Goal: Task Accomplishment & Management: Manage account settings

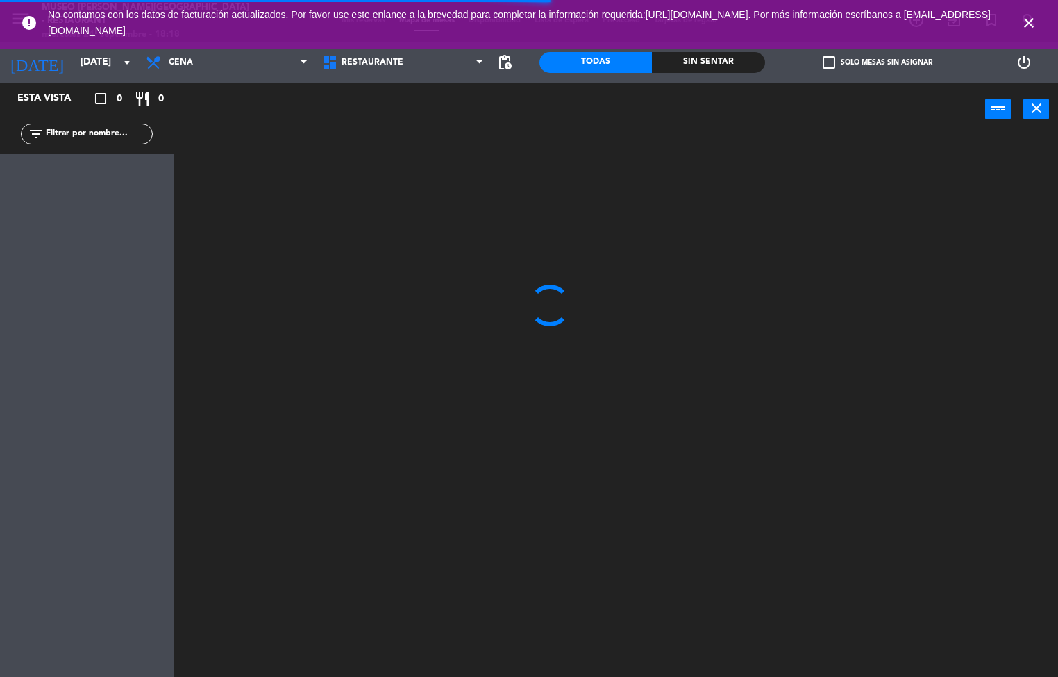
click at [1032, 24] on icon "close" at bounding box center [1029, 23] width 17 height 17
click at [1023, 26] on icon "search" at bounding box center [1029, 20] width 17 height 17
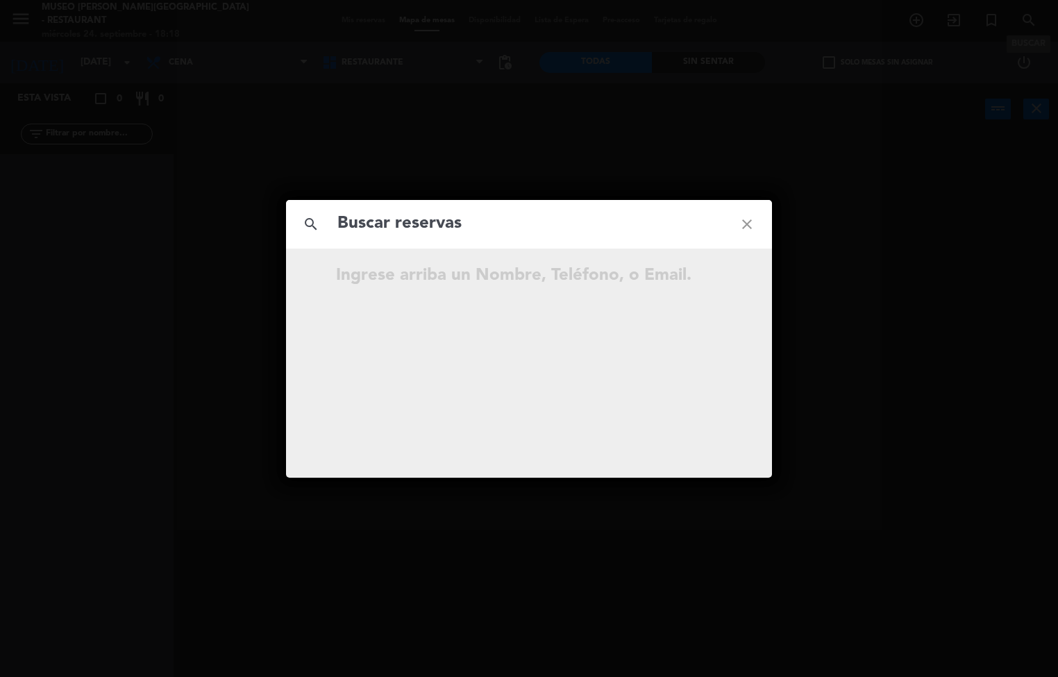
click at [762, 226] on icon "close" at bounding box center [747, 224] width 50 height 50
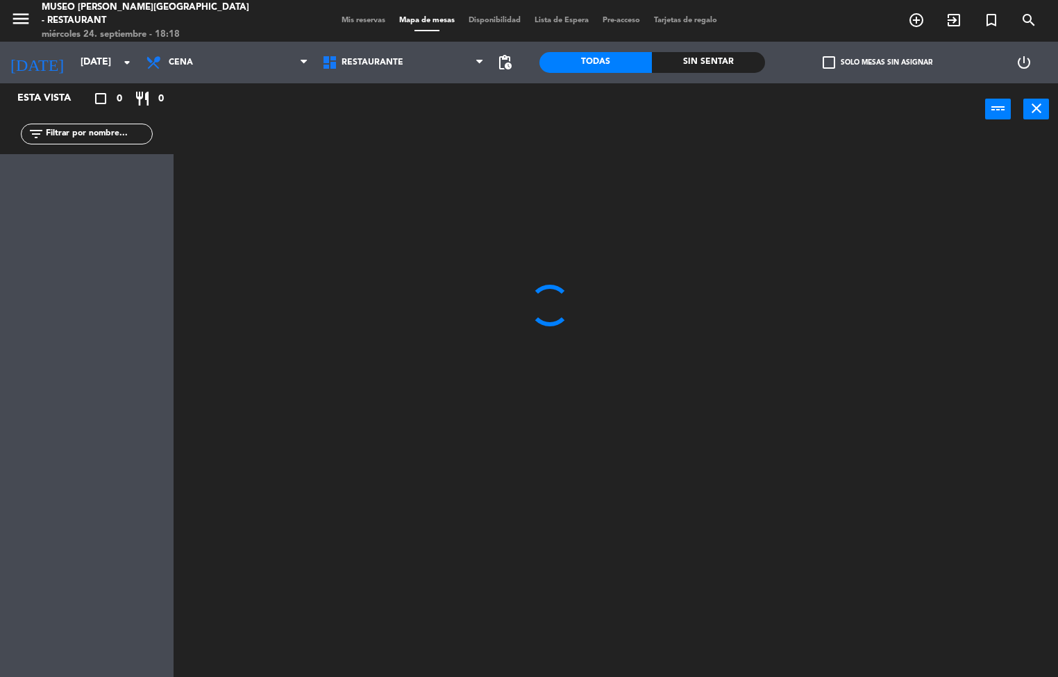
click at [760, 229] on icon "close" at bounding box center [747, 224] width 50 height 50
click at [710, 61] on div "Sin sentar" at bounding box center [708, 62] width 112 height 21
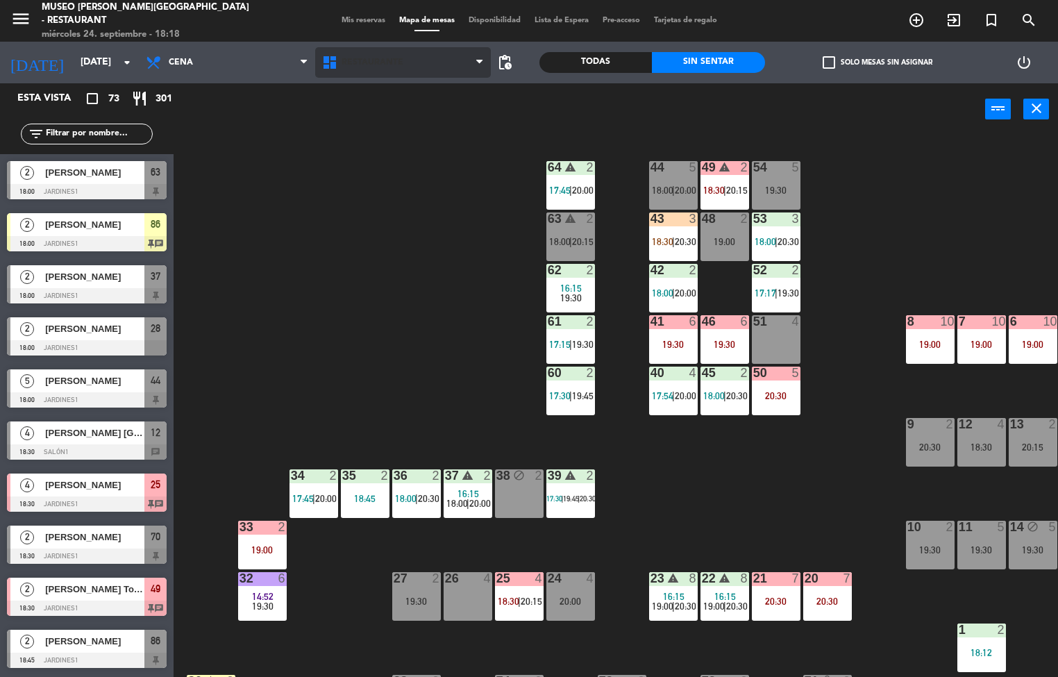
click at [361, 62] on span "Restaurante" at bounding box center [373, 63] width 62 height 10
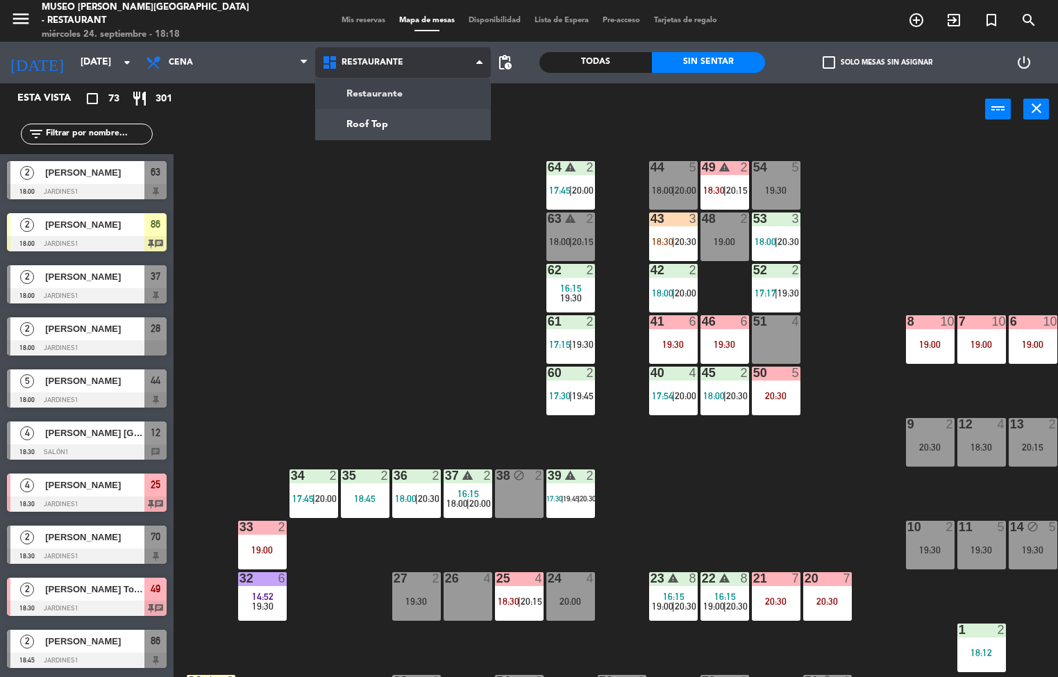
click at [371, 132] on ng-component "menu [GEOGRAPHIC_DATA][PERSON_NAME] - Restaurant [DATE] 24. septiembre - 18:18 …" at bounding box center [529, 339] width 1058 height 678
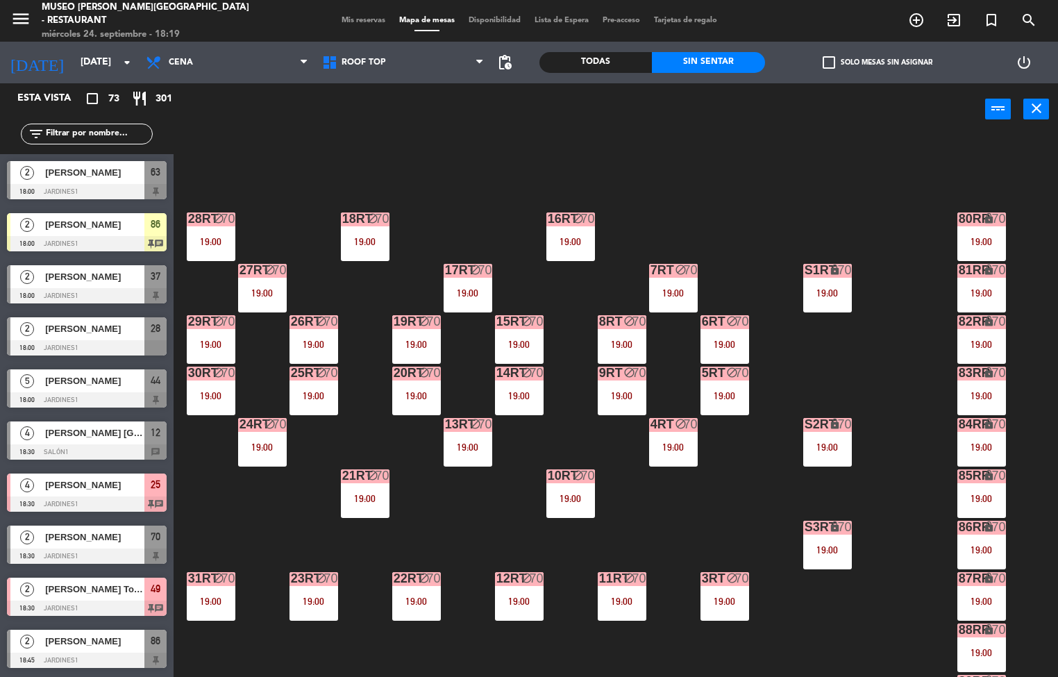
click at [719, 396] on div "19:00" at bounding box center [725, 396] width 49 height 10
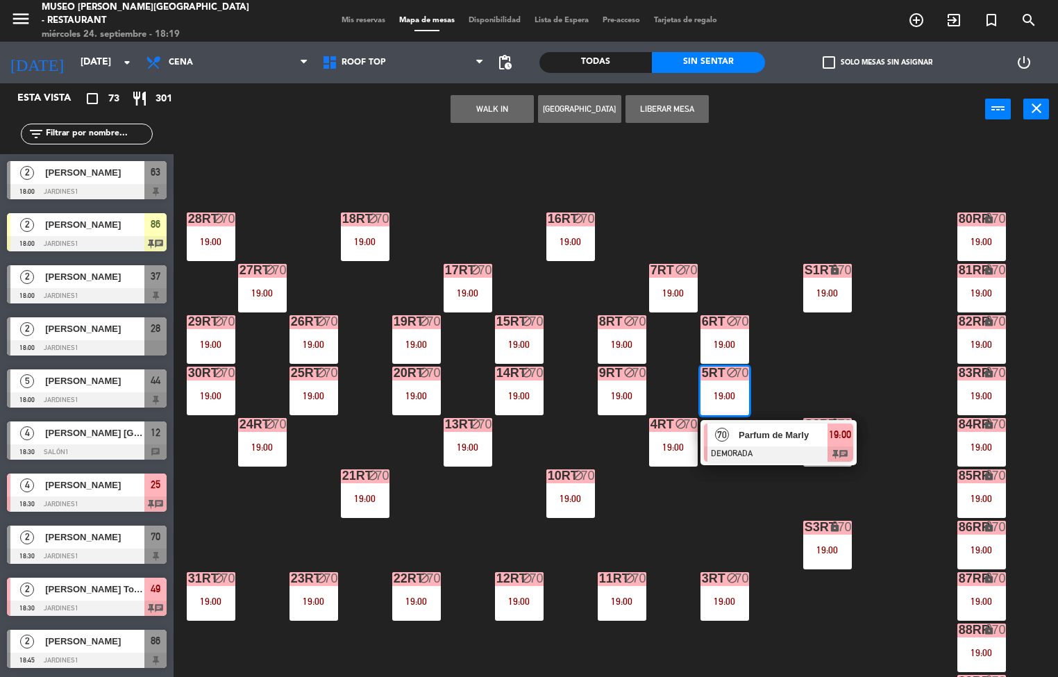
click at [769, 433] on span "Parfum de Marly" at bounding box center [783, 435] width 89 height 15
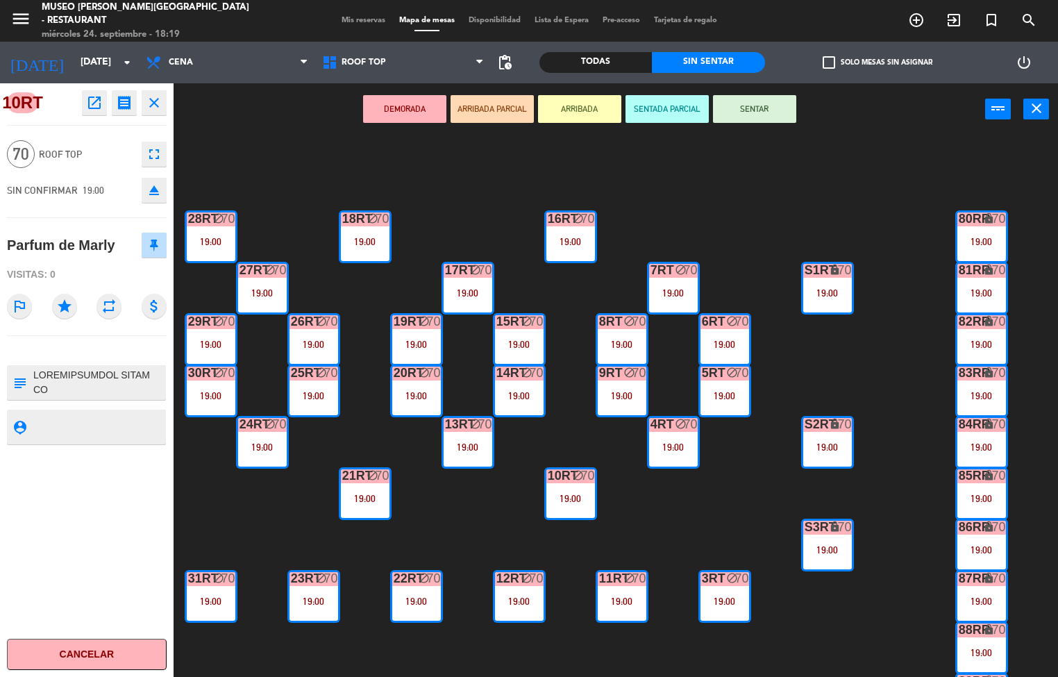
click at [860, 421] on div "70" at bounding box center [850, 424] width 23 height 13
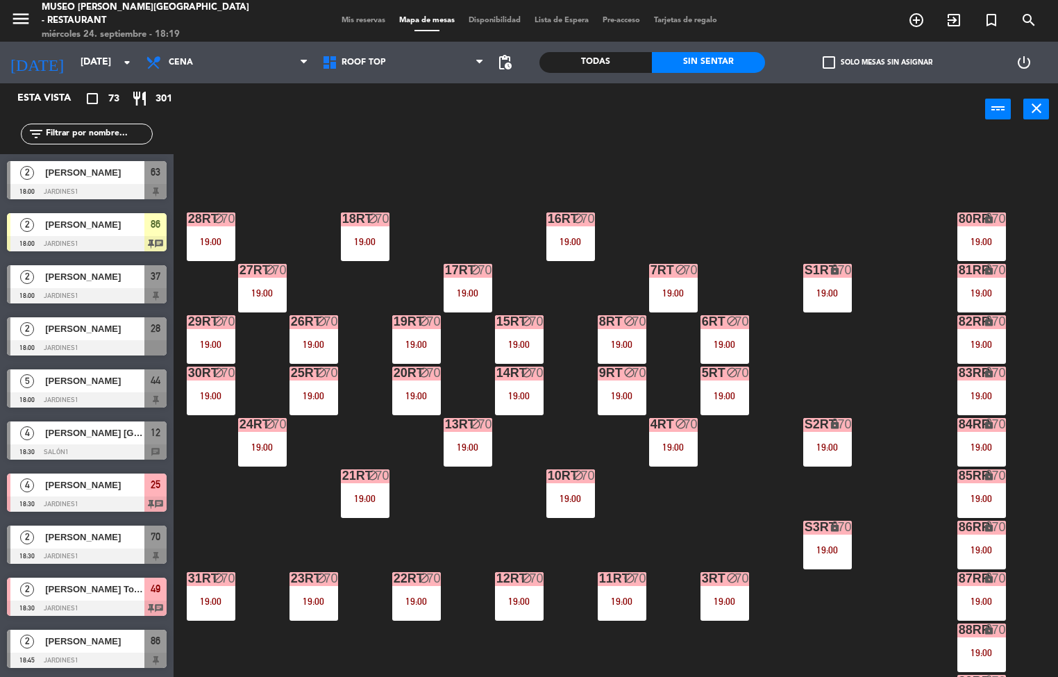
click at [759, 480] on div "18RT block 70 19:00 16RT block 70 19:00 28RT block 70 19:00 80RR lock 70 19:00 …" at bounding box center [621, 407] width 874 height 542
click at [702, 321] on div "6RT" at bounding box center [702, 321] width 1 height 12
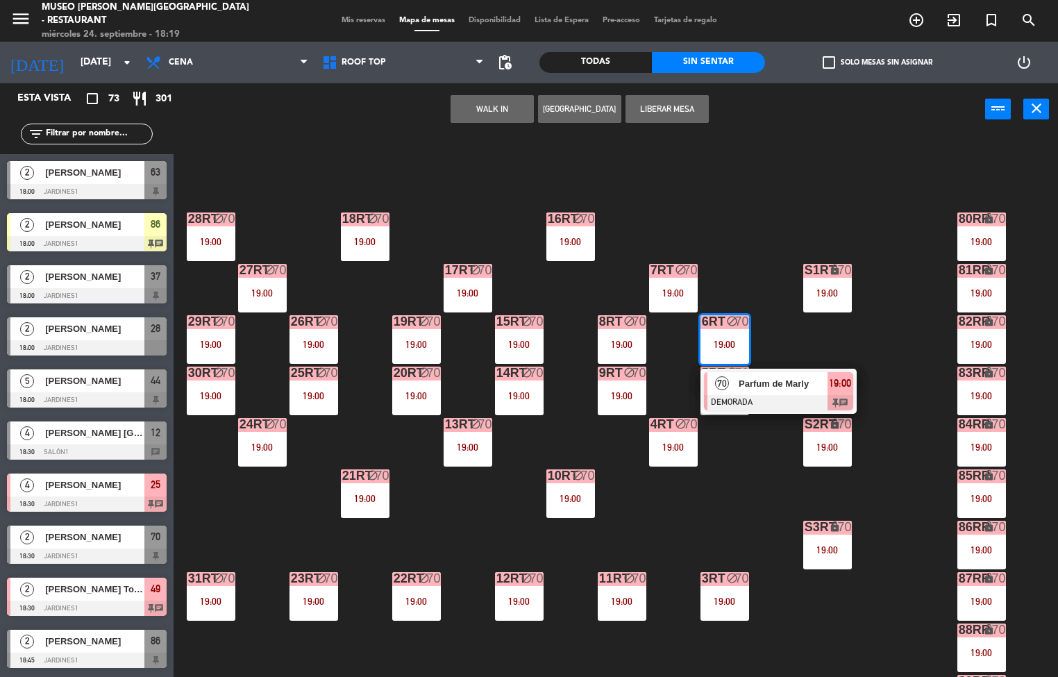
click at [706, 269] on div "70" at bounding box center [696, 270] width 23 height 13
click at [729, 535] on div "18RT block 70 19:00 16RT block 70 19:00 28RT block 70 19:00 80RR lock 70 19:00 …" at bounding box center [621, 407] width 874 height 542
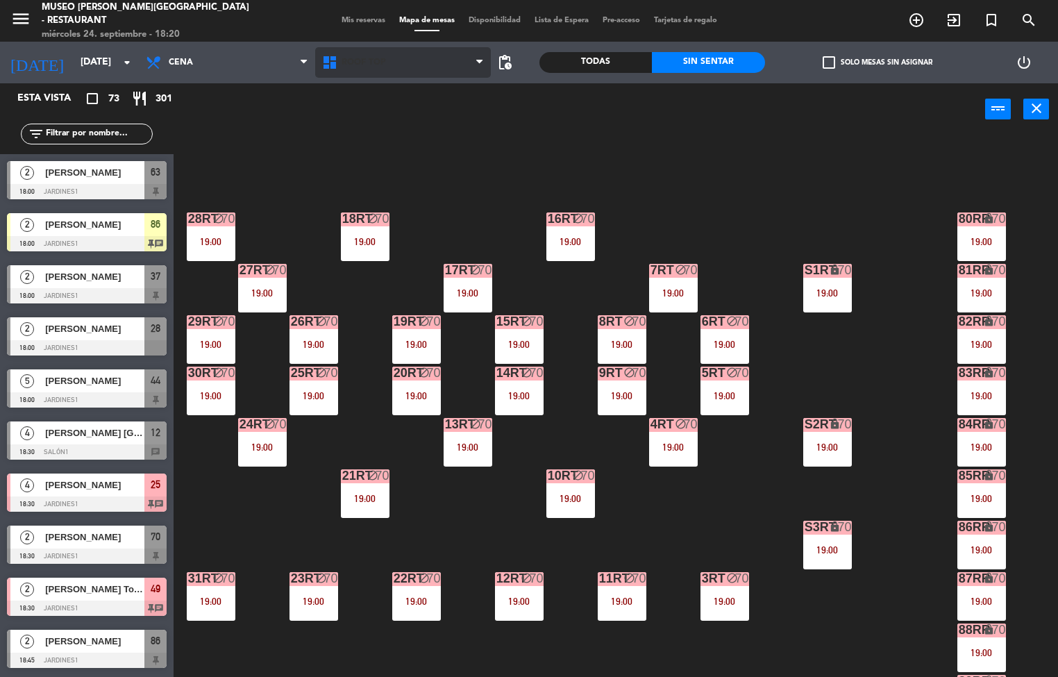
click at [404, 76] on span "Roof Top" at bounding box center [403, 62] width 176 height 31
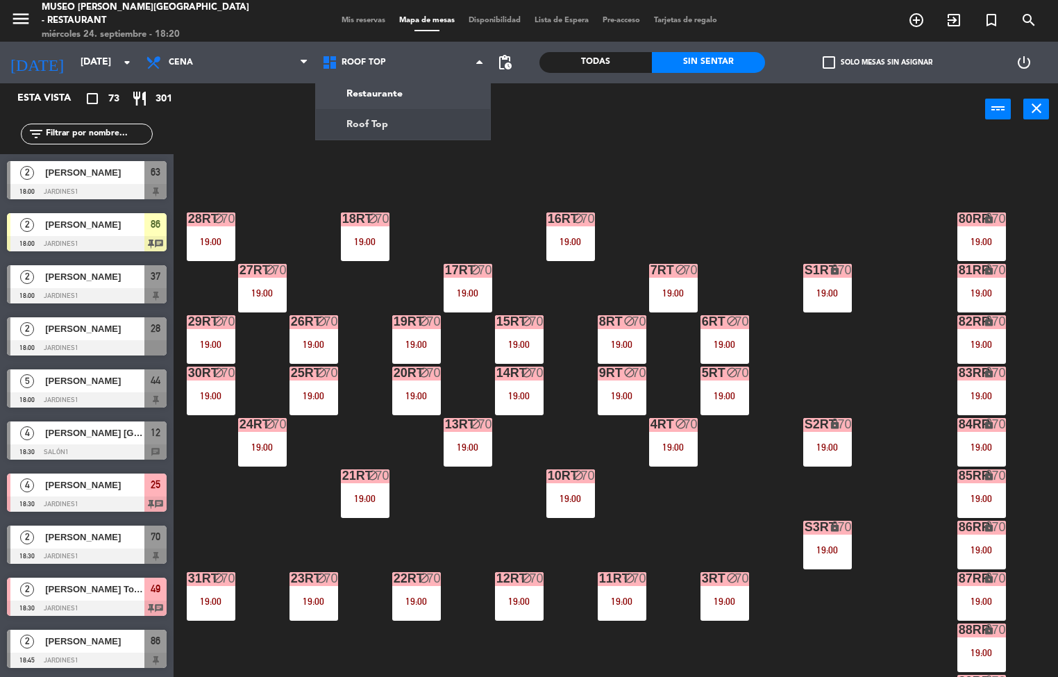
click at [482, 488] on div "18RT block 70 19:00 16RT block 70 19:00 28RT block 70 19:00 80RR lock 70 19:00 …" at bounding box center [621, 407] width 874 height 542
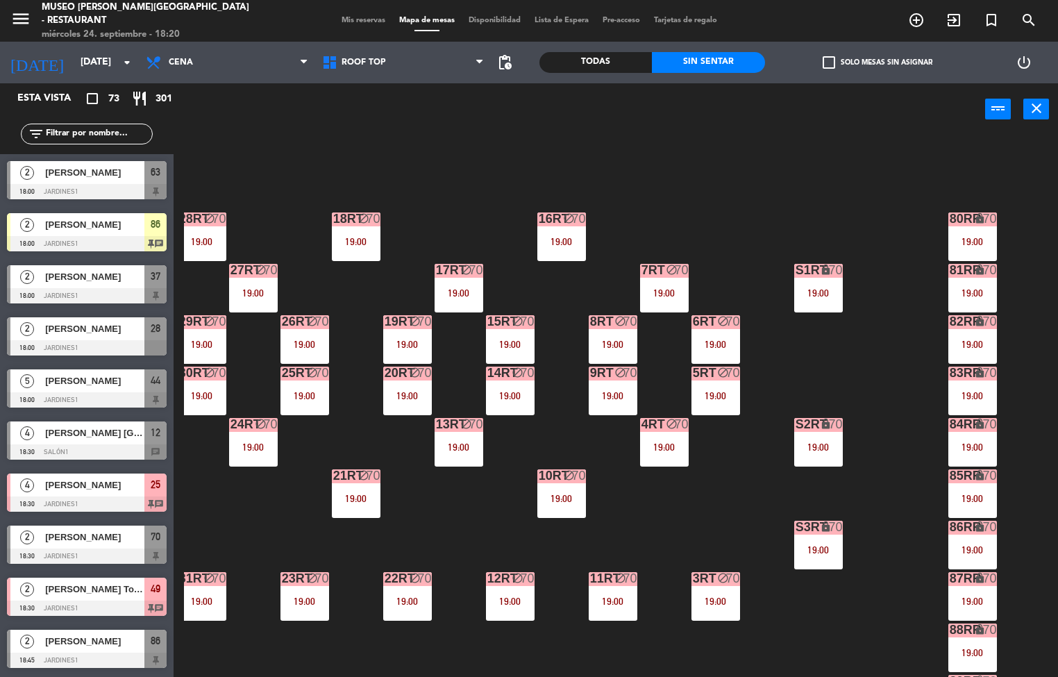
scroll to position [515, 9]
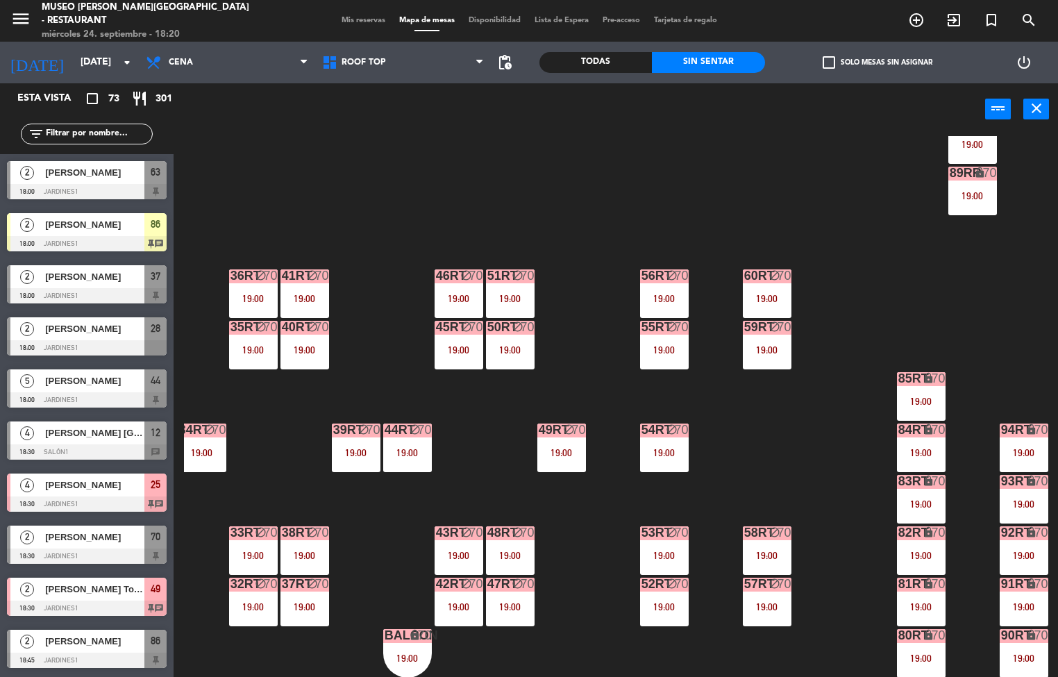
click at [896, 305] on div "18RT block 70 19:00 16RT block 70 19:00 28RT block 70 19:00 80RR lock 70 19:00 …" at bounding box center [621, 407] width 874 height 542
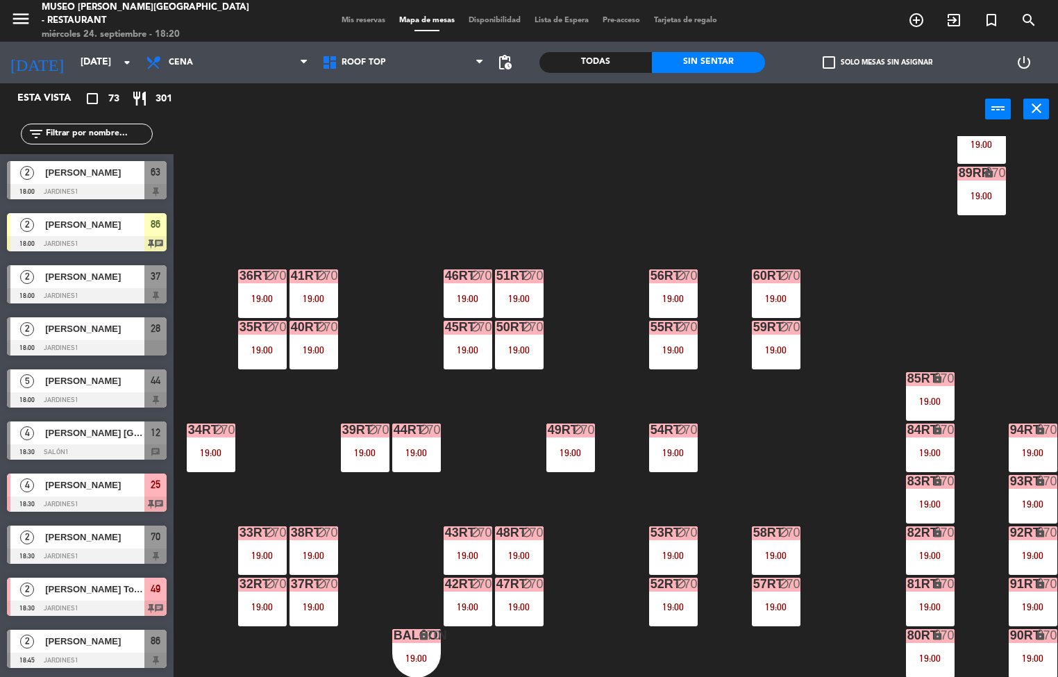
scroll to position [0, 0]
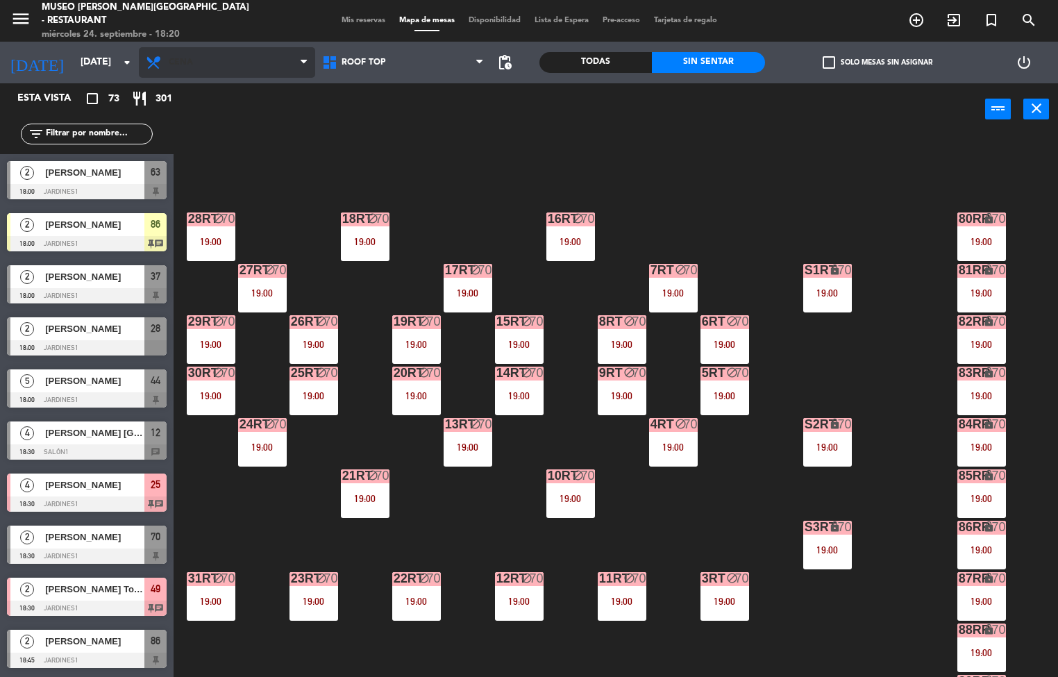
click at [309, 67] on span at bounding box center [308, 62] width 14 height 13
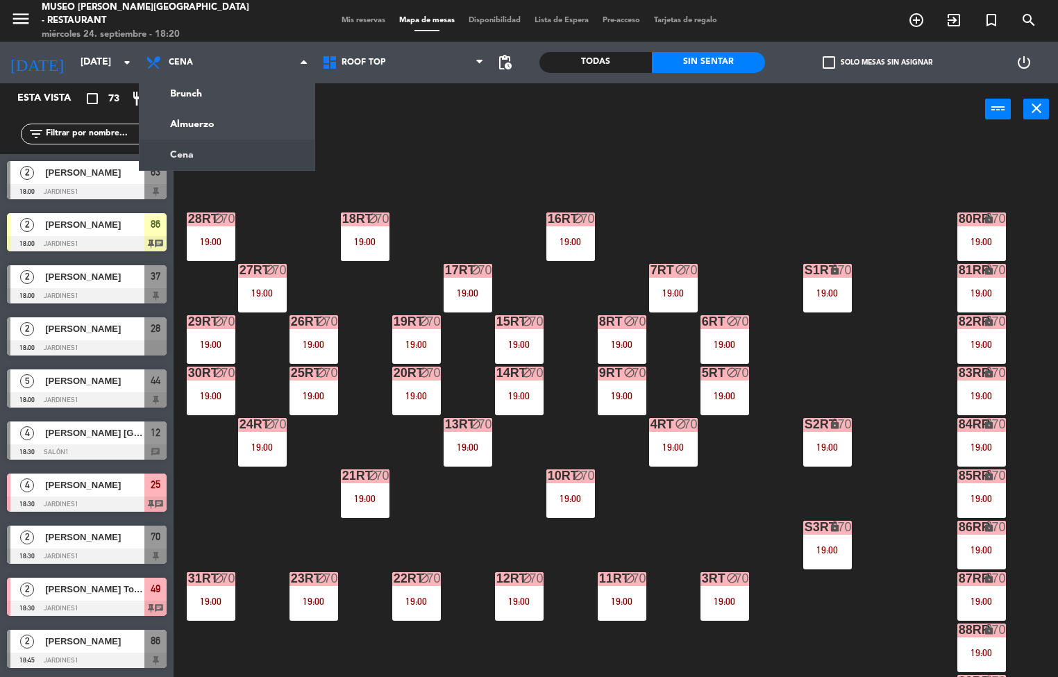
click at [517, 159] on div "18RT block 70 19:00 16RT block 70 19:00 28RT block 70 19:00 80RR lock 70 19:00 …" at bounding box center [621, 407] width 874 height 542
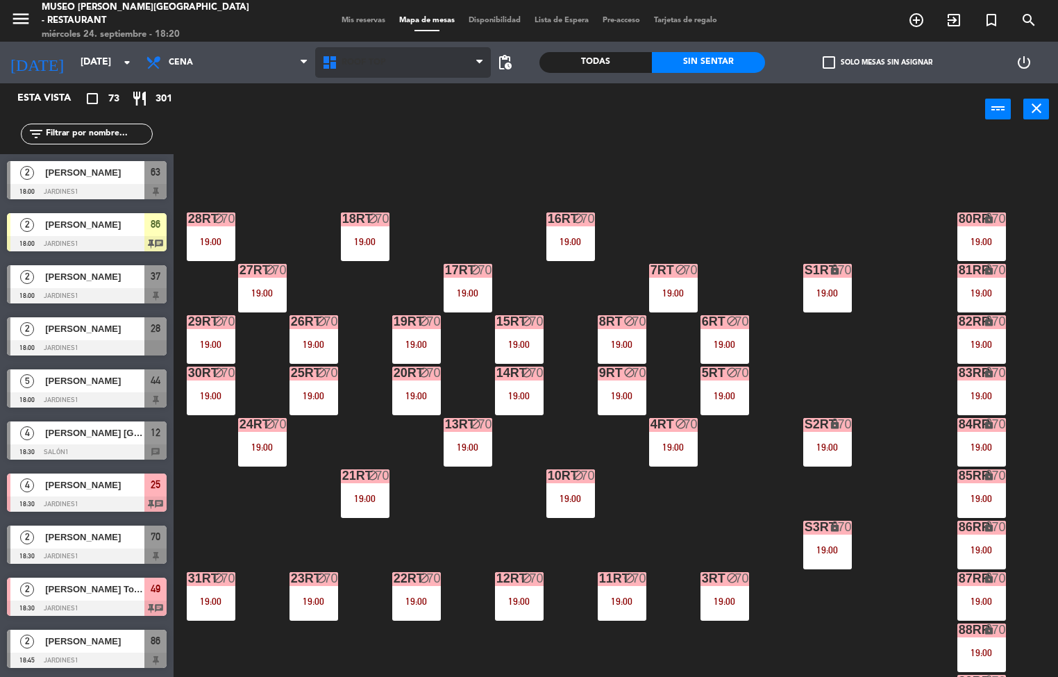
click at [403, 74] on span "Roof Top" at bounding box center [403, 62] width 176 height 31
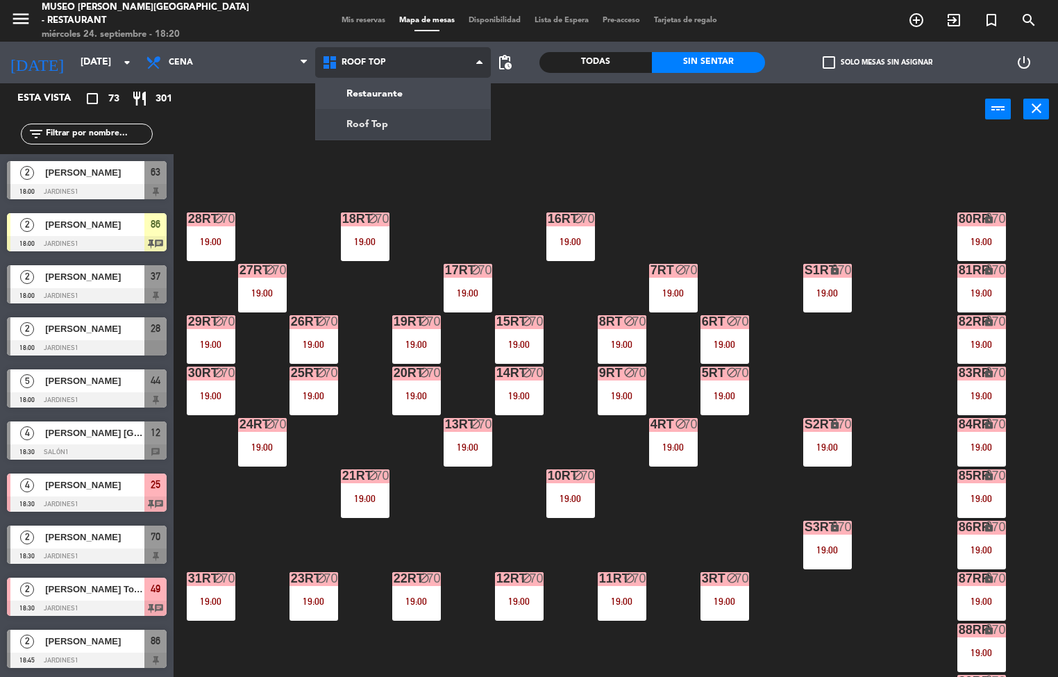
click at [402, 99] on ng-component "menu [GEOGRAPHIC_DATA][PERSON_NAME] - Restaurant [DATE] 24. septiembre - 18:20 …" at bounding box center [529, 339] width 1058 height 678
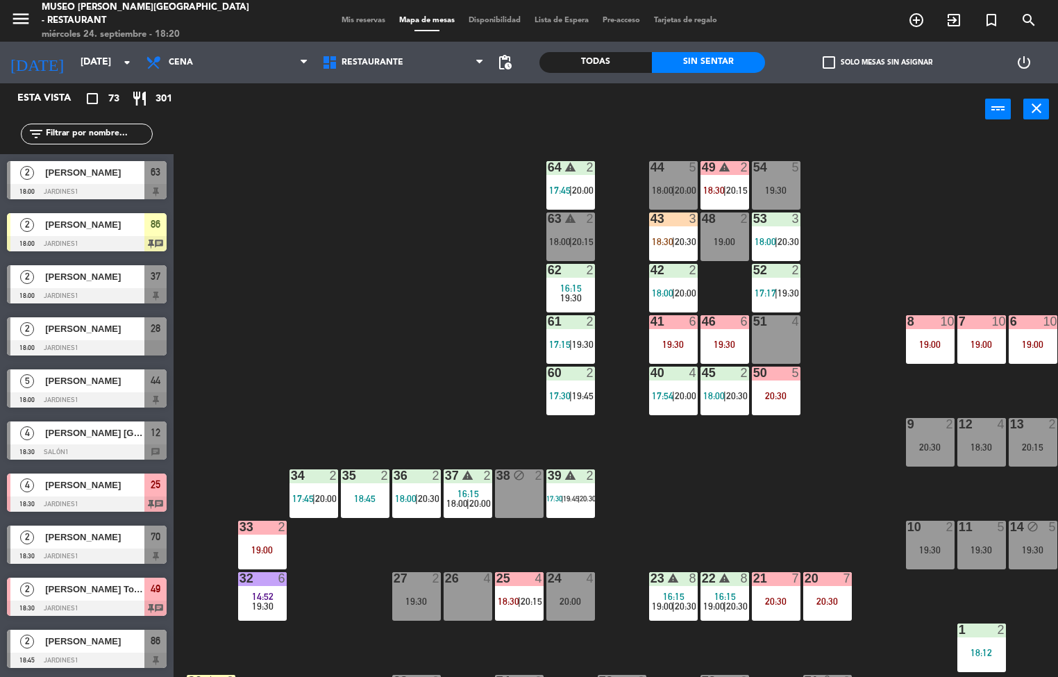
click at [336, 338] on div "44 5 18:00 | 20:00 49 warning 2 18:30 | 20:15 54 5 19:30 64 warning 2 17:45 | 2…" at bounding box center [621, 407] width 874 height 542
click at [796, 490] on div "44 5 18:00 | 20:00 49 warning 2 18:30 | 20:15 54 5 19:30 64 warning 2 17:45 | 2…" at bounding box center [621, 407] width 874 height 542
click at [803, 474] on div "44 5 18:00 | 20:00 49 warning 2 18:30 | 20:15 54 5 19:30 64 warning 2 17:45 | 2…" at bounding box center [621, 407] width 874 height 542
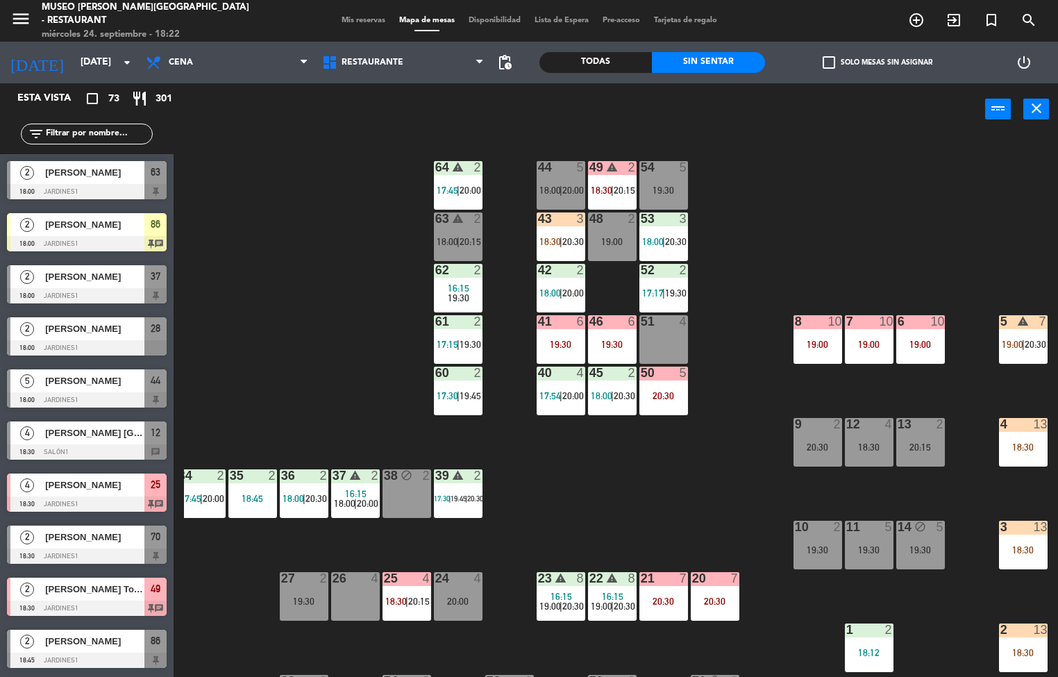
click at [572, 223] on div "3" at bounding box center [583, 218] width 23 height 12
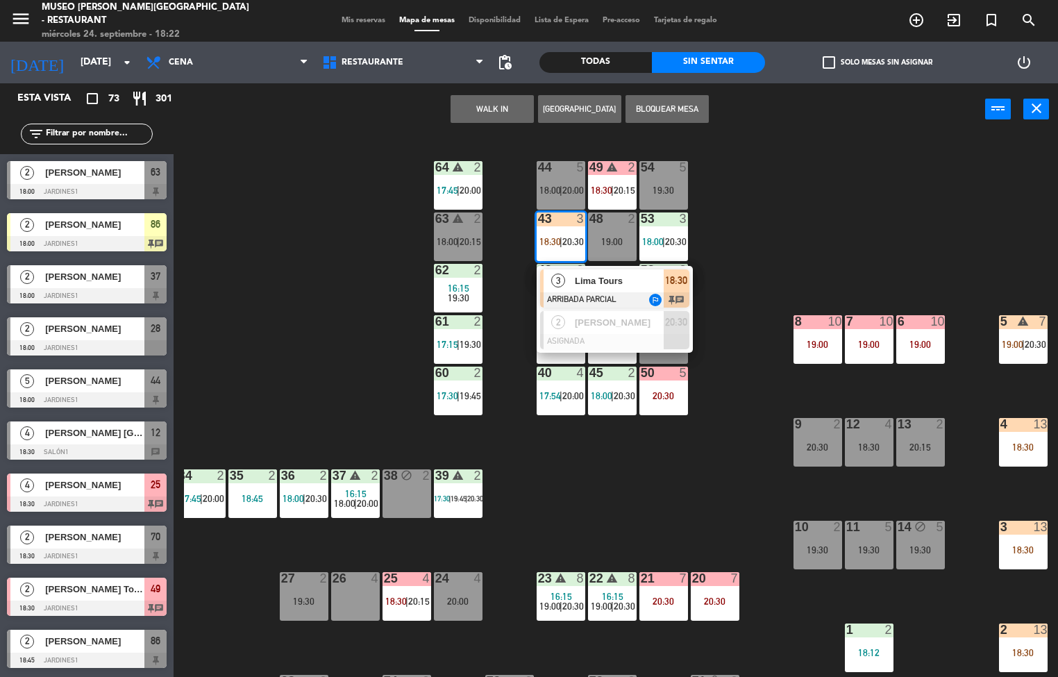
click at [659, 494] on div "44 5 18:00 | 20:00 49 warning 2 18:30 | 20:15 54 5 19:30 64 warning 2 17:45 | 2…" at bounding box center [621, 407] width 874 height 542
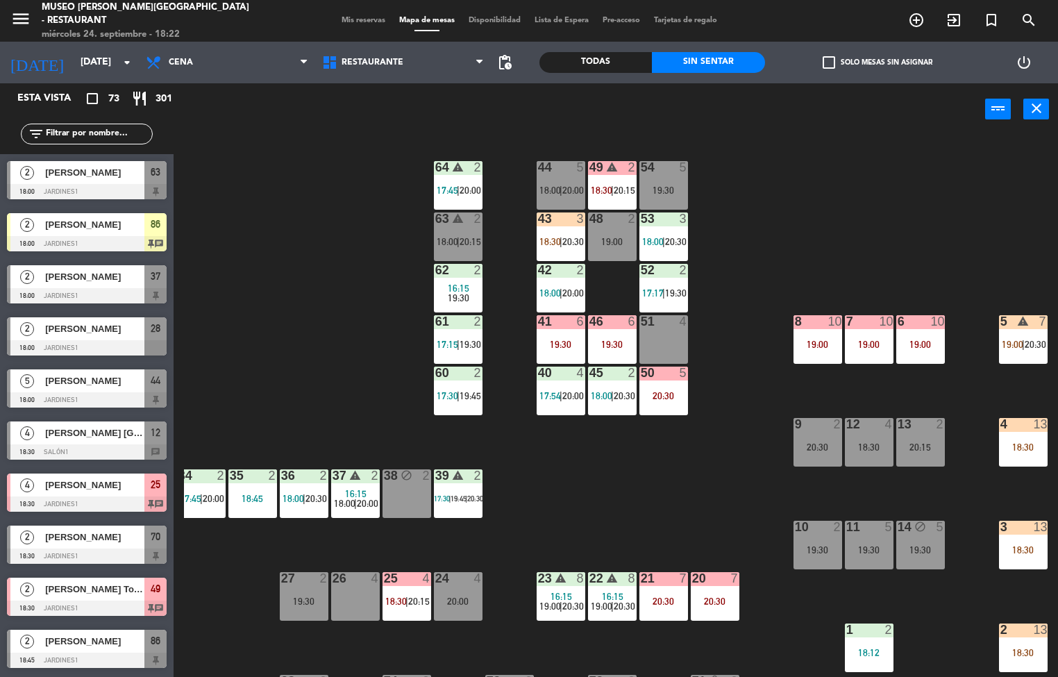
click at [833, 344] on div "19:00" at bounding box center [818, 345] width 49 height 10
click at [640, 478] on div "44 5 18:00 | 20:00 49 warning 2 18:30 | 20:15 54 5 19:30 64 warning 2 17:45 | 2…" at bounding box center [621, 407] width 874 height 542
click at [996, 315] on div "5" at bounding box center [1000, 321] width 23 height 13
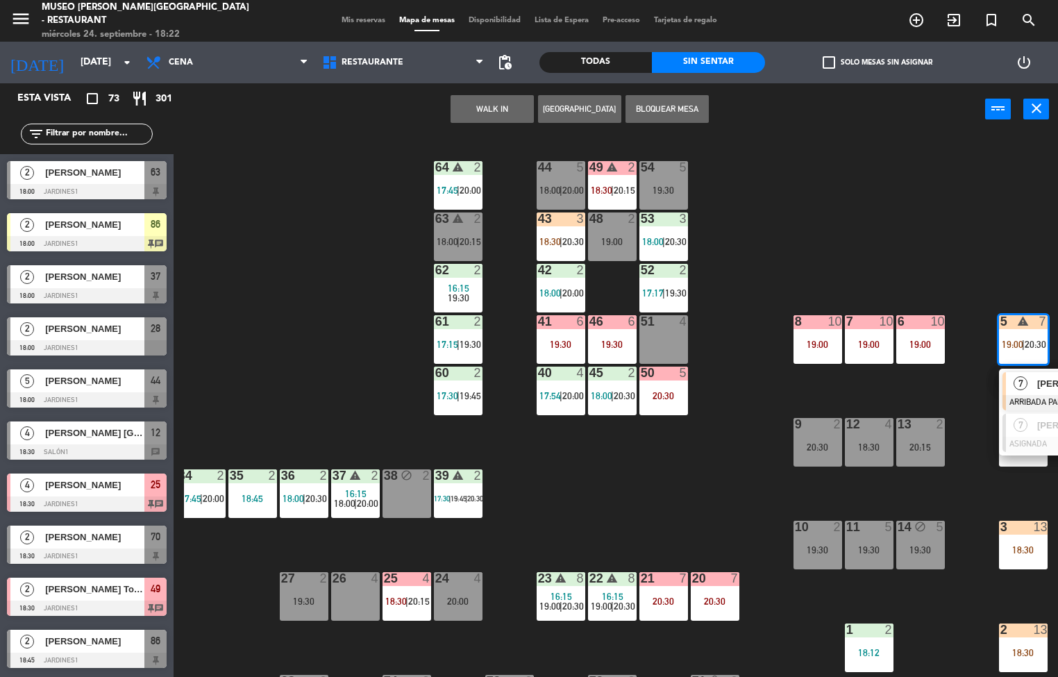
click at [658, 485] on div "44 5 18:00 | 20:00 49 warning 2 18:30 | 20:15 54 5 19:30 64 warning 2 17:45 | 2…" at bounding box center [621, 407] width 874 height 542
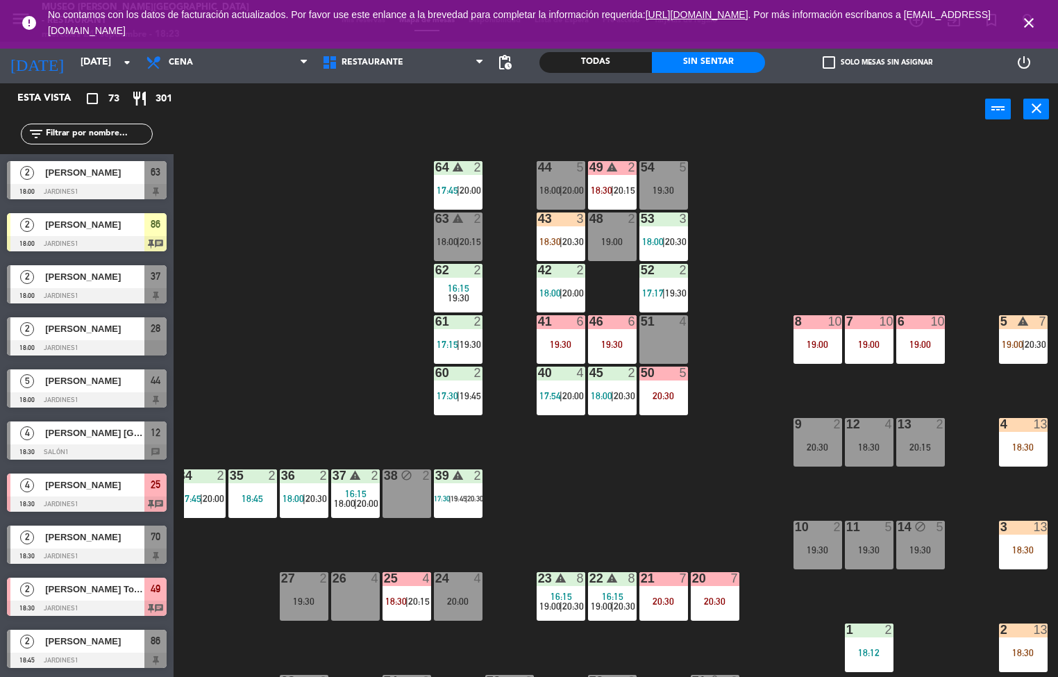
click at [367, 337] on div "44 5 18:00 | 20:00 49 warning 2 18:30 | 20:15 54 5 19:30 64 warning 2 17:45 | 2…" at bounding box center [621, 407] width 874 height 542
click at [631, 169] on div "54" at bounding box center [640, 167] width 23 height 12
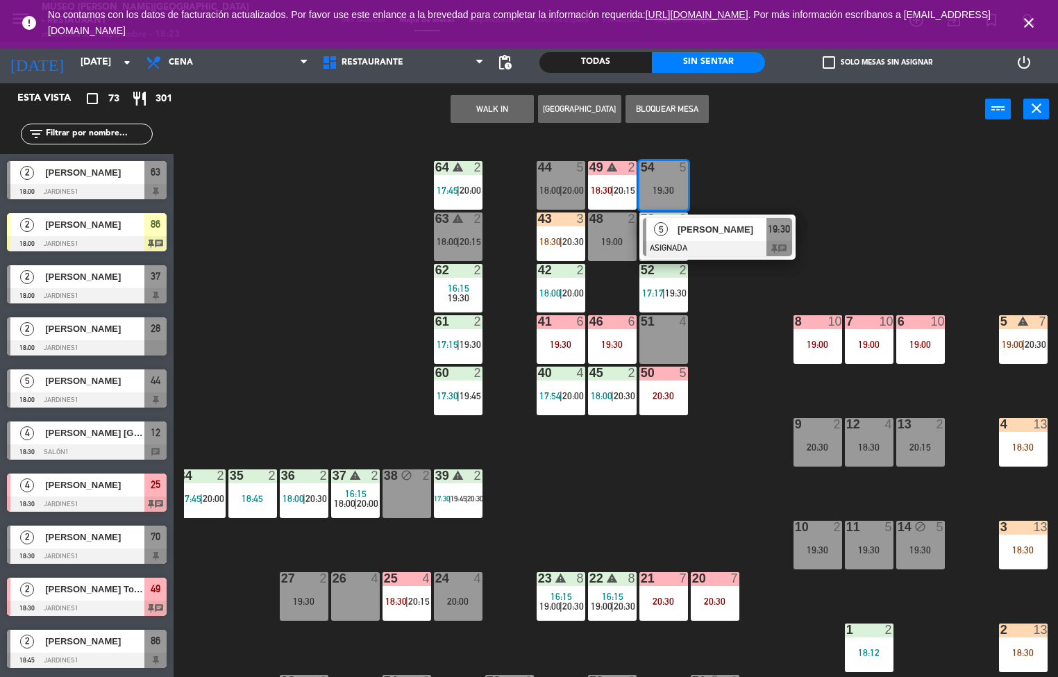
click at [811, 196] on div "44 5 18:00 | 20:00 49 warning 2 18:30 | 20:15 54 5 19:30 5 [PERSON_NAME] ASIGNA…" at bounding box center [621, 407] width 874 height 542
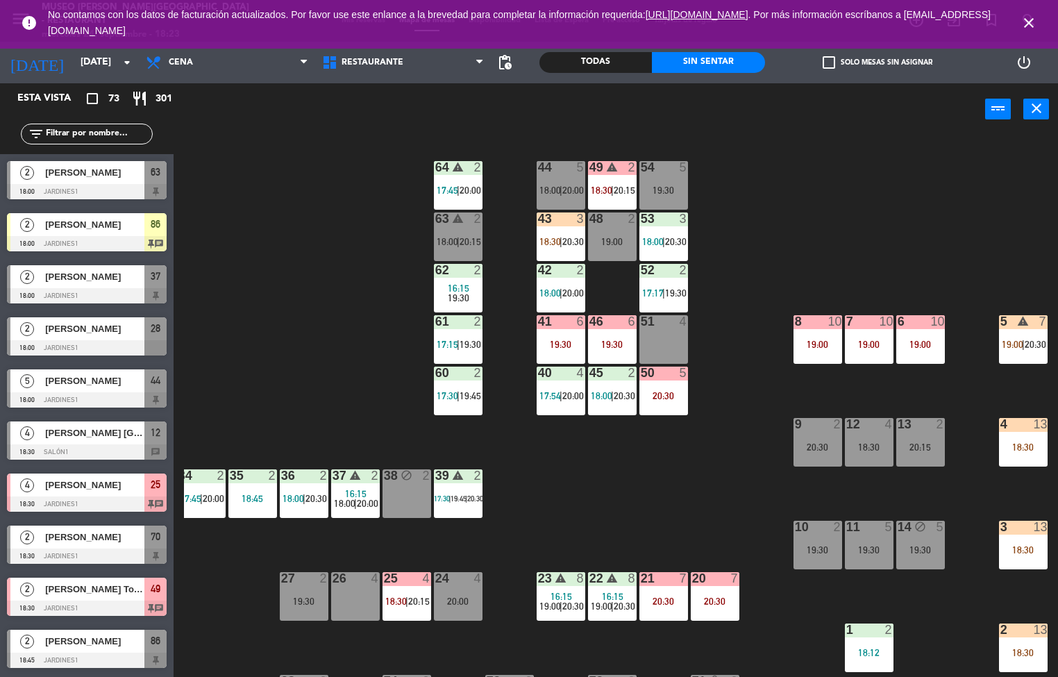
click at [634, 192] on span "20:15" at bounding box center [625, 190] width 22 height 11
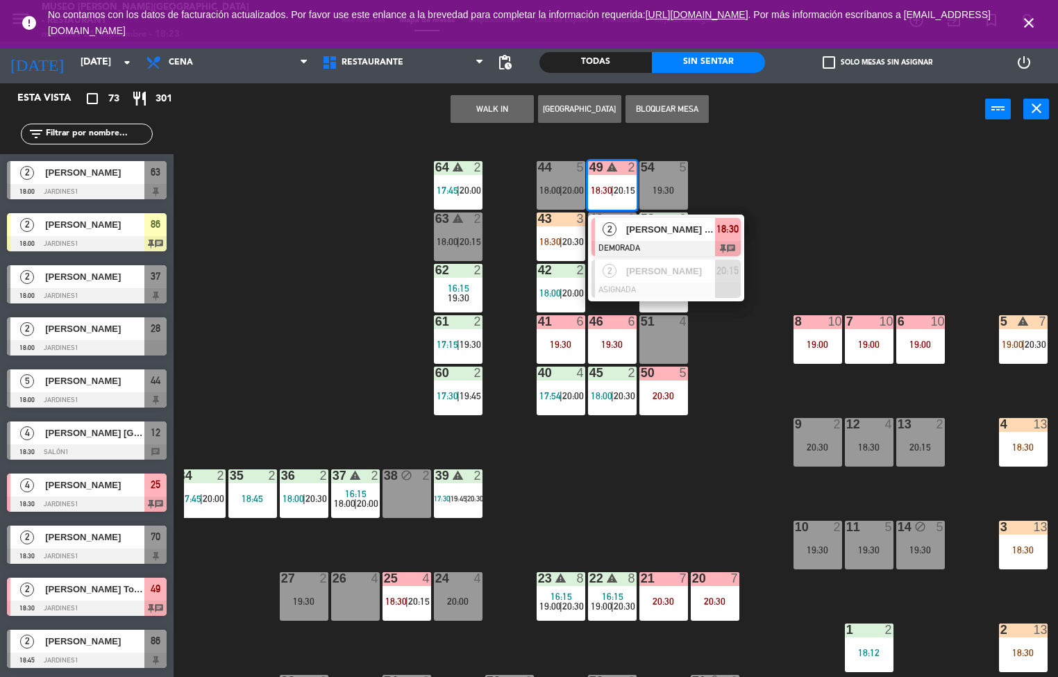
click at [819, 224] on div "44 5 18:00 | 20:00 49 warning 2 18:30 | 20:15 2 [PERSON_NAME] Tours / [PERSON_N…" at bounding box center [621, 407] width 874 height 542
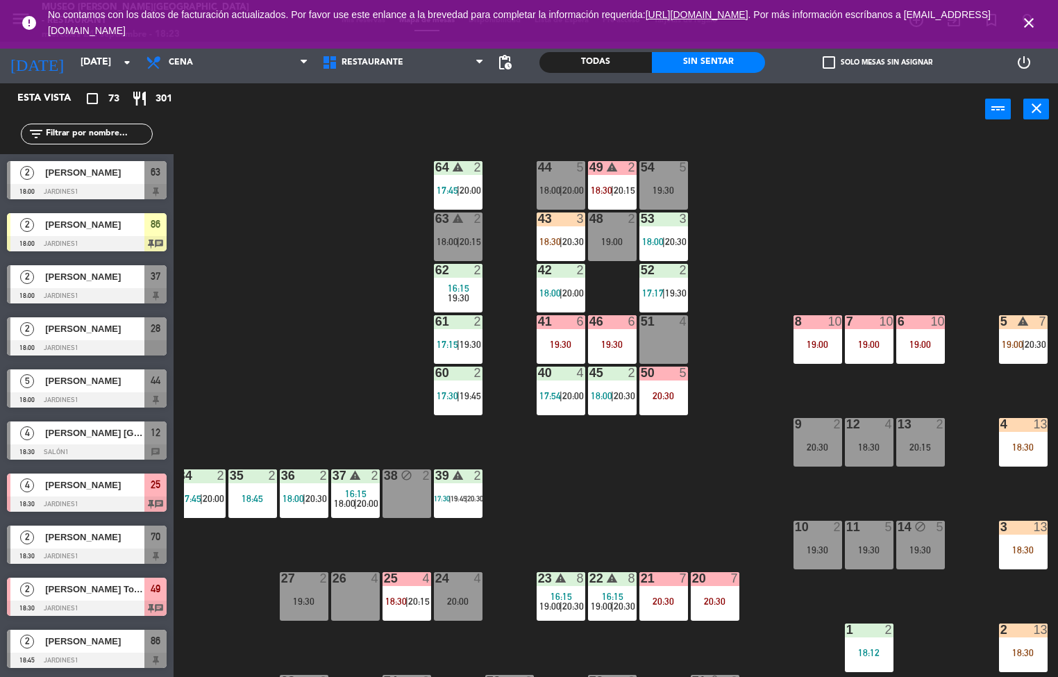
click at [806, 321] on div at bounding box center [817, 321] width 23 height 12
click at [754, 429] on div "44 5 18:00 | 20:00 49 warning 2 18:30 | 20:15 54 5 19:30 64 warning 2 17:45 | 2…" at bounding box center [621, 407] width 874 height 542
click at [1008, 321] on div "5" at bounding box center [1000, 321] width 23 height 13
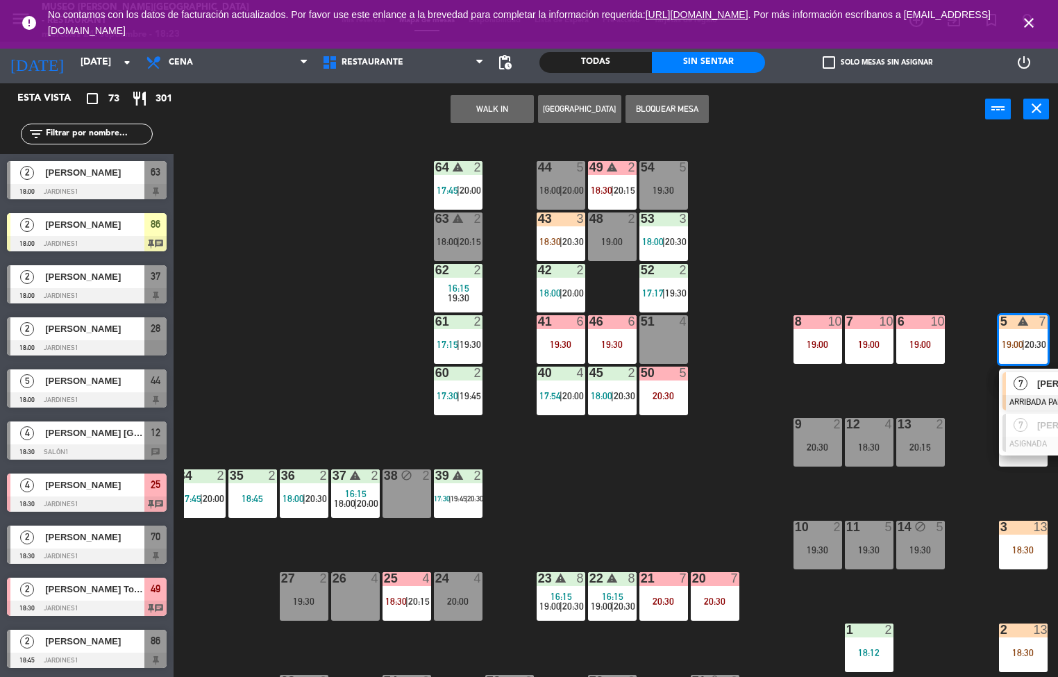
click at [1029, 382] on div "7" at bounding box center [1021, 383] width 30 height 23
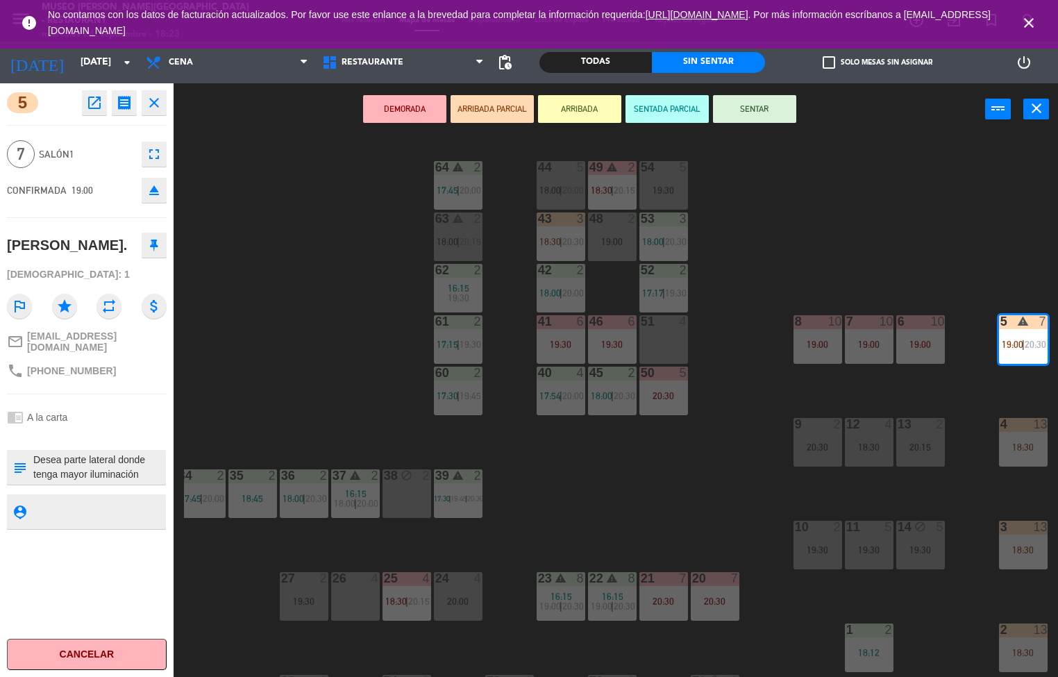
click at [273, 324] on div "44 5 18:00 | 20:00 49 warning 2 18:30 | 20:15 54 5 19:30 64 warning 2 17:45 | 2…" at bounding box center [621, 407] width 874 height 542
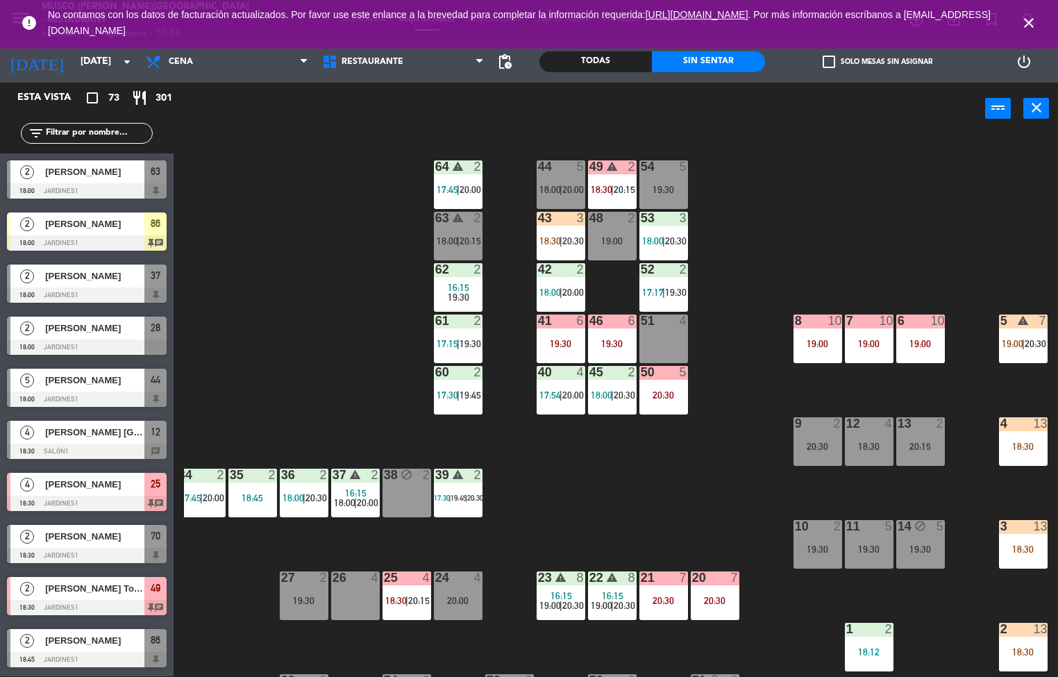
scroll to position [1284, 0]
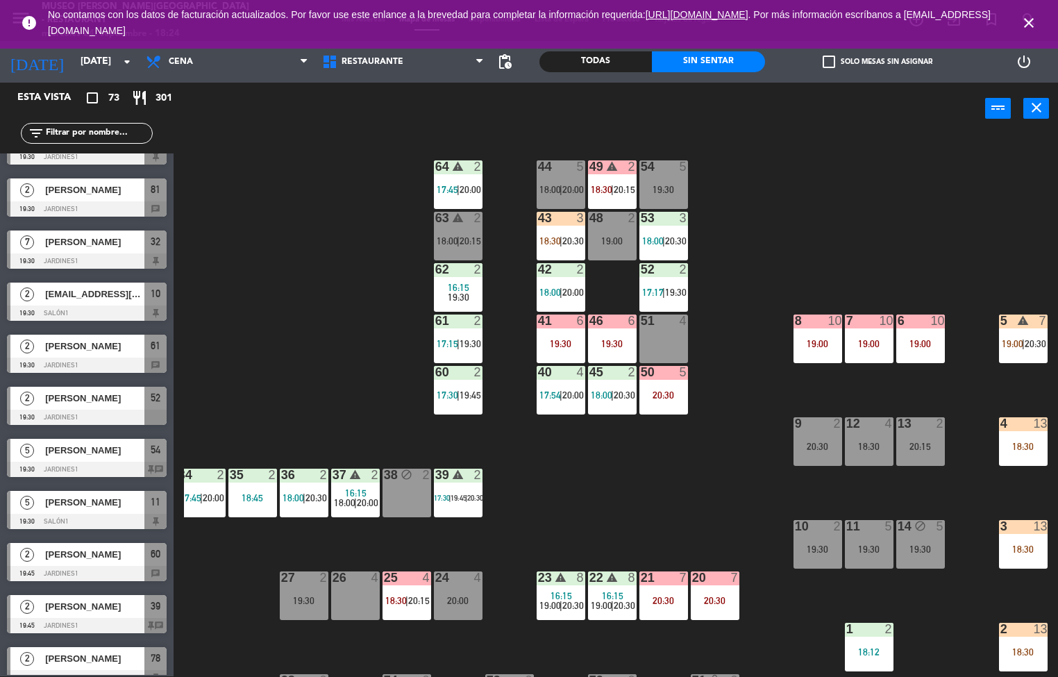
click at [338, 242] on div "44 5 18:00 | 20:00 49 warning 2 18:30 | 20:15 54 5 19:30 64 warning 2 17:45 | 2…" at bounding box center [621, 406] width 874 height 542
click at [1031, 25] on icon "close" at bounding box center [1029, 23] width 17 height 17
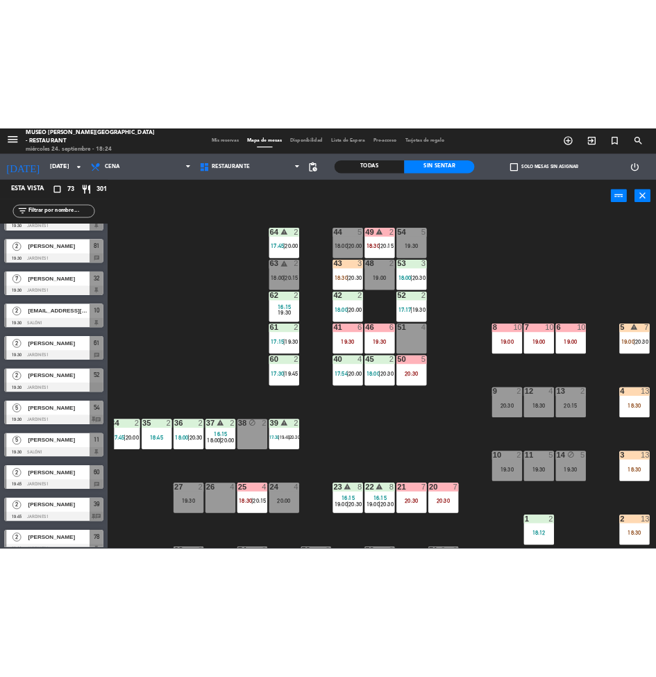
scroll to position [0, 111]
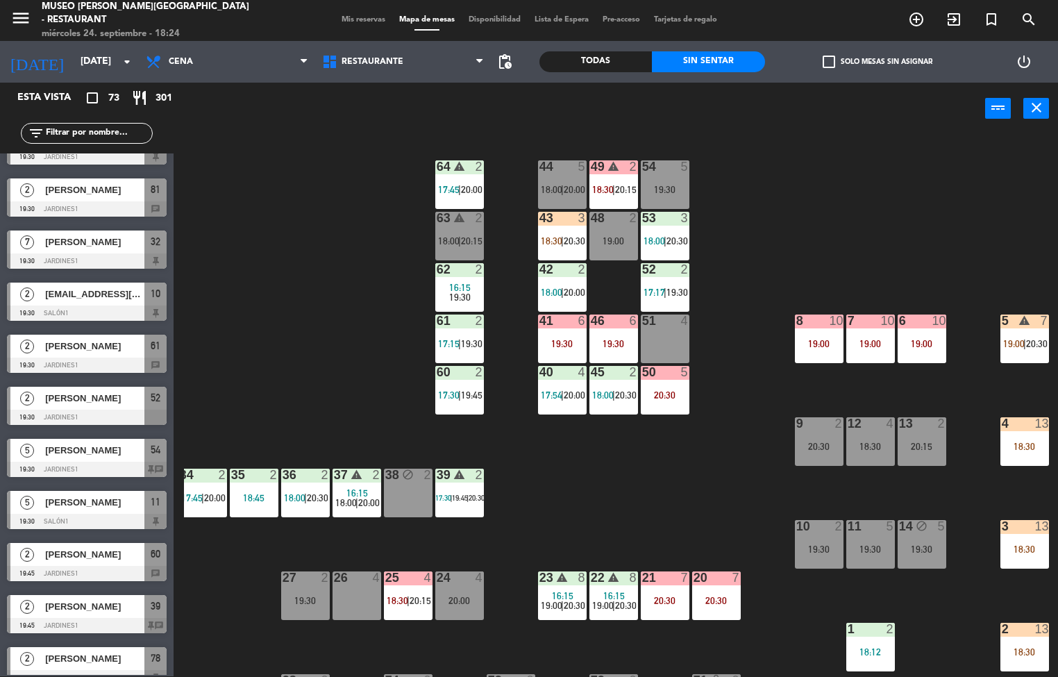
click at [630, 162] on div "54" at bounding box center [641, 166] width 23 height 12
click at [540, 162] on div "44" at bounding box center [540, 166] width 1 height 12
click at [475, 162] on div "2" at bounding box center [479, 166] width 8 height 12
click at [401, 157] on div "44 5 18:00 | 20:00 49 warning 2 18:30 | 20:15 54 5 19:30 64 warning 2 17:45 | 2…" at bounding box center [621, 406] width 874 height 542
click at [354, 183] on div "44 5 18:00 | 20:00 49 warning 2 18:30 | 20:15 54 5 19:30 64 warning 2 17:45 | 2…" at bounding box center [621, 406] width 874 height 542
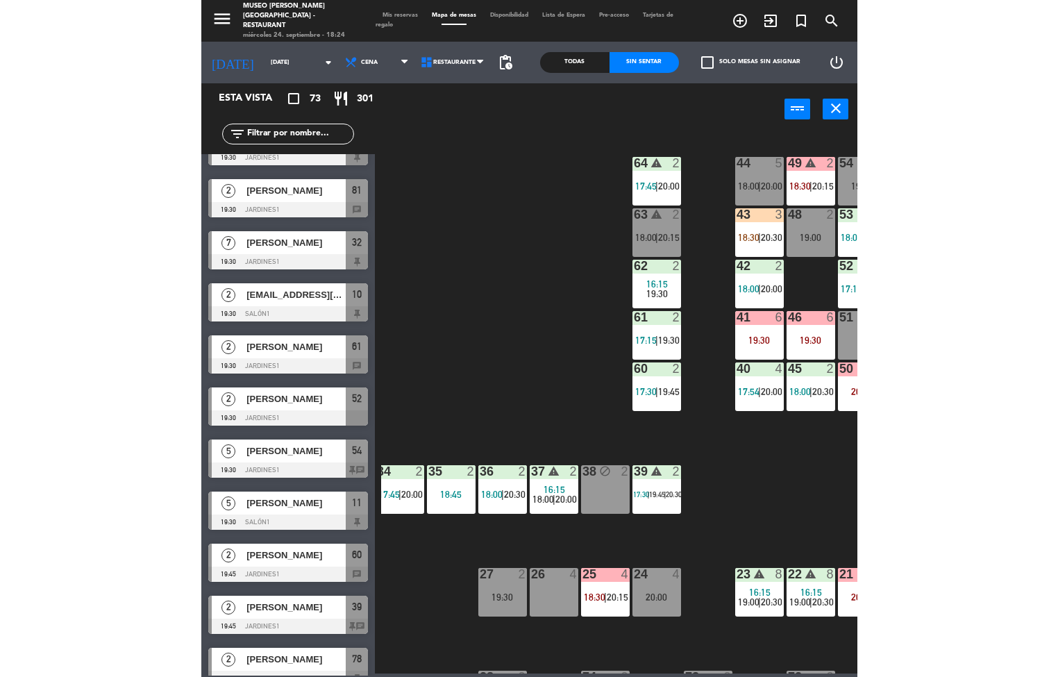
scroll to position [0, 0]
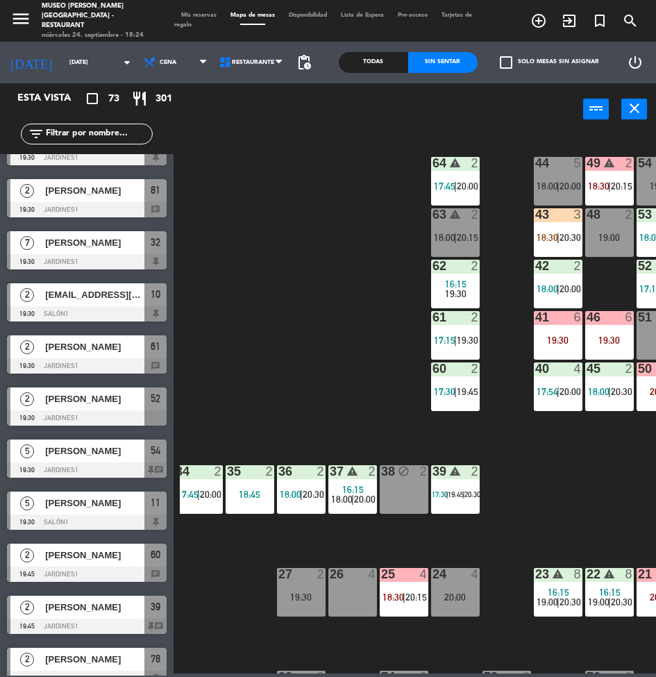
click at [360, 201] on div "44 5 18:00 | 20:00 49 warning 2 18:30 | 20:15 54 5 19:30 64 warning 2 17:45 | 2…" at bounding box center [418, 403] width 476 height 542
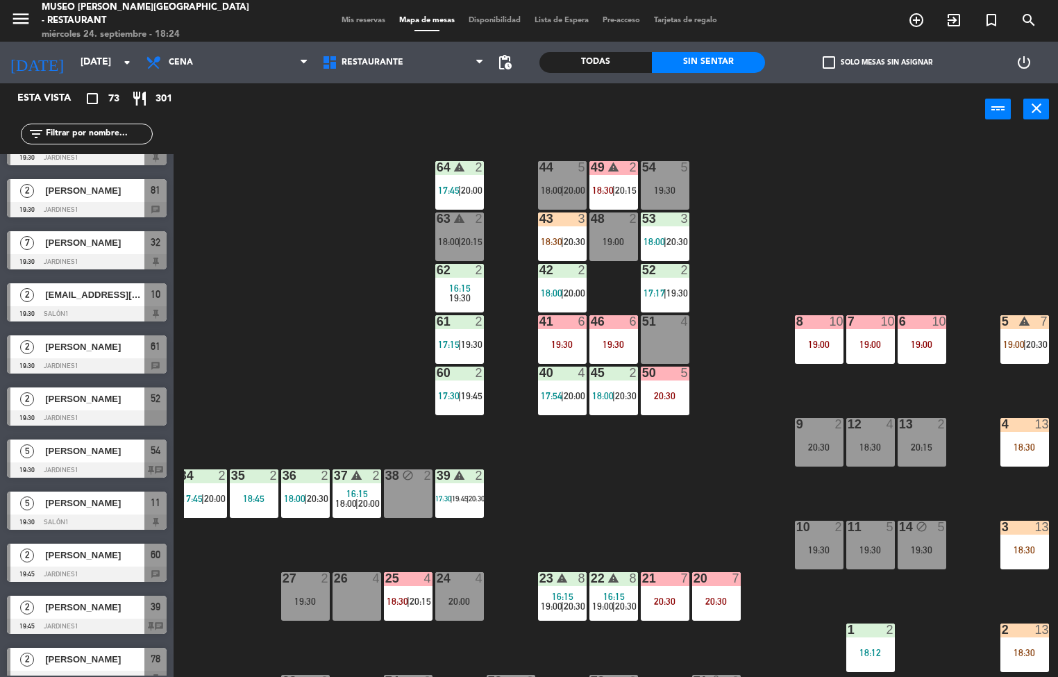
scroll to position [0, 112]
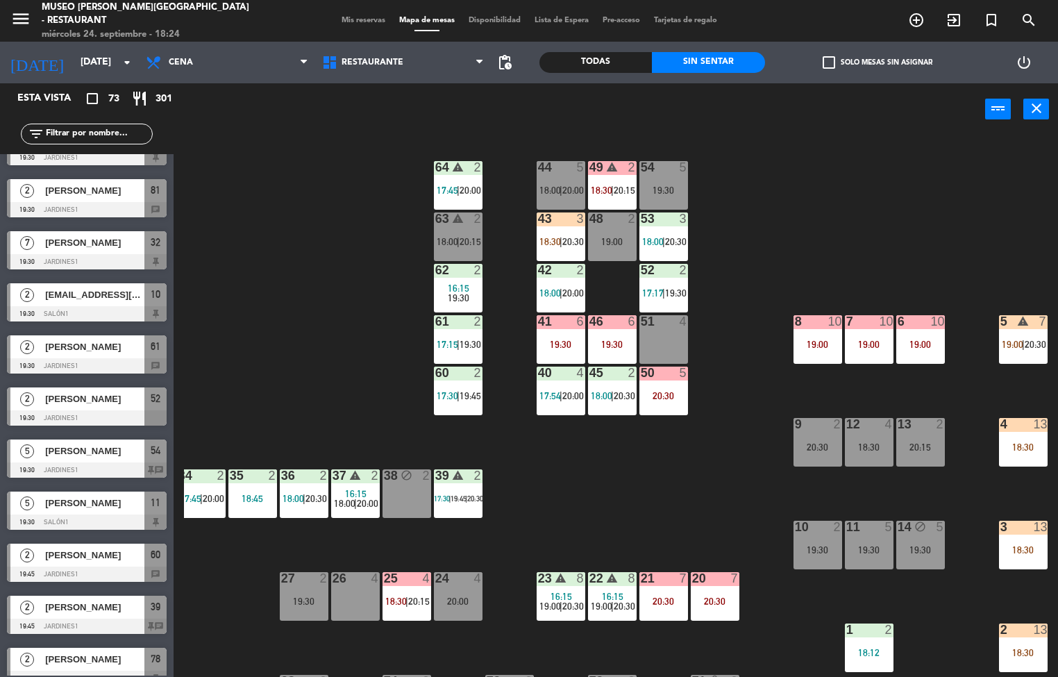
click at [792, 182] on div "44 5 18:00 | 20:00 49 warning 2 18:30 | 20:15 54 5 19:30 64 warning 2 17:45 | 2…" at bounding box center [621, 407] width 874 height 542
click at [781, 163] on div "44 5 18:00 | 20:00 49 warning 2 18:30 | 20:15 54 5 19:30 64 warning 2 17:45 | 2…" at bounding box center [621, 407] width 874 height 542
click at [773, 146] on div "44 5 18:00 | 20:00 49 warning 2 18:30 | 20:15 54 5 19:30 64 warning 2 17:45 | 2…" at bounding box center [621, 407] width 874 height 542
click at [769, 140] on div "44 5 18:00 | 20:00 49 warning 2 18:30 | 20:15 54 5 19:30 64 warning 2 17:45 | 2…" at bounding box center [621, 407] width 874 height 542
click at [771, 142] on div "44 5 18:00 | 20:00 49 warning 2 18:30 | 20:15 54 5 19:30 64 warning 2 17:45 | 2…" at bounding box center [621, 407] width 874 height 542
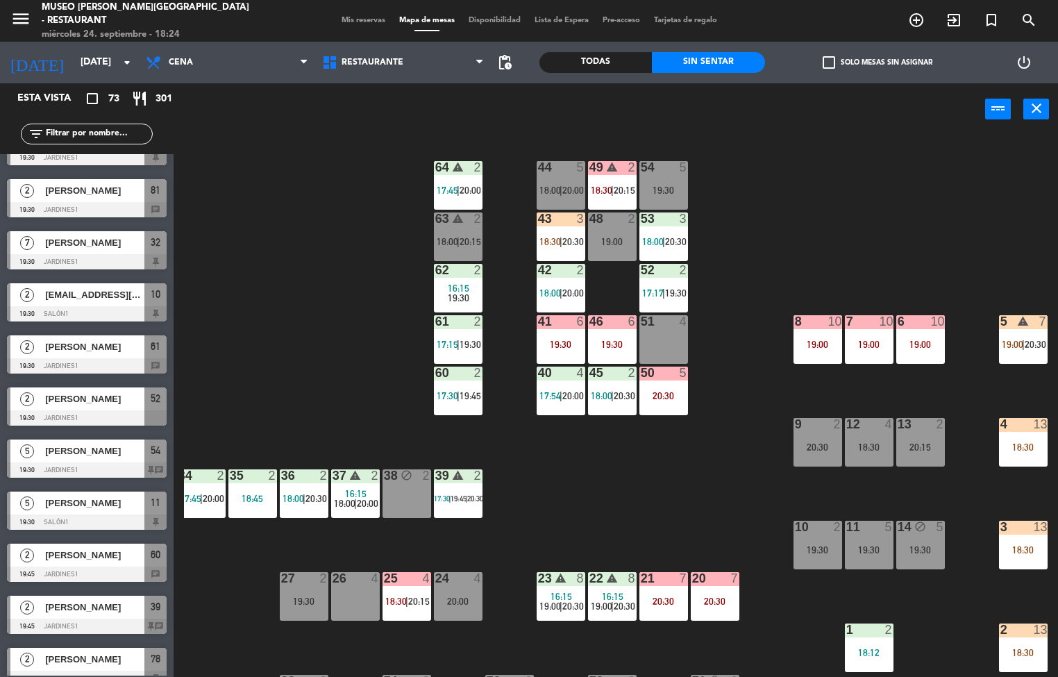
click at [771, 142] on div "44 5 18:00 | 20:00 49 warning 2 18:30 | 20:15 54 5 19:30 64 warning 2 17:45 | 2…" at bounding box center [621, 407] width 874 height 542
click at [1044, 446] on div "18:30" at bounding box center [1023, 447] width 49 height 10
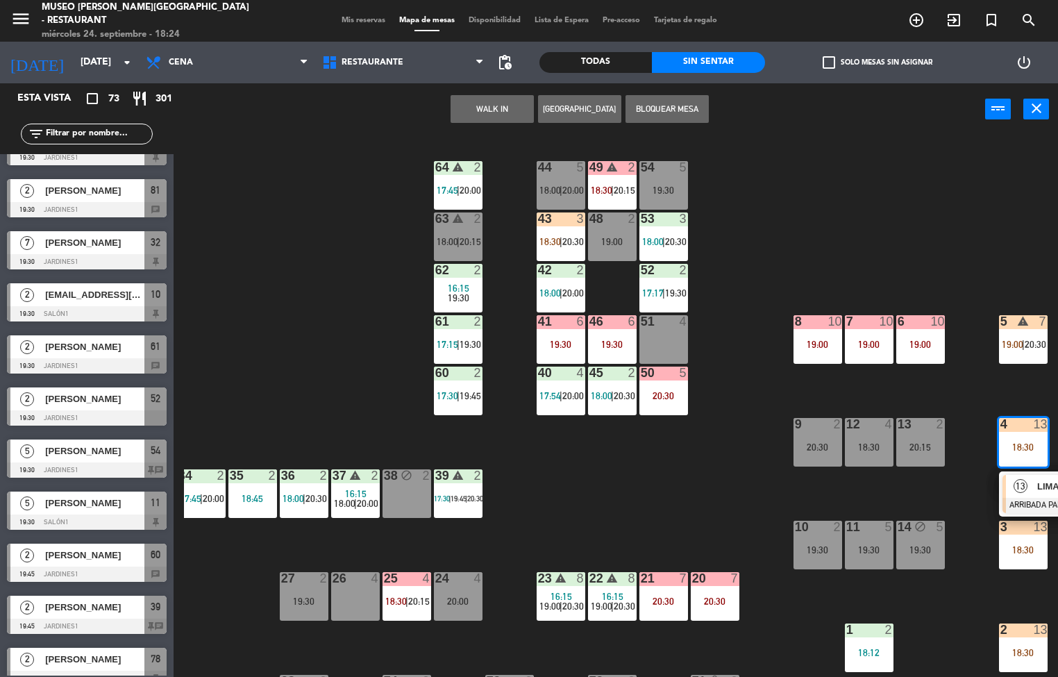
click at [1029, 484] on div "13" at bounding box center [1021, 486] width 30 height 23
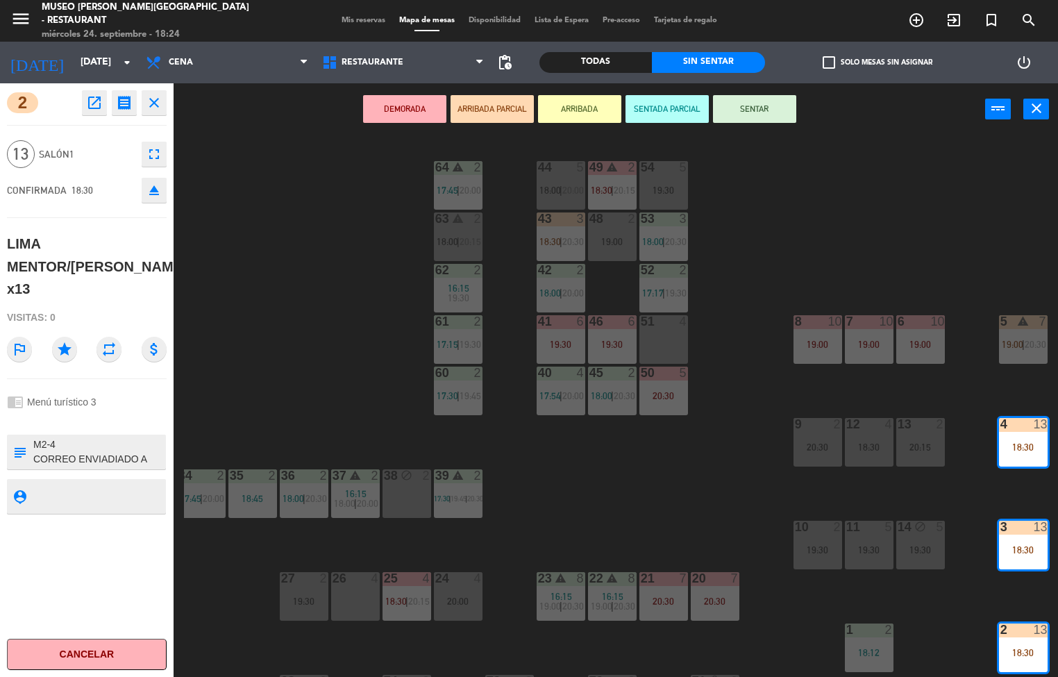
click at [96, 108] on icon "open_in_new" at bounding box center [94, 102] width 17 height 17
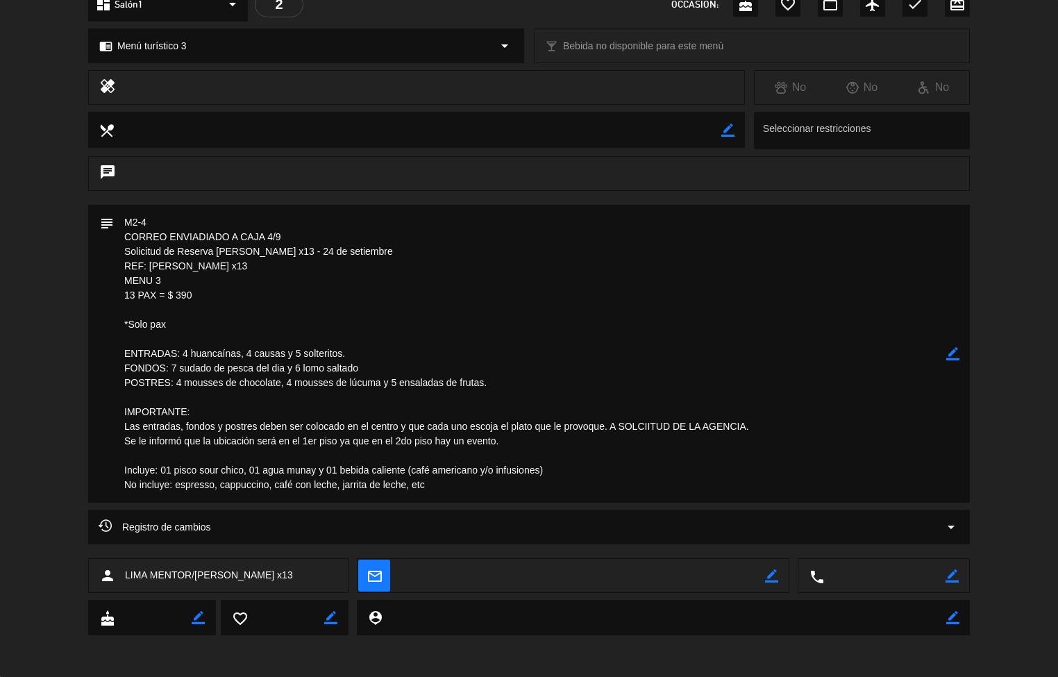
scroll to position [0, 0]
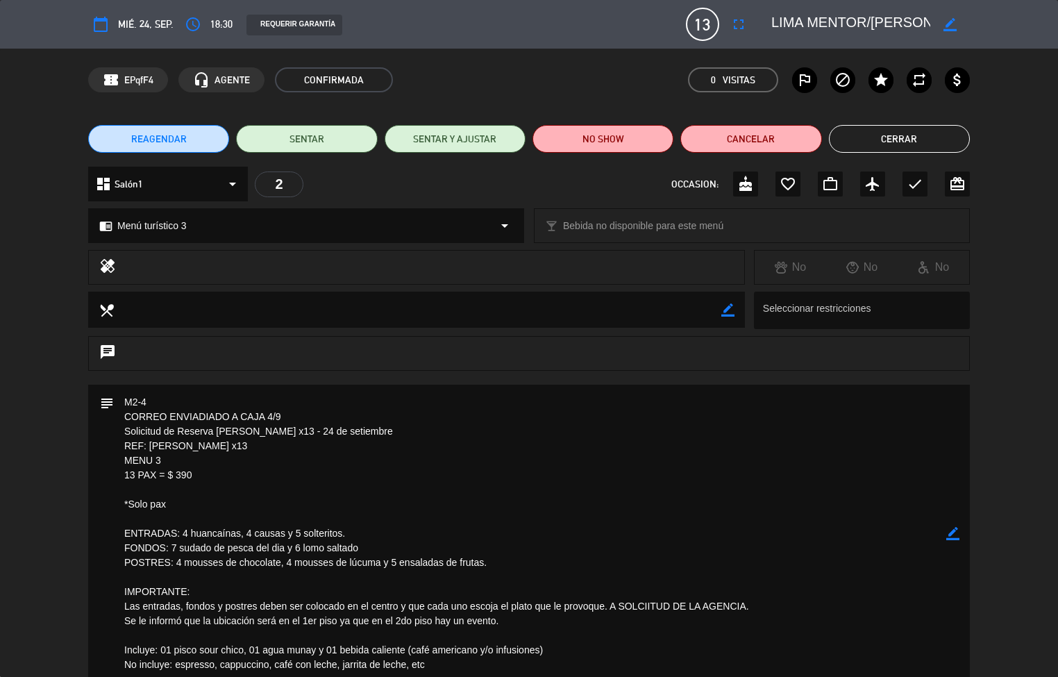
click at [914, 142] on button "Cerrar" at bounding box center [899, 139] width 141 height 28
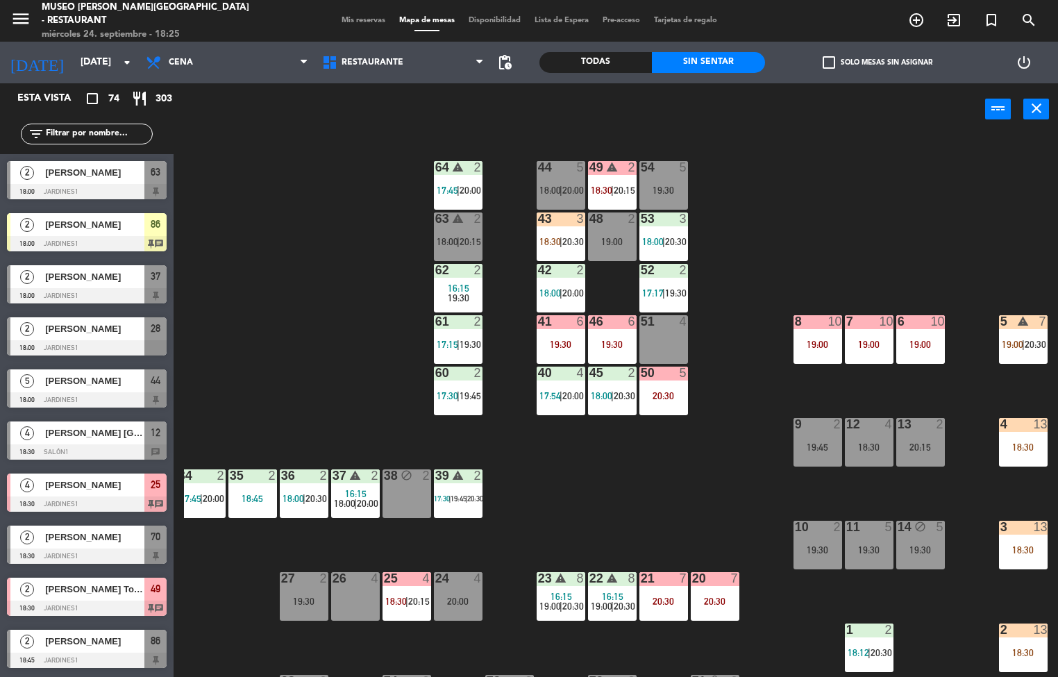
scroll to position [1, 0]
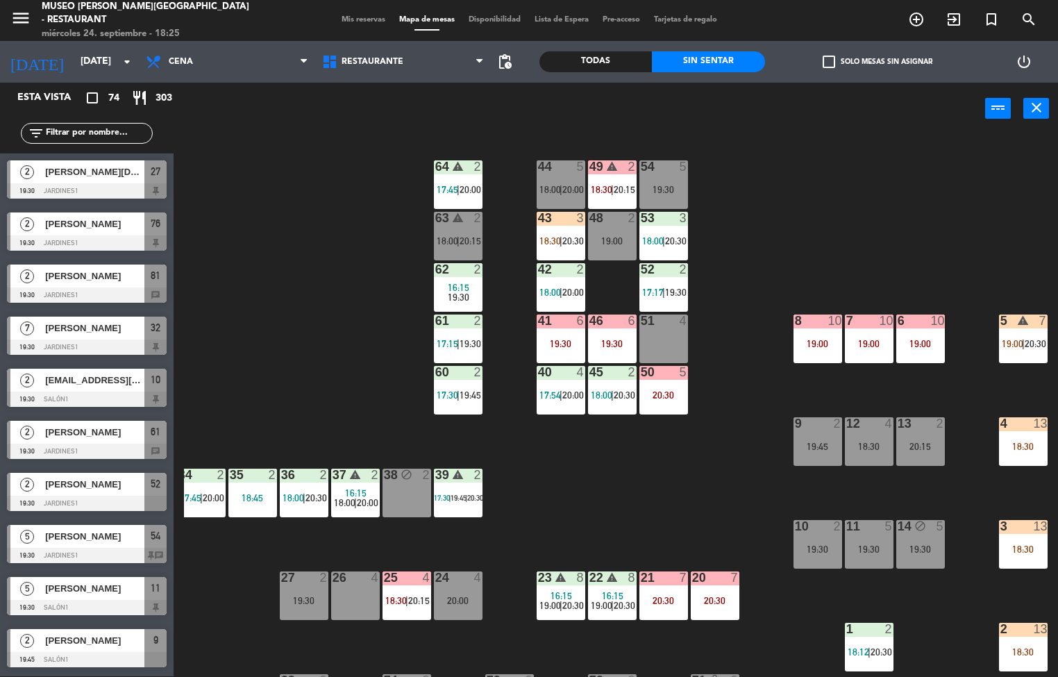
click at [96, 133] on input "text" at bounding box center [98, 133] width 108 height 15
click at [611, 58] on div "Todas" at bounding box center [596, 61] width 112 height 21
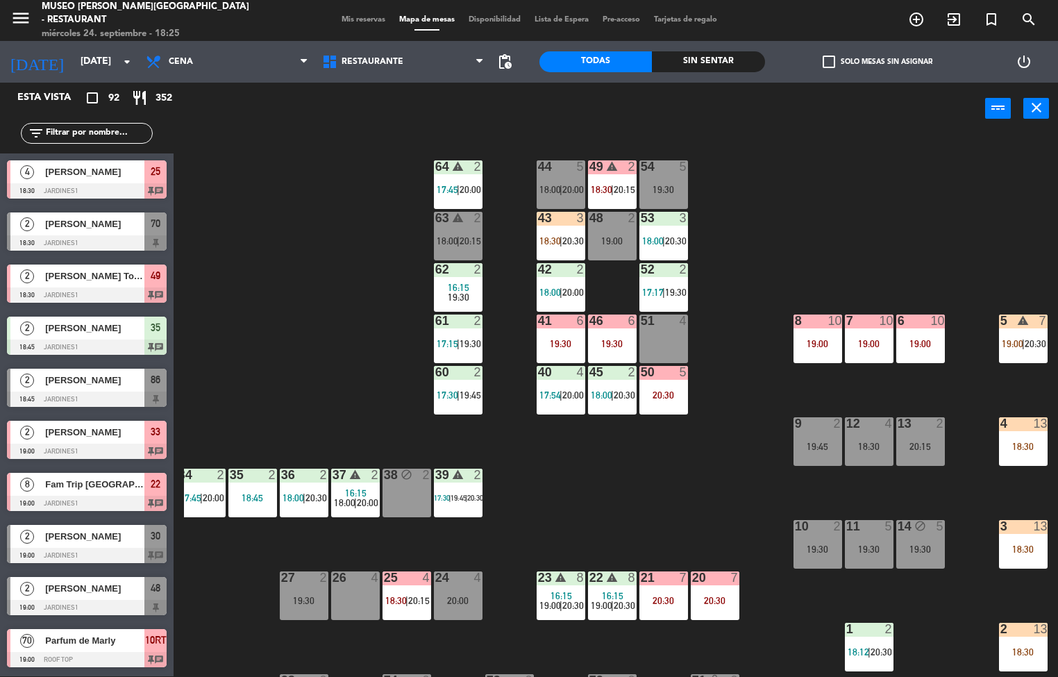
scroll to position [2134, 0]
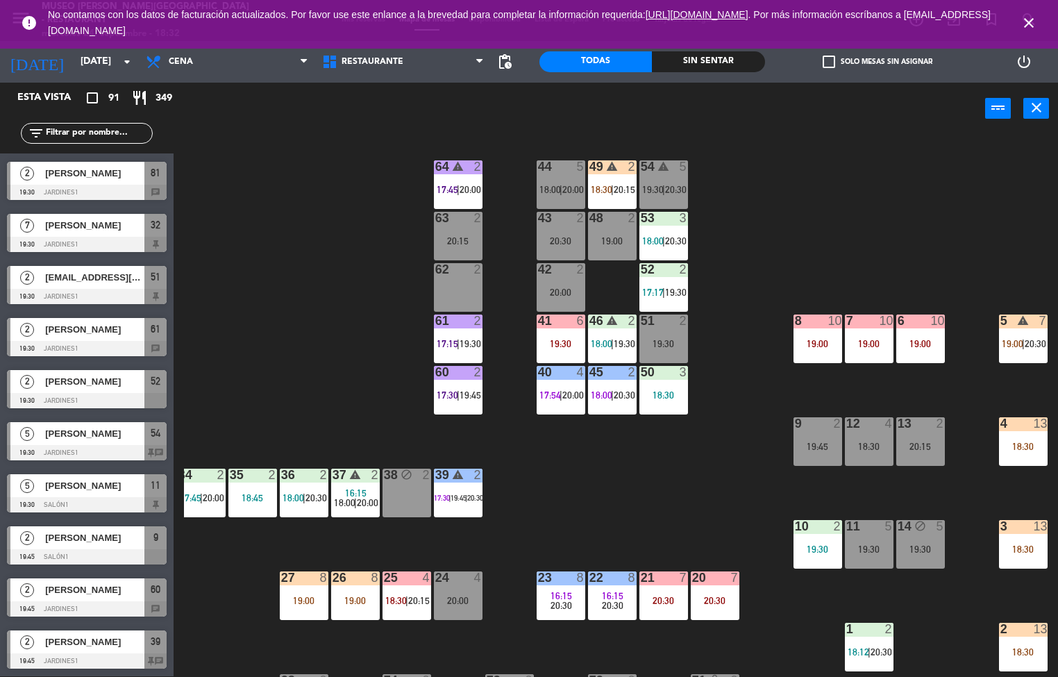
click at [684, 377] on div "3" at bounding box center [683, 372] width 8 height 12
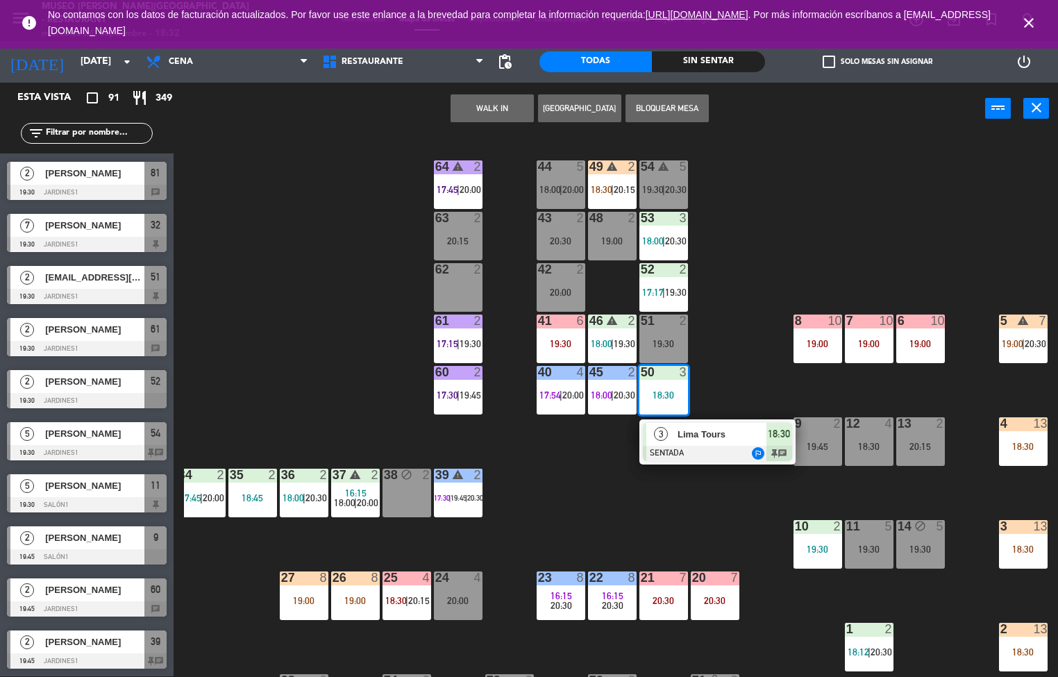
click at [621, 488] on div "44 5 18:00 | 20:00 49 warning 2 18:30 | 20:15 54 warning 5 19:30 | 20:30 64 war…" at bounding box center [621, 406] width 874 height 542
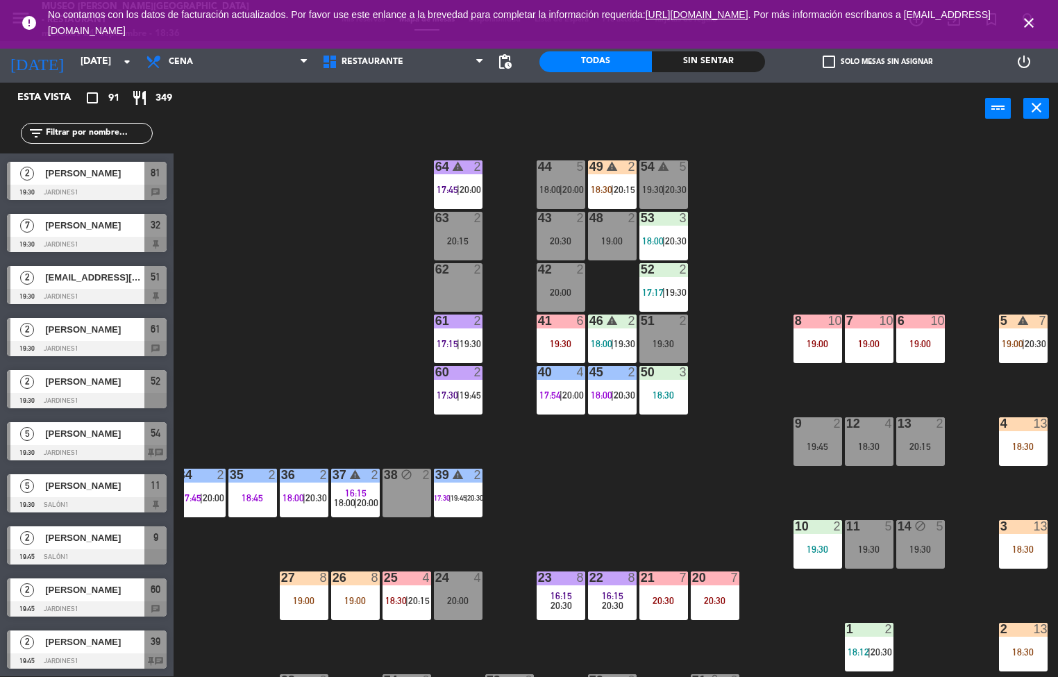
click at [742, 553] on div "44 5 18:00 | 20:00 49 warning 2 18:30 | 20:15 54 warning 5 19:30 | 20:30 64 war…" at bounding box center [621, 406] width 874 height 542
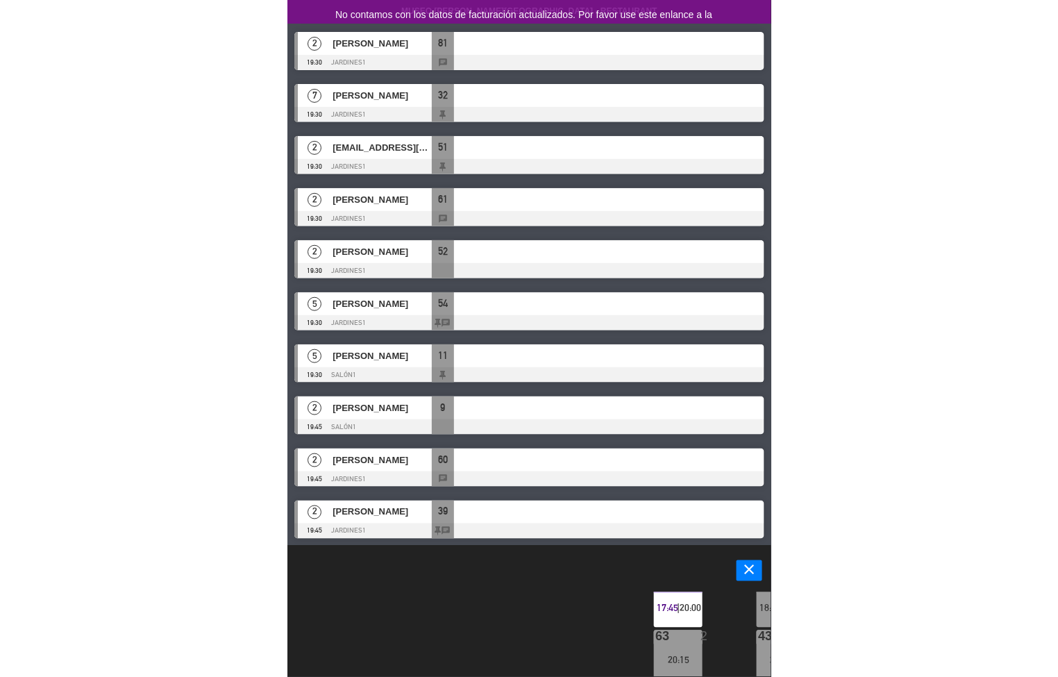
scroll to position [0, 0]
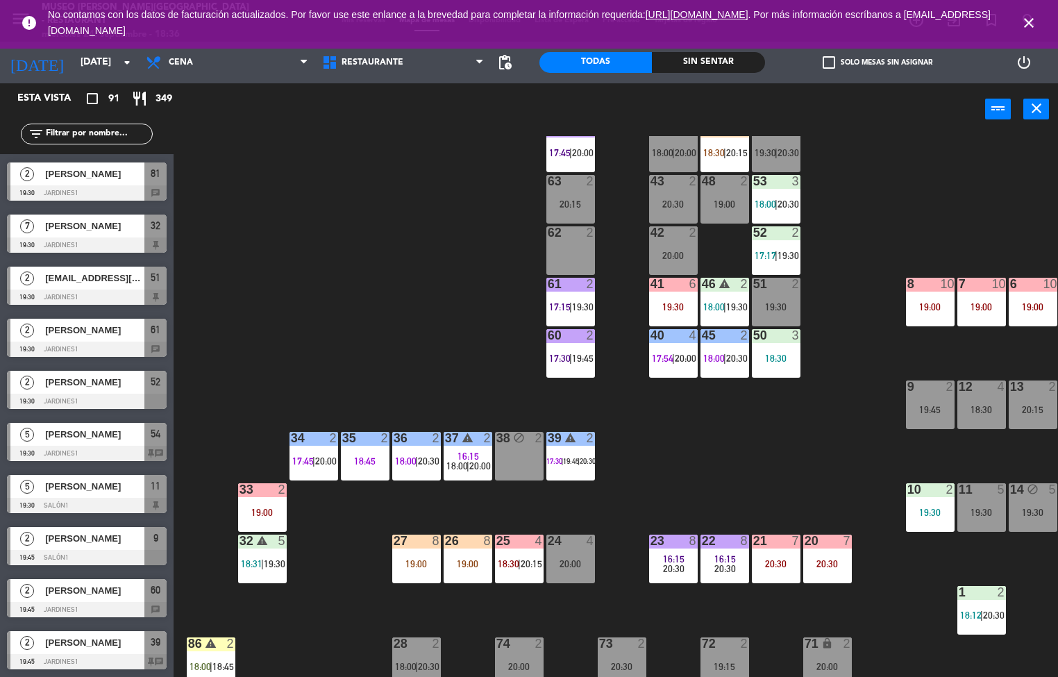
click at [785, 430] on div "44 5 18:00 | 20:00 49 warning 2 18:30 | 20:15 54 warning 5 19:30 | 20:30 64 war…" at bounding box center [621, 407] width 874 height 542
click at [778, 450] on div "44 5 18:00 | 20:00 49 warning 2 18:30 | 20:15 54 warning 5 19:30 | 20:30 64 war…" at bounding box center [621, 407] width 874 height 542
click at [780, 199] on span "20:30" at bounding box center [789, 204] width 22 height 11
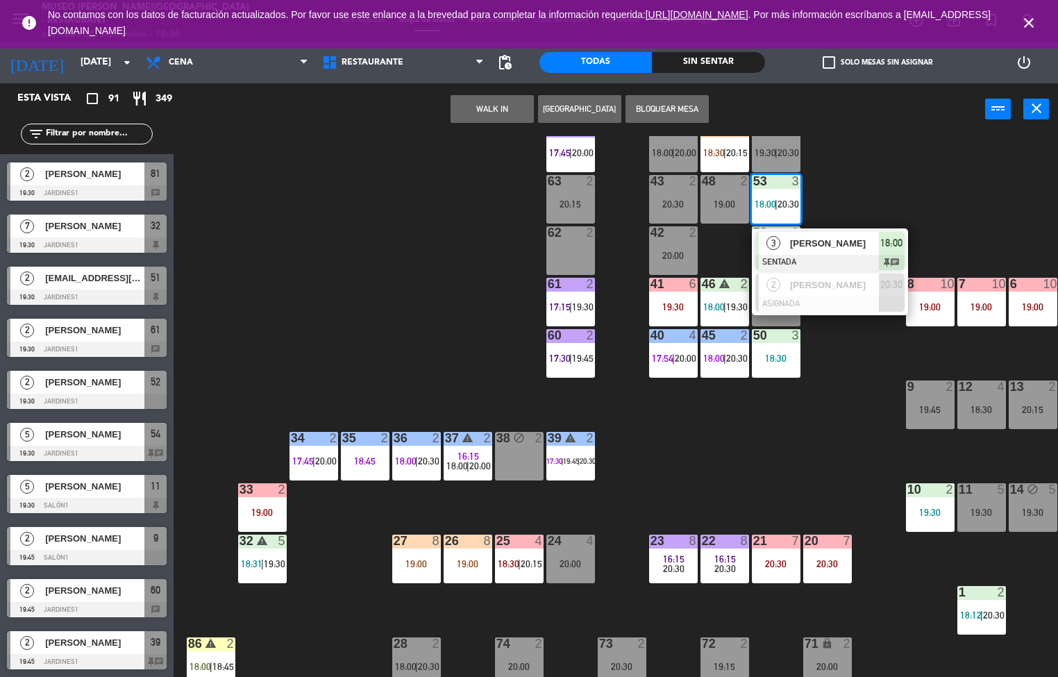
click at [817, 250] on span "[PERSON_NAME]" at bounding box center [834, 243] width 89 height 15
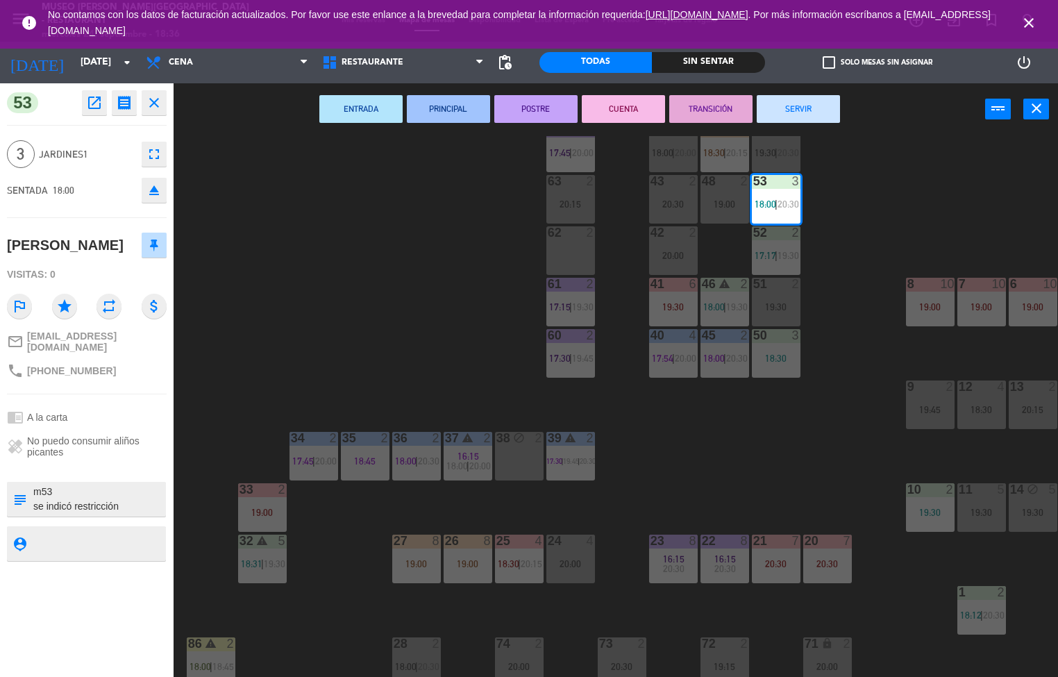
click at [363, 108] on button "ENTRADA" at bounding box center [360, 109] width 83 height 28
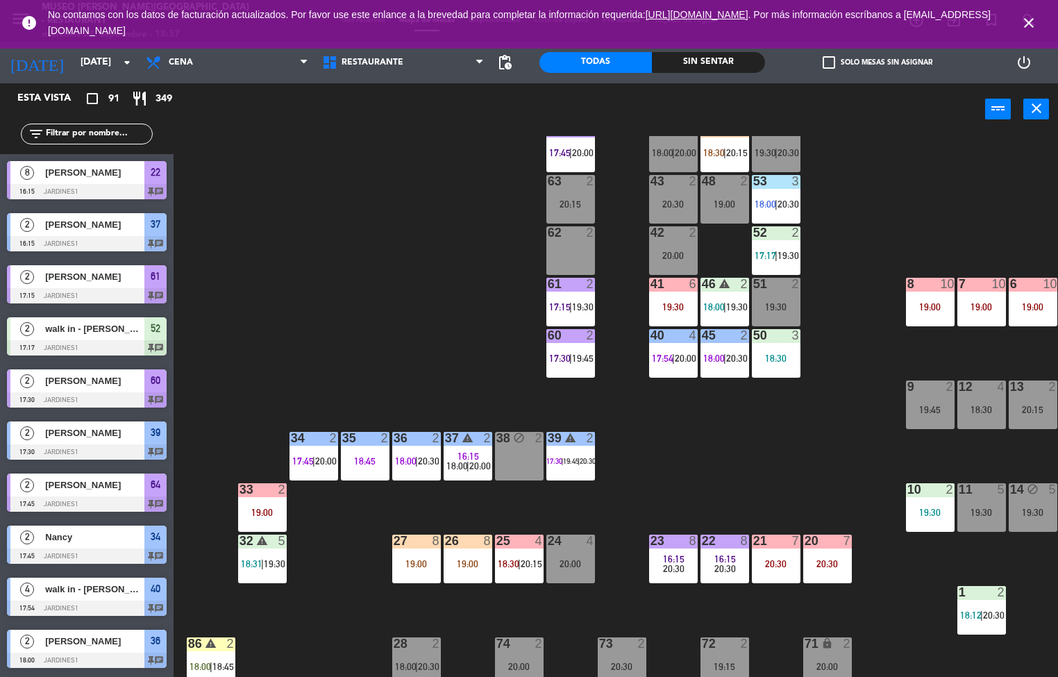
scroll to position [1, 0]
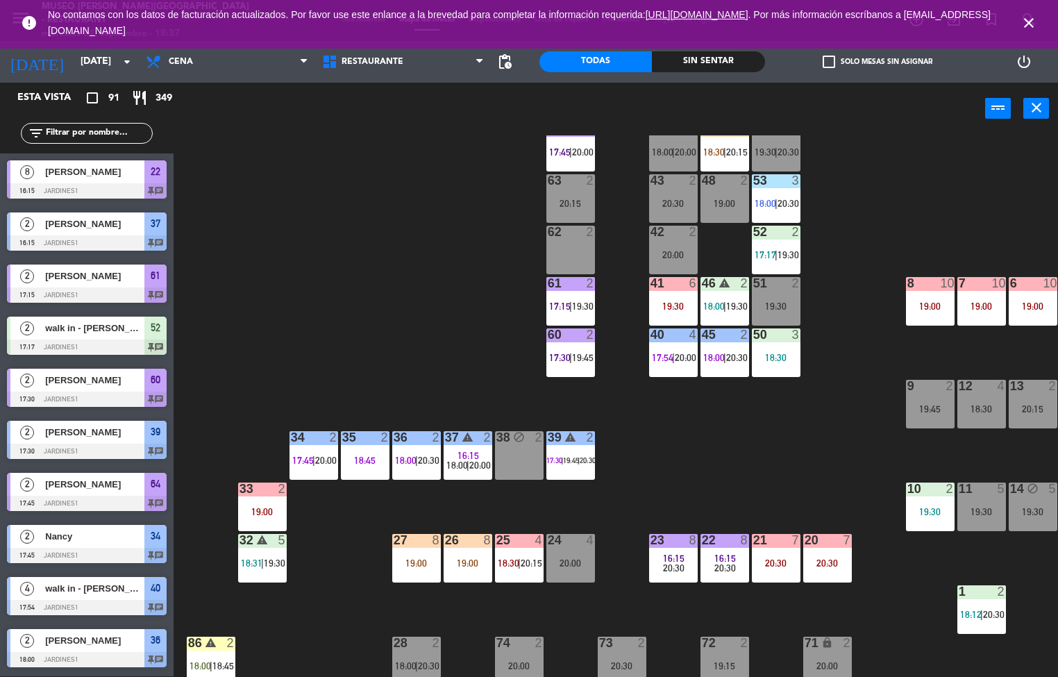
click at [780, 229] on div at bounding box center [775, 232] width 23 height 12
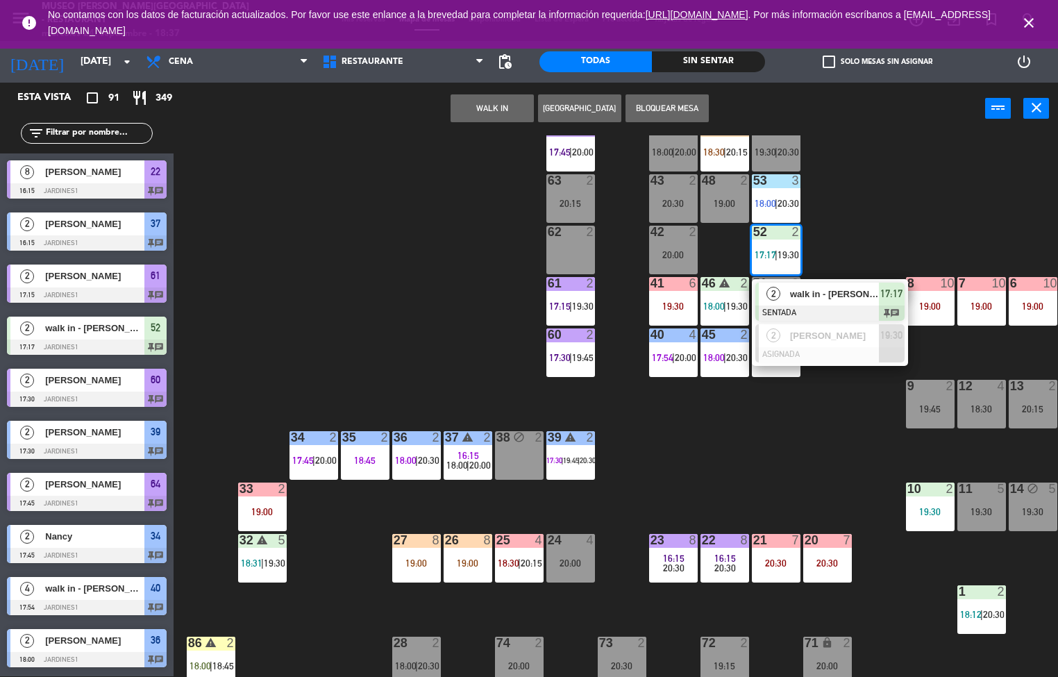
click at [784, 294] on div "2" at bounding box center [774, 294] width 30 height 23
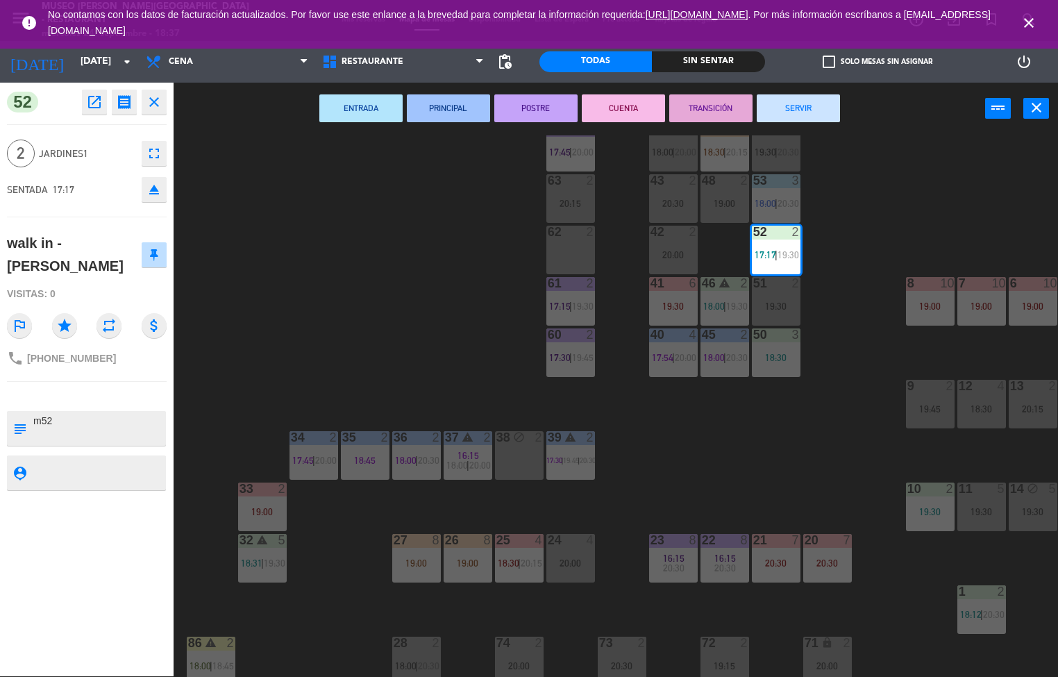
click at [331, 117] on button "ENTRADA" at bounding box center [360, 108] width 83 height 28
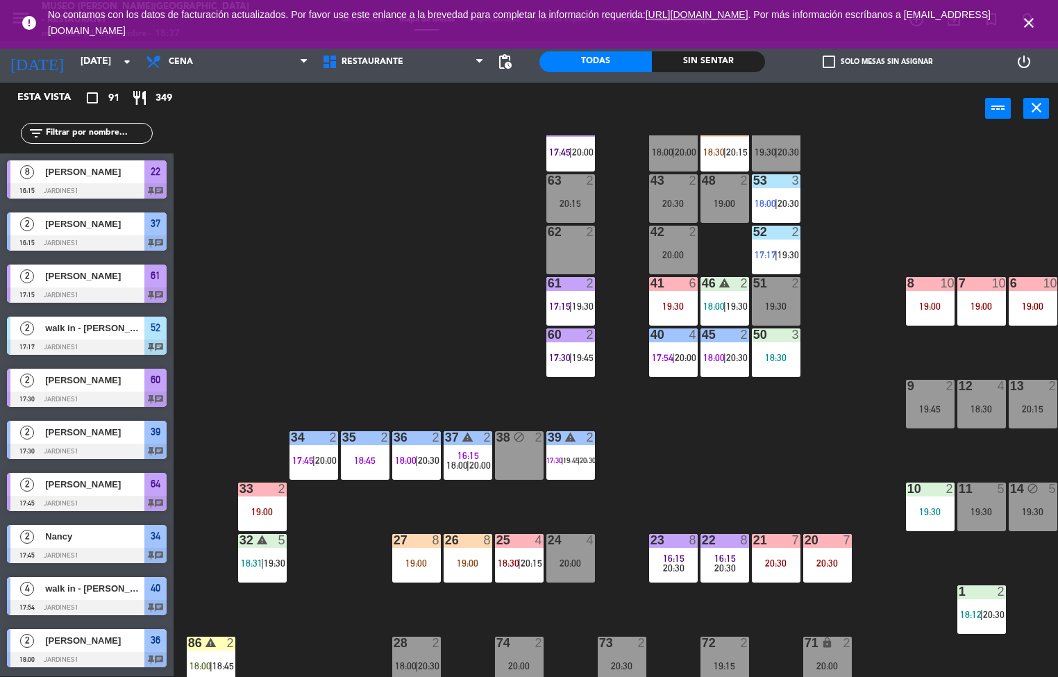
click at [729, 281] on icon "warning" at bounding box center [725, 283] width 12 height 12
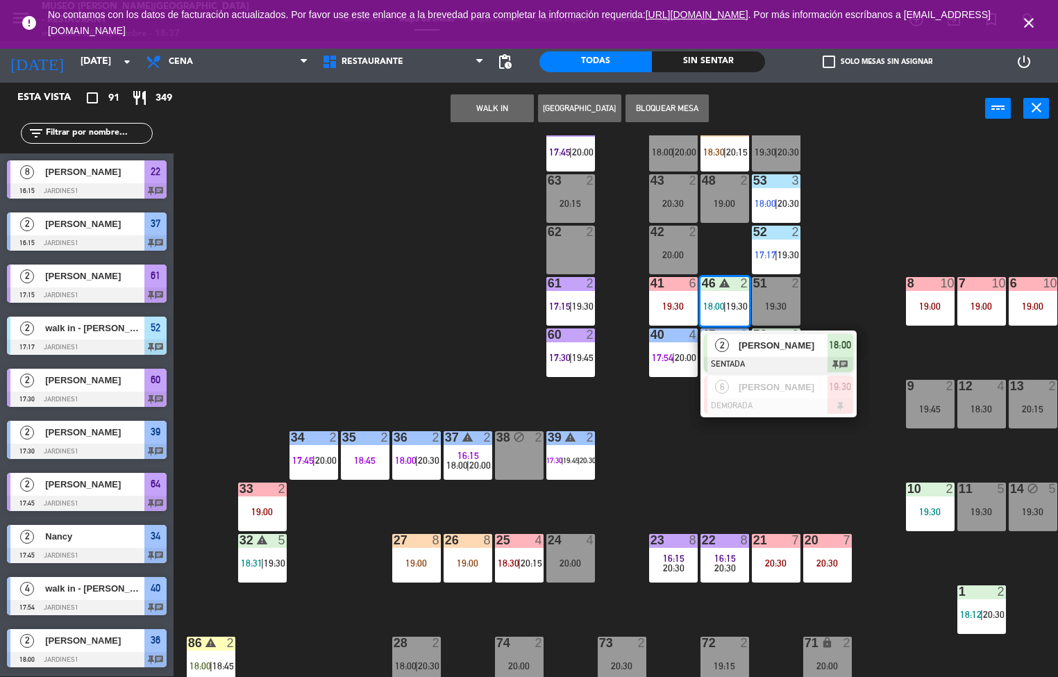
click at [754, 346] on span "[PERSON_NAME]" at bounding box center [783, 345] width 89 height 15
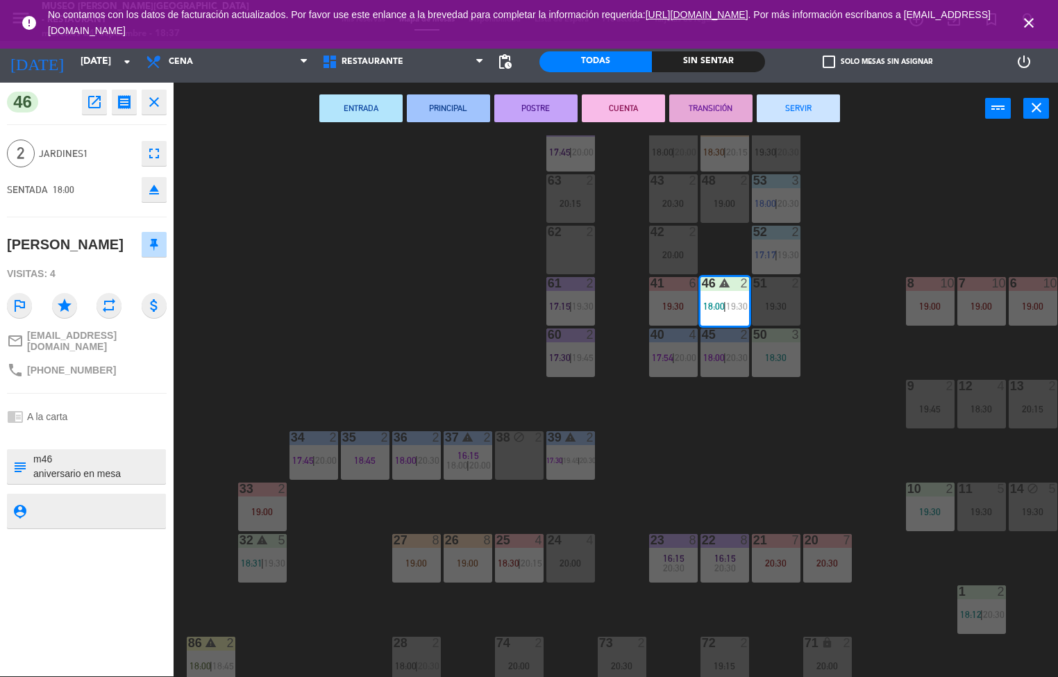
click at [342, 101] on button "ENTRADA" at bounding box center [360, 108] width 83 height 28
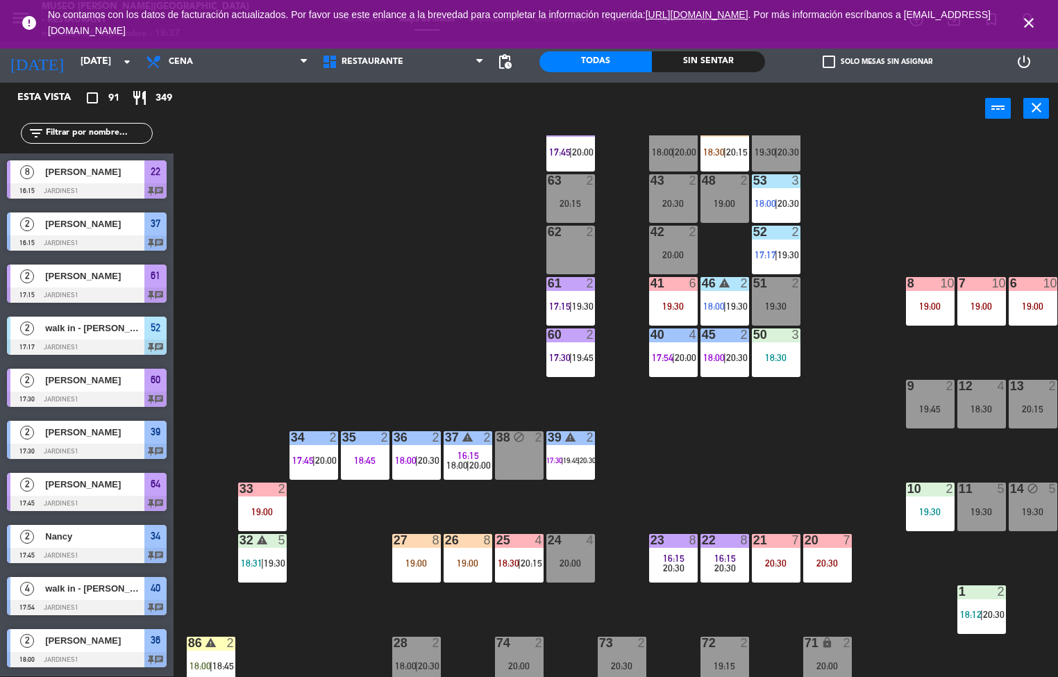
click at [778, 359] on div "18:30" at bounding box center [776, 358] width 49 height 10
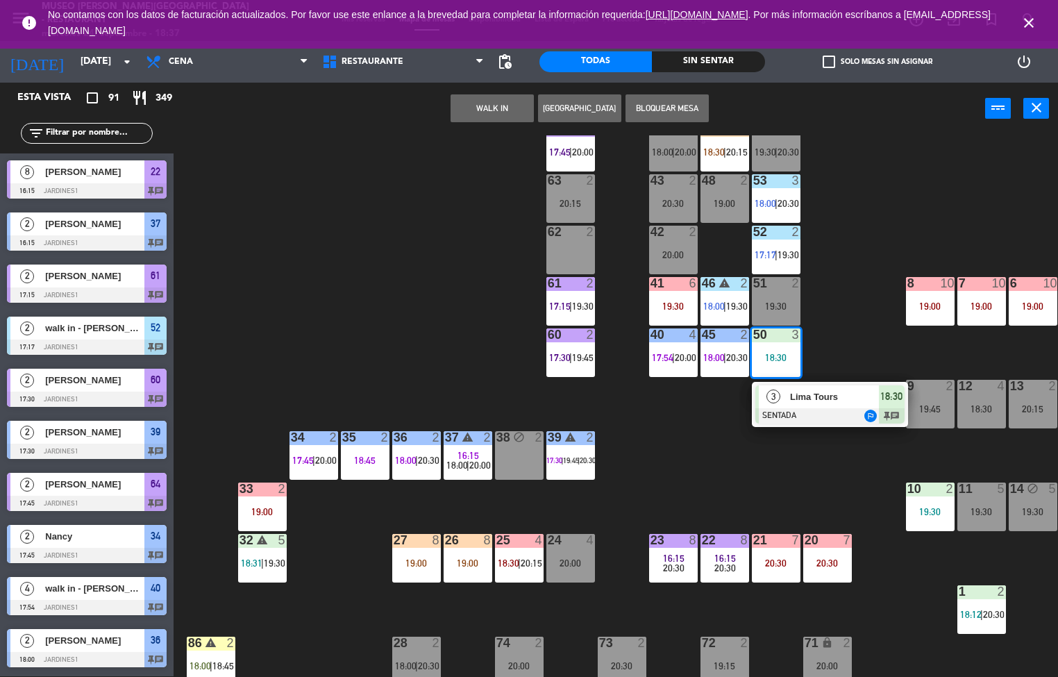
click at [836, 408] on div at bounding box center [829, 415] width 149 height 15
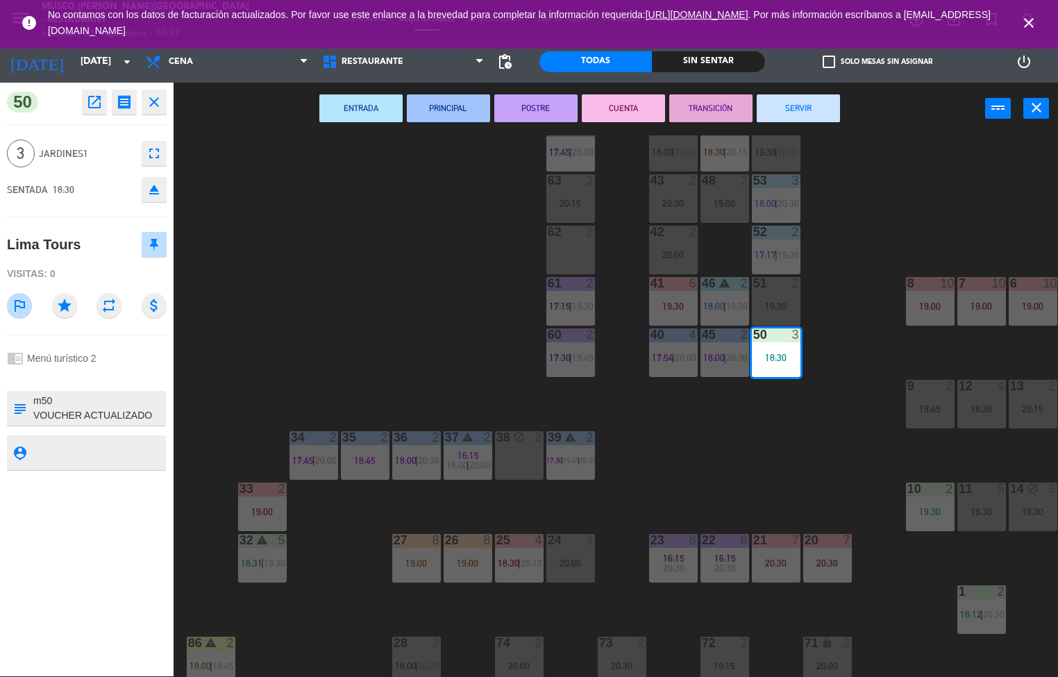
click at [331, 121] on button "ENTRADA" at bounding box center [360, 108] width 83 height 28
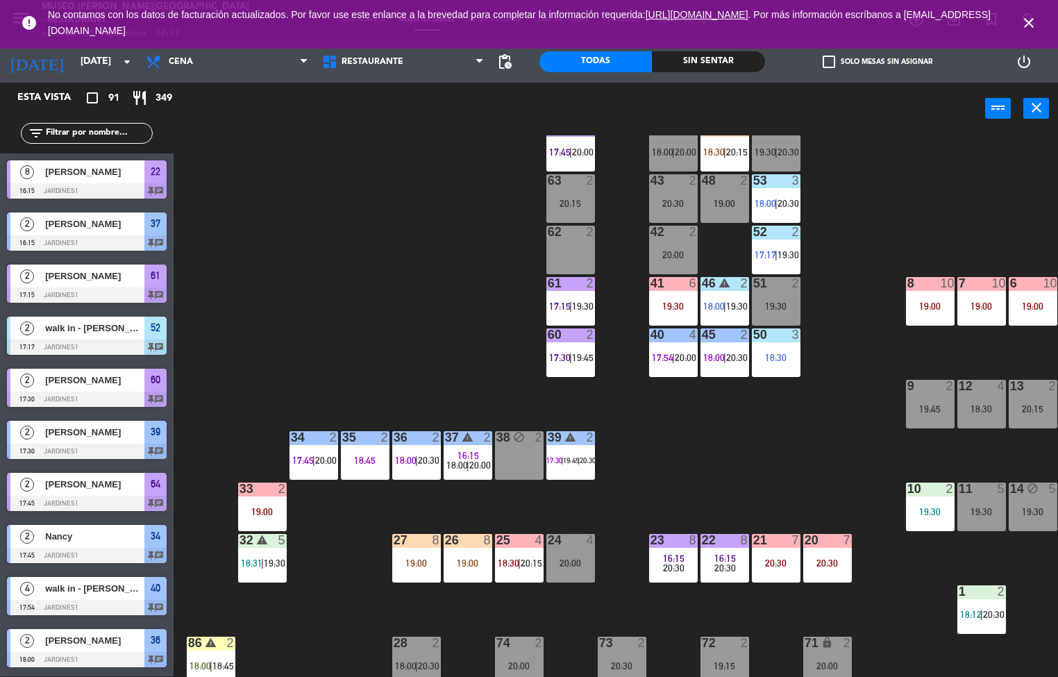
scroll to position [0, 0]
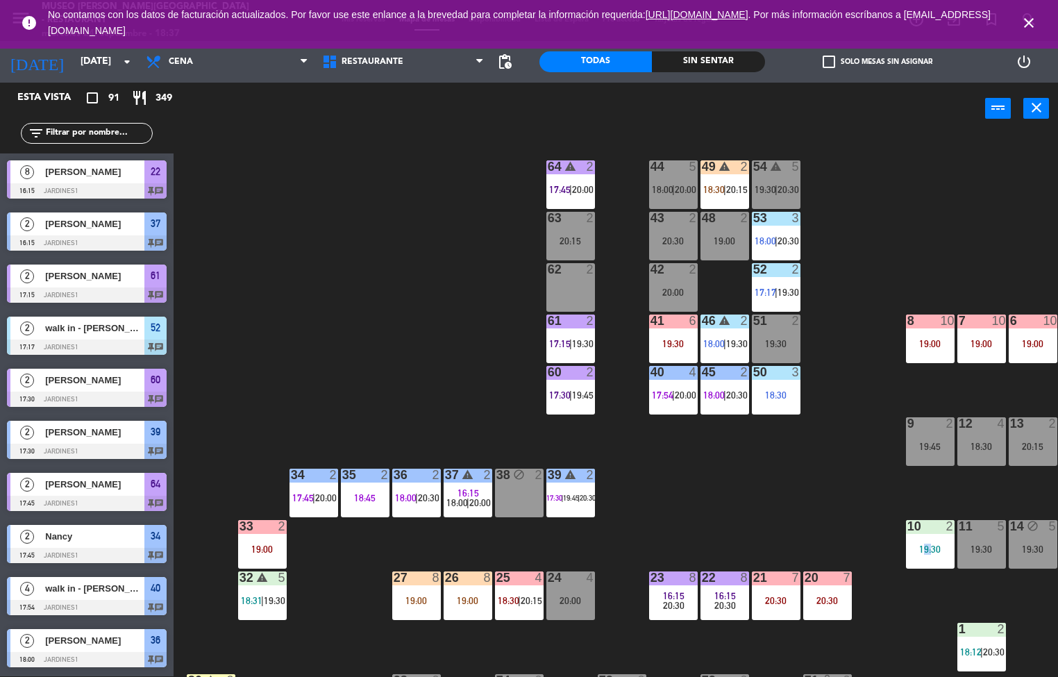
copy div "19"
click at [909, 455] on div "9 2 19:45" at bounding box center [930, 441] width 49 height 49
click at [909, 446] on div "19:45" at bounding box center [930, 447] width 49 height 10
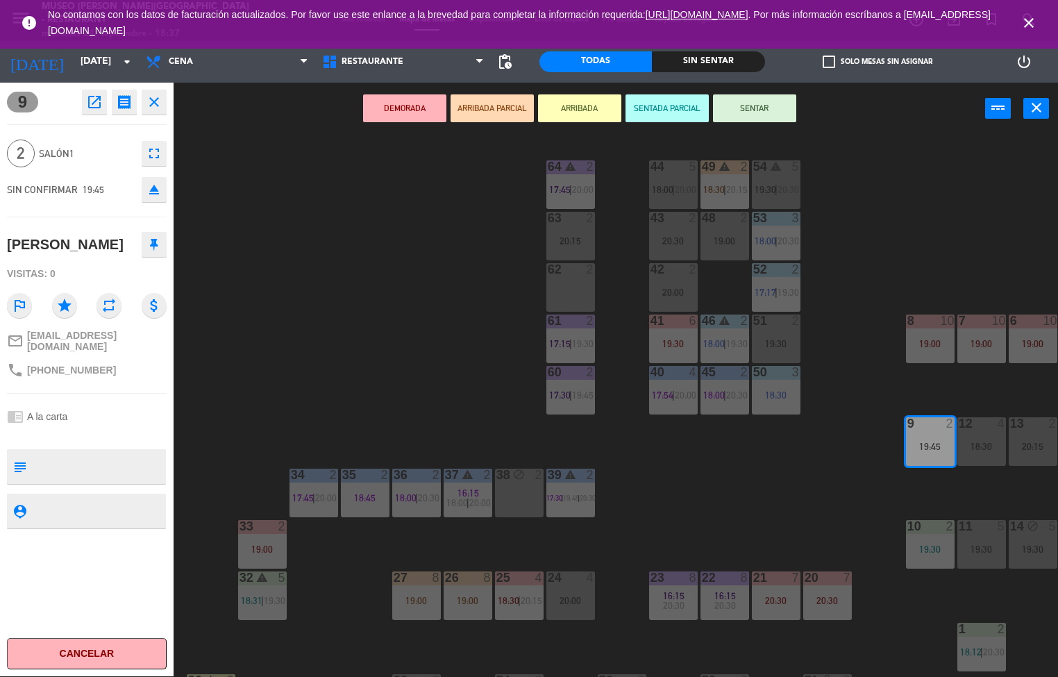
scroll to position [1, 0]
click at [813, 503] on div "44 5 18:00 | 20:00 49 warning 2 18:30 | 20:15 54 warning 5 19:30 | 20:30 64 war…" at bounding box center [621, 406] width 874 height 542
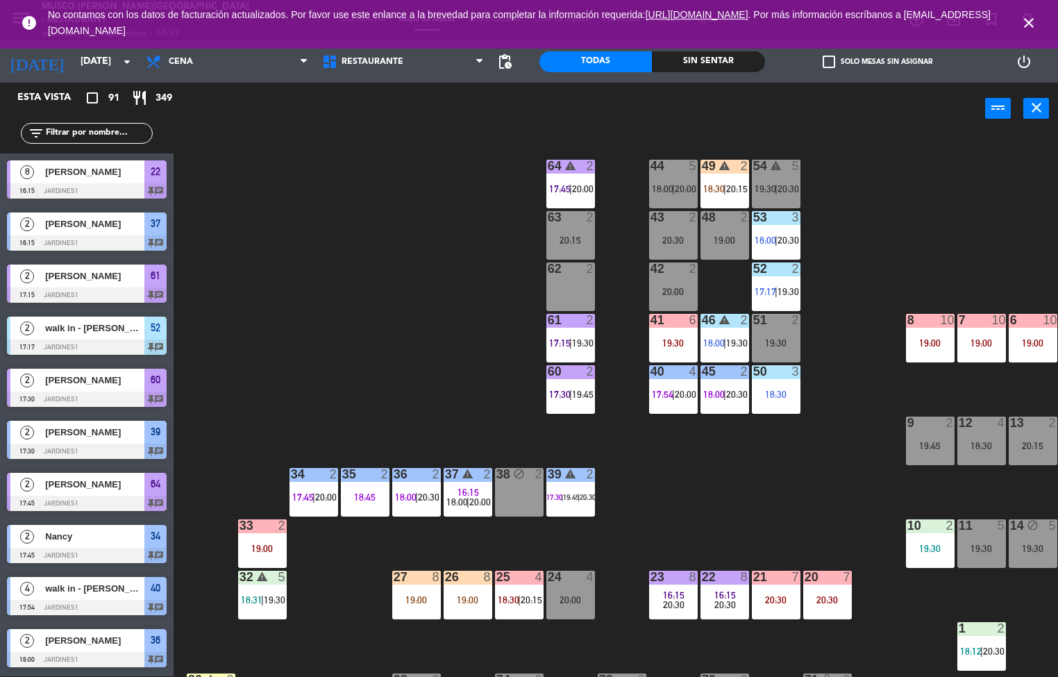
click at [867, 425] on div "44 5 18:00 | 20:00 49 warning 2 18:30 | 20:15 54 warning 5 19:30 | 20:30 64 war…" at bounding box center [621, 406] width 874 height 542
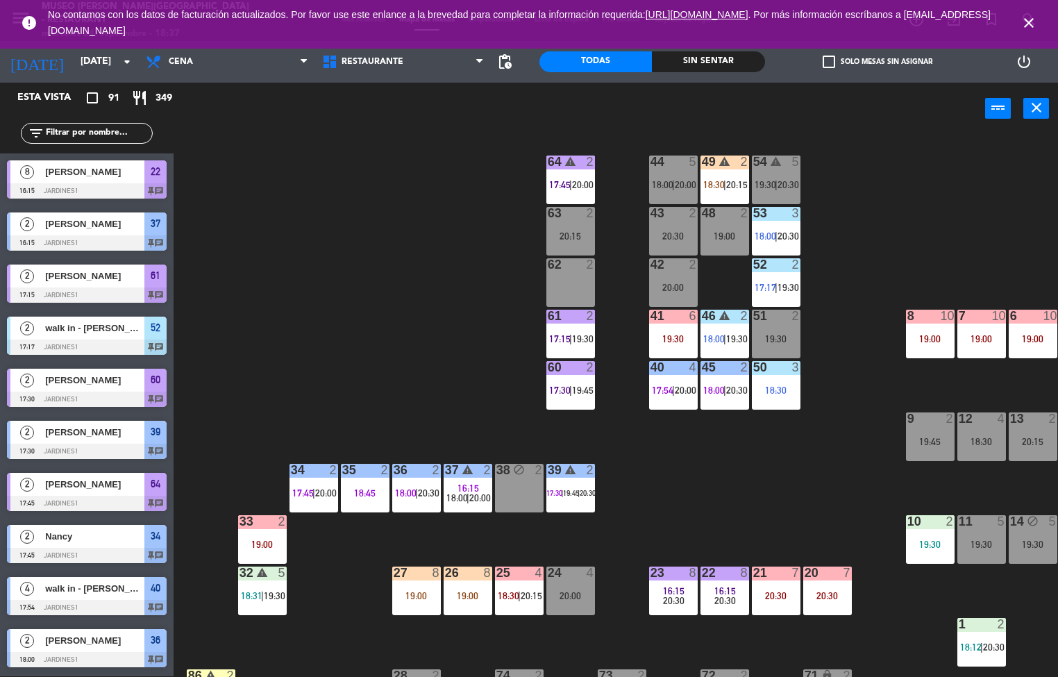
scroll to position [3, 0]
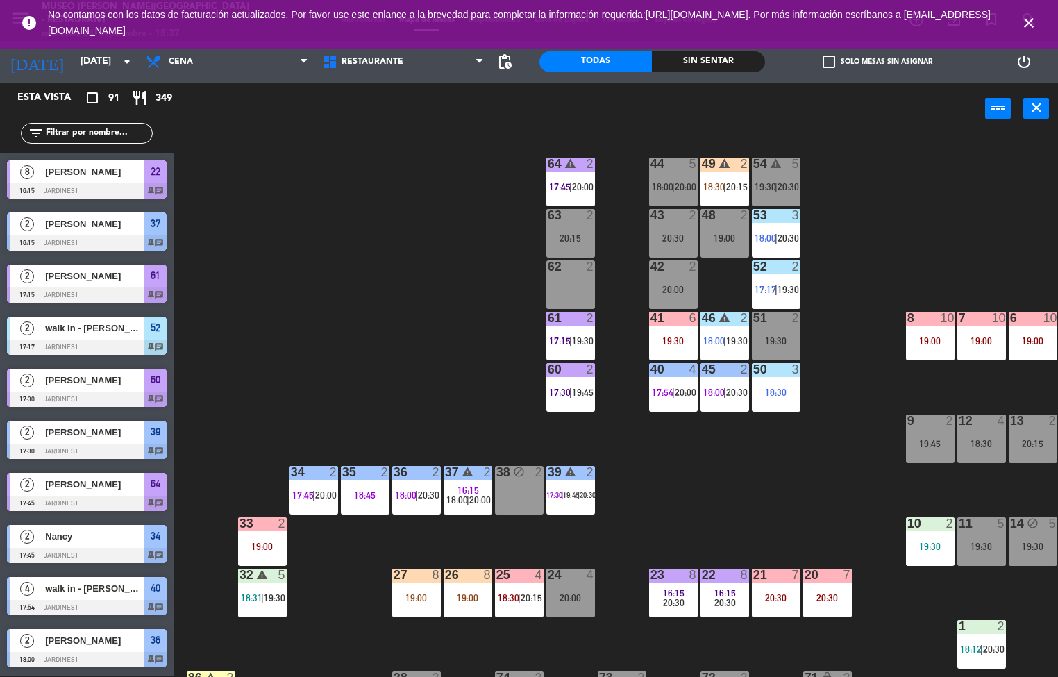
click at [857, 490] on div "44 5 18:00 | 20:00 49 warning 2 18:30 | 20:15 54 warning 5 19:30 | 20:30 64 war…" at bounding box center [621, 406] width 874 height 542
click at [782, 506] on div "44 5 18:00 | 20:00 49 warning 2 18:30 | 20:15 54 warning 5 19:30 | 20:30 64 war…" at bounding box center [621, 406] width 874 height 542
click at [840, 515] on div "44 5 18:00 | 20:00 49 warning 2 18:30 | 20:15 54 warning 5 19:30 | 20:30 64 war…" at bounding box center [621, 406] width 874 height 542
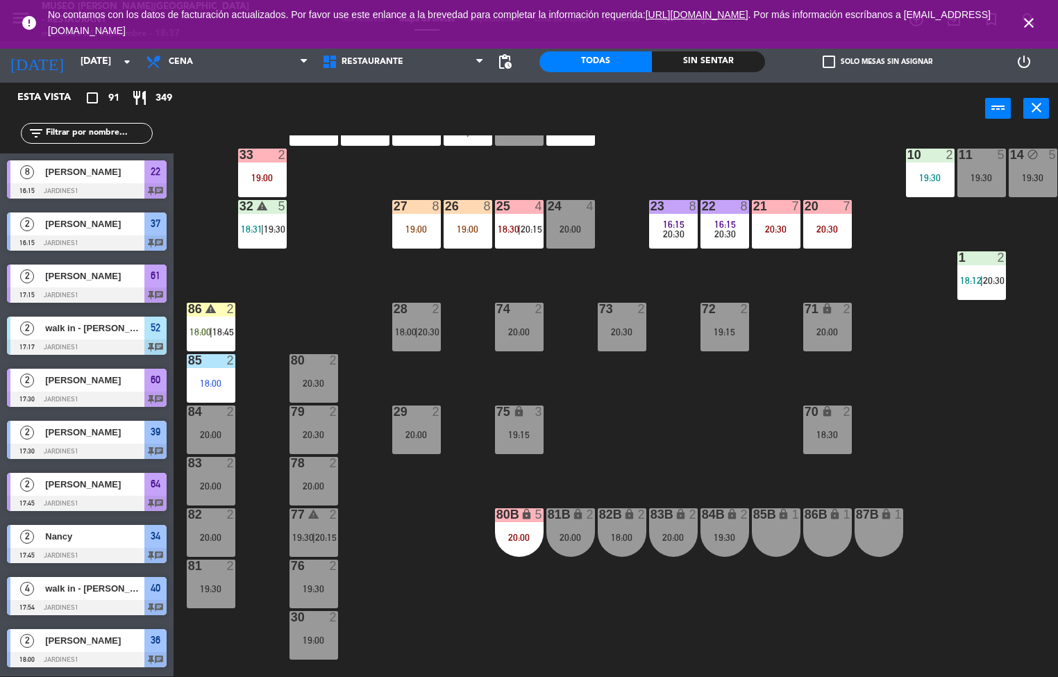
scroll to position [377, 0]
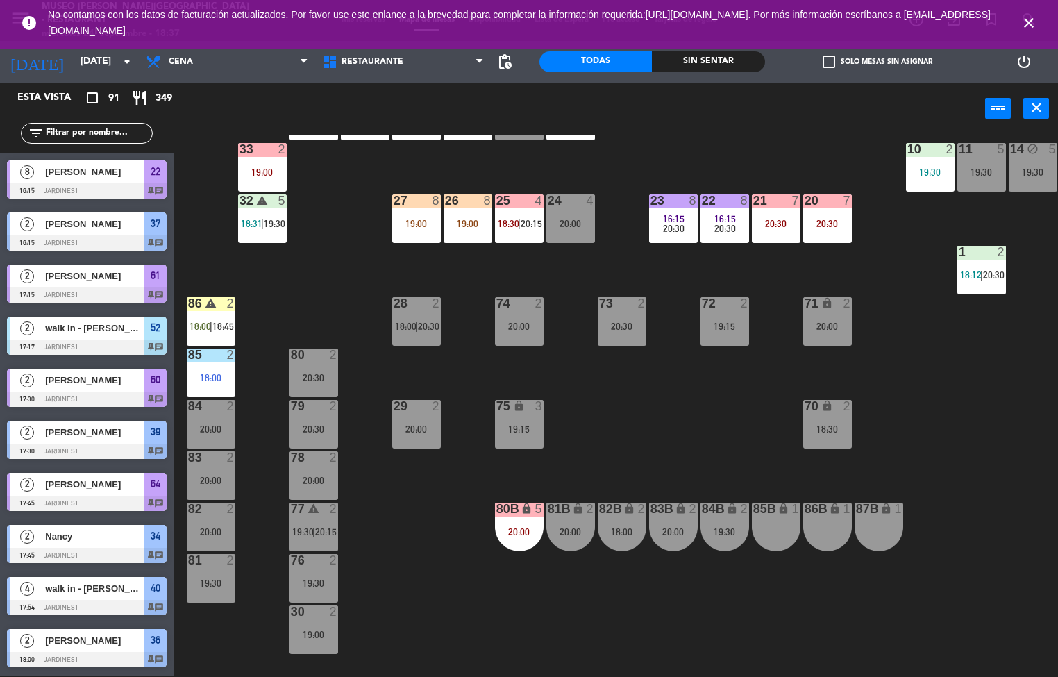
click at [959, 480] on div "44 5 18:00 | 20:00 49 warning 2 18:30 | 20:15 54 warning 5 19:30 | 20:30 64 war…" at bounding box center [621, 406] width 874 height 542
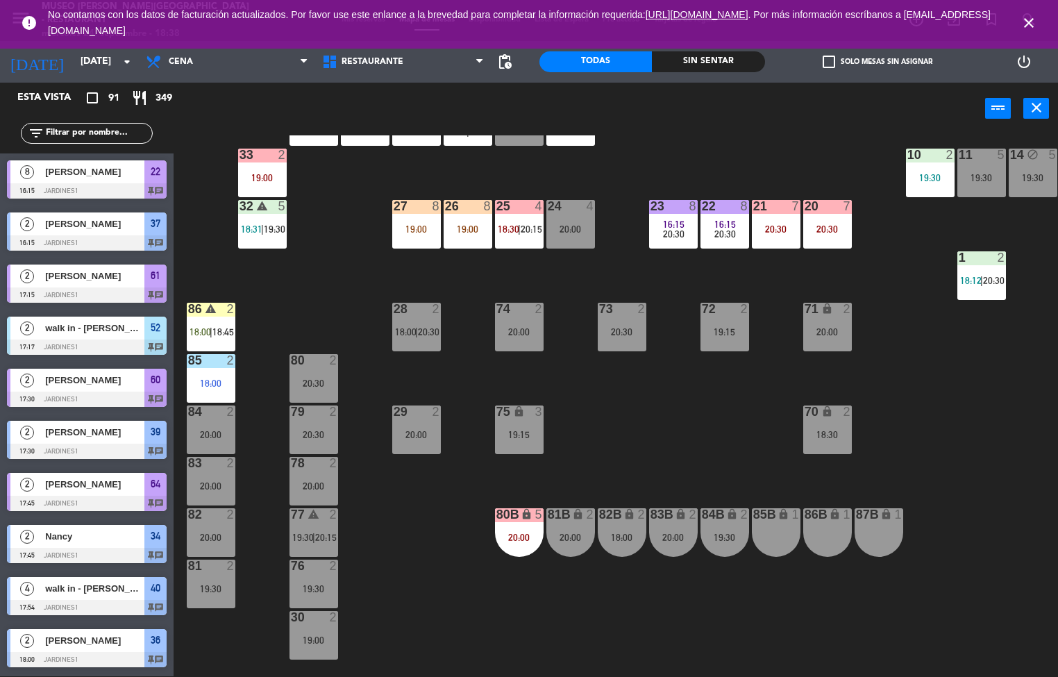
scroll to position [376, 0]
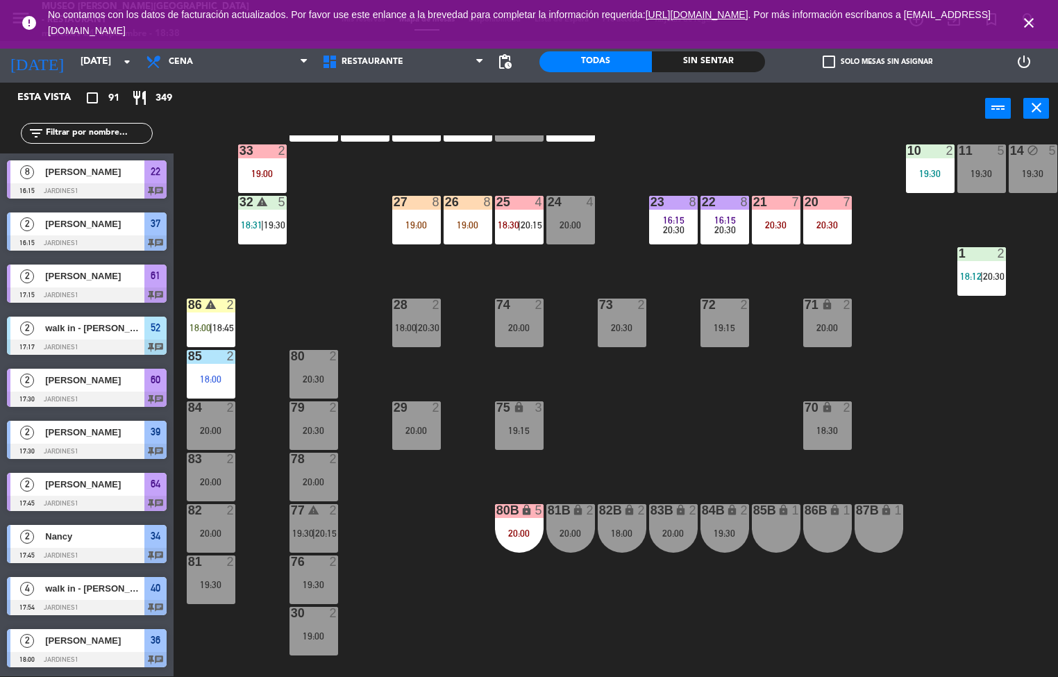
click at [969, 463] on div "44 5 18:00 | 20:00 49 warning 2 18:30 | 20:15 54 warning 5 19:30 | 20:30 64 war…" at bounding box center [621, 406] width 874 height 542
click at [967, 460] on div "44 5 18:00 | 20:00 49 warning 2 18:30 | 20:15 54 warning 5 19:30 | 20:30 64 war…" at bounding box center [621, 406] width 874 height 542
click at [940, 494] on div "44 5 18:00 | 20:00 49 warning 2 18:30 | 20:15 54 warning 5 19:30 | 20:30 64 war…" at bounding box center [621, 406] width 874 height 542
click at [942, 500] on div "44 5 18:00 | 20:00 49 warning 2 18:30 | 20:15 54 warning 5 19:30 | 20:30 64 war…" at bounding box center [621, 406] width 874 height 542
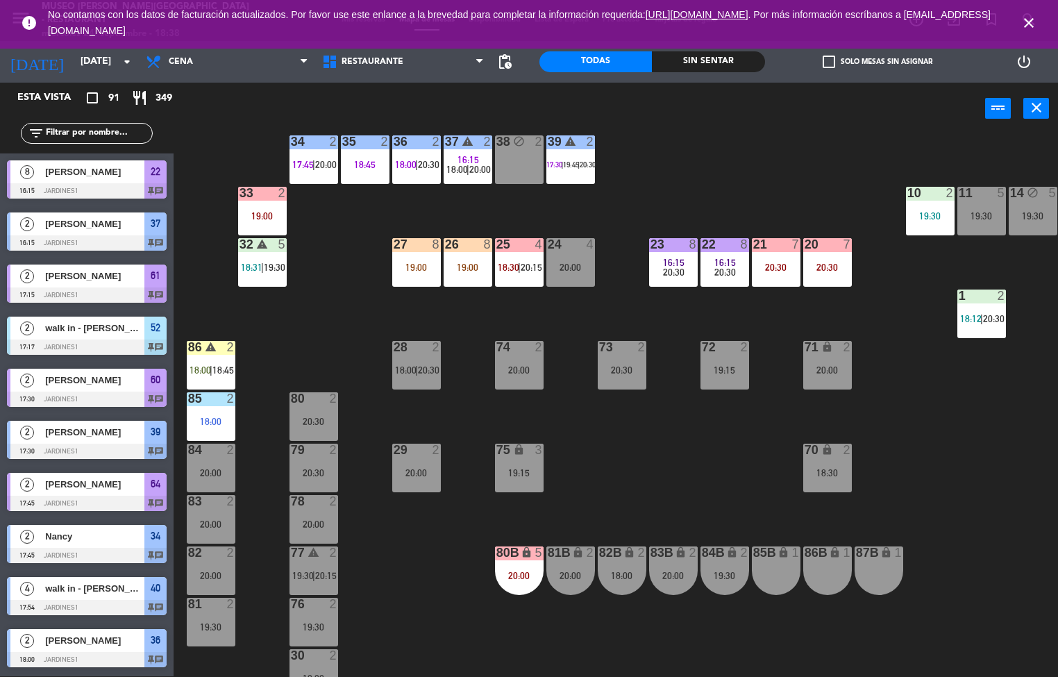
click at [319, 286] on div "44 5 18:00 | 20:00 49 warning 2 18:30 | 20:15 54 warning 5 19:30 | 20:30 64 war…" at bounding box center [621, 406] width 874 height 542
click at [321, 285] on div "44 5 18:00 | 20:00 49 warning 2 18:30 | 20:15 54 warning 5 19:30 | 20:30 64 war…" at bounding box center [621, 406] width 874 height 542
click at [317, 308] on div "44 5 18:00 | 20:00 49 warning 2 18:30 | 20:15 54 warning 5 19:30 | 20:30 64 war…" at bounding box center [621, 406] width 874 height 542
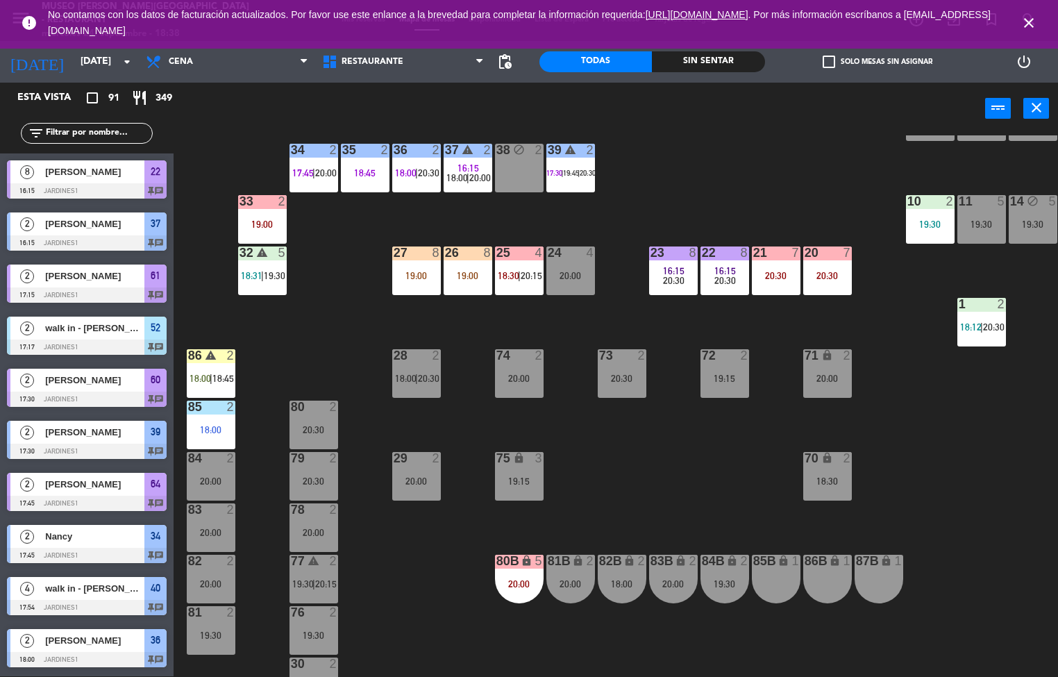
click at [973, 590] on div "44 5 18:00 | 20:00 49 warning 2 18:30 | 20:15 54 warning 5 19:30 | 20:30 64 war…" at bounding box center [621, 406] width 874 height 542
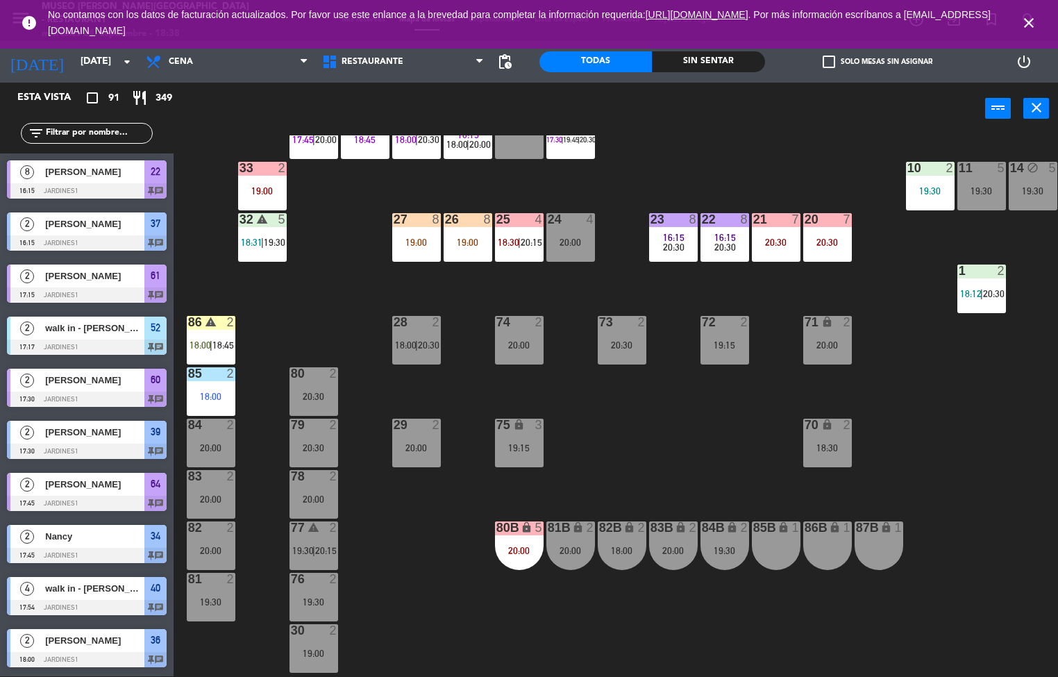
click at [1012, 533] on div "44 5 18:00 | 20:00 49 warning 2 18:30 | 20:15 54 warning 5 19:30 | 20:30 64 war…" at bounding box center [621, 406] width 874 height 542
click at [1015, 534] on div "44 5 18:00 | 20:00 49 warning 2 18:30 | 20:15 54 warning 5 19:30 | 20:30 64 war…" at bounding box center [621, 406] width 874 height 542
click at [1015, 535] on div "44 5 18:00 | 20:00 49 warning 2 18:30 | 20:15 54 warning 5 19:30 | 20:30 64 war…" at bounding box center [621, 406] width 874 height 542
click at [1019, 540] on div "44 5 18:00 | 20:00 49 warning 2 18:30 | 20:15 54 warning 5 19:30 | 20:30 64 war…" at bounding box center [621, 406] width 874 height 542
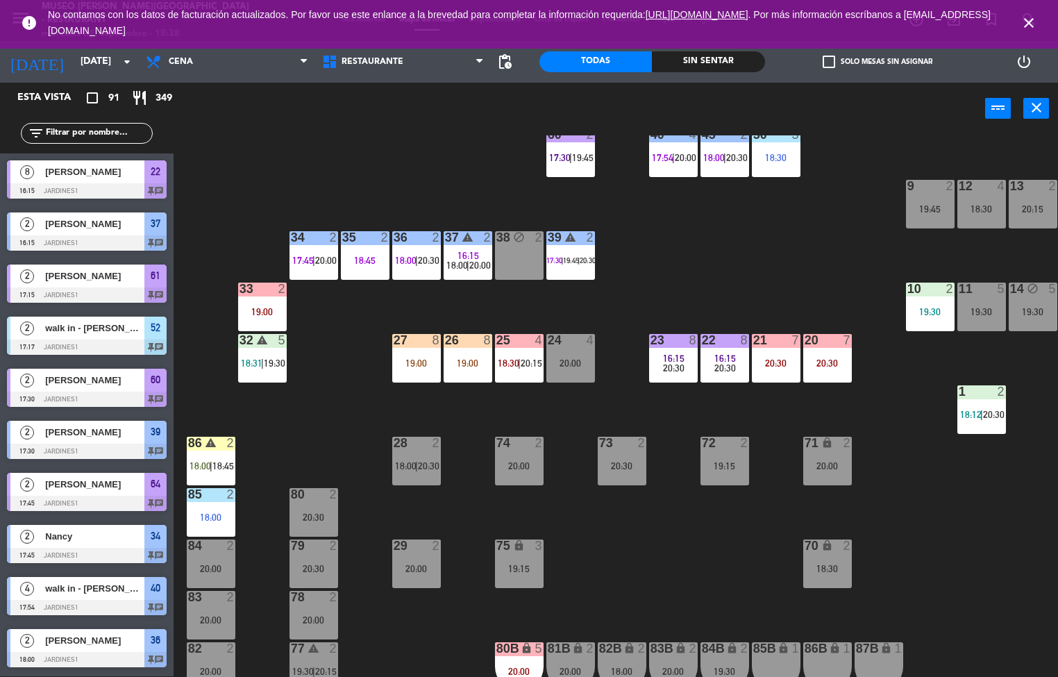
click at [1017, 549] on div "44 5 18:00 | 20:00 49 warning 2 18:30 | 20:15 54 warning 5 19:30 | 20:30 64 war…" at bounding box center [621, 406] width 874 height 542
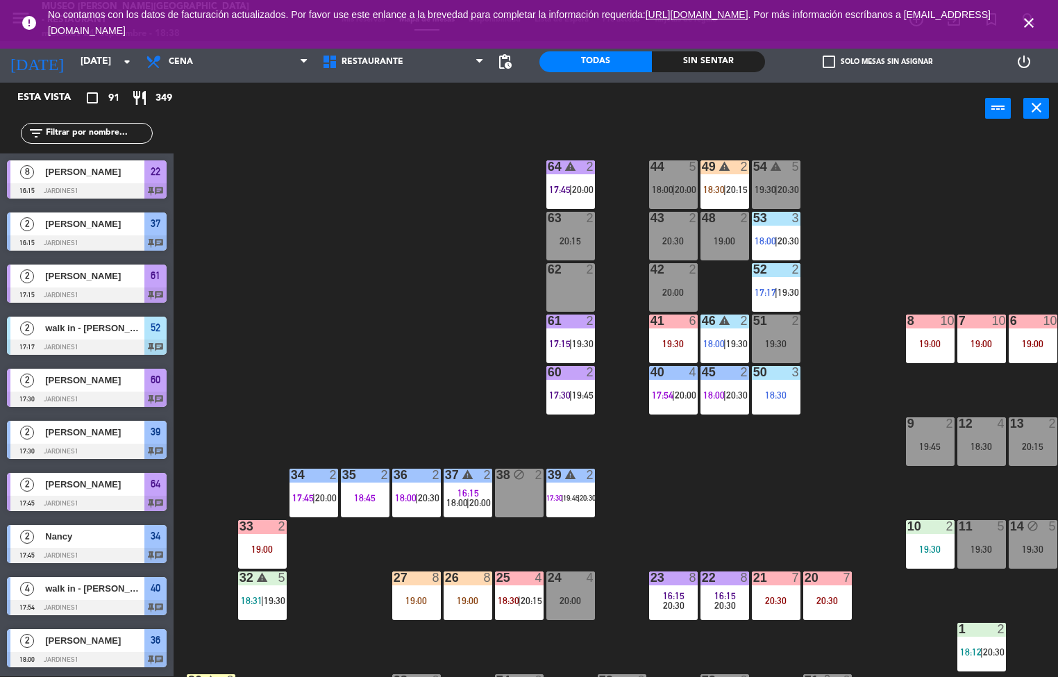
click at [569, 178] on div "64 warning 2 17:45 | 20:00" at bounding box center [570, 184] width 49 height 49
click at [396, 308] on div "44 5 18:00 | 20:00 49 warning 2 18:30 | 20:15 54 warning 5 19:30 | 20:30 64 war…" at bounding box center [621, 406] width 874 height 542
click at [1023, 27] on icon "close" at bounding box center [1029, 23] width 17 height 17
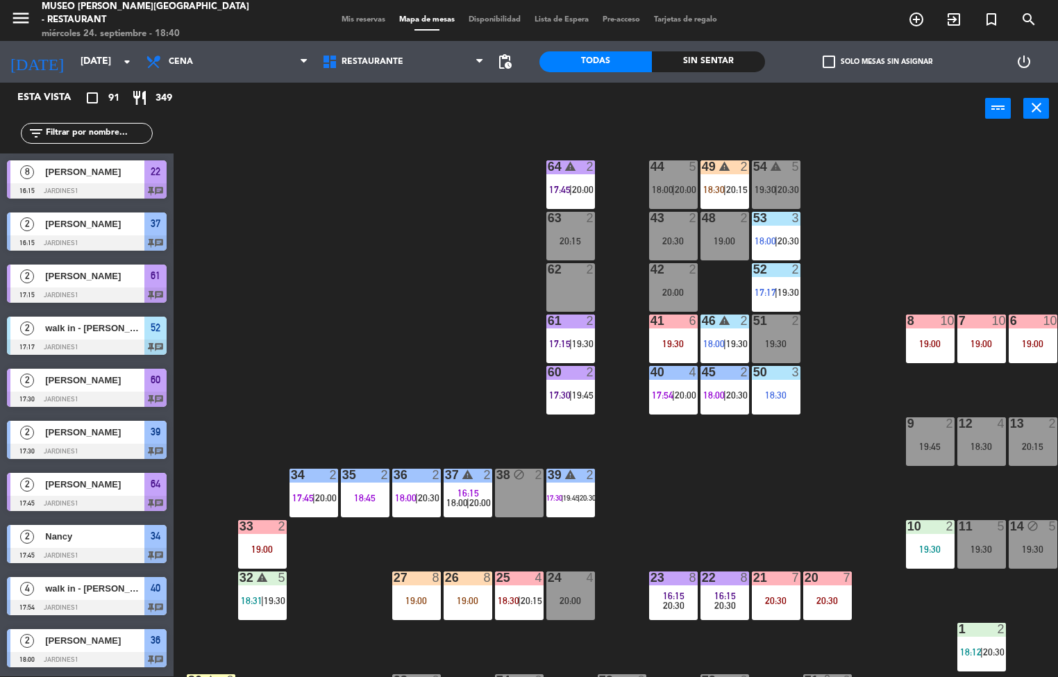
click at [985, 207] on div "44 5 18:00 | 20:00 49 warning 2 18:30 | 20:15 54 warning 5 19:30 | 20:30 64 war…" at bounding box center [621, 406] width 874 height 542
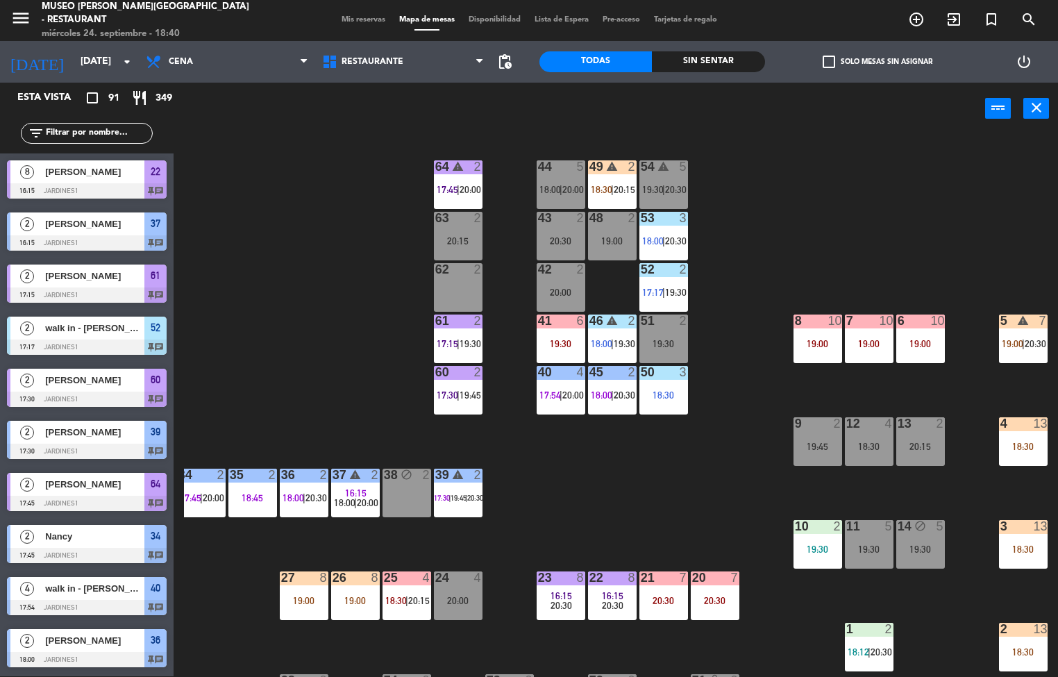
click at [723, 481] on div "44 5 18:00 | 20:00 49 warning 2 18:30 | 20:15 54 warning 5 19:30 | 20:30 64 war…" at bounding box center [621, 406] width 874 height 542
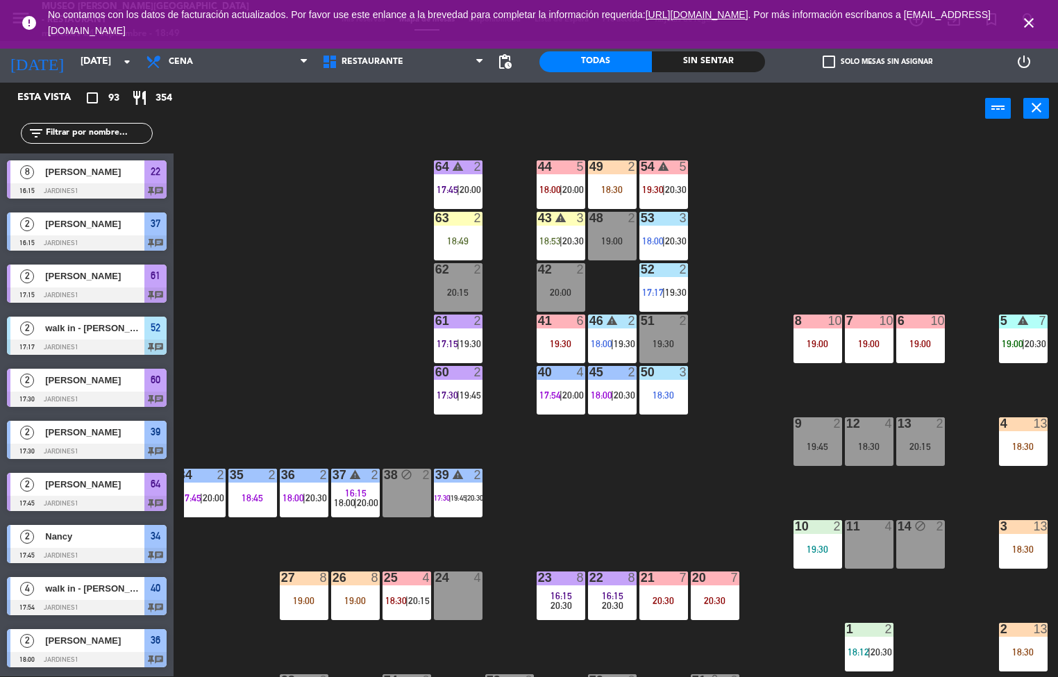
click at [633, 504] on div "44 5 18:00 | 20:00 49 2 18:30 54 warning 5 19:30 | 20:30 64 warning 2 17:45 | 2…" at bounding box center [621, 406] width 874 height 542
click at [1025, 23] on icon "close" at bounding box center [1029, 23] width 17 height 17
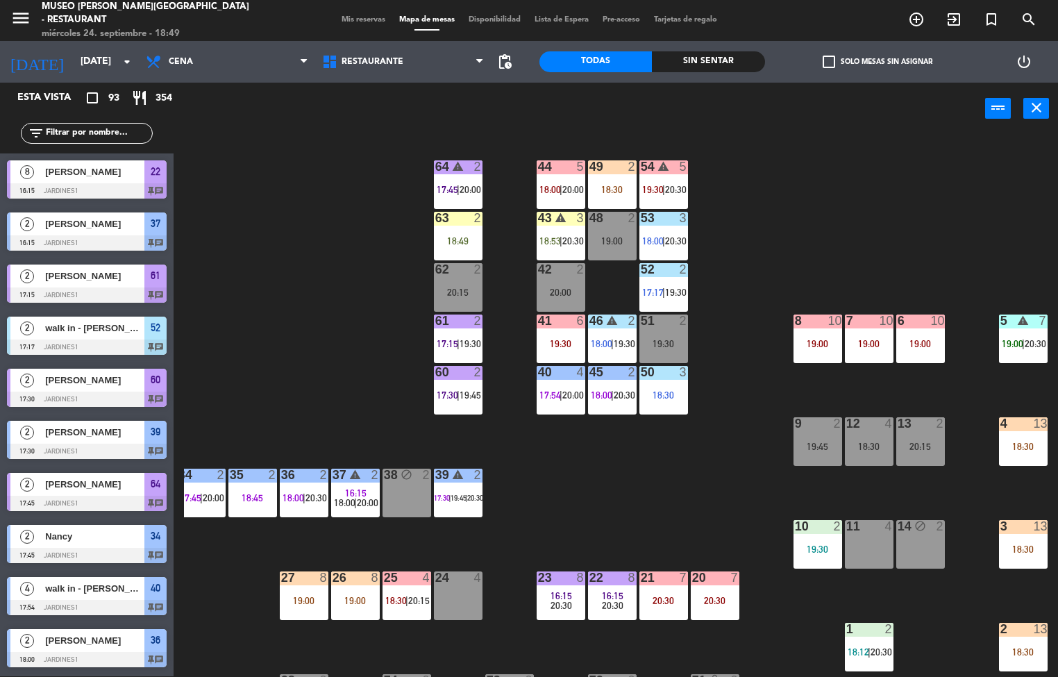
click at [627, 194] on div "18:30" at bounding box center [612, 190] width 49 height 10
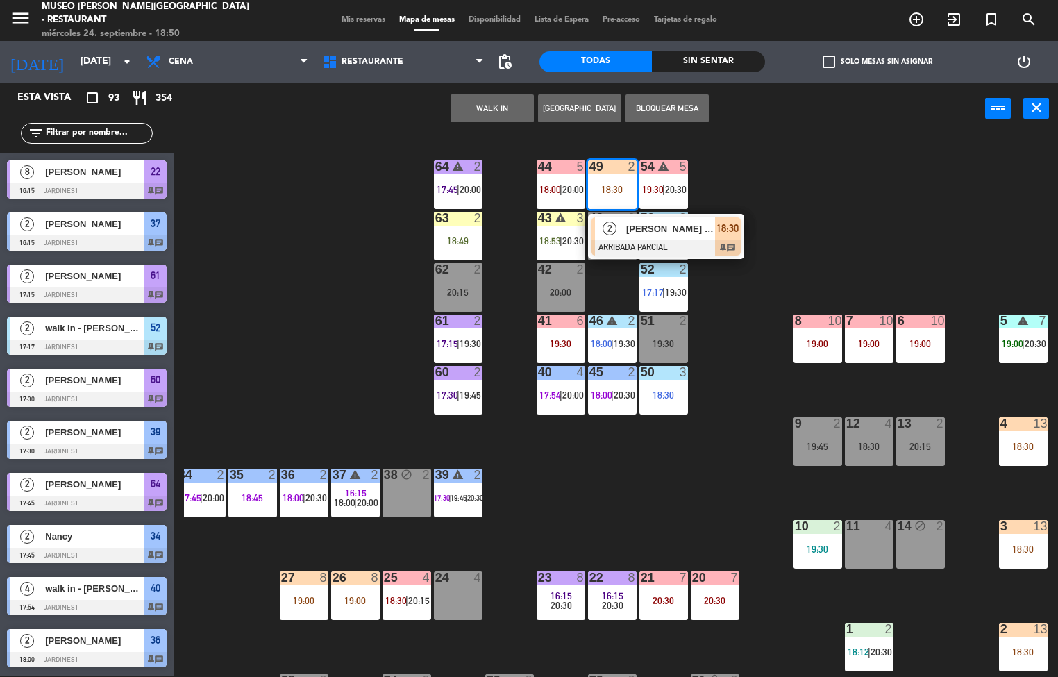
click at [651, 492] on div "44 5 18:00 | 20:00 49 2 18:30 2 [PERSON_NAME] Tours / [PERSON_NAME] MR ARRIBADA…" at bounding box center [621, 406] width 874 height 542
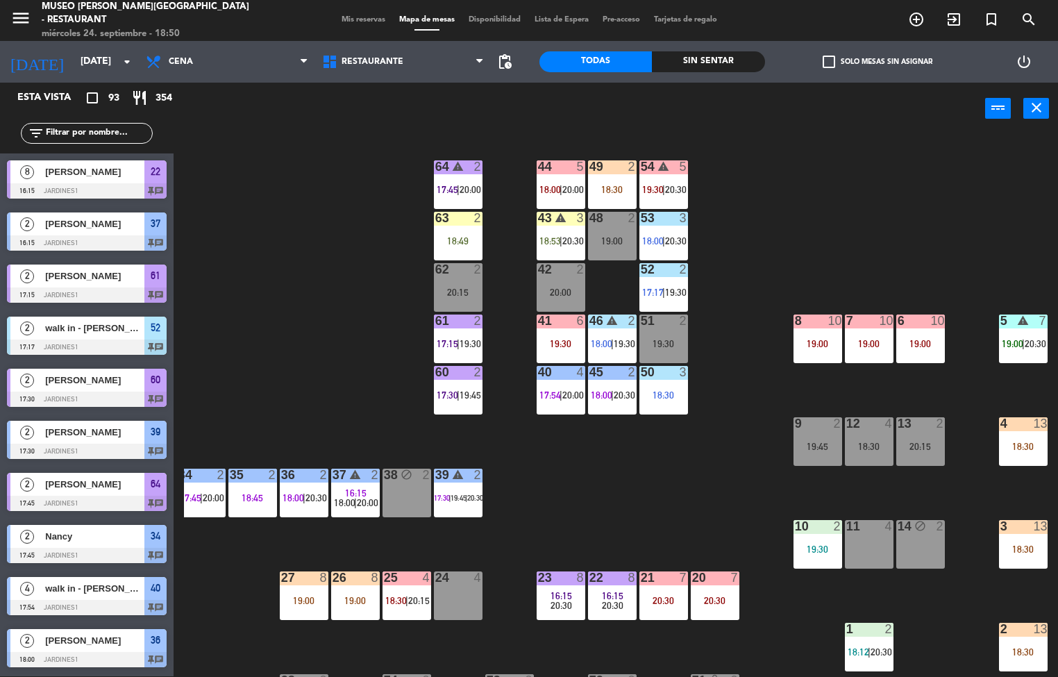
click at [631, 165] on div "54" at bounding box center [640, 166] width 23 height 13
click at [689, 486] on div "44 5 18:00 | 20:00 49 2 18:30 54 warning 5 19:30 | 20:30 64 warning 2 17:45 | 2…" at bounding box center [621, 406] width 874 height 542
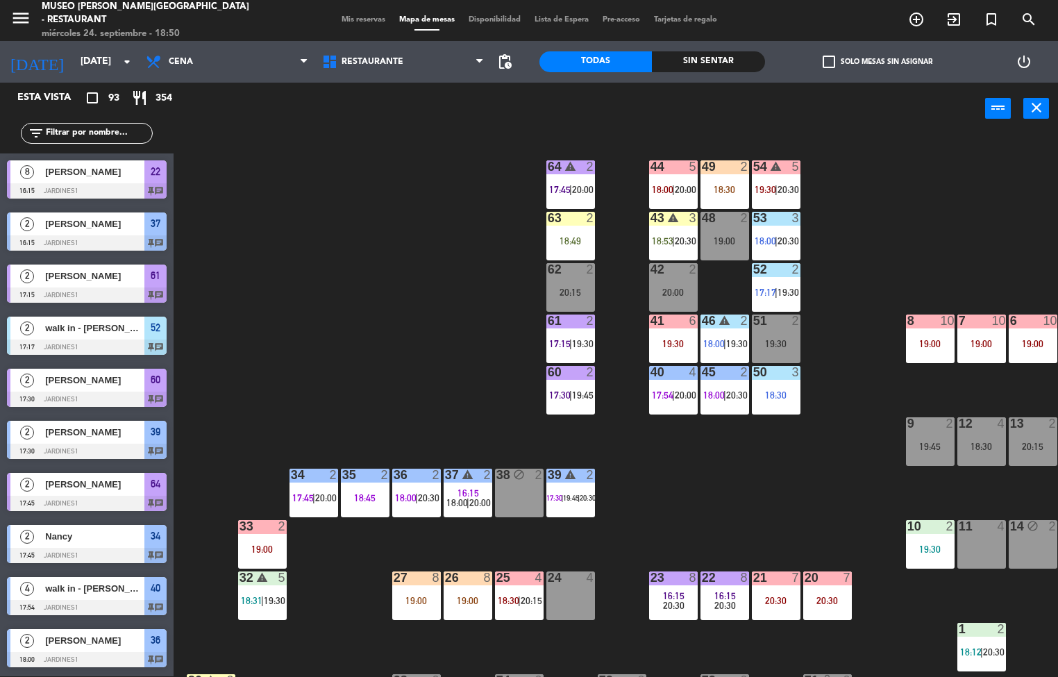
click at [663, 394] on span "17:54" at bounding box center [663, 395] width 22 height 11
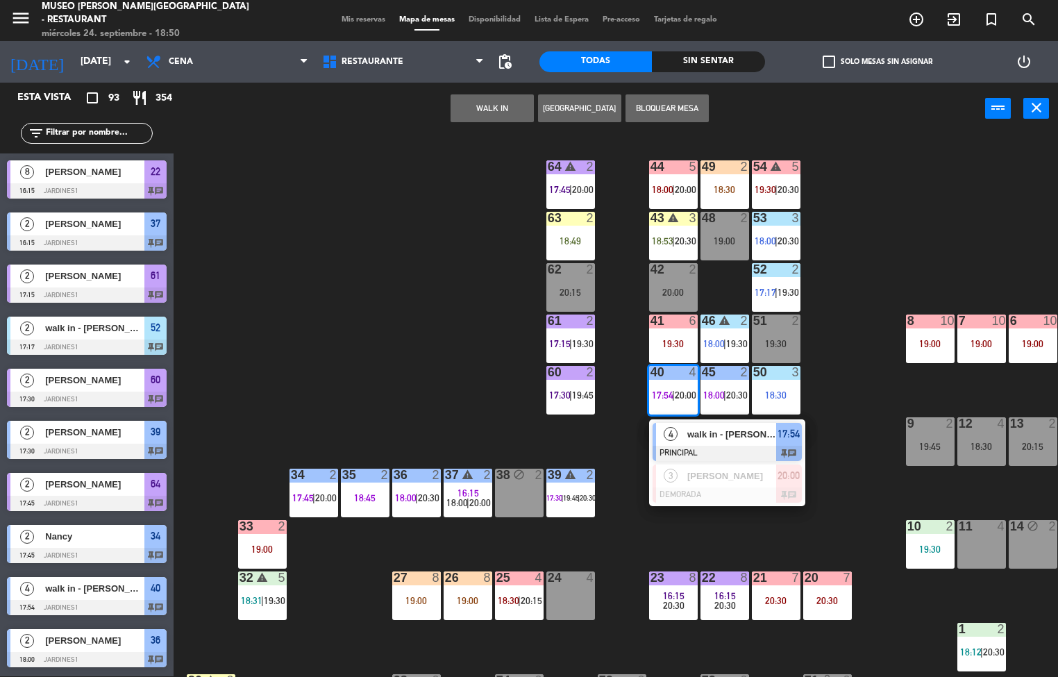
click at [719, 438] on span "walk in - [PERSON_NAME]" at bounding box center [731, 434] width 89 height 15
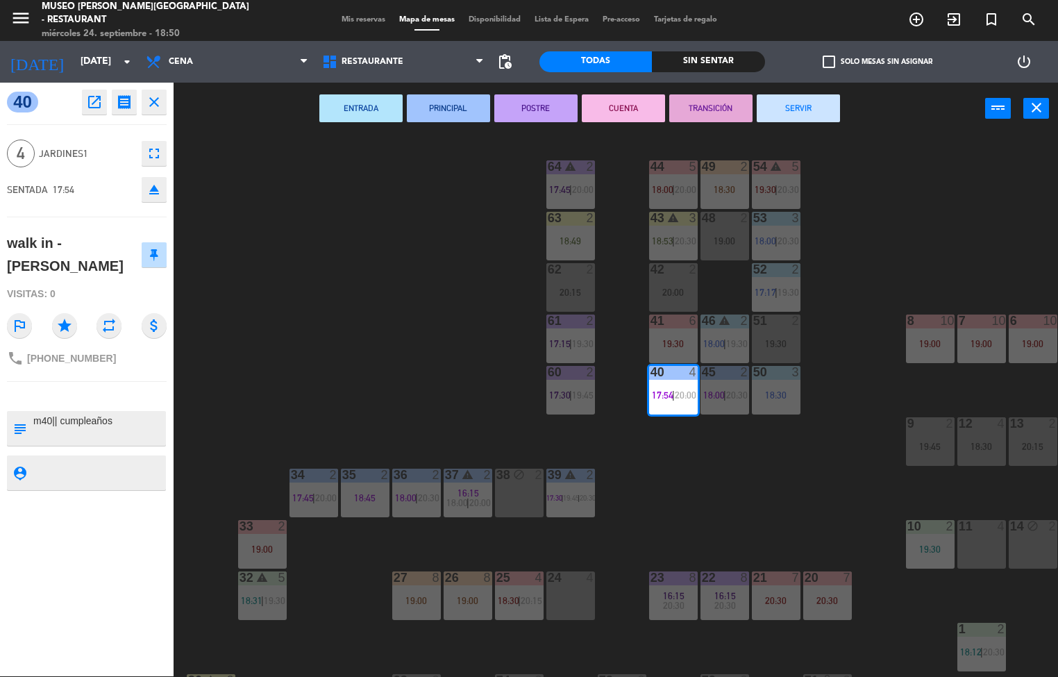
click at [810, 110] on button "SERVIR" at bounding box center [798, 108] width 83 height 28
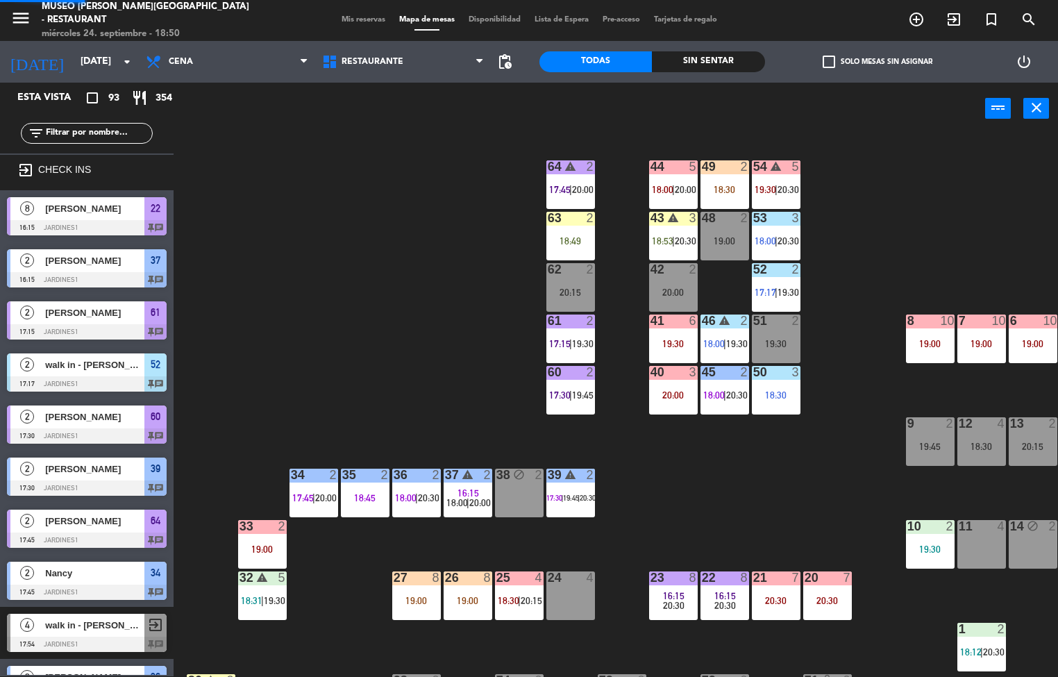
click at [731, 394] on span "20:30" at bounding box center [737, 395] width 22 height 11
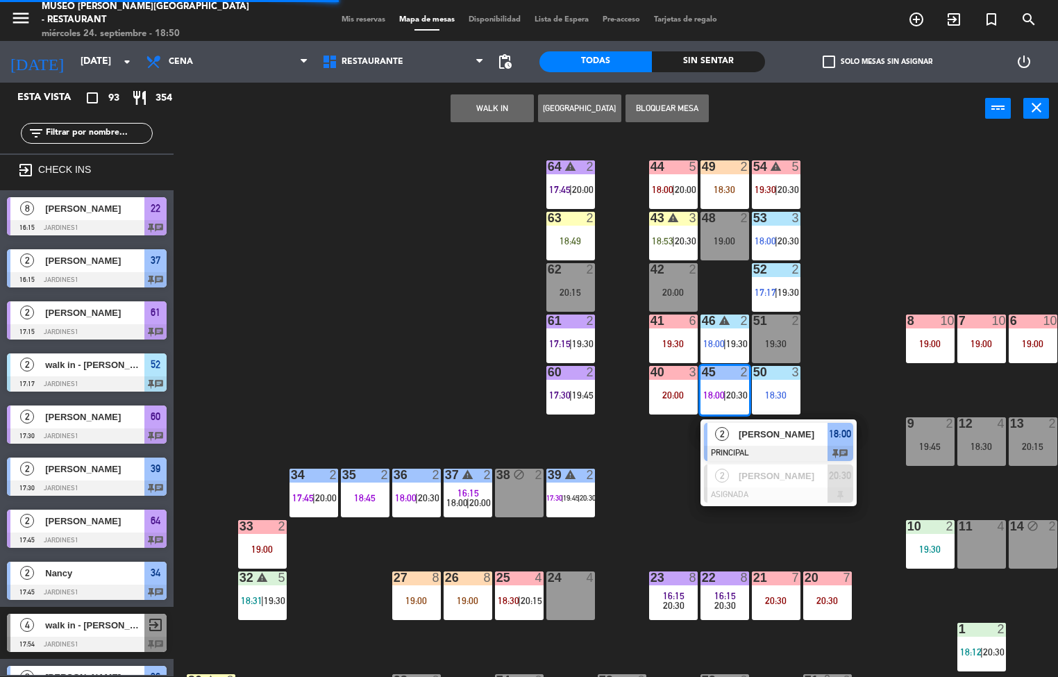
click at [644, 507] on div "44 5 18:00 | 20:00 49 2 18:30 54 warning 5 19:30 | 20:30 64 warning 2 17:45 | 2…" at bounding box center [621, 406] width 874 height 542
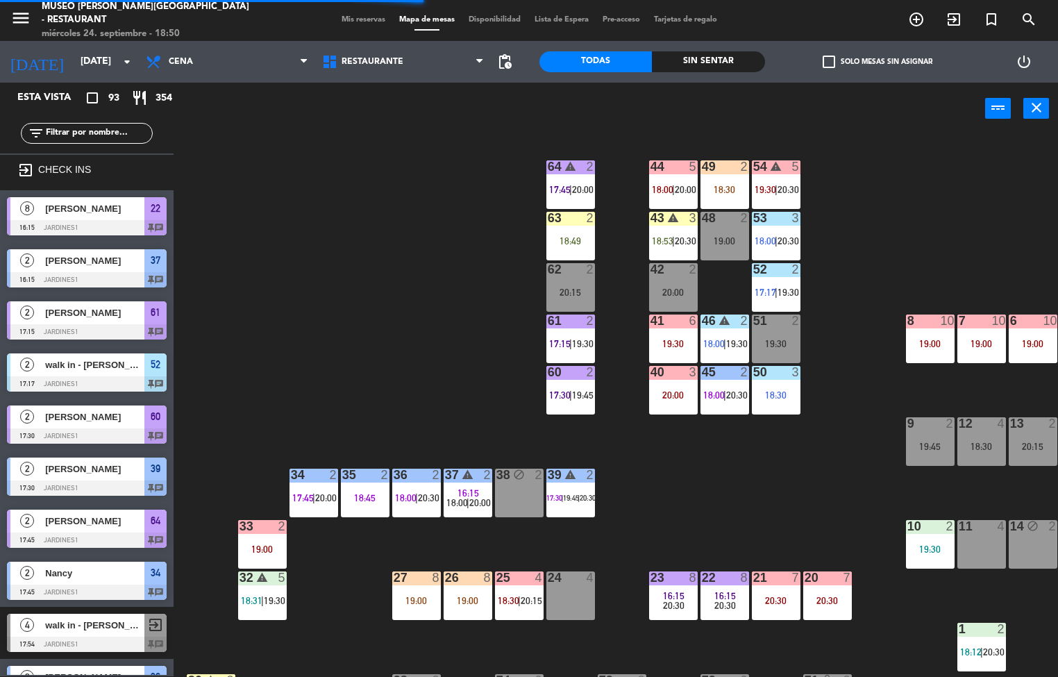
click at [788, 390] on div "18:30" at bounding box center [776, 395] width 49 height 10
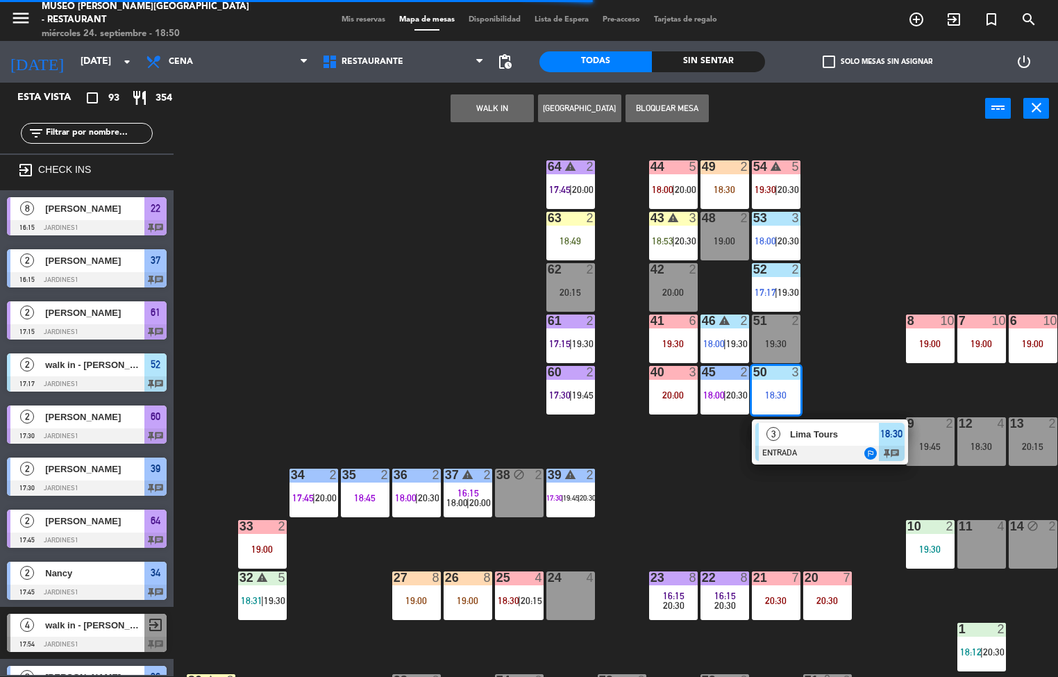
click at [871, 342] on div "44 5 18:00 | 20:00 49 2 18:30 54 warning 5 19:30 | 20:30 64 warning 2 17:45 | 2…" at bounding box center [621, 406] width 874 height 542
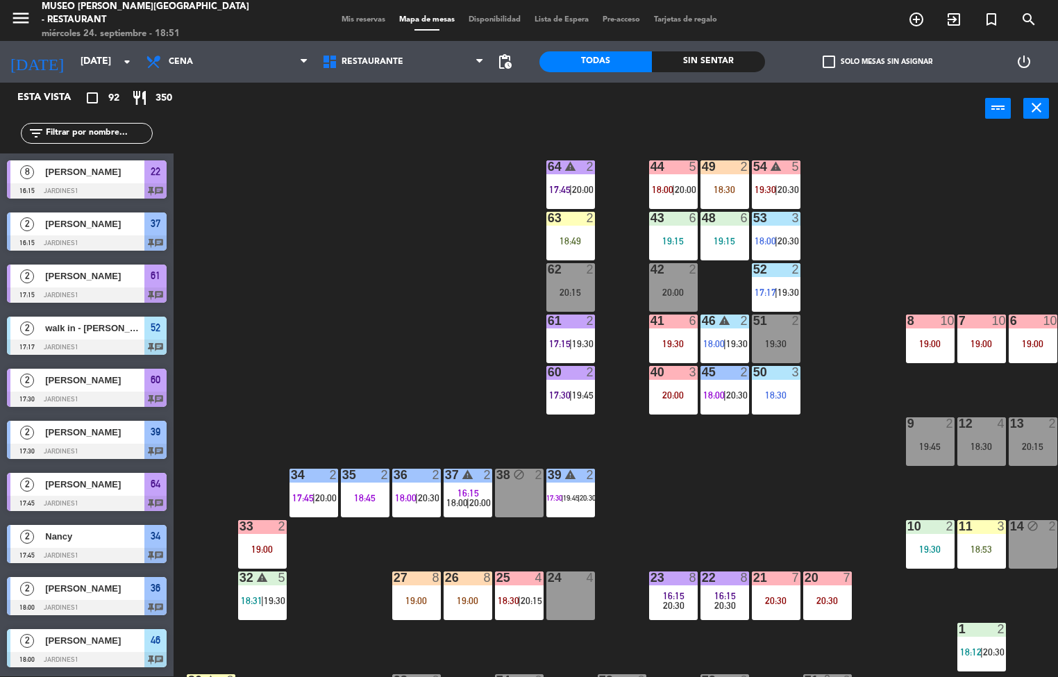
click at [671, 390] on div "20:00" at bounding box center [673, 395] width 49 height 10
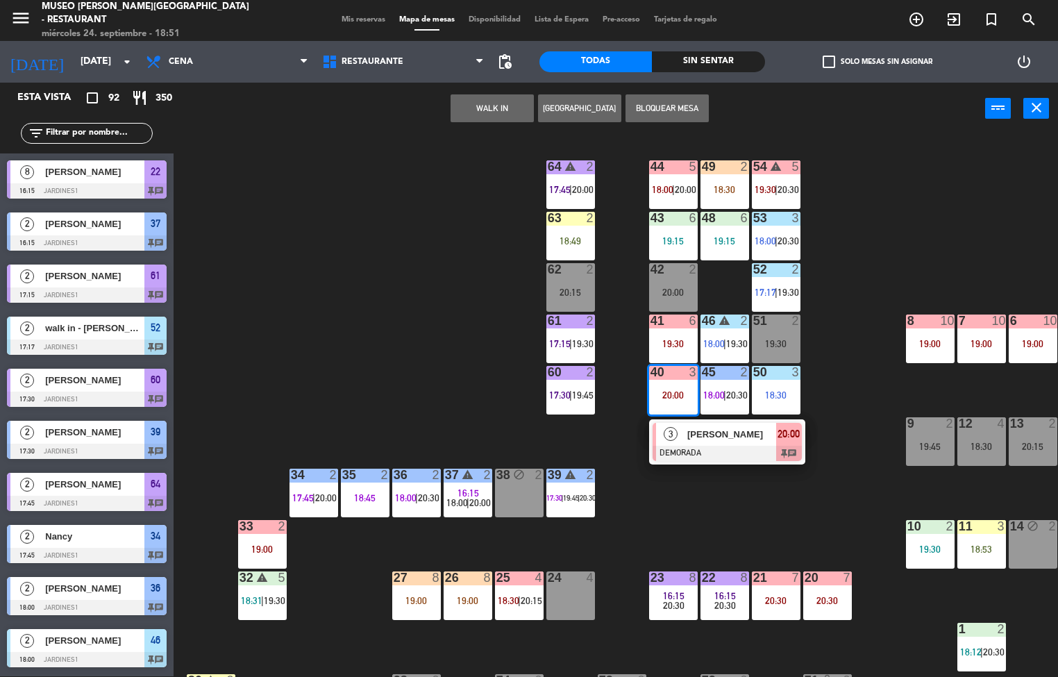
click at [787, 525] on div "44 5 18:00 | 20:00 49 2 18:30 54 warning 5 19:30 | 20:30 64 warning 2 17:45 | 2…" at bounding box center [621, 406] width 874 height 542
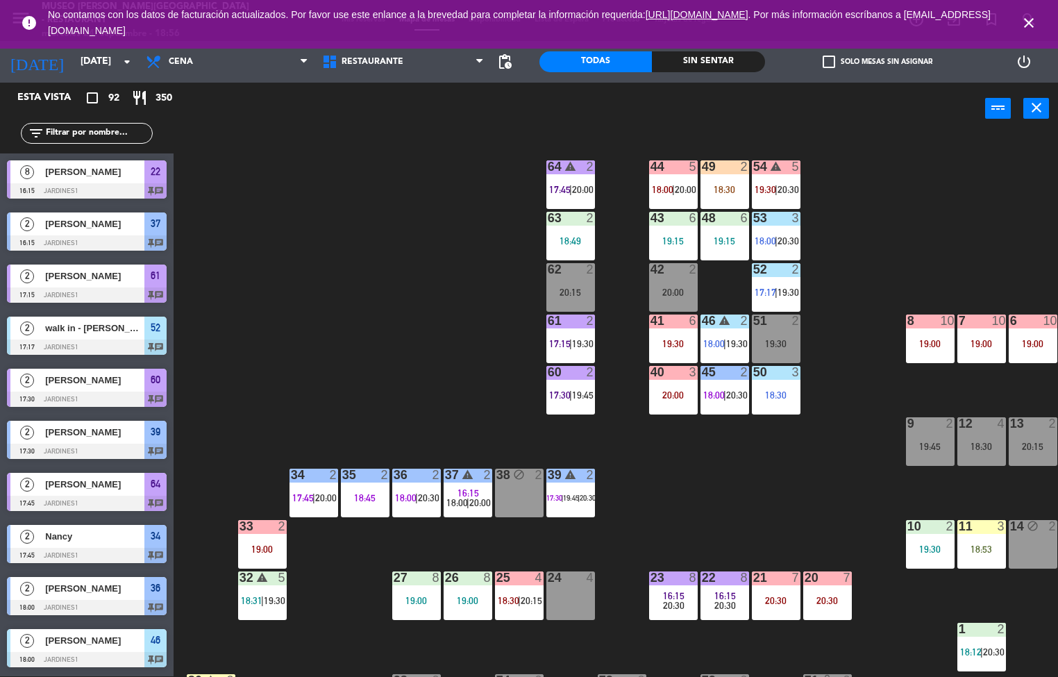
click at [369, 383] on div "44 5 18:00 | 20:00 49 2 18:30 54 warning 5 19:30 | 20:30 64 warning 2 17:45 | 2…" at bounding box center [621, 406] width 874 height 542
click at [1029, 25] on icon "close" at bounding box center [1029, 23] width 17 height 17
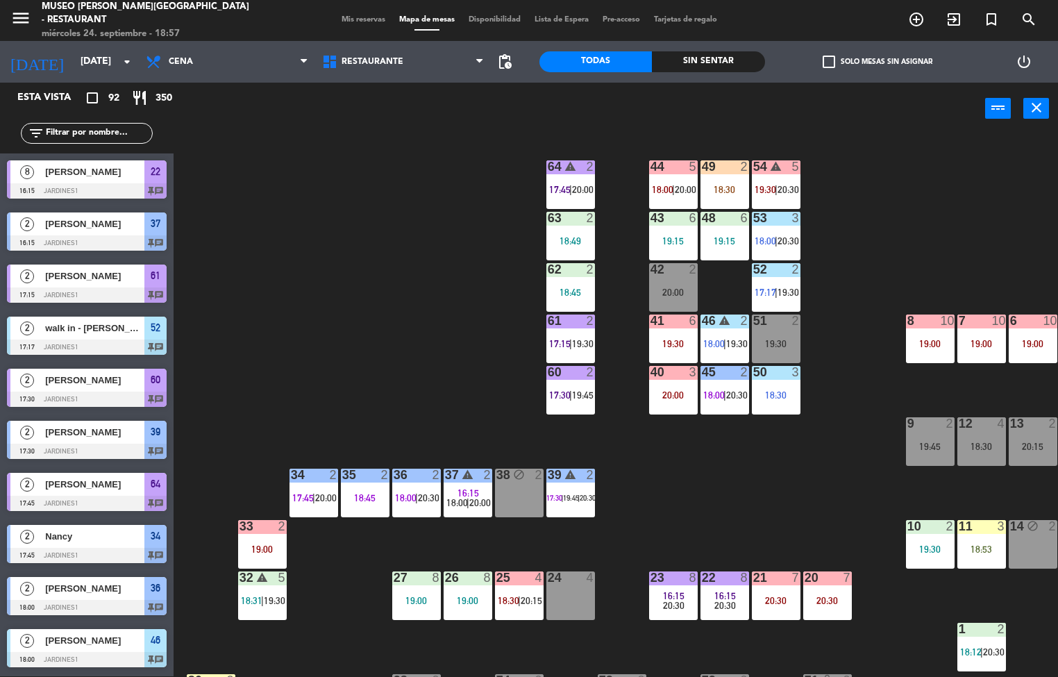
click at [787, 408] on div "50 3 18:30" at bounding box center [776, 390] width 49 height 49
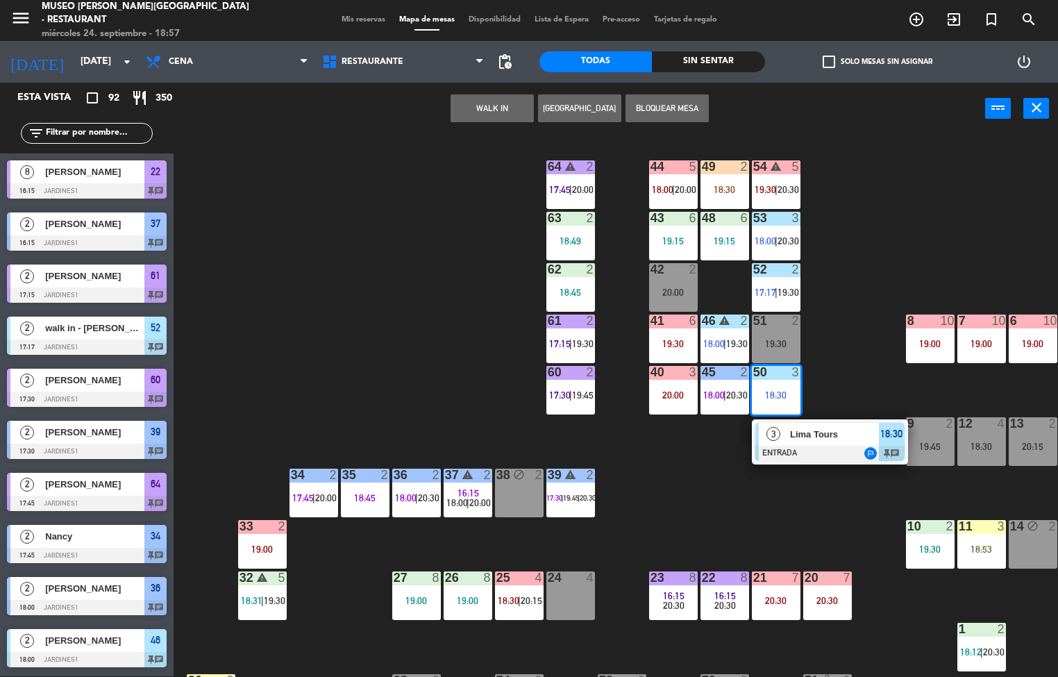
click at [725, 512] on div "44 5 18:00 | 20:00 49 2 18:30 54 warning 5 19:30 | 20:30 64 warning 2 17:45 | 2…" at bounding box center [621, 406] width 874 height 542
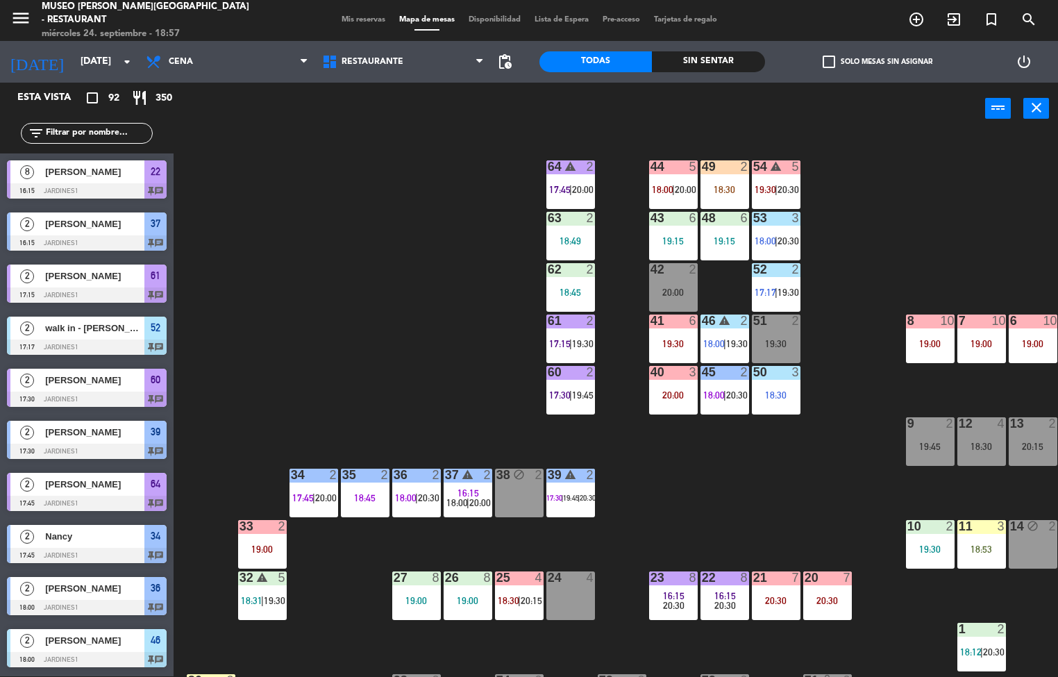
scroll to position [0, 112]
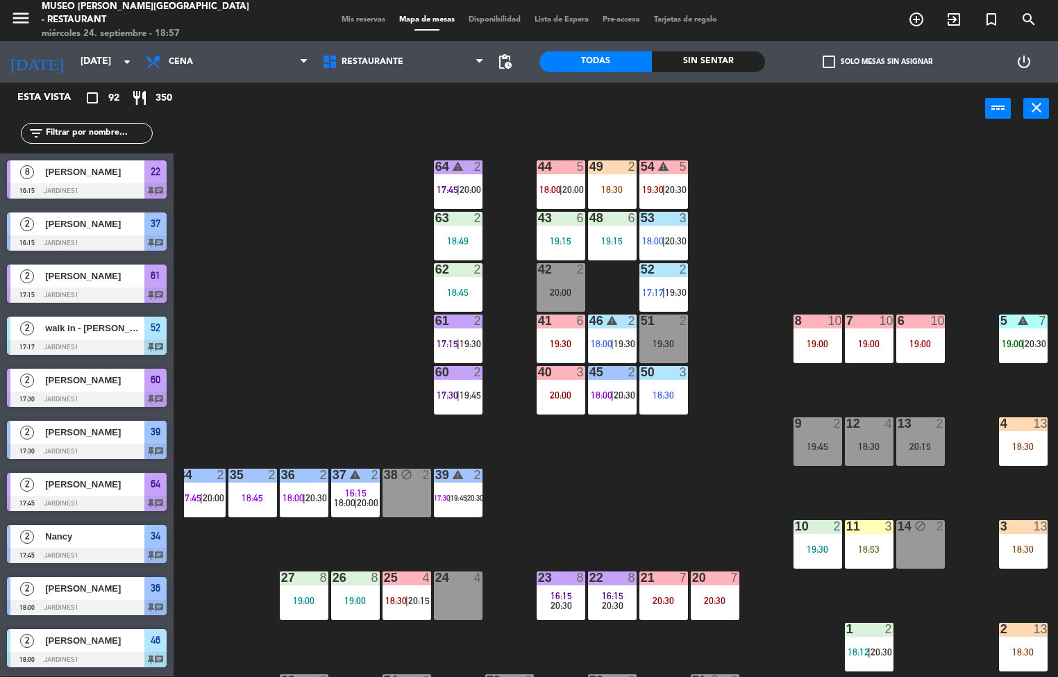
click at [689, 480] on div "44 5 18:00 | 20:00 49 2 18:30 54 warning 5 19:30 | 20:30 64 warning 2 17:45 | 2…" at bounding box center [621, 406] width 874 height 542
click at [636, 508] on div "44 5 18:00 | 20:00 49 2 18:30 54 warning 5 19:30 | 20:30 64 warning 2 17:45 | 2…" at bounding box center [621, 406] width 874 height 542
click at [456, 282] on div "62 2 18:45" at bounding box center [458, 287] width 49 height 49
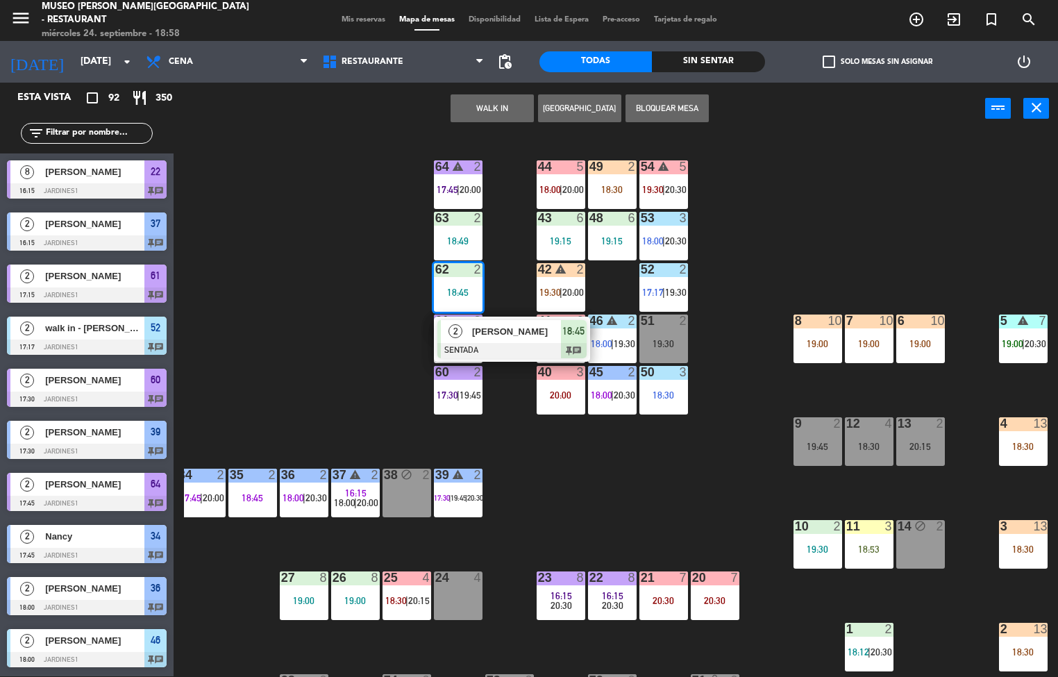
click at [676, 528] on div "44 5 18:00 | 20:00 49 2 18:30 54 warning 5 19:30 | 20:30 64 warning 2 17:45 | 2…" at bounding box center [621, 406] width 874 height 542
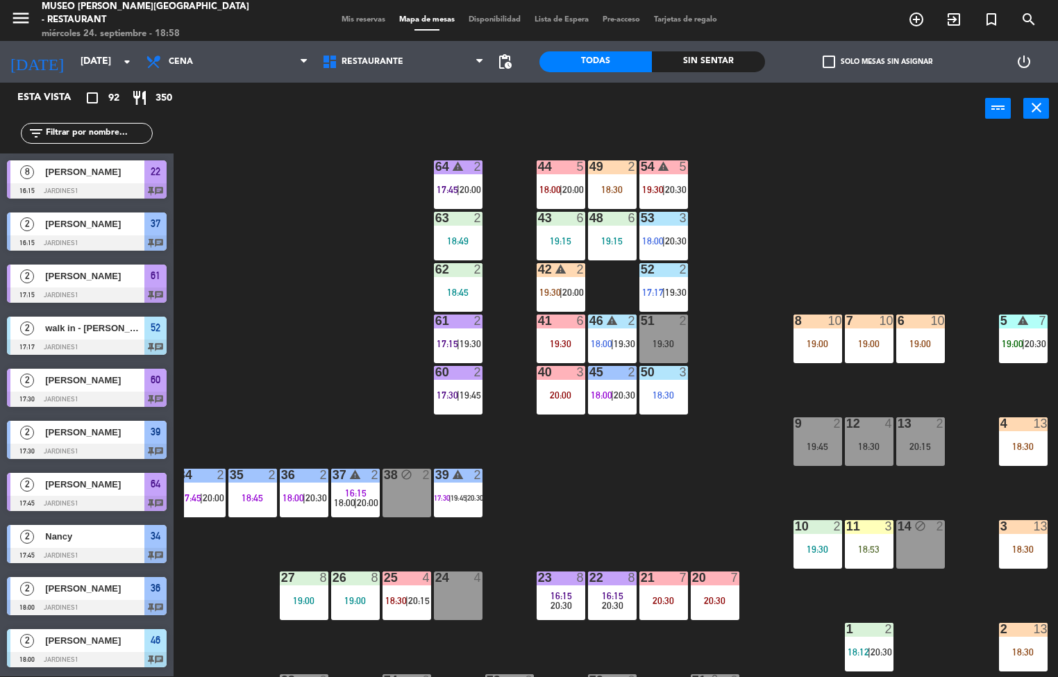
click at [573, 292] on span "20:00" at bounding box center [573, 292] width 22 height 11
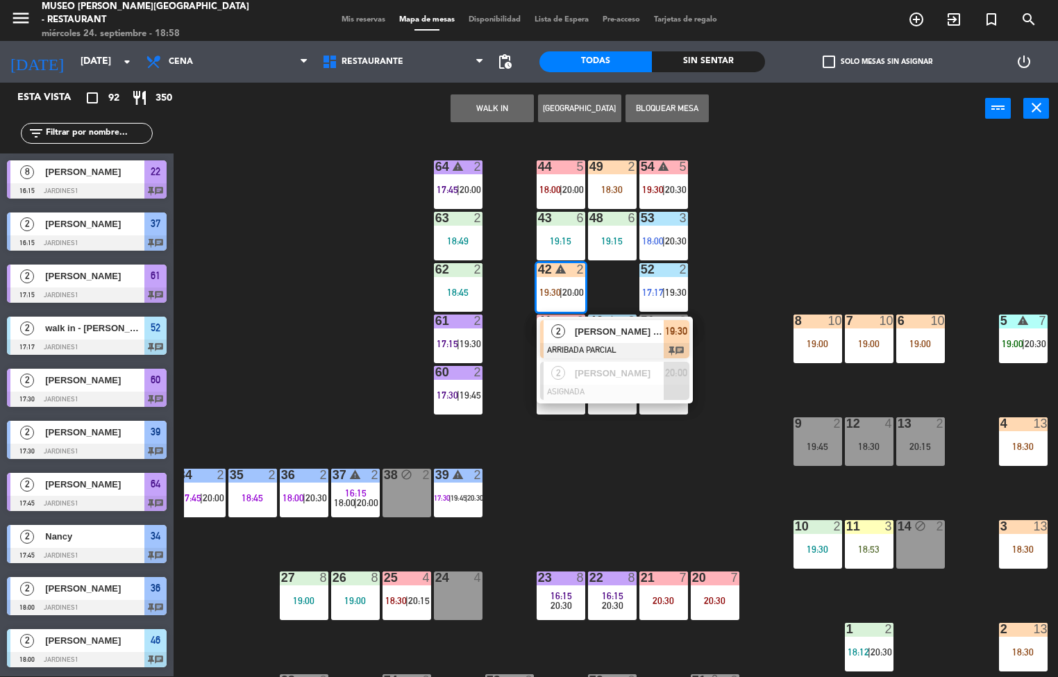
click at [594, 343] on div at bounding box center [614, 350] width 149 height 15
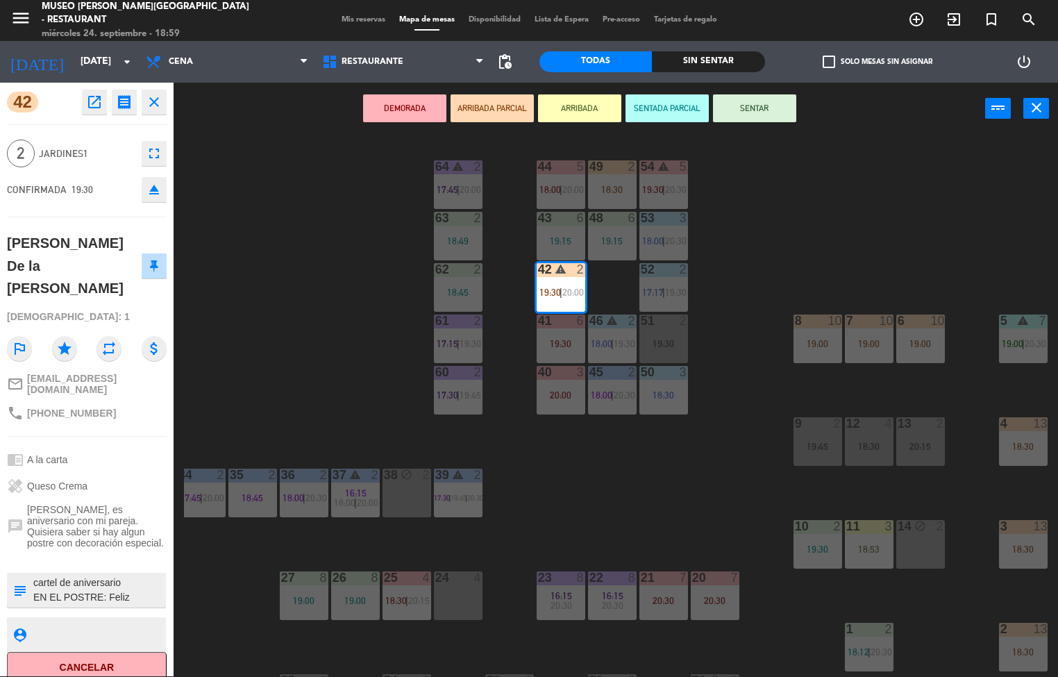
click at [94, 103] on icon "open_in_new" at bounding box center [94, 102] width 17 height 17
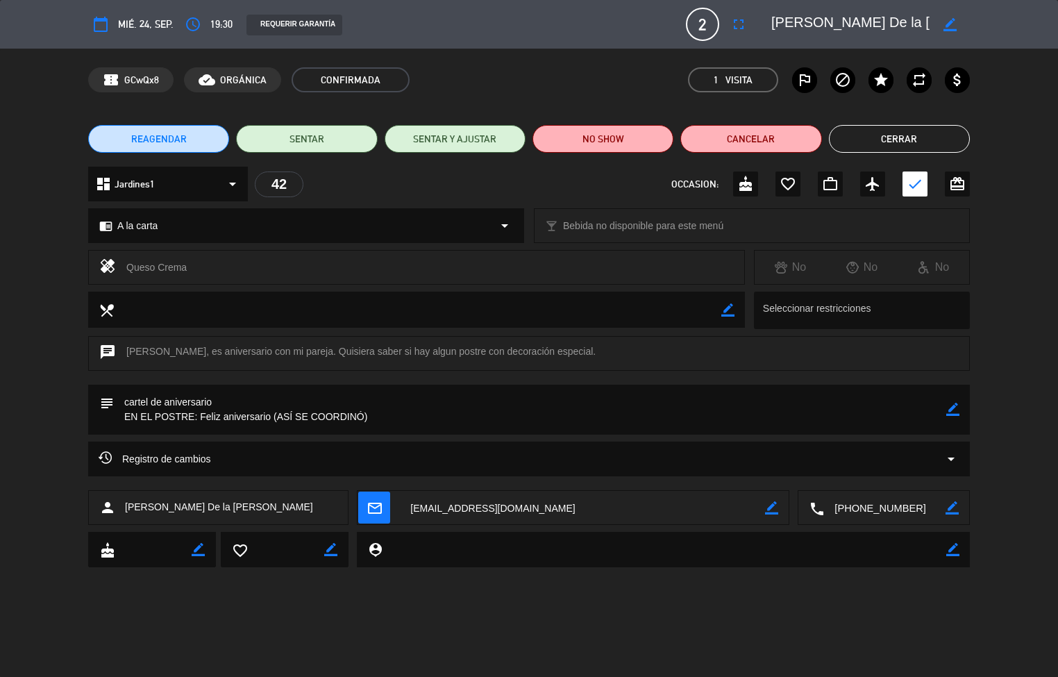
click at [906, 133] on button "Cerrar" at bounding box center [899, 139] width 141 height 28
click at [912, 142] on div "44 5 18:00 | 20:00 49 2 18:30 54 warning 5 19:30 | 20:30 64 warning 2 17:45 | 2…" at bounding box center [621, 406] width 874 height 542
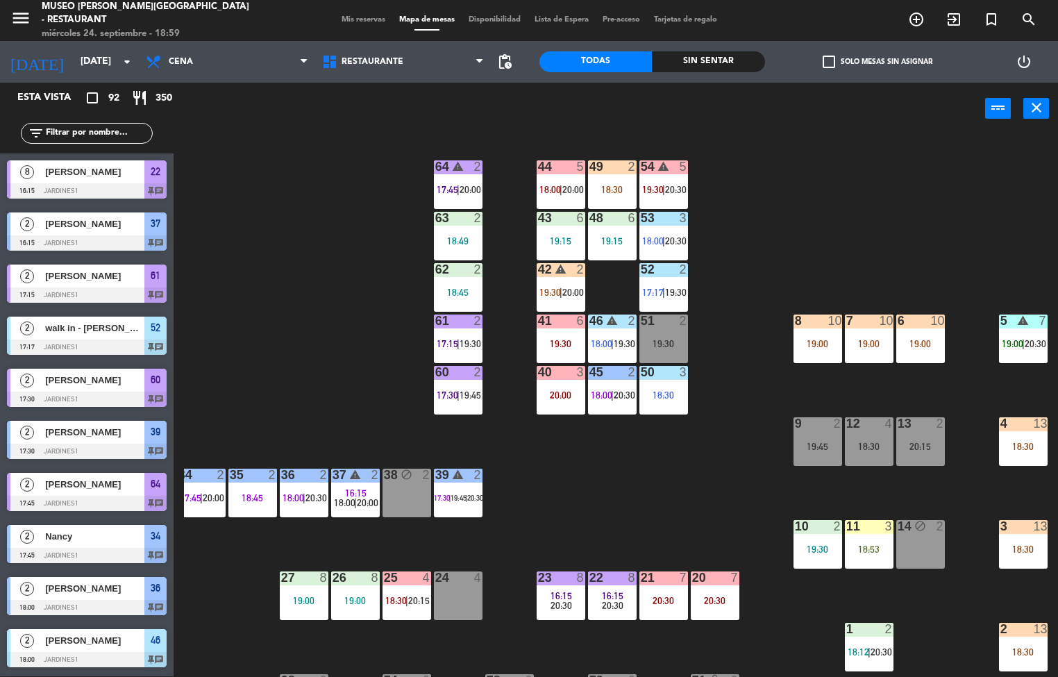
click at [912, 142] on div "menu [GEOGRAPHIC_DATA][PERSON_NAME] - Restaurant [DATE] 24. septiembre - 18:59 …" at bounding box center [529, 338] width 1058 height 677
click at [898, 236] on div "44 5 18:00 | 20:00 49 2 18:30 54 warning 5 19:30 | 20:30 64 warning 2 17:45 | 2…" at bounding box center [621, 406] width 874 height 542
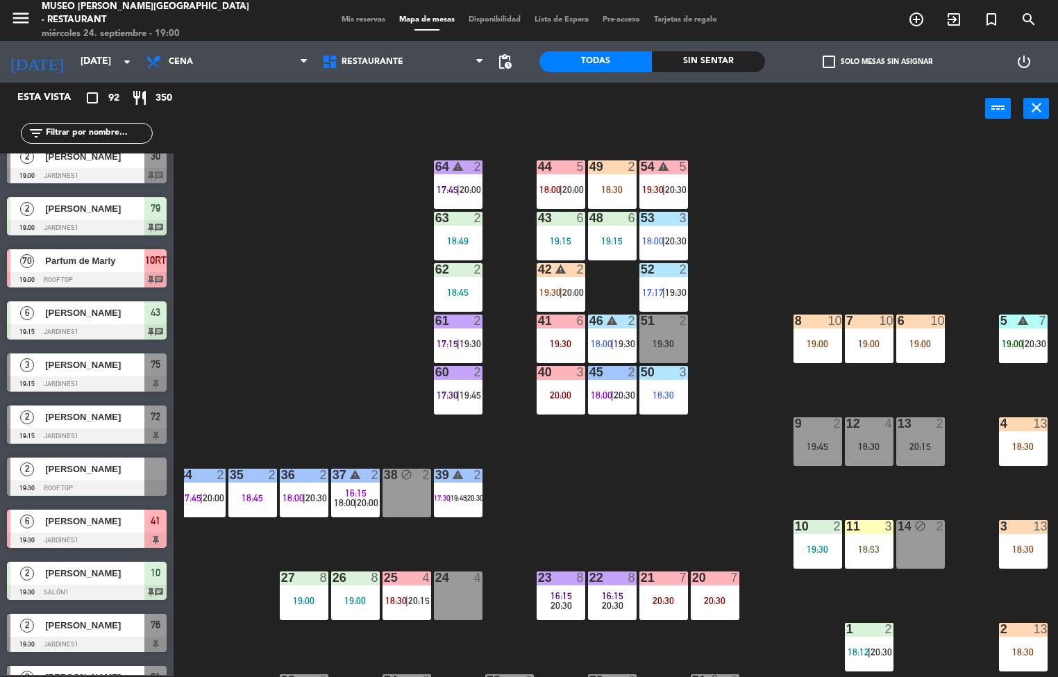
click at [574, 479] on div "44 5 18:00 | 20:00 49 2 18:30 54 warning 5 19:30 | 20:30 64 warning 2 17:45 | 2…" at bounding box center [621, 406] width 874 height 542
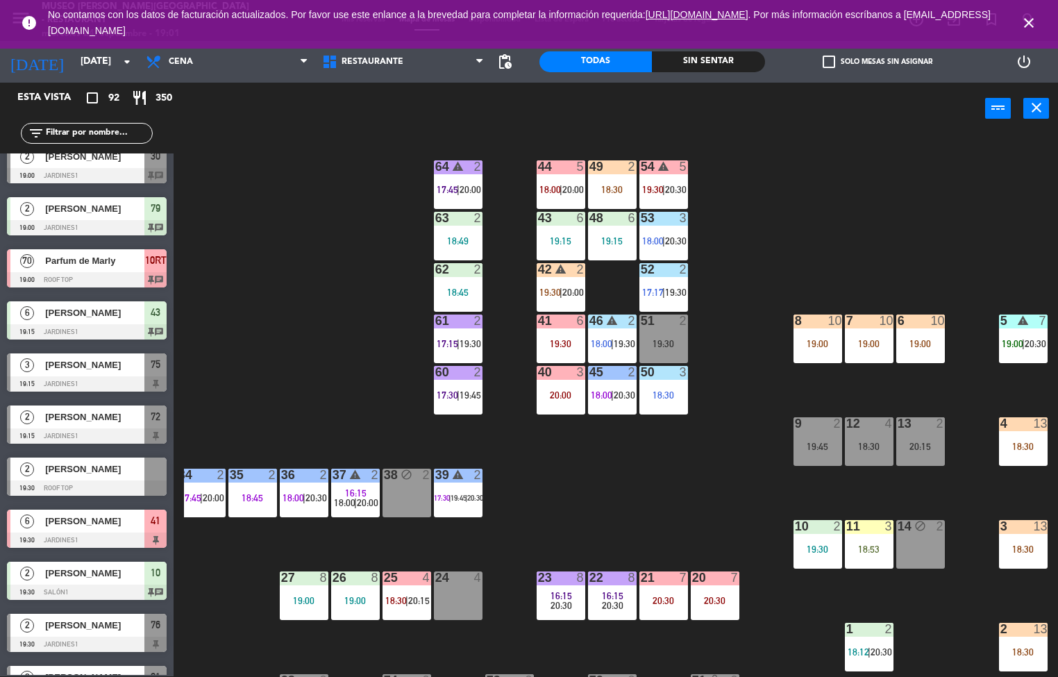
click at [560, 269] on icon "warning" at bounding box center [561, 269] width 12 height 12
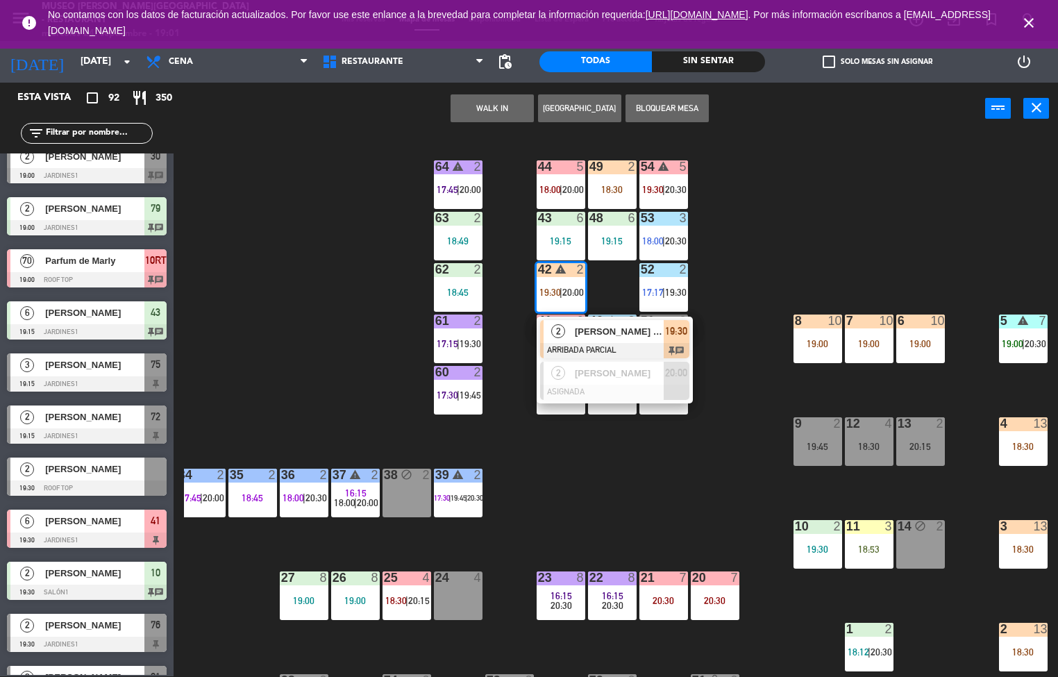
click at [592, 338] on span "[PERSON_NAME] De la [PERSON_NAME]" at bounding box center [619, 331] width 89 height 15
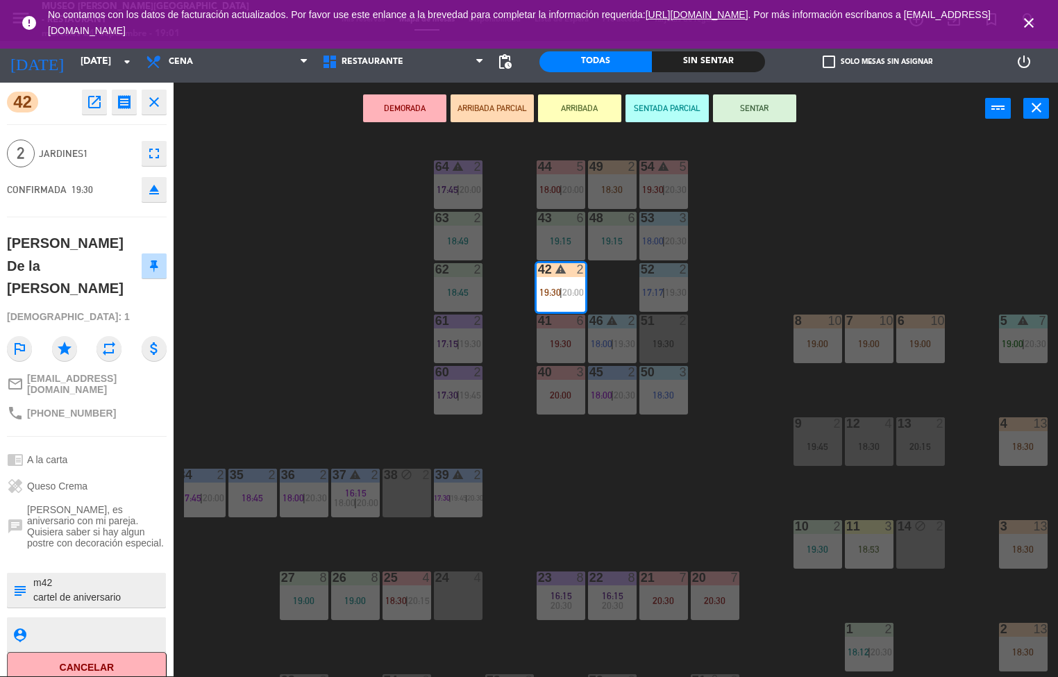
click at [67, 480] on span "Queso Crema" at bounding box center [57, 485] width 60 height 11
click at [55, 405] on div "phone [PHONE_NUMBER]" at bounding box center [61, 413] width 109 height 17
click at [54, 373] on span "[EMAIL_ADDRESS][DOMAIN_NAME]" at bounding box center [97, 384] width 140 height 22
click at [55, 373] on span "[EMAIL_ADDRESS][DOMAIN_NAME]" at bounding box center [97, 384] width 140 height 22
click at [632, 492] on div "44 5 18:00 | 20:00 49 2 18:30 54 warning 5 19:30 | 20:30 64 warning 2 17:45 | 2…" at bounding box center [621, 406] width 874 height 542
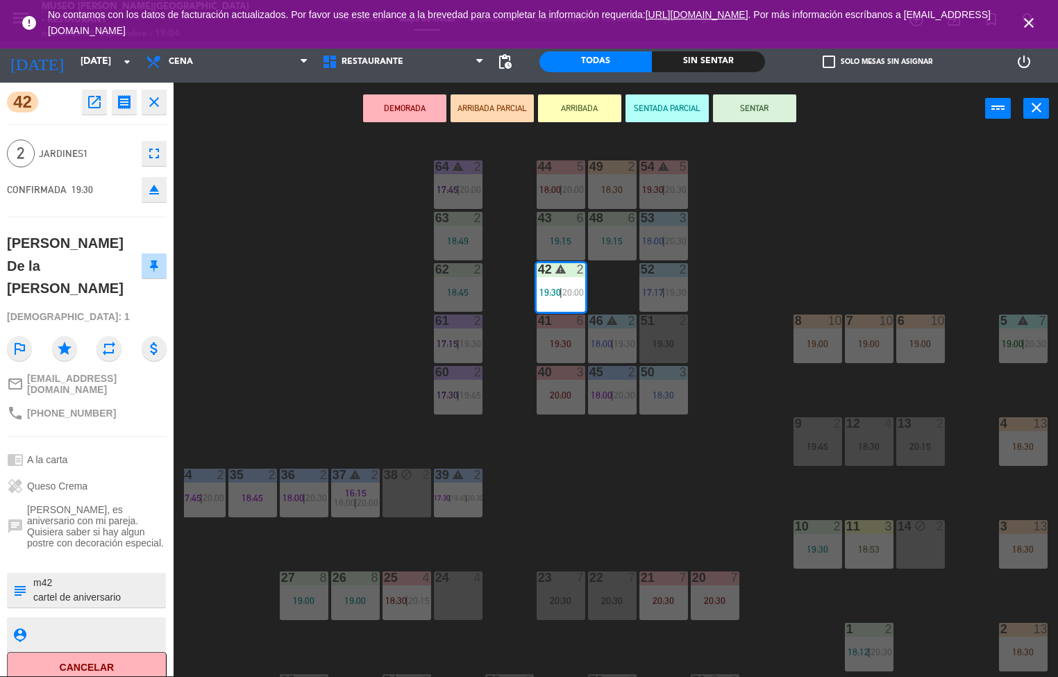
click at [613, 167] on div at bounding box center [612, 166] width 23 height 12
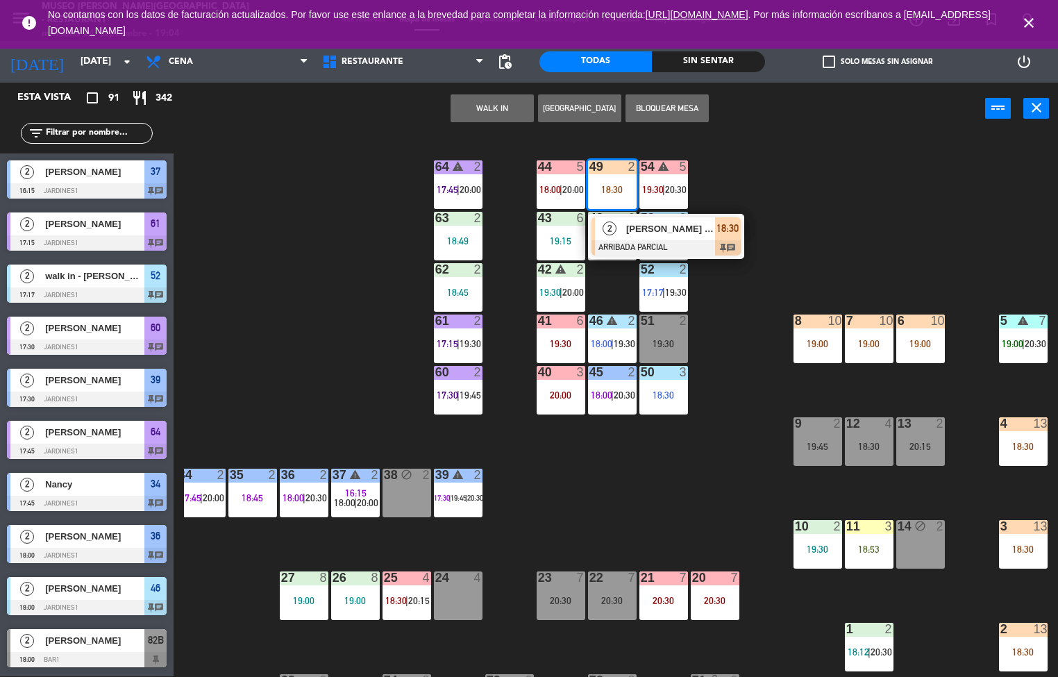
scroll to position [1, 0]
click at [653, 242] on div at bounding box center [666, 247] width 149 height 15
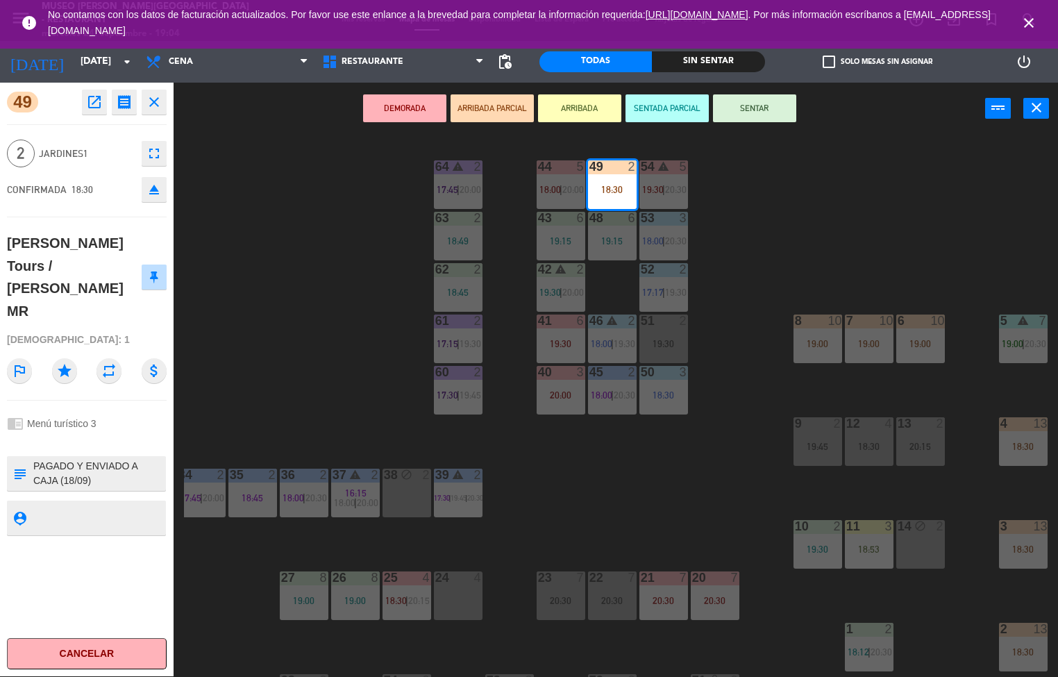
click at [123, 108] on icon "receipt" at bounding box center [124, 102] width 17 height 17
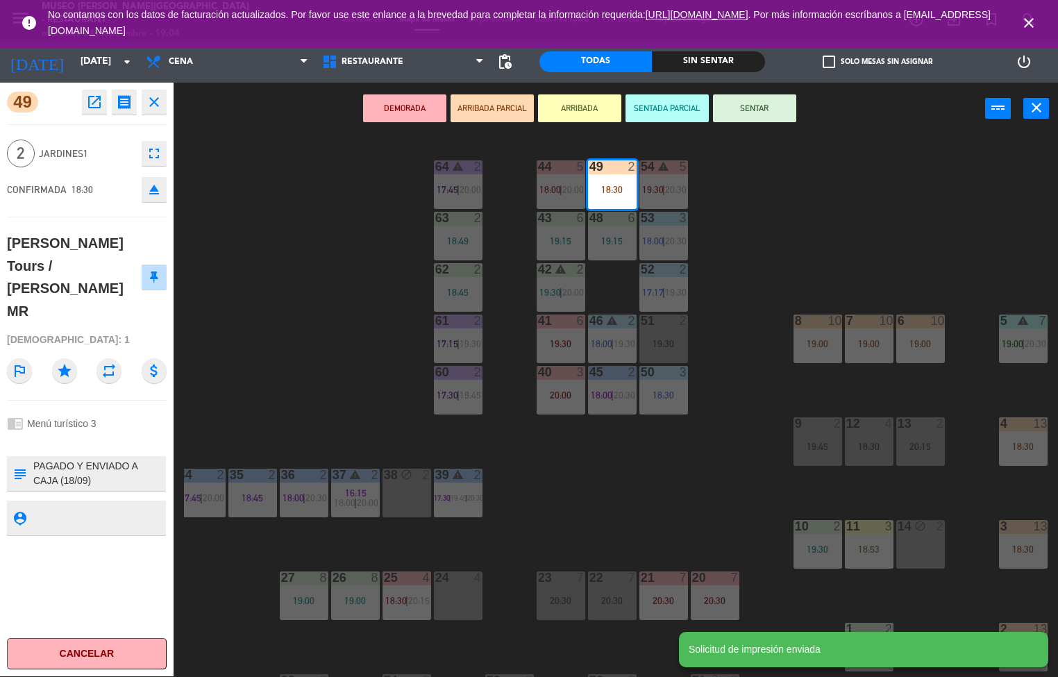
click at [336, 346] on div "44 5 18:00 | 20:00 49 2 18:30 54 warning 5 19:30 | 20:30 64 warning 2 17:45 | 2…" at bounding box center [621, 406] width 874 height 542
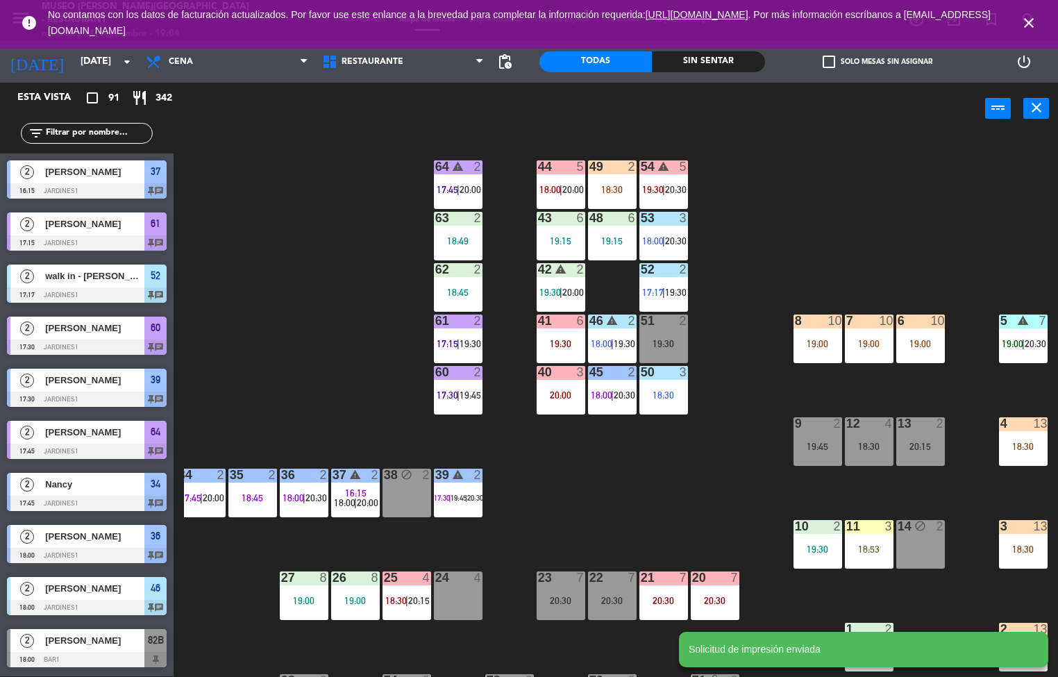
scroll to position [1559, 0]
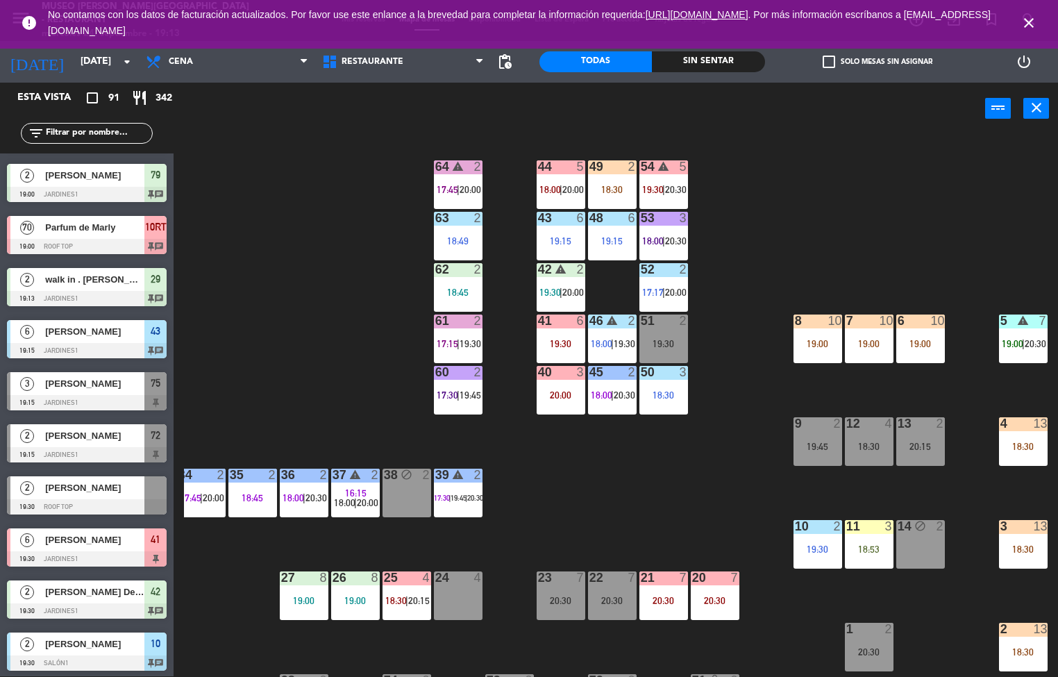
click at [674, 471] on div "44 5 18:00 | 20:00 49 2 18:30 54 warning 5 19:30 | 20:30 64 warning 2 17:45 | 2…" at bounding box center [621, 406] width 874 height 542
click at [575, 515] on div "44 5 18:00 | 20:00 49 2 18:30 54 warning 5 19:30 | 20:30 64 warning 2 17:45 | 2…" at bounding box center [621, 406] width 874 height 542
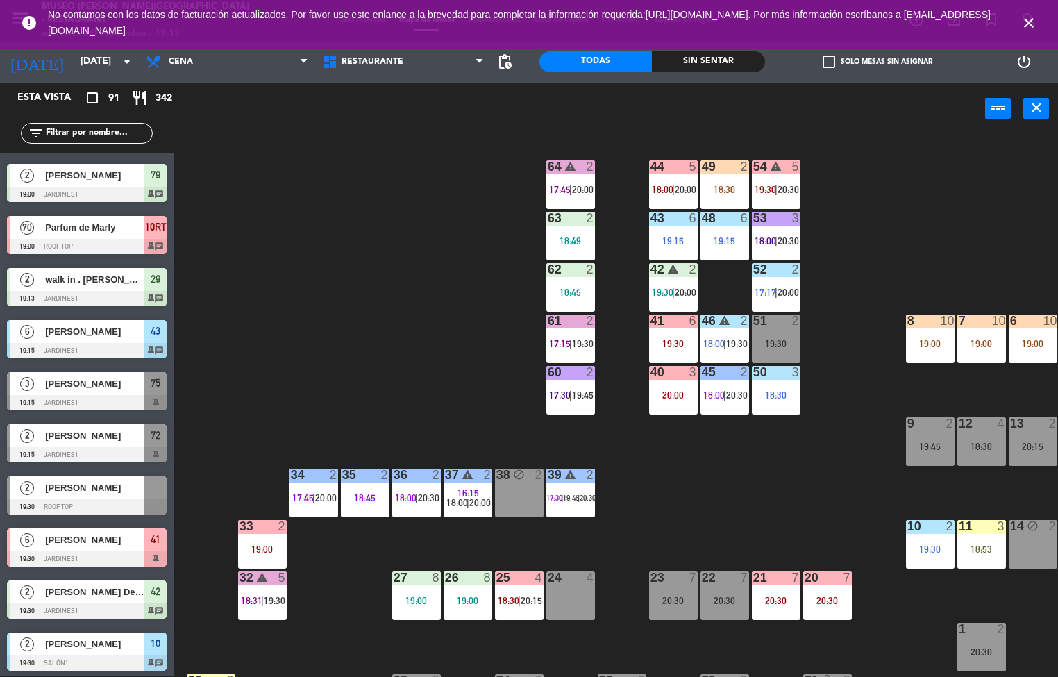
click at [560, 167] on div "warning" at bounding box center [570, 166] width 23 height 13
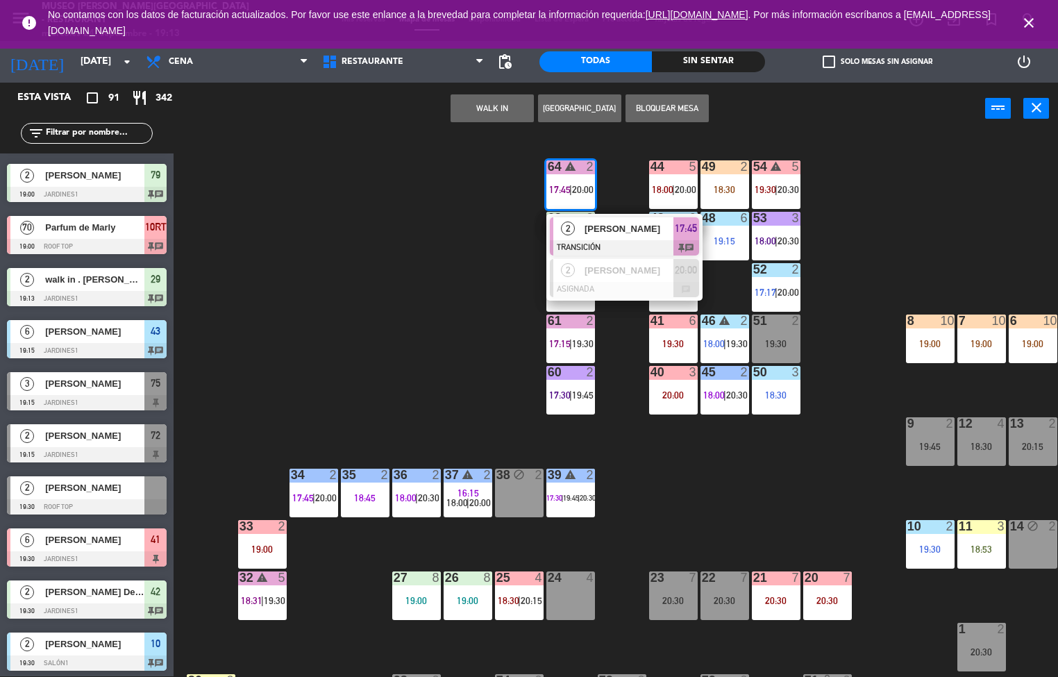
click at [642, 235] on span "[PERSON_NAME]" at bounding box center [629, 228] width 89 height 15
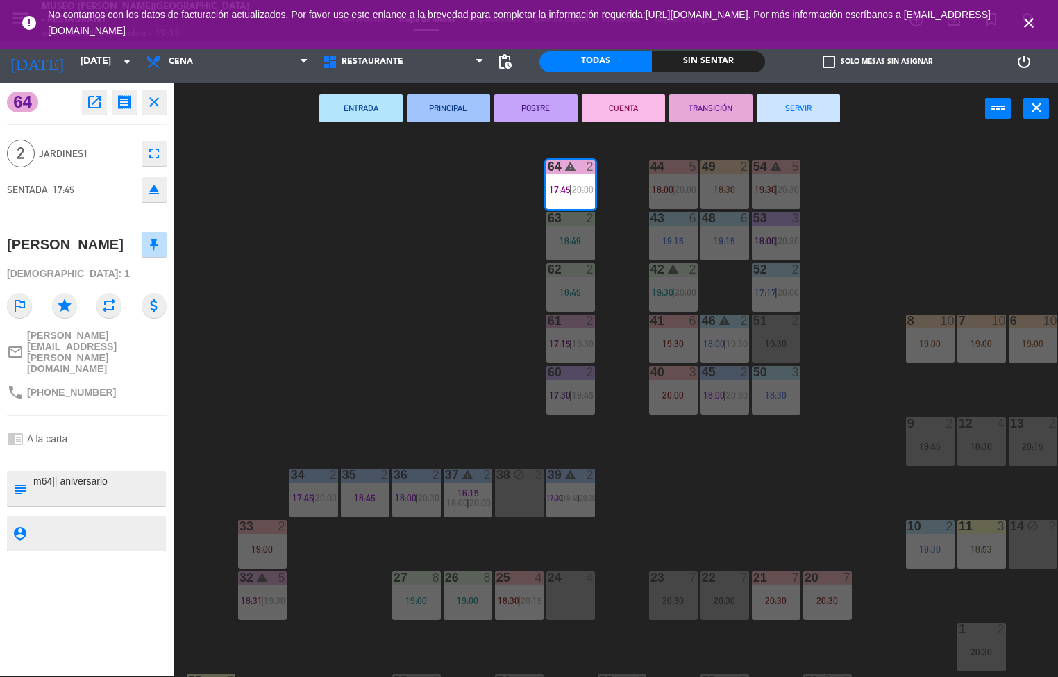
click at [724, 106] on button "TRANSICIÓN" at bounding box center [710, 108] width 83 height 28
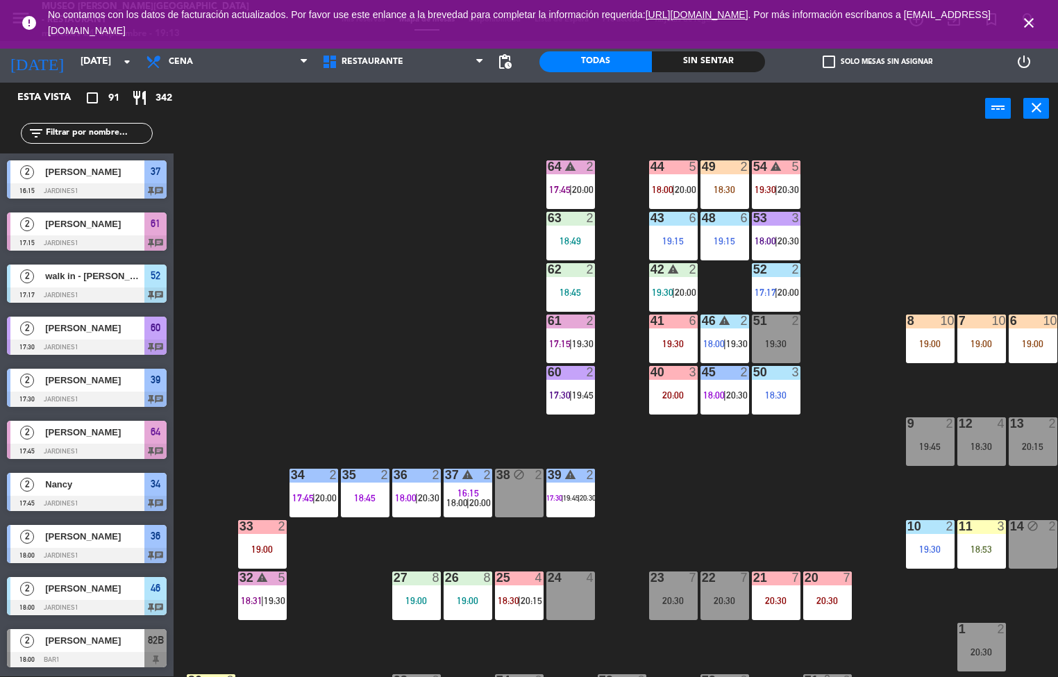
click at [926, 186] on div "44 5 18:00 | 20:00 49 2 18:30 54 warning 5 19:30 | 20:30 64 warning 2 17:45 | 2…" at bounding box center [621, 406] width 874 height 542
click at [732, 60] on div "Sin sentar" at bounding box center [708, 61] width 112 height 21
click at [902, 184] on div "44 5 18:00 | 20:00 49 2 18:30 54 warning 5 19:30 | 20:30 64 warning 2 17:45 | 2…" at bounding box center [621, 406] width 874 height 542
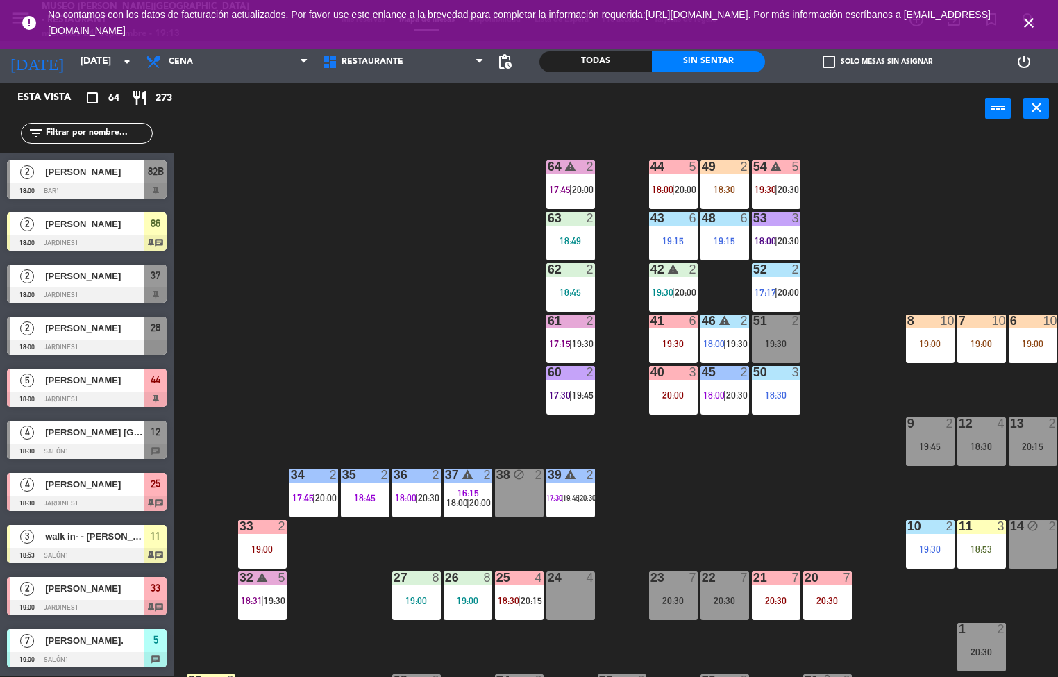
click at [96, 190] on div at bounding box center [87, 190] width 160 height 15
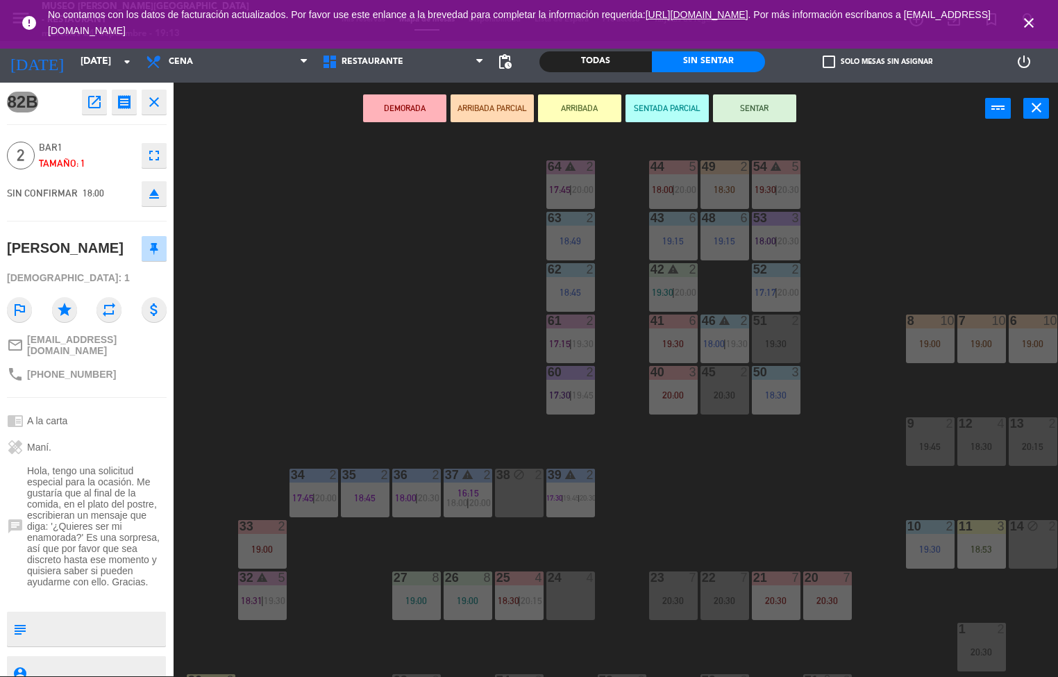
click at [96, 102] on icon "open_in_new" at bounding box center [94, 102] width 17 height 17
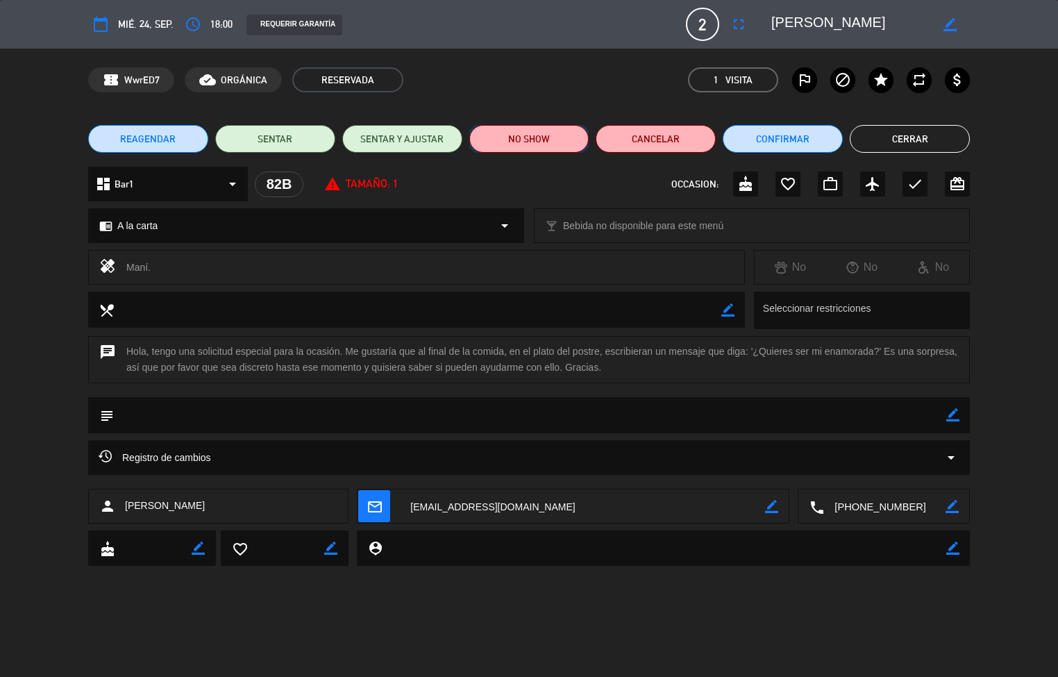
click at [521, 132] on button "NO SHOW" at bounding box center [529, 139] width 120 height 28
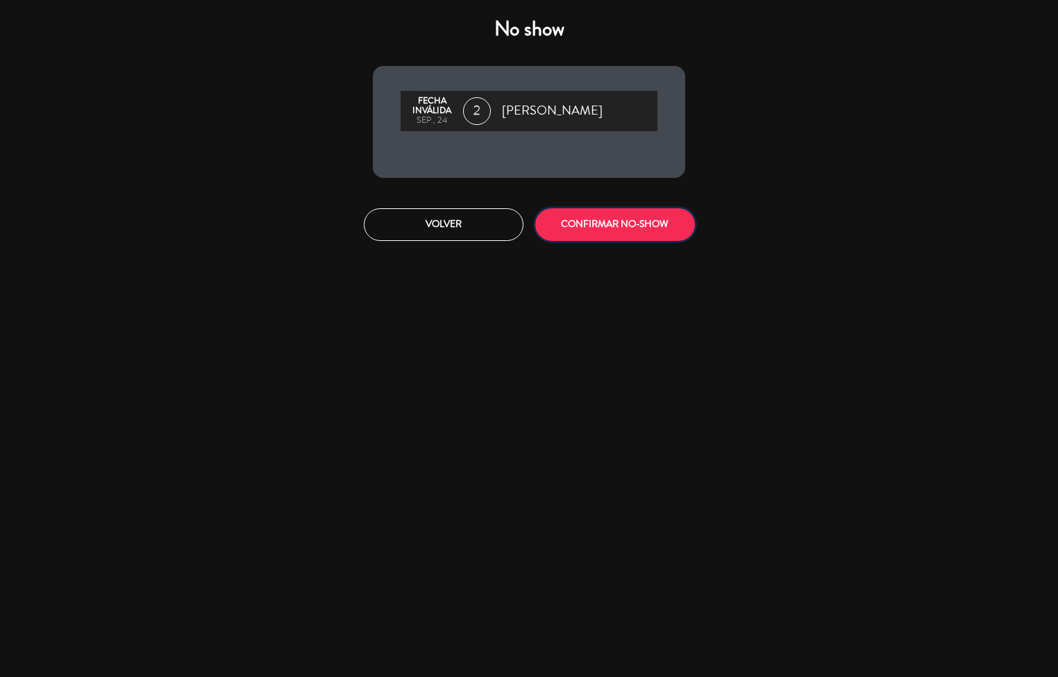
click at [610, 226] on button "CONFIRMAR NO-SHOW" at bounding box center [615, 224] width 160 height 33
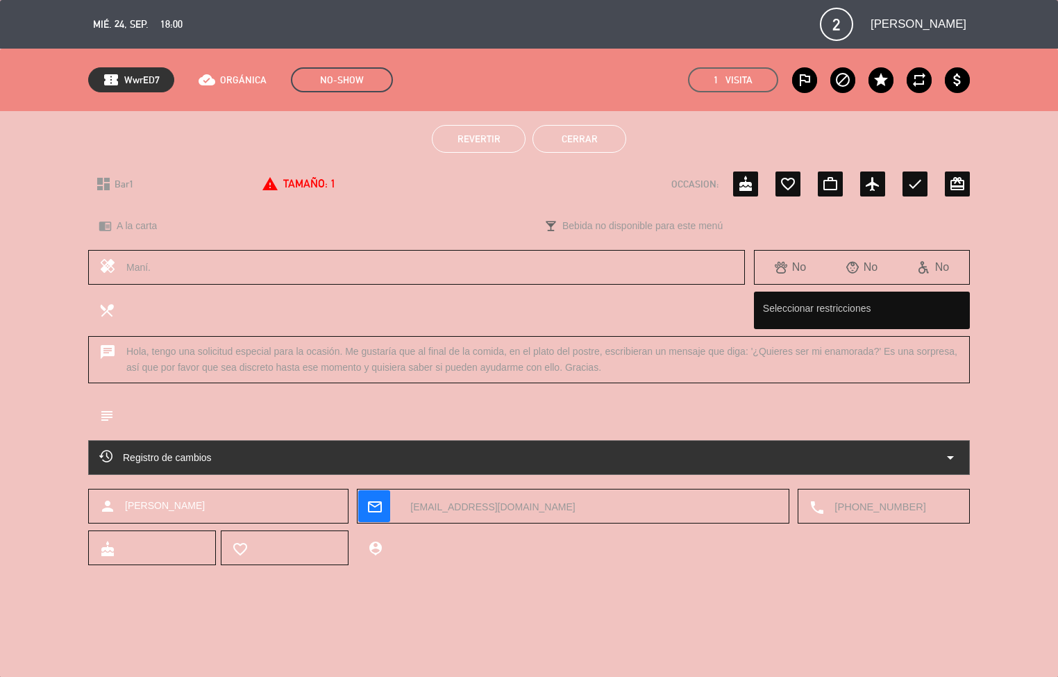
click at [601, 126] on button "Cerrar" at bounding box center [580, 139] width 94 height 28
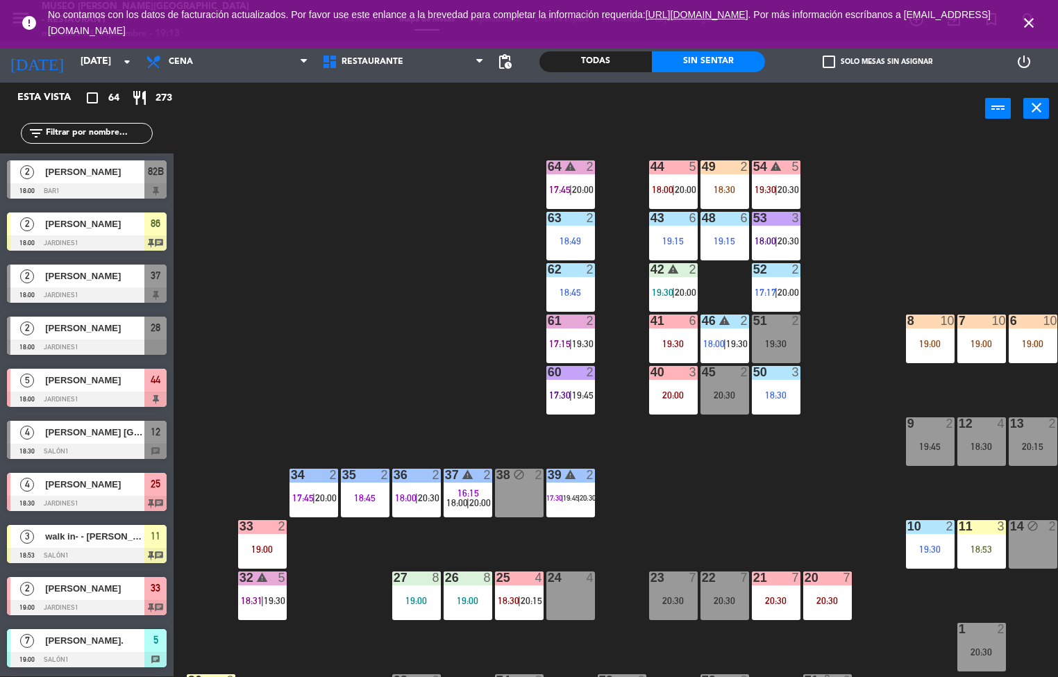
click at [124, 242] on div at bounding box center [87, 242] width 160 height 15
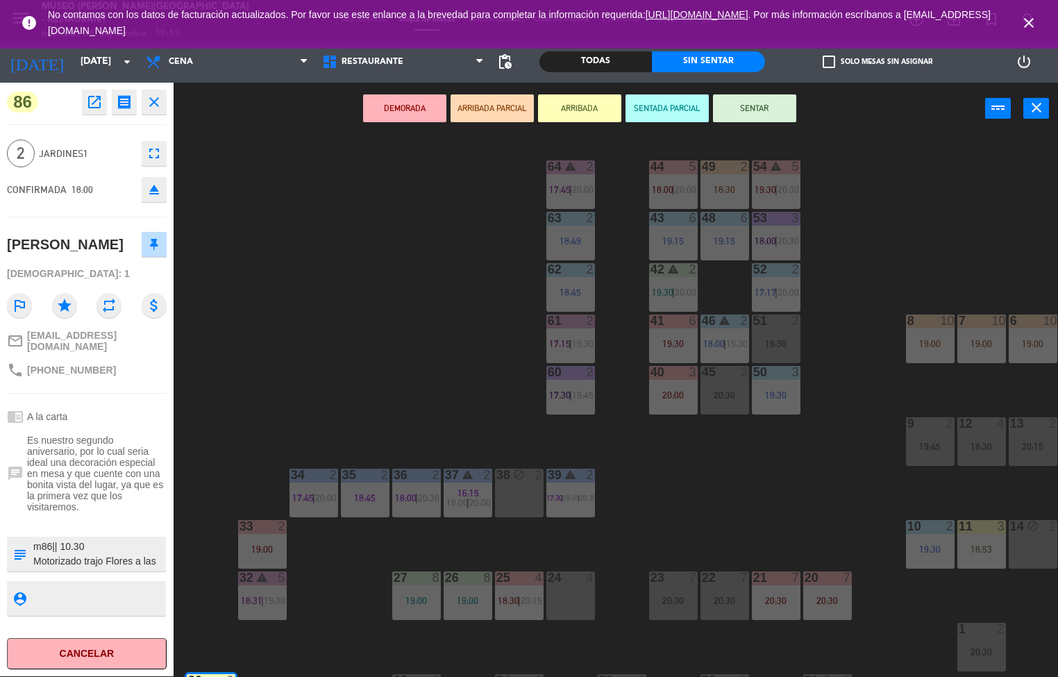
click at [774, 99] on button "SENTAR" at bounding box center [754, 108] width 83 height 28
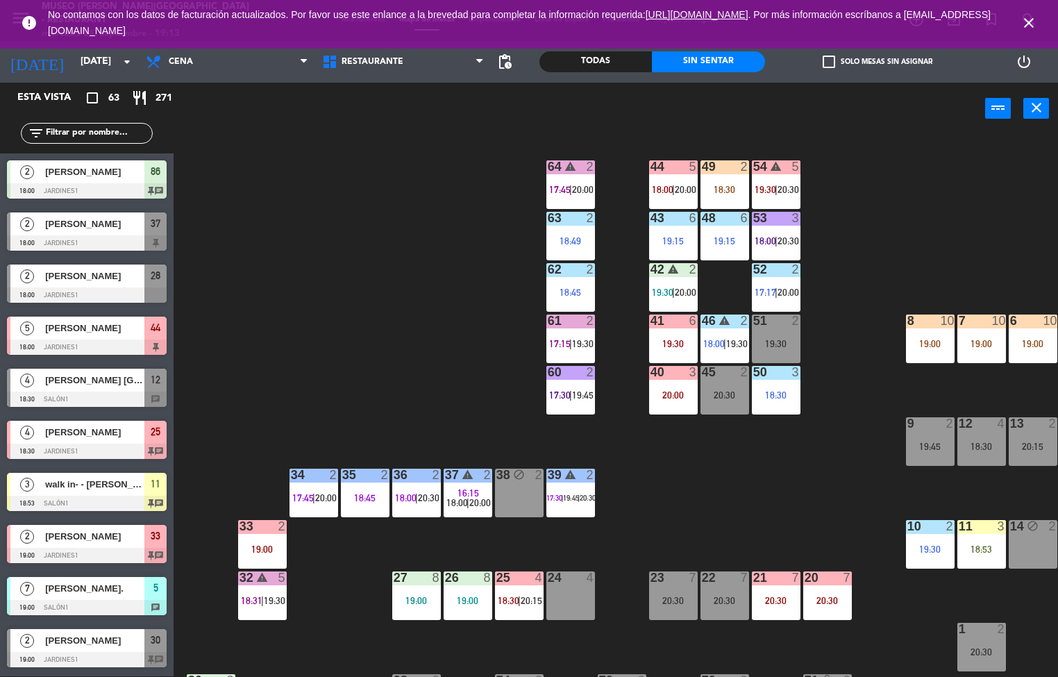
click at [910, 157] on div "44 5 18:00 | 20:00 49 2 18:30 54 warning 5 19:30 | 20:30 64 warning 2 17:45 | 2…" at bounding box center [621, 406] width 874 height 542
click at [123, 237] on div at bounding box center [87, 242] width 160 height 15
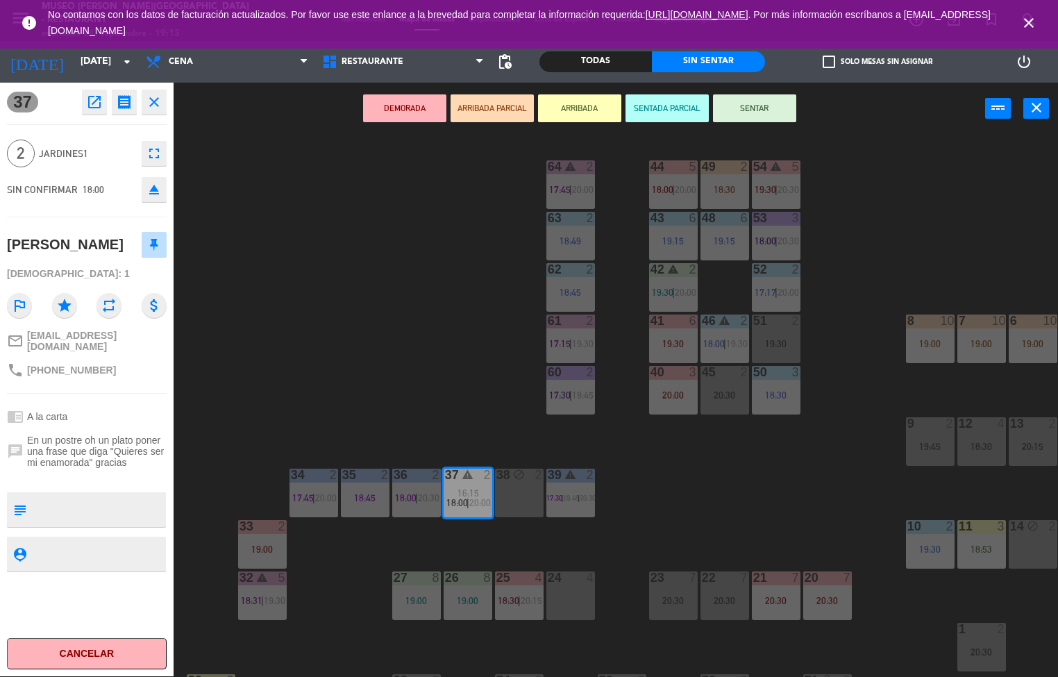
click at [94, 102] on icon "open_in_new" at bounding box center [94, 102] width 17 height 17
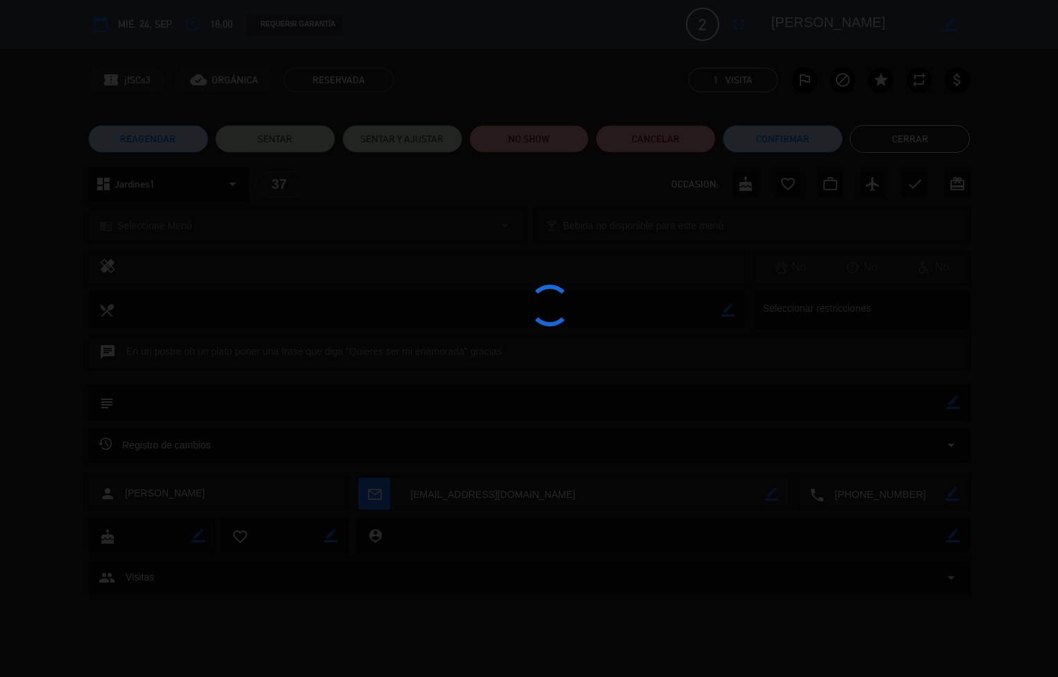
click at [525, 138] on div at bounding box center [529, 338] width 1058 height 677
click at [535, 137] on div at bounding box center [529, 338] width 1058 height 677
click at [529, 134] on div at bounding box center [529, 338] width 1058 height 677
click at [540, 133] on div at bounding box center [529, 338] width 1058 height 677
click at [551, 135] on div at bounding box center [529, 338] width 1058 height 677
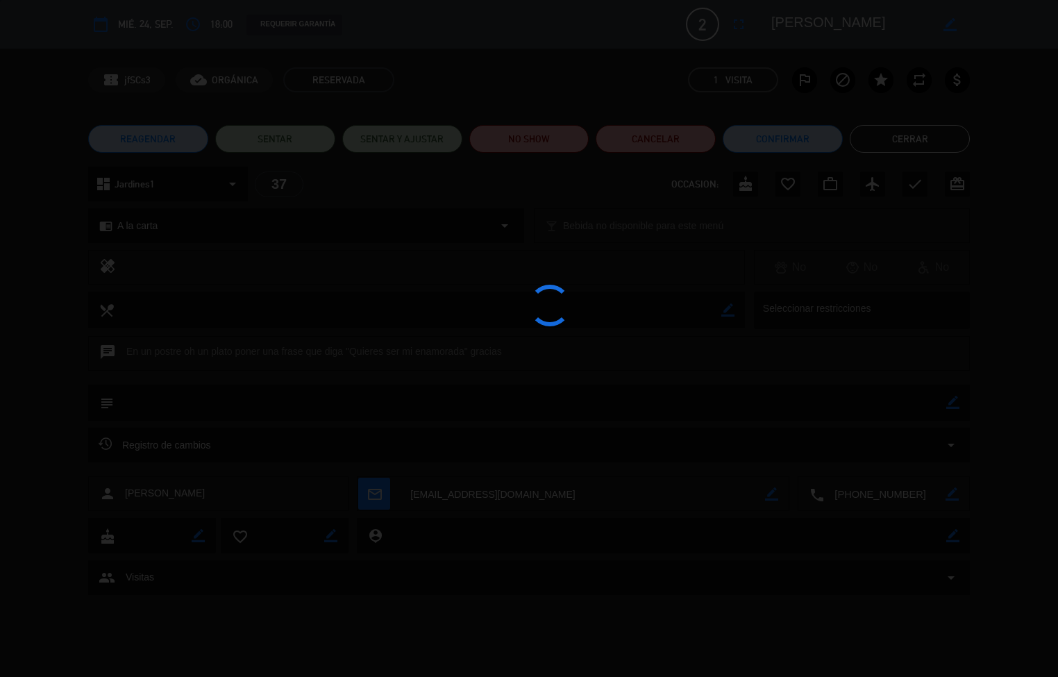
click at [542, 136] on div at bounding box center [529, 338] width 1058 height 677
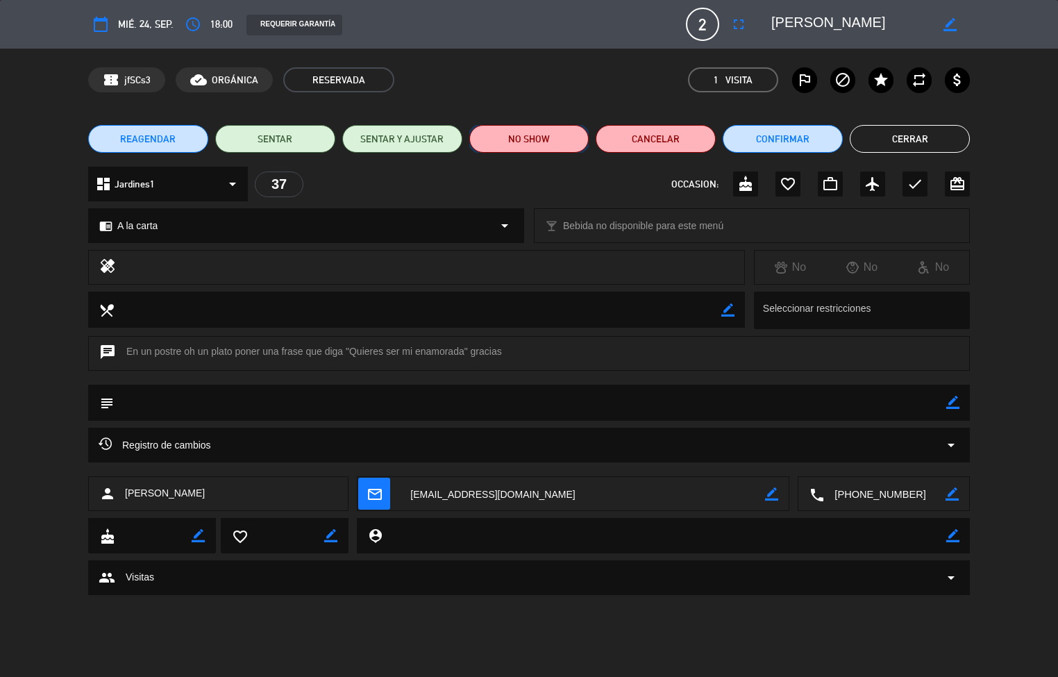
click at [550, 126] on button "NO SHOW" at bounding box center [529, 139] width 120 height 28
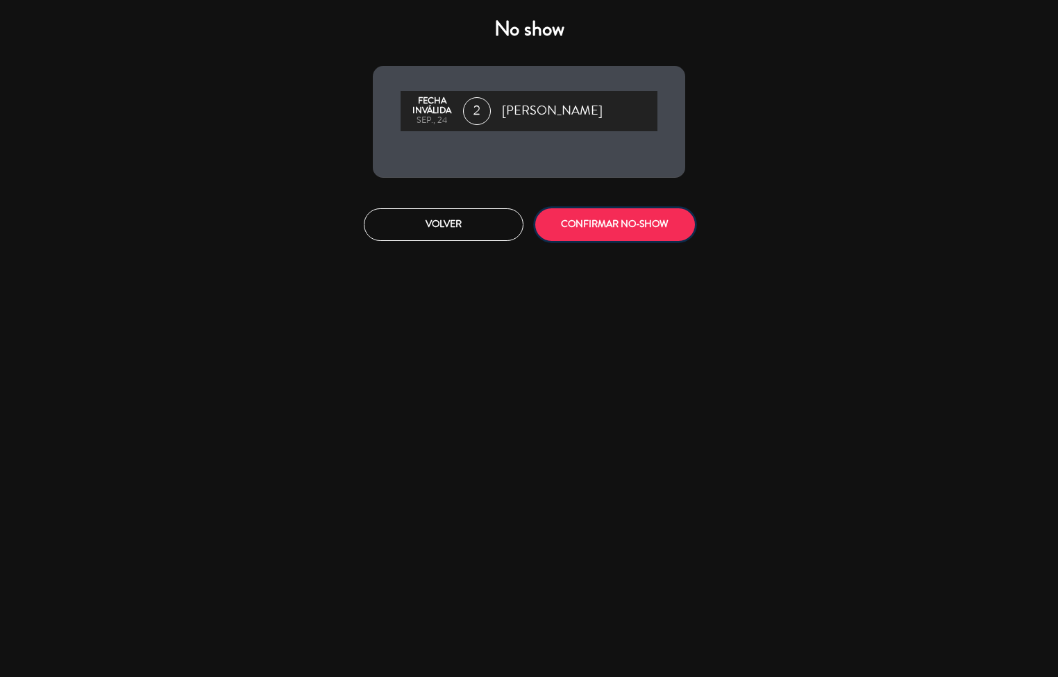
click at [623, 219] on button "CONFIRMAR NO-SHOW" at bounding box center [615, 224] width 160 height 33
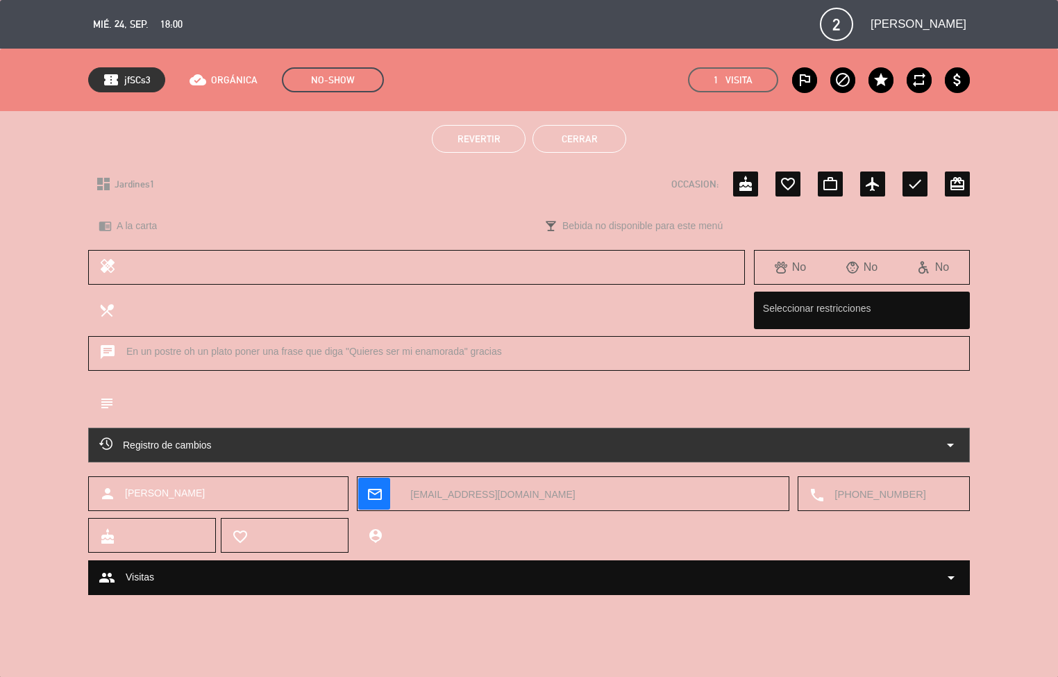
click at [619, 147] on button "Cerrar" at bounding box center [580, 139] width 94 height 28
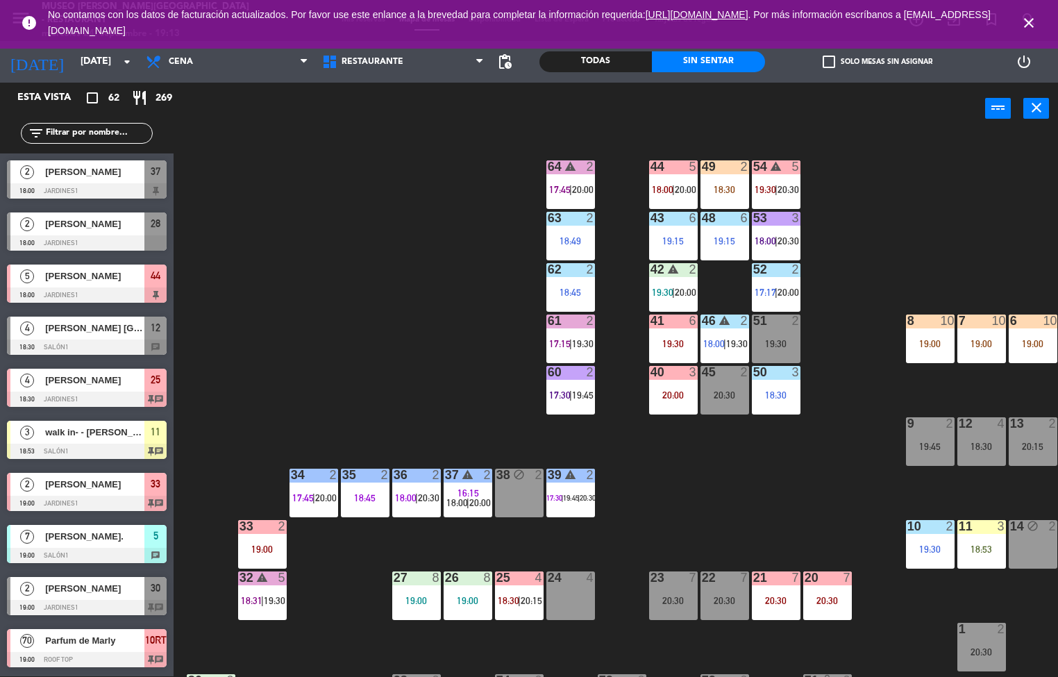
click at [692, 172] on div "49" at bounding box center [701, 166] width 23 height 12
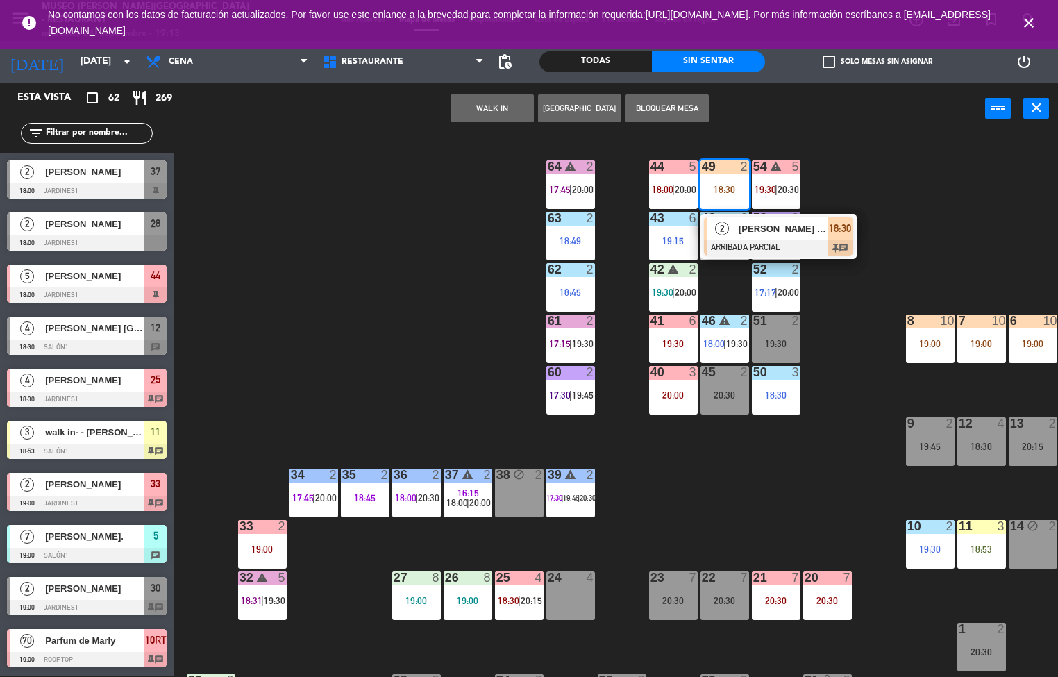
click at [780, 231] on span "[PERSON_NAME] Tours / [PERSON_NAME] MR" at bounding box center [783, 228] width 89 height 15
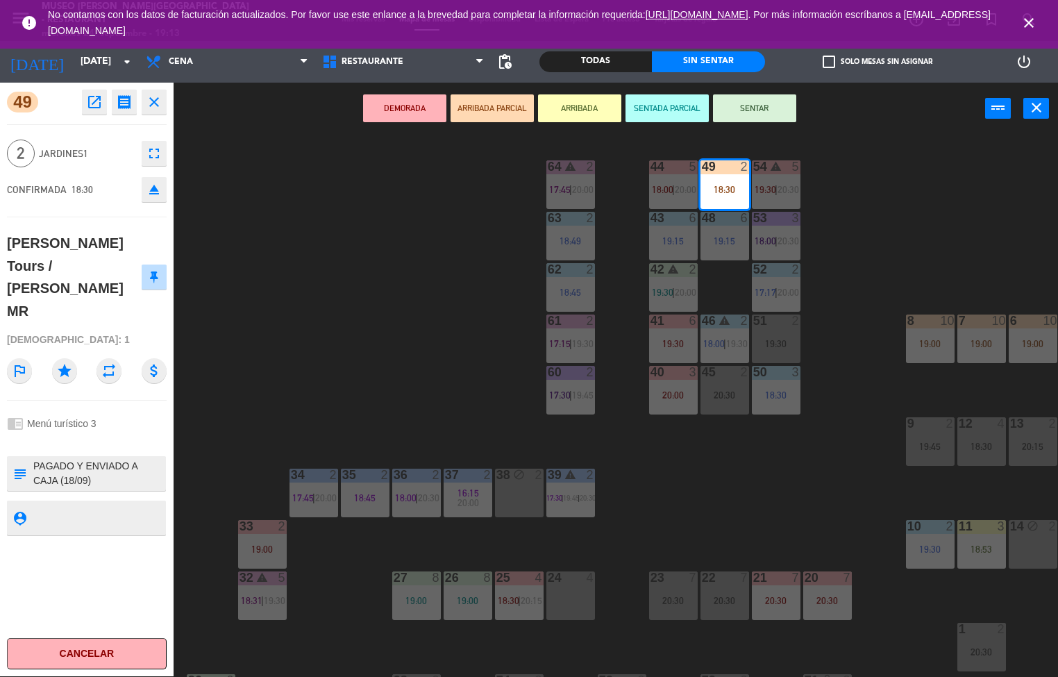
click at [754, 106] on button "SENTAR" at bounding box center [754, 108] width 83 height 28
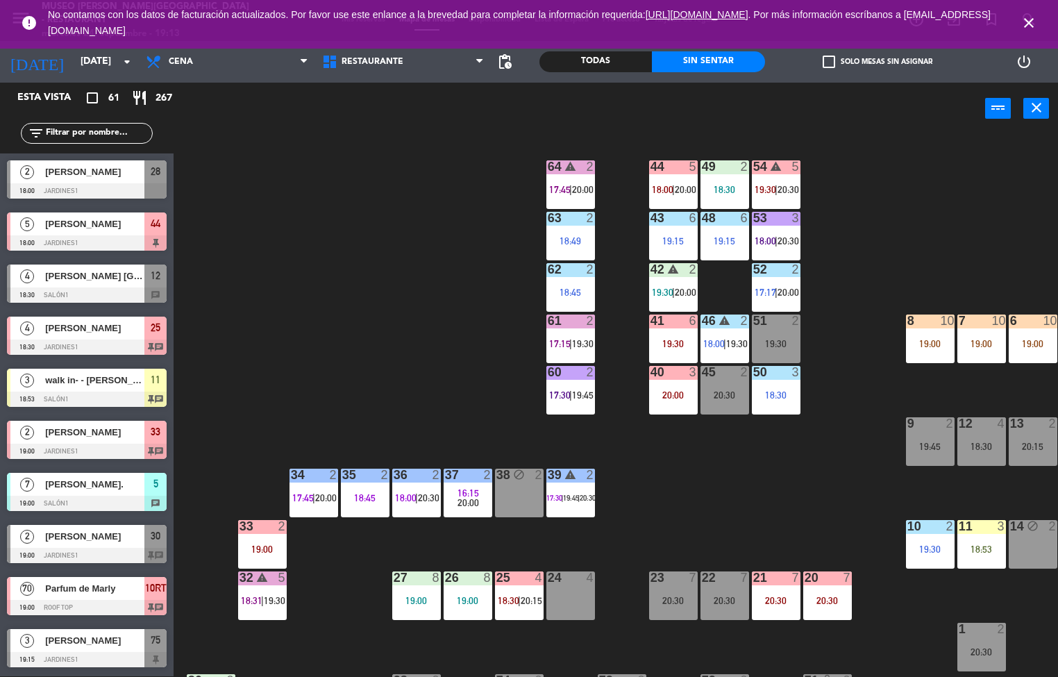
click at [875, 174] on div "44 5 18:00 | 20:00 49 2 18:30 54 warning 5 19:30 | 20:30 64 warning 2 17:45 | 2…" at bounding box center [621, 406] width 874 height 542
click at [703, 169] on div "49" at bounding box center [702, 166] width 1 height 12
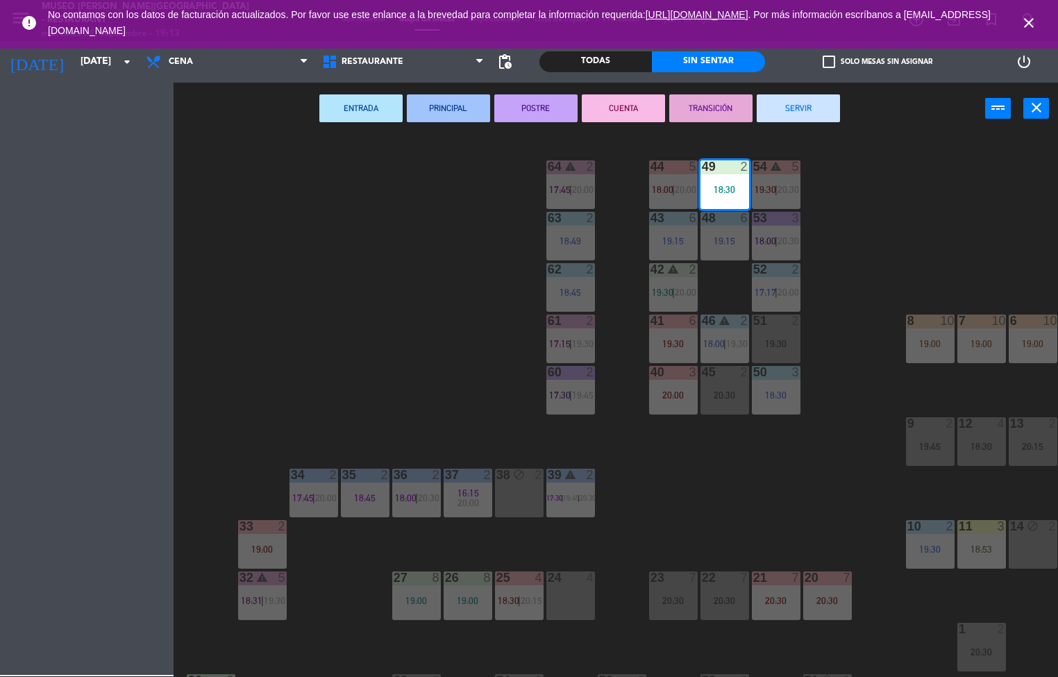
scroll to position [1, 0]
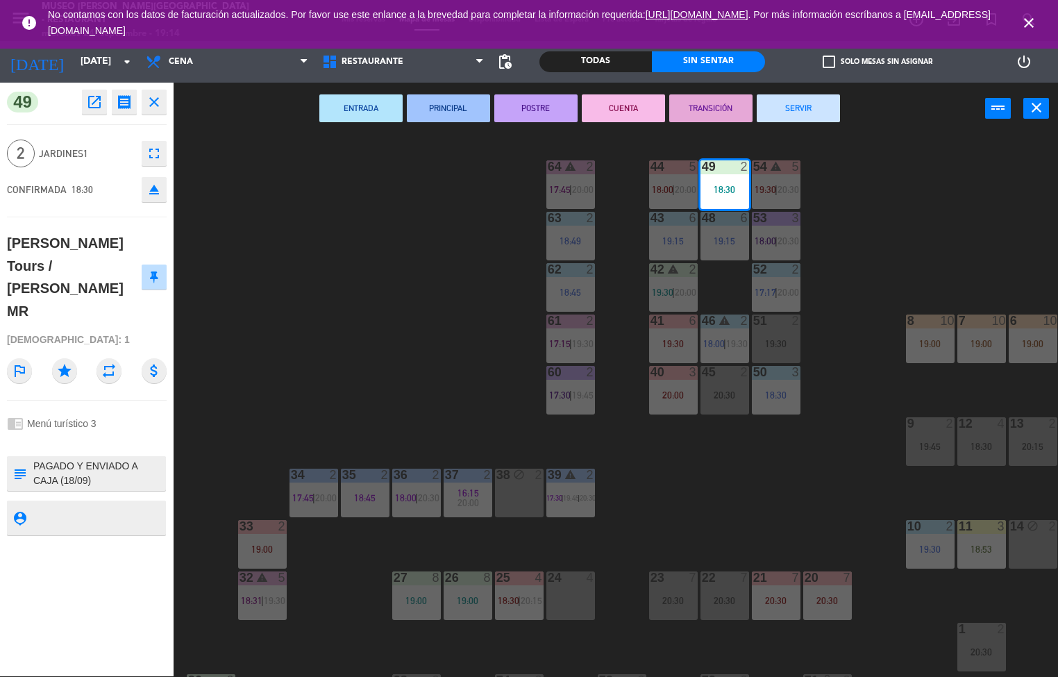
click at [124, 459] on textarea at bounding box center [98, 473] width 133 height 29
click at [97, 459] on textarea at bounding box center [98, 473] width 133 height 29
click at [67, 459] on textarea at bounding box center [98, 473] width 133 height 29
click at [12, 456] on div "subject" at bounding box center [19, 473] width 25 height 35
click at [57, 459] on textarea at bounding box center [98, 473] width 133 height 29
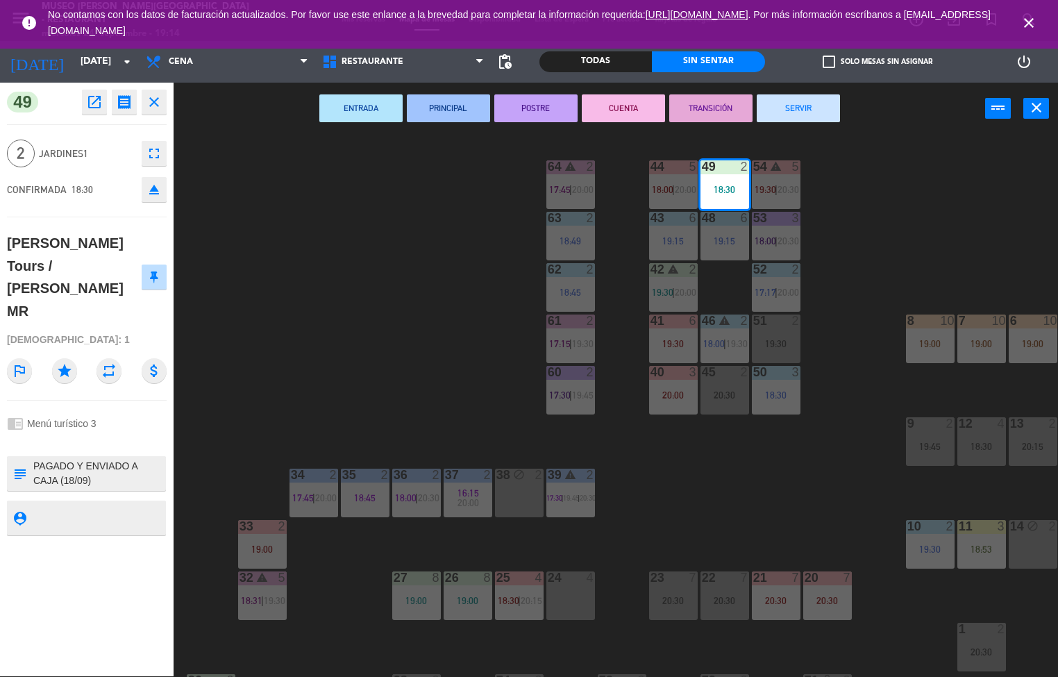
click at [57, 459] on textarea at bounding box center [98, 473] width 133 height 29
click at [51, 459] on textarea at bounding box center [98, 473] width 133 height 29
click at [142, 459] on textarea at bounding box center [98, 473] width 133 height 29
click at [340, 346] on div "44 5 18:00 | 20:00 49 2 18:30 54 warning 5 19:30 | 20:30 64 warning 2 17:45 | 2…" at bounding box center [621, 406] width 874 height 542
click at [60, 423] on div "49 open_in_new receipt 6:30 PM [DATE] 2 personas [PERSON_NAME] Tours / [PERSON_…" at bounding box center [87, 380] width 174 height 594
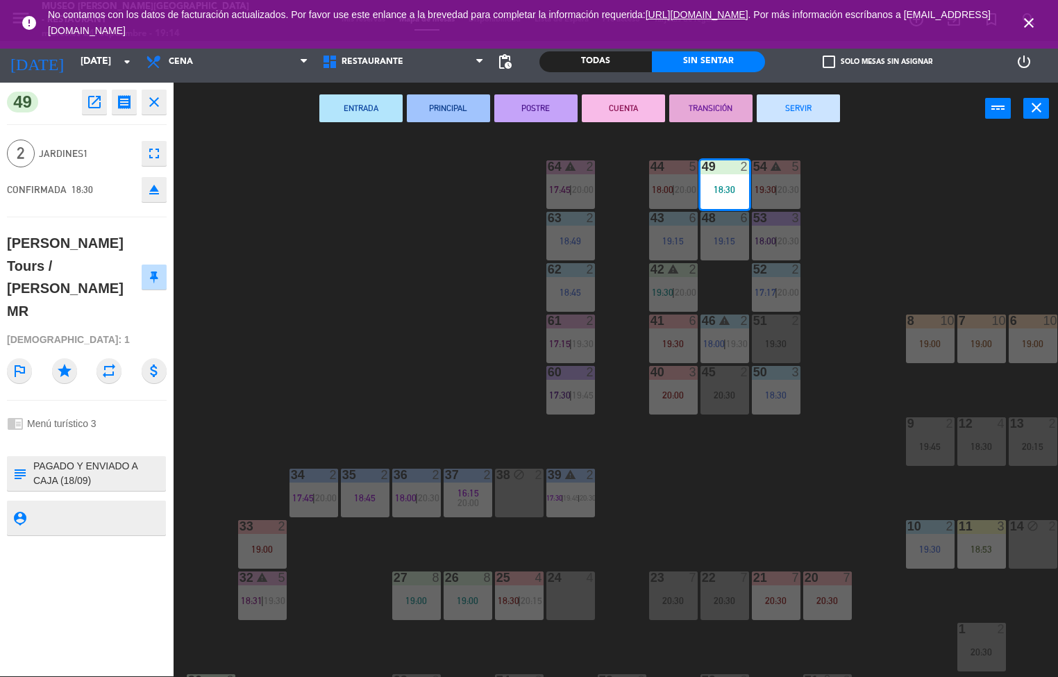
click at [59, 426] on div "49 open_in_new receipt 6:30 PM [DATE] 2 personas [PERSON_NAME] Tours / [PERSON_…" at bounding box center [87, 380] width 174 height 594
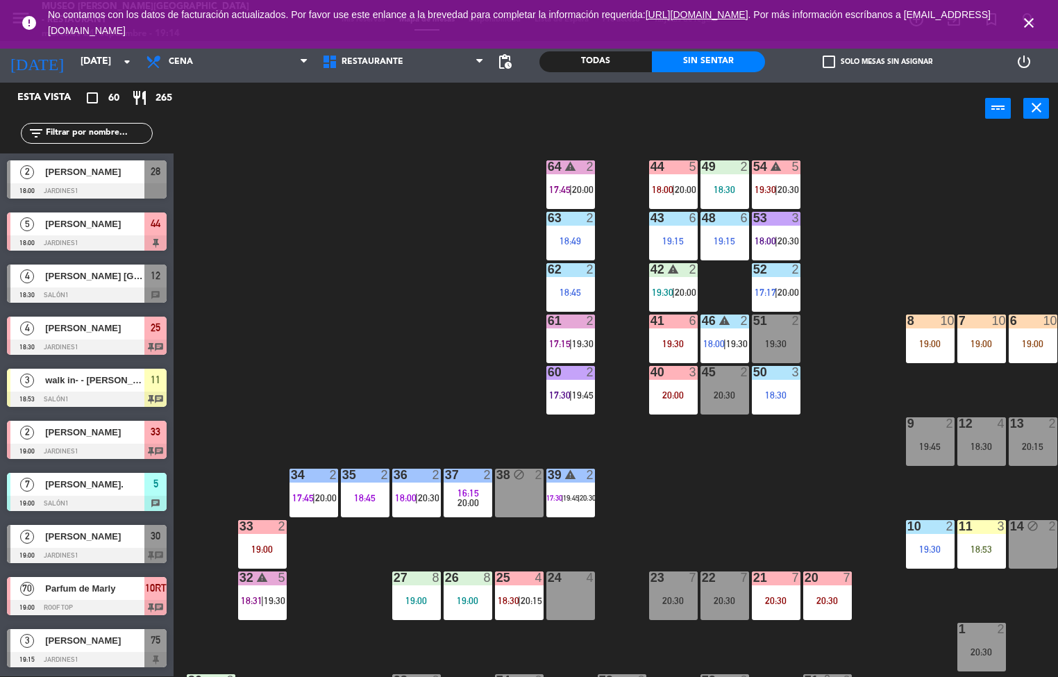
click at [913, 192] on div "44 5 18:00 | 20:00 49 2 18:30 54 warning 5 19:30 | 20:30 64 warning 2 17:45 | 2…" at bounding box center [621, 406] width 874 height 542
click at [715, 182] on div "49 2 18:30" at bounding box center [725, 184] width 49 height 49
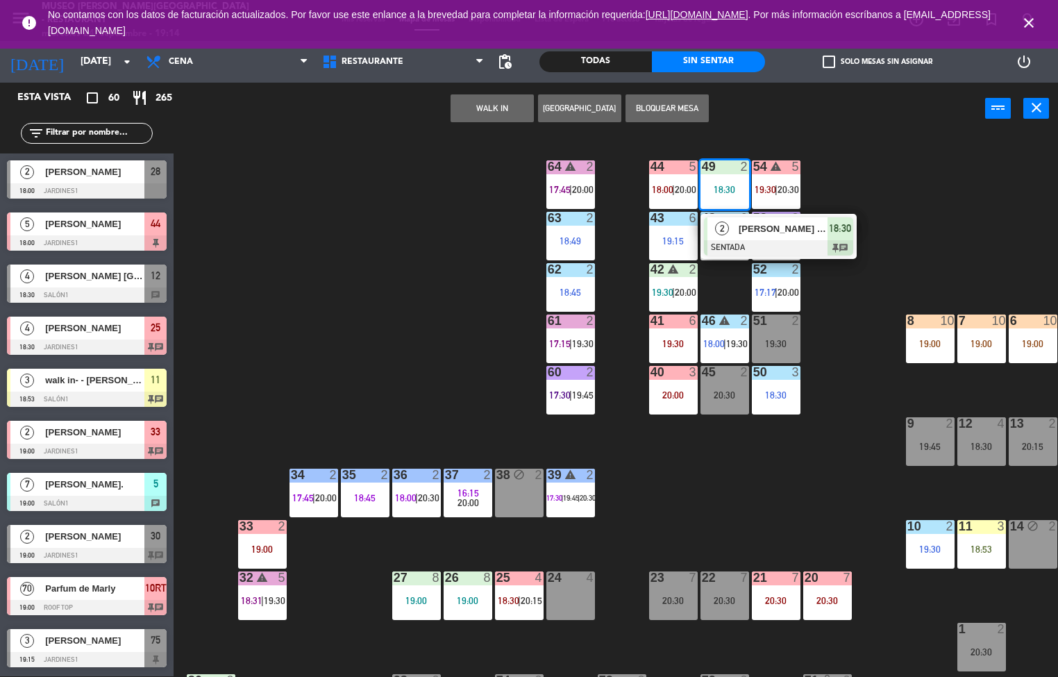
click at [777, 229] on span "[PERSON_NAME] Tours / [PERSON_NAME] MR" at bounding box center [783, 228] width 89 height 15
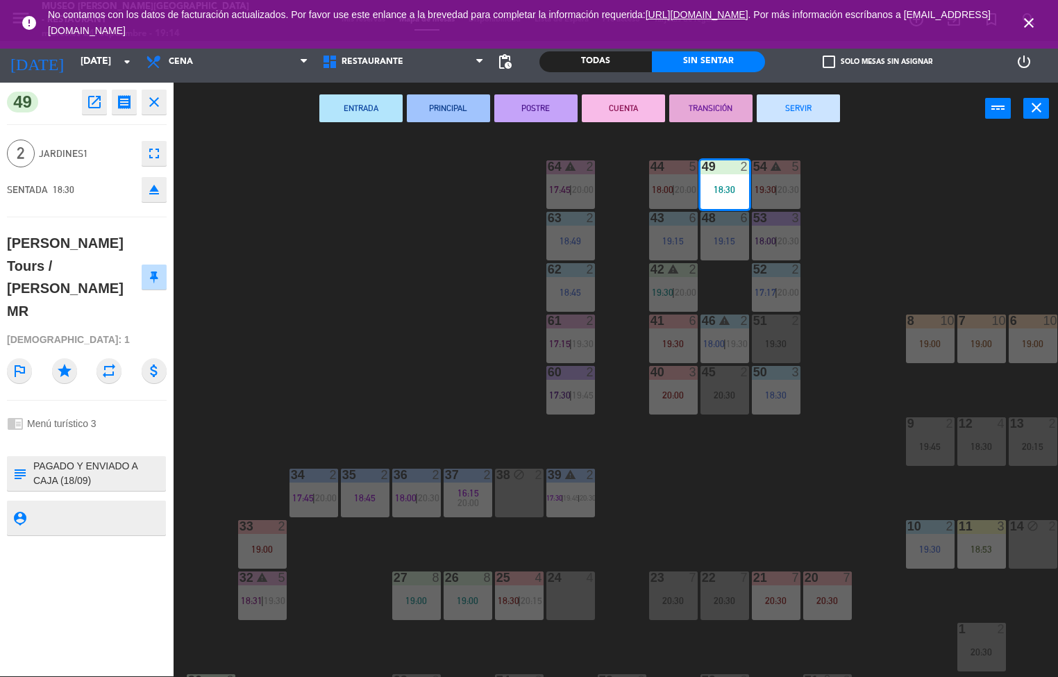
click at [42, 459] on textarea at bounding box center [98, 473] width 133 height 29
type textarea "M49 PAGADO Y ENVIADO A CAJA (18/09) REF.[PERSON_NAME] MR 1PAX+GUIA/ CAFE DEL MU…"
click at [94, 169] on div "2 Jardines1 fullscreen" at bounding box center [87, 153] width 160 height 37
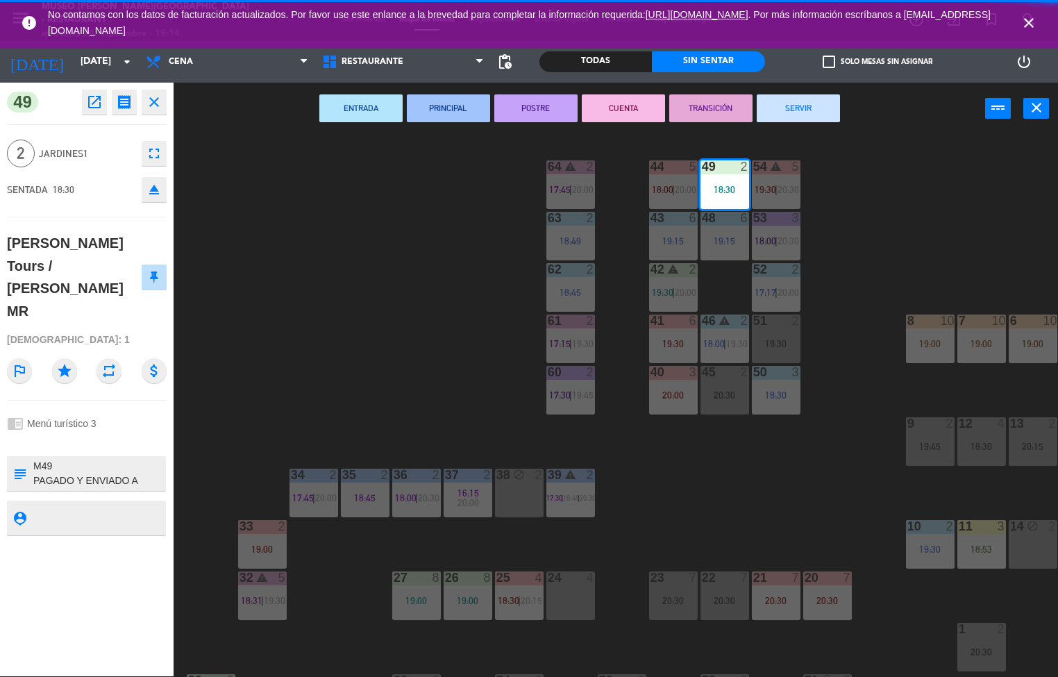
click at [350, 278] on div "44 5 18:00 | 20:00 49 2 18:30 54 warning 5 19:30 | 20:30 64 warning 2 17:45 | 2…" at bounding box center [621, 406] width 874 height 542
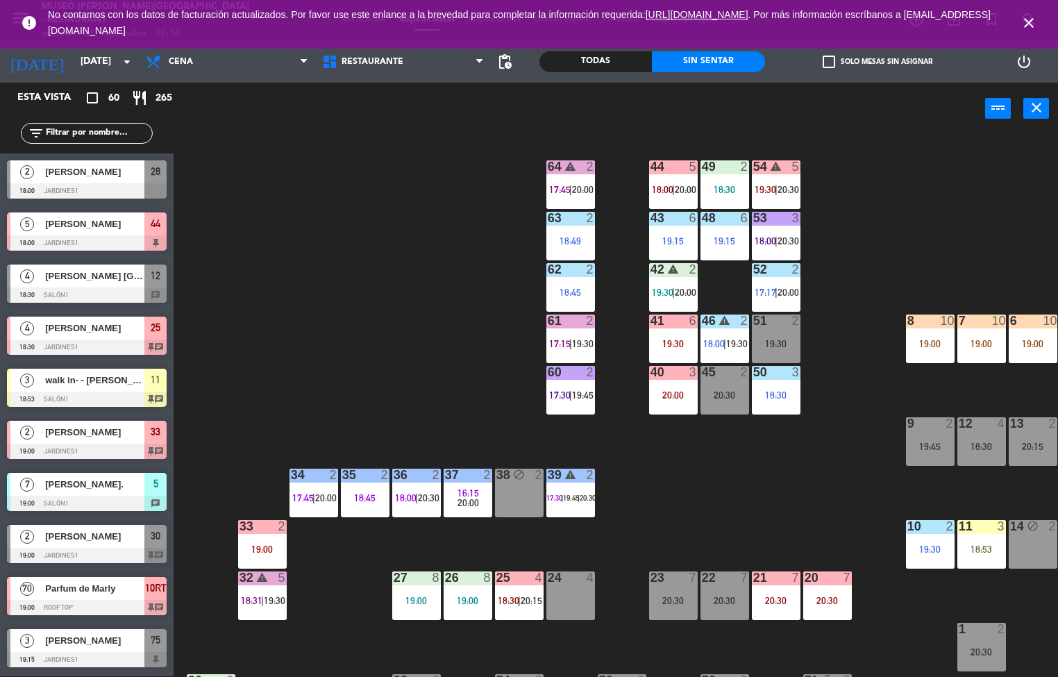
click at [963, 165] on div "44 5 18:00 | 20:00 49 2 18:30 54 warning 5 19:30 | 20:30 64 warning 2 17:45 | 2…" at bounding box center [621, 406] width 874 height 542
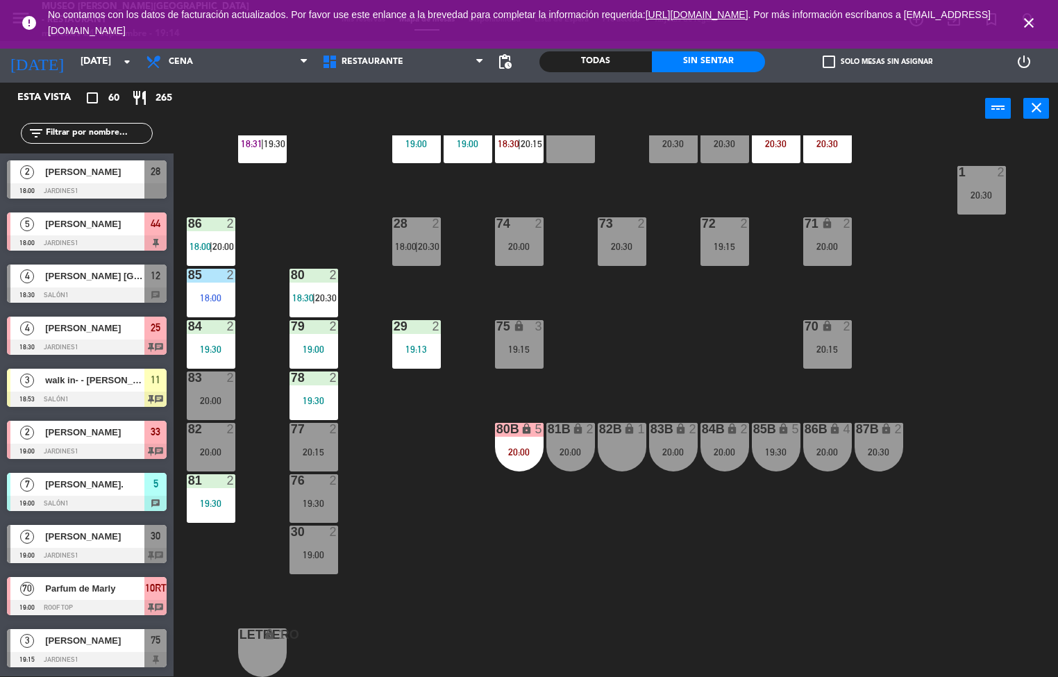
click at [219, 433] on div "82 2 20:00" at bounding box center [211, 447] width 49 height 49
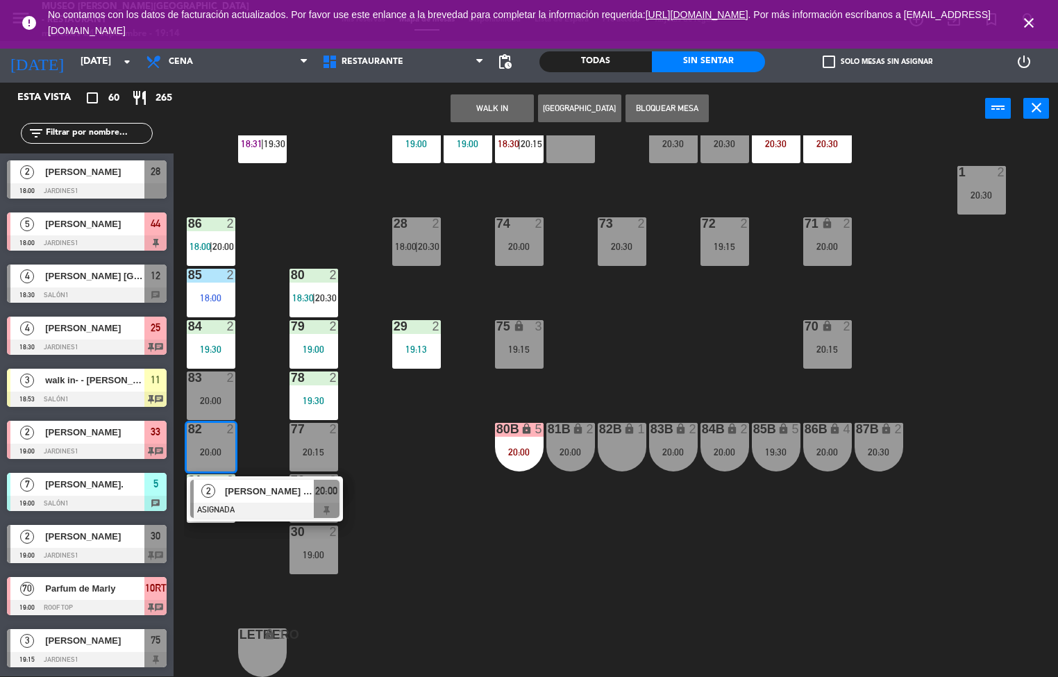
click at [417, 344] on div "19:13" at bounding box center [416, 349] width 49 height 10
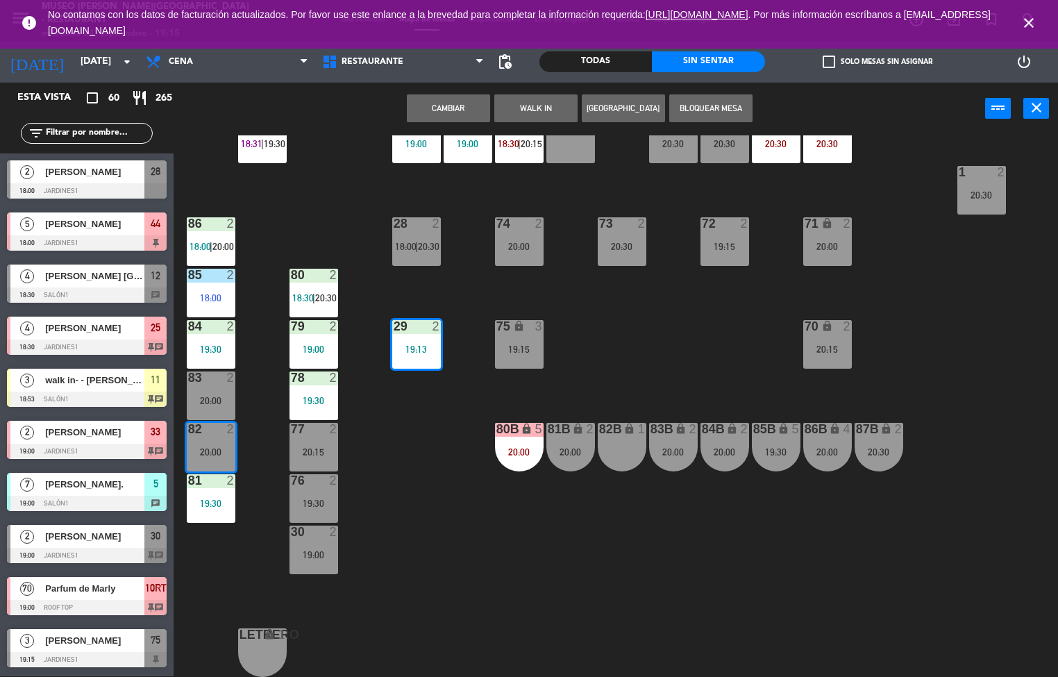
click at [438, 110] on button "Cambiar" at bounding box center [448, 108] width 83 height 28
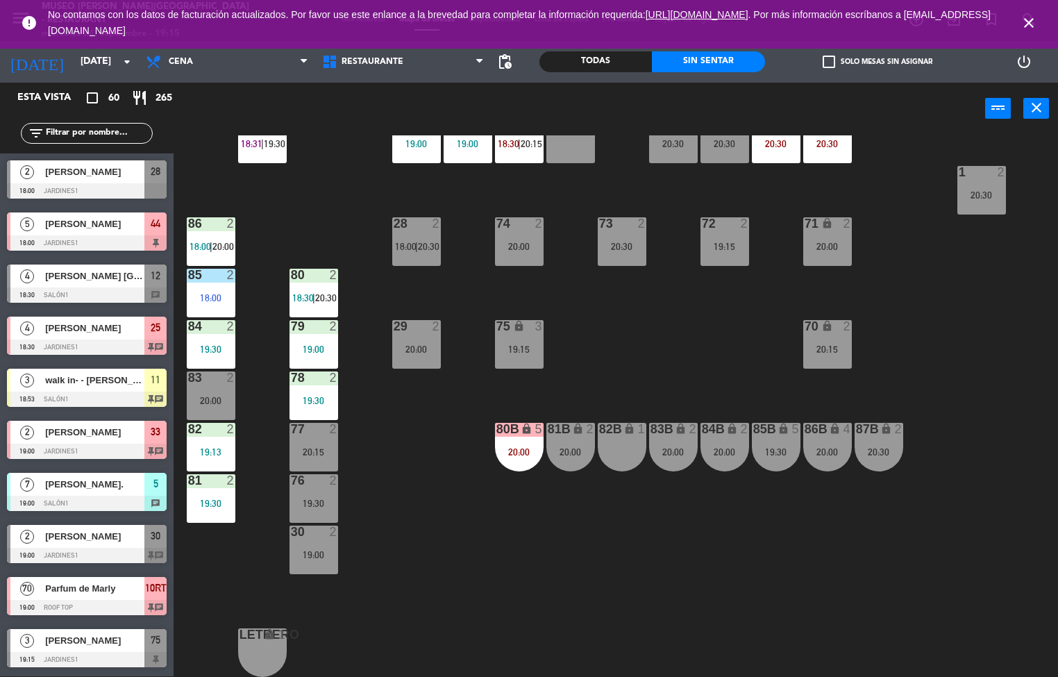
click at [664, 328] on div "44 5 18:00 | 20:00 49 2 18:30 54 warning 5 19:30 | 20:30 64 warning 2 17:45 | 2…" at bounding box center [621, 406] width 874 height 542
click at [210, 423] on div at bounding box center [210, 429] width 23 height 12
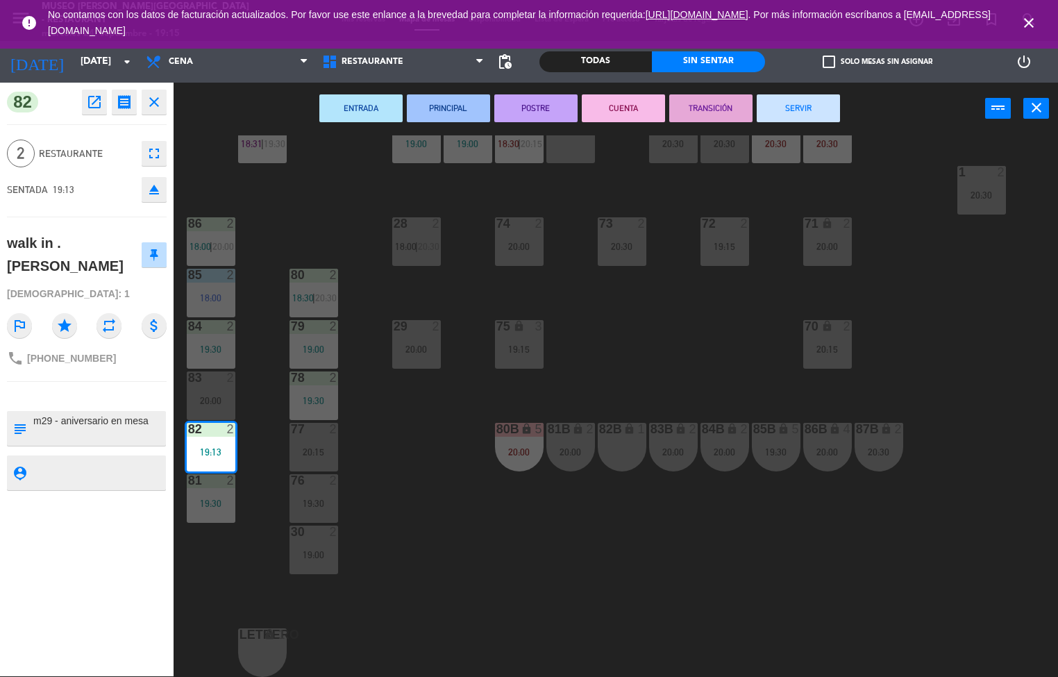
click at [77, 423] on textarea at bounding box center [98, 428] width 133 height 29
click at [57, 414] on textarea at bounding box center [98, 428] width 133 height 29
click at [44, 419] on textarea at bounding box center [98, 428] width 133 height 29
click at [65, 421] on textarea at bounding box center [98, 428] width 133 height 29
click at [61, 417] on textarea at bounding box center [98, 428] width 133 height 29
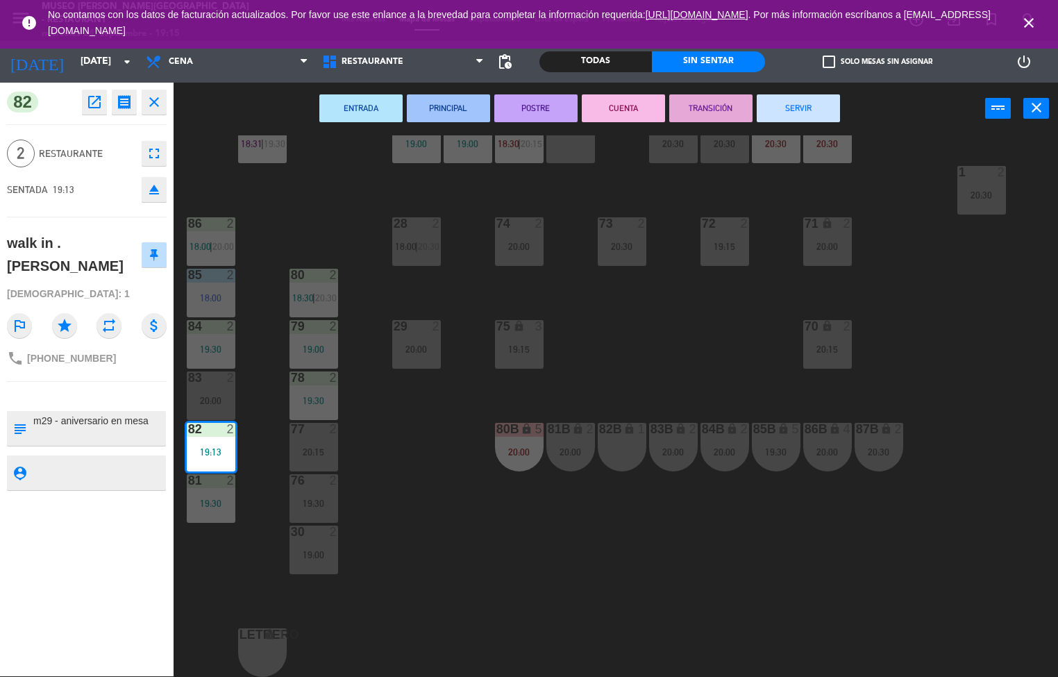
click at [65, 469] on textarea at bounding box center [98, 473] width 133 height 17
click at [46, 440] on textarea at bounding box center [98, 428] width 133 height 29
click at [60, 424] on textarea at bounding box center [98, 428] width 133 height 29
click at [55, 421] on textarea at bounding box center [98, 428] width 133 height 29
type textarea "m82 - aniversario en mesa"
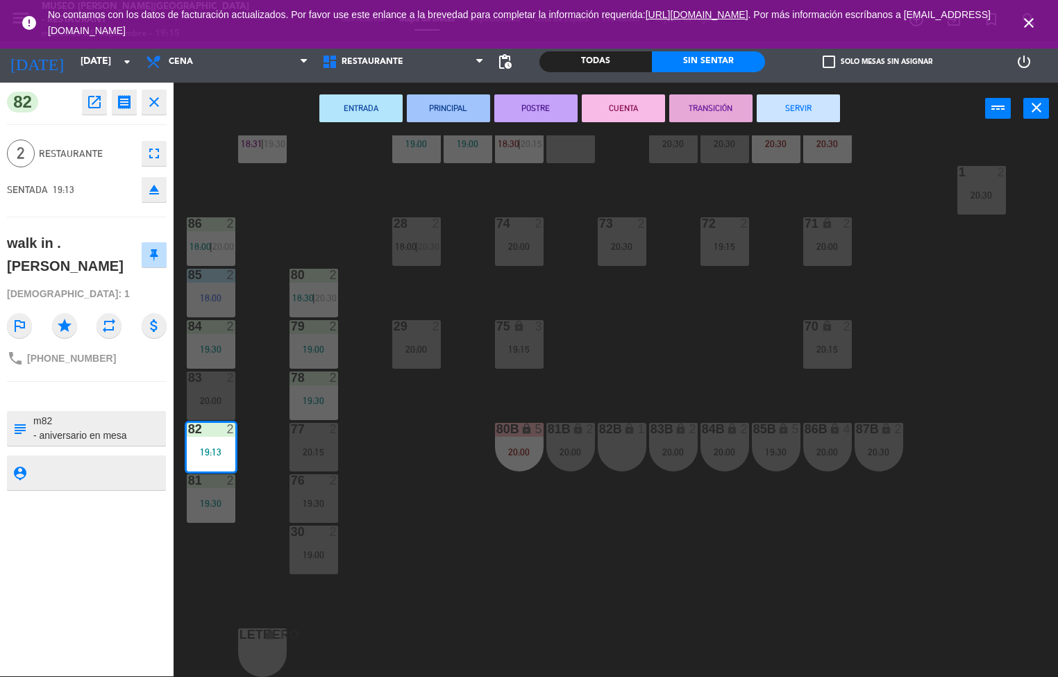
click at [75, 229] on div "walk in . [PERSON_NAME]" at bounding box center [87, 254] width 160 height 55
click at [931, 307] on div "44 5 18:00 | 20:00 49 2 18:30 54 warning 5 19:30 | 20:30 64 warning 2 17:45 | 2…" at bounding box center [621, 406] width 874 height 542
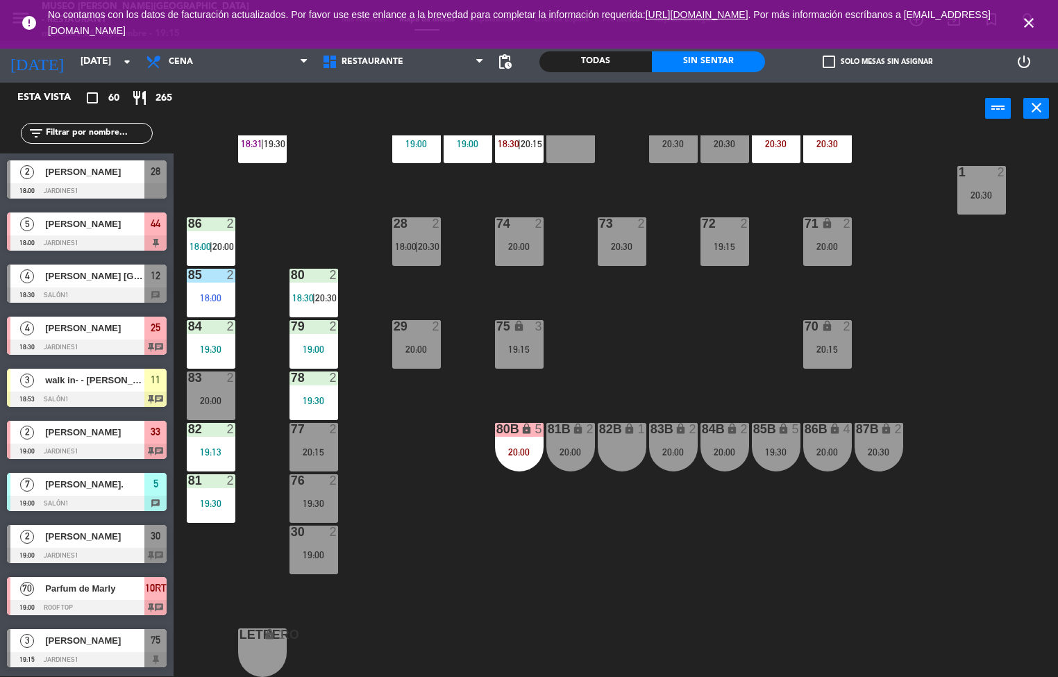
click at [212, 447] on div "19:13" at bounding box center [211, 452] width 49 height 10
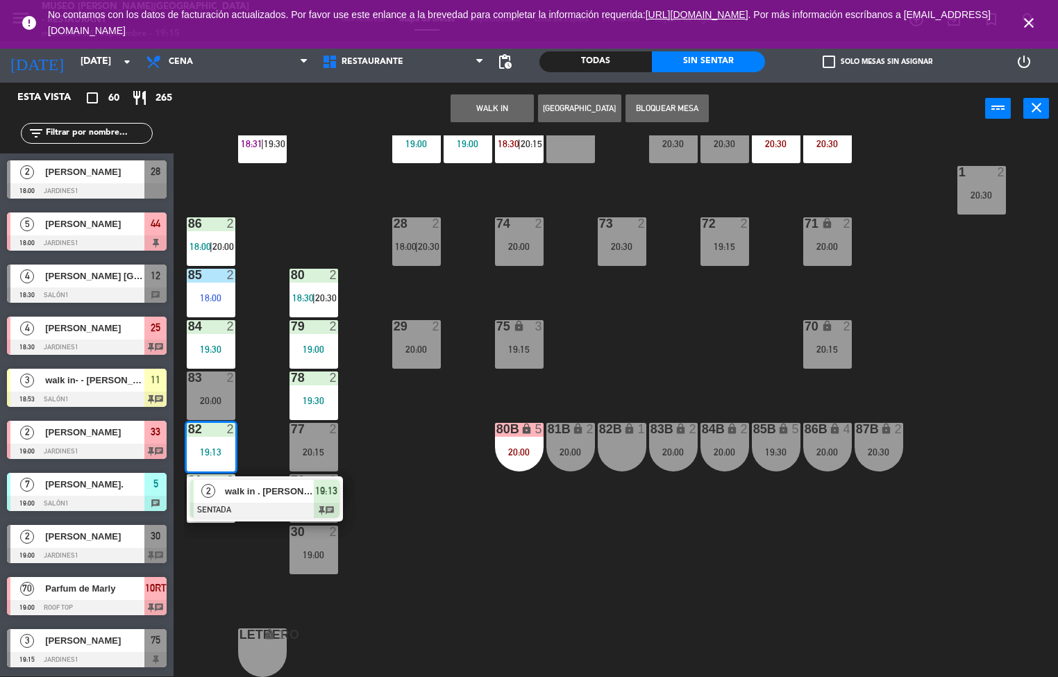
click at [327, 447] on div "20:15" at bounding box center [314, 452] width 49 height 10
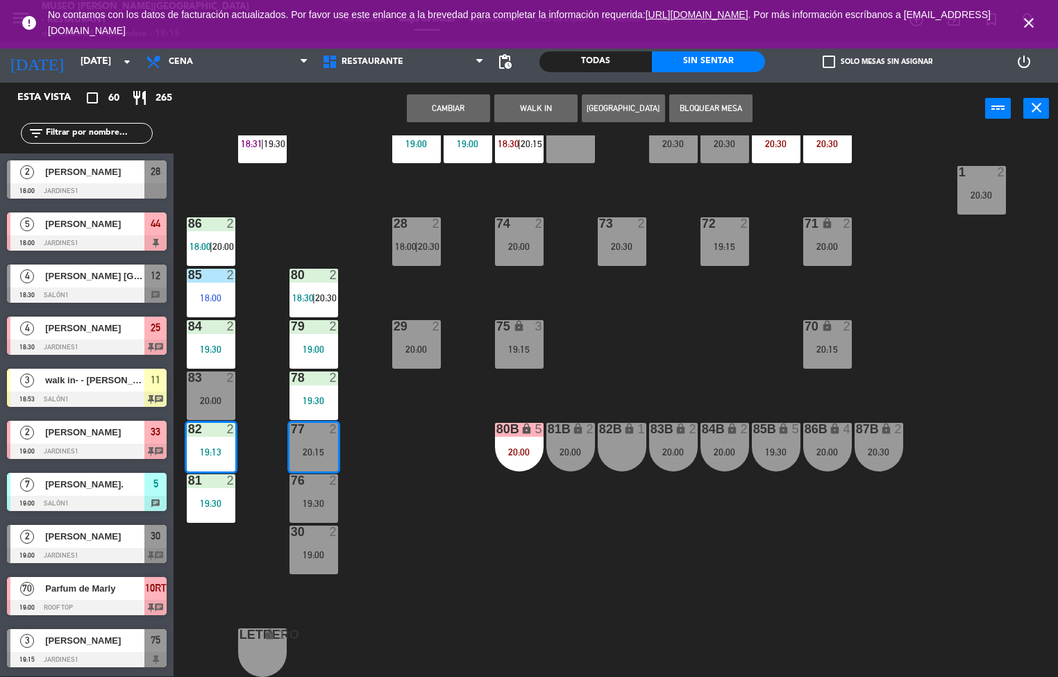
click at [452, 106] on button "Cambiar" at bounding box center [448, 108] width 83 height 28
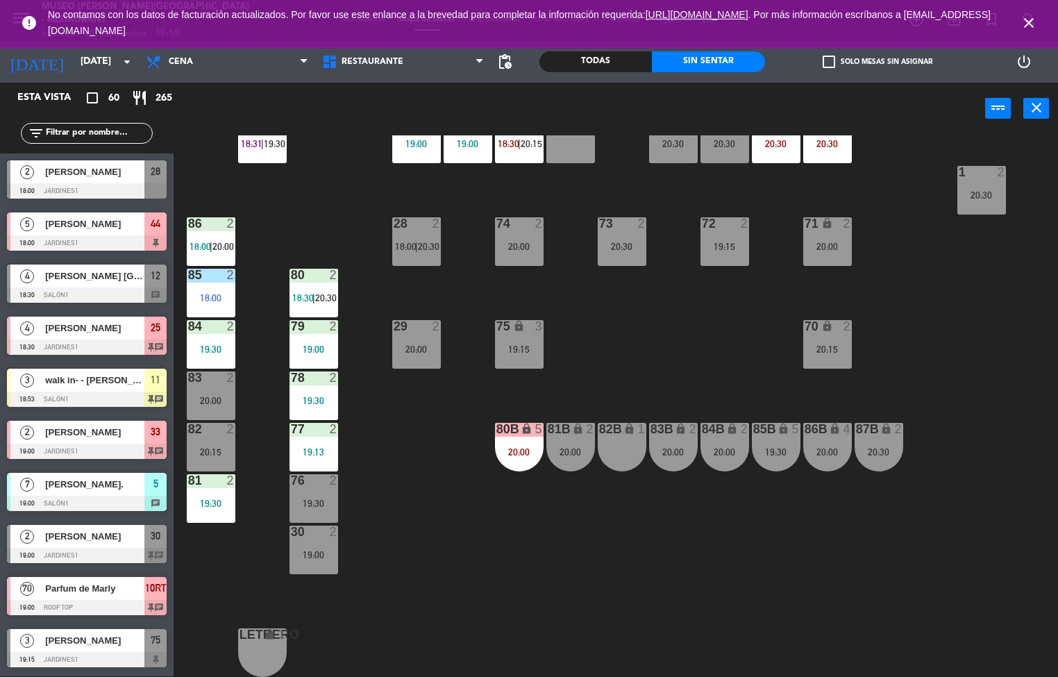
click at [433, 542] on div "44 5 18:00 | 20:00 49 2 18:30 54 warning 5 19:30 | 20:30 64 warning 2 17:45 | 2…" at bounding box center [621, 406] width 874 height 542
click at [332, 423] on div "2" at bounding box center [333, 429] width 8 height 12
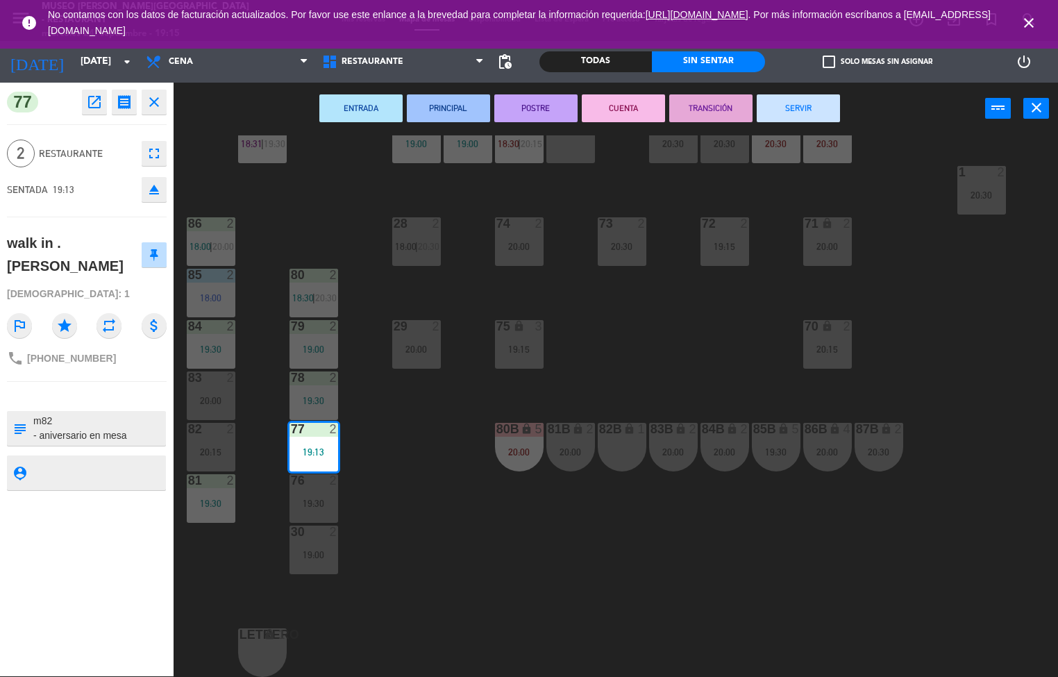
click at [69, 421] on textarea at bounding box center [98, 428] width 133 height 29
click at [69, 419] on textarea at bounding box center [98, 428] width 133 height 29
type textarea "m77 - aniversario en mesa"
click at [84, 171] on div "2 Restaurante fullscreen" at bounding box center [87, 153] width 160 height 37
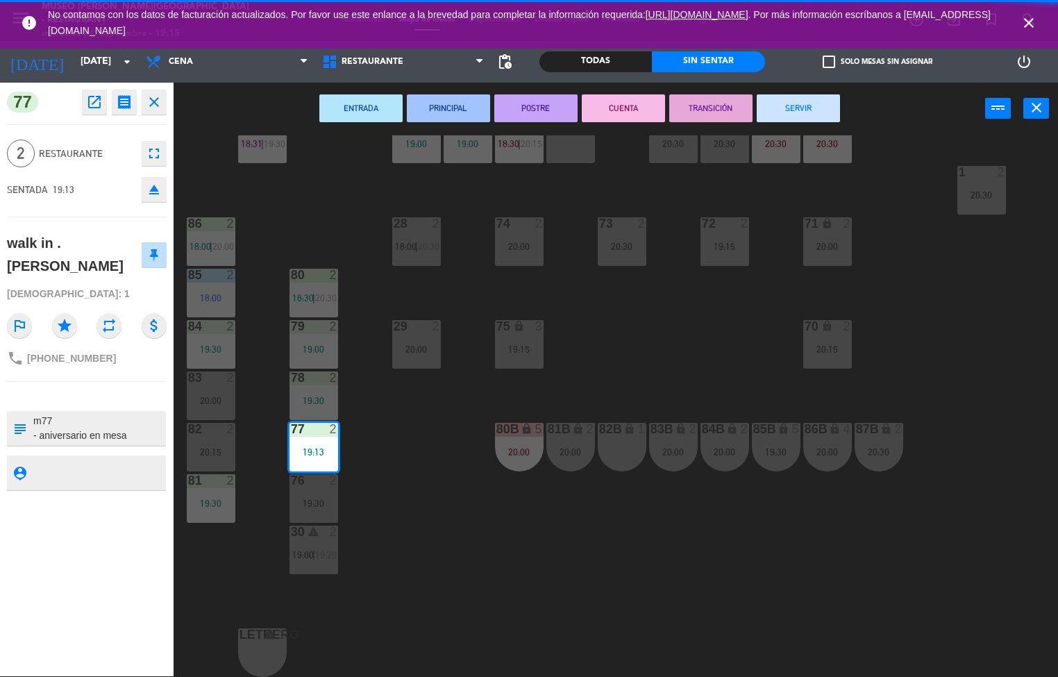
click at [680, 319] on div "44 5 18:00 | 20:00 49 2 18:30 54 warning 5 19:30 | 20:30 64 warning 2 17:45 | 2…" at bounding box center [621, 406] width 874 height 542
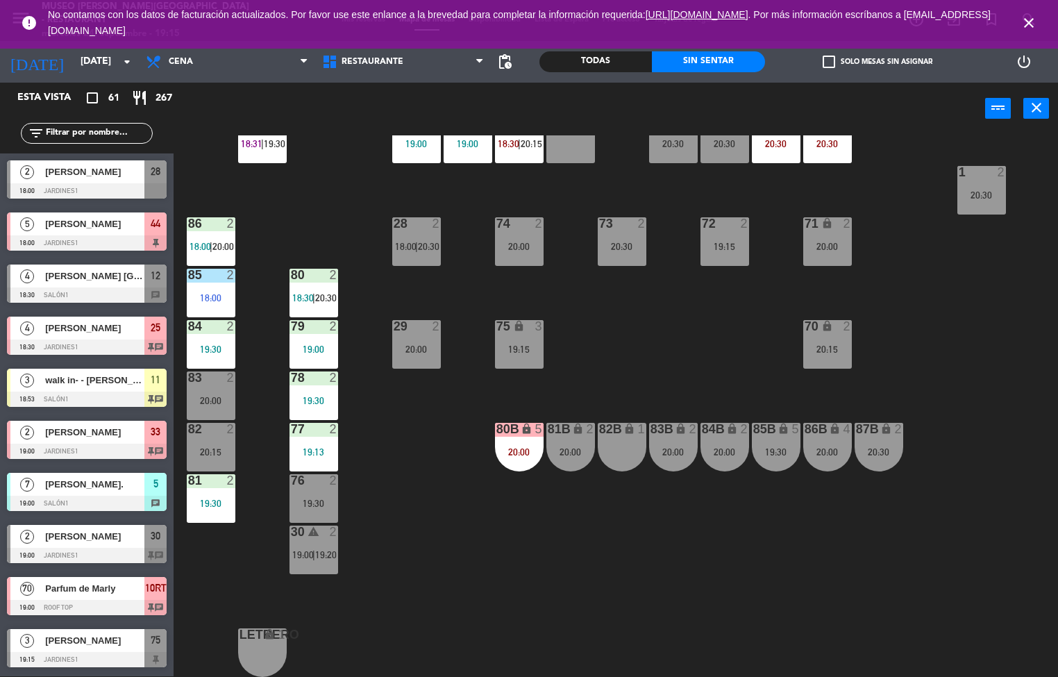
click at [961, 331] on div "44 5 18:00 | 20:00 49 2 18:30 54 warning 5 19:30 | 20:30 64 warning 2 17:45 | 2…" at bounding box center [621, 406] width 874 height 542
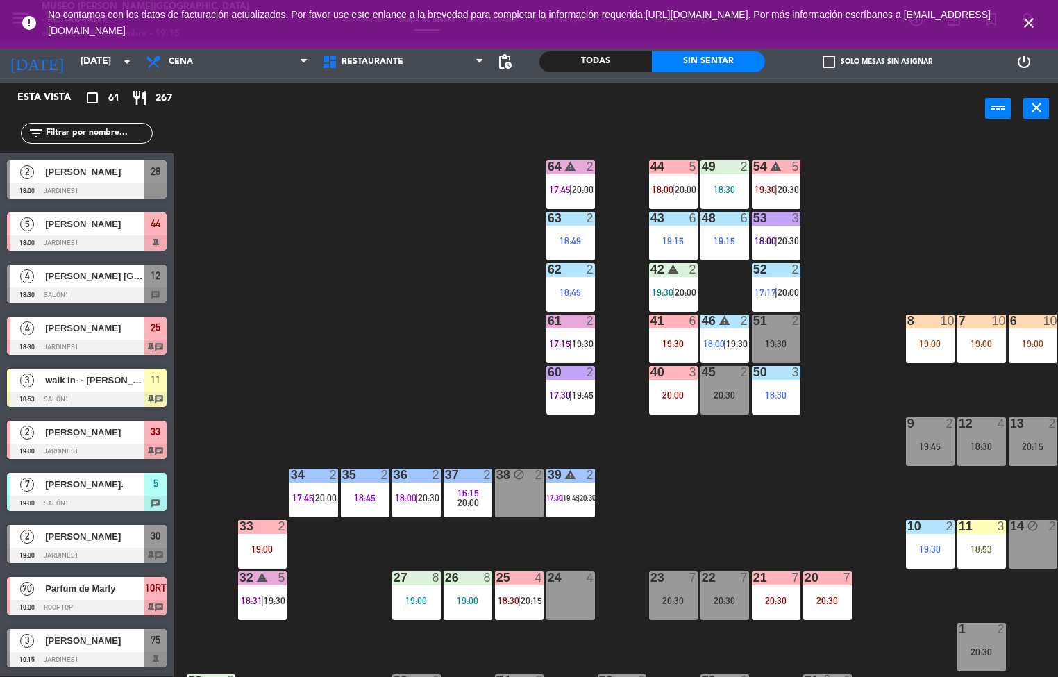
click at [784, 290] on span "20:00" at bounding box center [789, 292] width 22 height 11
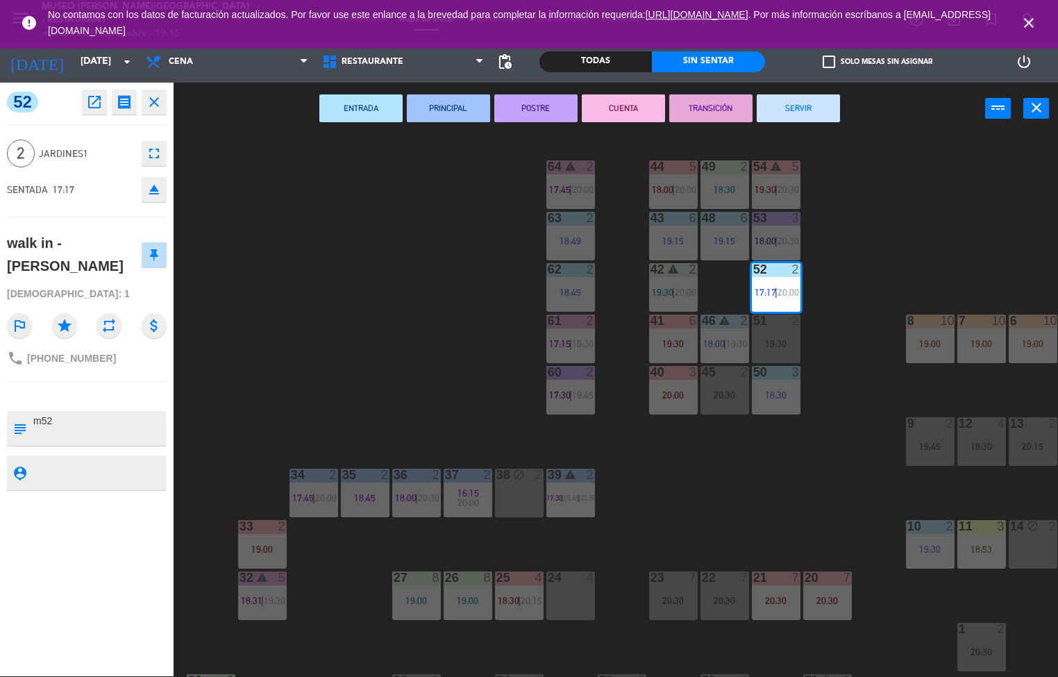
click at [806, 115] on button "SERVIR" at bounding box center [798, 108] width 83 height 28
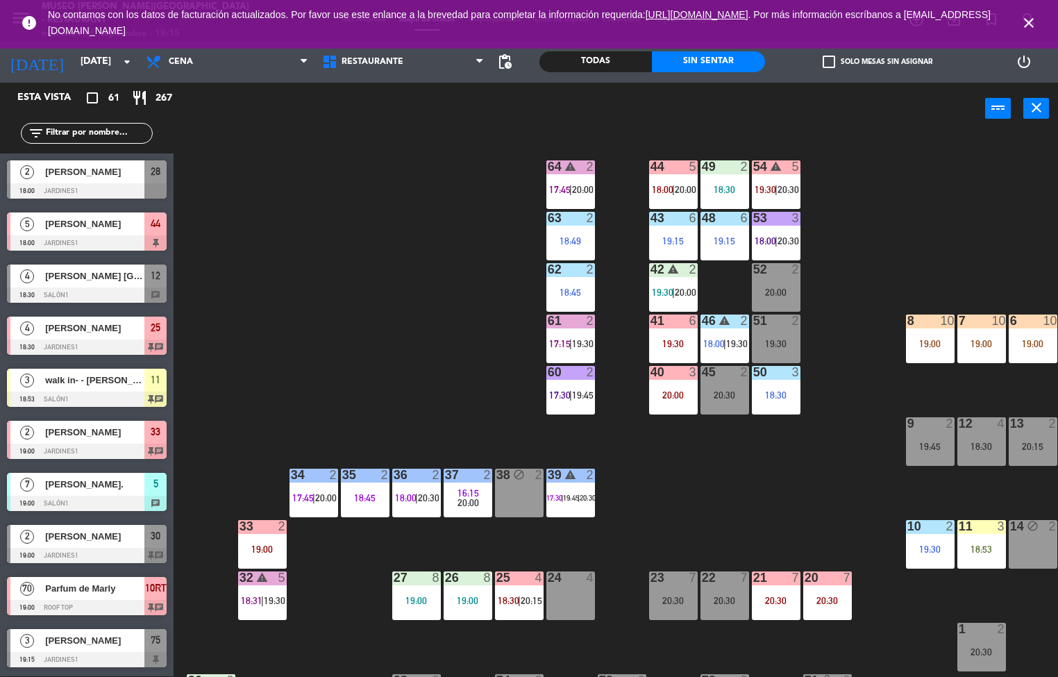
click at [908, 175] on div "44 5 18:00 | 20:00 49 2 18:30 54 warning 5 19:30 | 20:30 64 warning 2 17:45 | 2…" at bounding box center [621, 406] width 874 height 542
click at [717, 342] on span "18:00" at bounding box center [714, 343] width 22 height 11
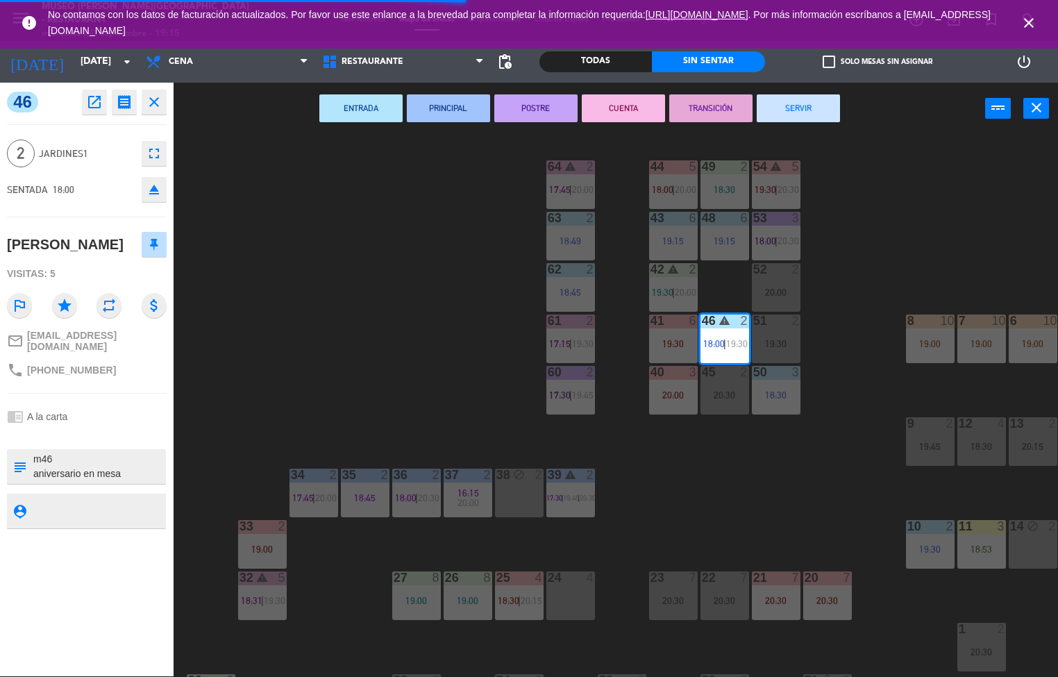
click at [707, 106] on button "TRANSICIÓN" at bounding box center [710, 108] width 83 height 28
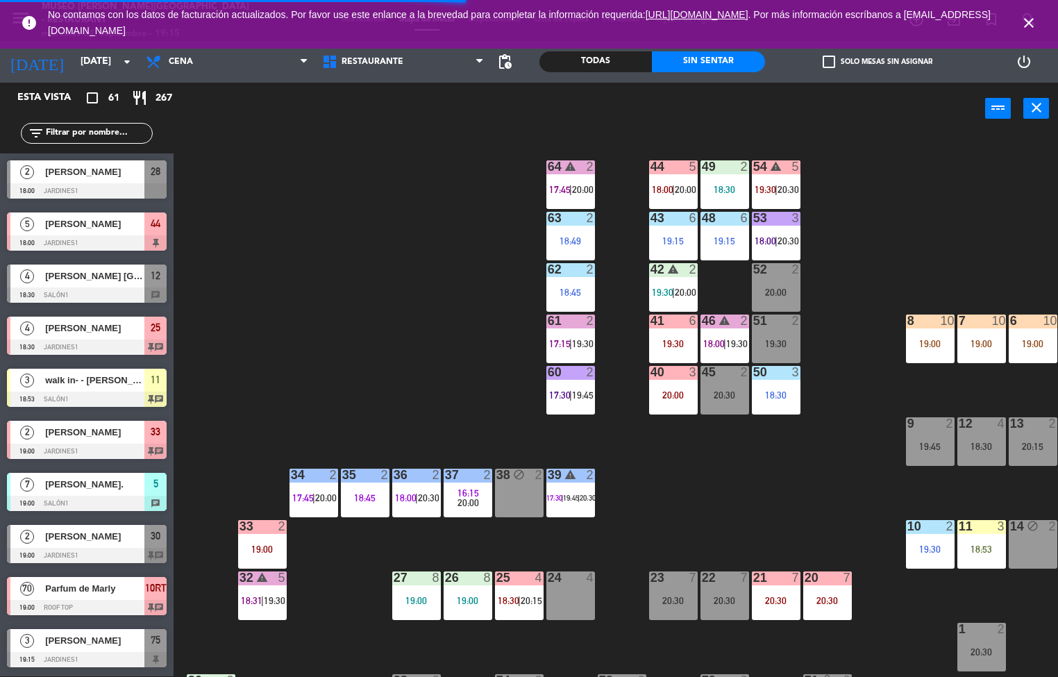
click at [894, 212] on div "44 5 18:00 | 20:00 49 2 18:30 54 warning 5 19:30 | 20:30 64 warning 2 17:45 | 2…" at bounding box center [621, 406] width 874 height 542
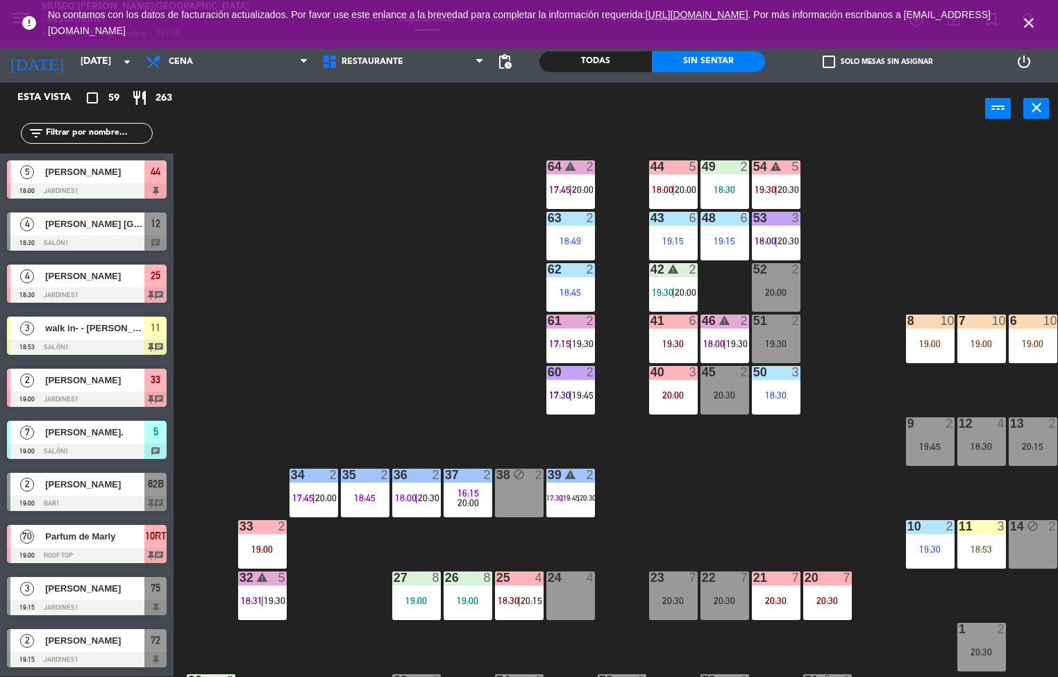
click at [689, 409] on div "40 3 20:00" at bounding box center [673, 390] width 49 height 49
click at [873, 478] on div "44 5 18:00 | 20:00 49 2 18:30 54 warning 5 19:30 | 20:30 64 warning 2 17:45 | 2…" at bounding box center [621, 406] width 874 height 542
click at [873, 485] on div "44 5 18:00 | 20:00 49 2 18:30 54 warning 5 19:30 | 20:30 64 warning 2 17:45 | 2…" at bounding box center [621, 406] width 874 height 542
click at [875, 494] on div "44 5 18:00 | 20:00 49 2 18:30 54 warning 5 19:30 | 20:30 64 warning 2 17:45 | 2…" at bounding box center [621, 406] width 874 height 542
click at [758, 503] on div "44 5 18:00 | 20:00 49 2 18:30 54 warning 5 19:30 | 20:30 64 warning 2 17:45 | 2…" at bounding box center [621, 406] width 874 height 542
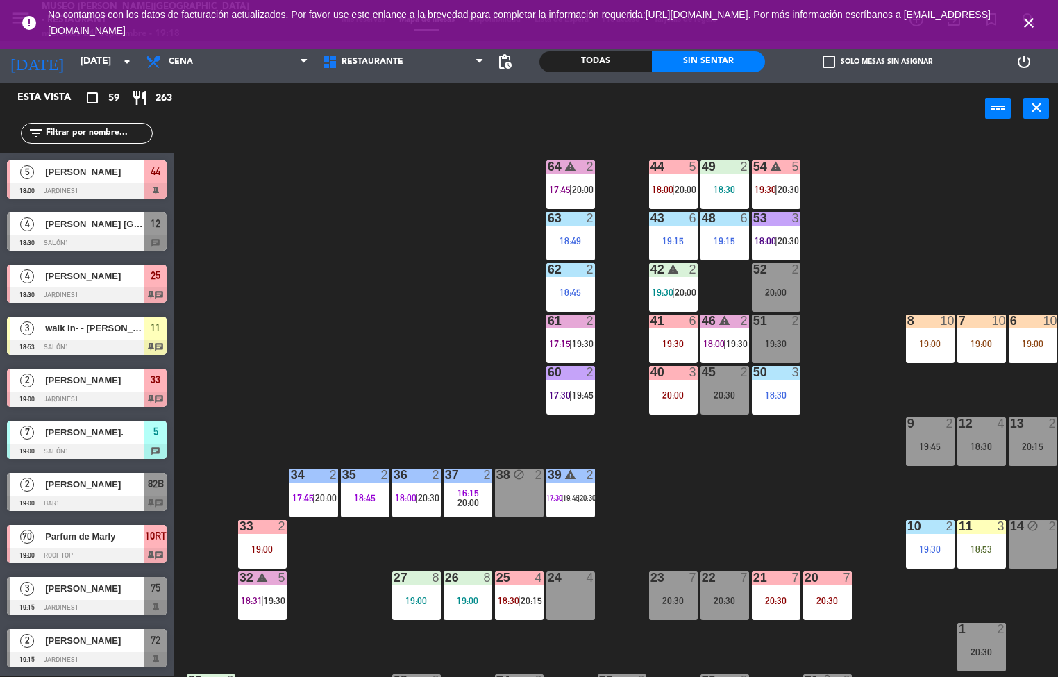
click at [708, 194] on div "18:30" at bounding box center [725, 190] width 49 height 10
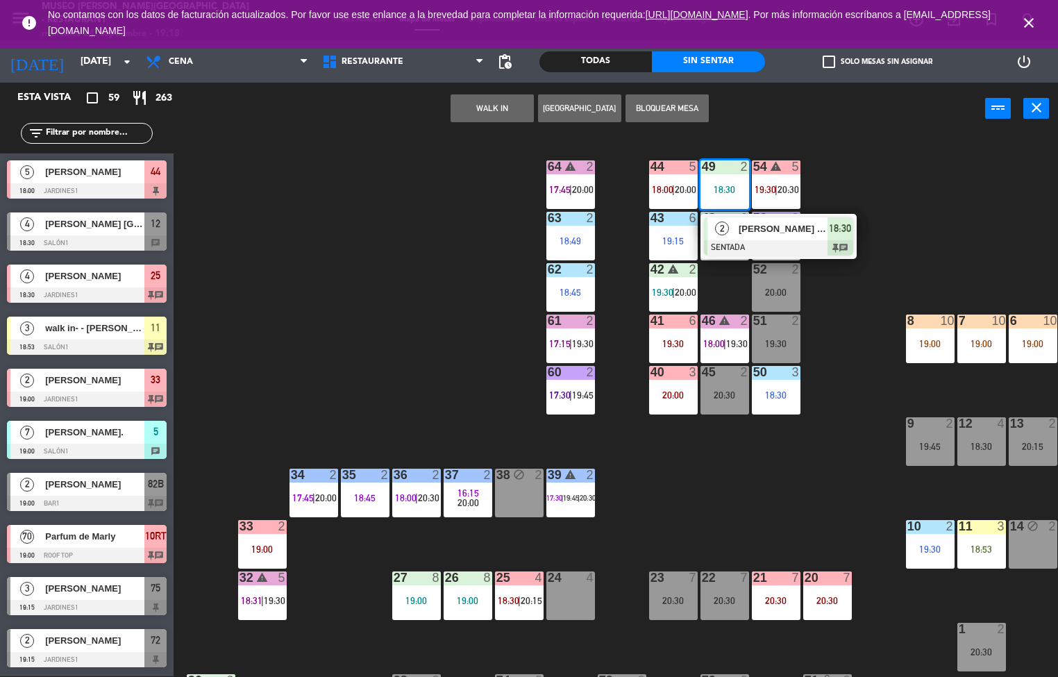
click at [742, 246] on div at bounding box center [778, 247] width 149 height 15
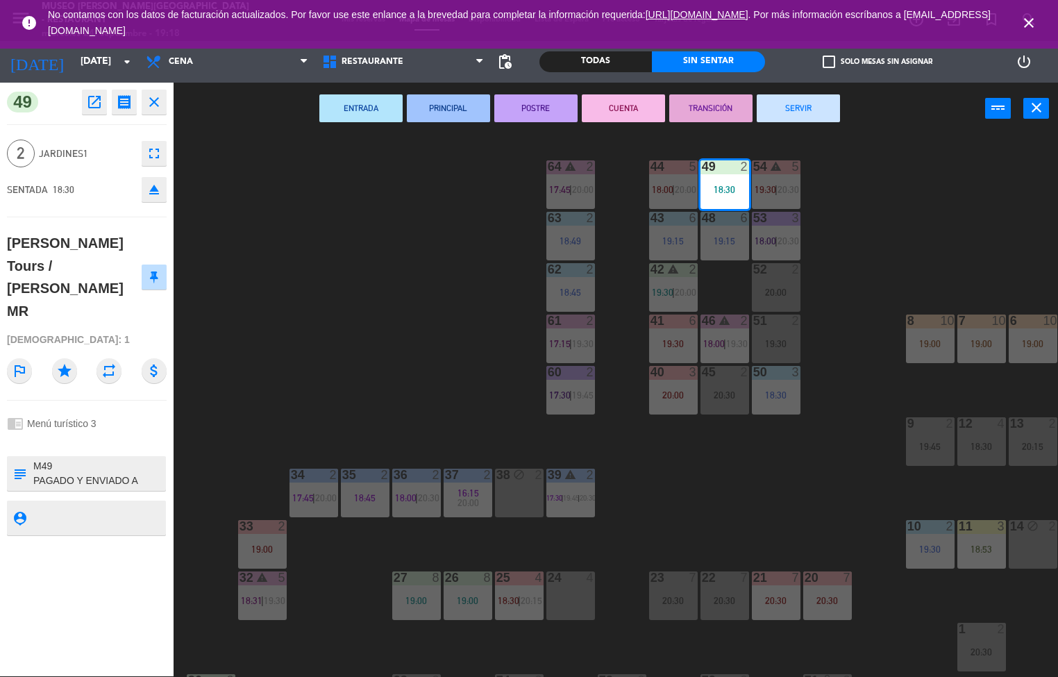
click at [367, 109] on button "ENTRADA" at bounding box center [360, 108] width 83 height 28
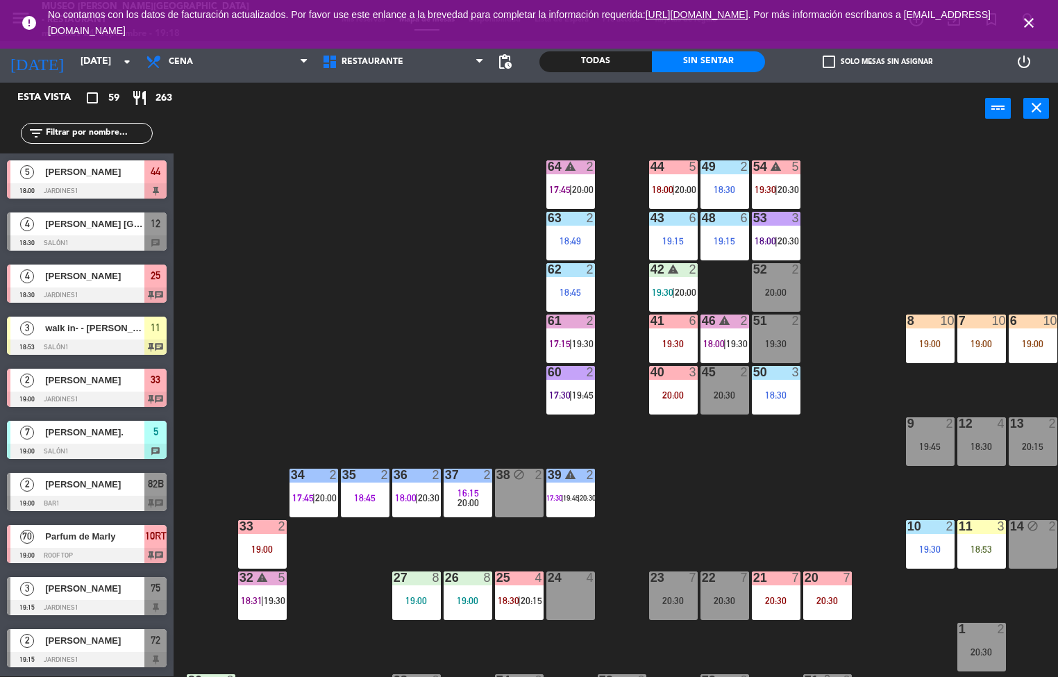
click at [727, 181] on div "49 2 18:30" at bounding box center [725, 184] width 49 height 49
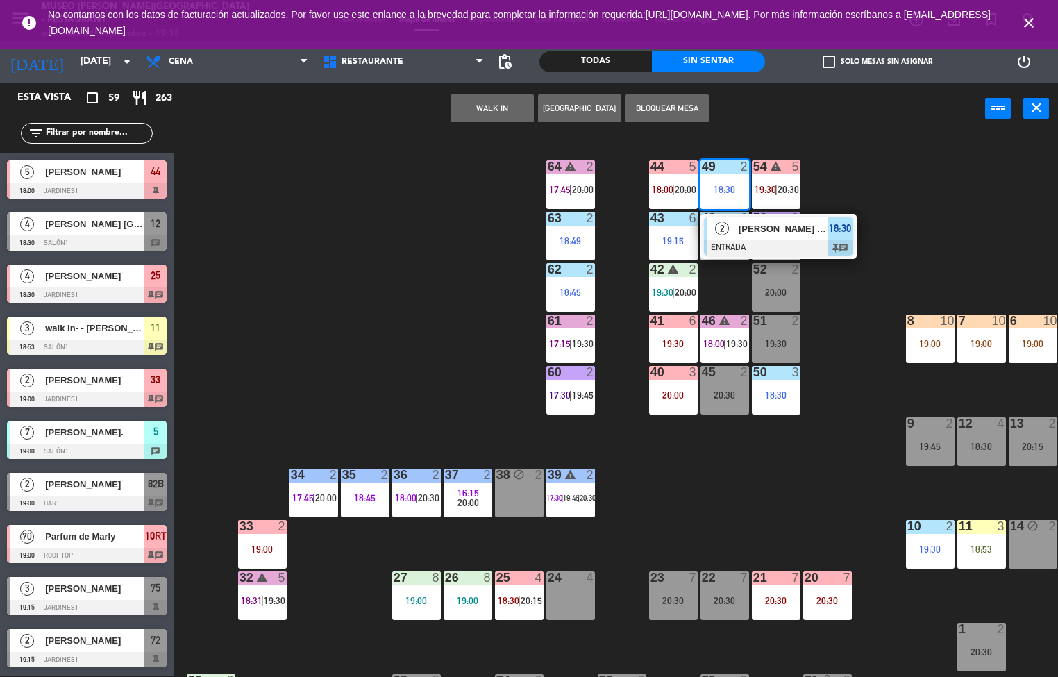
click at [723, 185] on div "18:30" at bounding box center [725, 190] width 49 height 10
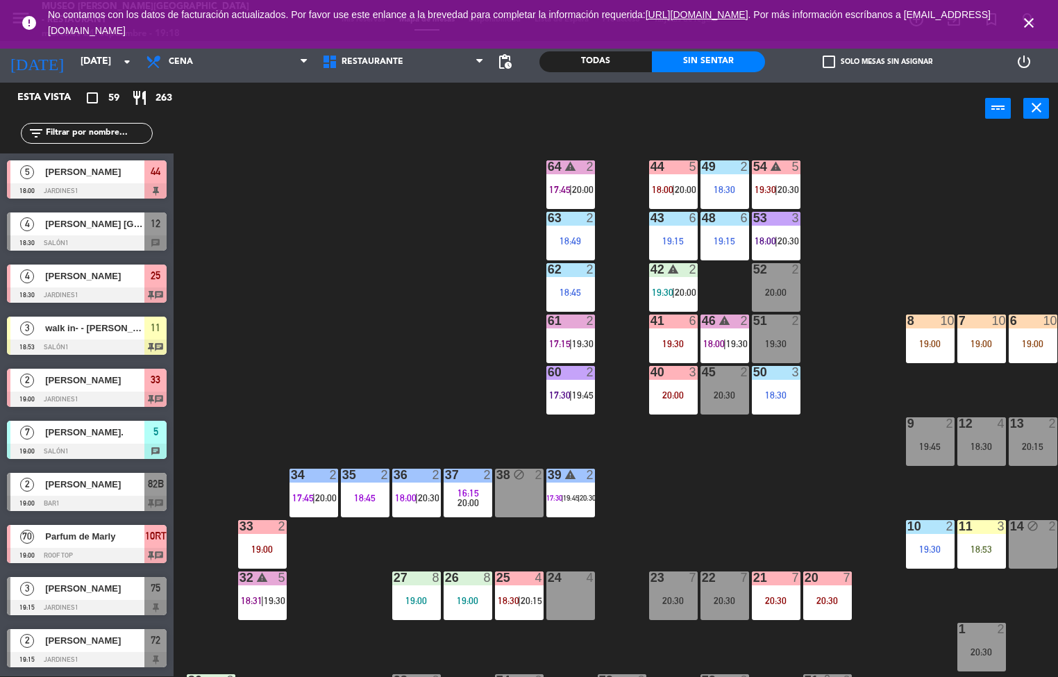
click at [744, 217] on div "53" at bounding box center [753, 218] width 23 height 12
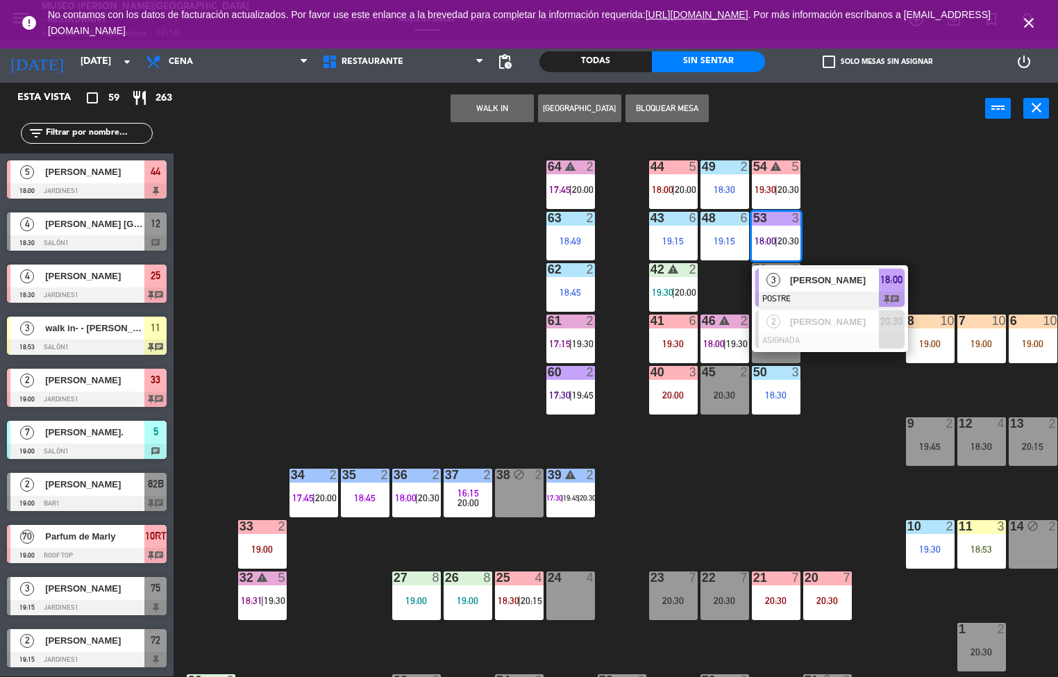
click at [269, 269] on div "44 5 18:00 | 20:00 49 2 18:30 54 warning 5 19:30 | 20:30 64 warning 2 17:45 | 2…" at bounding box center [621, 406] width 874 height 542
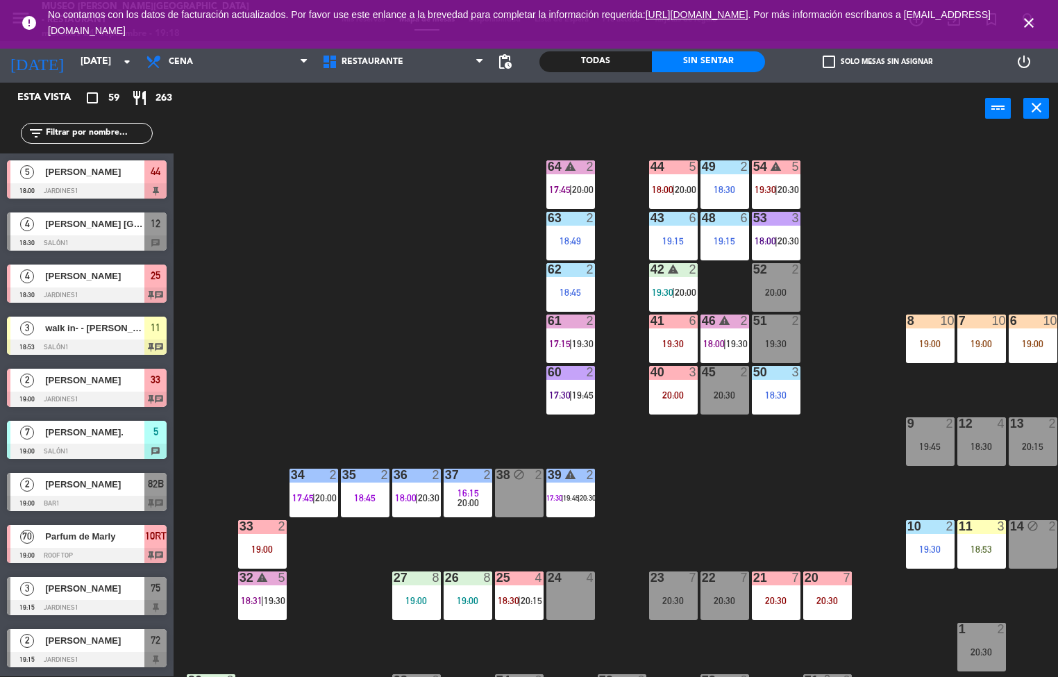
click at [724, 178] on div "49 2 18:30" at bounding box center [725, 184] width 49 height 49
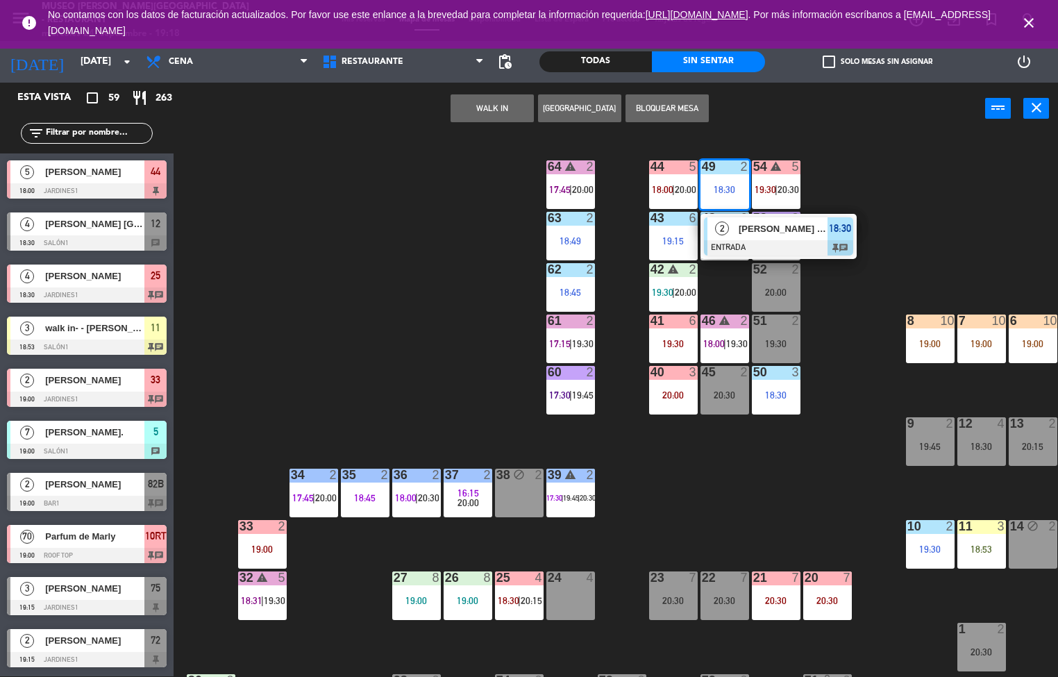
click at [771, 229] on span "[PERSON_NAME] Tours / [PERSON_NAME] MR" at bounding box center [783, 228] width 89 height 15
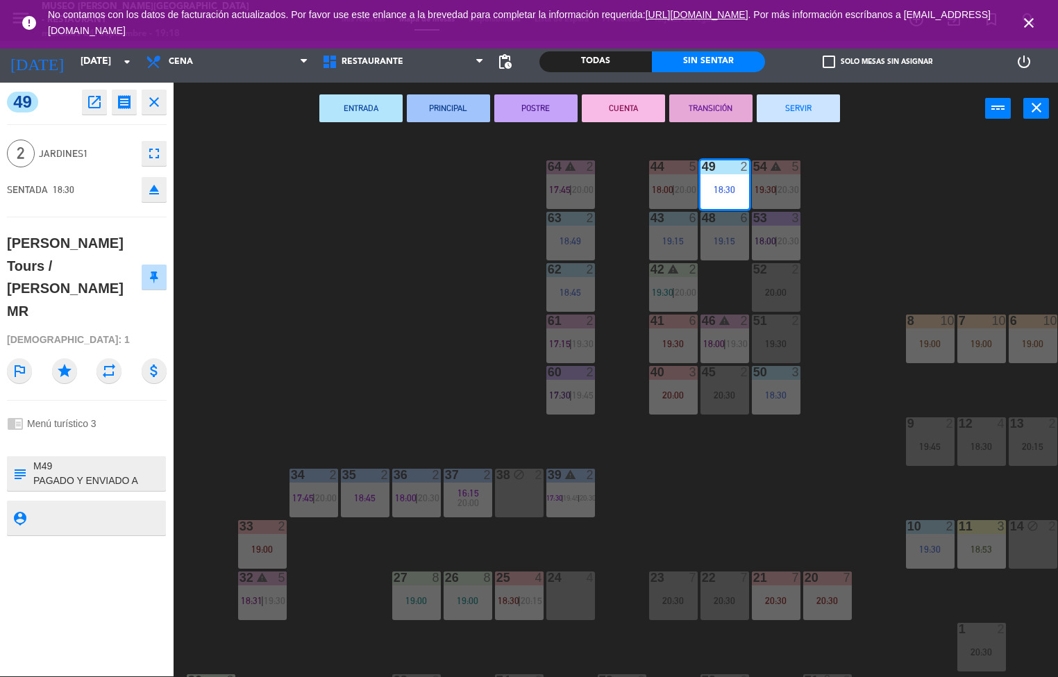
click at [94, 108] on icon "open_in_new" at bounding box center [94, 102] width 17 height 17
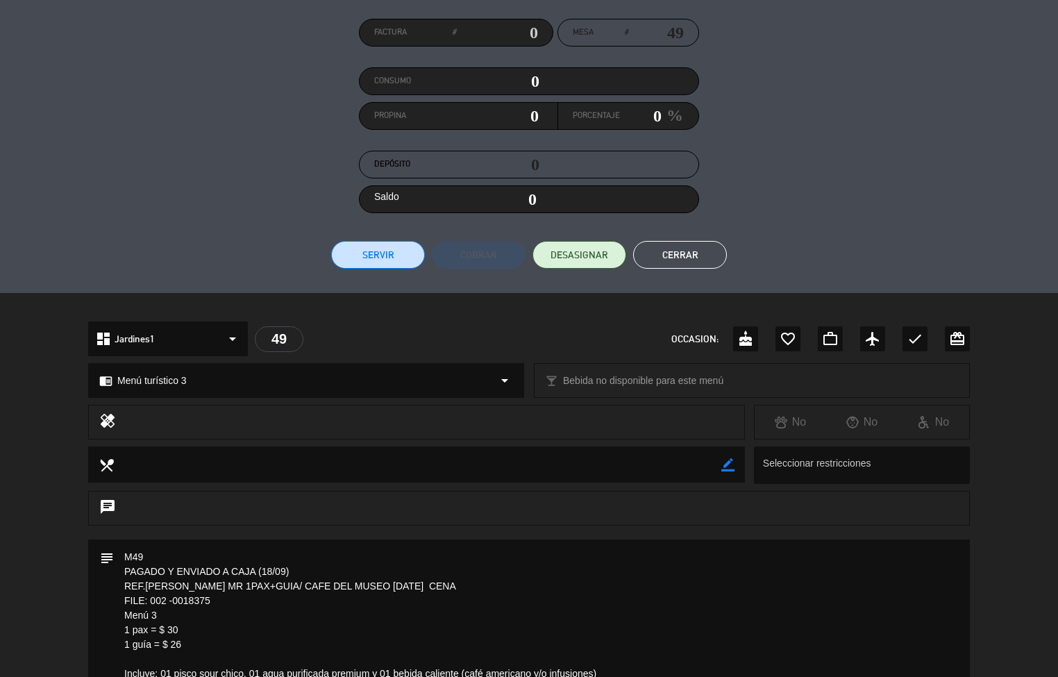
scroll to position [44, 0]
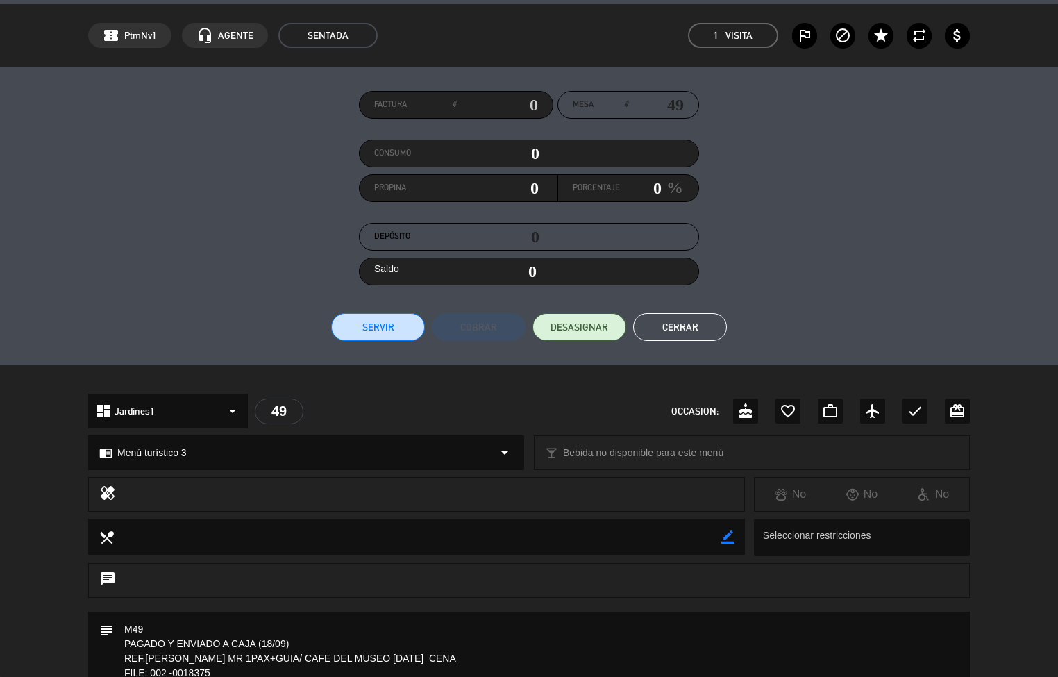
click at [681, 326] on button "Cerrar" at bounding box center [680, 327] width 94 height 28
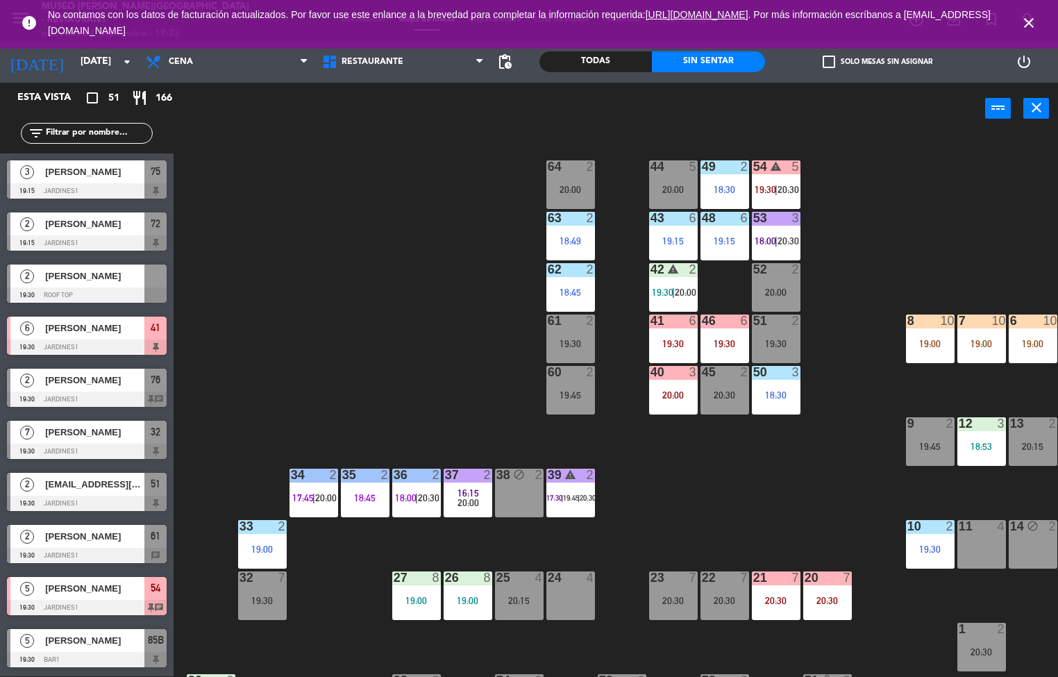
click at [774, 392] on div "18:30" at bounding box center [776, 395] width 49 height 10
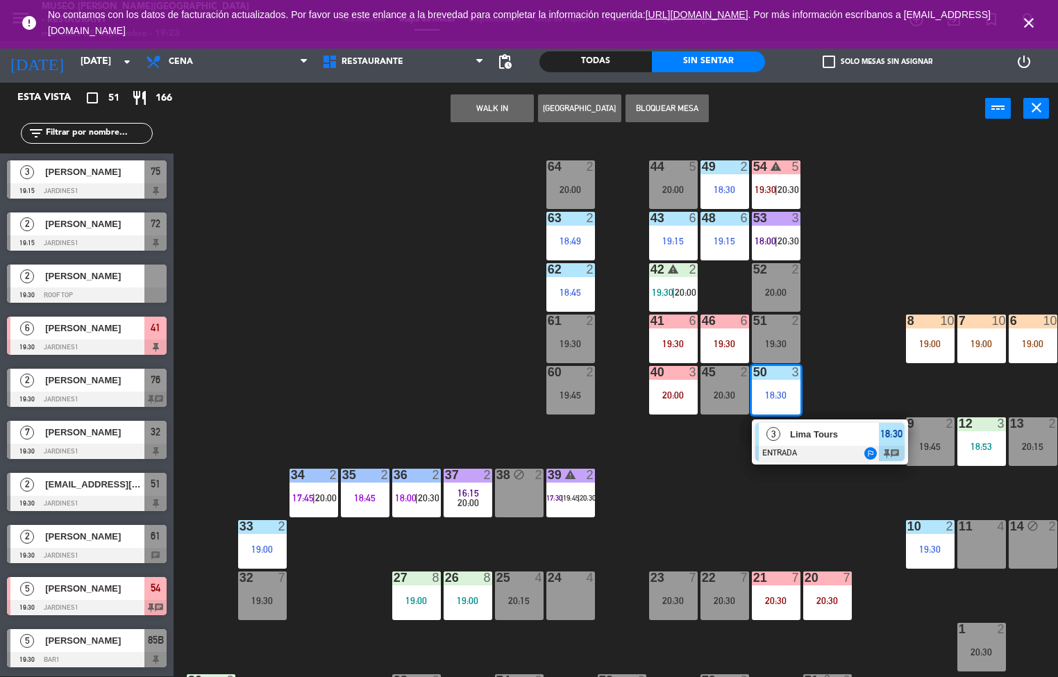
click at [836, 451] on div at bounding box center [829, 453] width 149 height 15
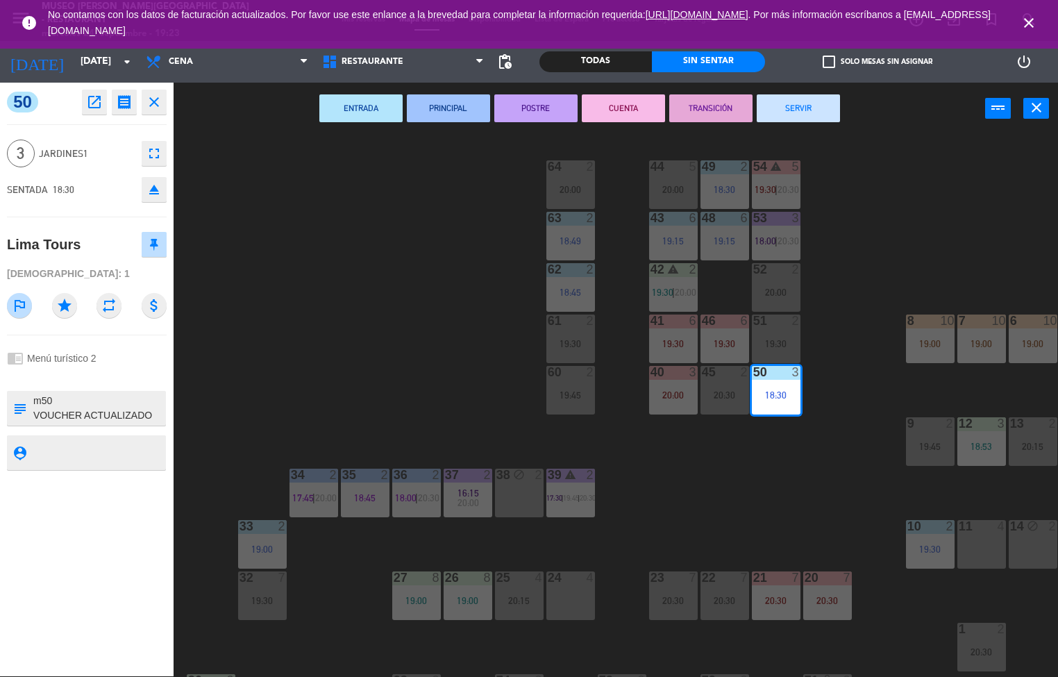
click at [86, 99] on icon "open_in_new" at bounding box center [94, 102] width 17 height 17
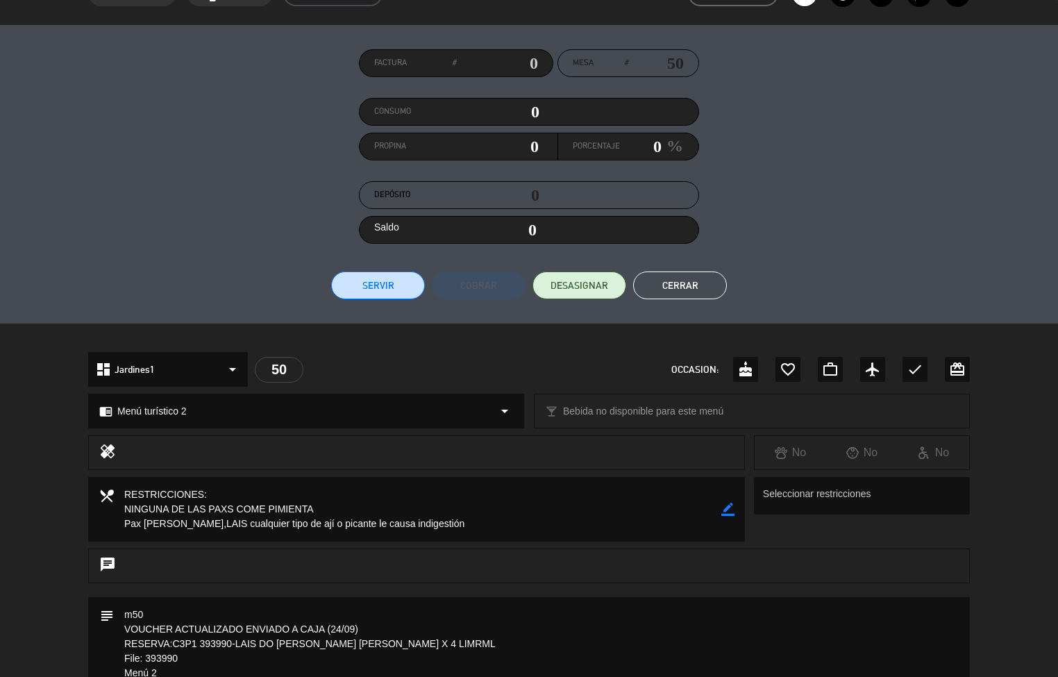
scroll to position [0, 0]
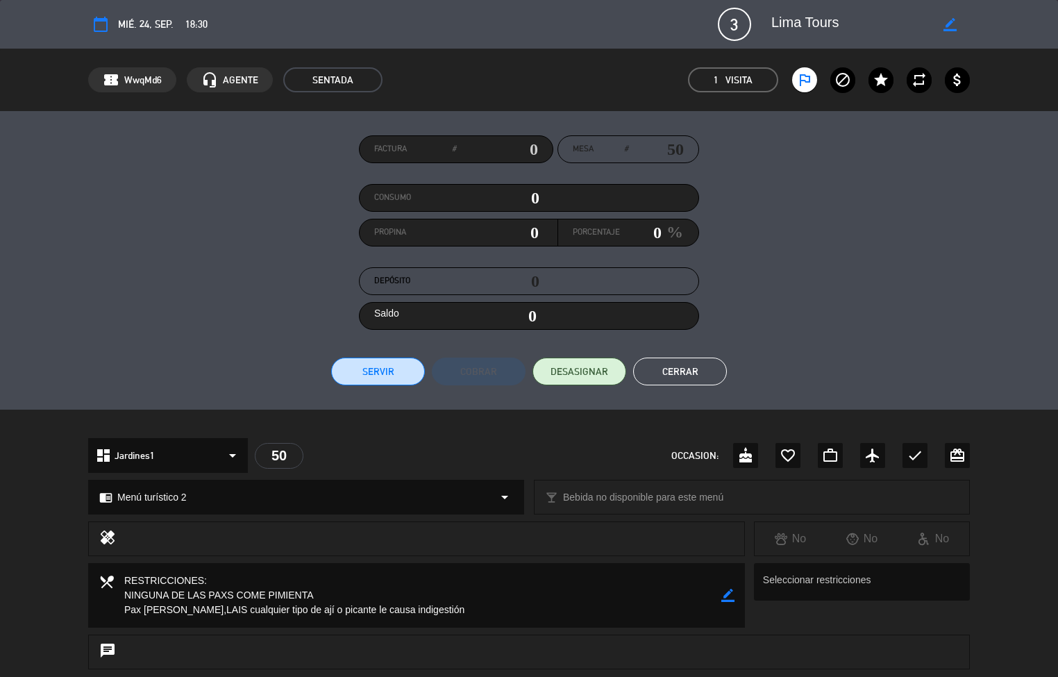
click at [658, 374] on button "Cerrar" at bounding box center [680, 372] width 94 height 28
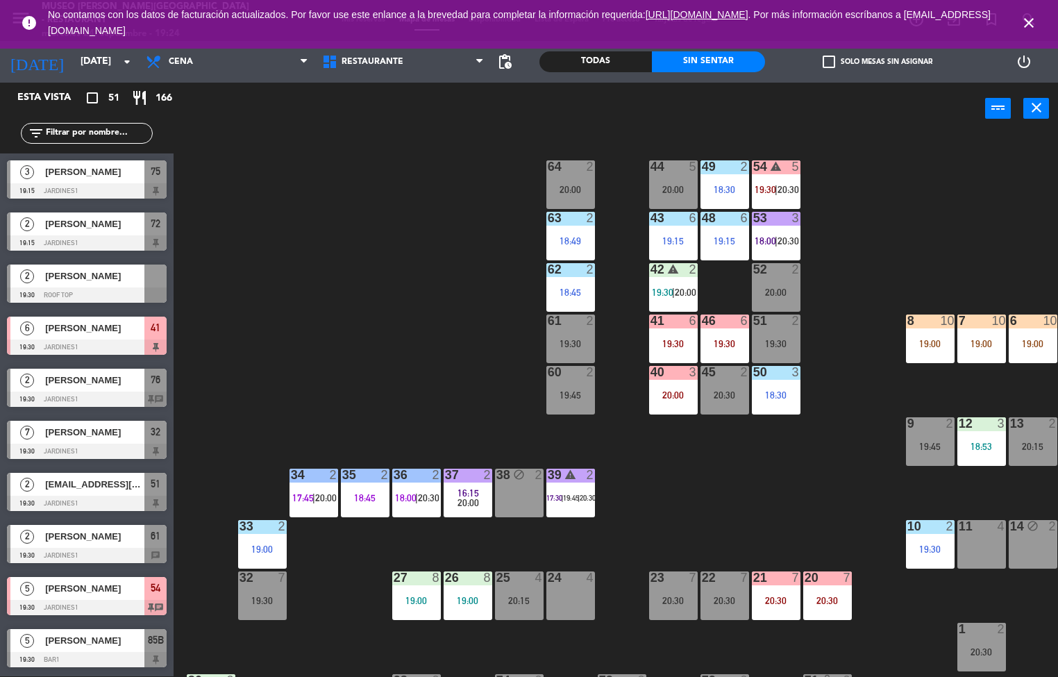
click at [423, 305] on div "44 5 20:00 49 2 18:30 54 warning 5 19:30 | 20:30 64 2 20:00 48 6 19:15 53 3 18:…" at bounding box center [621, 406] width 874 height 542
click at [749, 488] on div "44 5 20:00 49 2 18:30 54 warning 5 19:30 | 20:30 64 2 20:00 48 6 19:15 53 3 18:…" at bounding box center [621, 406] width 874 height 542
click at [844, 446] on div "44 5 20:00 49 2 18:30 54 warning 5 19:30 | 20:30 64 2 20:00 48 6 19:15 53 3 18:…" at bounding box center [621, 406] width 874 height 542
click at [724, 332] on div "46 6 19:30" at bounding box center [725, 339] width 49 height 49
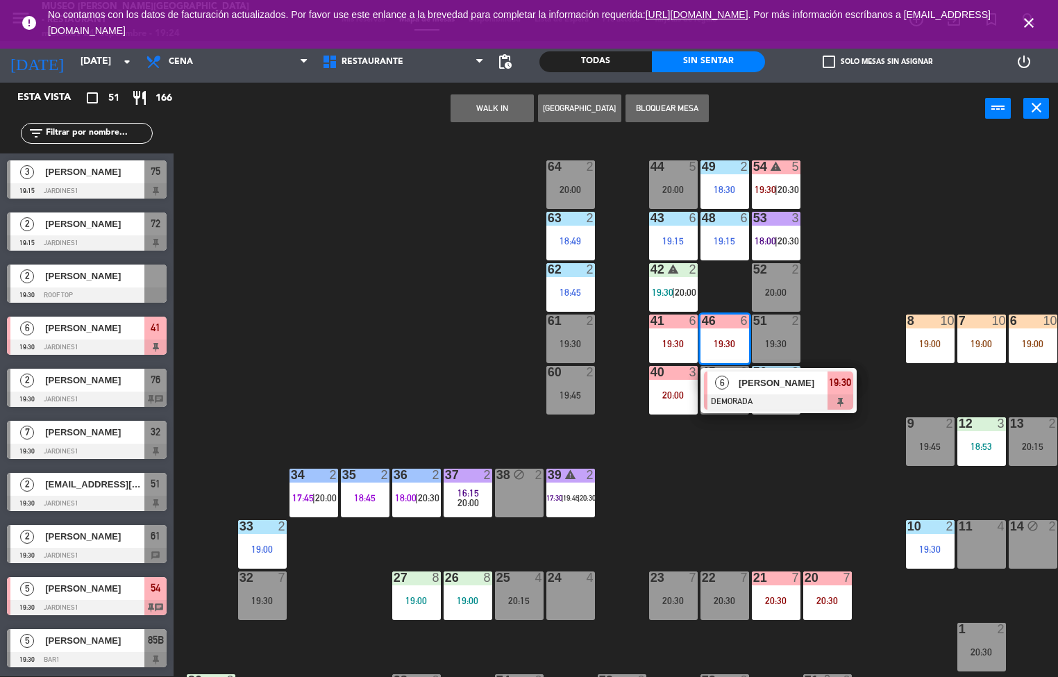
click at [753, 492] on div "44 5 20:00 49 2 18:30 54 warning 5 19:30 | 20:30 64 2 20:00 48 6 19:15 53 3 18:…" at bounding box center [621, 406] width 874 height 542
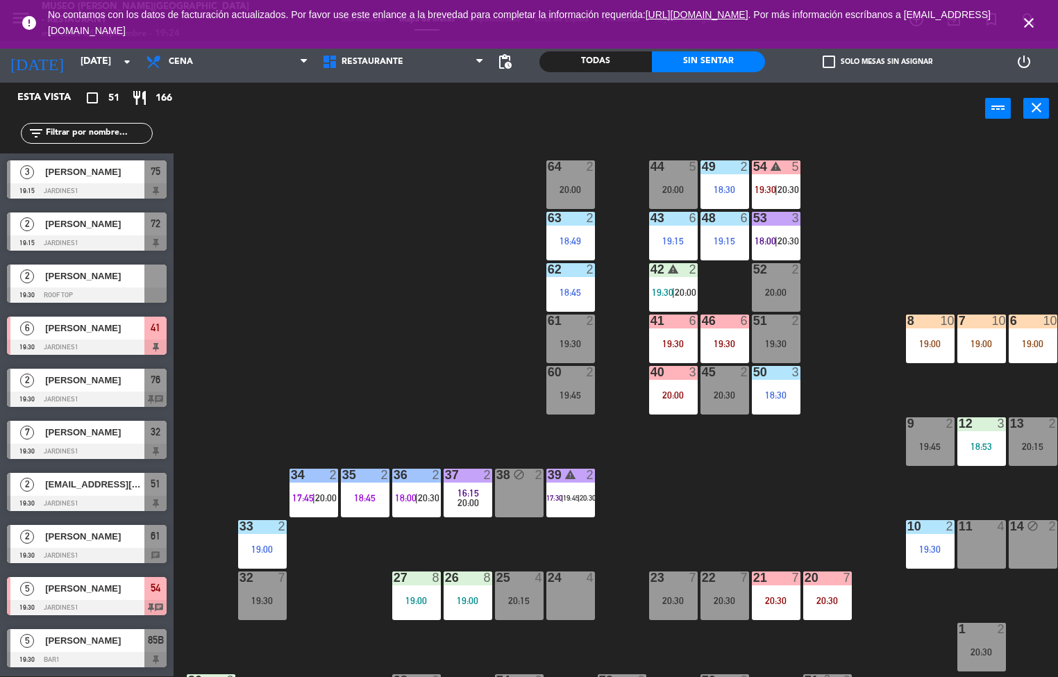
click at [784, 399] on div "18:30" at bounding box center [776, 395] width 49 height 10
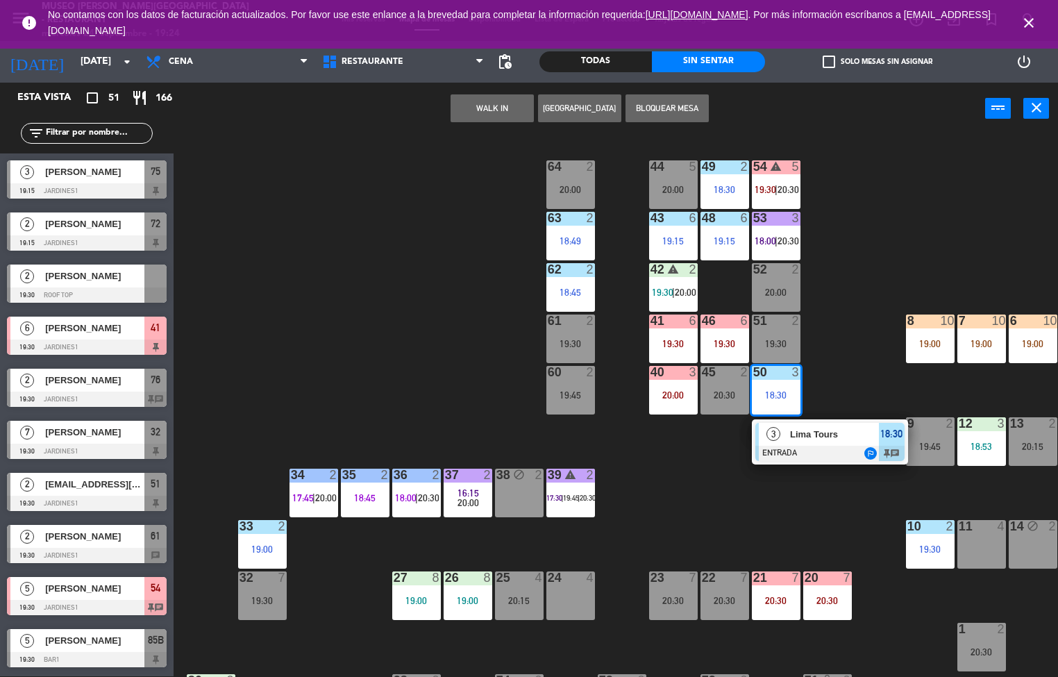
click at [702, 490] on div "44 5 20:00 49 2 18:30 54 warning 5 19:30 | 20:30 64 2 20:00 48 6 19:15 53 3 18:…" at bounding box center [621, 406] width 874 height 542
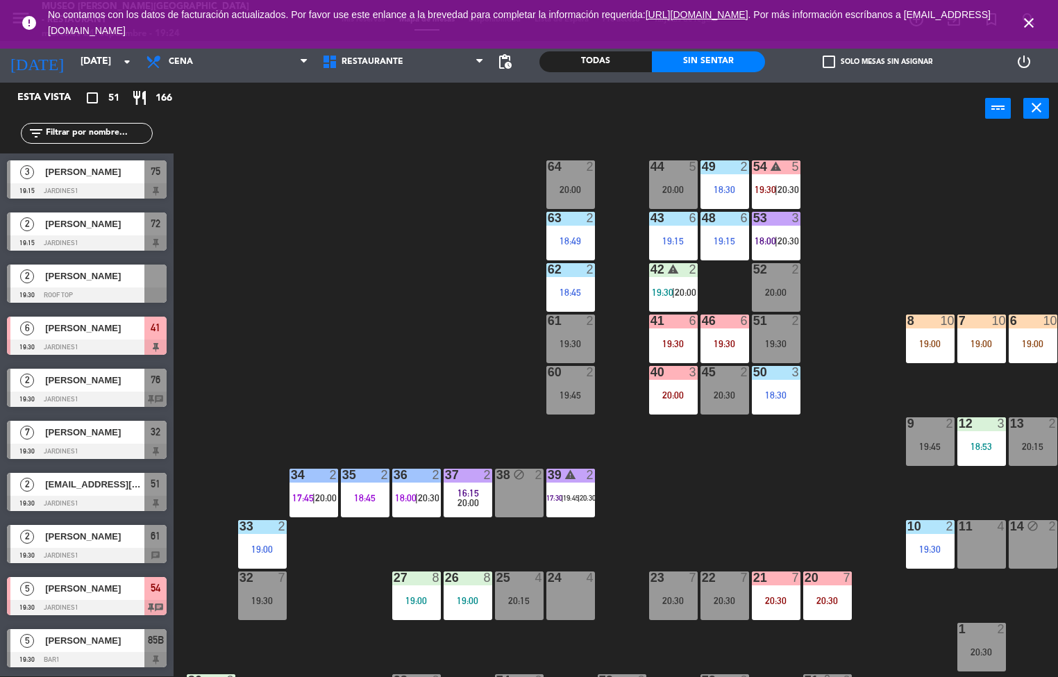
click at [788, 387] on div "50 3 18:30" at bounding box center [776, 390] width 49 height 49
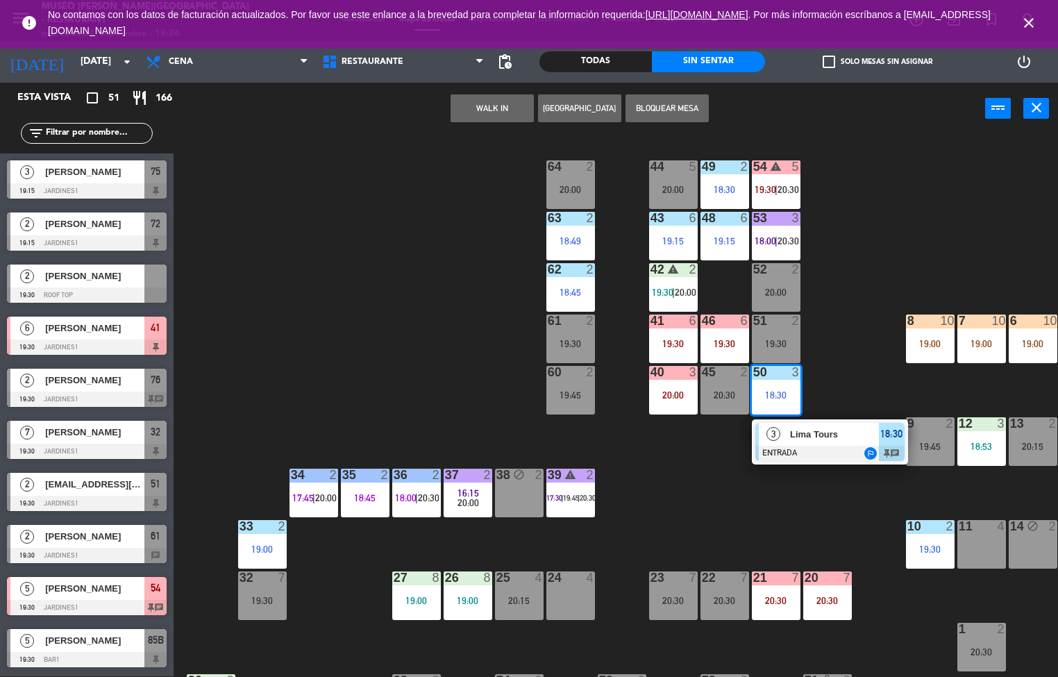
click at [830, 442] on div "Lima Tours" at bounding box center [834, 434] width 90 height 23
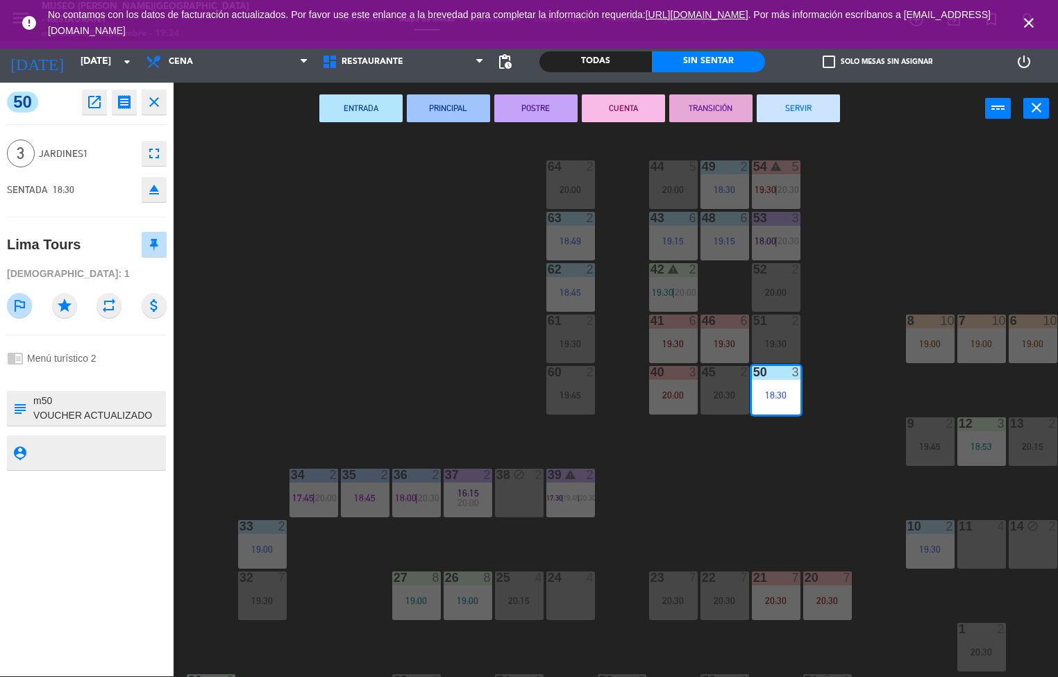
click at [542, 104] on button "POSTRE" at bounding box center [535, 108] width 83 height 28
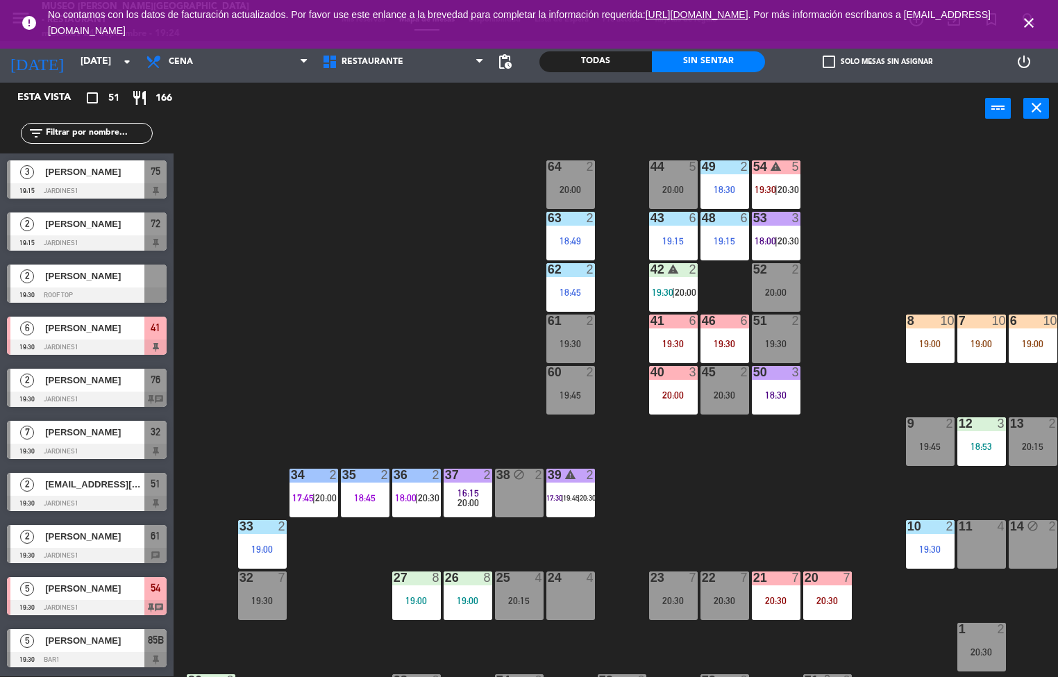
click at [723, 181] on div "49 2 18:30" at bounding box center [725, 184] width 49 height 49
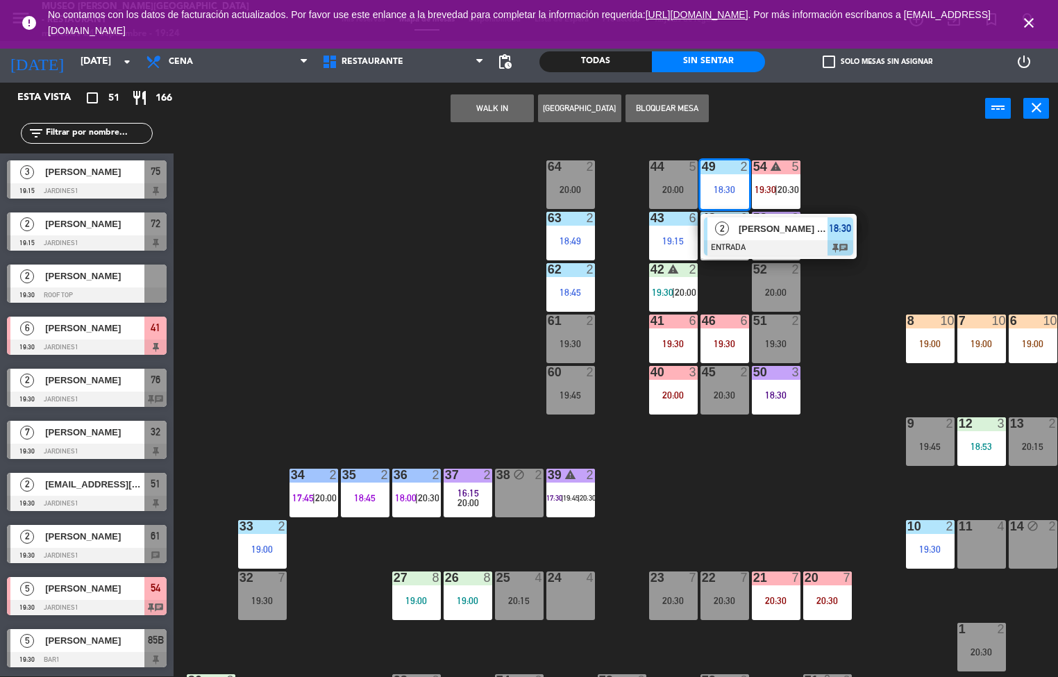
click at [759, 232] on span "[PERSON_NAME] Tours / [PERSON_NAME] MR" at bounding box center [783, 228] width 89 height 15
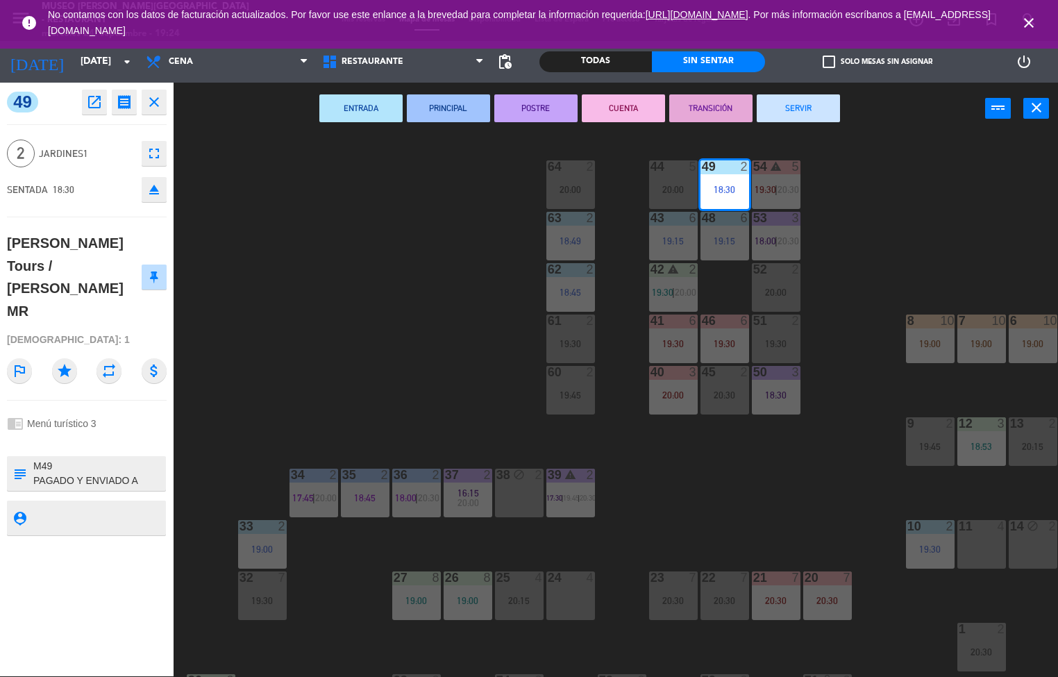
click at [794, 483] on div "44 5 20:00 49 2 18:30 54 warning 5 19:30 | 20:30 64 2 20:00 48 6 19:15 53 3 18:…" at bounding box center [621, 406] width 874 height 542
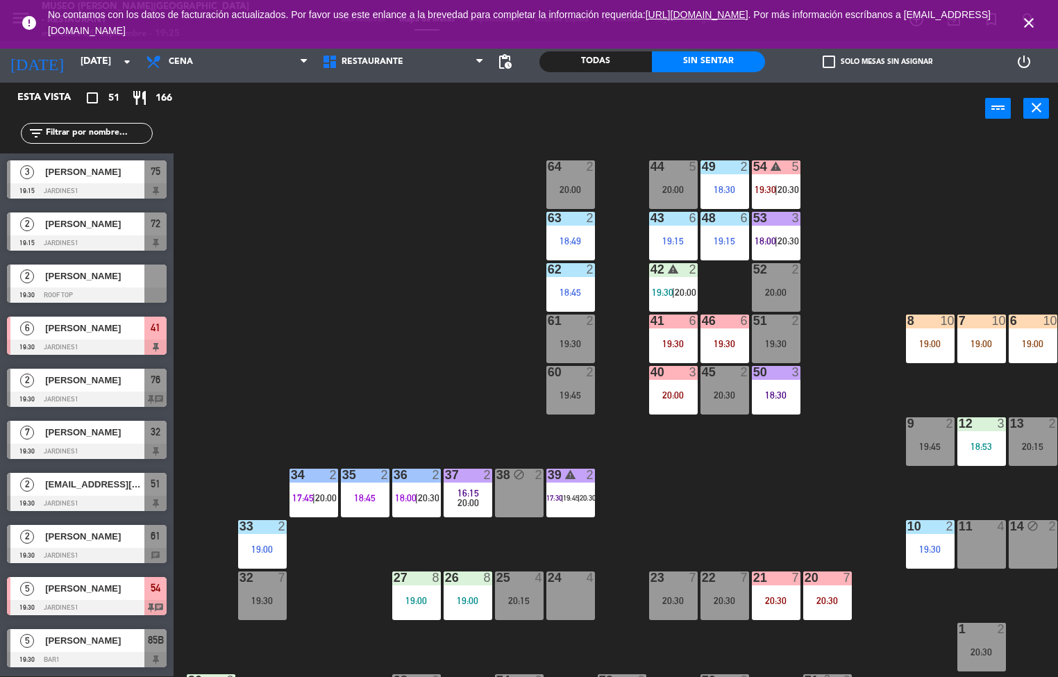
scroll to position [0, 112]
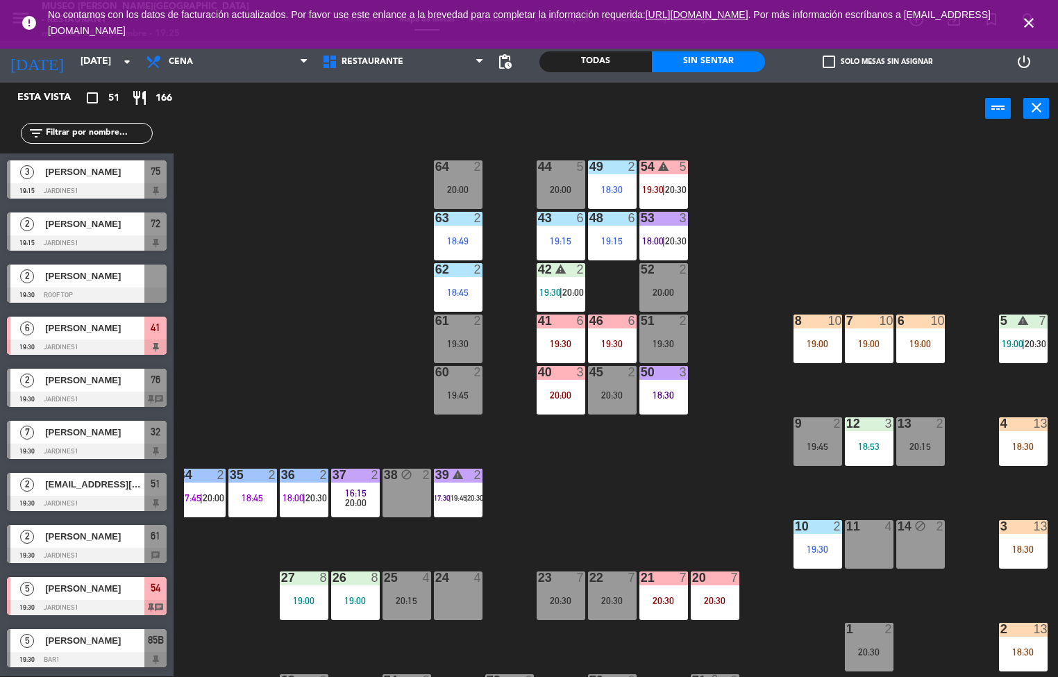
click at [1023, 446] on div "18:30" at bounding box center [1023, 447] width 49 height 10
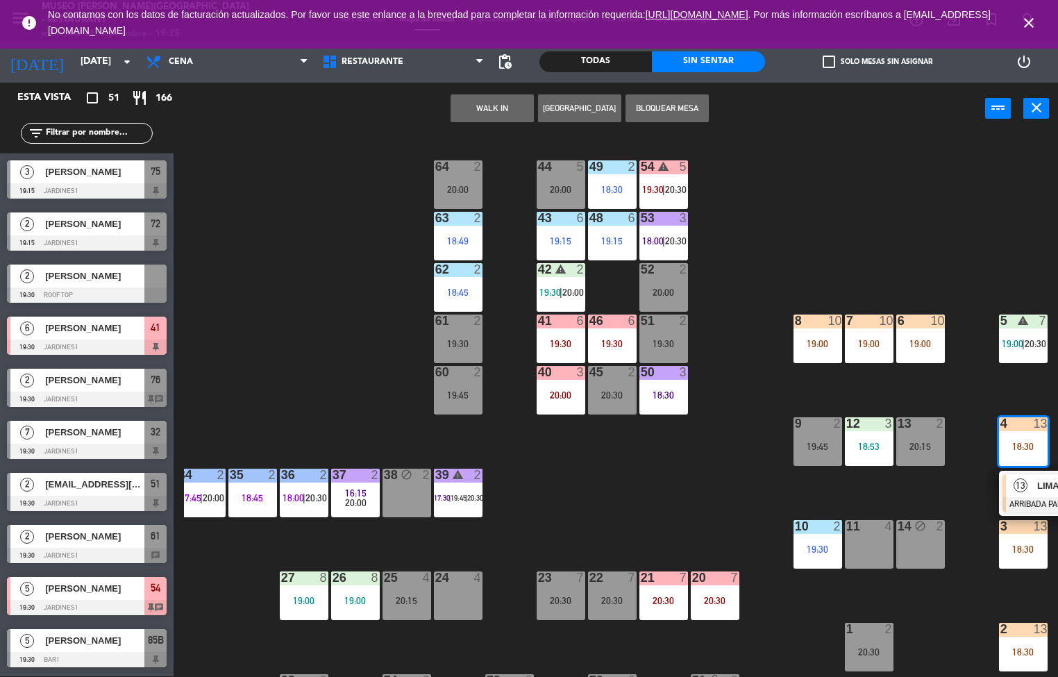
click at [1028, 503] on div at bounding box center [1077, 504] width 149 height 15
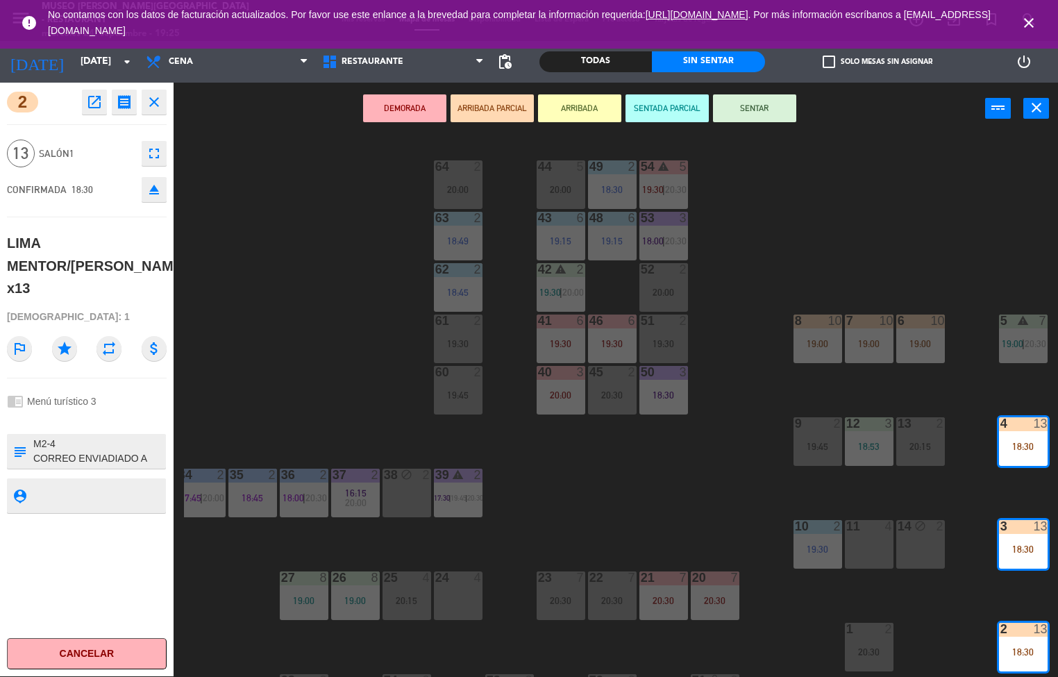
click at [754, 107] on button "SENTAR" at bounding box center [754, 108] width 83 height 28
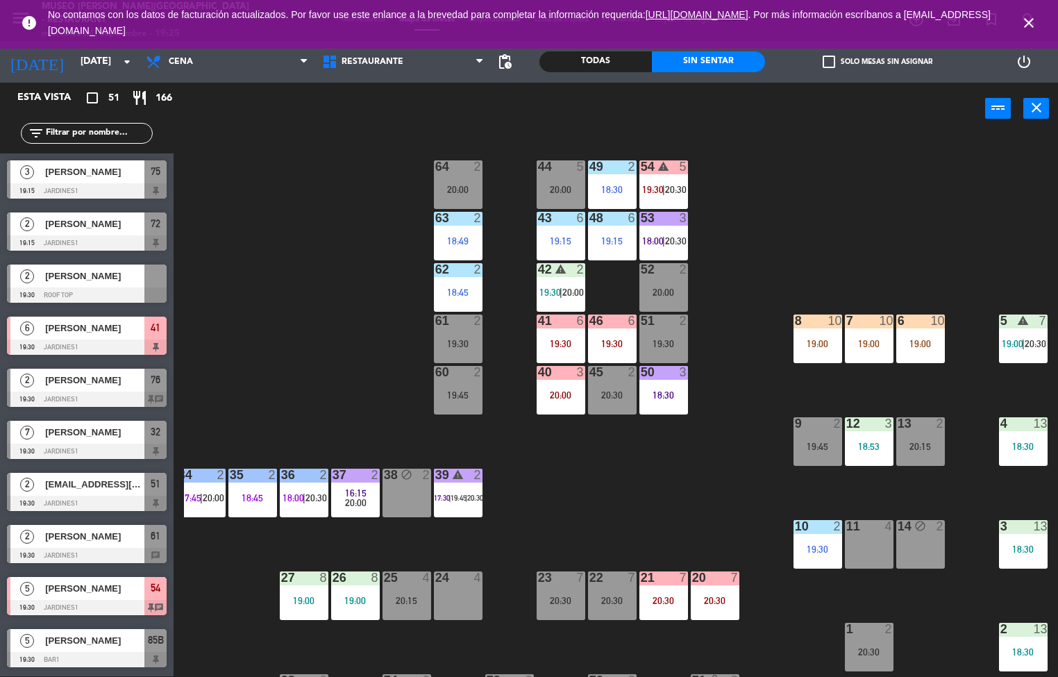
scroll to position [1, 0]
click at [1019, 446] on div "18:30" at bounding box center [1023, 447] width 49 height 10
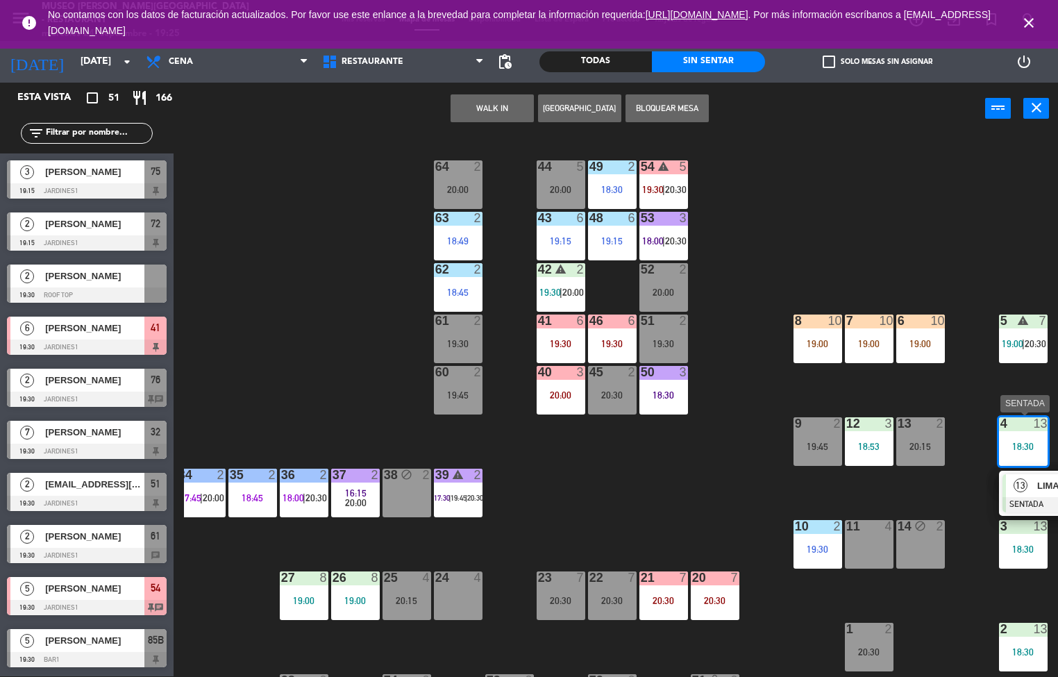
scroll to position [831, 0]
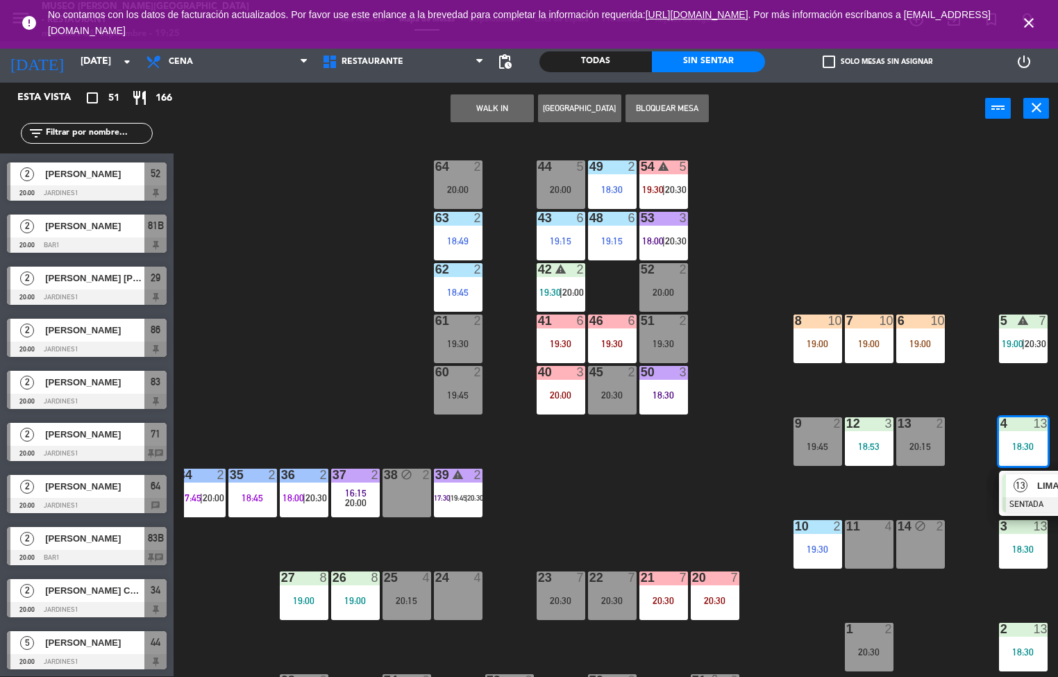
click at [1026, 502] on div at bounding box center [1077, 504] width 149 height 15
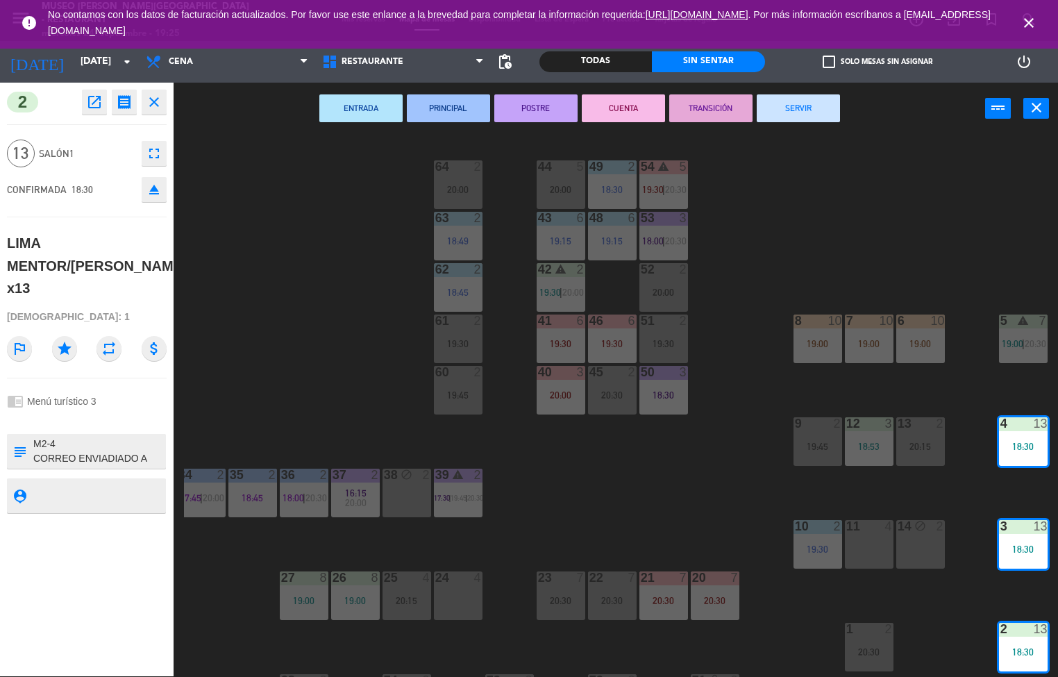
click at [465, 109] on button "PRINCIPAL" at bounding box center [448, 108] width 83 height 28
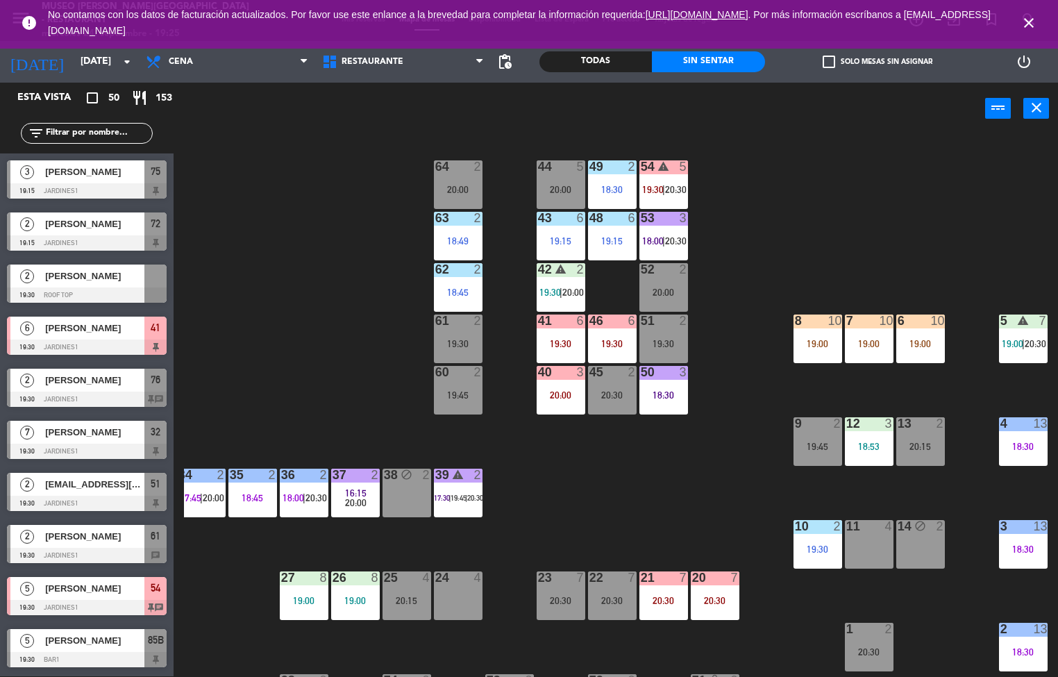
click at [1028, 23] on icon "close" at bounding box center [1029, 23] width 17 height 17
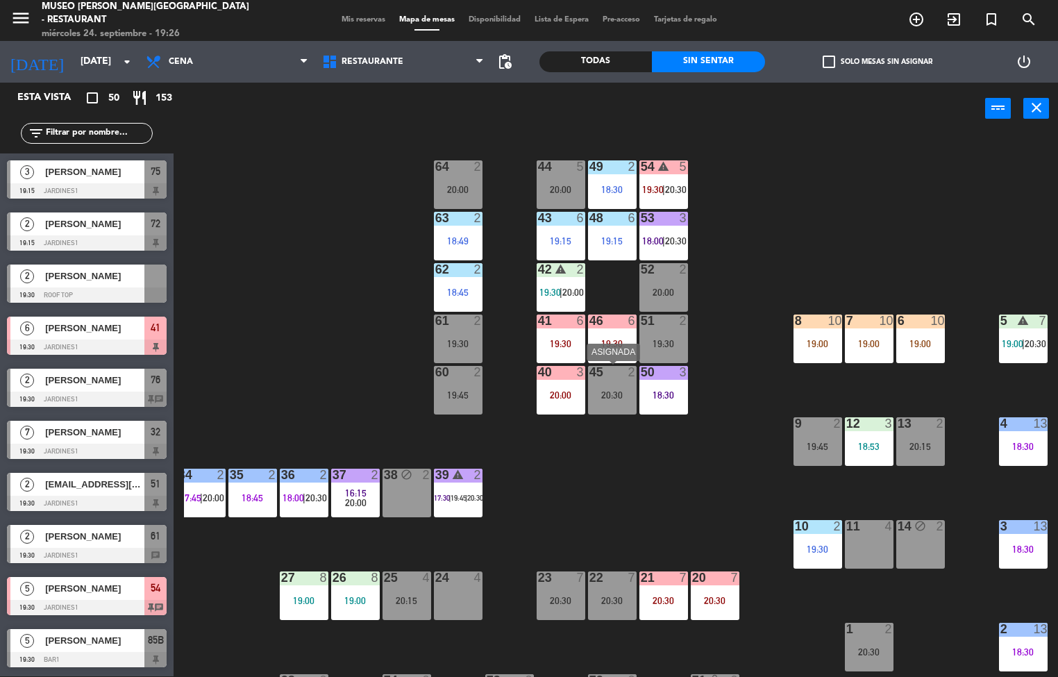
click at [607, 185] on div "18:30" at bounding box center [612, 190] width 49 height 10
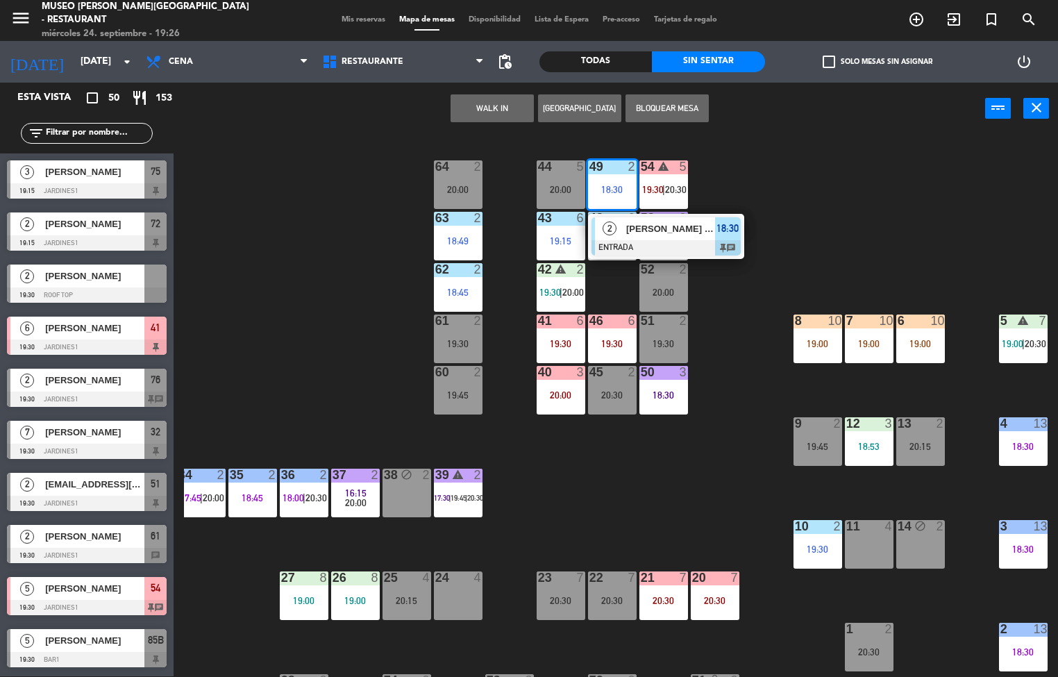
click at [633, 230] on span "[PERSON_NAME] Tours / [PERSON_NAME] MR" at bounding box center [670, 228] width 89 height 15
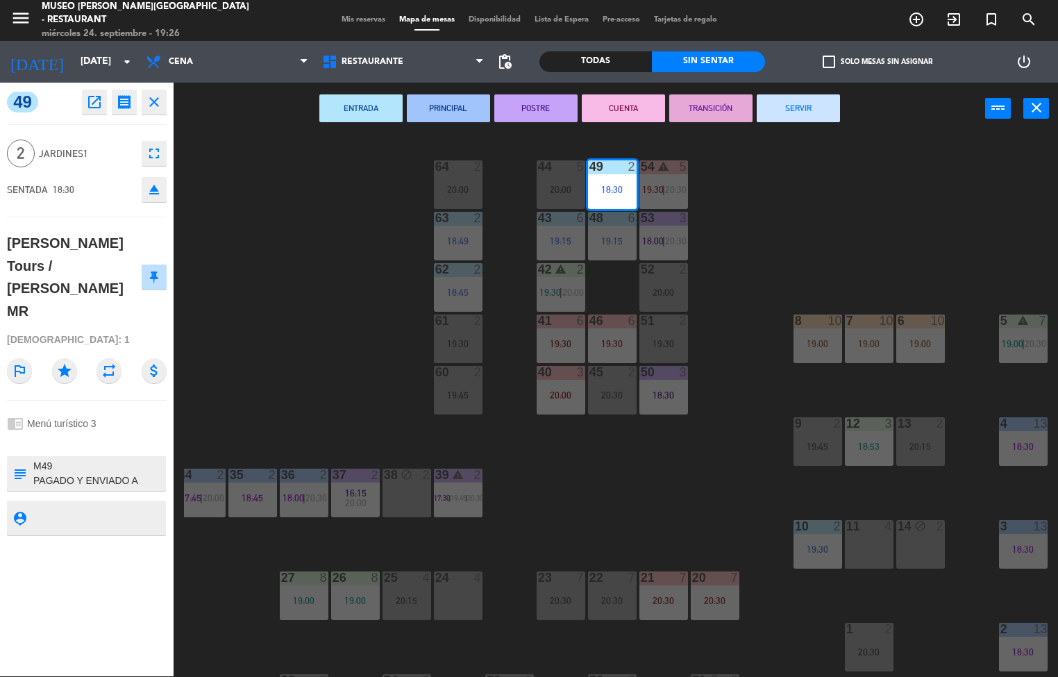
click at [94, 102] on icon "open_in_new" at bounding box center [94, 102] width 17 height 17
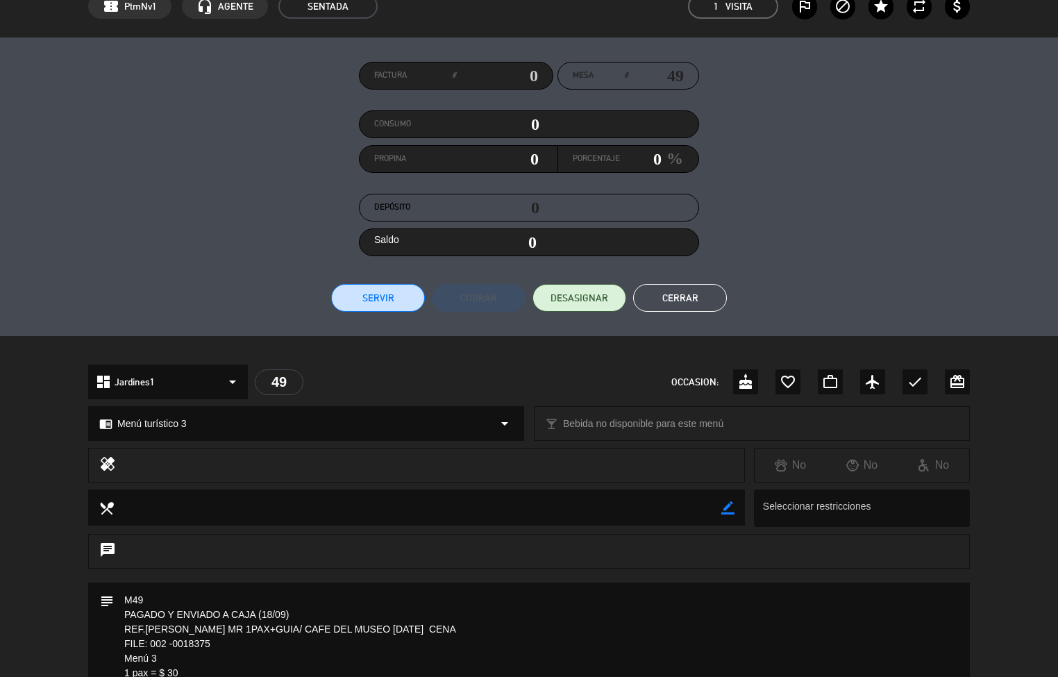
scroll to position [67, 0]
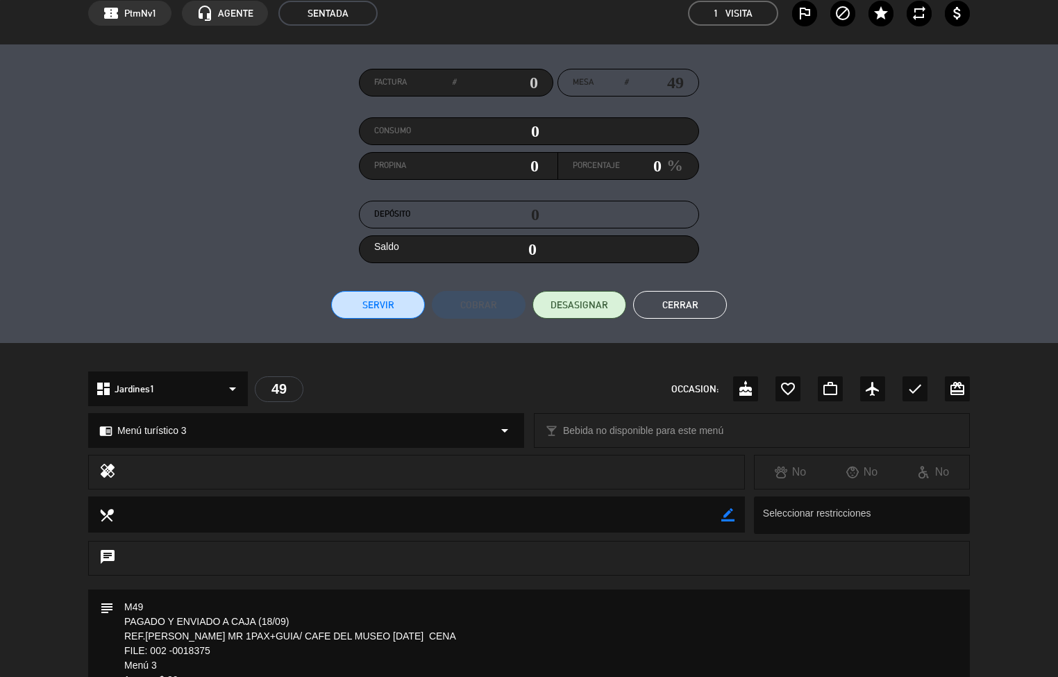
click at [688, 306] on button "Cerrar" at bounding box center [680, 305] width 94 height 28
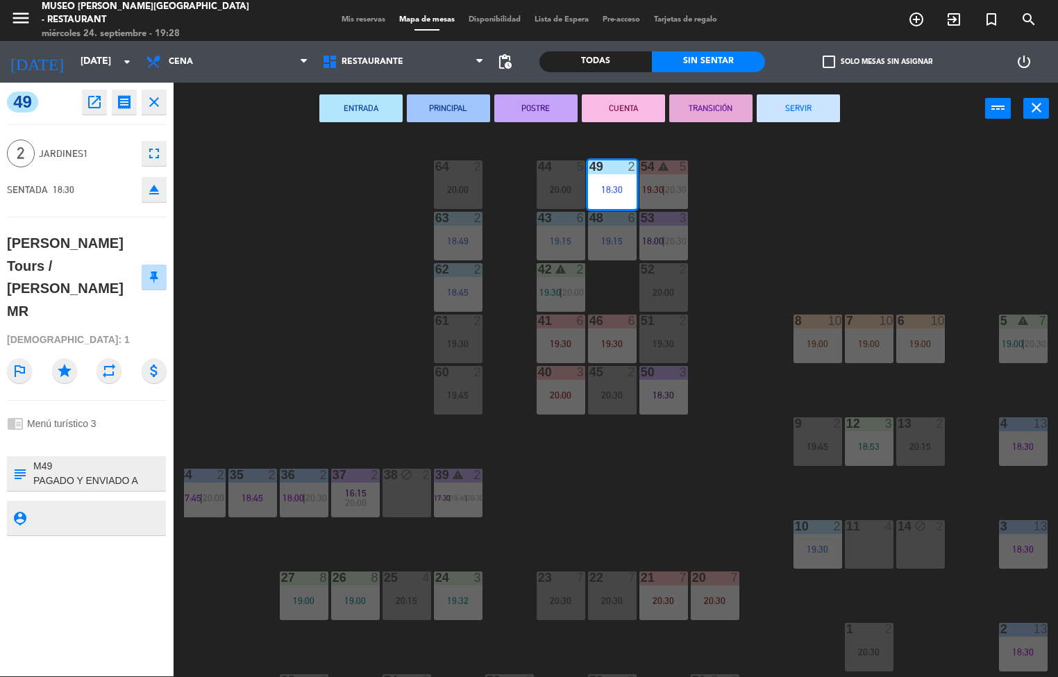
click at [664, 480] on div "44 5 20:00 49 2 18:30 54 warning 5 19:30 | 20:30 64 2 20:00 48 6 19:15 53 3 18:…" at bounding box center [621, 406] width 874 height 542
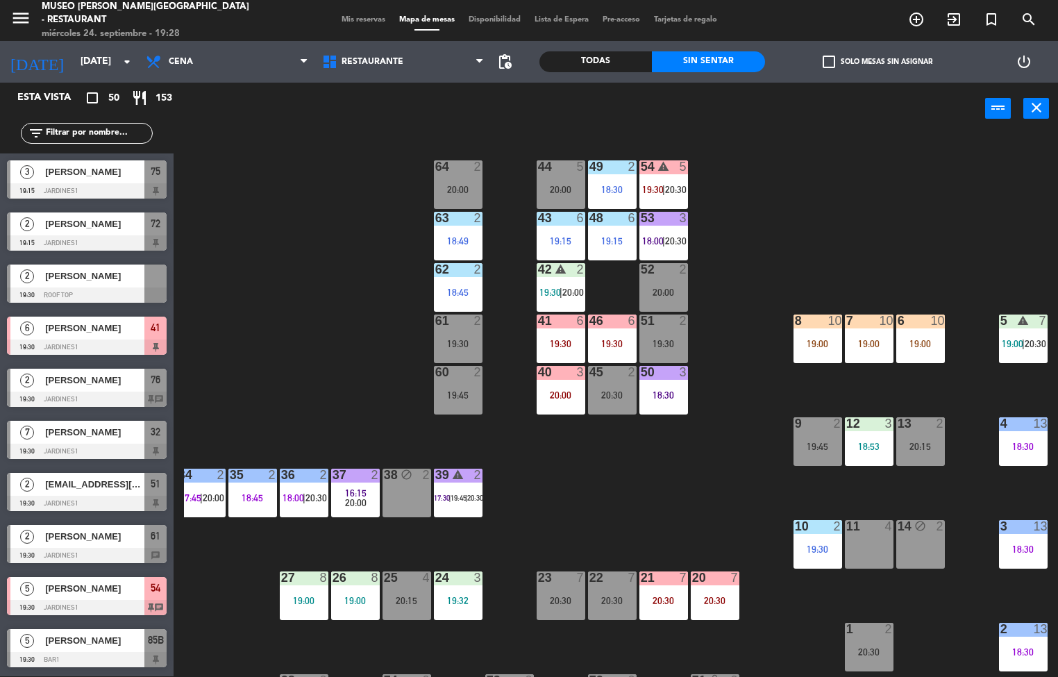
click at [694, 508] on div "44 5 20:00 49 2 18:30 54 warning 5 19:30 | 20:30 64 2 20:00 48 6 19:15 53 3 18:…" at bounding box center [621, 406] width 874 height 542
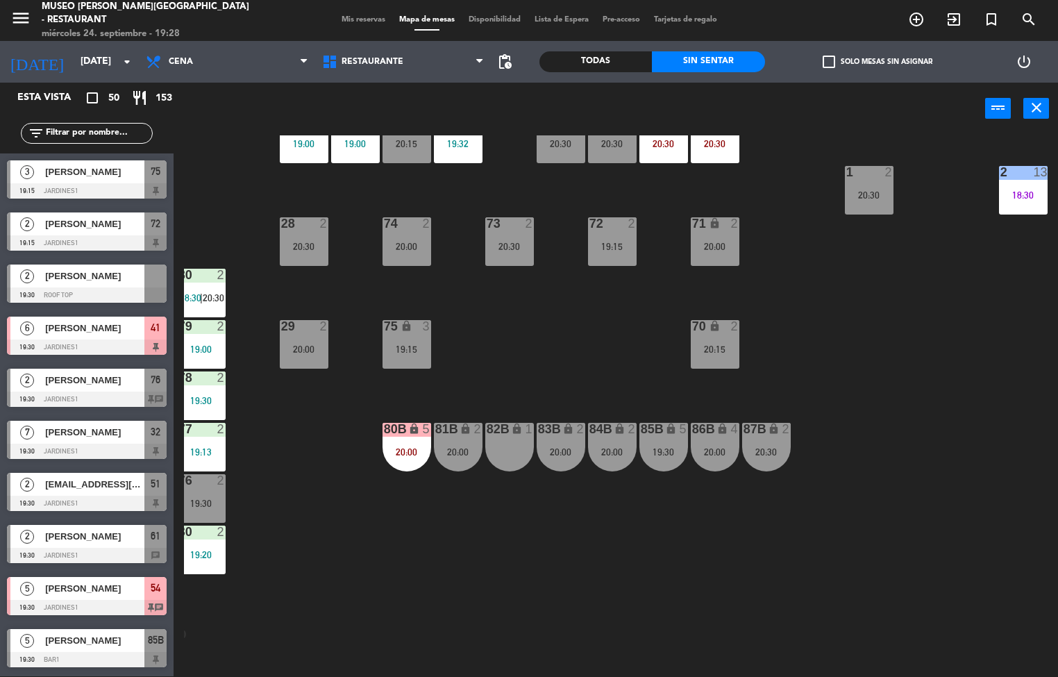
scroll to position [463, 0]
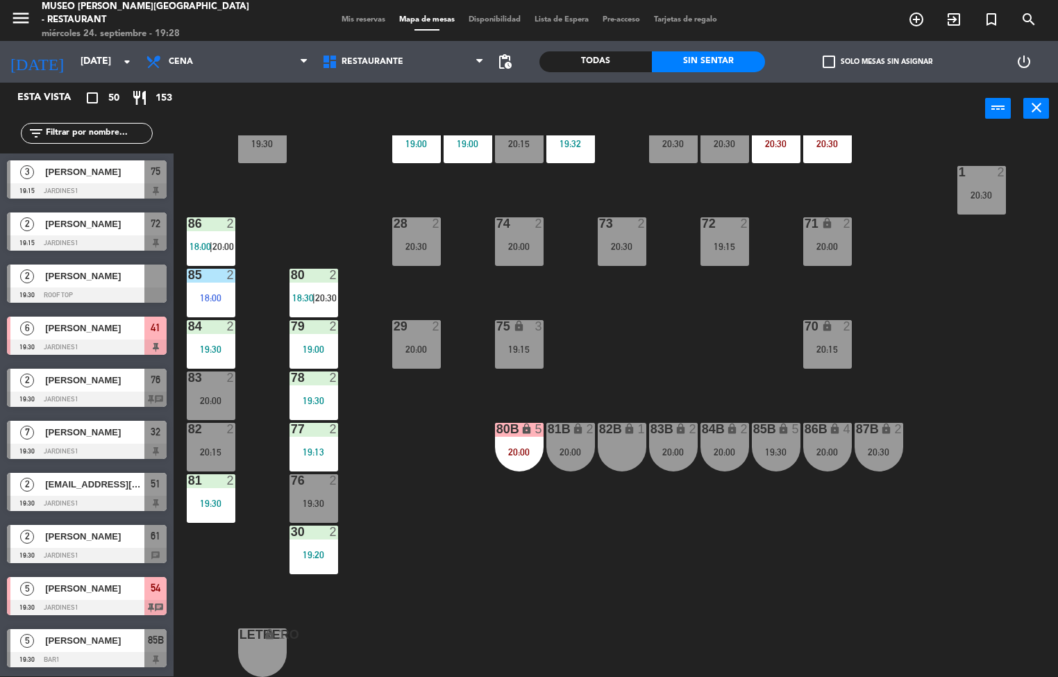
click at [513, 427] on div "lock" at bounding box center [519, 429] width 23 height 13
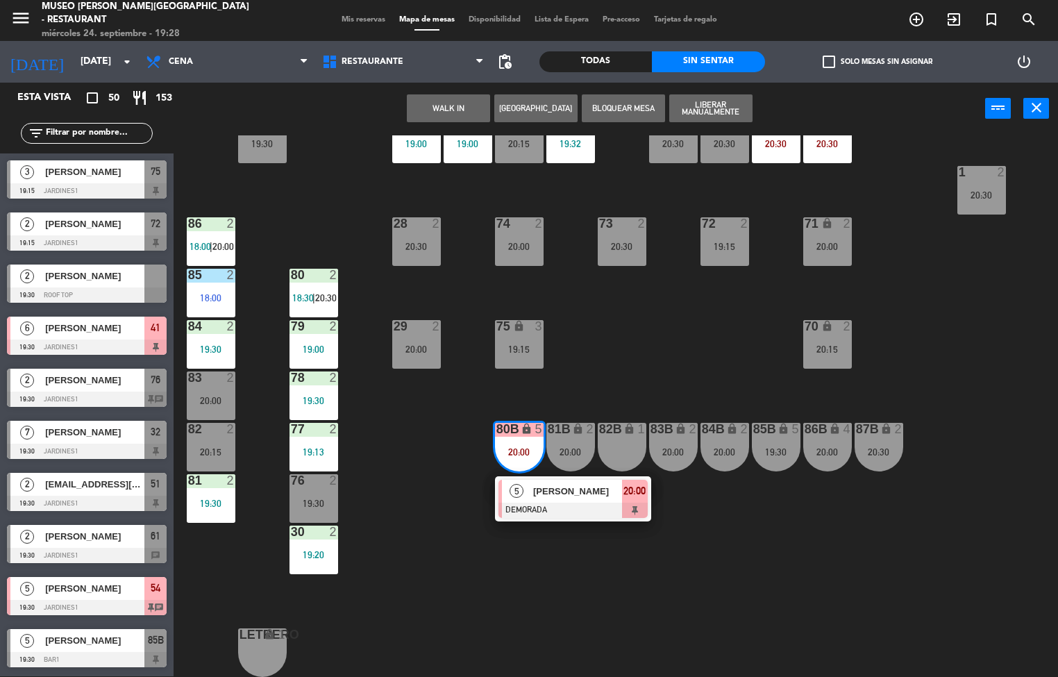
click at [662, 565] on div "44 5 20:00 49 2 18:30 54 warning 5 19:30 | 20:30 64 2 20:00 48 6 19:15 53 3 18:…" at bounding box center [621, 406] width 874 height 542
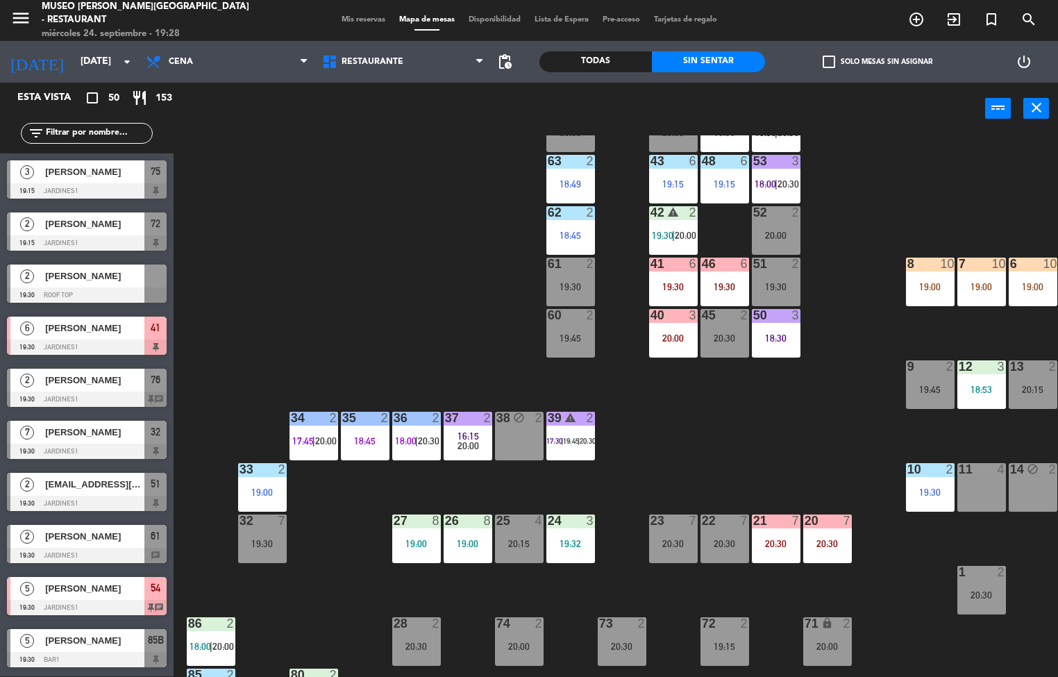
scroll to position [15, 0]
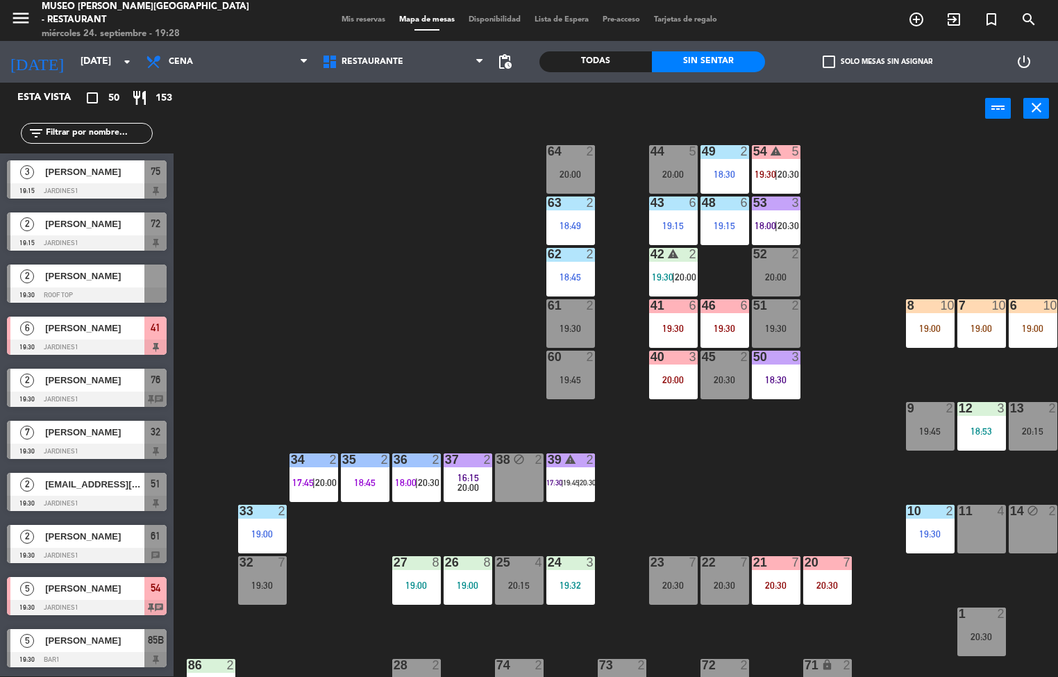
click at [787, 498] on div "44 5 20:00 49 2 18:30 54 warning 5 19:30 | 20:30 64 2 20:00 48 6 19:15 53 3 18:…" at bounding box center [621, 406] width 874 height 542
click at [751, 492] on div "44 5 20:00 49 2 18:30 54 warning 5 19:30 | 20:30 64 2 20:00 48 6 19:15 53 3 18:…" at bounding box center [621, 406] width 874 height 542
click at [908, 304] on div "8" at bounding box center [908, 305] width 1 height 12
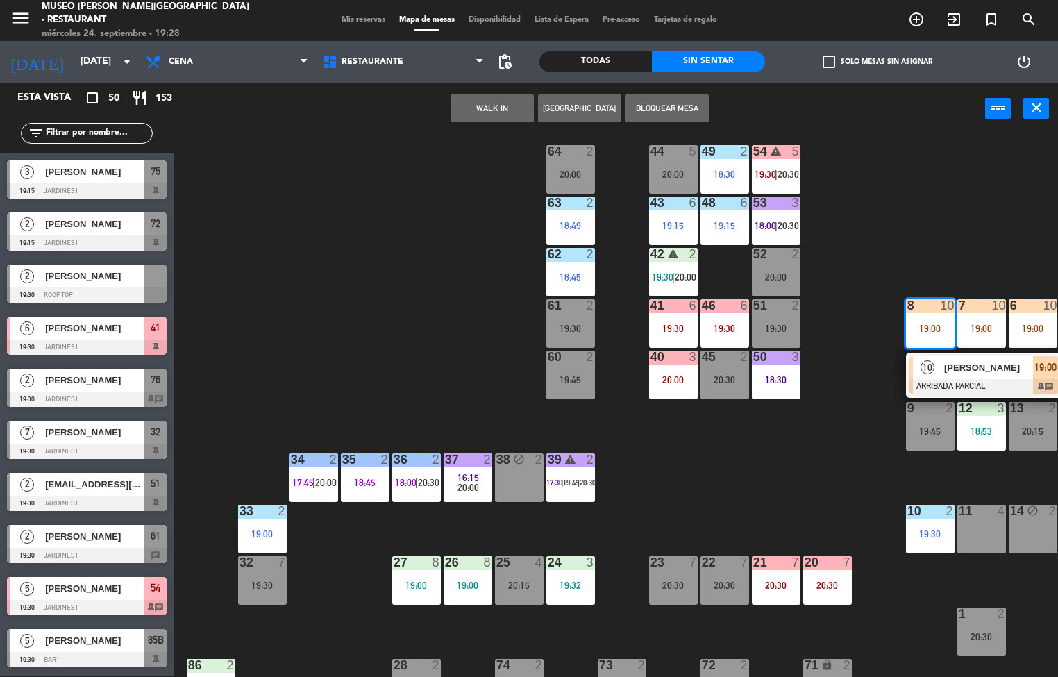
click at [801, 494] on div "44 5 20:00 49 2 18:30 54 warning 5 19:30 | 20:30 64 2 20:00 48 6 19:15 53 3 18:…" at bounding box center [621, 406] width 874 height 542
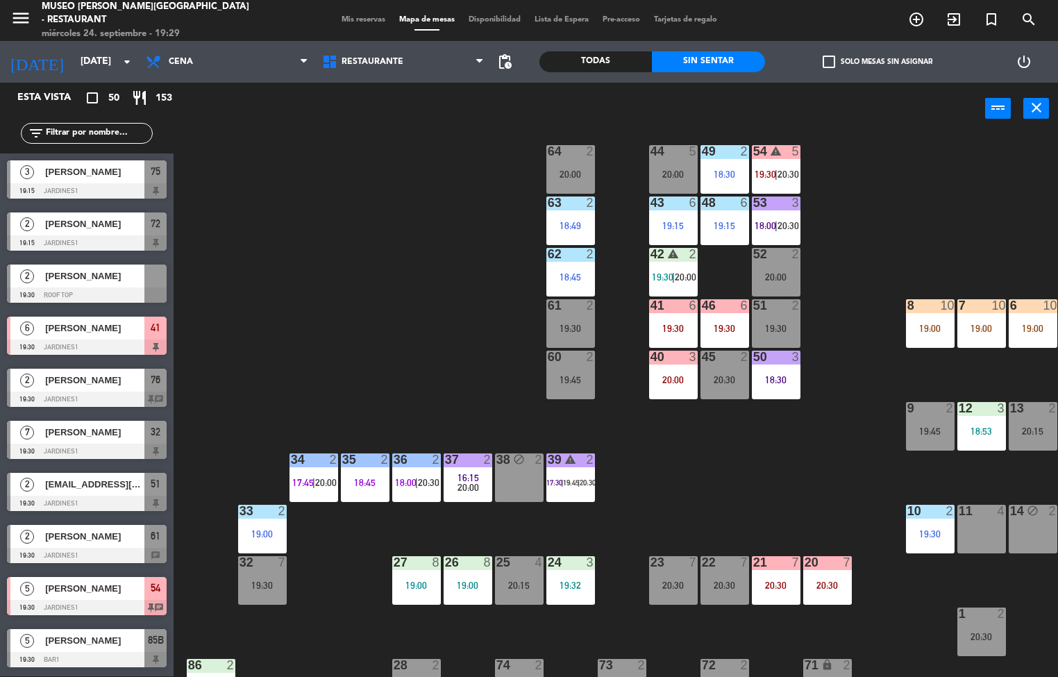
click at [703, 150] on div "49" at bounding box center [702, 151] width 1 height 12
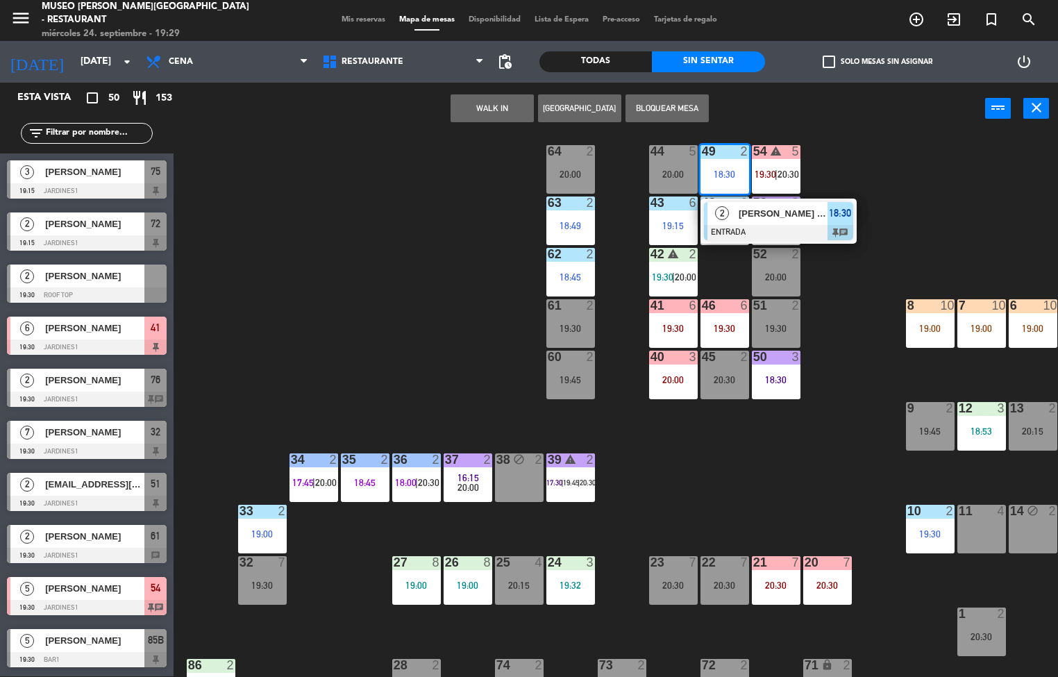
click at [782, 215] on span "[PERSON_NAME] Tours / [PERSON_NAME] MR" at bounding box center [783, 213] width 89 height 15
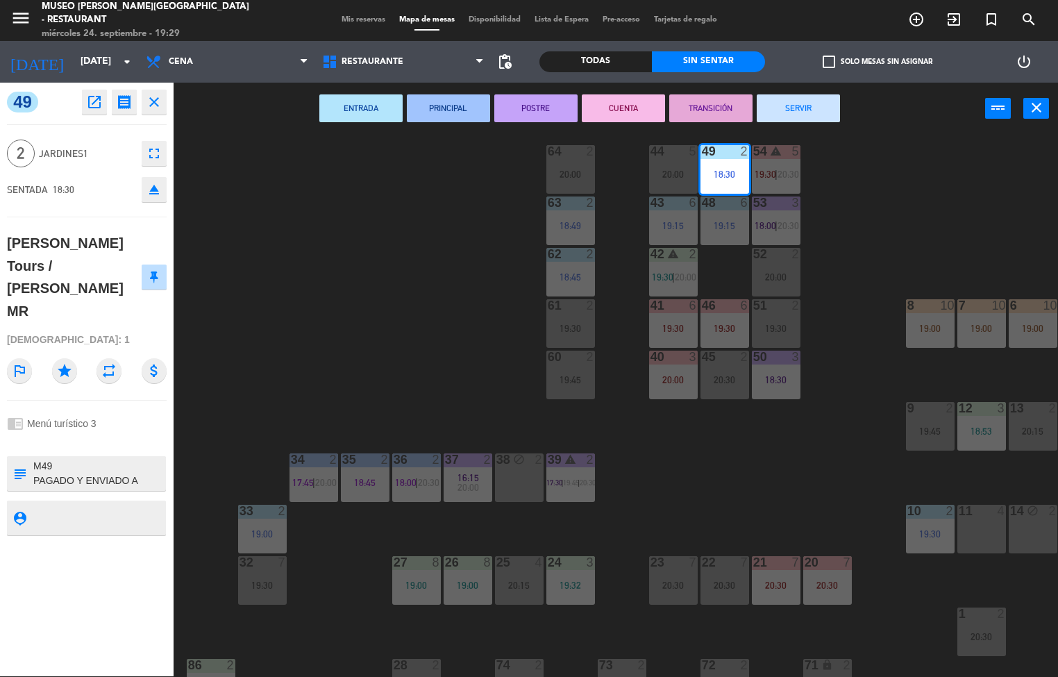
click at [94, 101] on icon "open_in_new" at bounding box center [94, 102] width 17 height 17
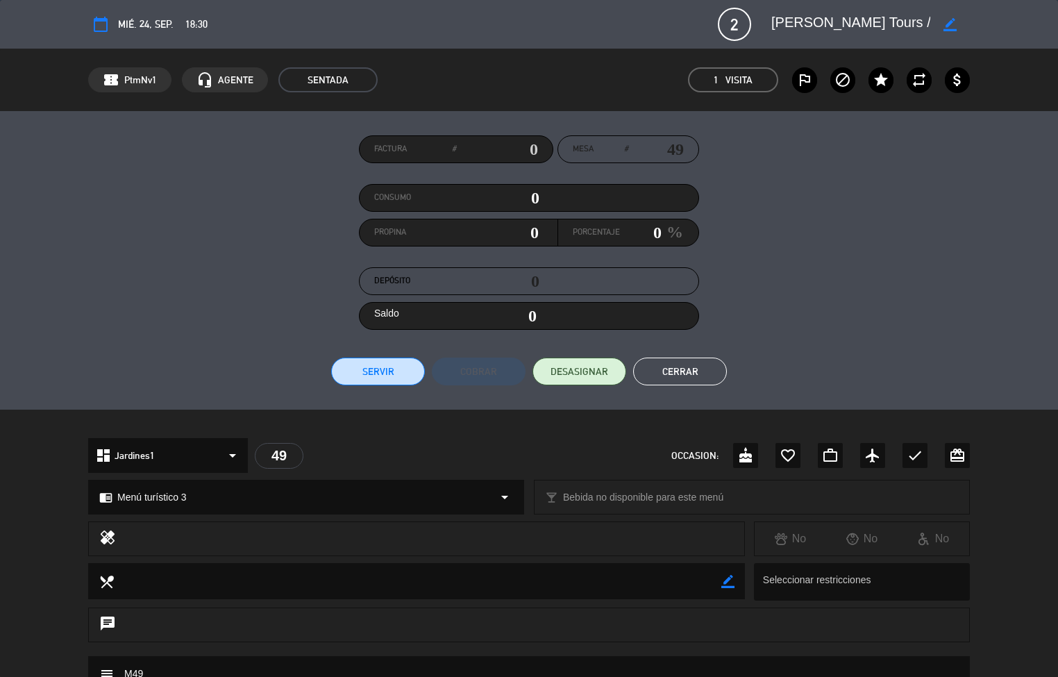
click at [479, 567] on textarea at bounding box center [418, 580] width 608 height 35
click at [509, 534] on div at bounding box center [430, 538] width 608 height 19
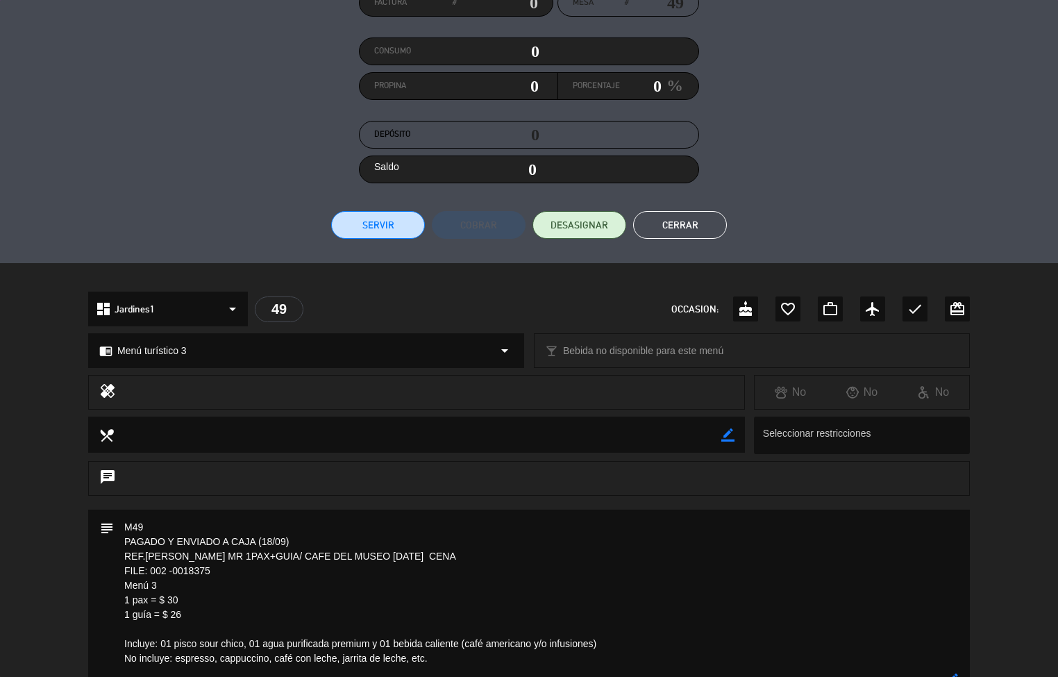
scroll to position [0, 0]
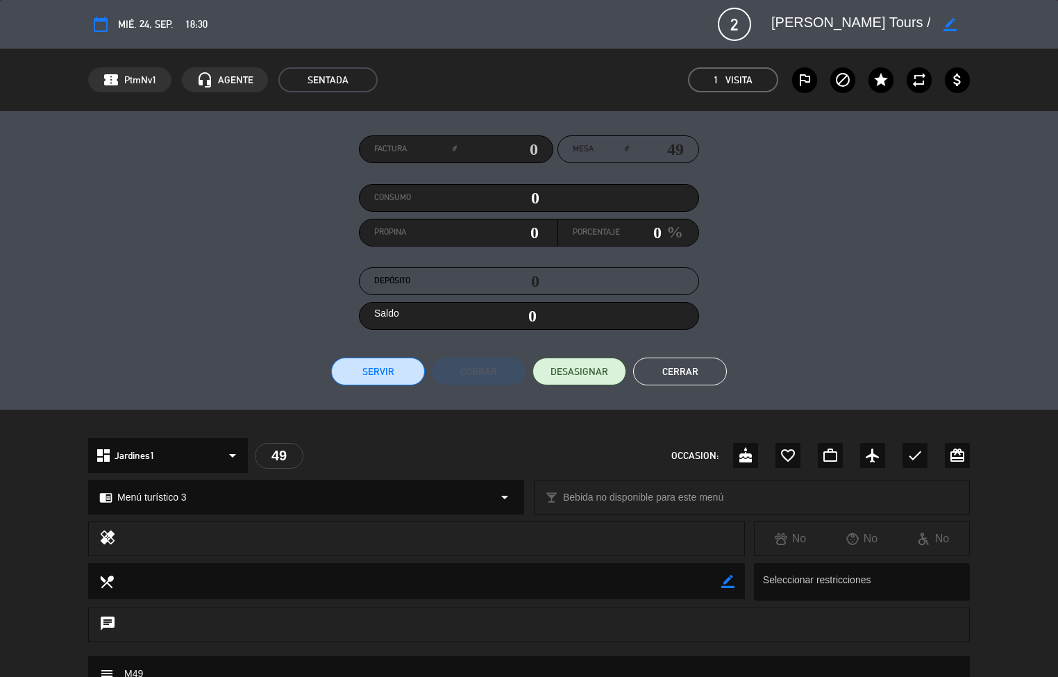
click at [696, 369] on button "Cerrar" at bounding box center [680, 372] width 94 height 28
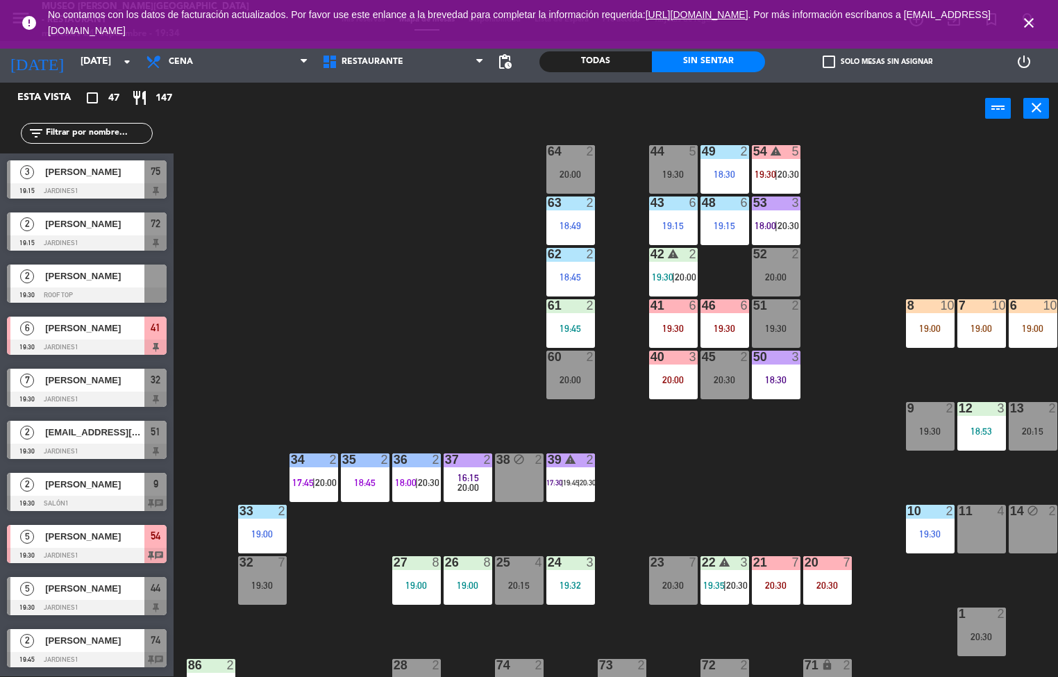
click at [813, 510] on div "44 5 19:30 49 2 18:30 54 warning 5 19:30 | 20:30 64 2 20:00 48 6 19:15 53 3 18:…" at bounding box center [621, 406] width 874 height 542
click at [724, 328] on div "19:30" at bounding box center [725, 329] width 49 height 10
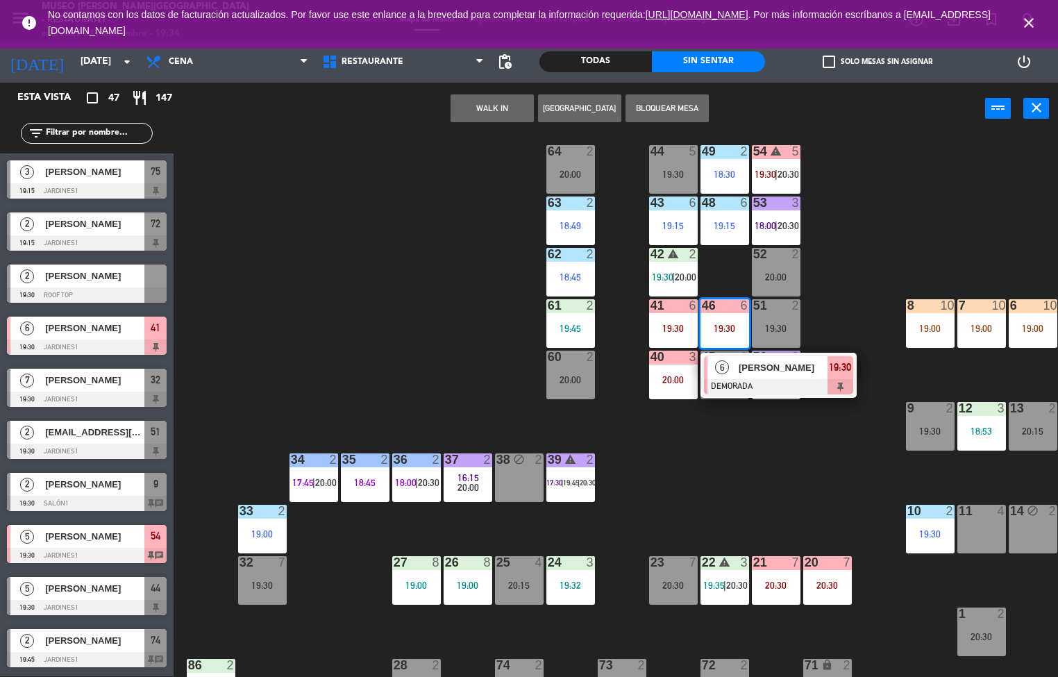
click at [782, 487] on div "44 5 19:30 49 2 18:30 54 warning 5 19:30 | 20:30 64 2 20:00 48 6 19:15 53 3 18:…" at bounding box center [621, 406] width 874 height 542
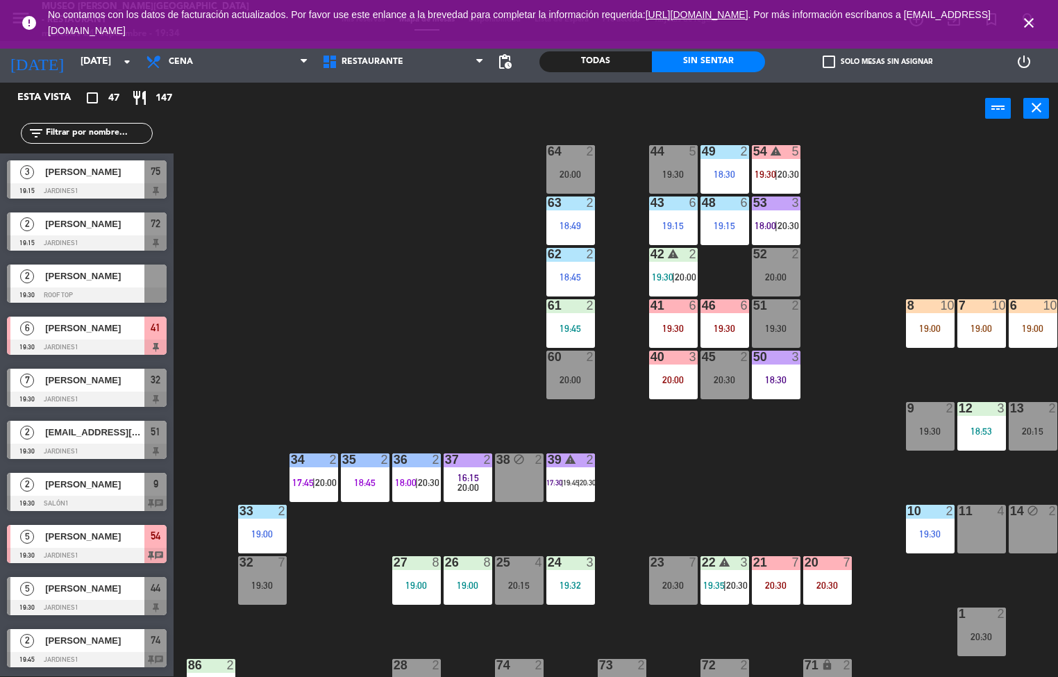
click at [796, 304] on div "2" at bounding box center [796, 305] width 8 height 12
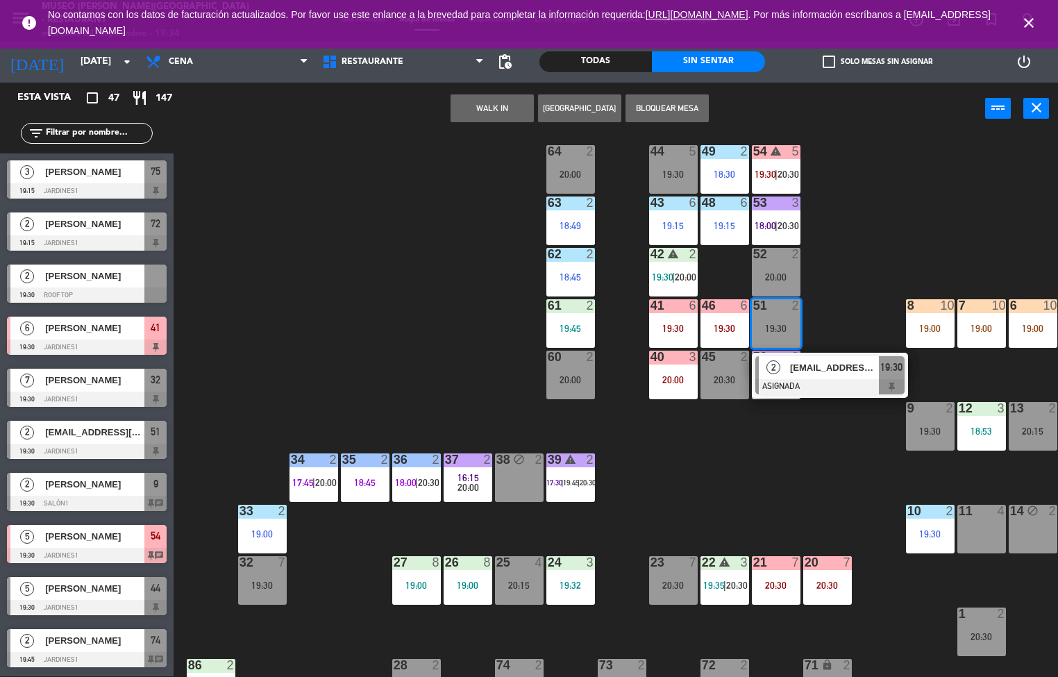
click at [694, 507] on div "44 5 19:30 49 2 18:30 54 warning 5 19:30 | 20:30 64 2 20:00 48 6 19:15 53 3 18:…" at bounding box center [621, 406] width 874 height 542
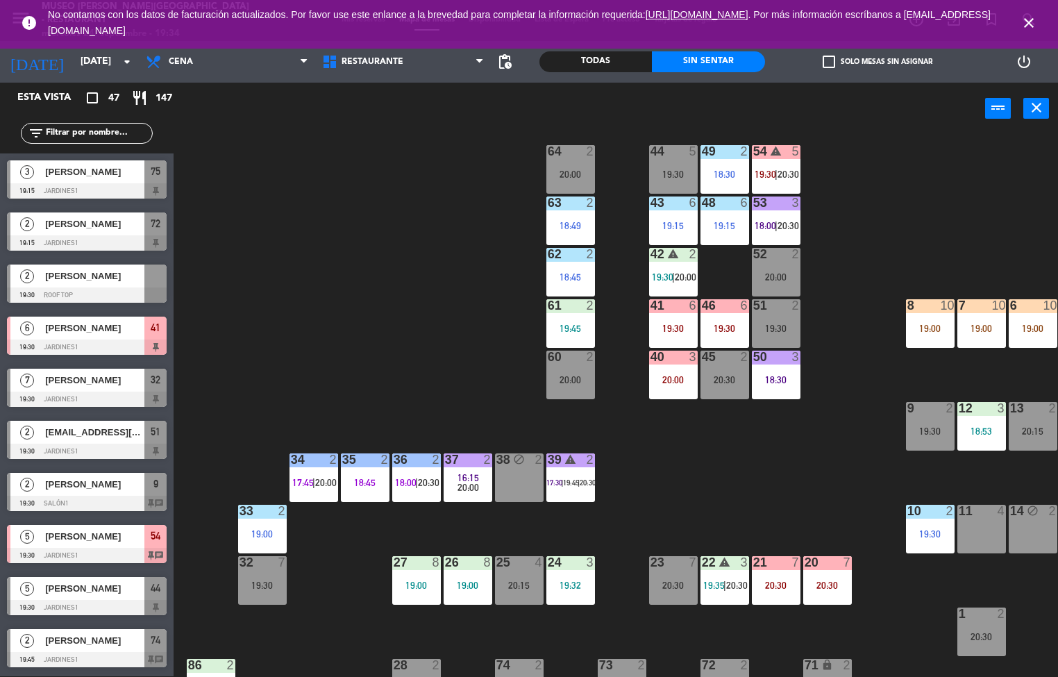
click at [786, 169] on span "20:30" at bounding box center [789, 174] width 22 height 11
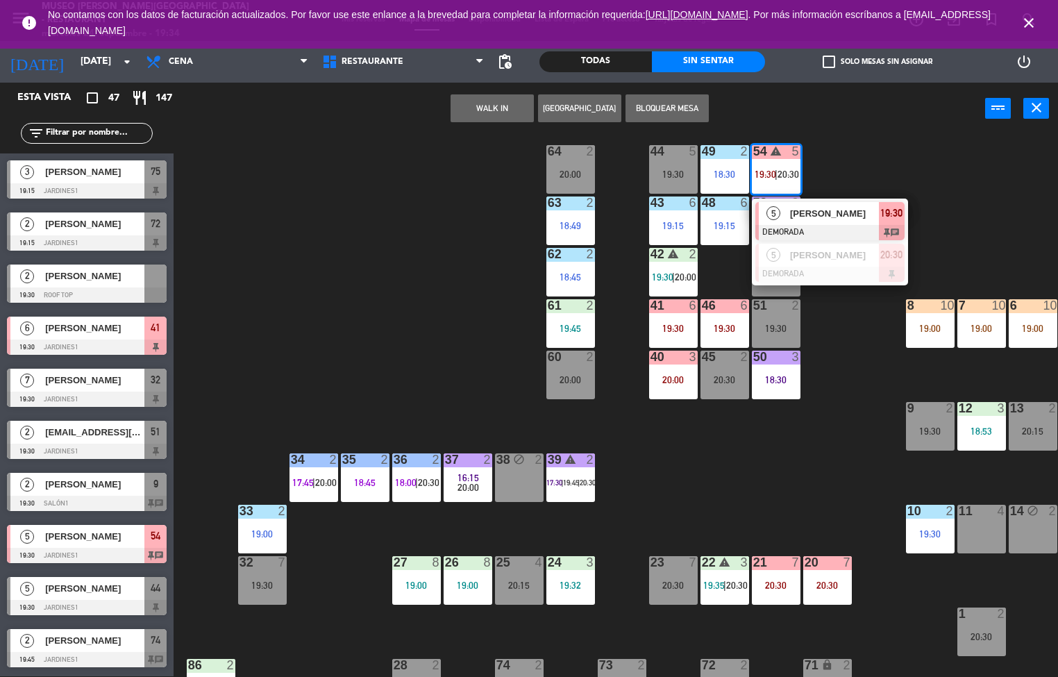
click at [765, 500] on div "44 5 19:30 49 2 18:30 54 warning 5 19:30 | 20:30 5 [PERSON_NAME] DEMORADA 19:30…" at bounding box center [621, 406] width 874 height 542
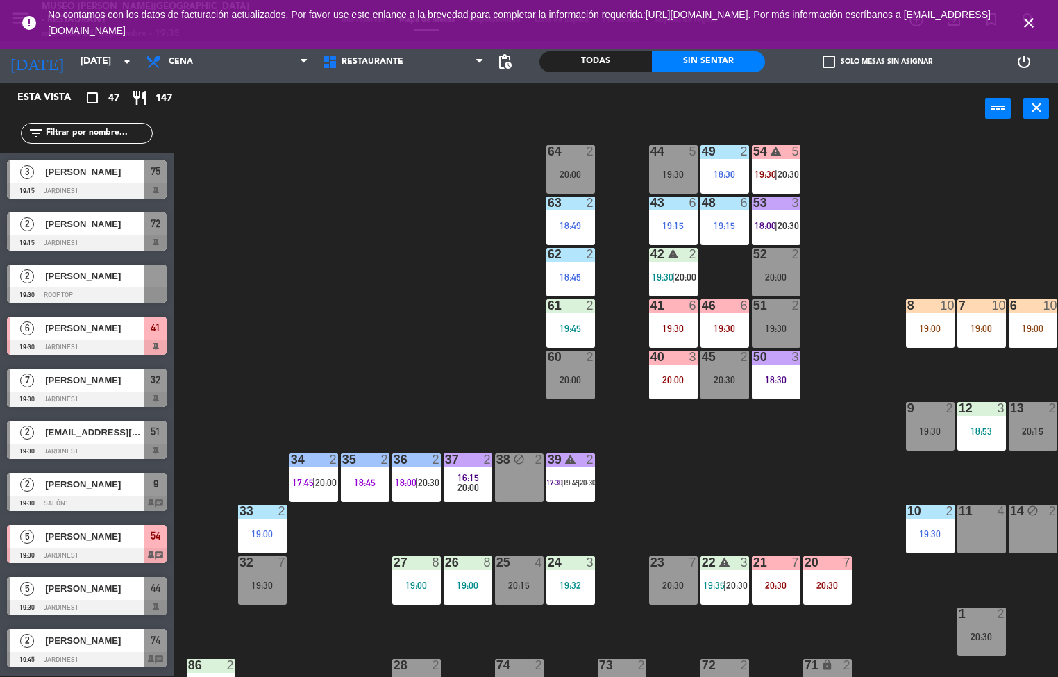
click at [951, 331] on div "19:00" at bounding box center [930, 329] width 49 height 10
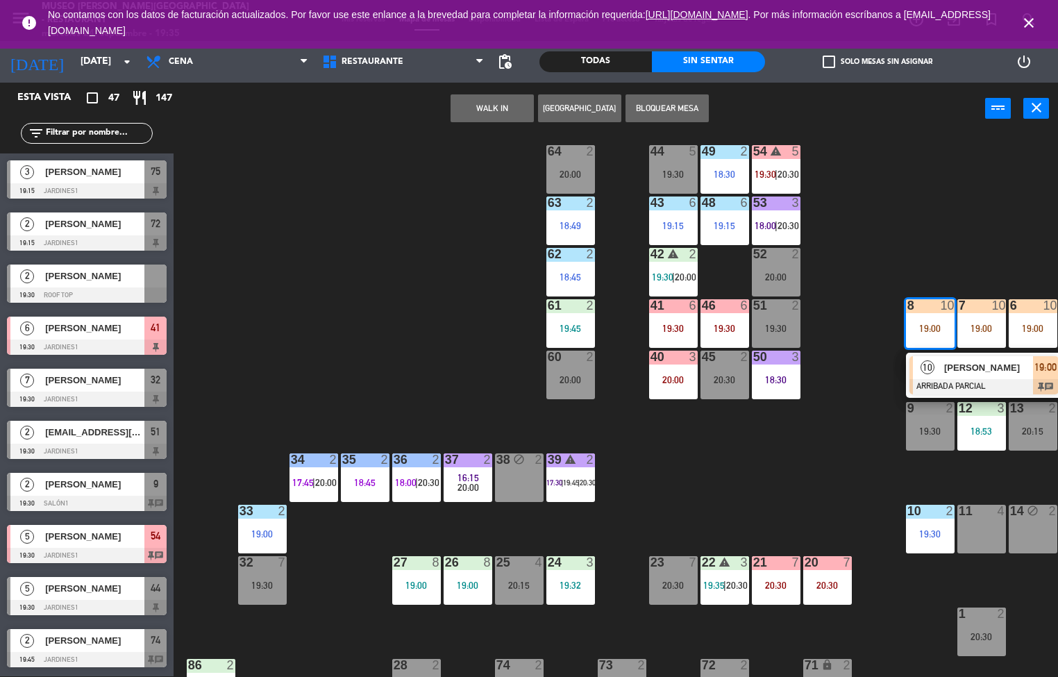
click at [958, 374] on span "[PERSON_NAME]" at bounding box center [988, 367] width 89 height 15
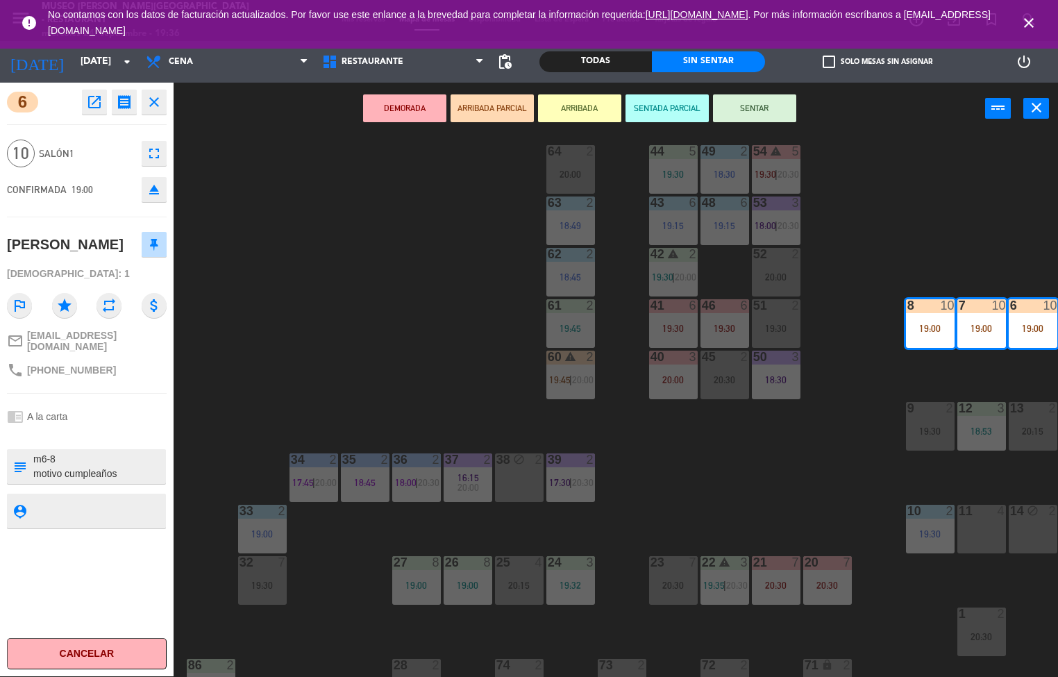
click at [281, 336] on div "44 5 19:30 49 2 18:30 54 warning 5 19:30 | 20:30 64 2 20:00 48 6 19:15 53 3 18:…" at bounding box center [621, 406] width 874 height 542
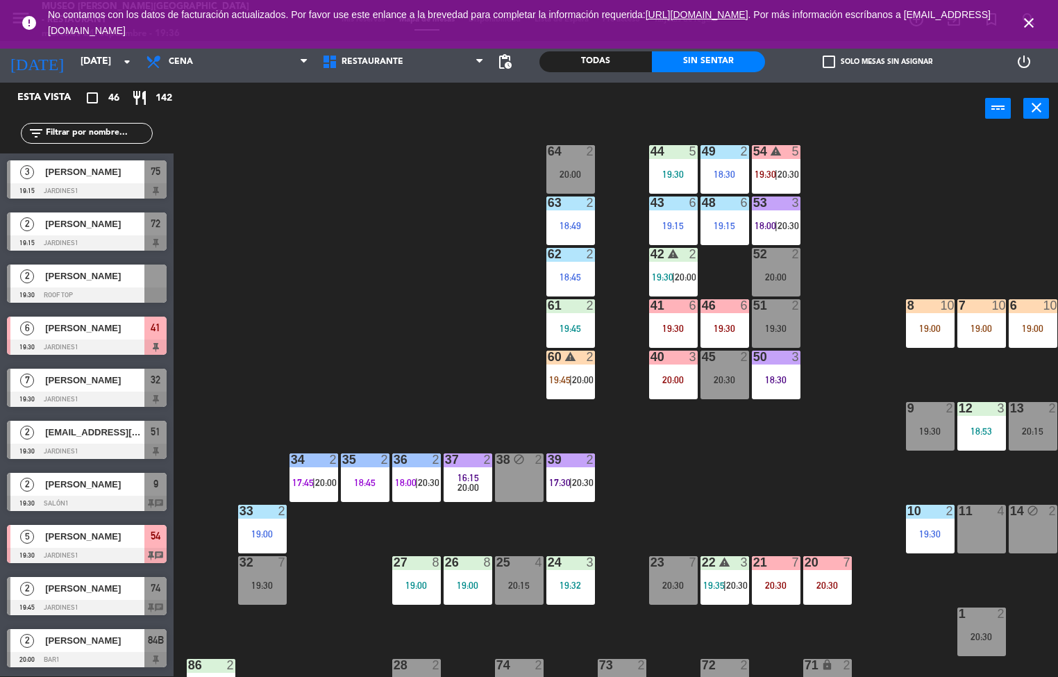
scroll to position [739, 0]
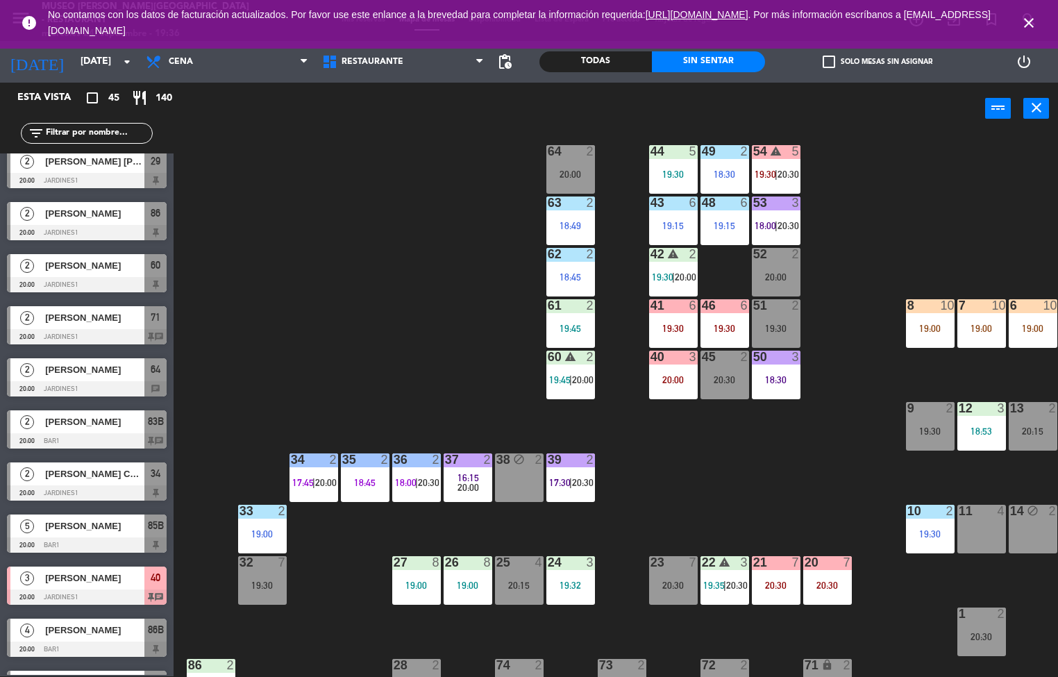
click at [490, 365] on div "44 5 19:30 49 2 18:30 54 warning 5 19:30 | 20:30 64 2 20:00 48 6 19:15 53 3 18:…" at bounding box center [621, 406] width 874 height 542
click at [1023, 22] on icon "close" at bounding box center [1029, 23] width 17 height 17
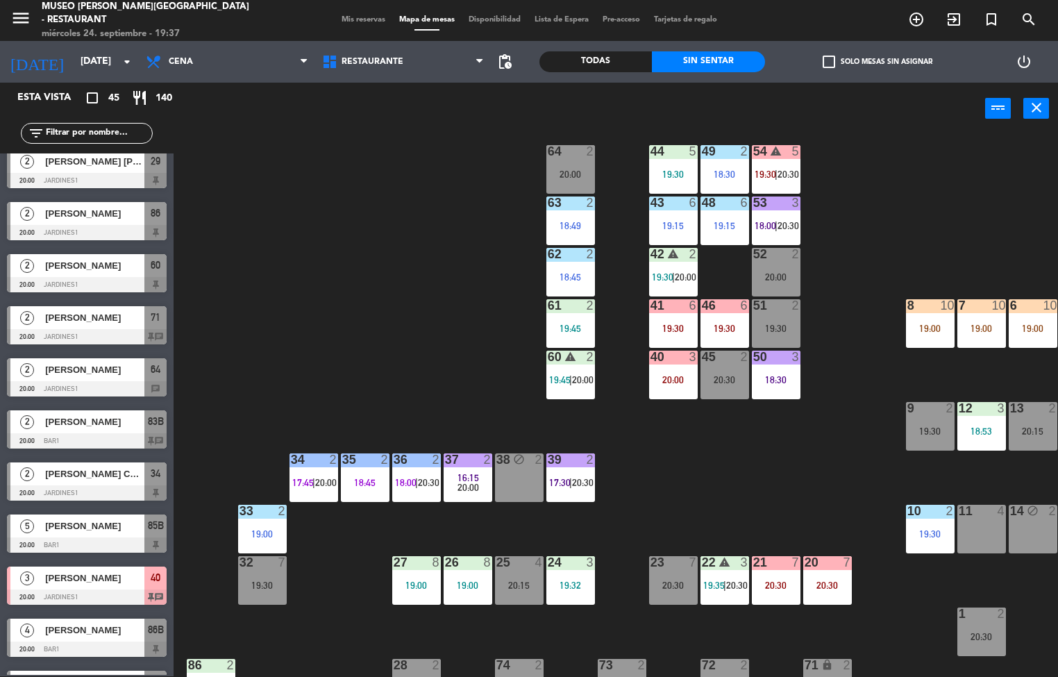
click at [692, 462] on div "44 5 19:30 49 2 18:30 54 warning 5 19:30 | 20:30 64 2 20:00 48 6 19:15 53 3 18:…" at bounding box center [621, 406] width 874 height 542
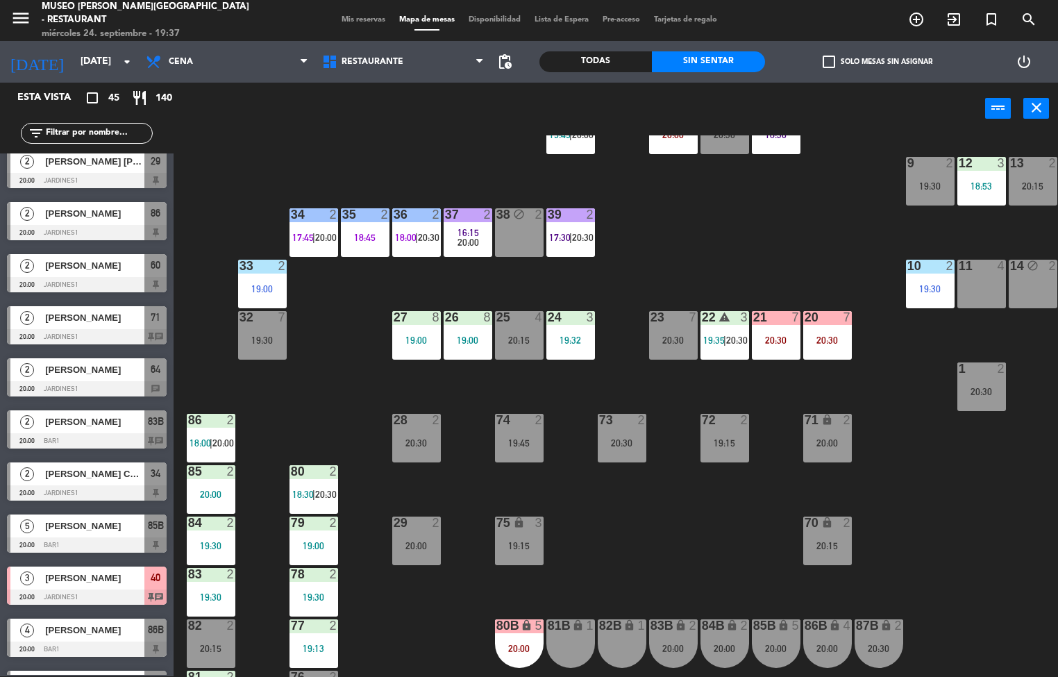
scroll to position [261, 0]
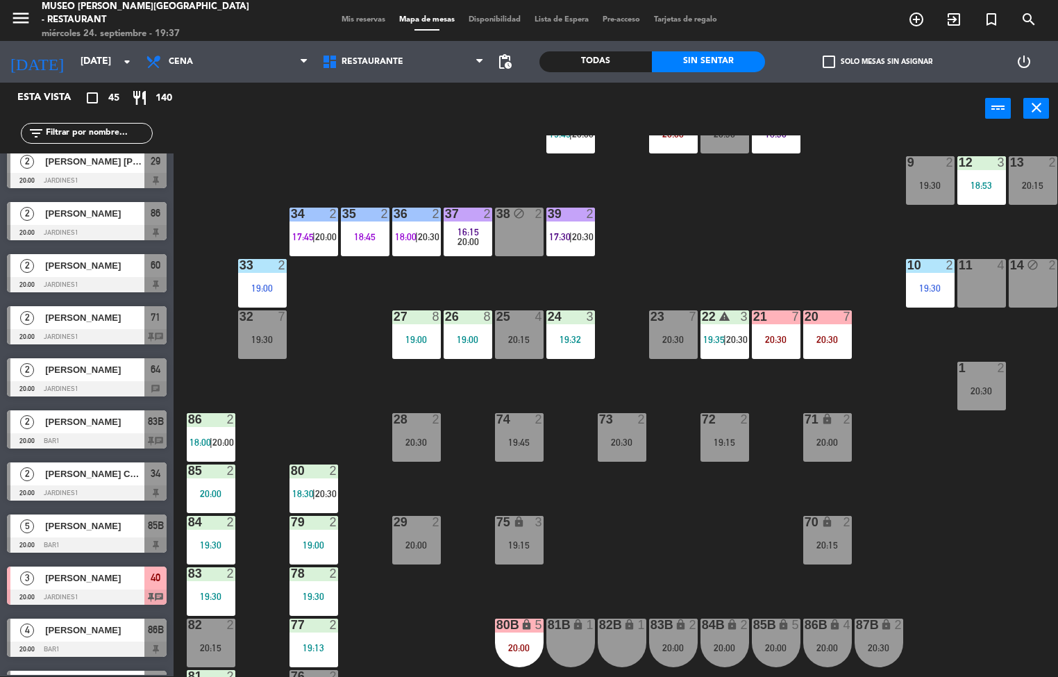
click at [696, 517] on div "44 5 19:30 49 2 18:30 54 warning 5 19:30 | 20:30 64 2 20:00 48 6 19:15 53 3 18:…" at bounding box center [621, 406] width 874 height 542
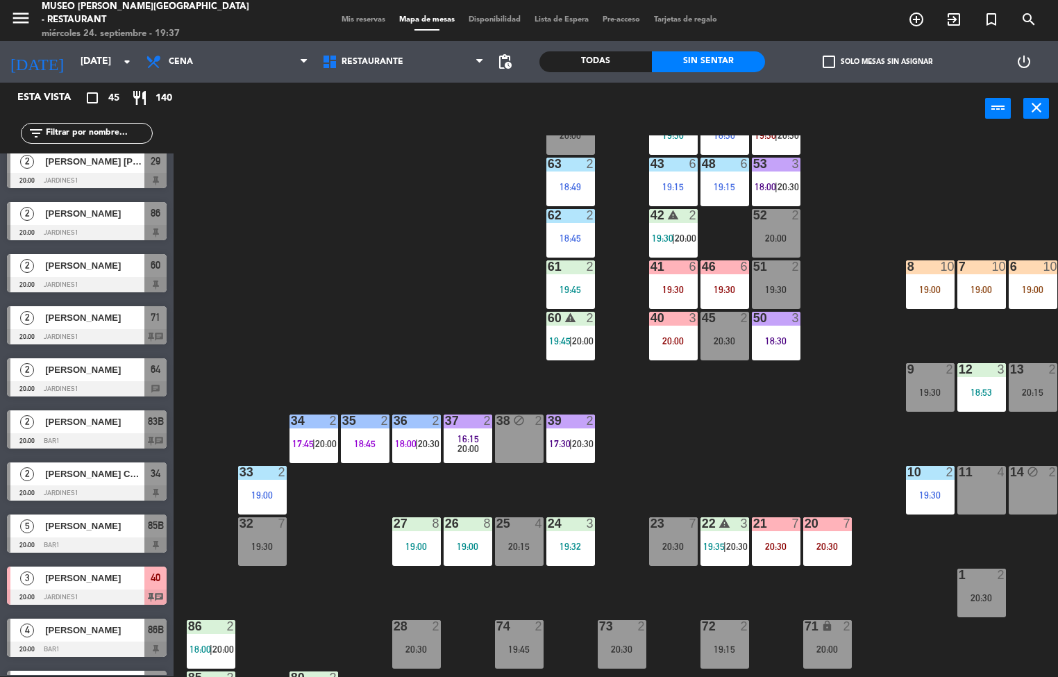
scroll to position [0, 0]
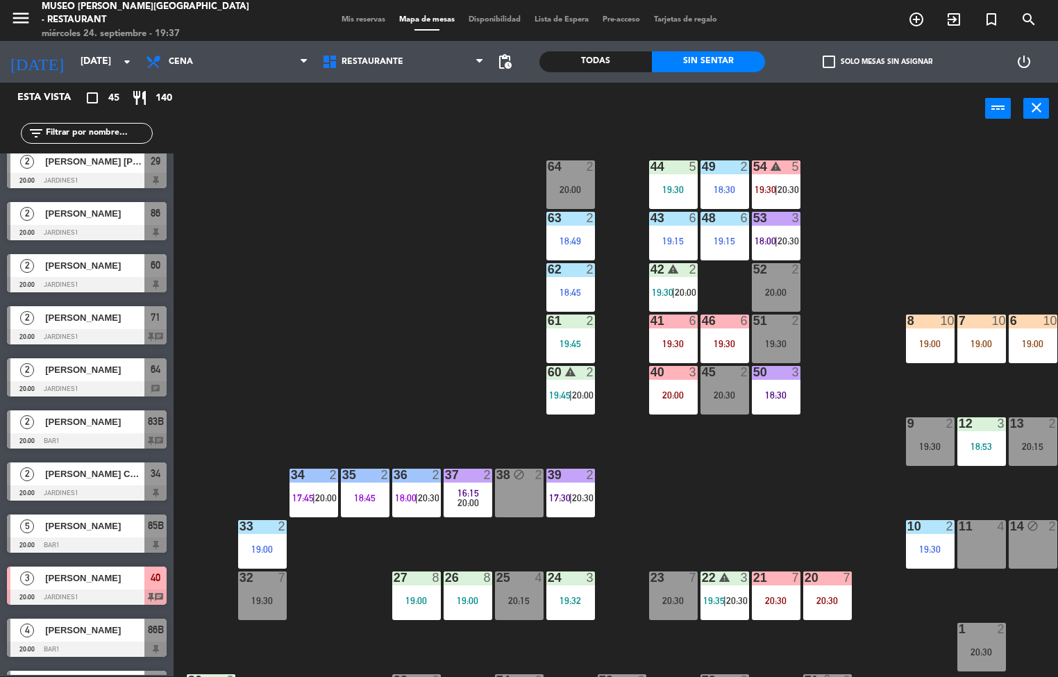
click at [673, 172] on div at bounding box center [673, 166] width 23 height 12
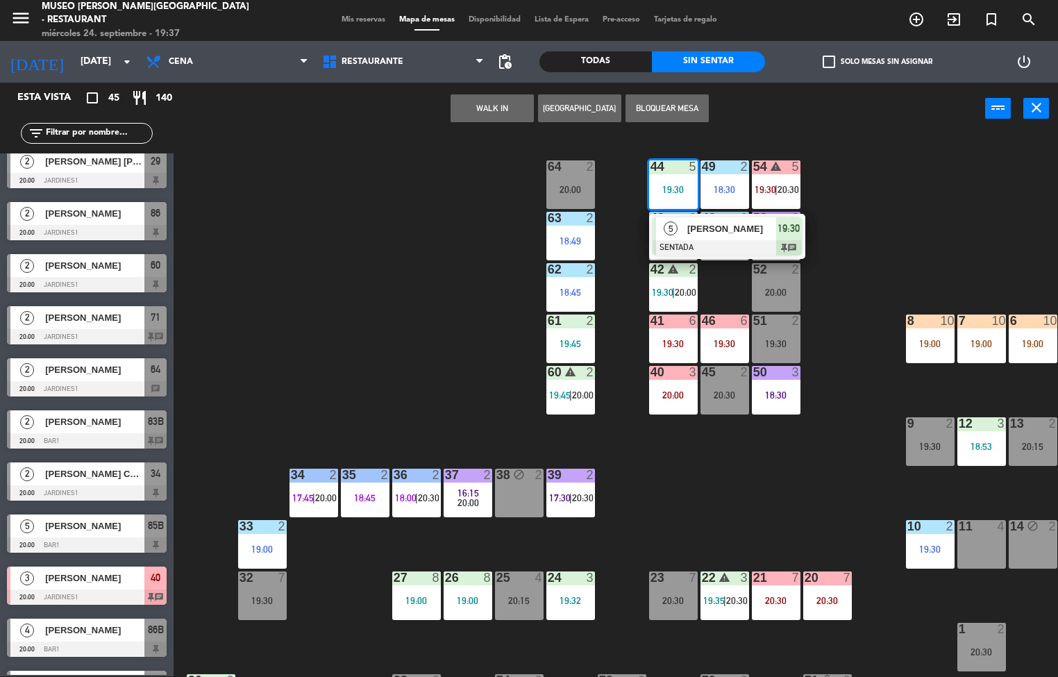
click at [706, 226] on span "[PERSON_NAME]" at bounding box center [731, 228] width 89 height 15
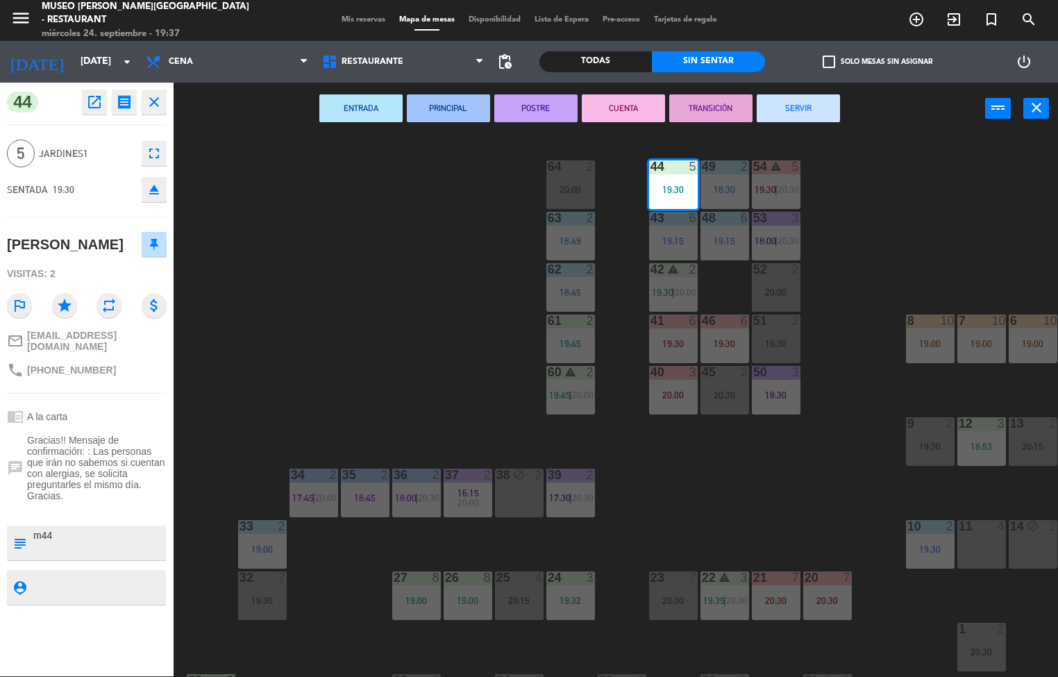
click at [701, 507] on div "44 5 19:30 49 2 18:30 54 warning 5 19:30 | 20:30 64 2 20:00 48 6 19:15 53 3 18:…" at bounding box center [621, 406] width 874 height 542
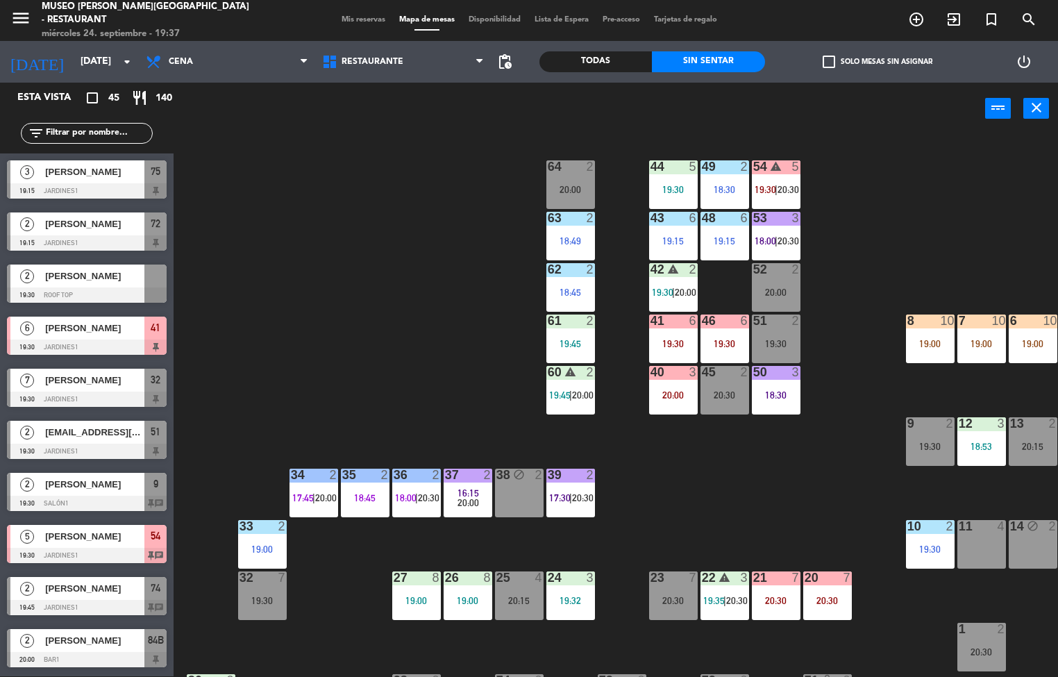
click at [738, 185] on div "18:30" at bounding box center [725, 190] width 49 height 10
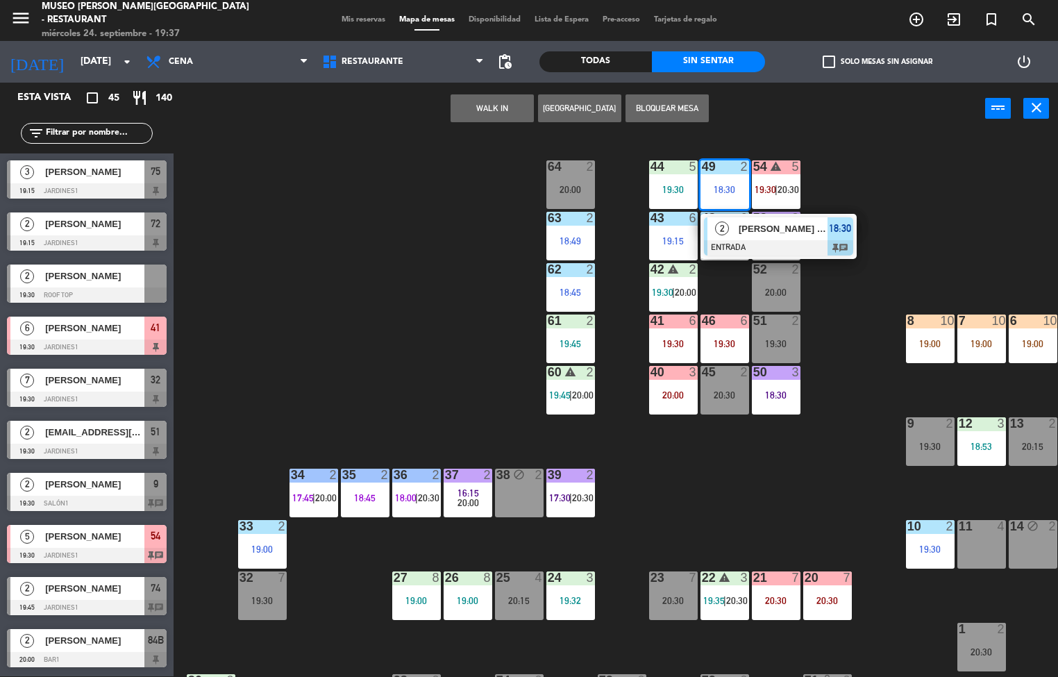
click at [771, 242] on div at bounding box center [778, 247] width 149 height 15
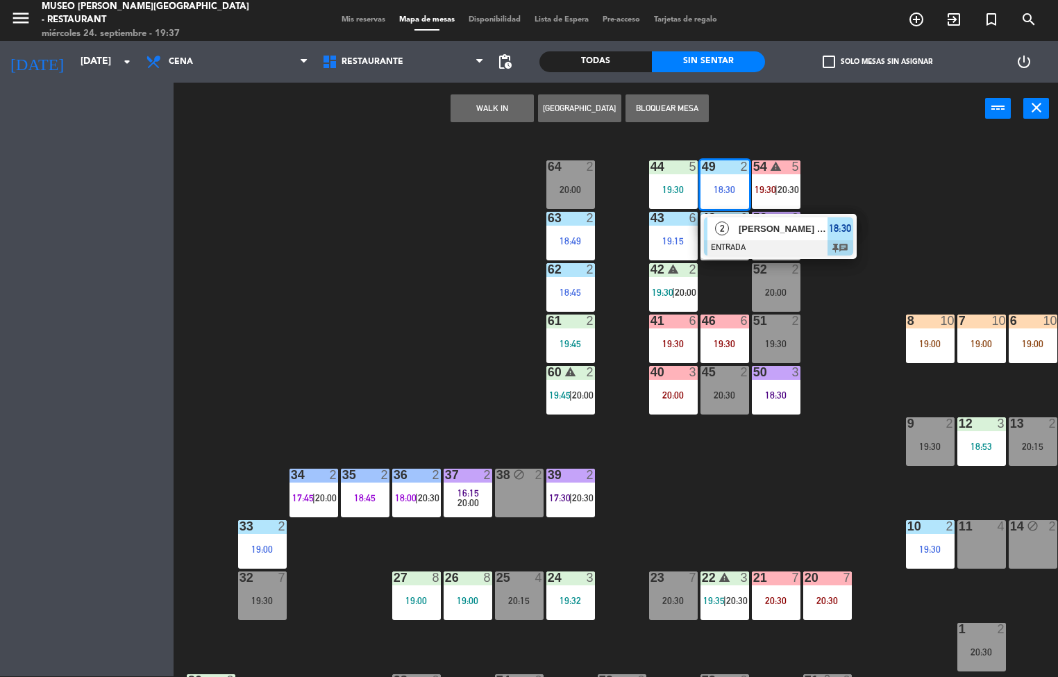
click at [771, 240] on span "18:00" at bounding box center [766, 240] width 22 height 11
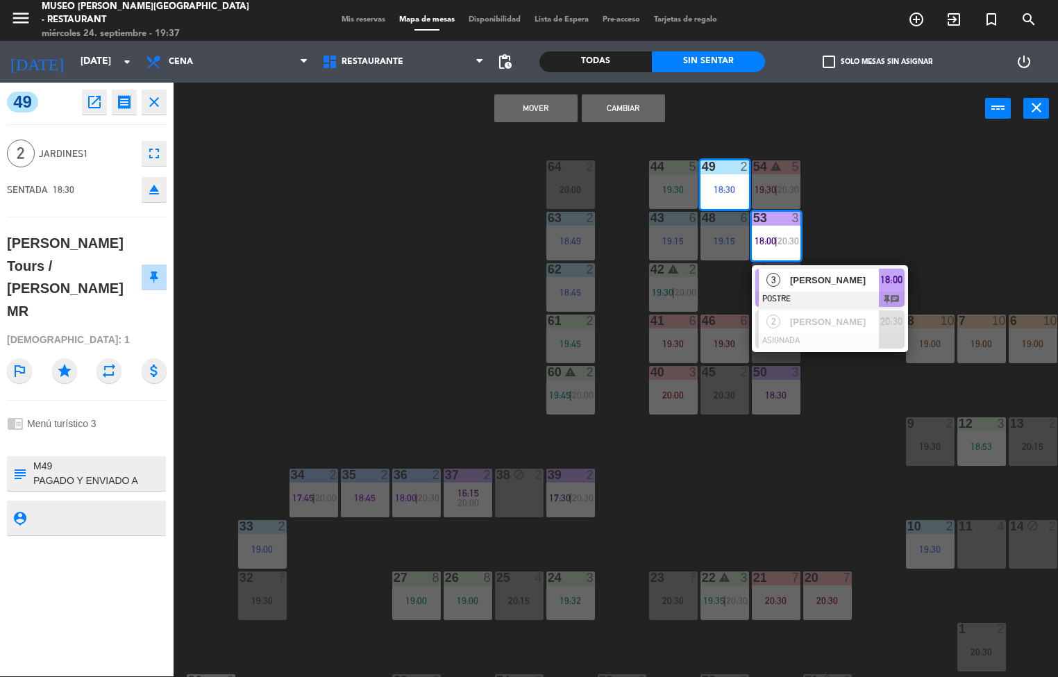
click at [675, 511] on div "44 5 19:30 49 2 18:30 54 warning 5 19:30 | 20:30 64 2 20:00 48 6 19:15 53 3 18:…" at bounding box center [621, 406] width 874 height 542
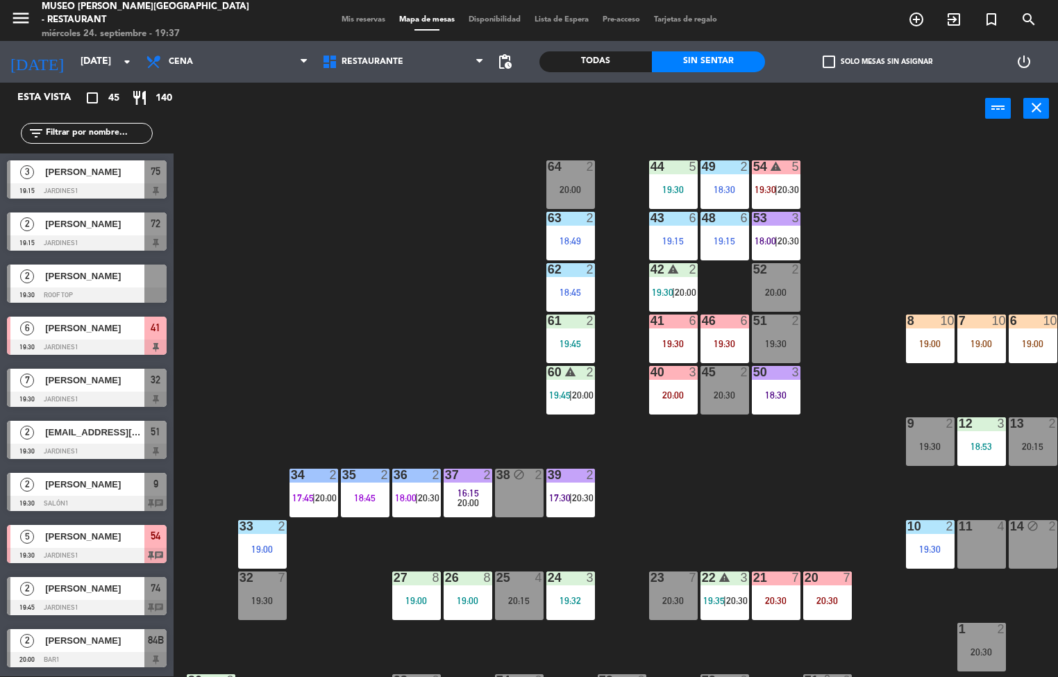
click at [773, 182] on div "54 warning 5 19:30 | 20:30" at bounding box center [776, 184] width 49 height 49
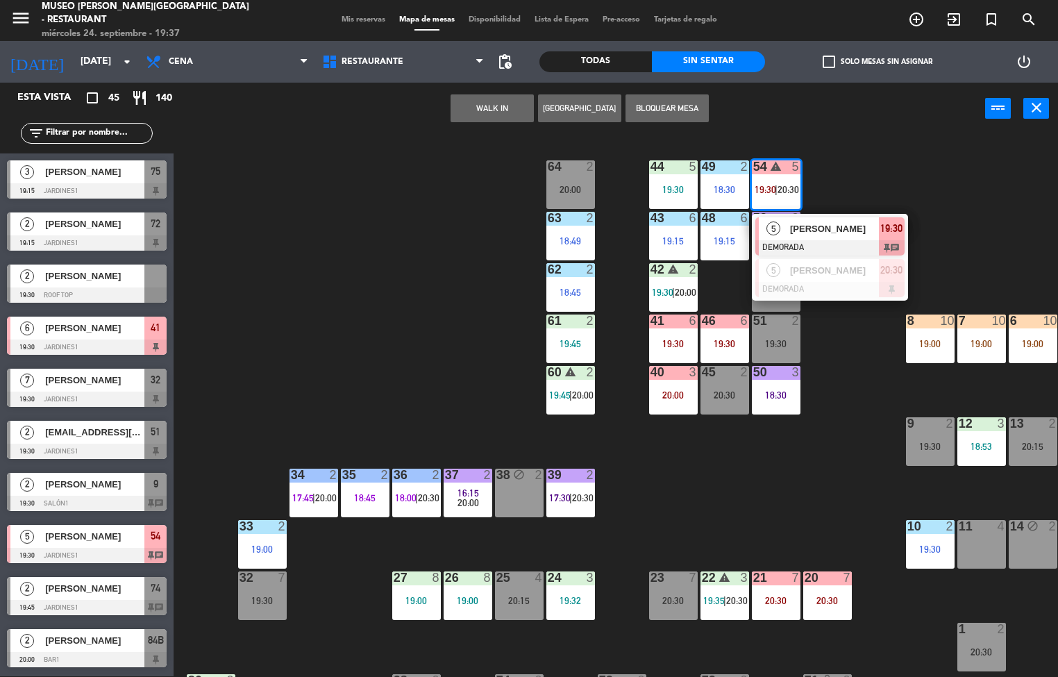
click at [817, 231] on span "[PERSON_NAME]" at bounding box center [834, 228] width 89 height 15
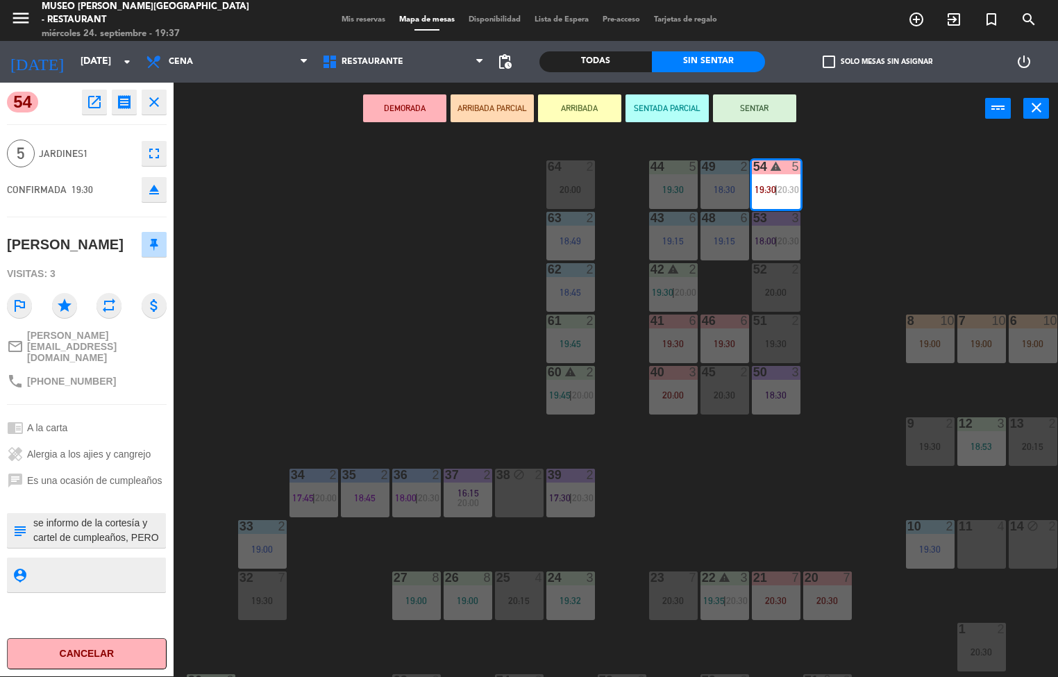
click at [485, 358] on div "44 5 19:30 49 2 18:30 54 warning 5 19:30 | 20:30 64 2 20:00 48 6 19:15 53 3 18:…" at bounding box center [621, 406] width 874 height 542
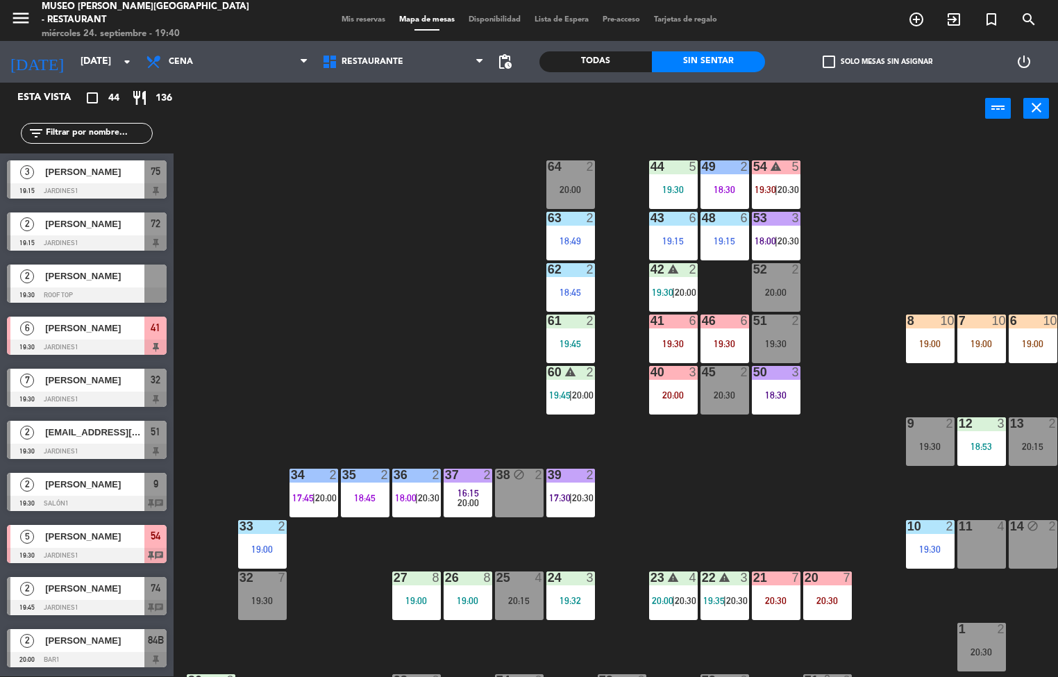
click at [428, 221] on div "44 5 19:30 49 2 18:30 54 warning 5 19:30 | 20:30 64 2 20:00 48 6 19:15 53 3 18:…" at bounding box center [621, 406] width 874 height 542
click at [777, 240] on span "|" at bounding box center [776, 240] width 3 height 11
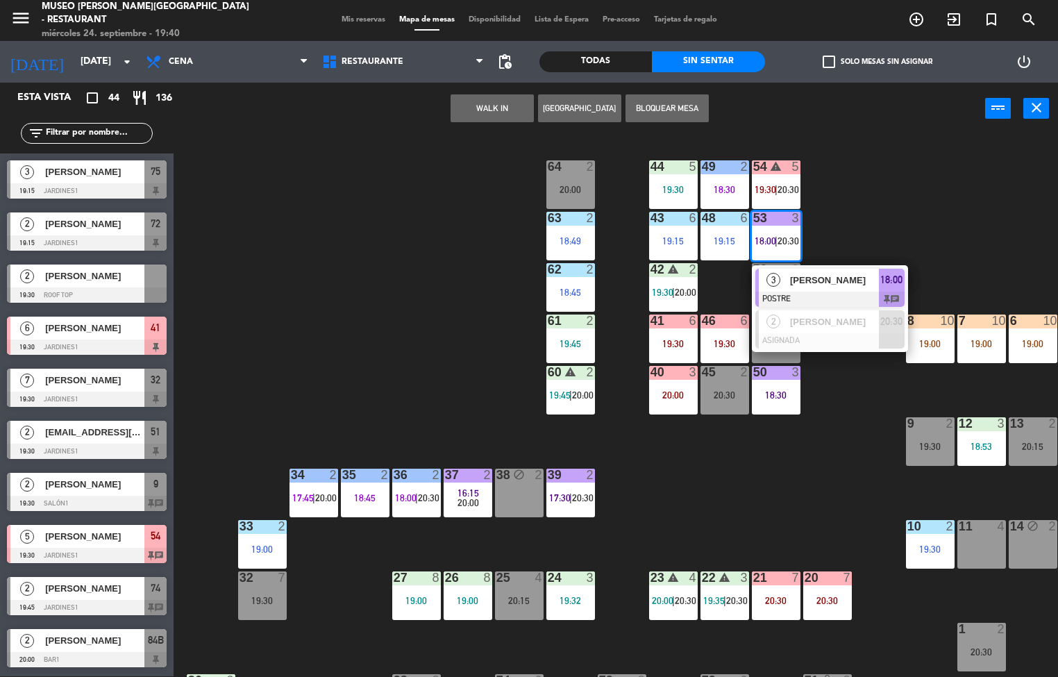
click at [819, 277] on span "[PERSON_NAME]" at bounding box center [834, 280] width 89 height 15
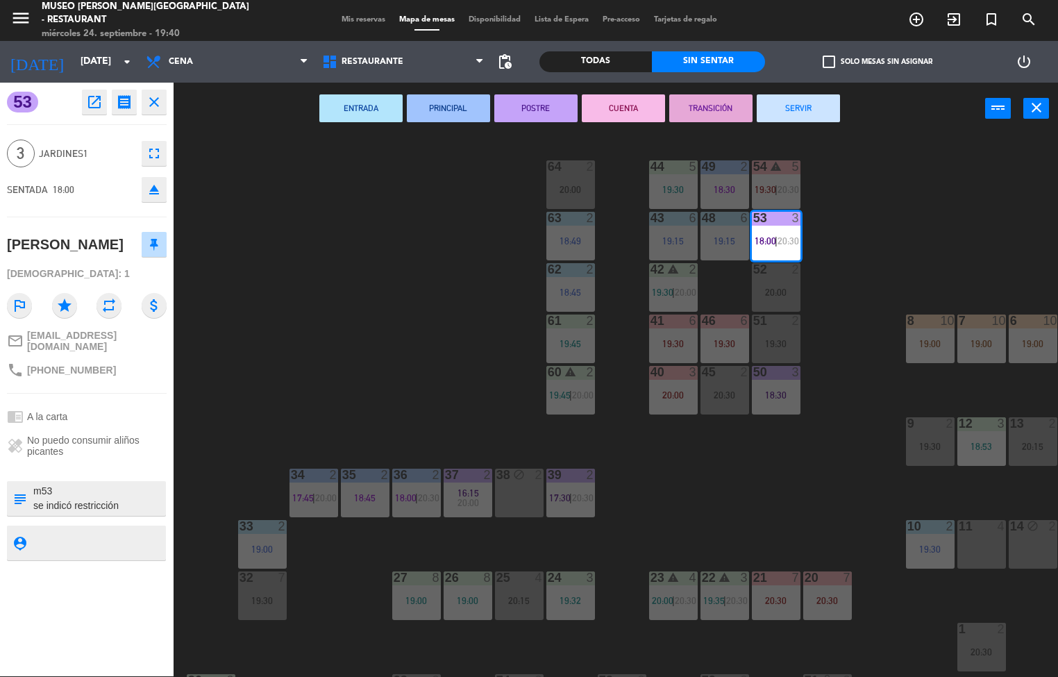
click at [426, 315] on div "44 5 19:30 49 2 18:30 54 warning 5 19:30 | 20:30 64 2 20:00 48 6 19:15 53 3 18:…" at bounding box center [621, 406] width 874 height 542
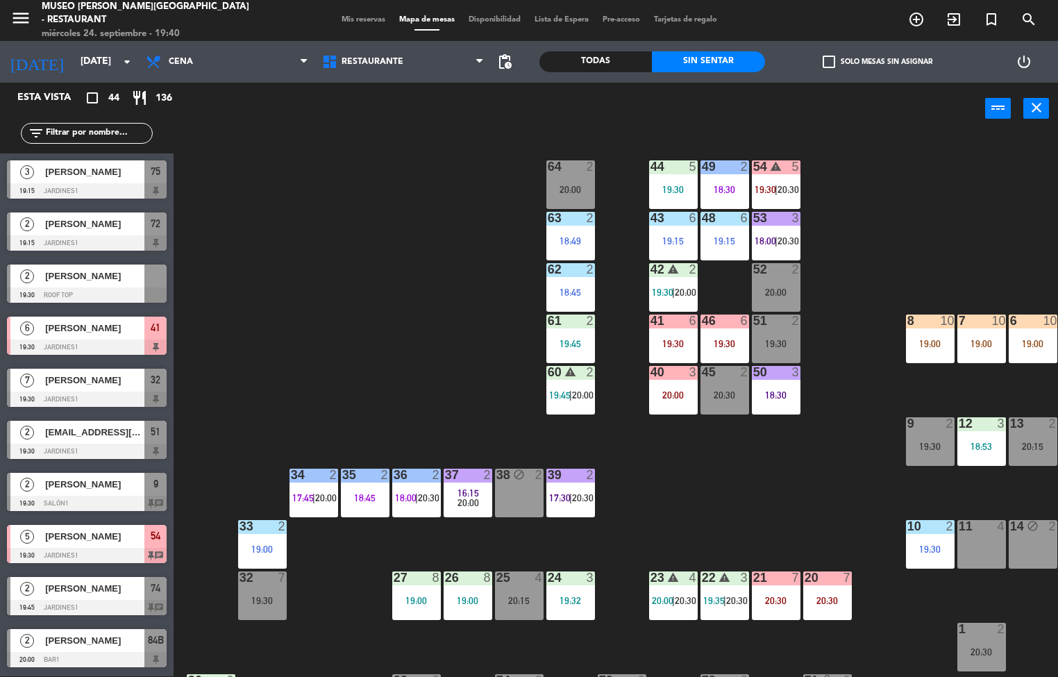
click at [667, 190] on div "19:30" at bounding box center [673, 190] width 49 height 10
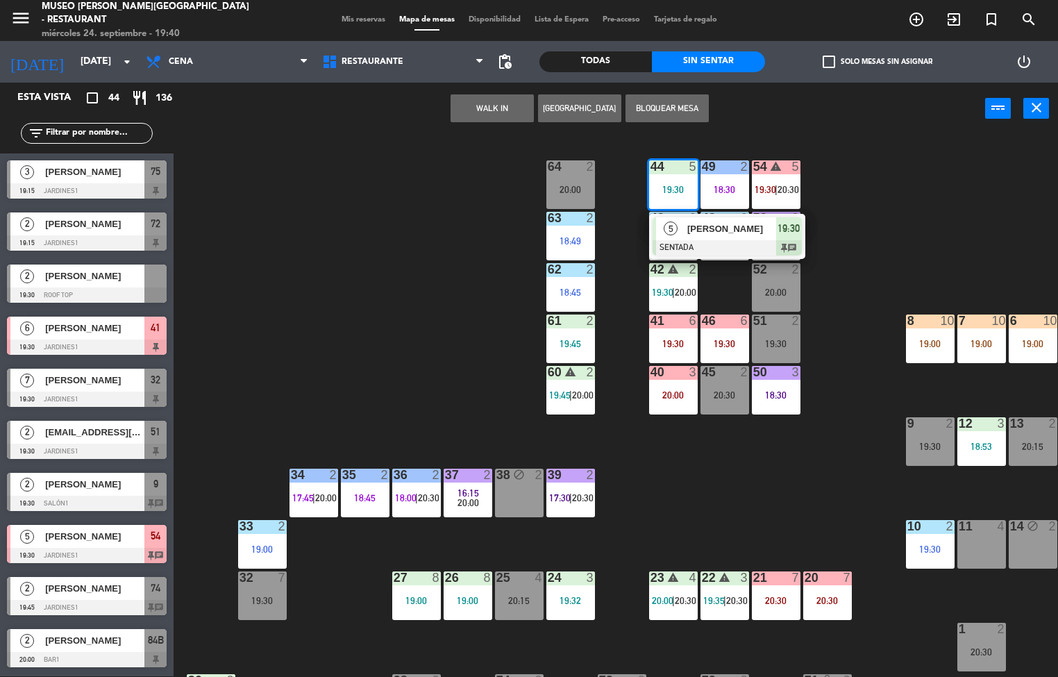
click at [446, 356] on div "44 5 19:30 5 [PERSON_NAME] SENTADA 19:30 chat 49 2 18:30 54 warning 5 19:30 | 2…" at bounding box center [621, 406] width 874 height 542
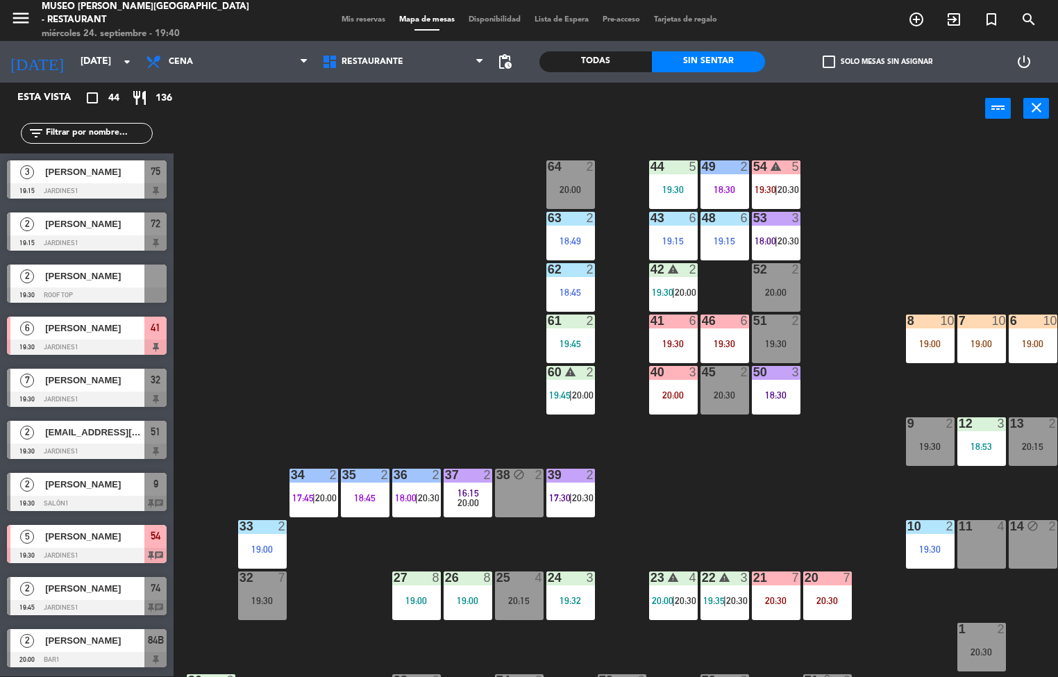
click at [569, 190] on div "20:00" at bounding box center [570, 190] width 49 height 10
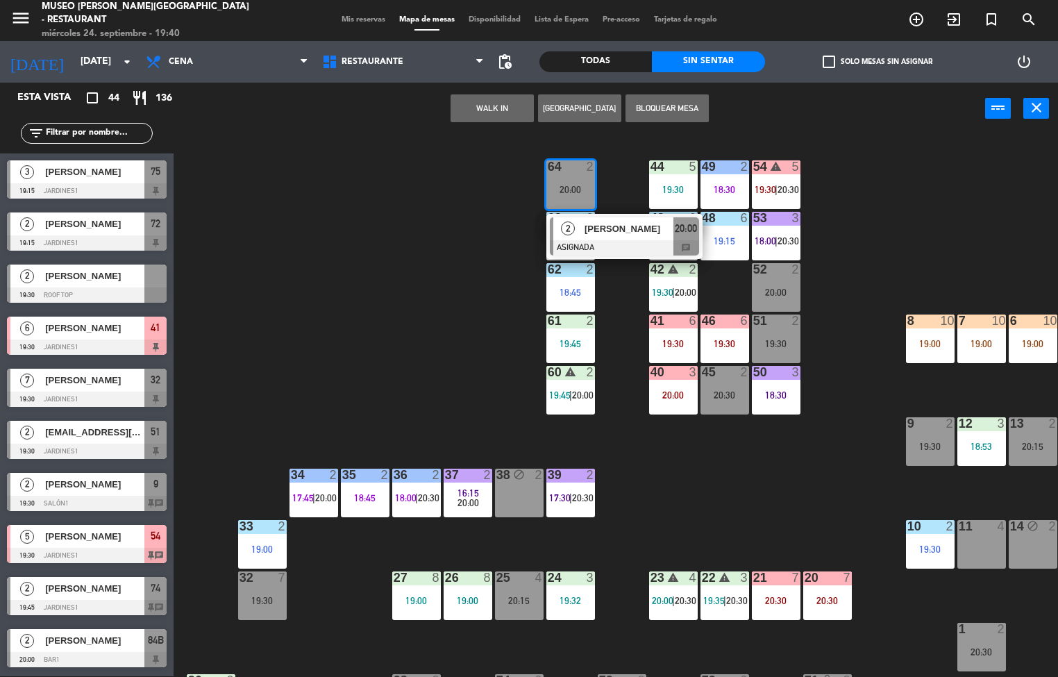
click at [394, 330] on div "44 5 19:30 49 2 18:30 54 warning 5 19:30 | 20:30 64 2 20:00 2 [PERSON_NAME] ASI…" at bounding box center [621, 406] width 874 height 542
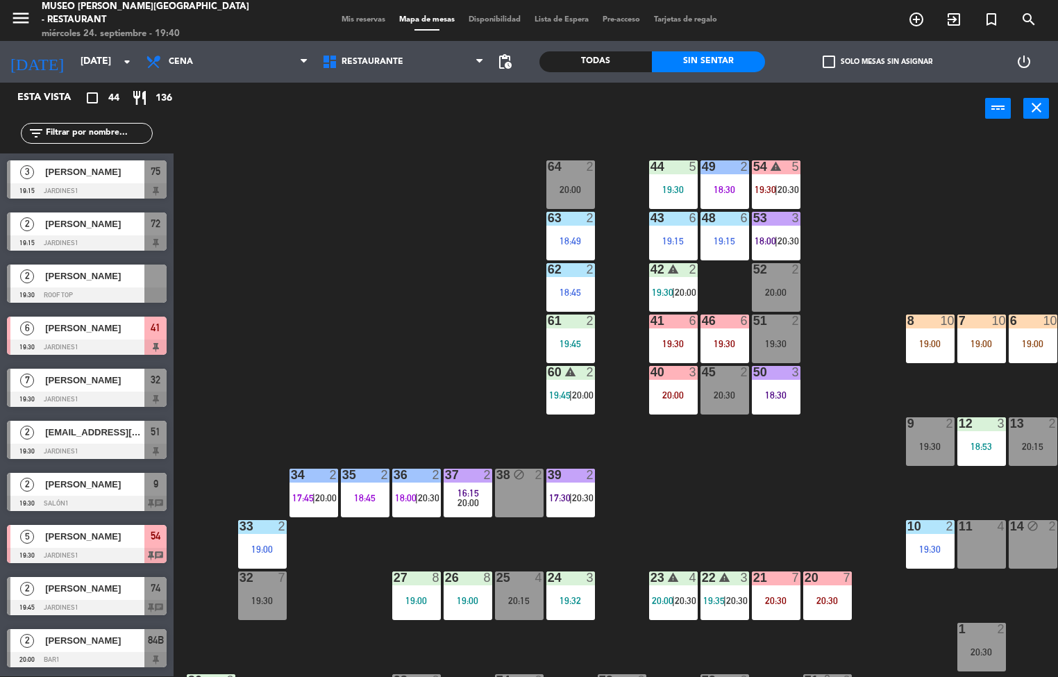
click at [555, 194] on div "20:00" at bounding box center [570, 190] width 49 height 10
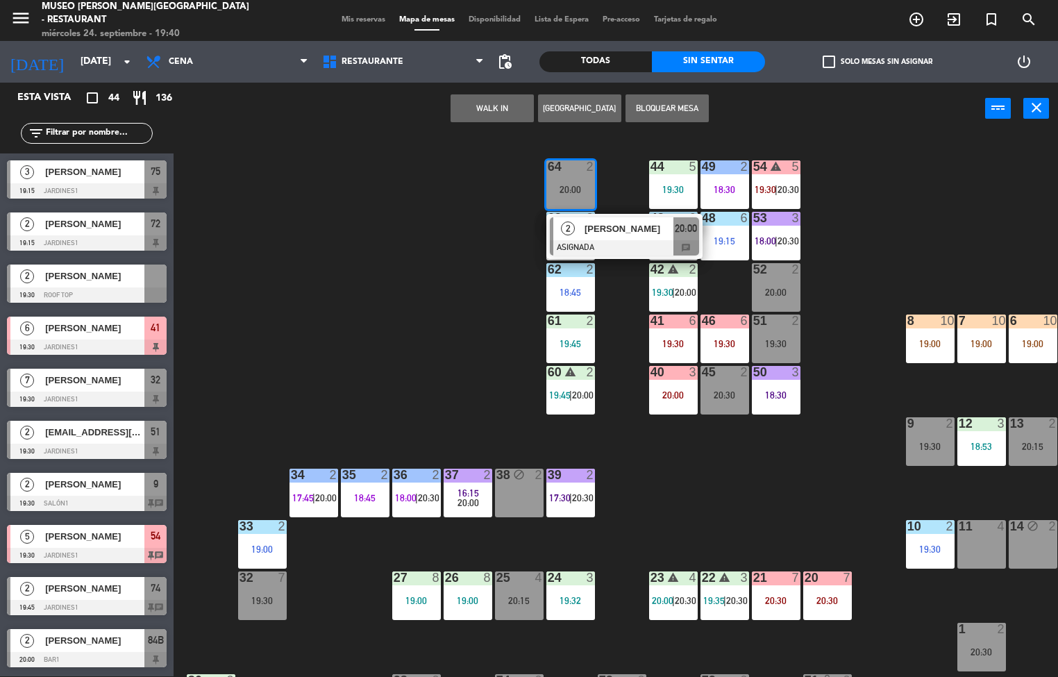
click at [621, 238] on div "[PERSON_NAME]" at bounding box center [628, 228] width 90 height 23
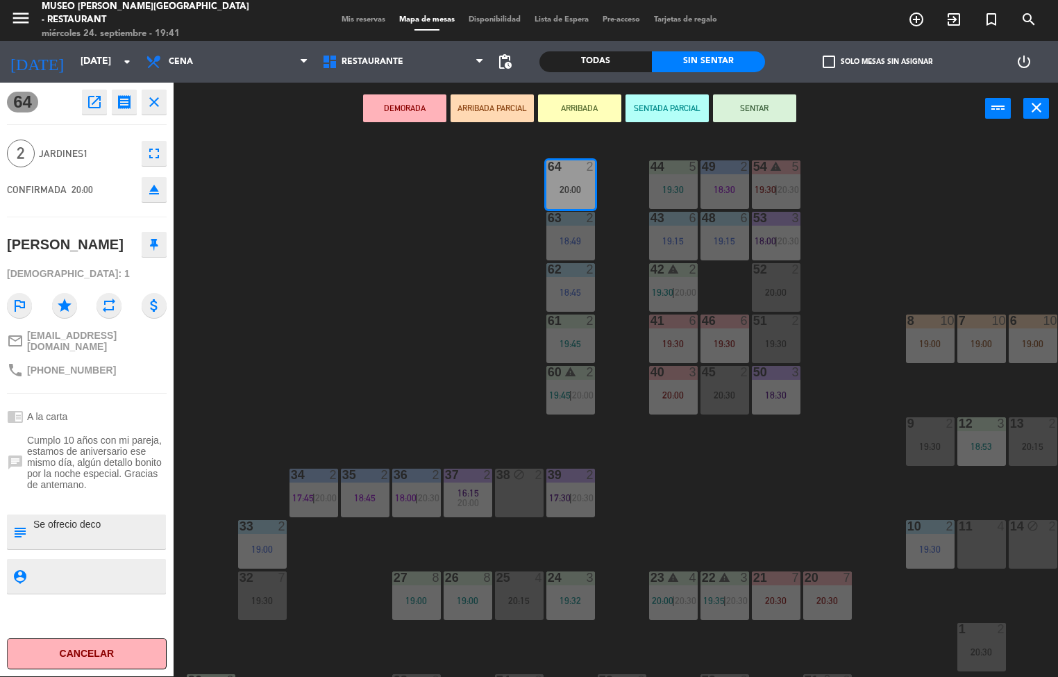
click at [340, 294] on div "44 5 19:30 49 2 18:30 54 warning 5 19:30 | 20:30 64 2 20:00 48 6 19:15 53 3 18:…" at bounding box center [621, 406] width 874 height 542
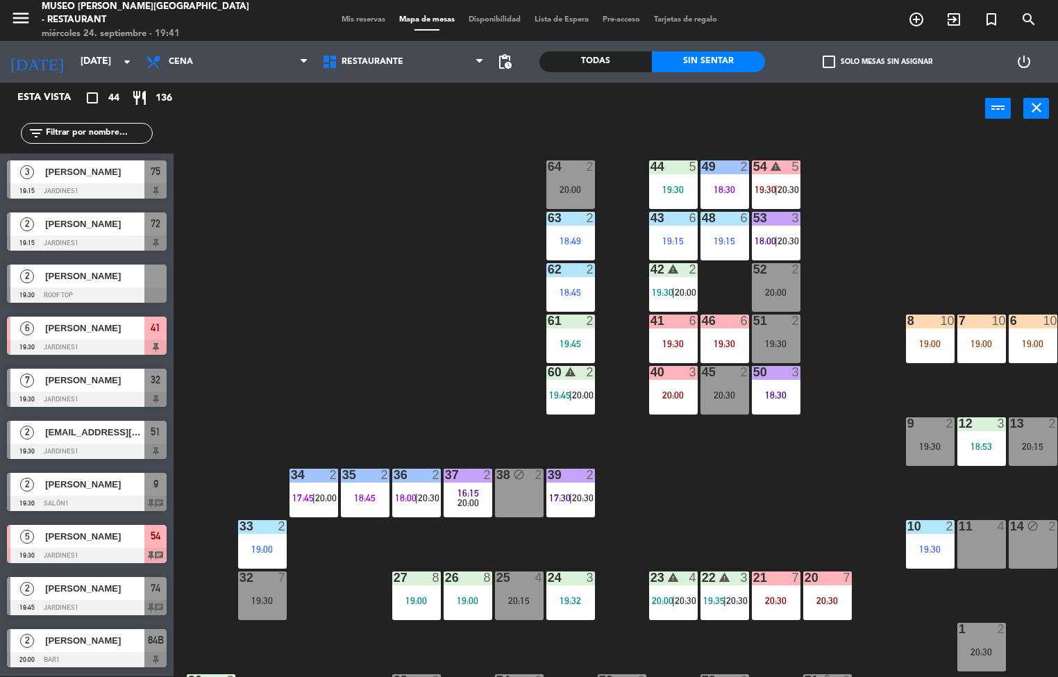
scroll to position [1, 0]
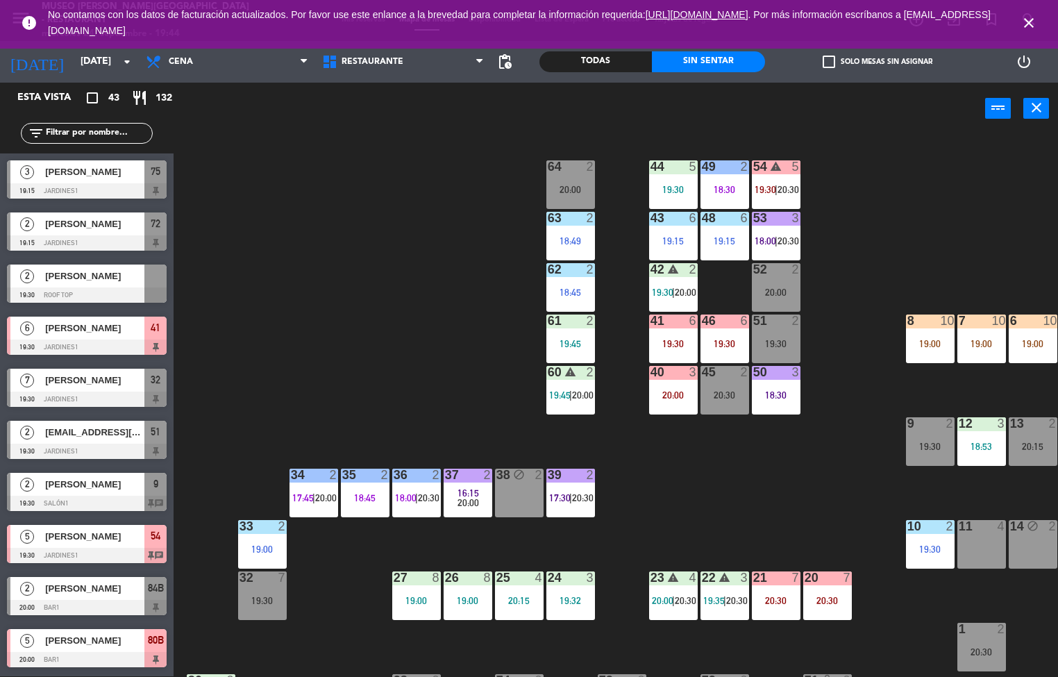
click at [713, 453] on div "44 5 19:30 49 2 18:30 54 warning 5 19:30 | 20:30 64 2 20:00 48 6 19:15 53 3 18:…" at bounding box center [621, 406] width 874 height 542
click at [569, 217] on div at bounding box center [570, 218] width 23 height 12
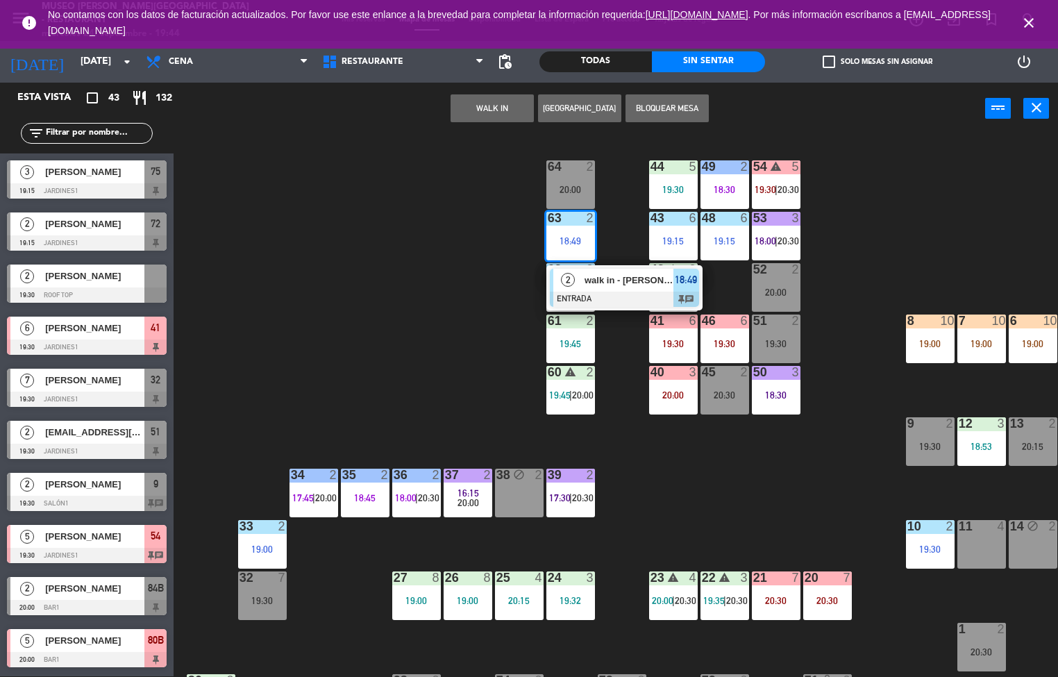
click at [630, 299] on div at bounding box center [624, 299] width 149 height 15
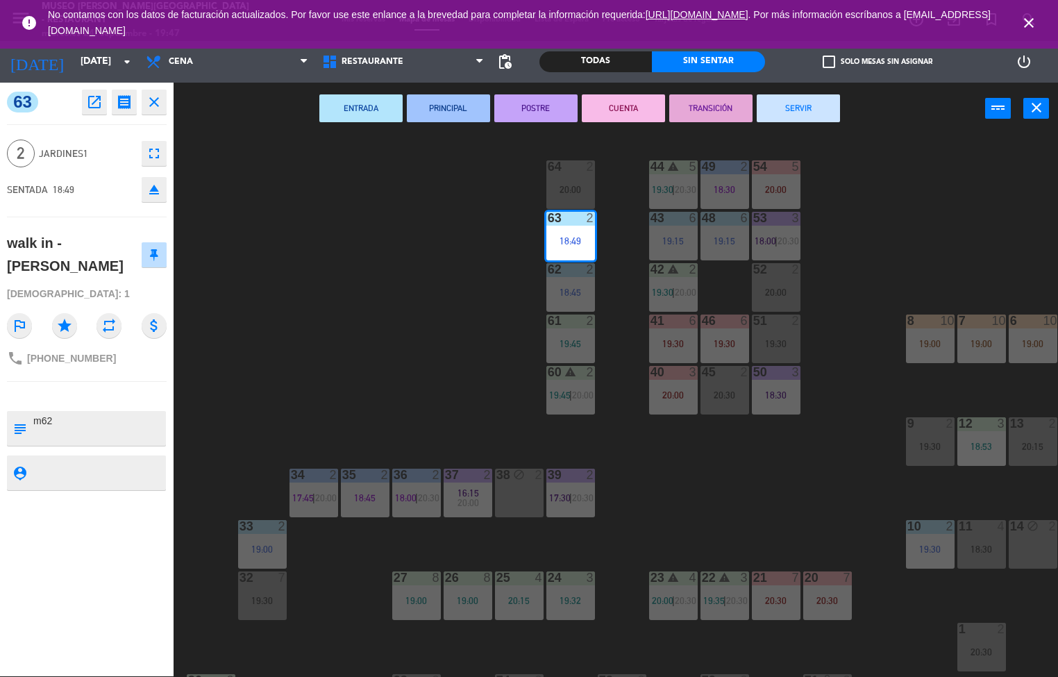
click at [399, 365] on div "44 warning 5 19:30 | 20:30 49 2 18:30 54 5 20:00 64 2 20:00 48 6 19:15 53 3 18:…" at bounding box center [621, 406] width 874 height 542
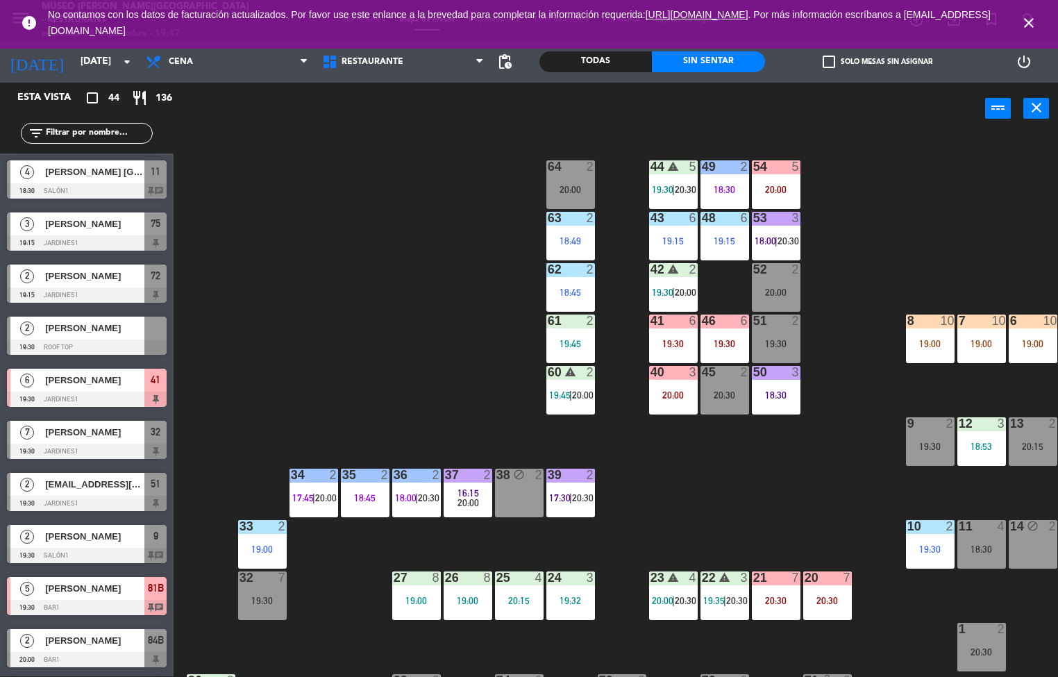
click at [75, 134] on input "text" at bounding box center [98, 133] width 108 height 15
click at [101, 132] on input "text" at bounding box center [98, 133] width 108 height 15
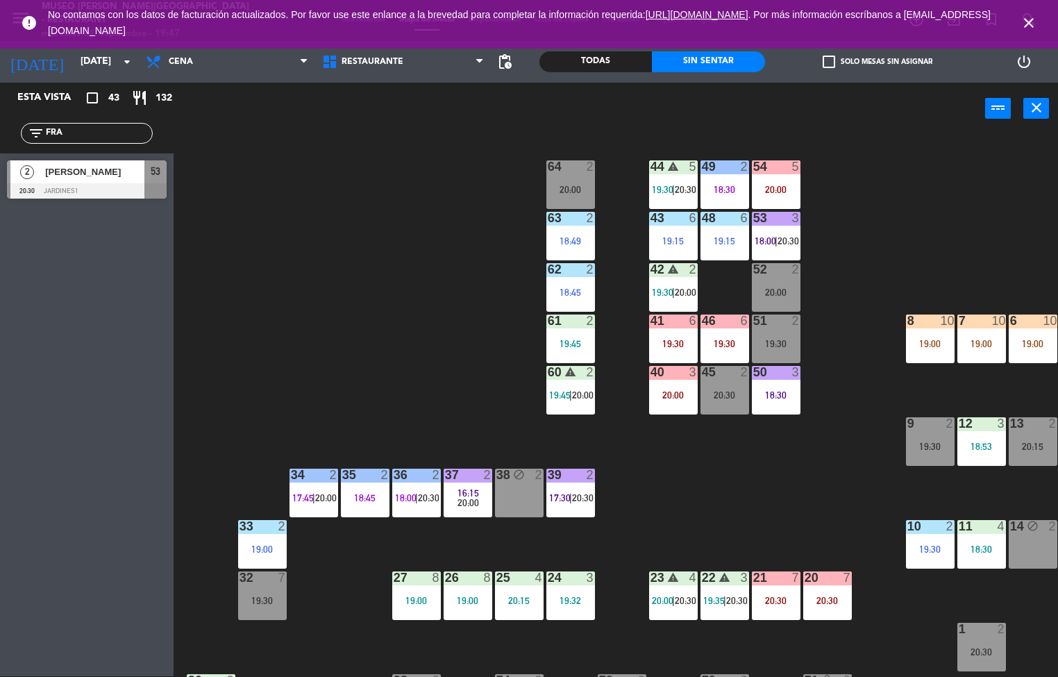
click at [363, 325] on div "44 warning 5 19:30 | 20:30 49 2 18:30 54 5 20:00 64 2 20:00 48 6 19:15 53 3 18:…" at bounding box center [621, 406] width 874 height 542
click at [985, 176] on div "44 warning 5 19:30 | 20:30 49 2 18:30 54 5 20:00 64 2 20:00 48 6 19:15 53 3 18:…" at bounding box center [621, 406] width 874 height 542
click at [596, 61] on div "Todas" at bounding box center [596, 61] width 112 height 21
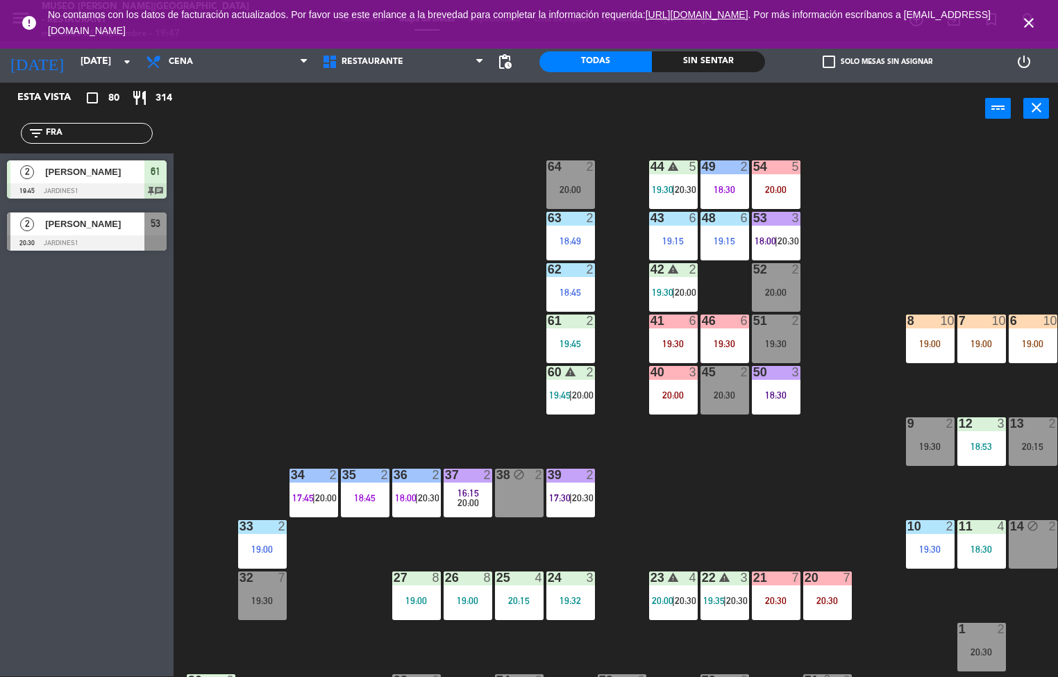
click at [113, 133] on input "FRA" at bounding box center [98, 133] width 108 height 15
type input "F"
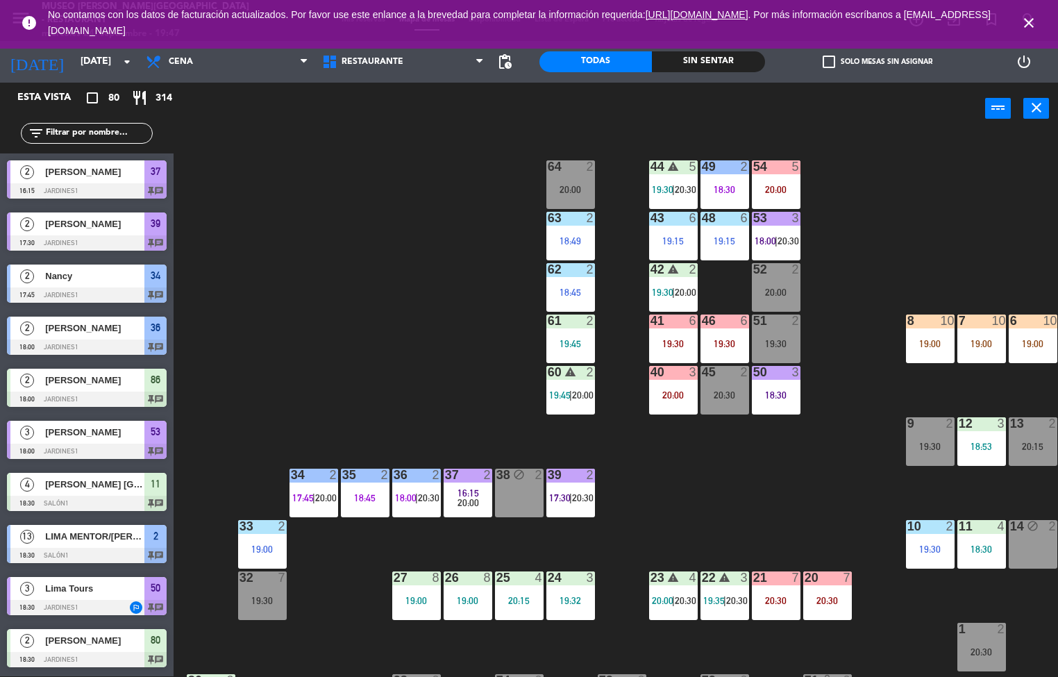
click at [990, 217] on div "44 warning 5 19:30 | 20:30 49 2 18:30 54 5 20:00 64 2 20:00 48 6 19:15 53 3 18:…" at bounding box center [621, 406] width 874 height 542
click at [971, 344] on div "19:00" at bounding box center [982, 344] width 49 height 10
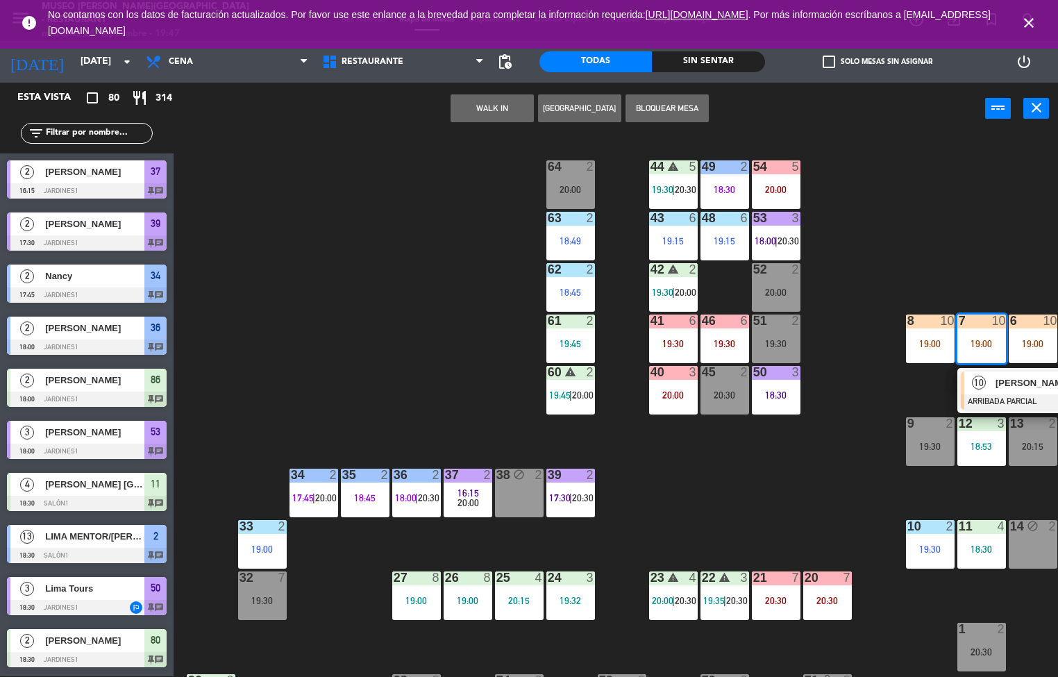
click at [1023, 383] on span "[PERSON_NAME]" at bounding box center [1040, 383] width 89 height 15
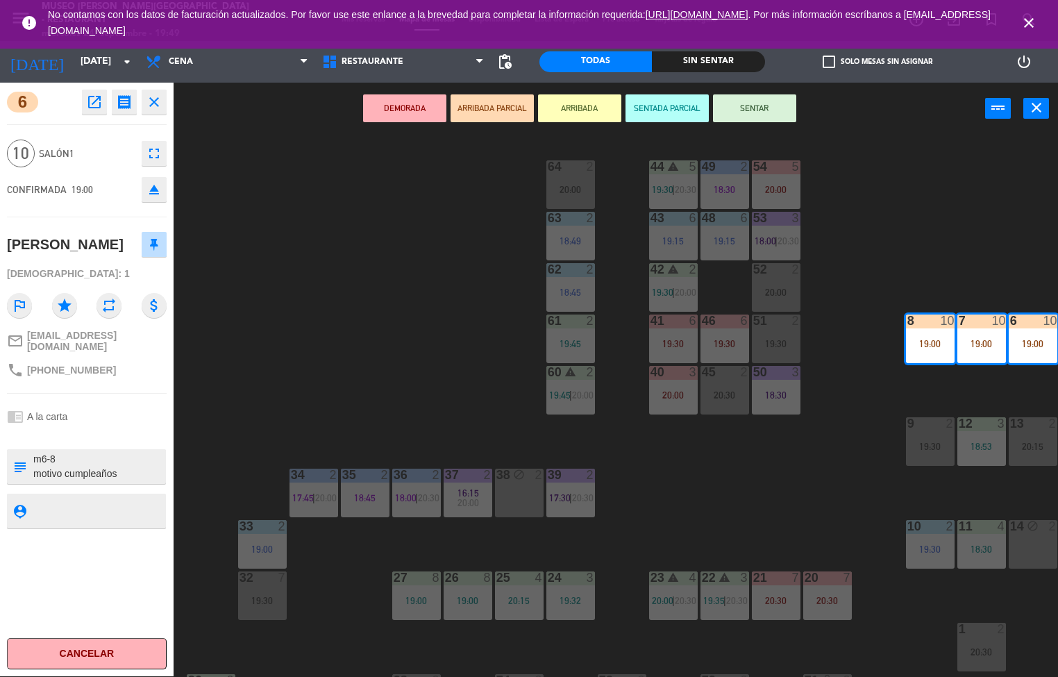
click at [404, 327] on div "44 warning 5 19:30 | 20:30 49 2 18:30 54 5 20:00 64 2 20:00 48 6 19:15 53 3 18:…" at bounding box center [621, 406] width 874 height 542
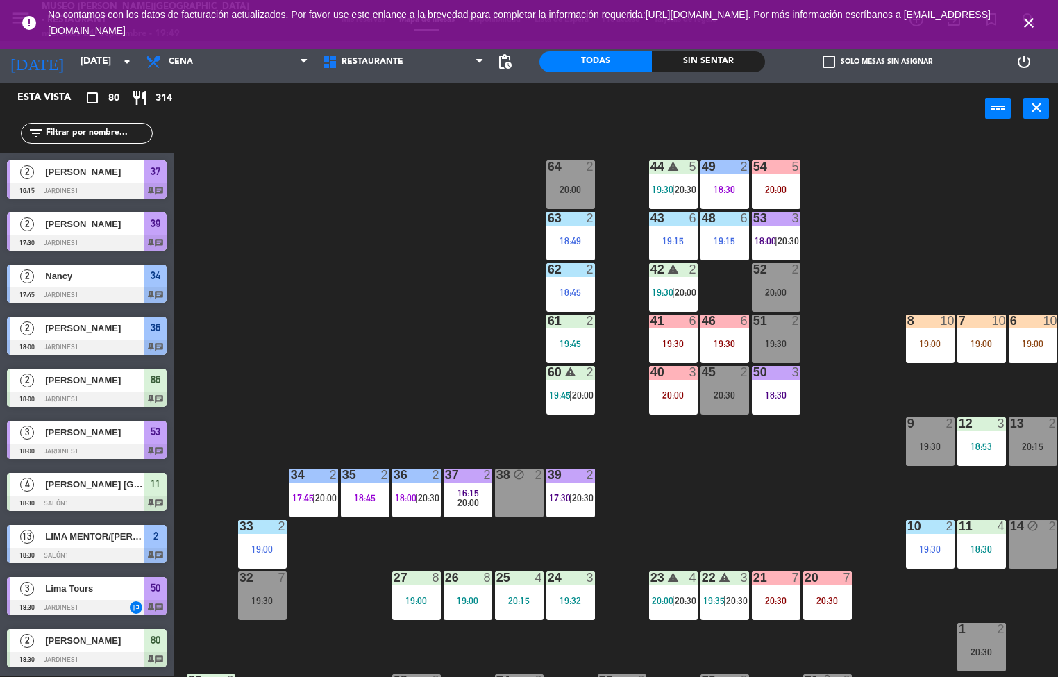
click at [92, 133] on input "text" at bounding box center [98, 133] width 108 height 15
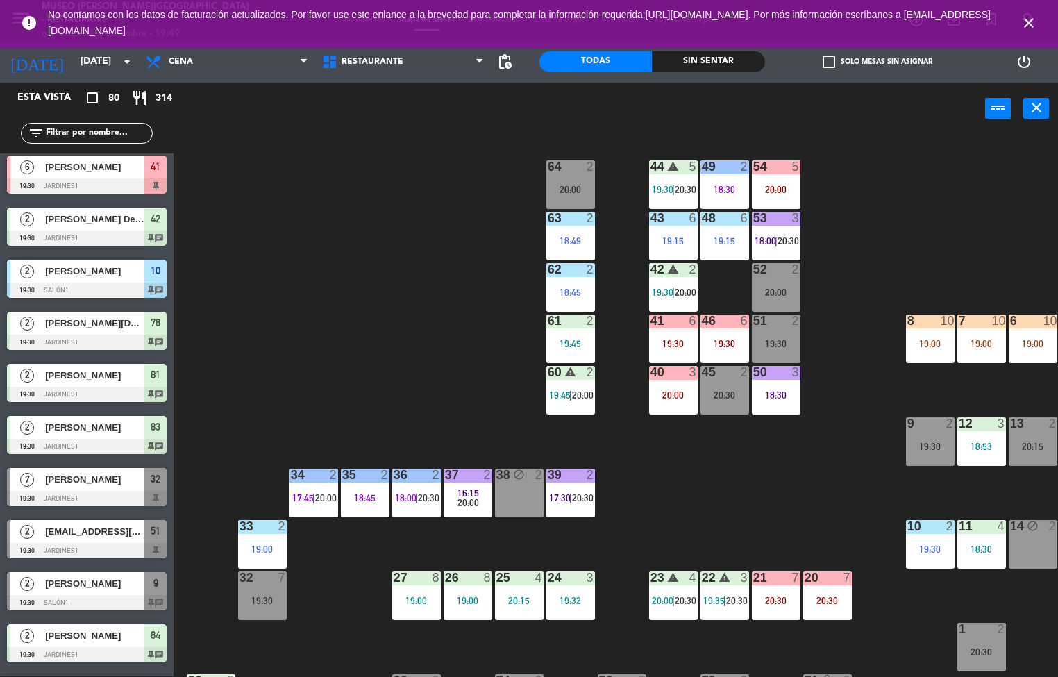
click at [94, 130] on input "text" at bounding box center [98, 133] width 108 height 15
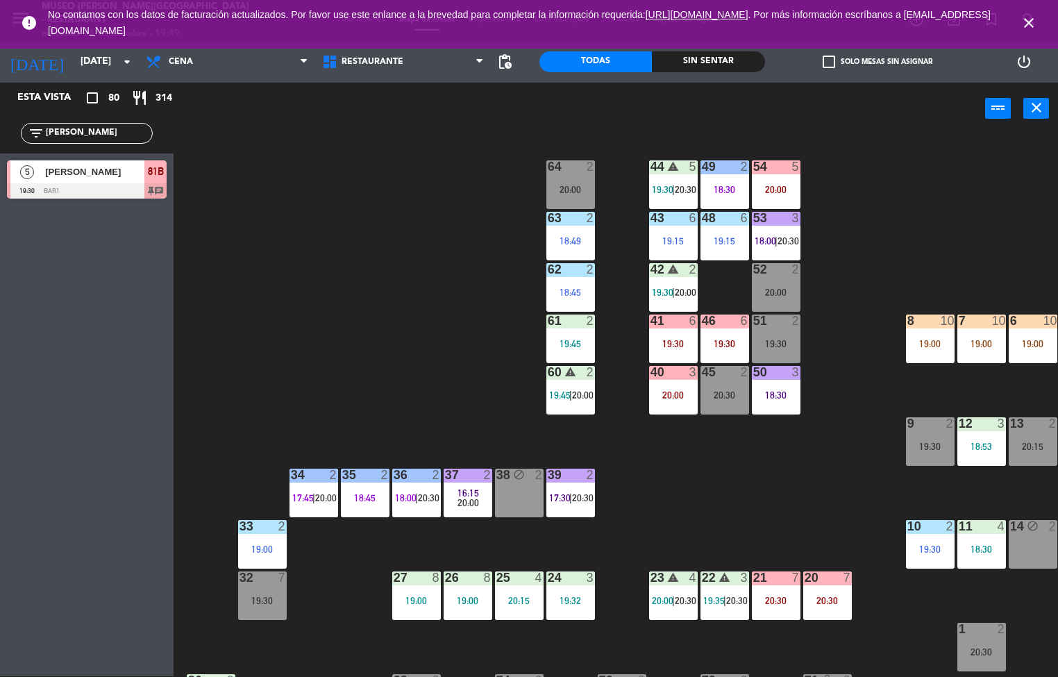
scroll to position [0, 0]
type input "[PERSON_NAME]"
click at [63, 174] on span "[PERSON_NAME]" at bounding box center [94, 172] width 99 height 15
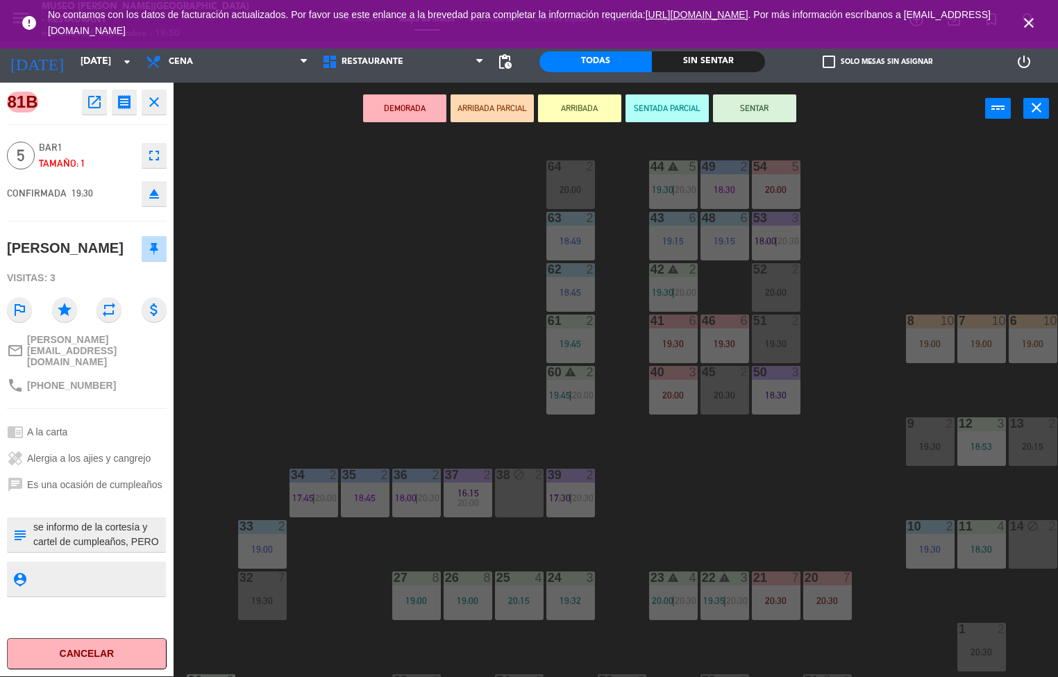
click at [426, 346] on div "44 warning 5 19:30 | 20:30 49 2 18:30 54 5 20:00 64 2 20:00 48 6 19:15 53 3 18:…" at bounding box center [621, 406] width 874 height 542
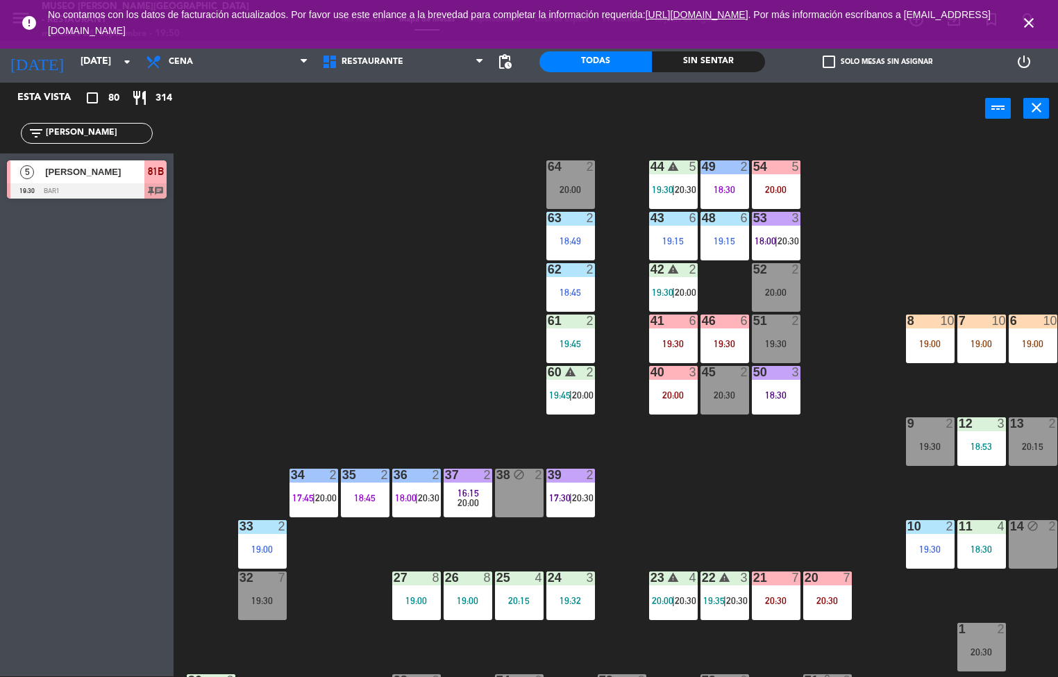
click at [796, 165] on div "5" at bounding box center [796, 166] width 8 height 12
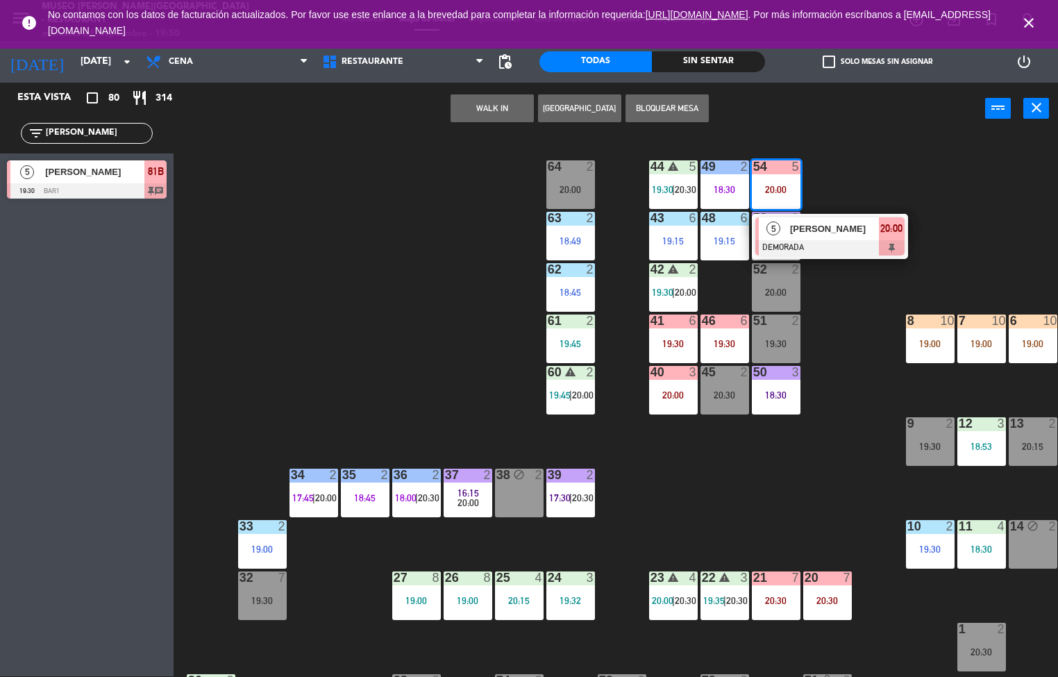
click at [838, 249] on div at bounding box center [829, 247] width 149 height 15
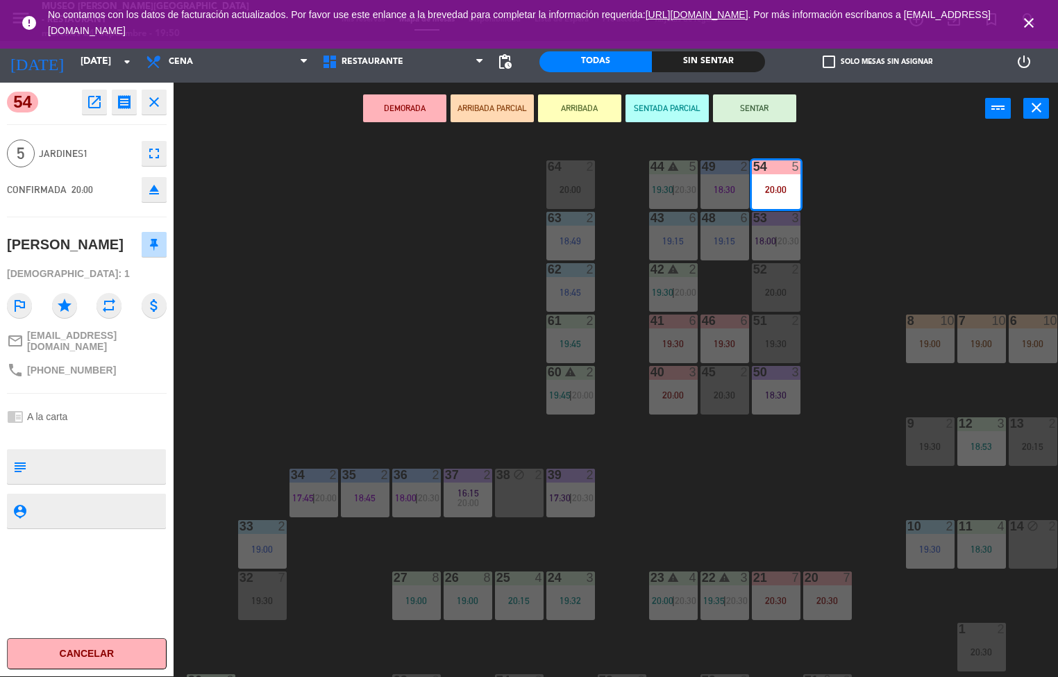
click at [664, 107] on button "SENTADA PARCIAL" at bounding box center [667, 108] width 83 height 28
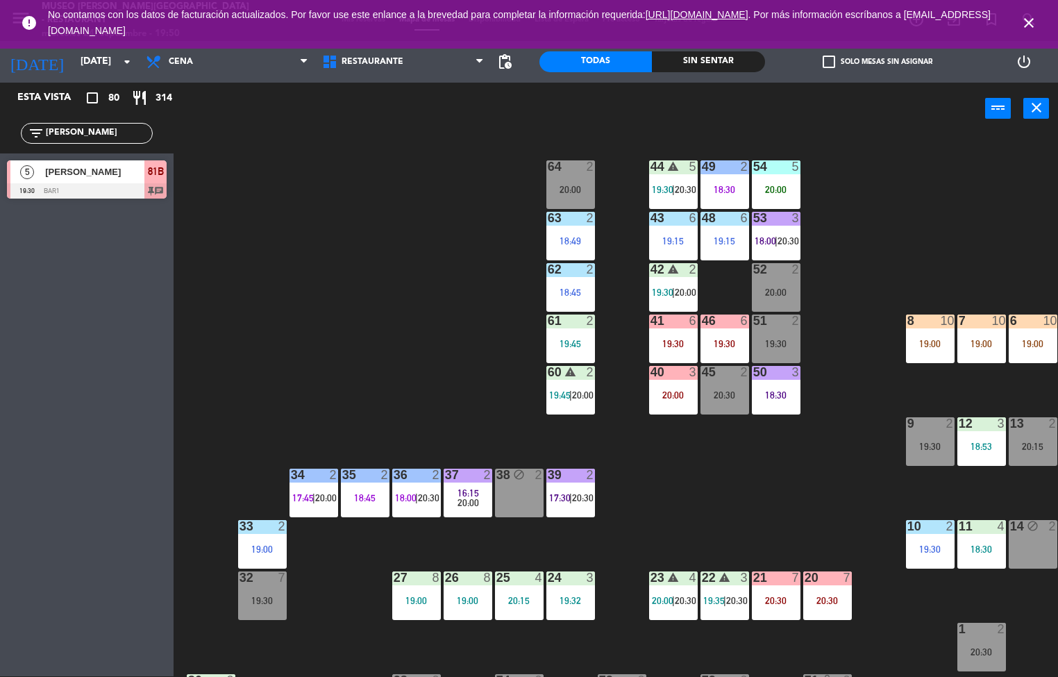
click at [906, 217] on div "44 warning 5 19:30 | 20:30 49 2 18:30 54 5 20:00 64 2 20:00 48 6 19:15 53 3 18:…" at bounding box center [621, 406] width 874 height 542
click at [1029, 23] on icon "close" at bounding box center [1029, 23] width 17 height 17
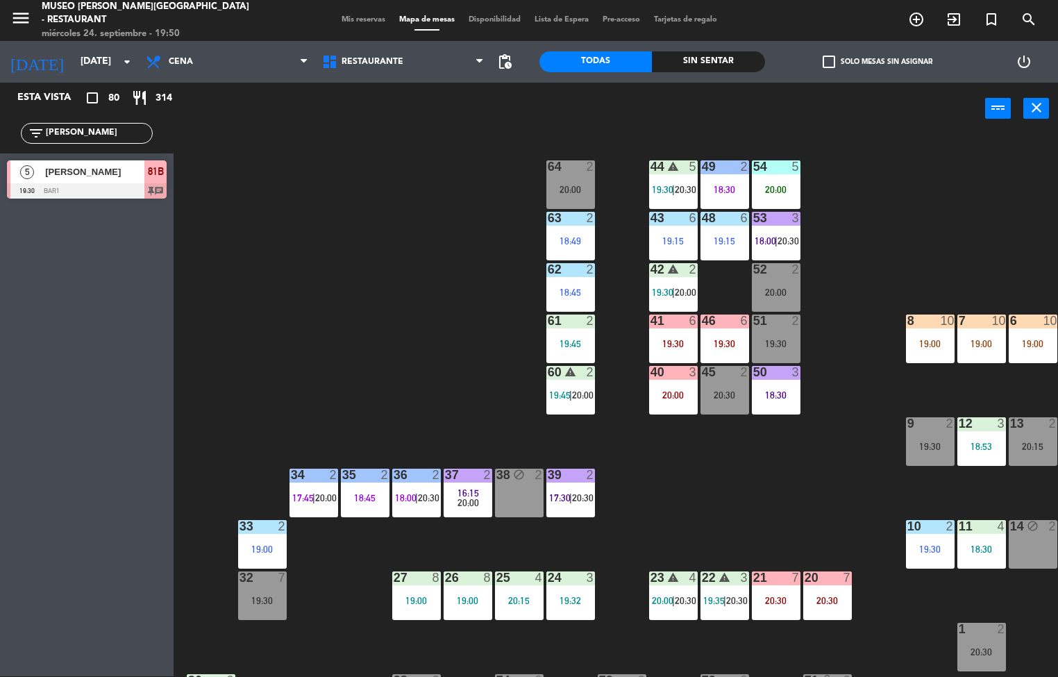
scroll to position [0, 112]
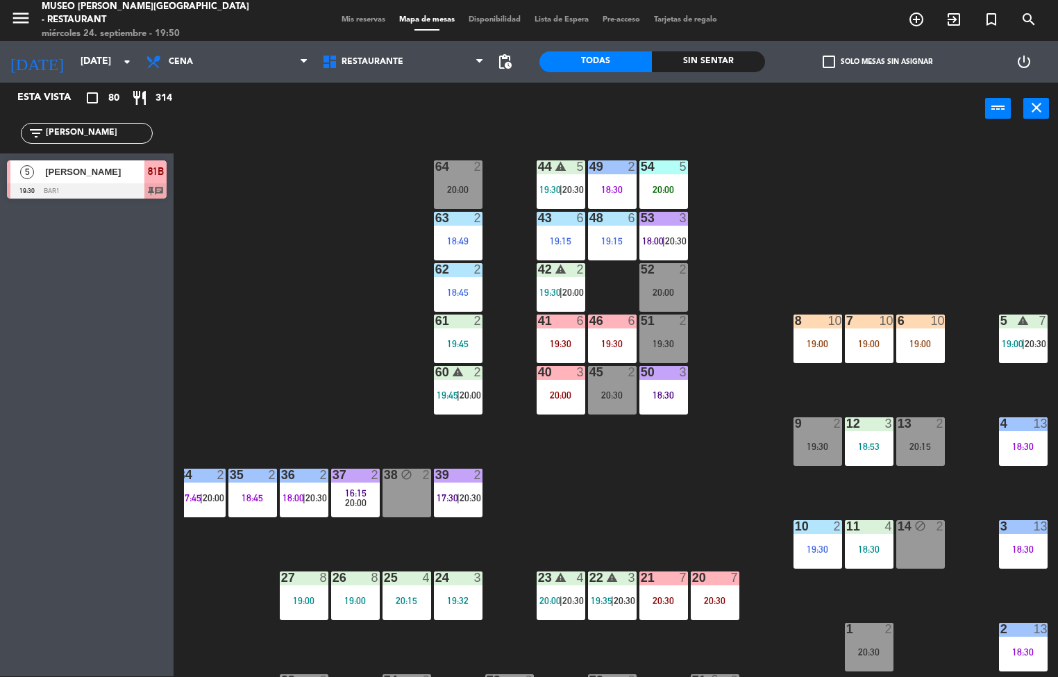
click at [904, 336] on div "6 10 19:00" at bounding box center [920, 339] width 49 height 49
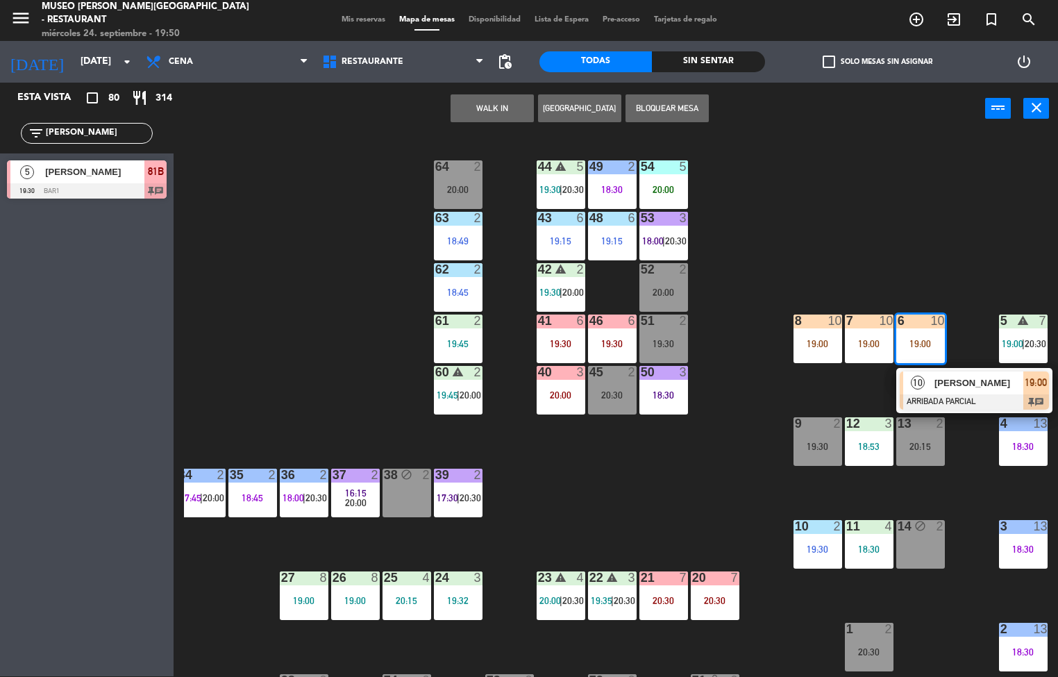
click at [967, 378] on span "[PERSON_NAME]" at bounding box center [979, 383] width 89 height 15
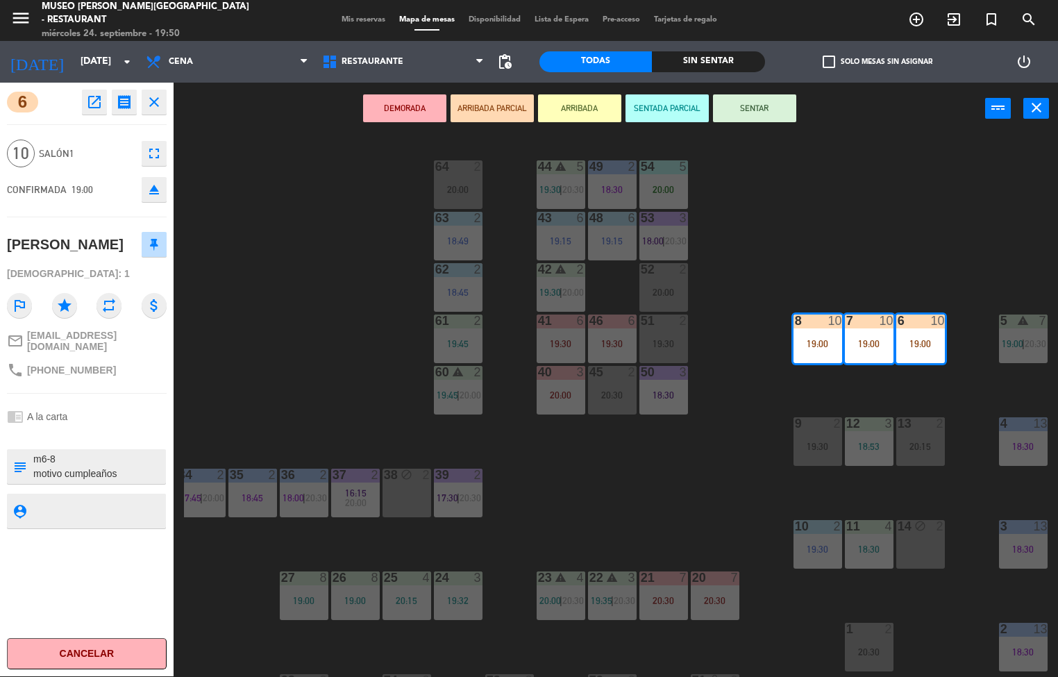
click at [696, 481] on div "44 warning 5 19:30 | 20:30 49 2 18:30 54 5 20:00 64 2 20:00 48 6 19:15 53 3 18:…" at bounding box center [621, 406] width 874 height 542
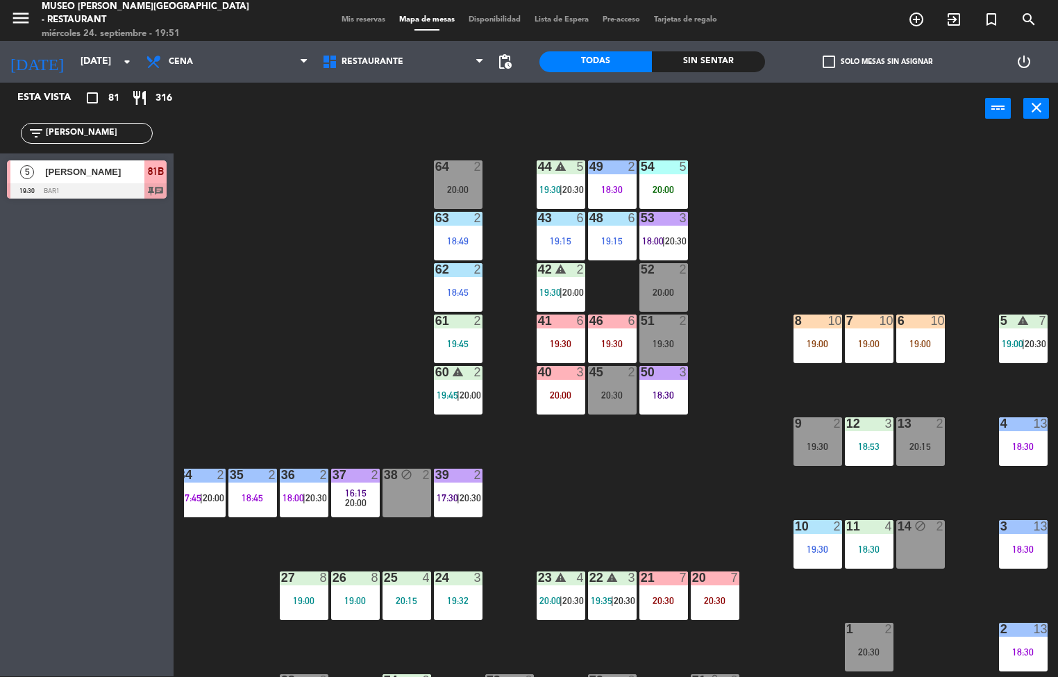
click at [727, 510] on div "44 warning 5 19:30 | 20:30 49 2 18:30 54 5 20:00 64 2 20:00 48 6 19:15 53 3 18:…" at bounding box center [621, 406] width 874 height 542
click at [92, 165] on span "[PERSON_NAME]" at bounding box center [94, 172] width 99 height 15
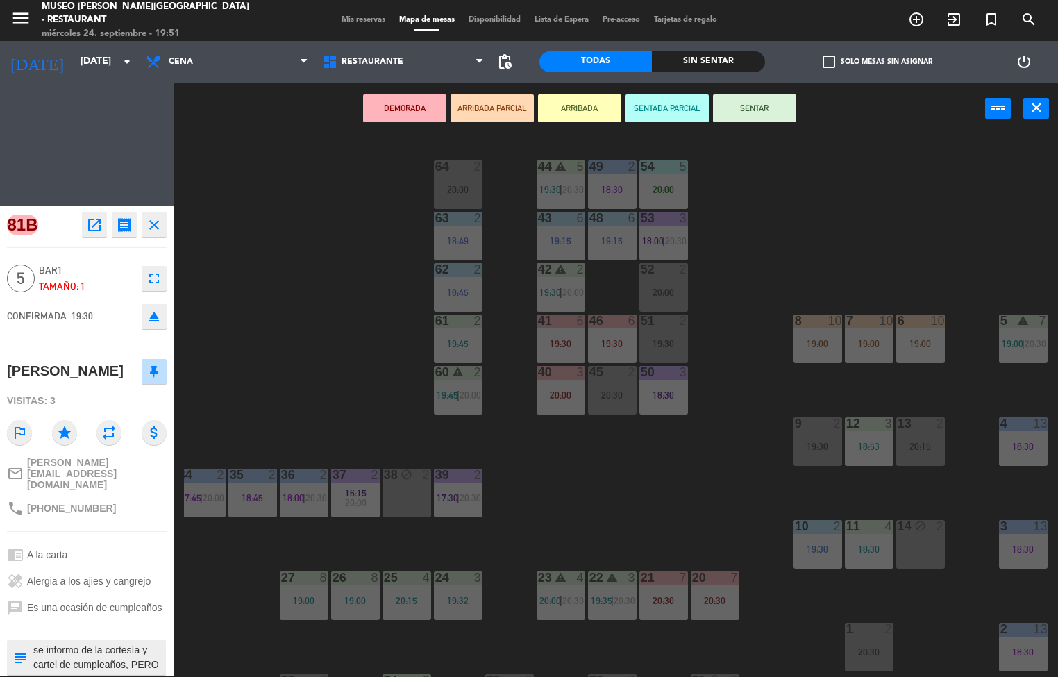
click at [74, 133] on div "Esta vista crop_square 81 restaurant 316 filter_list [PERSON_NAME] 5 [PERSON_NA…" at bounding box center [87, 380] width 174 height 594
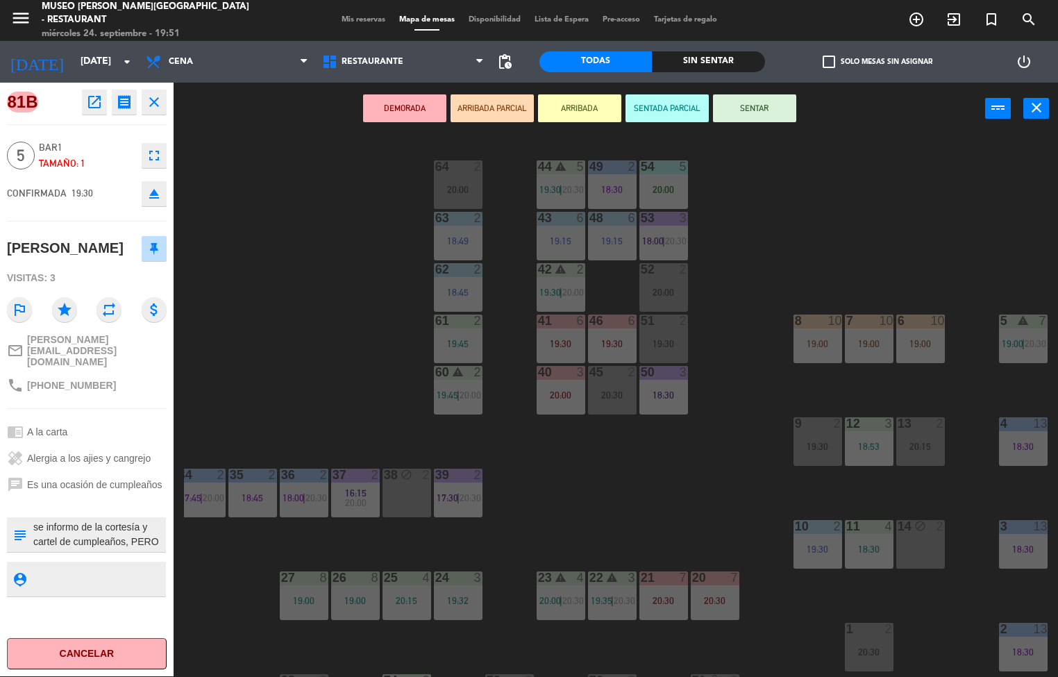
click at [159, 101] on icon "close" at bounding box center [154, 102] width 17 height 17
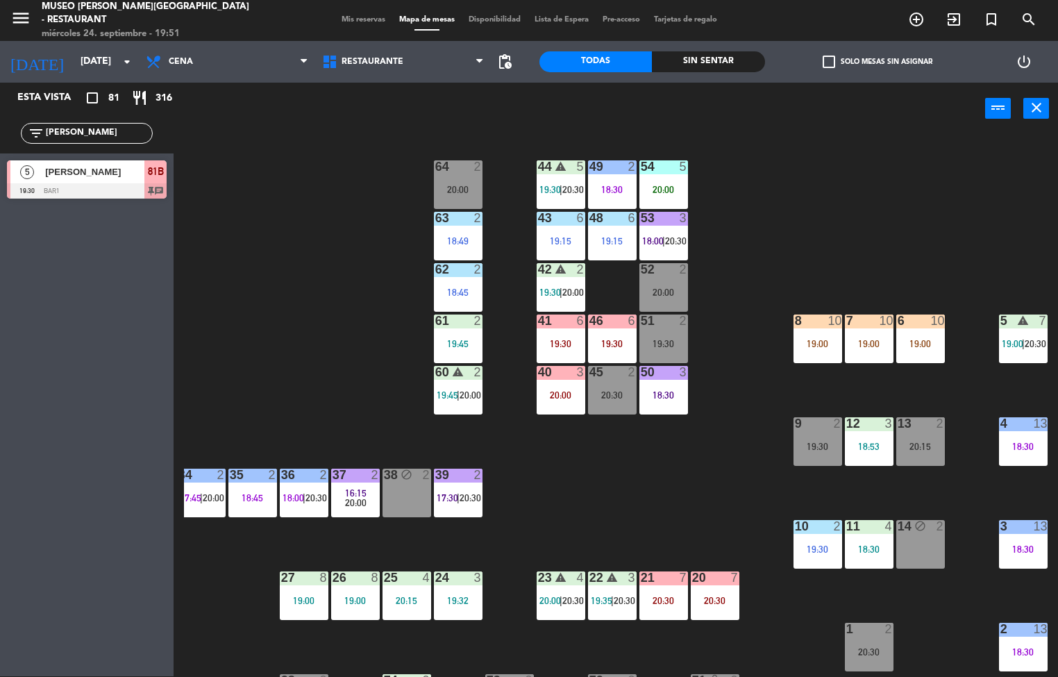
click at [90, 135] on input "[PERSON_NAME]" at bounding box center [98, 133] width 108 height 15
type input "R"
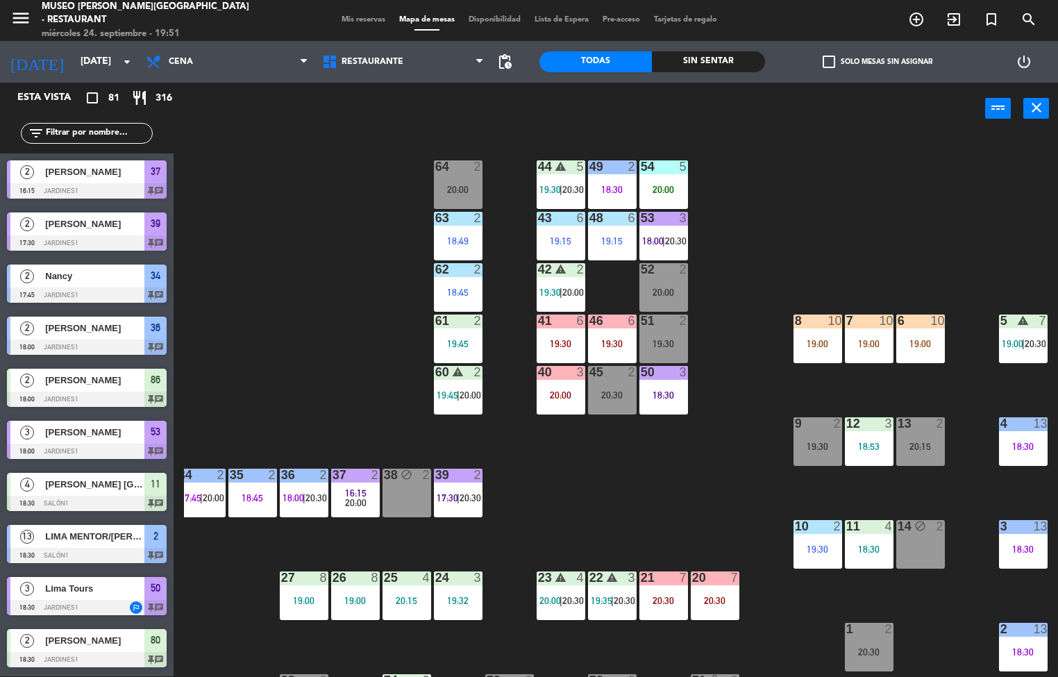
click at [749, 465] on div "44 warning 5 19:30 | 20:30 49 2 18:30 54 5 20:00 64 2 20:00 48 6 19:15 53 3 18:…" at bounding box center [621, 406] width 874 height 542
click at [692, 492] on div "44 warning 5 19:30 | 20:30 49 2 18:30 54 5 20:00 64 2 20:00 48 6 19:15 53 3 18:…" at bounding box center [621, 406] width 874 height 542
click at [809, 192] on div "44 warning 5 19:30 | 20:30 49 2 18:30 54 5 20:00 64 2 19:30 48 6 19:15 53 3 18:…" at bounding box center [621, 406] width 874 height 542
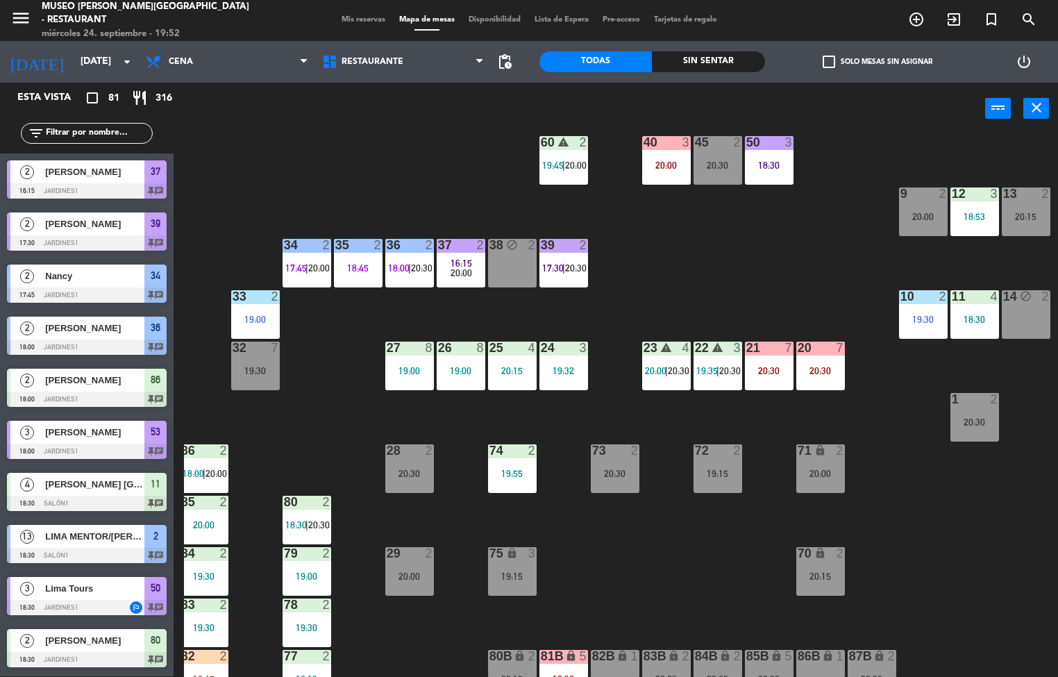
click at [781, 344] on div "7" at bounding box center [791, 348] width 23 height 12
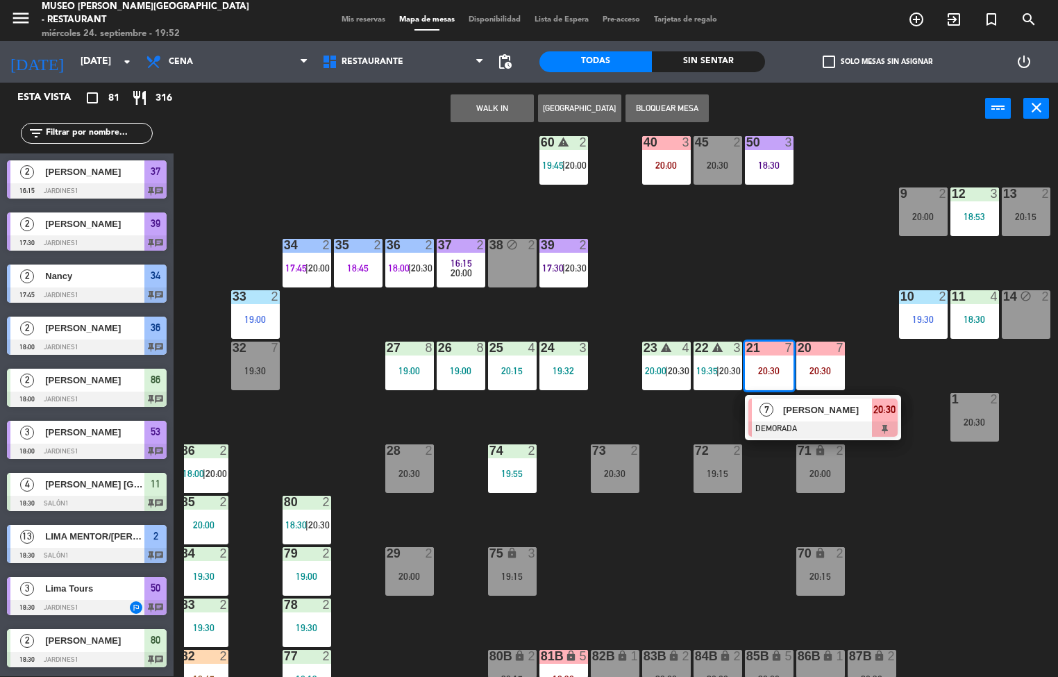
click at [744, 283] on div "44 warning 5 19:30 | 20:30 49 2 18:30 54 5 20:00 64 2 19:30 48 6 19:15 53 3 18:…" at bounding box center [621, 406] width 874 height 542
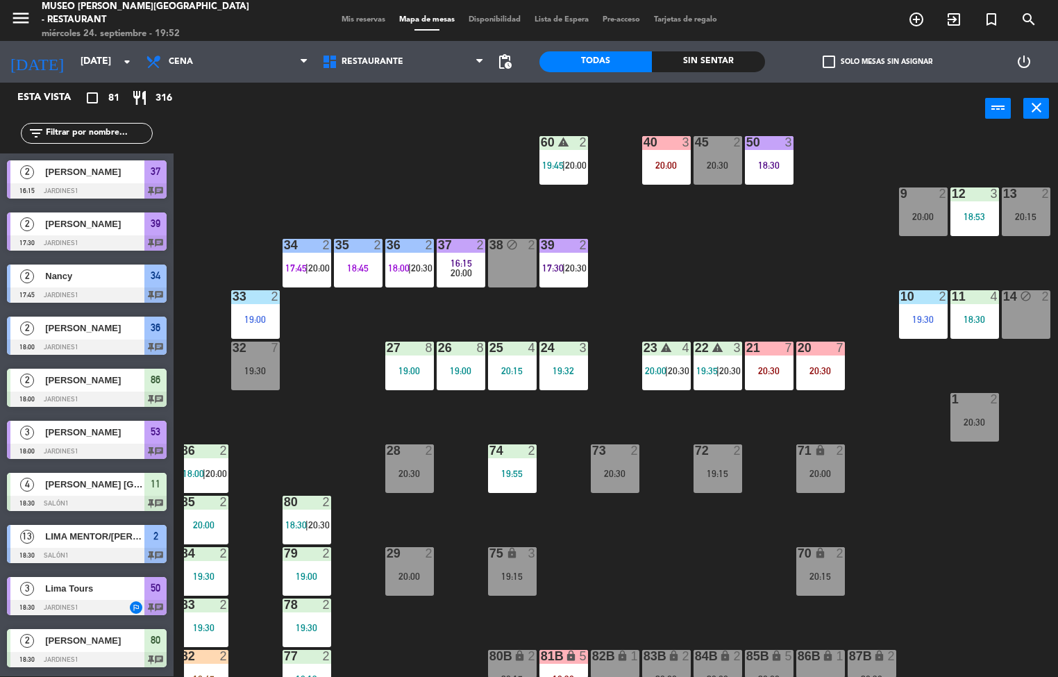
scroll to position [0, 7]
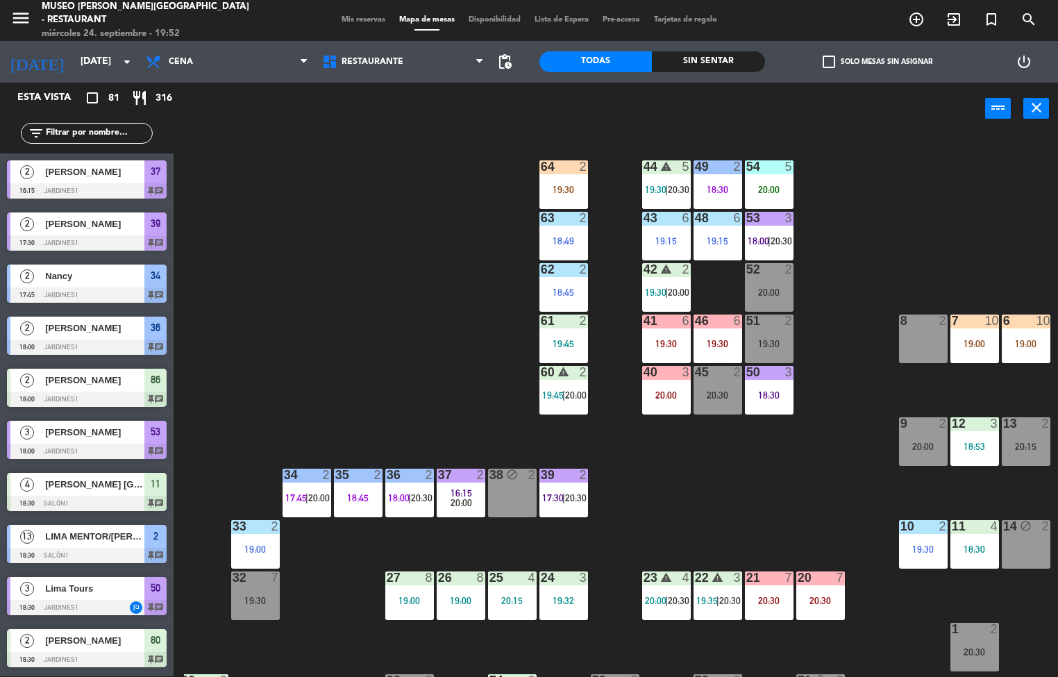
click at [790, 577] on div "7" at bounding box center [789, 577] width 8 height 12
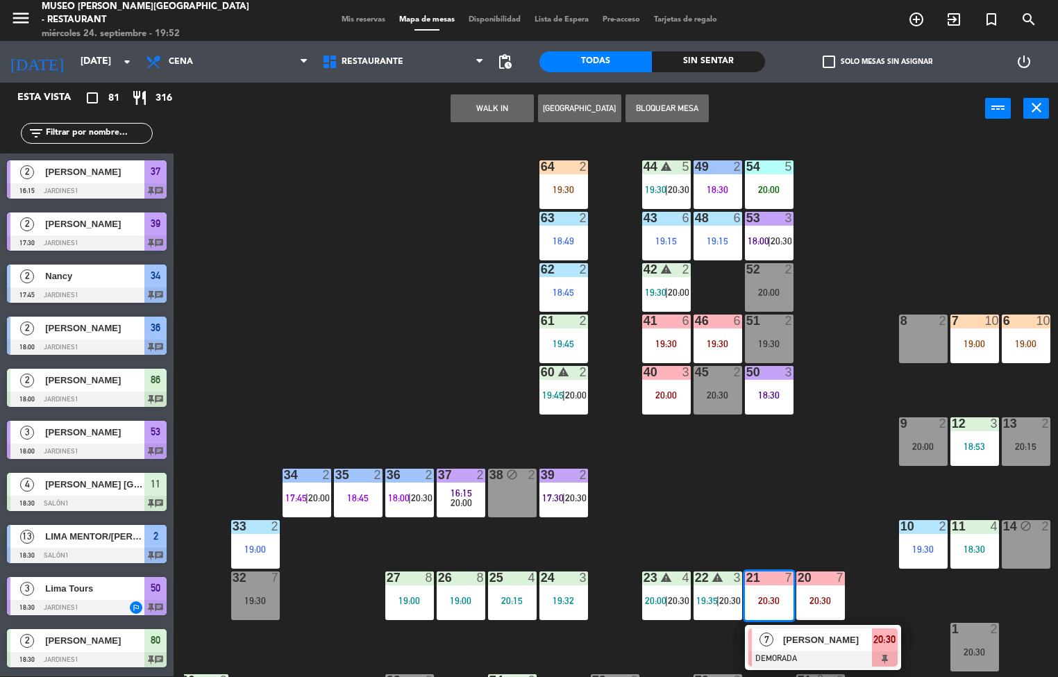
click at [790, 577] on div "7" at bounding box center [789, 577] width 8 height 12
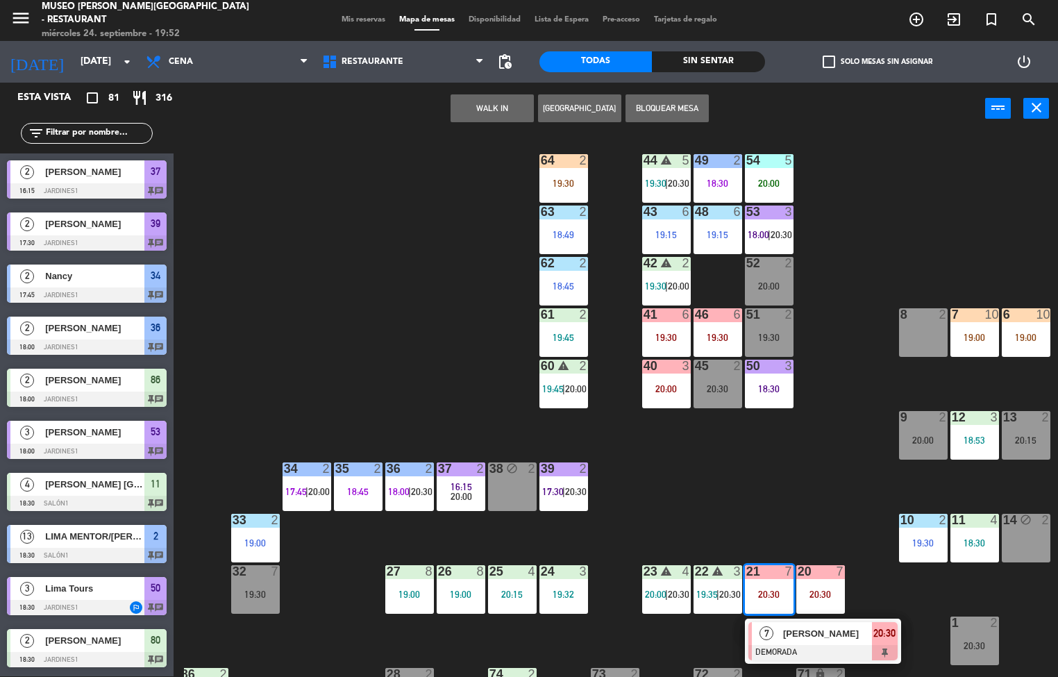
click at [769, 507] on div "44 warning 5 19:30 | 20:30 49 2 18:30 54 5 20:00 64 2 19:30 48 6 19:15 53 3 18:…" at bounding box center [621, 406] width 874 height 542
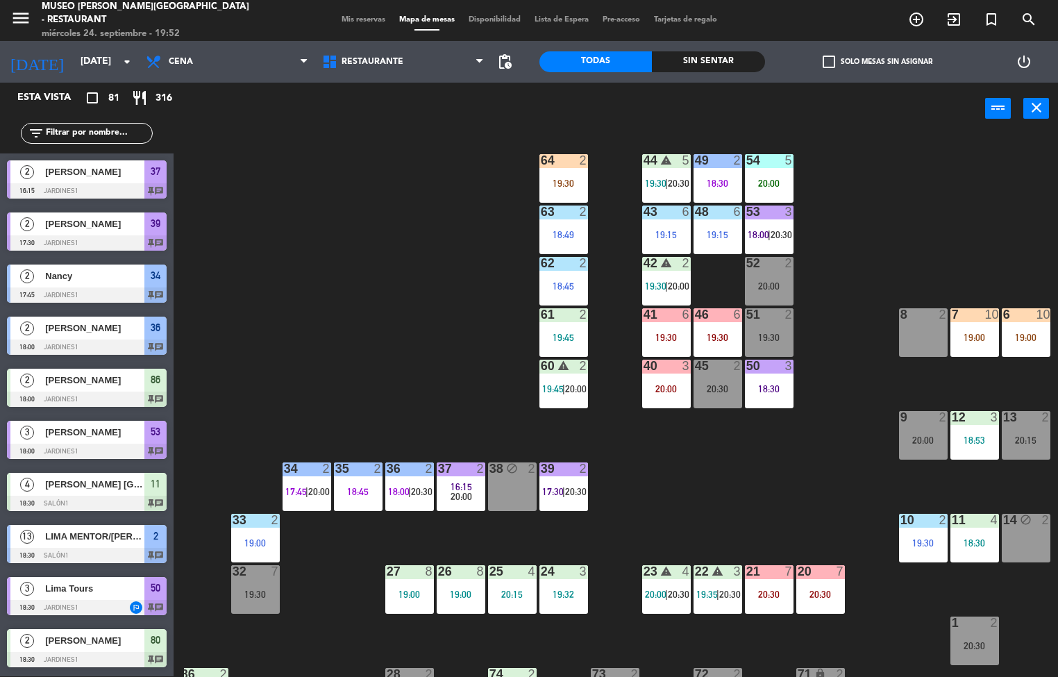
scroll to position [183, 7]
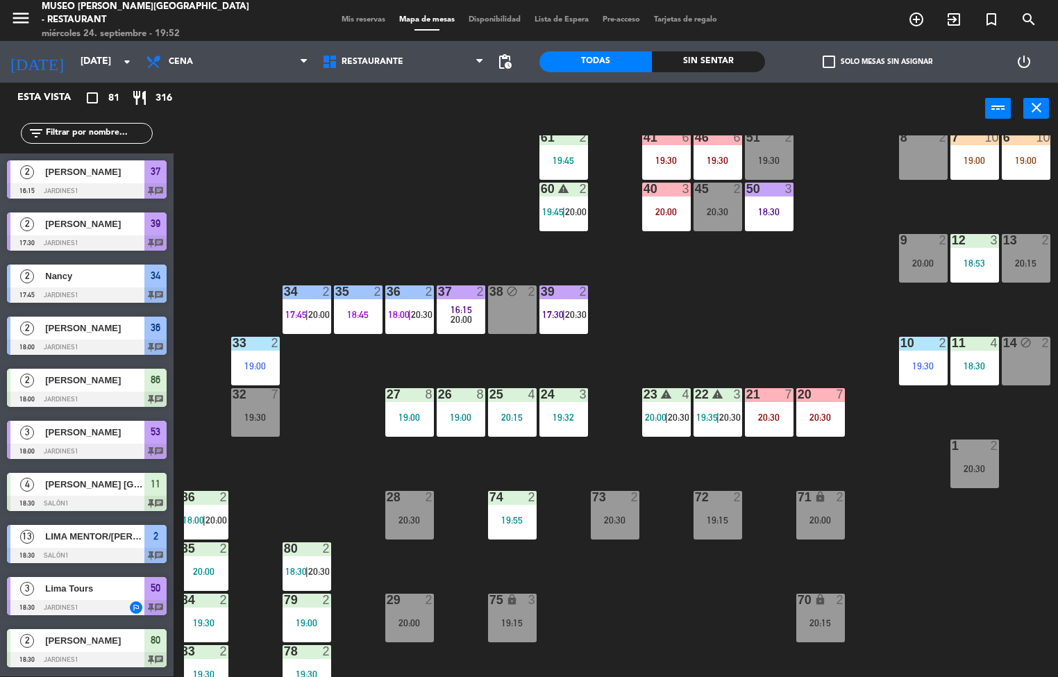
click at [761, 392] on div at bounding box center [769, 394] width 23 height 12
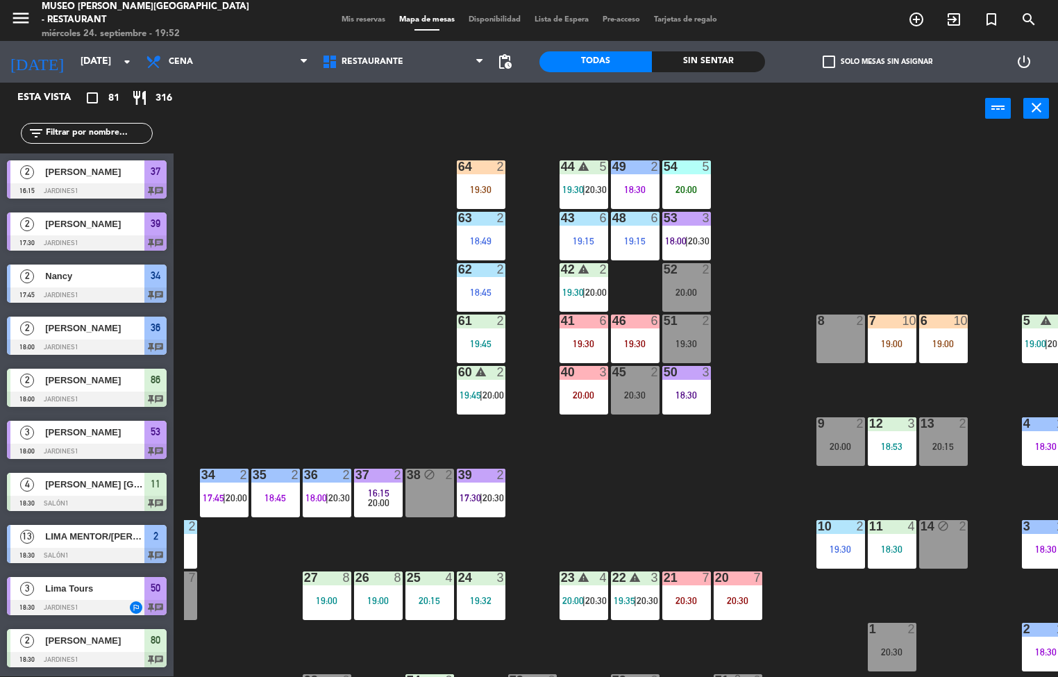
click at [562, 369] on div "40" at bounding box center [561, 372] width 1 height 12
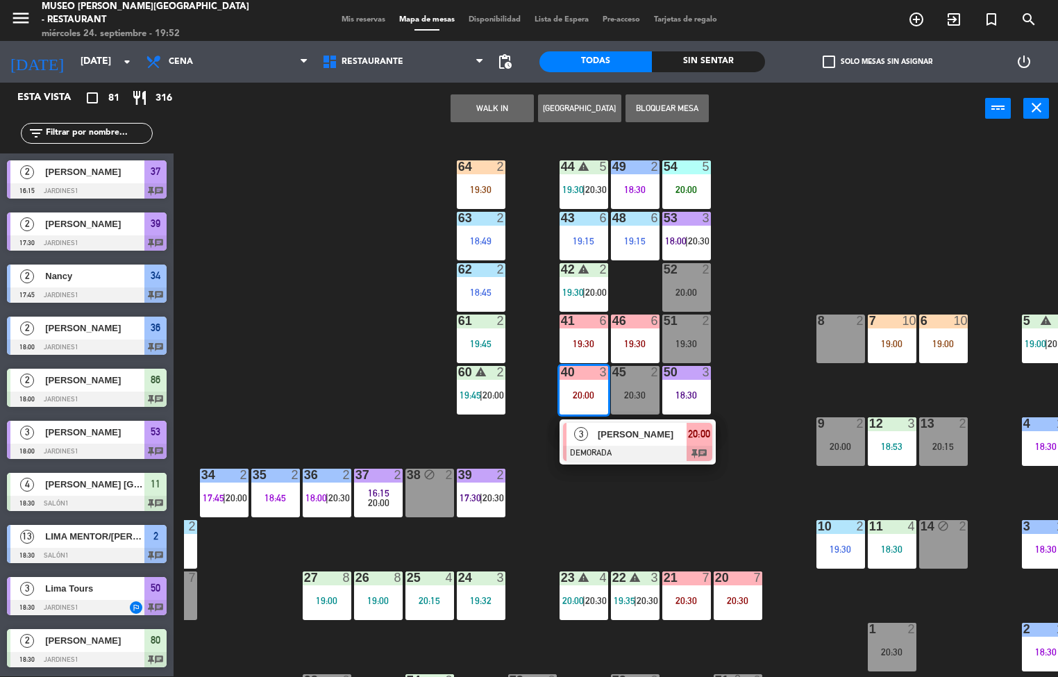
click at [787, 240] on div "44 warning 5 19:30 | 20:30 49 2 18:30 54 5 20:00 64 2 19:30 48 6 19:15 53 3 18:…" at bounding box center [621, 406] width 874 height 542
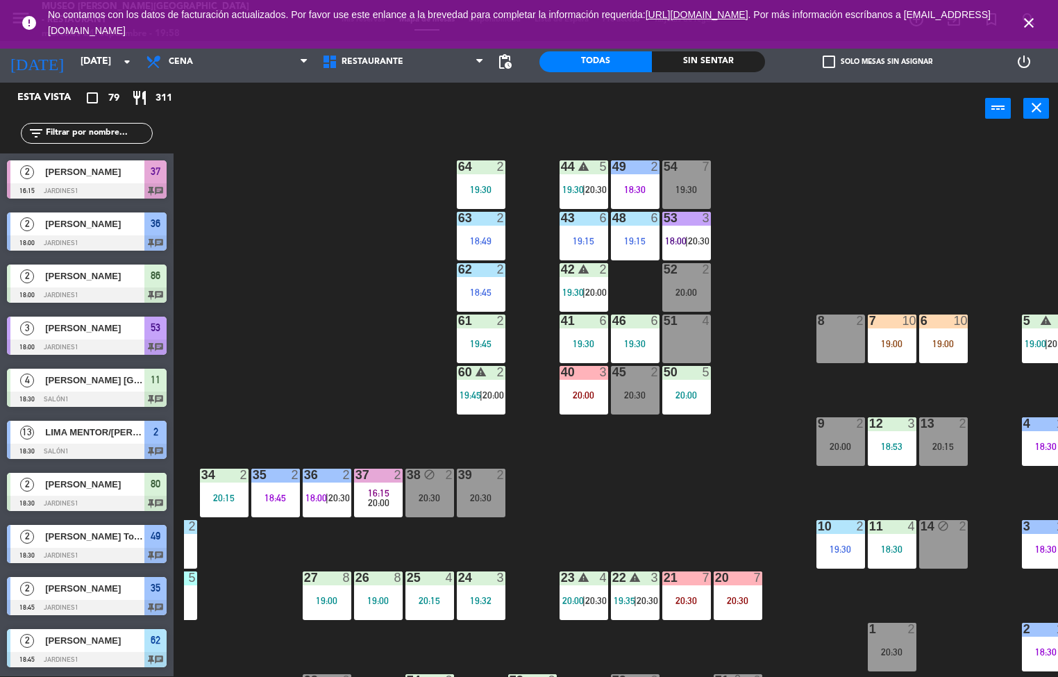
click at [663, 484] on div "44 warning 5 19:30 | 20:30 49 2 18:30 54 7 19:30 64 2 19:30 48 6 19:15 53 3 18:…" at bounding box center [621, 406] width 874 height 542
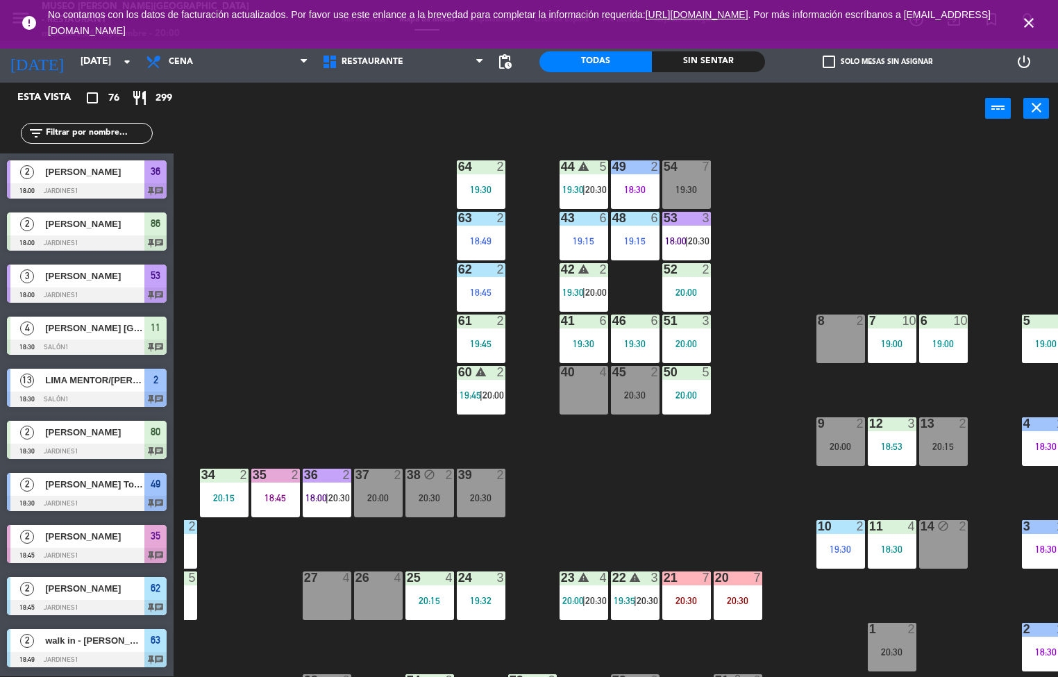
click at [646, 515] on div "44 warning 5 19:30 | 20:30 49 2 18:30 54 7 19:30 64 2 19:30 48 6 19:15 53 3 18:…" at bounding box center [621, 406] width 874 height 542
click at [696, 600] on div "20:30" at bounding box center [686, 601] width 49 height 10
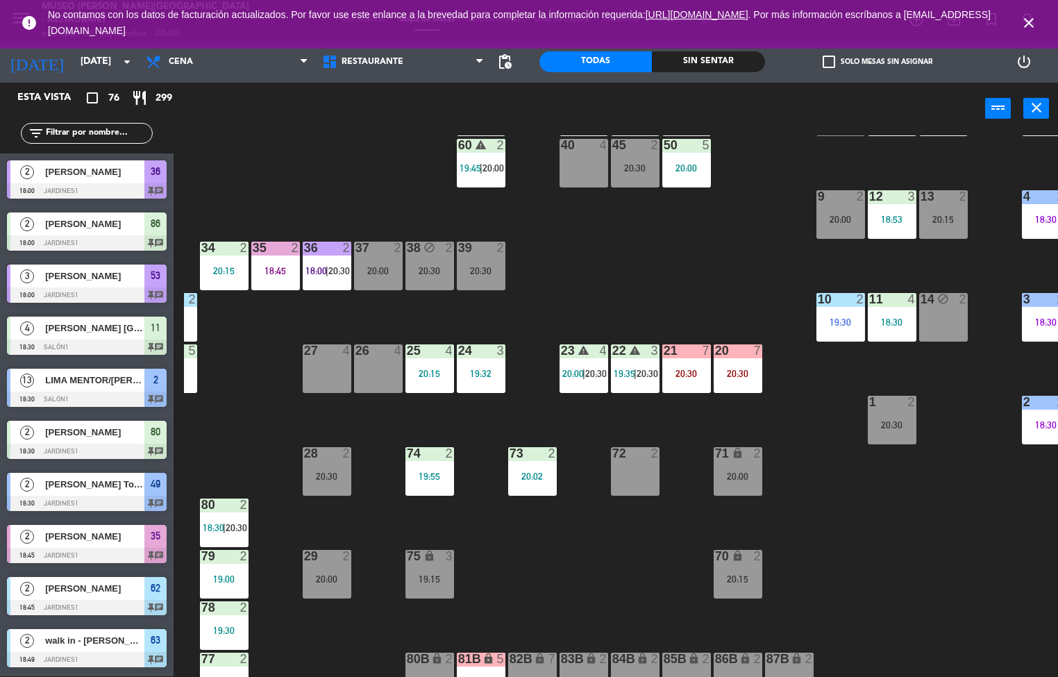
click at [690, 365] on div "21 7 20:30" at bounding box center [686, 368] width 49 height 49
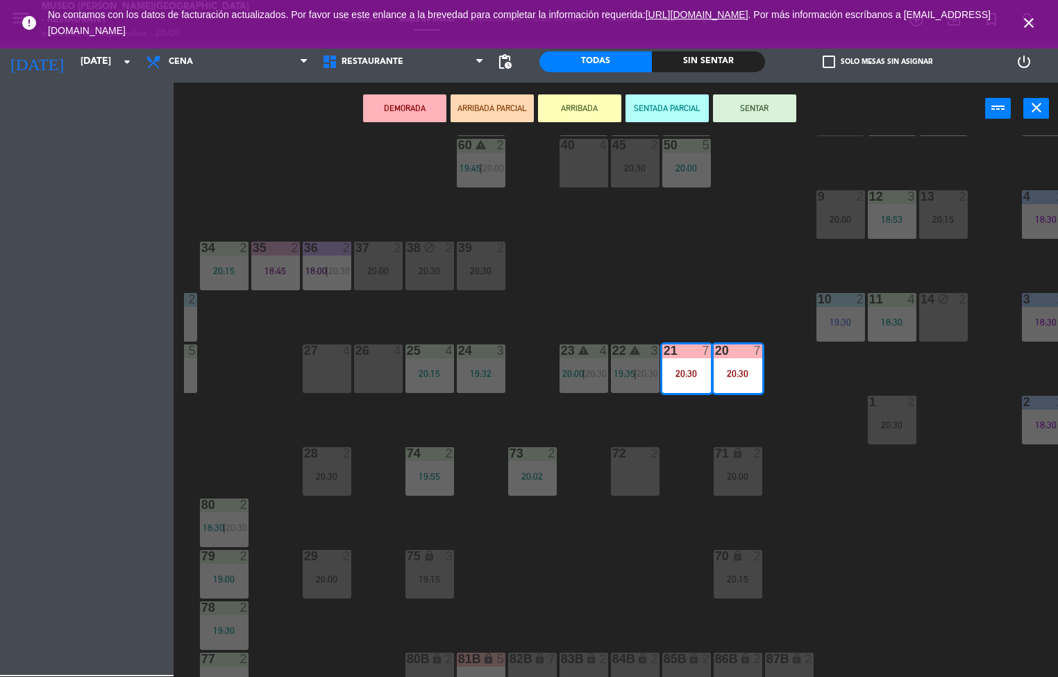
click at [634, 471] on div "72 2" at bounding box center [635, 471] width 49 height 49
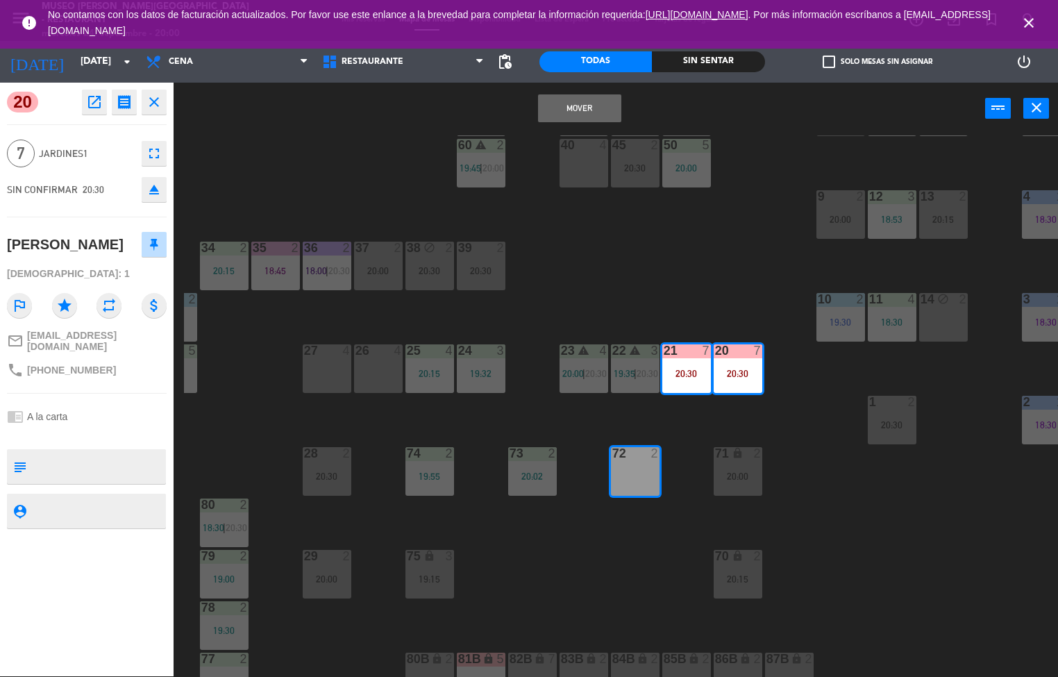
click at [599, 112] on button "Mover" at bounding box center [579, 108] width 83 height 28
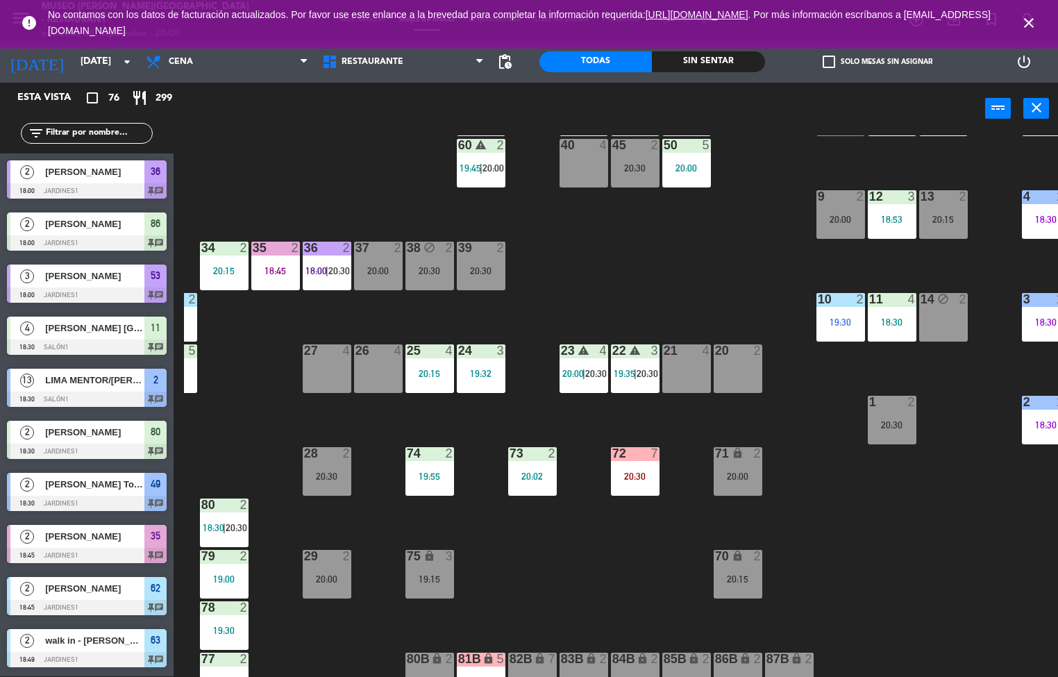
click at [667, 240] on div "44 warning 5 19:30 | 20:30 49 2 18:30 54 7 19:30 64 2 19:30 48 6 19:15 53 3 18:…" at bounding box center [621, 406] width 874 height 542
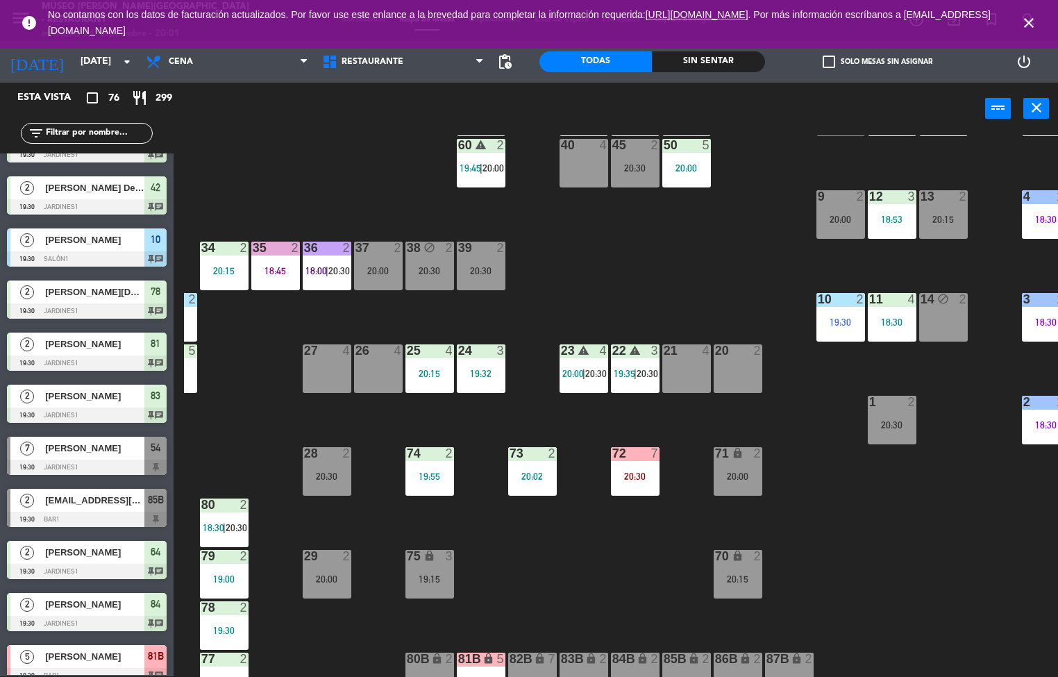
click at [723, 221] on div "44 warning 5 19:30 | 20:30 49 2 18:30 54 7 19:30 64 2 19:30 48 6 19:15 53 3 18:…" at bounding box center [621, 406] width 874 height 542
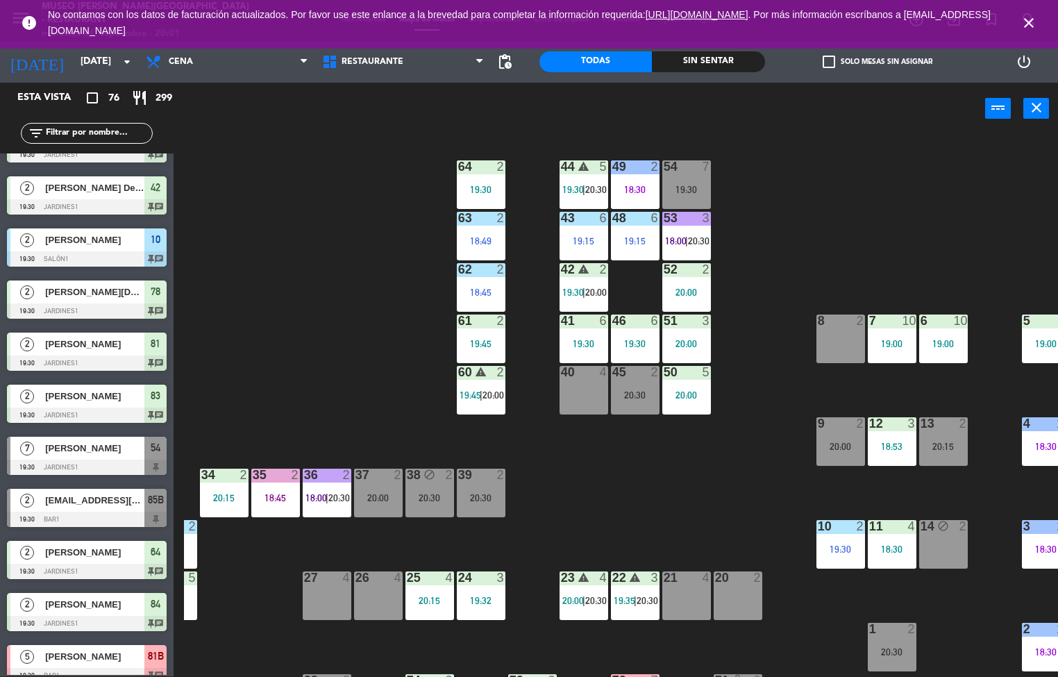
scroll to position [1, 90]
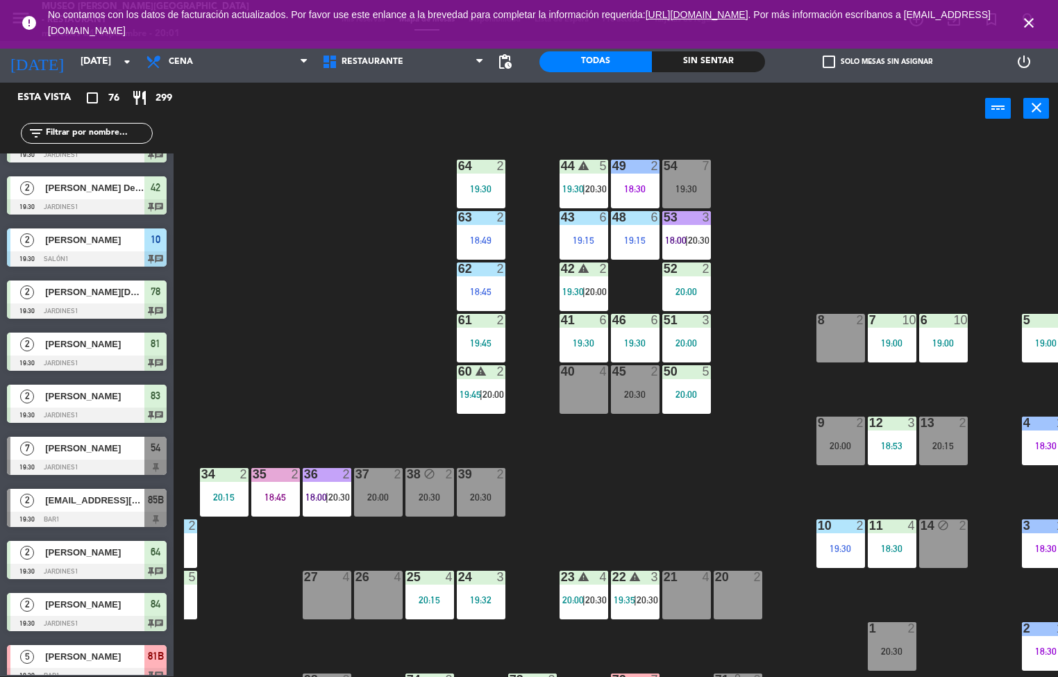
click at [687, 319] on div at bounding box center [686, 320] width 23 height 12
click at [686, 319] on div at bounding box center [686, 320] width 23 height 12
click at [755, 323] on div "44 warning 5 19:30 | 20:30 49 2 18:30 54 7 19:30 64 2 19:30 48 6 19:15 53 3 18:…" at bounding box center [621, 406] width 874 height 542
click at [686, 334] on div "51 3 20:00" at bounding box center [686, 338] width 49 height 49
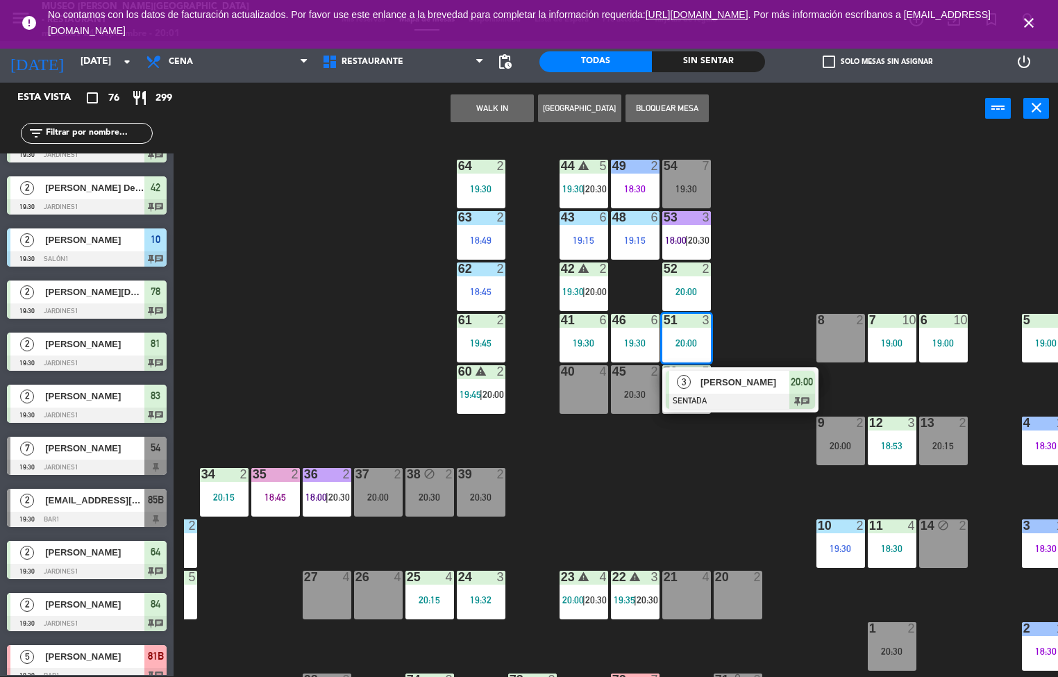
click at [755, 310] on div "44 warning 5 19:30 | 20:30 49 2 18:30 54 7 19:30 64 2 19:30 48 6 19:15 53 3 18:…" at bounding box center [621, 406] width 874 height 542
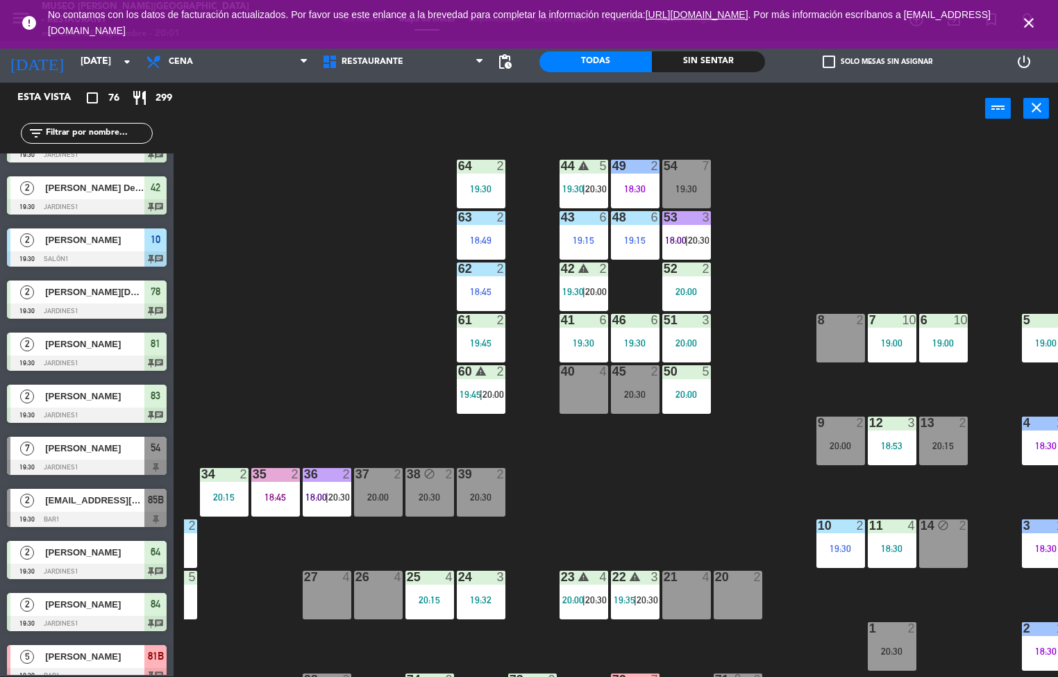
click at [640, 321] on div at bounding box center [635, 320] width 23 height 12
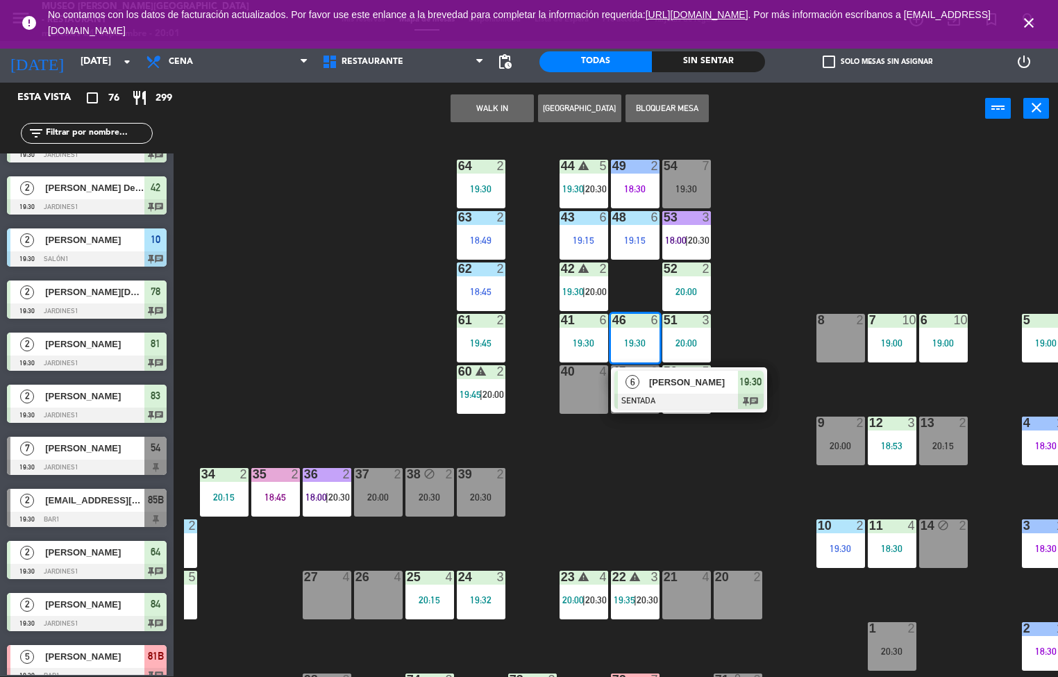
click at [669, 467] on div "44 warning 5 19:30 | 20:30 49 2 18:30 54 7 19:30 64 2 19:30 48 6 19:15 53 3 18:…" at bounding box center [621, 406] width 874 height 542
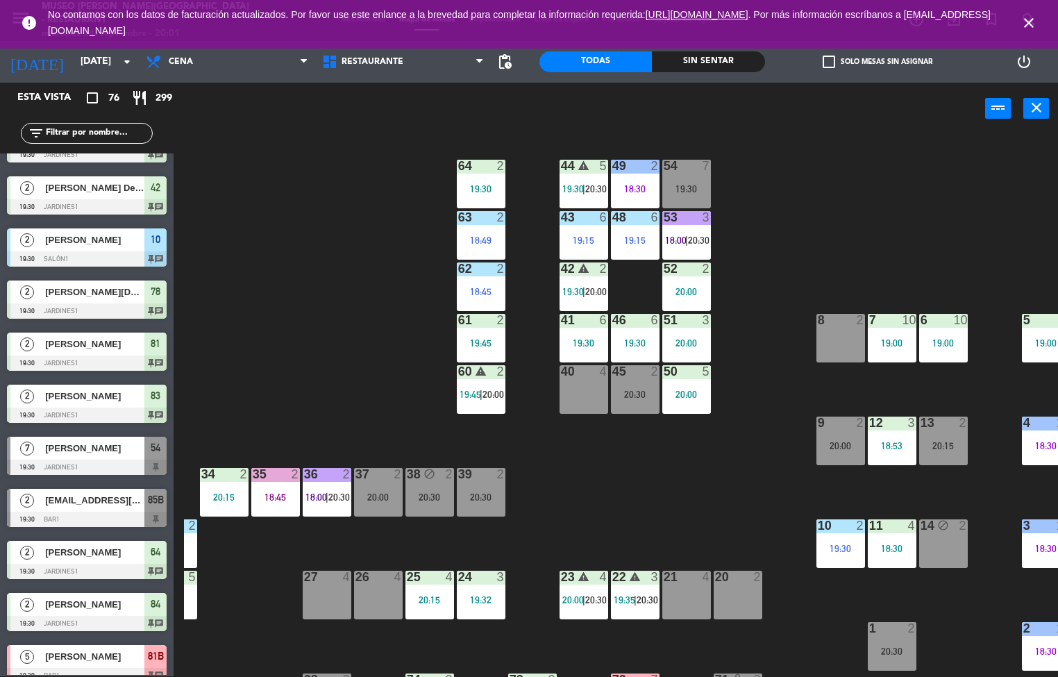
click at [594, 335] on div "41 6 19:30" at bounding box center [584, 338] width 49 height 49
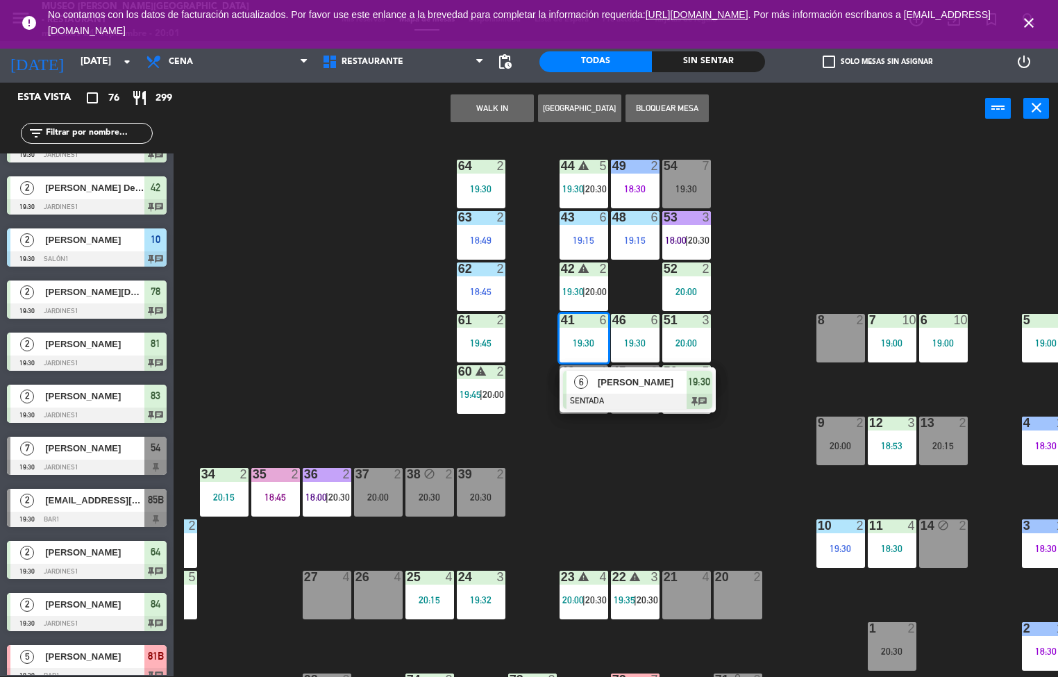
click at [694, 467] on div "44 warning 5 19:30 | 20:30 49 2 18:30 54 7 19:30 64 2 19:30 48 6 19:15 53 3 18:…" at bounding box center [621, 406] width 874 height 542
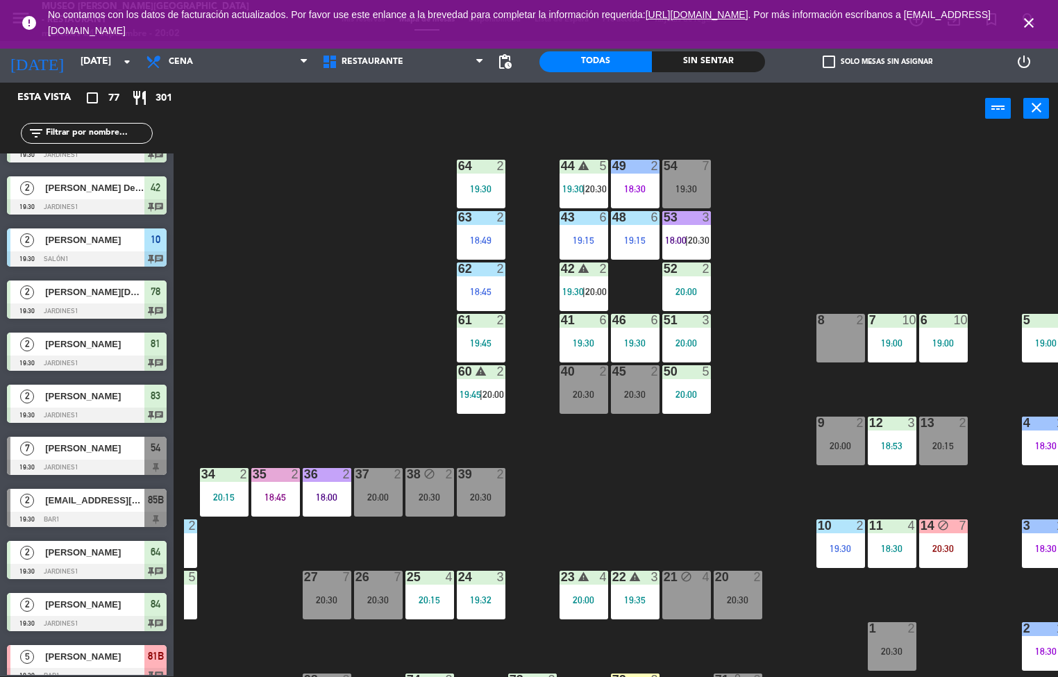
click at [642, 488] on div "44 warning 5 19:30 | 20:30 49 2 18:30 54 7 19:30 64 2 19:30 48 6 19:15 53 3 18:…" at bounding box center [621, 406] width 874 height 542
click at [687, 287] on div "20:00" at bounding box center [686, 292] width 49 height 10
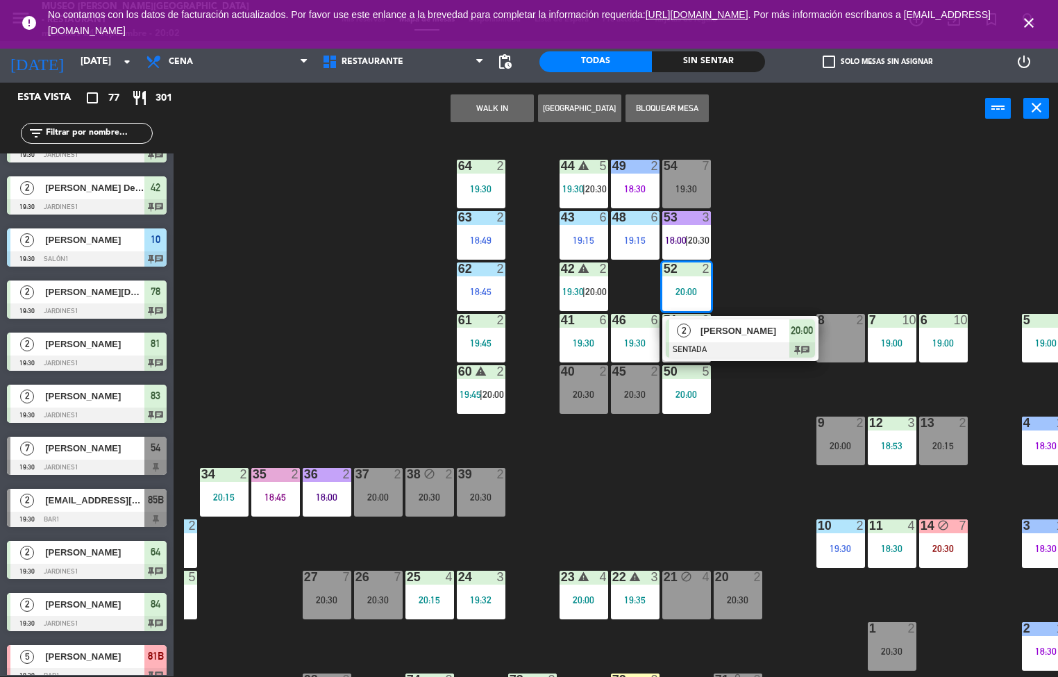
click at [723, 465] on div "44 warning 5 19:30 | 20:30 49 2 18:30 54 7 19:30 64 2 19:30 48 6 19:15 53 3 18:…" at bounding box center [621, 406] width 874 height 542
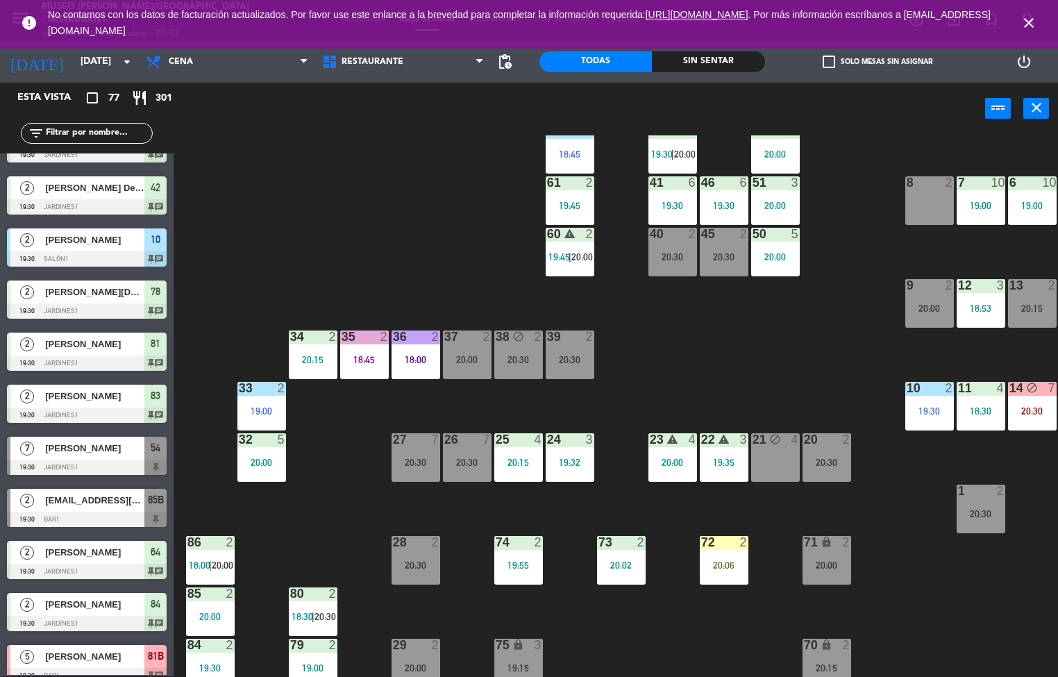
scroll to position [463, 1]
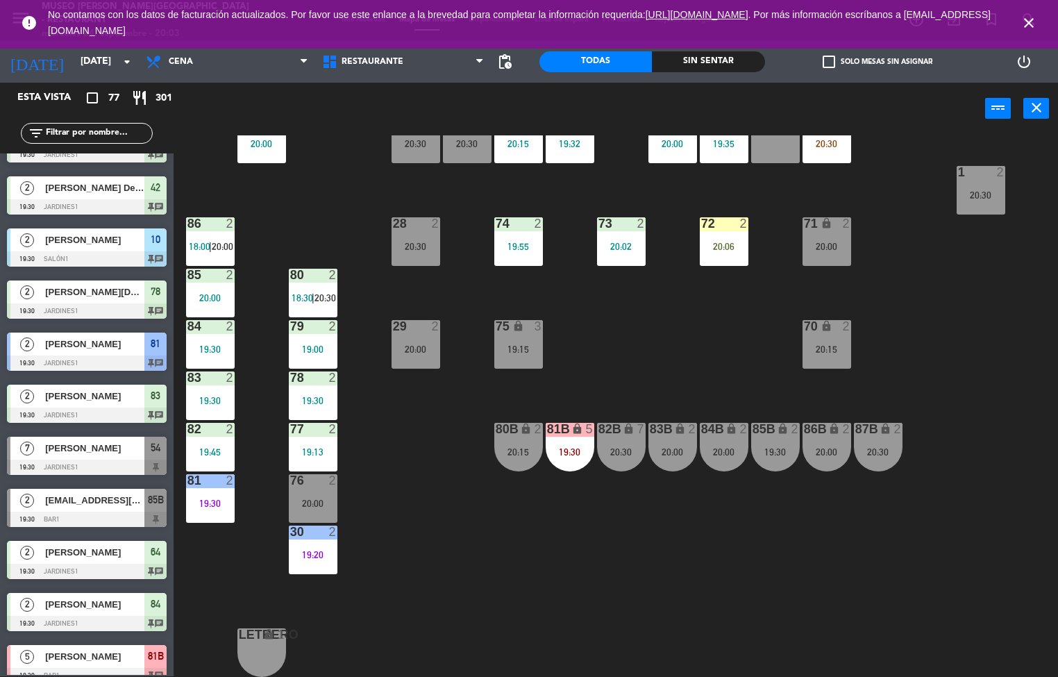
click at [212, 217] on div at bounding box center [210, 223] width 23 height 12
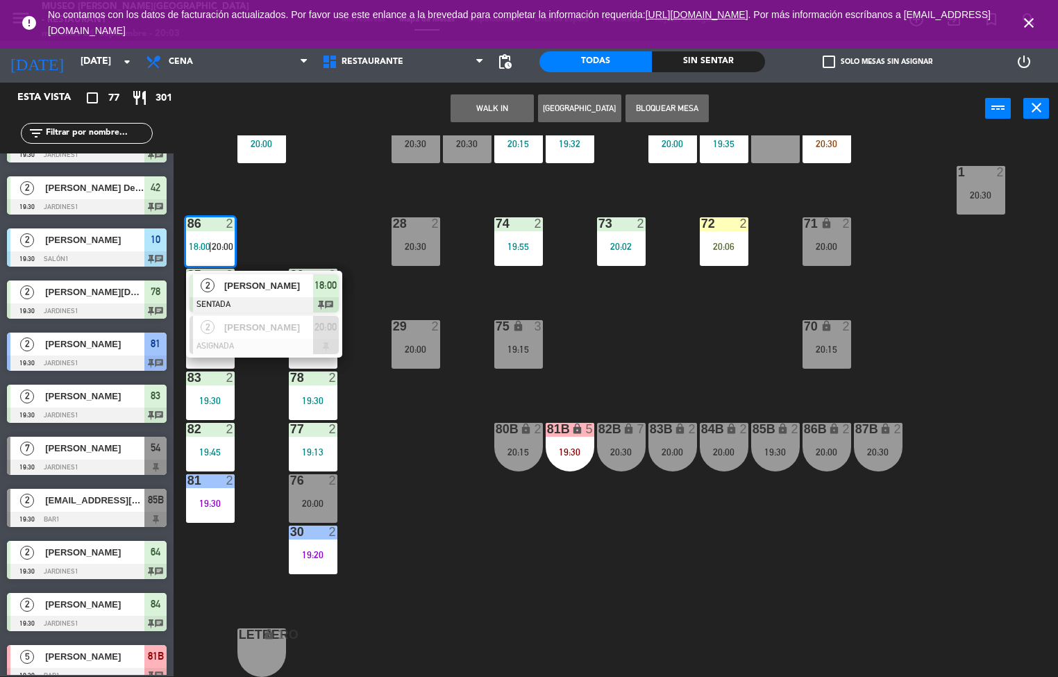
click at [269, 278] on span "[PERSON_NAME]" at bounding box center [268, 285] width 89 height 15
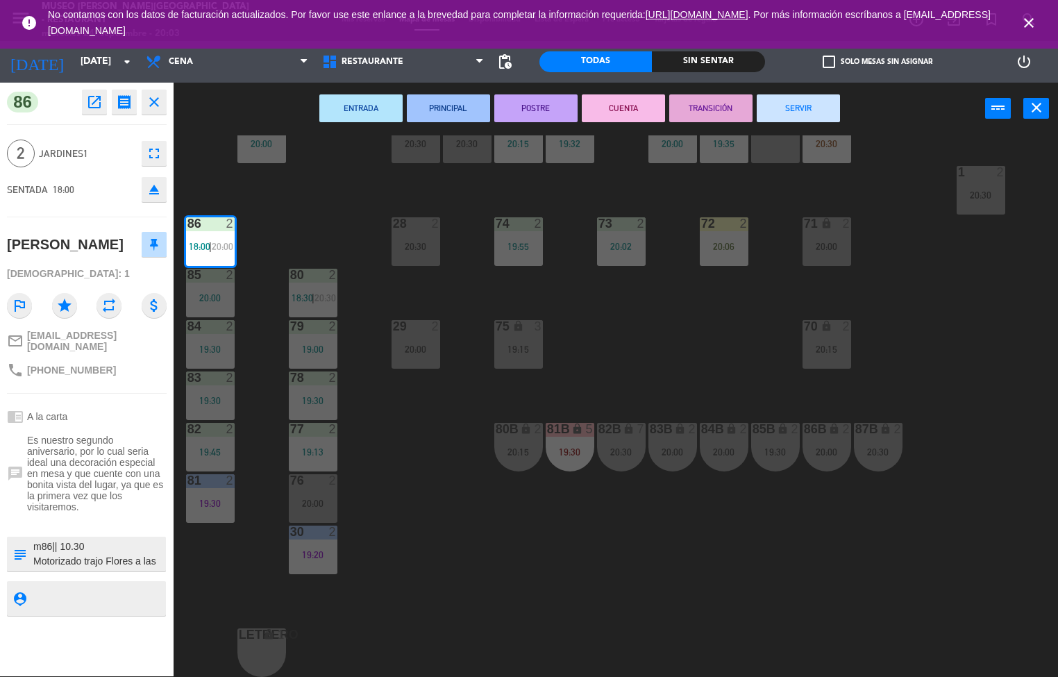
click at [808, 115] on button "SERVIR" at bounding box center [798, 108] width 83 height 28
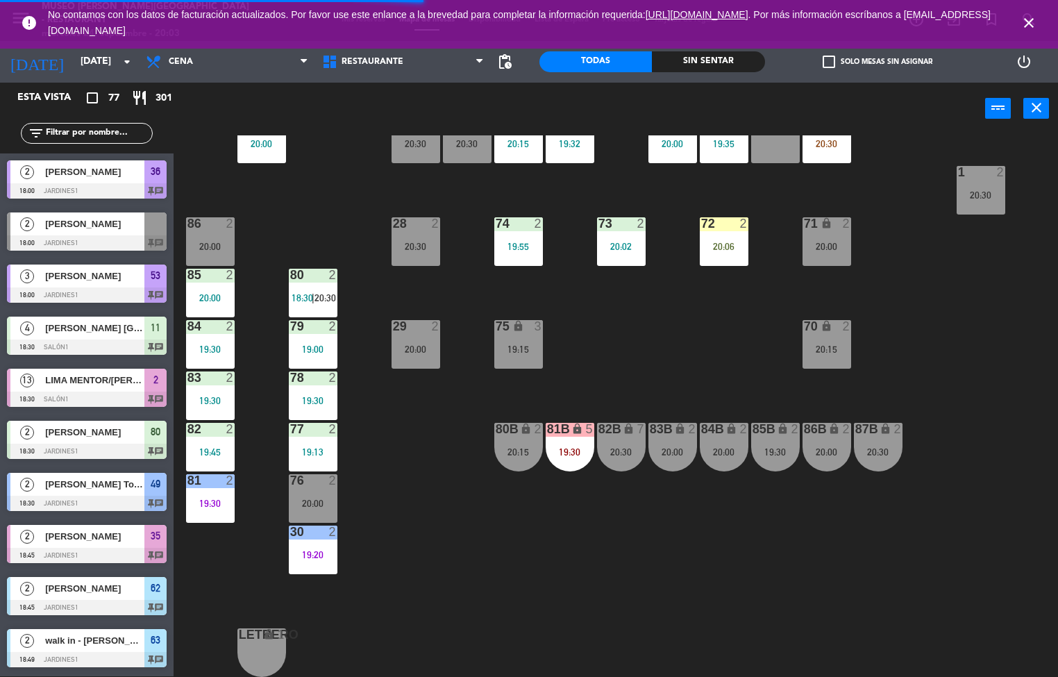
click at [706, 336] on div "44 warning 5 19:30 | 20:30 49 2 18:30 54 7 19:30 64 2 19:30 48 6 19:15 53 3 18:…" at bounding box center [621, 406] width 874 height 542
click at [680, 544] on div "44 warning 5 19:30 | 20:30 49 2 18:30 54 7 19:30 64 2 19:30 48 6 19:15 53 3 18:…" at bounding box center [621, 406] width 874 height 542
click at [681, 596] on div "44 warning 5 19:30 | 20:30 49 2 18:30 54 7 19:30 64 2 19:30 48 6 19:15 53 3 18:…" at bounding box center [621, 406] width 874 height 542
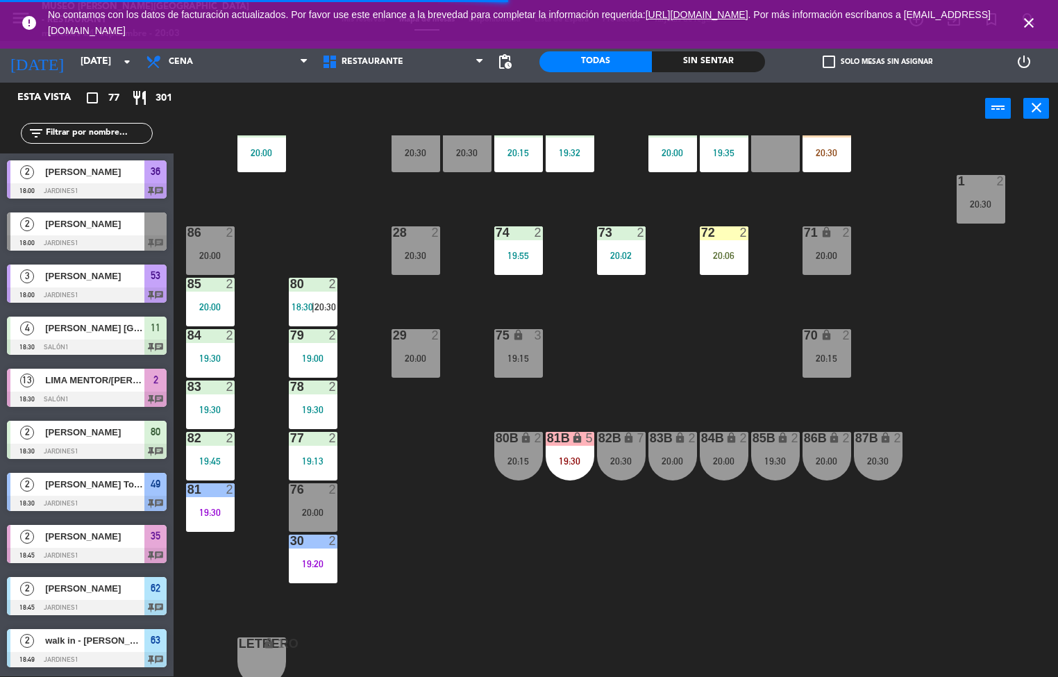
click at [525, 571] on div "44 warning 5 19:30 | 20:30 49 2 18:30 54 7 19:30 64 2 19:30 48 6 19:15 53 3 18:…" at bounding box center [621, 406] width 874 height 542
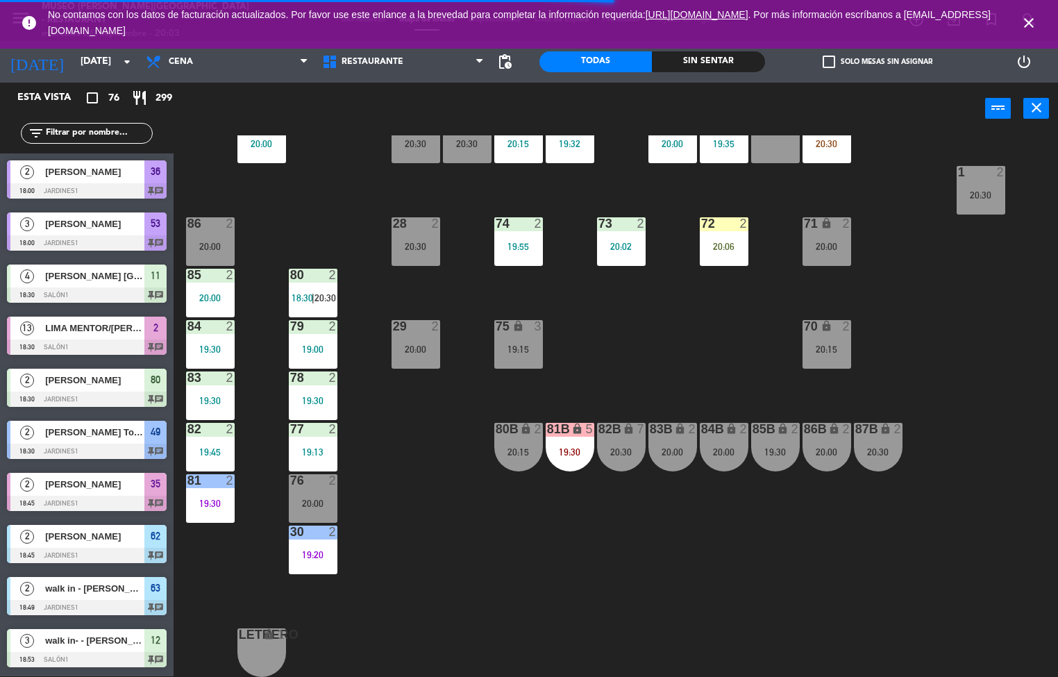
click at [407, 273] on div "44 warning 5 19:30 | 20:30 49 2 18:30 54 7 19:30 64 2 19:30 48 6 19:15 53 3 18:…" at bounding box center [621, 406] width 874 height 542
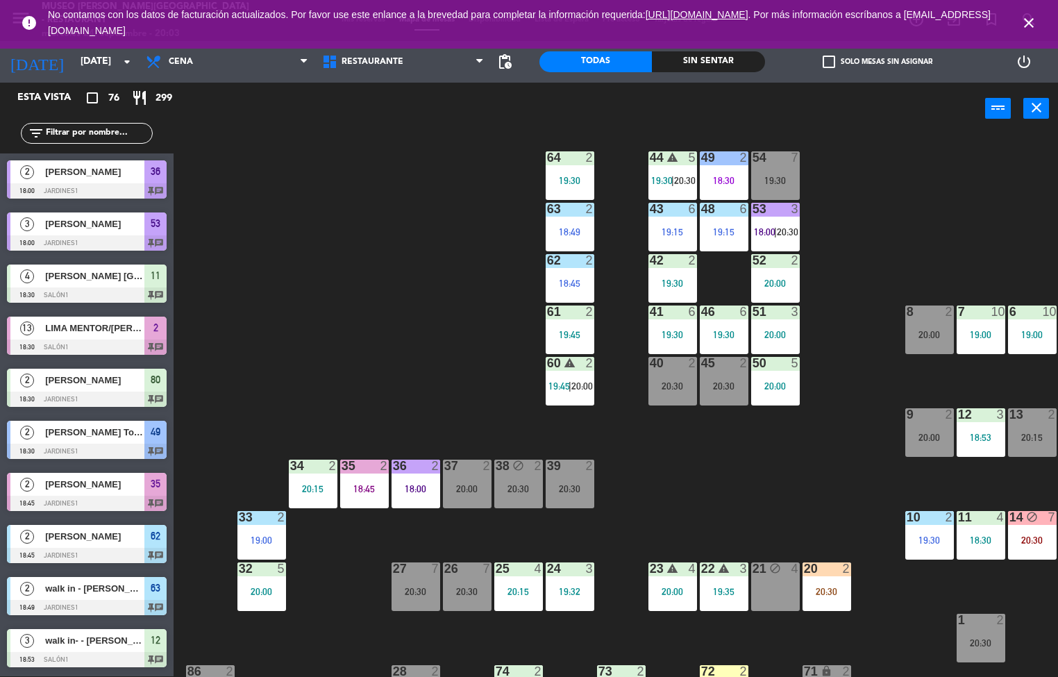
click at [402, 492] on div "18:00" at bounding box center [416, 489] width 49 height 10
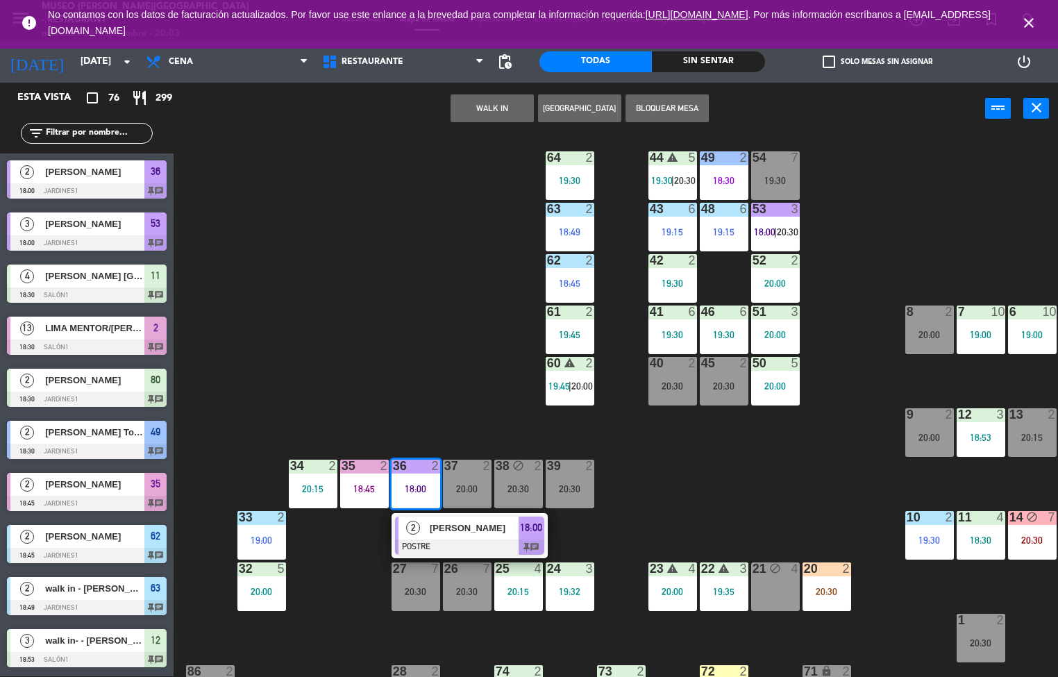
click at [426, 546] on div at bounding box center [469, 547] width 149 height 15
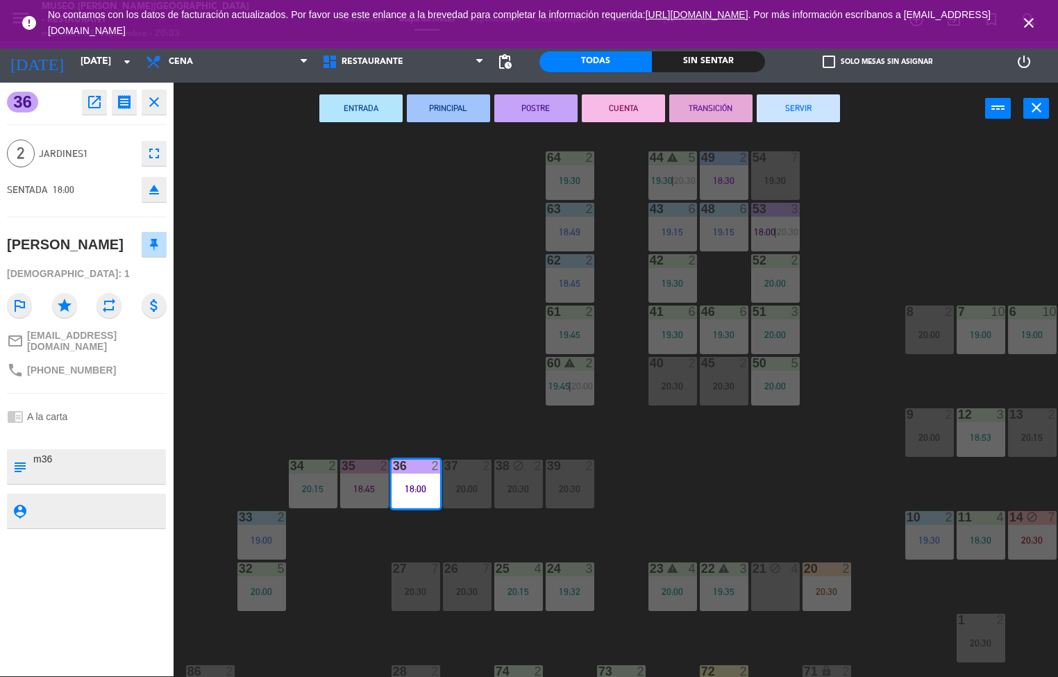
click at [794, 117] on button "SERVIR" at bounding box center [798, 108] width 83 height 28
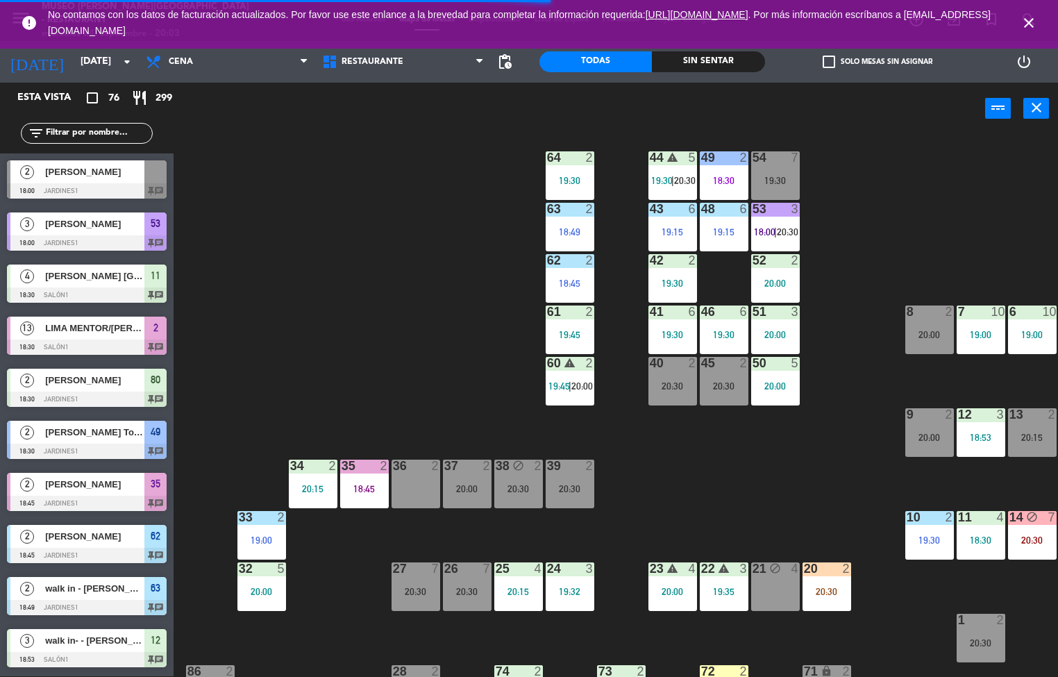
scroll to position [9, 112]
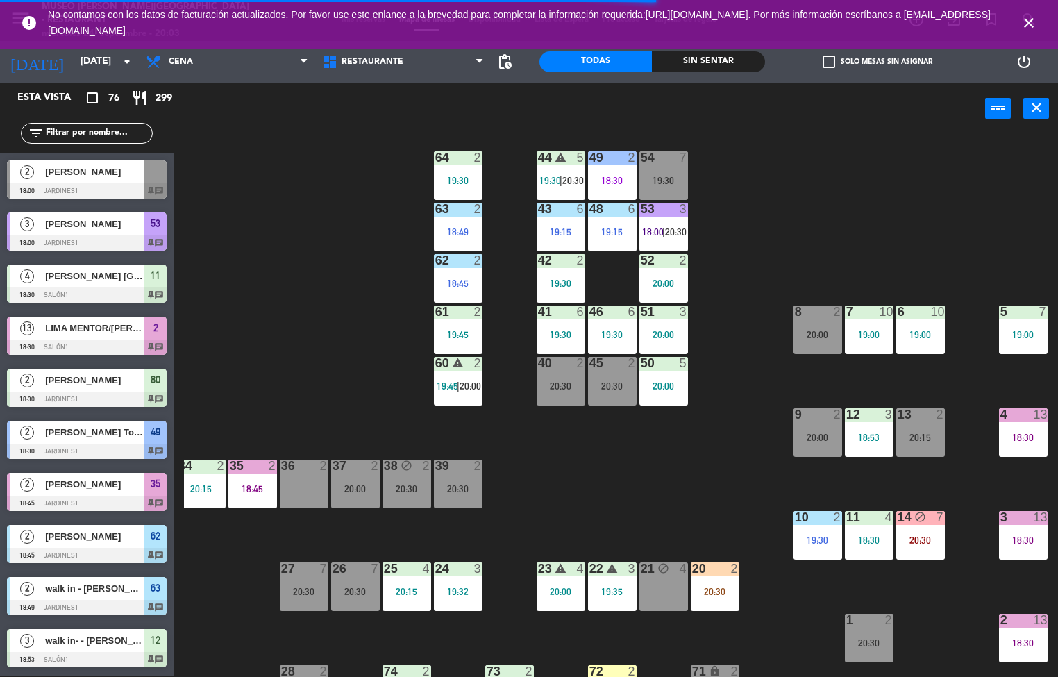
click at [908, 332] on div "19:00" at bounding box center [920, 335] width 49 height 10
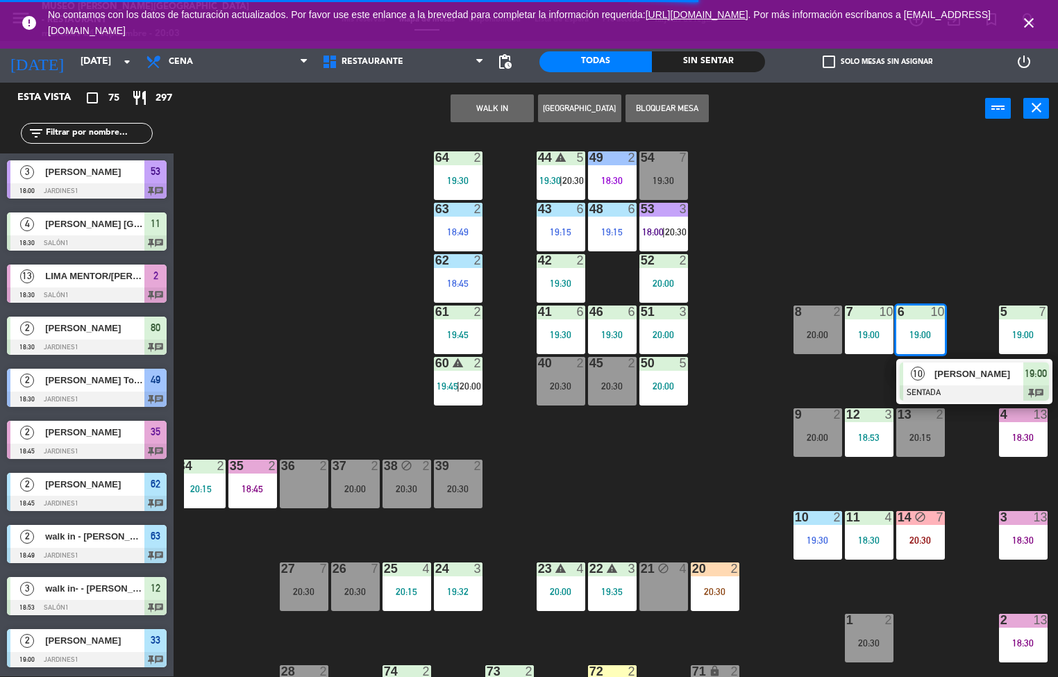
click at [960, 392] on div at bounding box center [974, 392] width 149 height 15
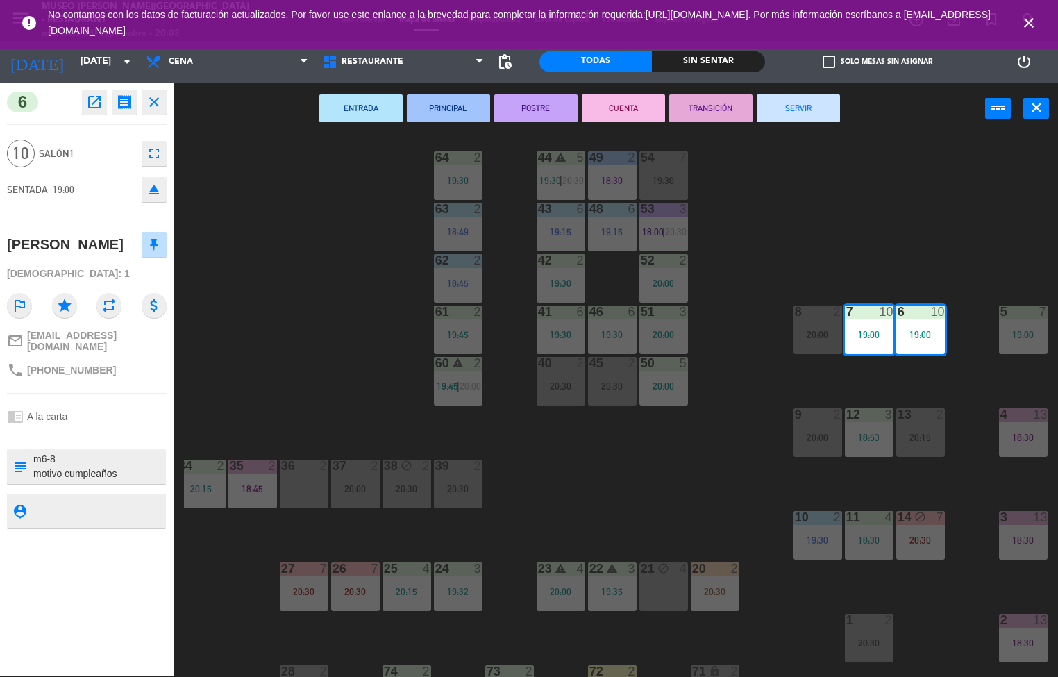
click at [701, 107] on button "TRANSICIÓN" at bounding box center [710, 108] width 83 height 28
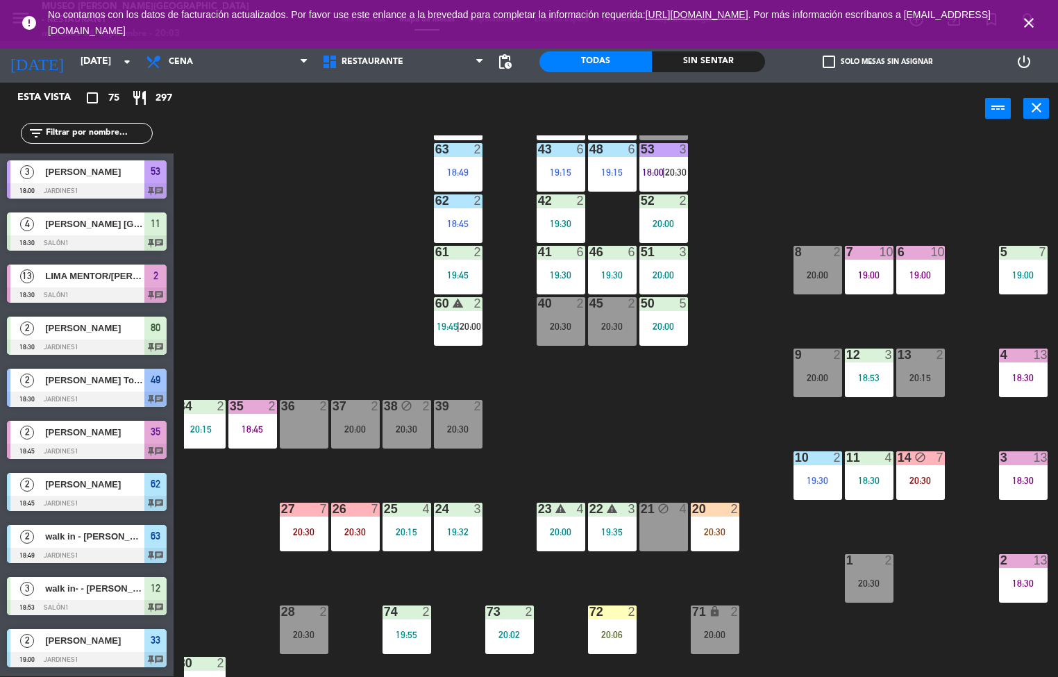
scroll to position [69, 112]
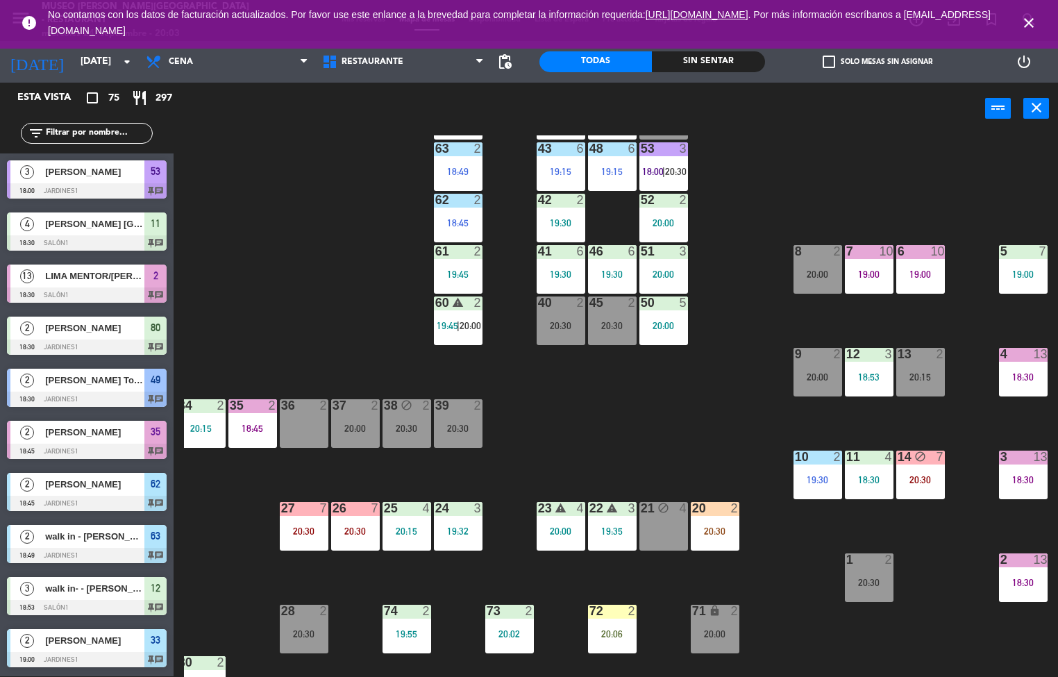
click at [925, 269] on div "19:00" at bounding box center [920, 274] width 49 height 10
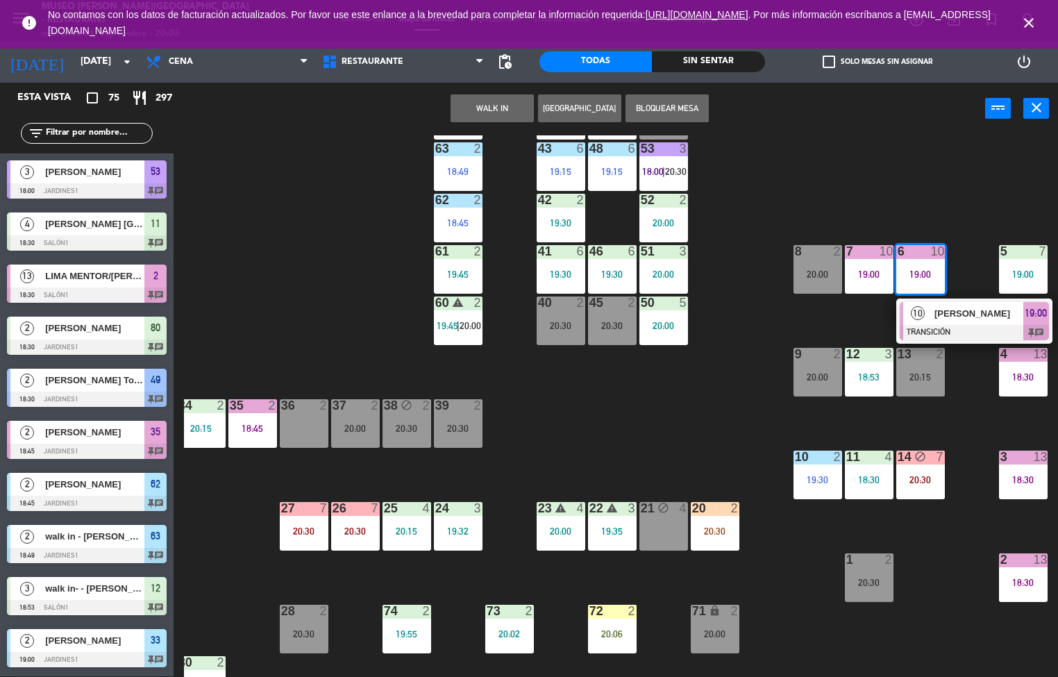
click at [952, 331] on div at bounding box center [974, 332] width 149 height 15
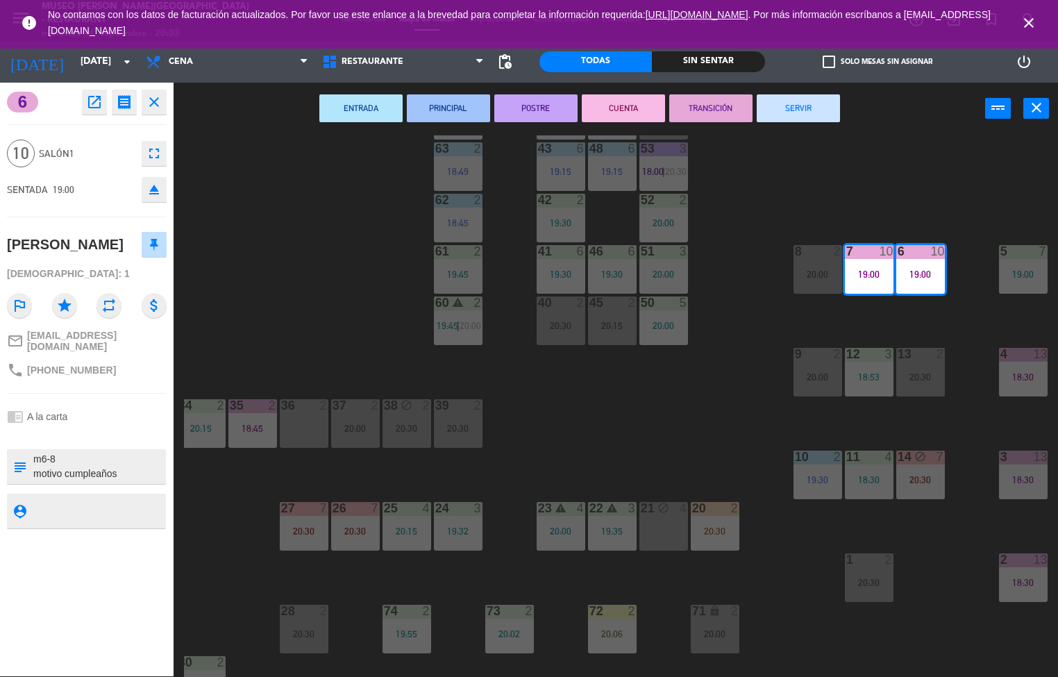
click at [360, 110] on button "ENTRADA" at bounding box center [360, 108] width 83 height 28
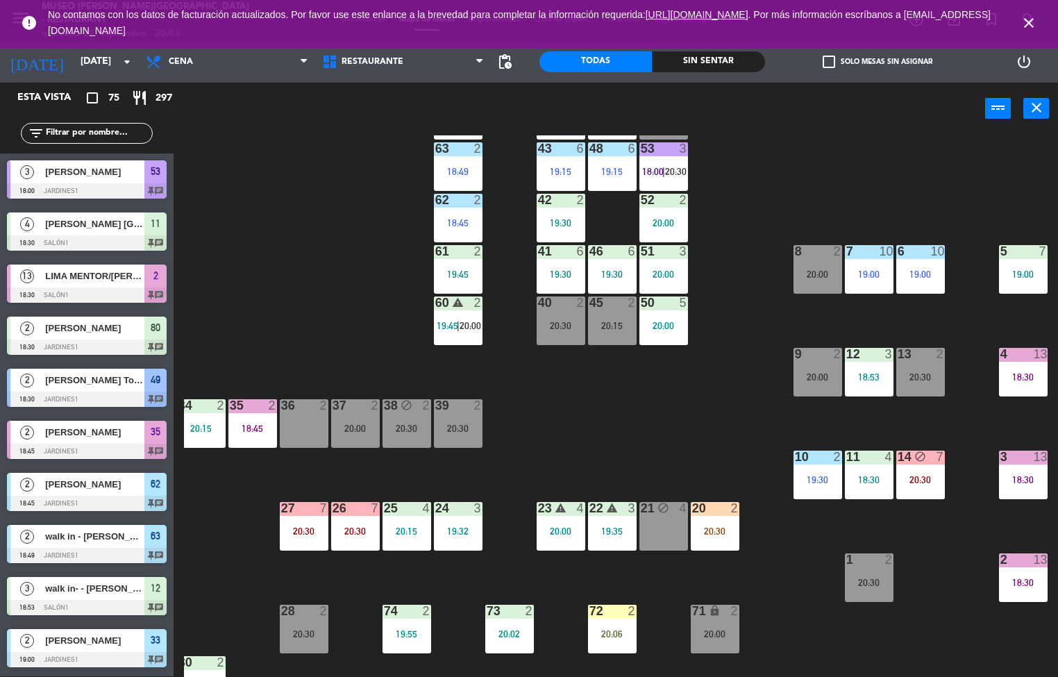
scroll to position [1, 0]
click at [1027, 574] on div "2 13 18:30" at bounding box center [1023, 577] width 49 height 49
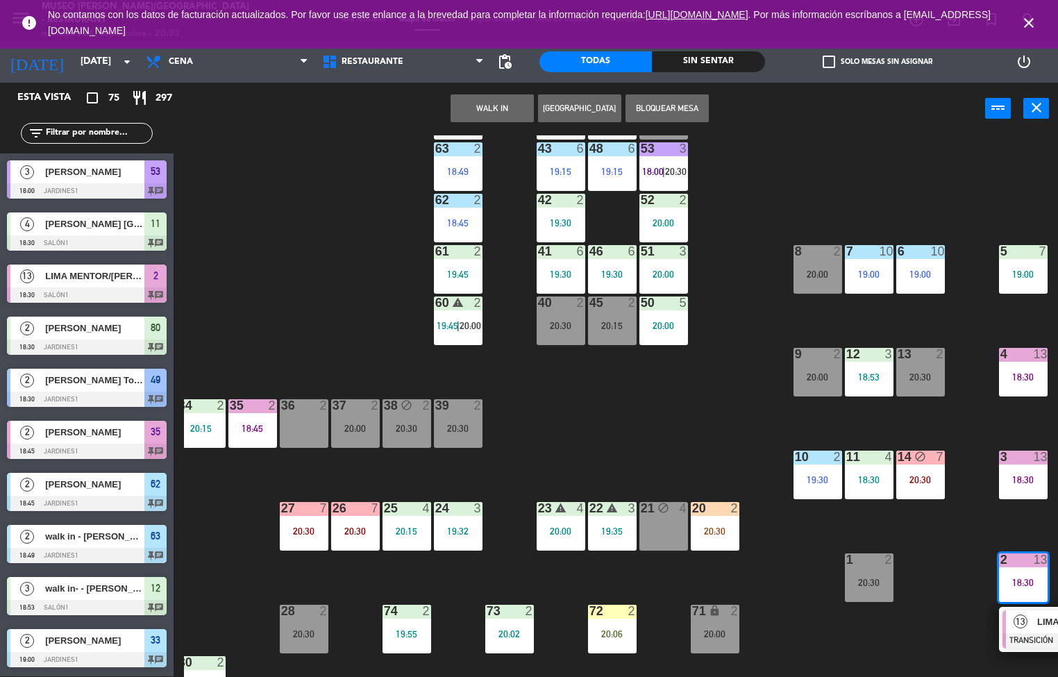
click at [1021, 631] on div "13" at bounding box center [1021, 621] width 30 height 23
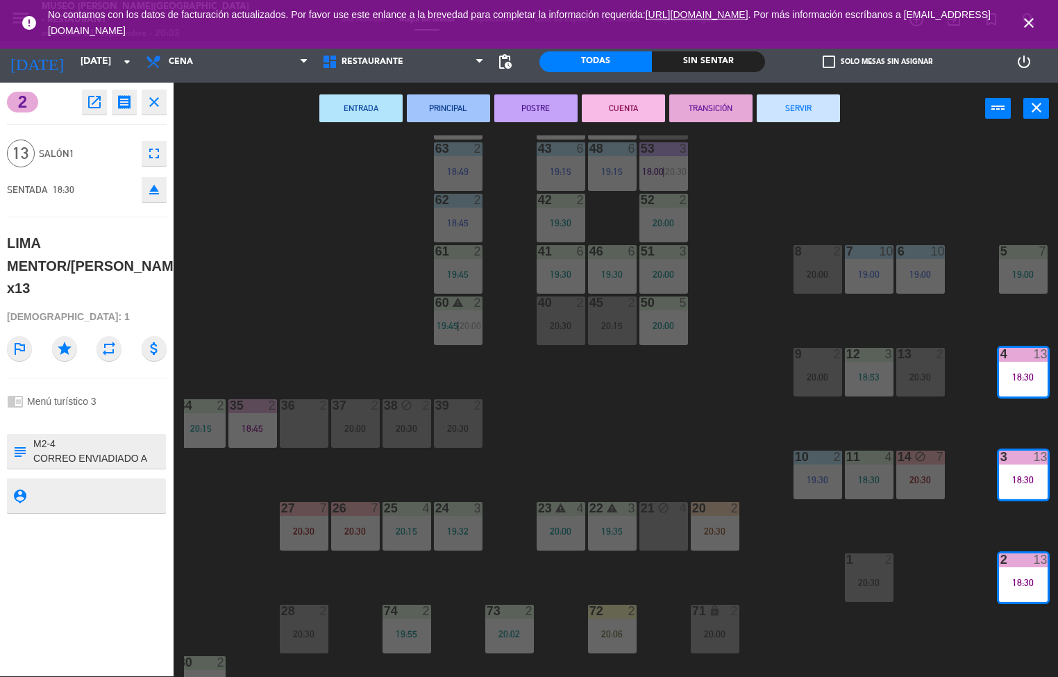
click at [707, 103] on button "TRANSICIÓN" at bounding box center [710, 108] width 83 height 28
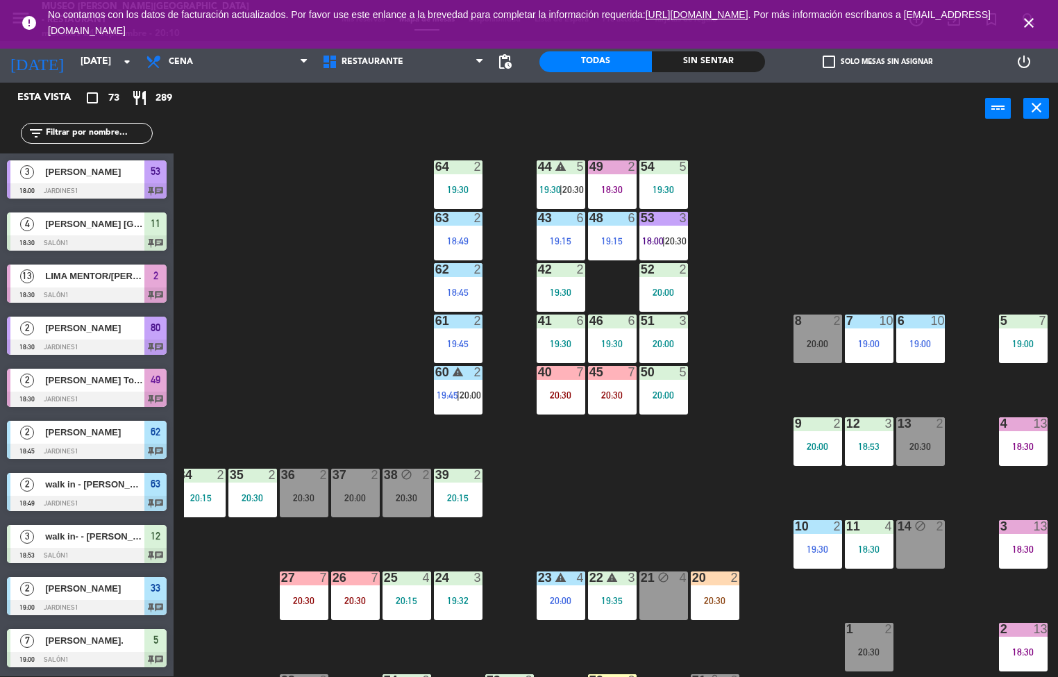
scroll to position [1, 112]
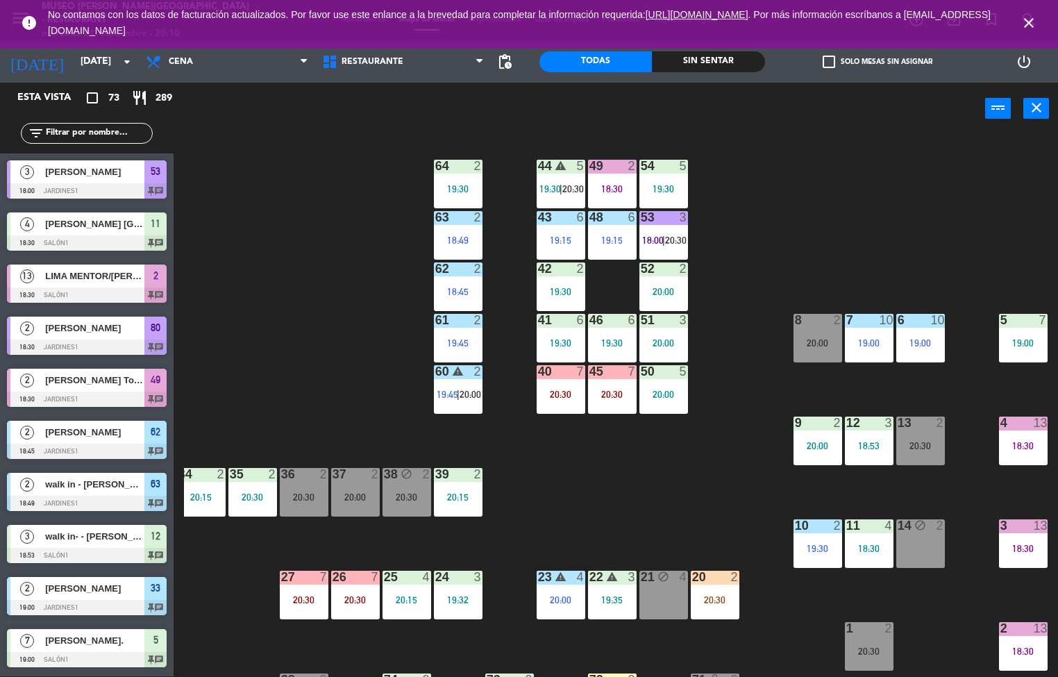
click at [627, 188] on div "18:30" at bounding box center [612, 189] width 49 height 10
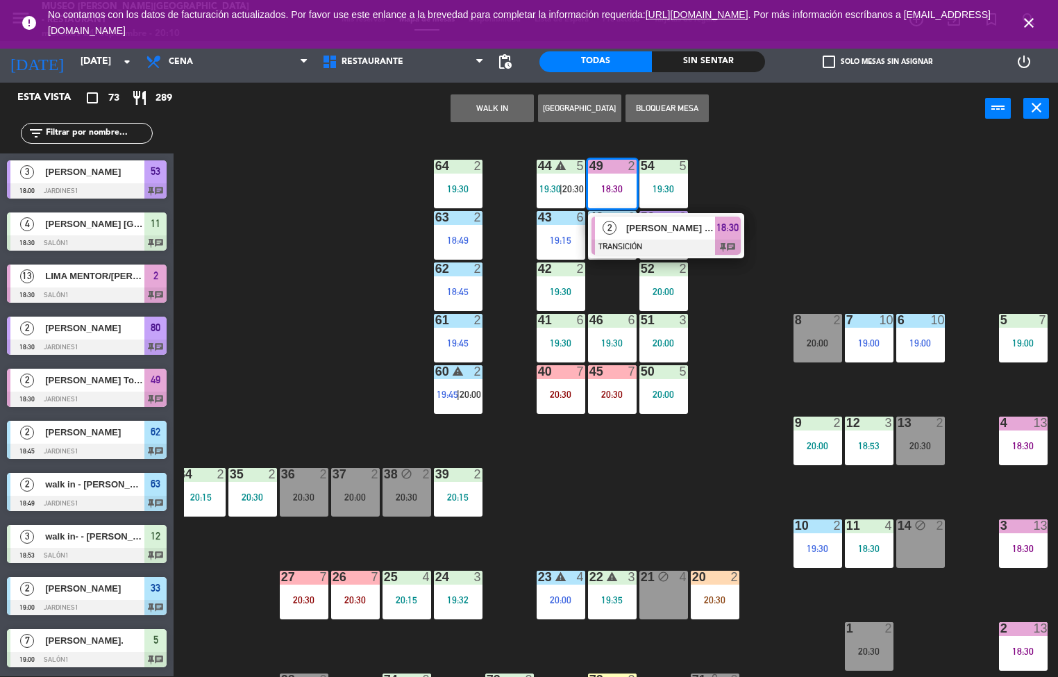
click at [632, 242] on div at bounding box center [666, 247] width 149 height 15
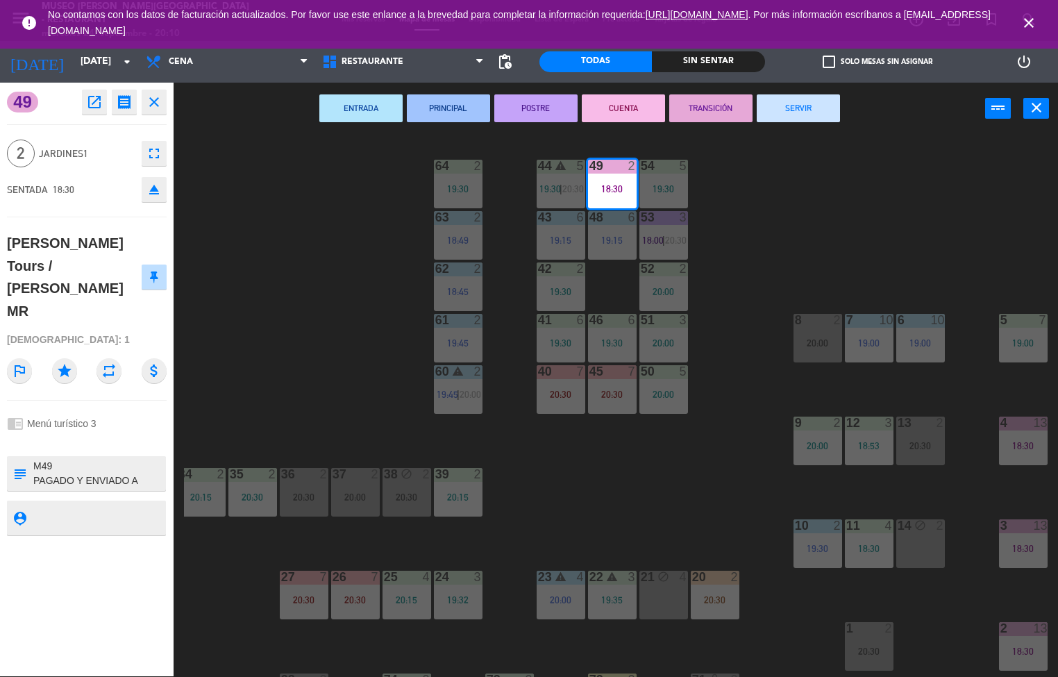
click at [787, 115] on button "SERVIR" at bounding box center [798, 108] width 83 height 28
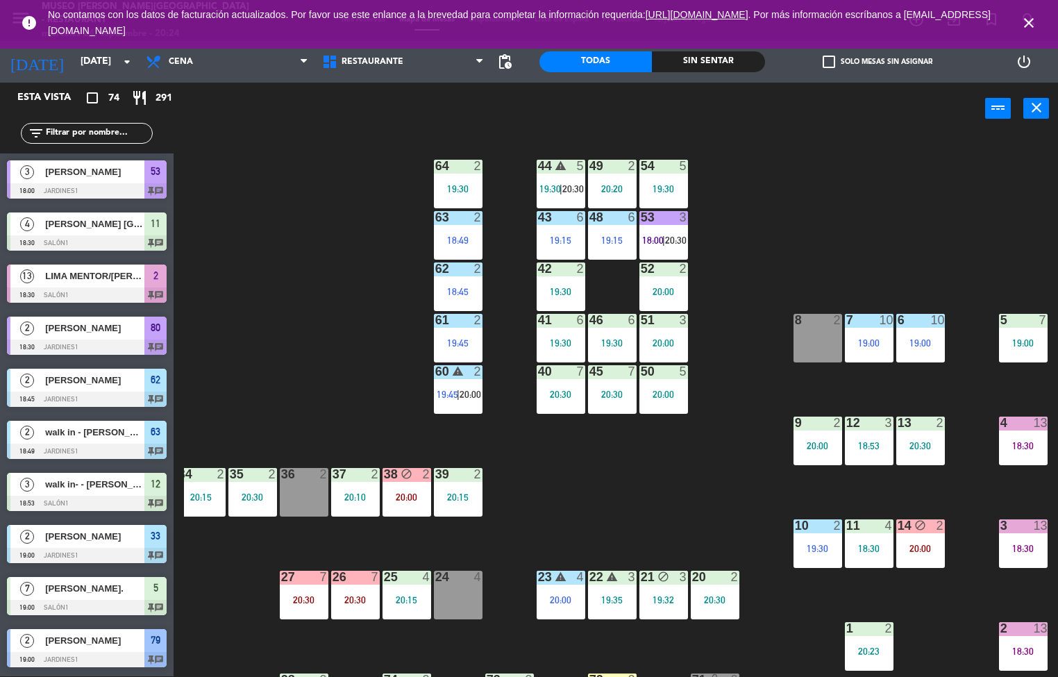
click at [871, 154] on div "44 warning 5 19:30 | 20:30 49 2 20:20 54 5 19:30 64 2 19:30 48 6 19:15 53 3 18:…" at bounding box center [621, 406] width 874 height 542
click at [471, 235] on div "18:49" at bounding box center [458, 240] width 49 height 10
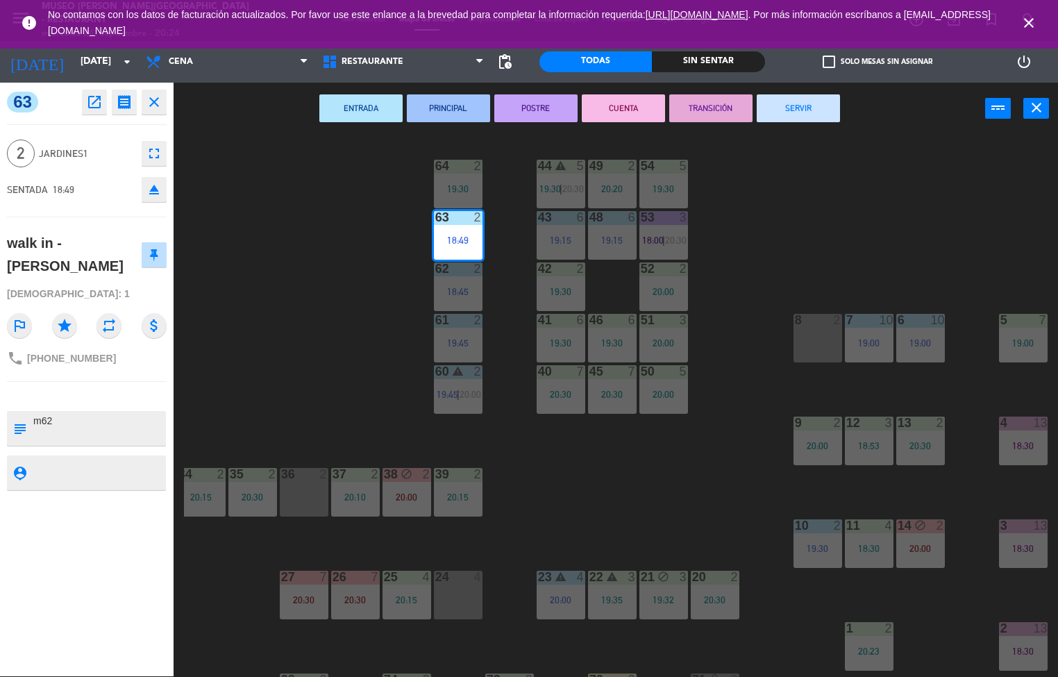
click at [724, 115] on button "TRANSICIÓN" at bounding box center [710, 108] width 83 height 28
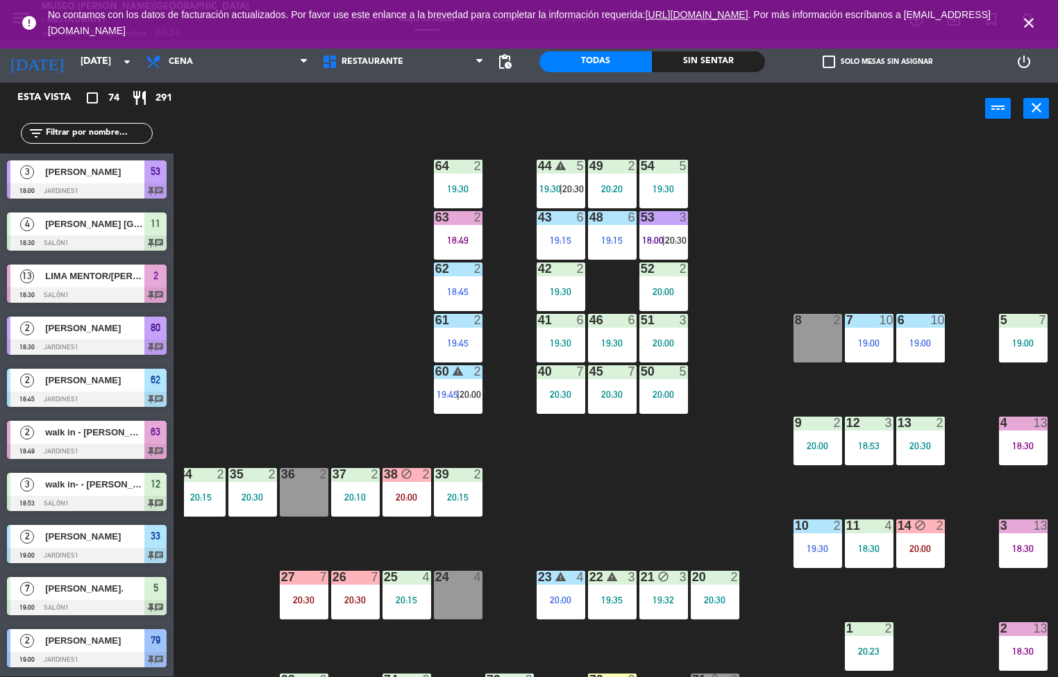
click at [860, 228] on div "44 warning 5 19:30 | 20:30 49 2 20:20 54 5 19:30 64 2 19:30 48 6 19:15 53 3 18:…" at bounding box center [621, 406] width 874 height 542
click at [642, 482] on div "44 warning 5 19:30 | 20:30 49 2 20:20 54 5 19:30 64 2 19:30 48 6 19:15 53 3 18:…" at bounding box center [621, 406] width 874 height 542
click at [452, 221] on div at bounding box center [457, 217] width 23 height 12
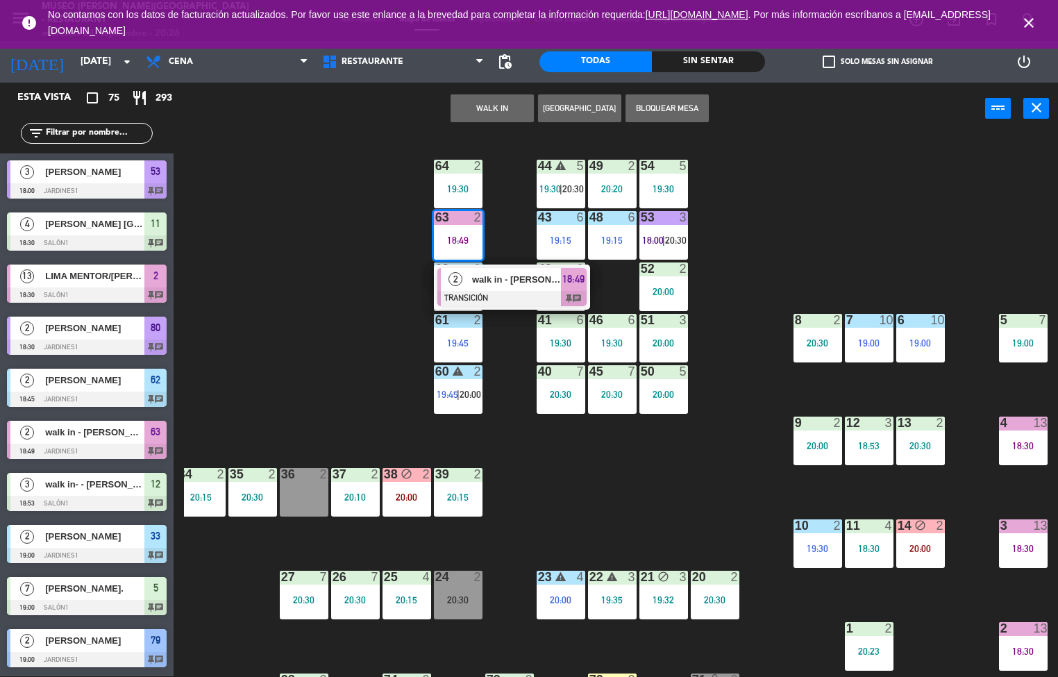
click at [549, 278] on span "walk in - [PERSON_NAME]" at bounding box center [516, 279] width 89 height 15
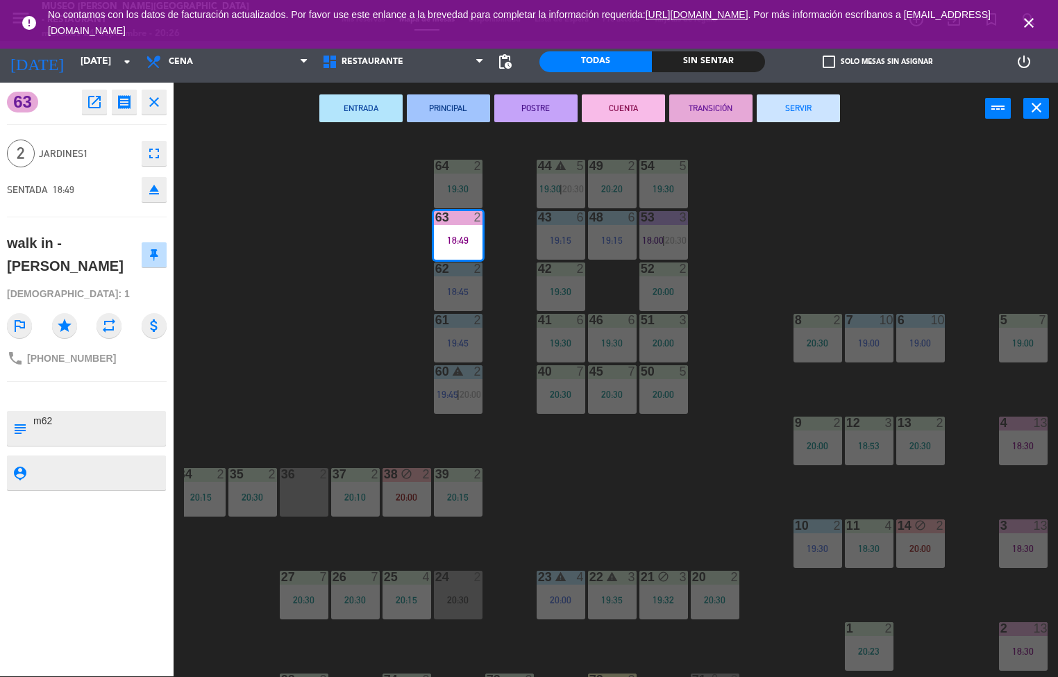
click at [823, 104] on button "SERVIR" at bounding box center [798, 108] width 83 height 28
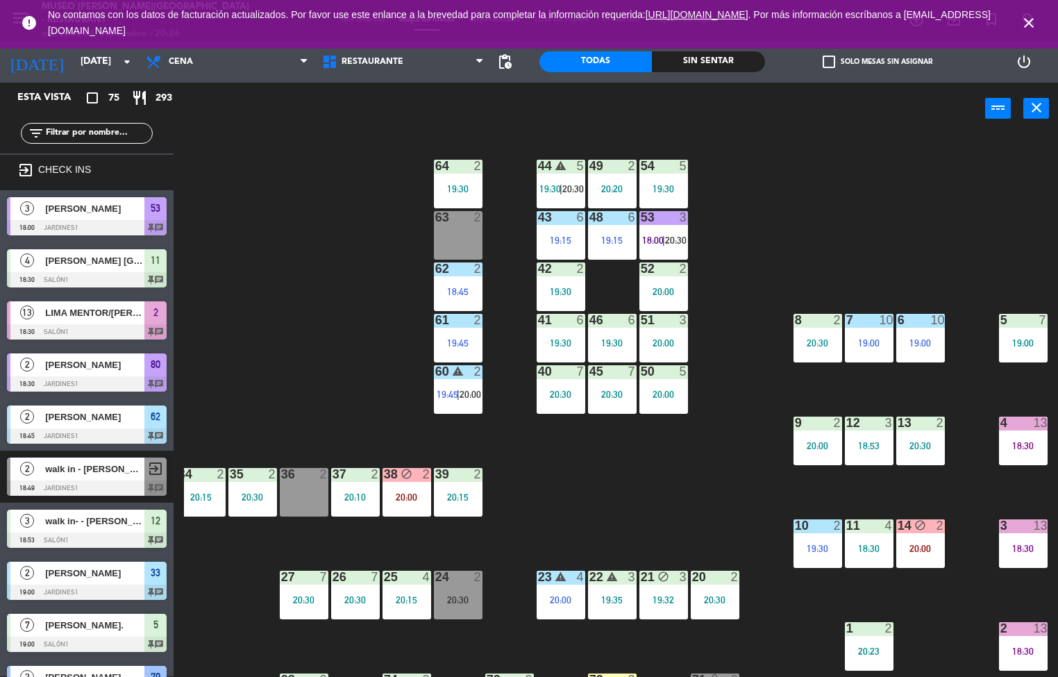
click at [839, 178] on div "44 warning 5 19:30 | 20:30 49 2 20:20 54 5 19:30 64 2 19:30 48 6 19:15 53 3 18:…" at bounding box center [621, 406] width 874 height 542
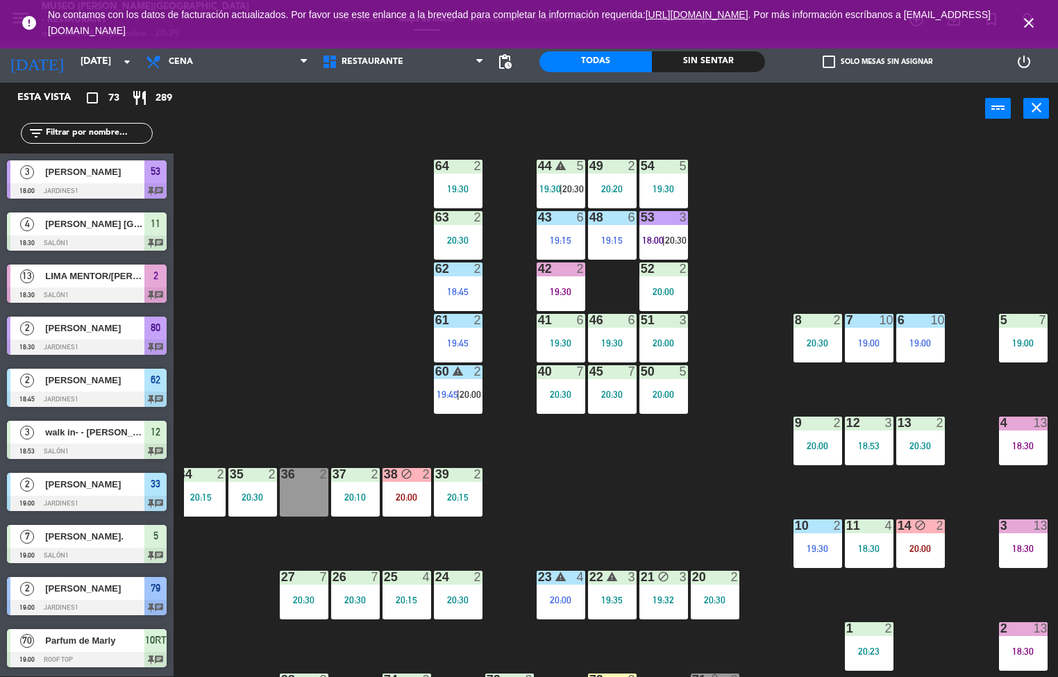
click at [569, 290] on div "19:30" at bounding box center [561, 292] width 49 height 10
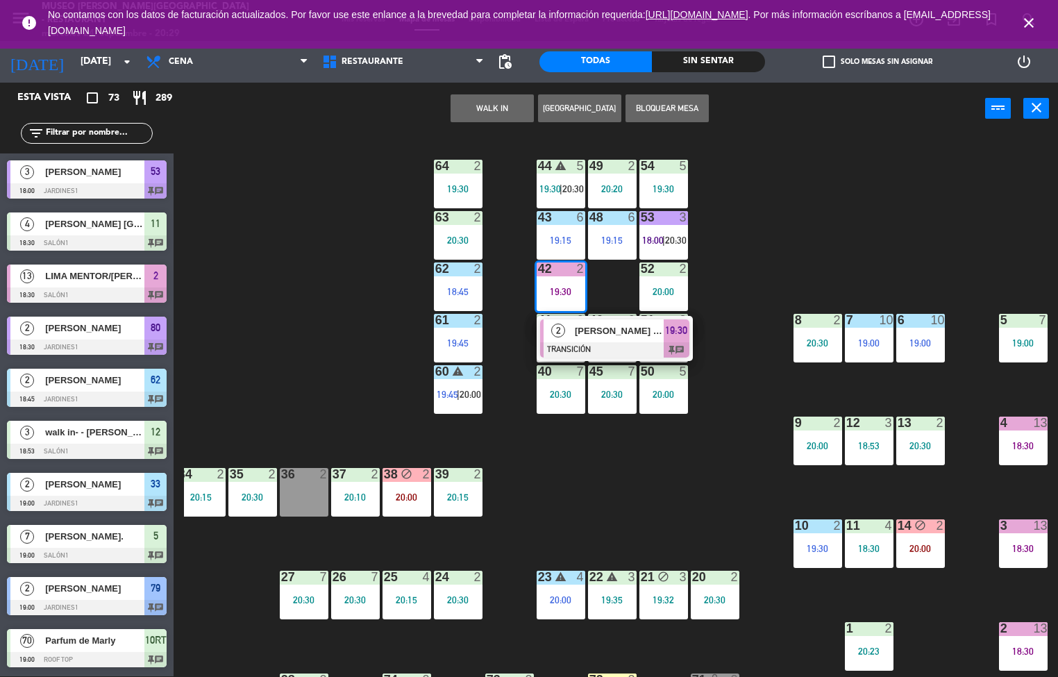
click at [594, 340] on div "[PERSON_NAME] De la [PERSON_NAME]" at bounding box center [619, 330] width 90 height 23
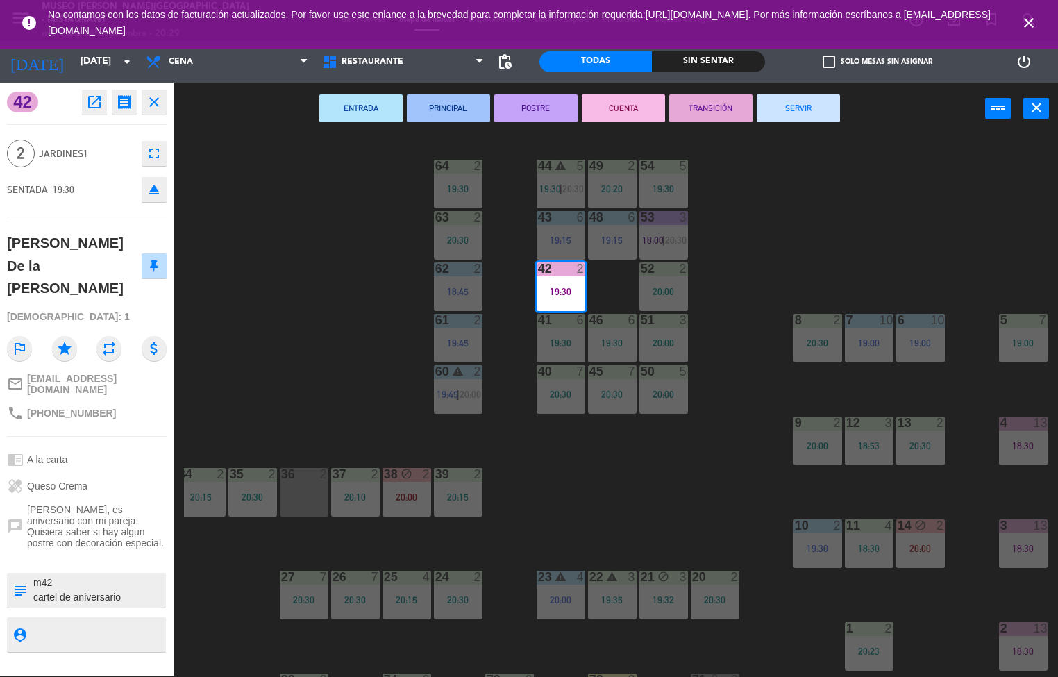
click at [806, 121] on button "SERVIR" at bounding box center [798, 108] width 83 height 28
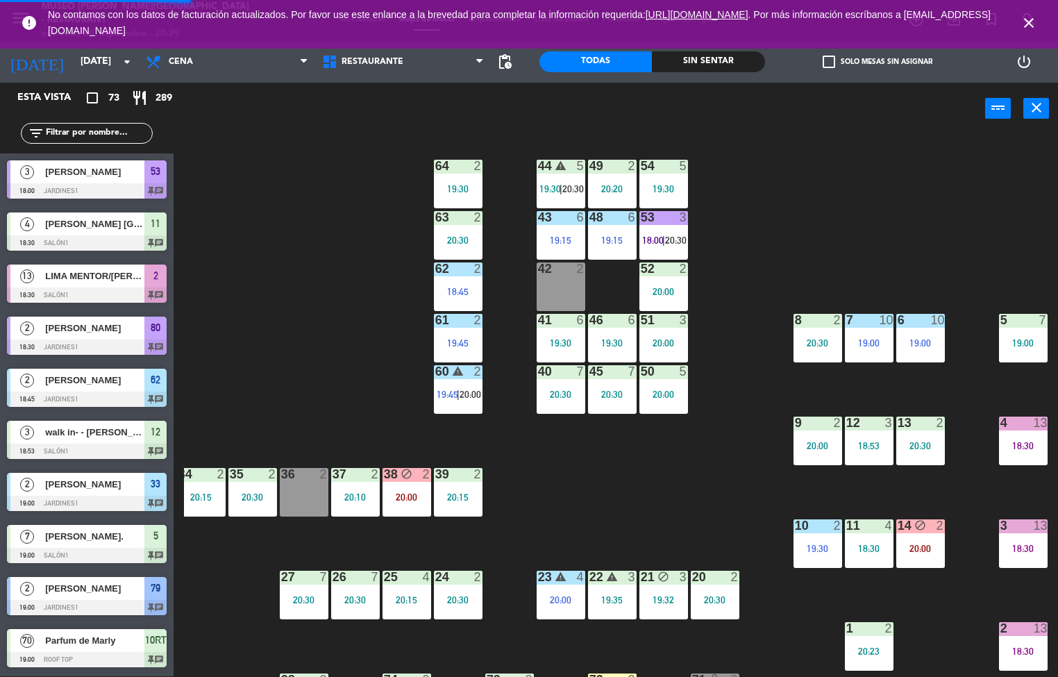
scroll to position [1, 0]
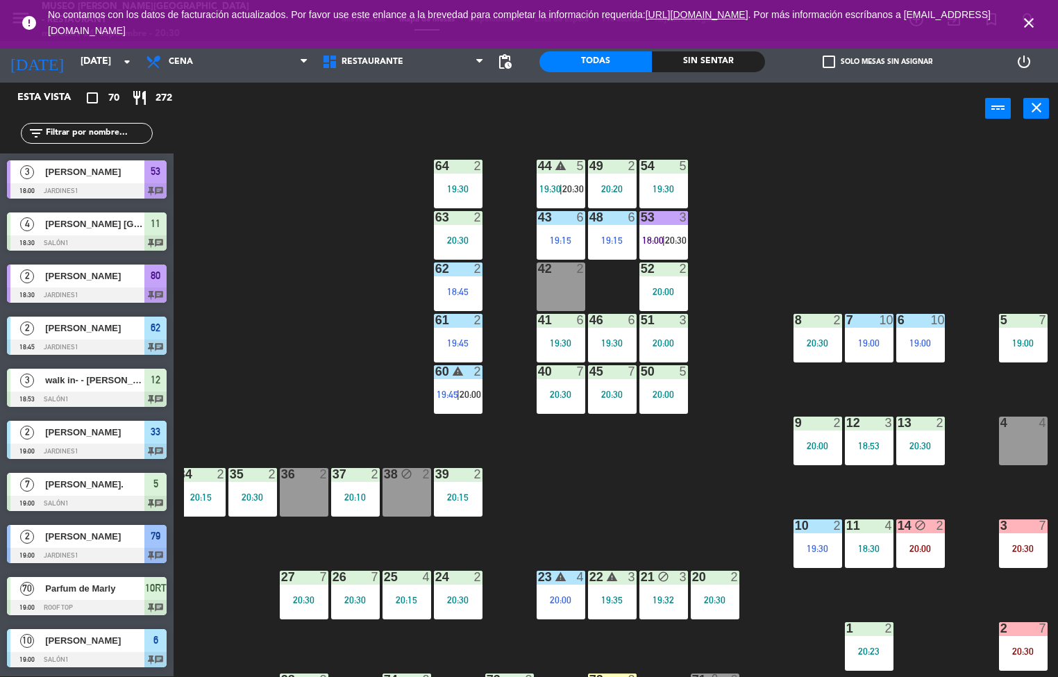
click at [921, 521] on icon "block" at bounding box center [920, 525] width 12 height 12
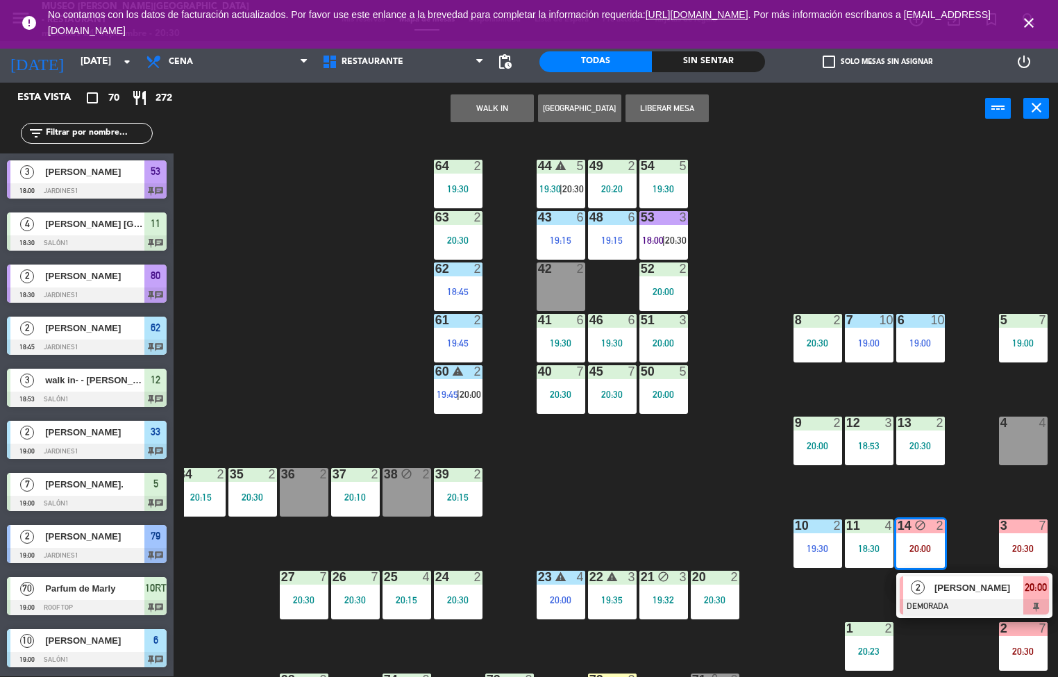
click at [731, 533] on div "44 warning 5 19:30 | 20:30 49 2 20:20 54 5 19:30 64 2 19:30 48 6 19:15 53 3 18:…" at bounding box center [621, 406] width 874 height 542
click at [669, 535] on div "44 warning 5 19:30 | 20:30 49 2 20:20 54 5 19:30 64 2 19:30 48 6 19:15 53 3 18:…" at bounding box center [621, 406] width 874 height 542
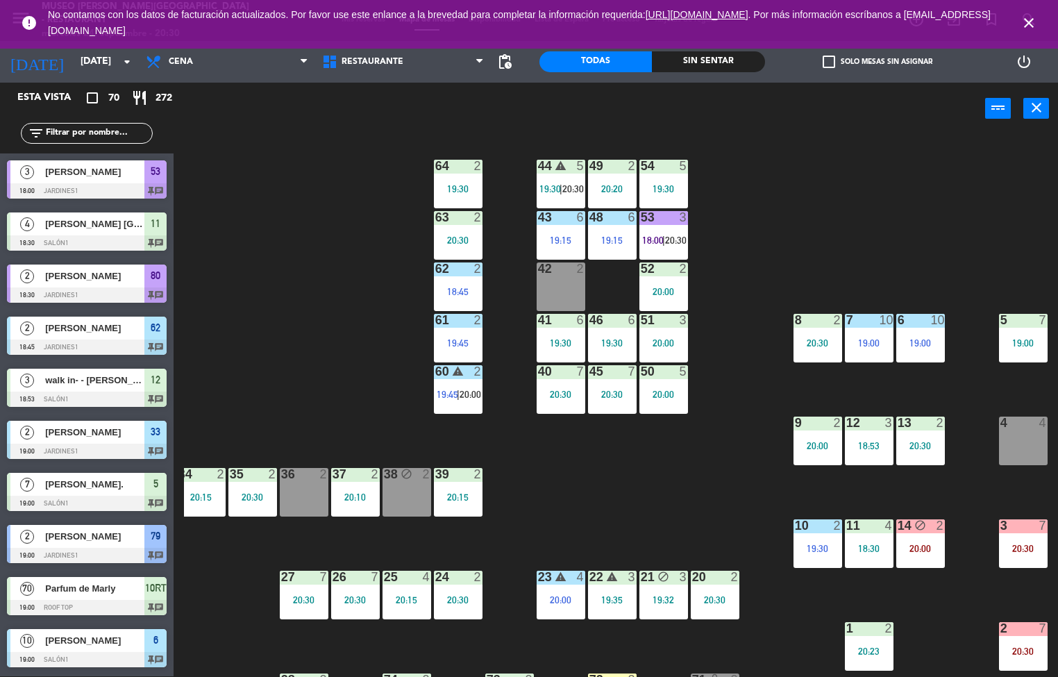
click at [669, 535] on div "44 warning 5 19:30 | 20:30 49 2 20:20 54 5 19:30 64 2 19:30 48 6 19:15 53 3 18:…" at bounding box center [621, 406] width 874 height 542
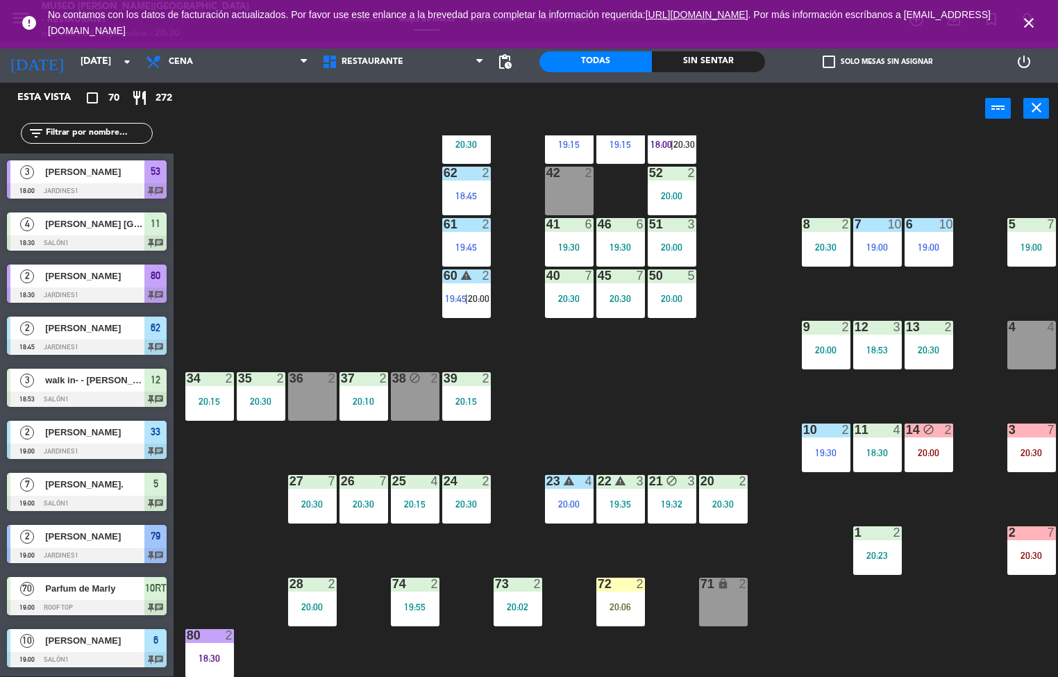
scroll to position [110, 104]
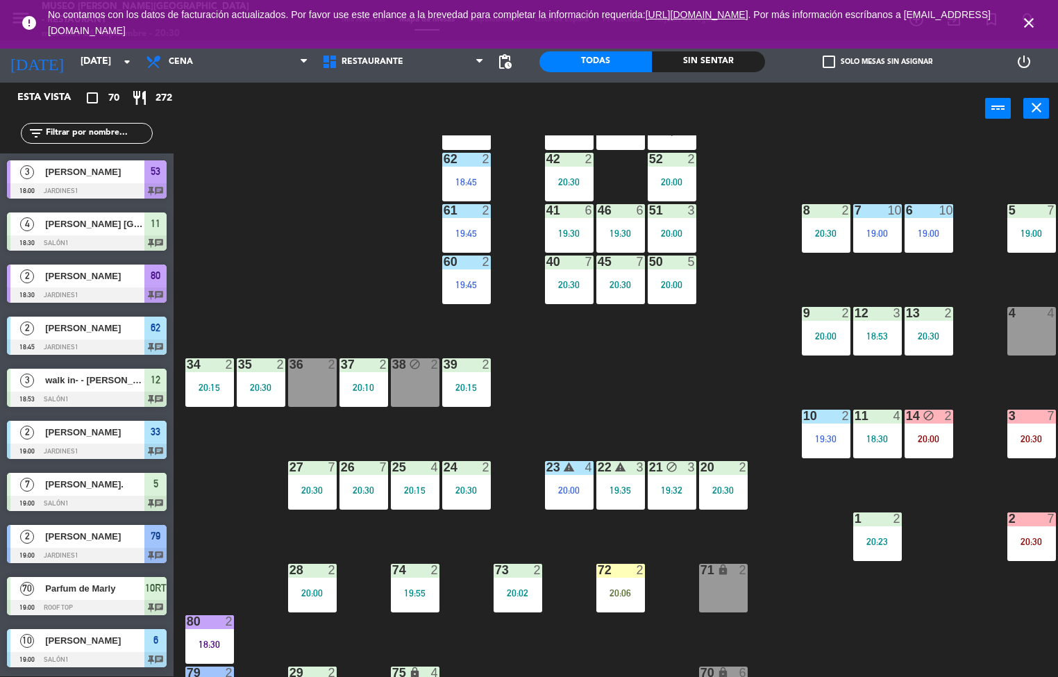
click at [1046, 438] on div "20:30" at bounding box center [1031, 439] width 49 height 10
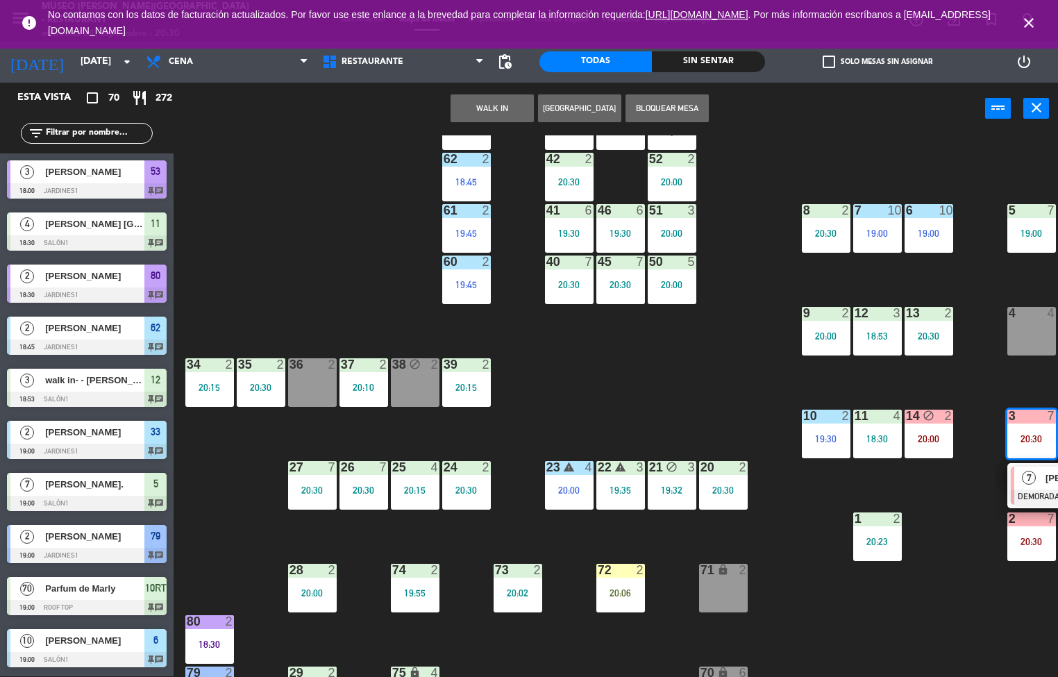
click at [963, 600] on div "44 warning 5 19:30 | 20:30 49 2 20:20 54 5 19:30 64 2 19:30 48 6 19:15 53 3 18:…" at bounding box center [621, 406] width 874 height 542
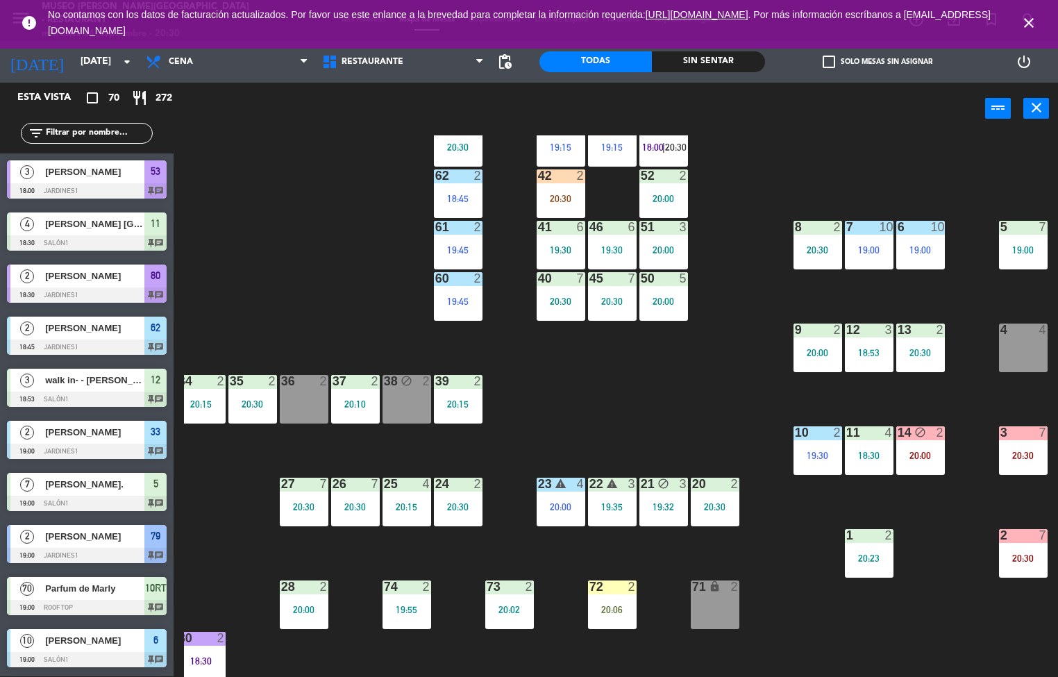
scroll to position [90, 112]
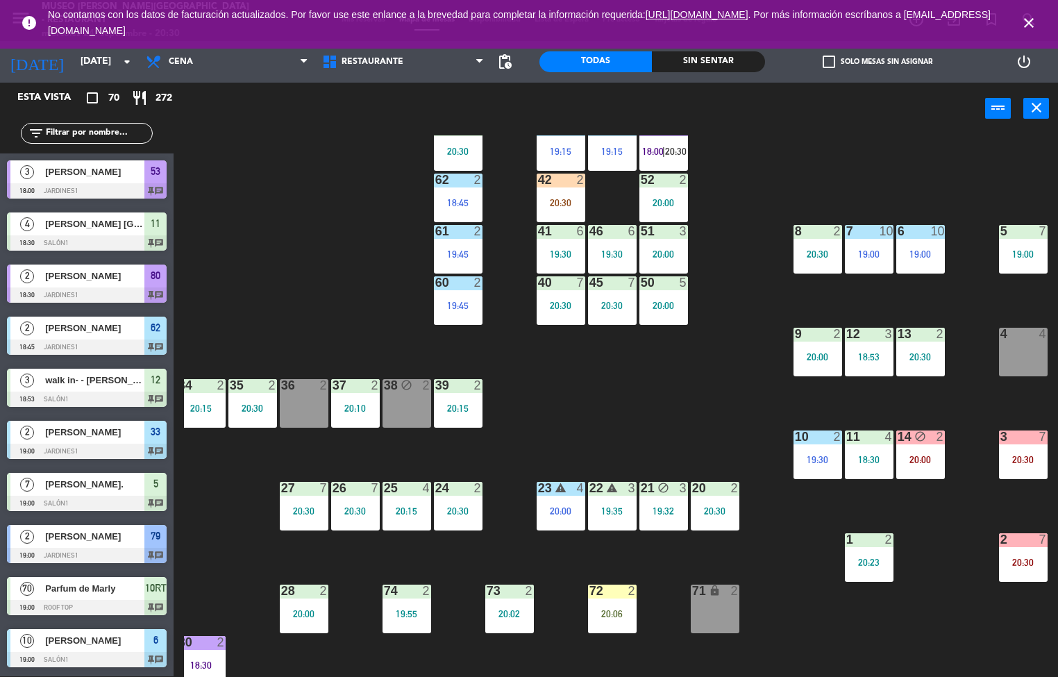
click at [913, 649] on div "44 warning 5 19:30 | 20:30 49 2 20:20 54 5 19:30 64 2 19:30 48 6 19:15 53 3 18:…" at bounding box center [621, 406] width 874 height 542
click at [912, 653] on div "44 warning 5 19:30 | 20:30 49 2 20:20 54 5 19:30 64 2 19:30 48 6 19:15 53 3 18:…" at bounding box center [621, 406] width 874 height 542
click at [912, 652] on div "44 warning 5 19:30 | 20:30 49 2 20:20 54 5 19:30 64 2 19:30 48 6 19:15 53 3 18:…" at bounding box center [621, 406] width 874 height 542
click at [575, 426] on div "44 warning 5 19:30 | 20:30 49 2 20:20 54 5 19:30 64 2 19:30 48 6 19:15 53 3 18:…" at bounding box center [621, 406] width 874 height 542
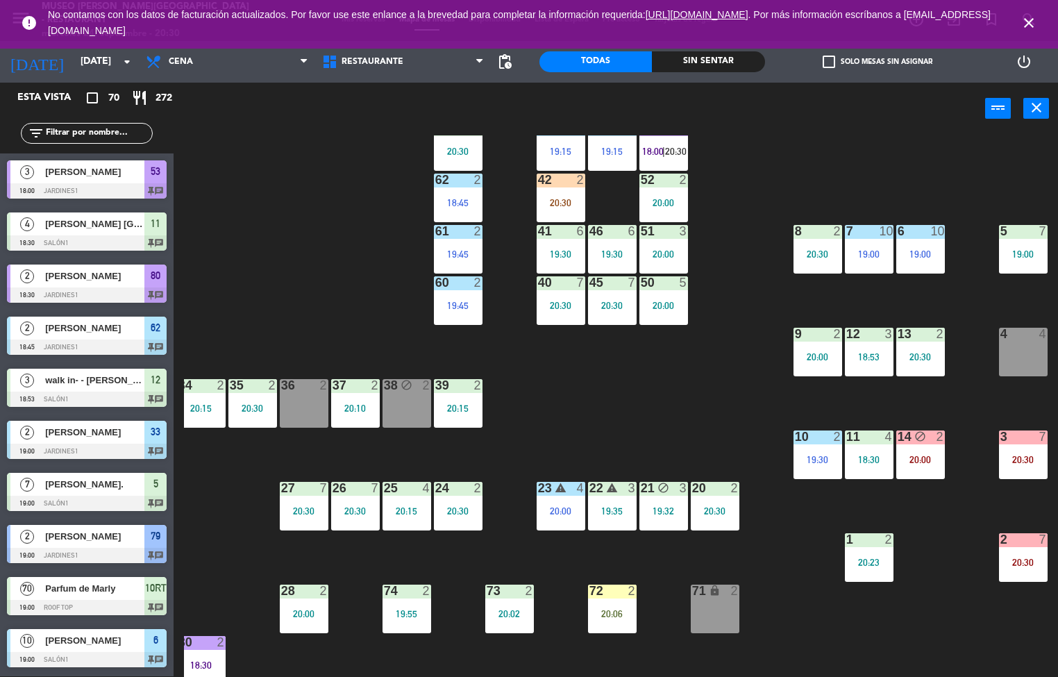
click at [456, 509] on div "20:30" at bounding box center [458, 511] width 49 height 10
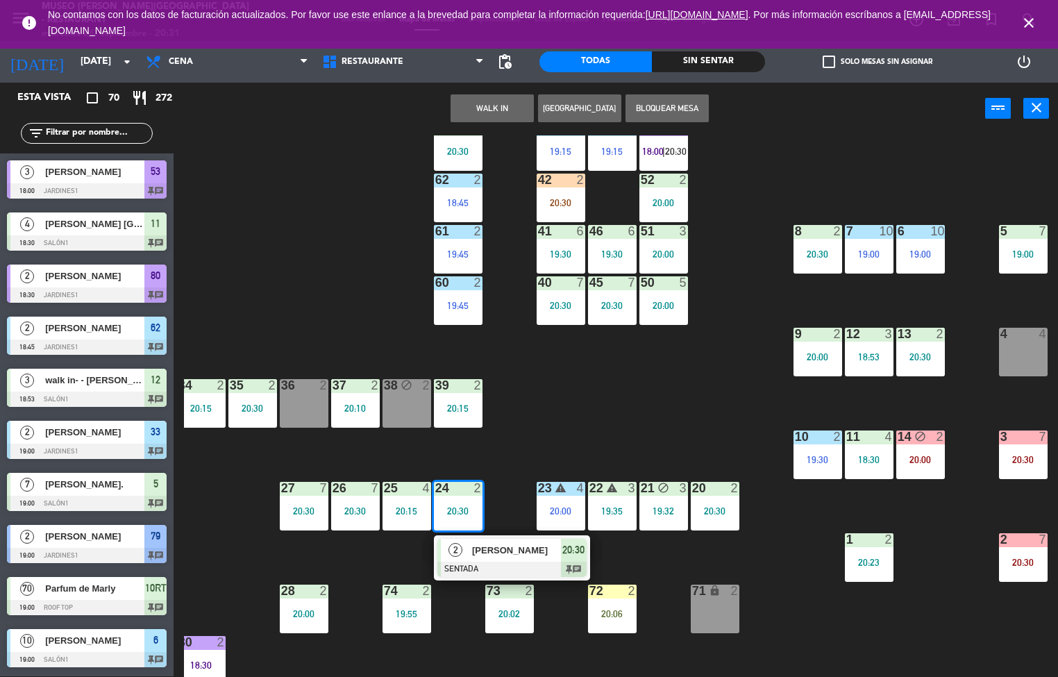
click at [603, 428] on div "44 warning 5 19:30 | 20:30 49 2 20:20 54 5 19:30 64 2 19:30 48 6 19:15 53 3 18:…" at bounding box center [621, 406] width 874 height 542
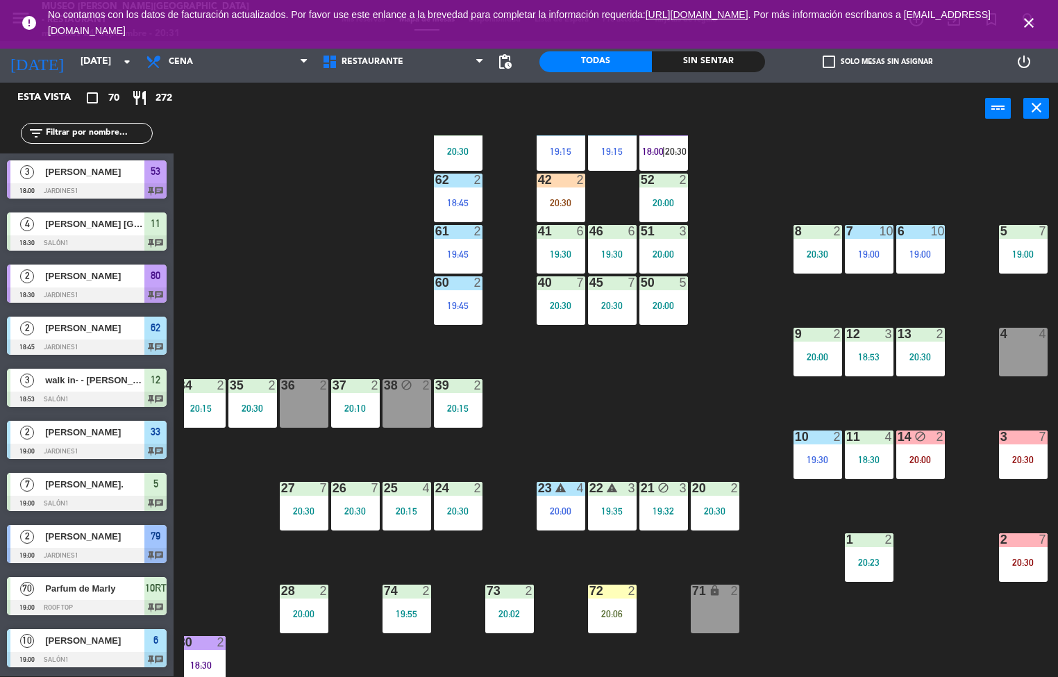
click at [560, 510] on div "20:00" at bounding box center [561, 511] width 49 height 10
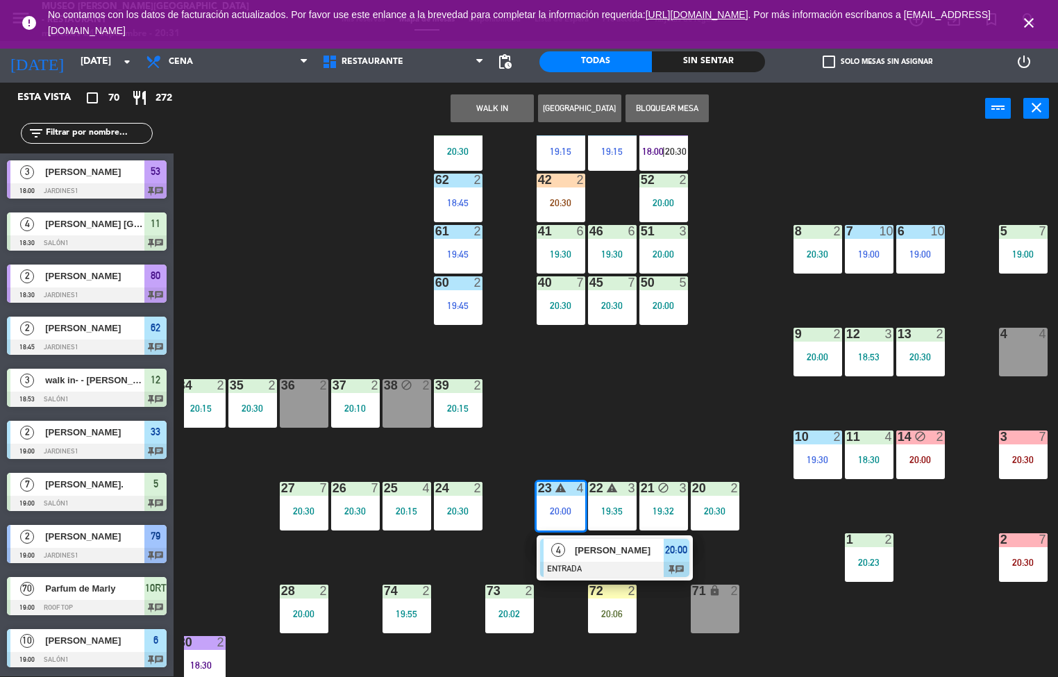
click at [662, 438] on div "44 warning 5 19:30 | 20:30 49 2 20:20 54 5 19:30 64 2 19:30 48 6 19:15 53 3 18:…" at bounding box center [621, 406] width 874 height 542
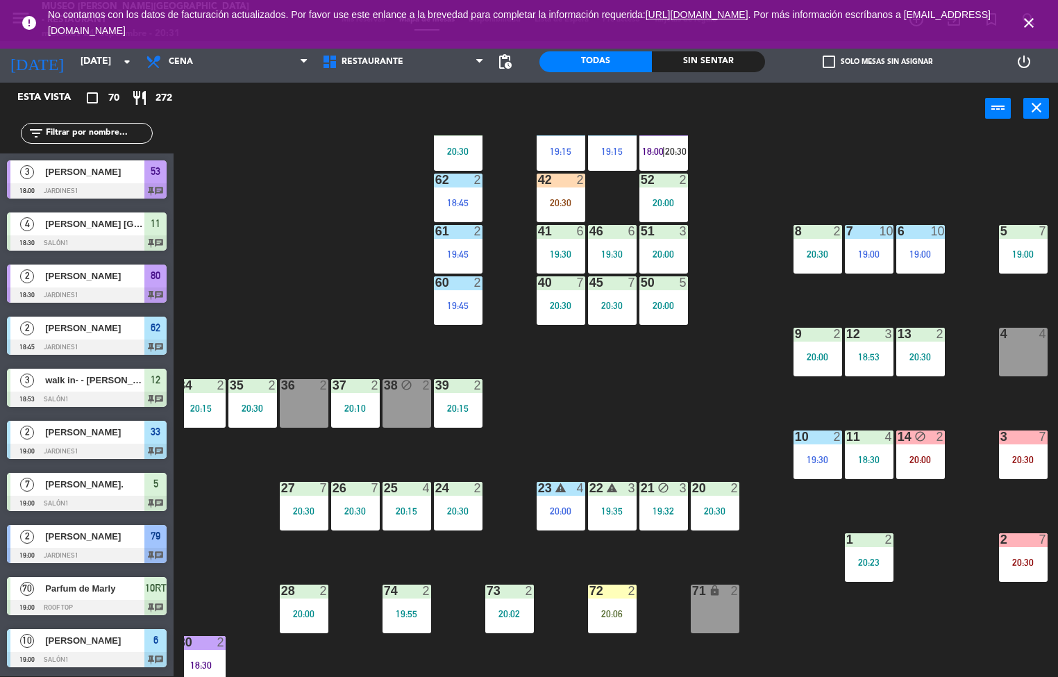
click at [605, 512] on div "19:35" at bounding box center [612, 511] width 49 height 10
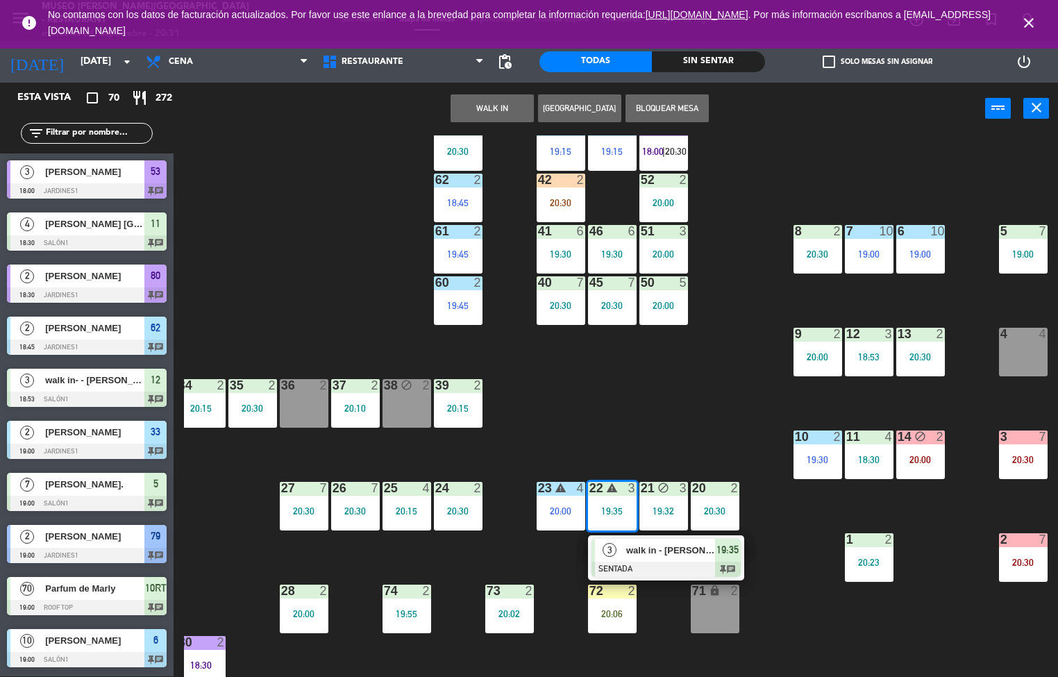
click at [625, 567] on div at bounding box center [666, 569] width 149 height 15
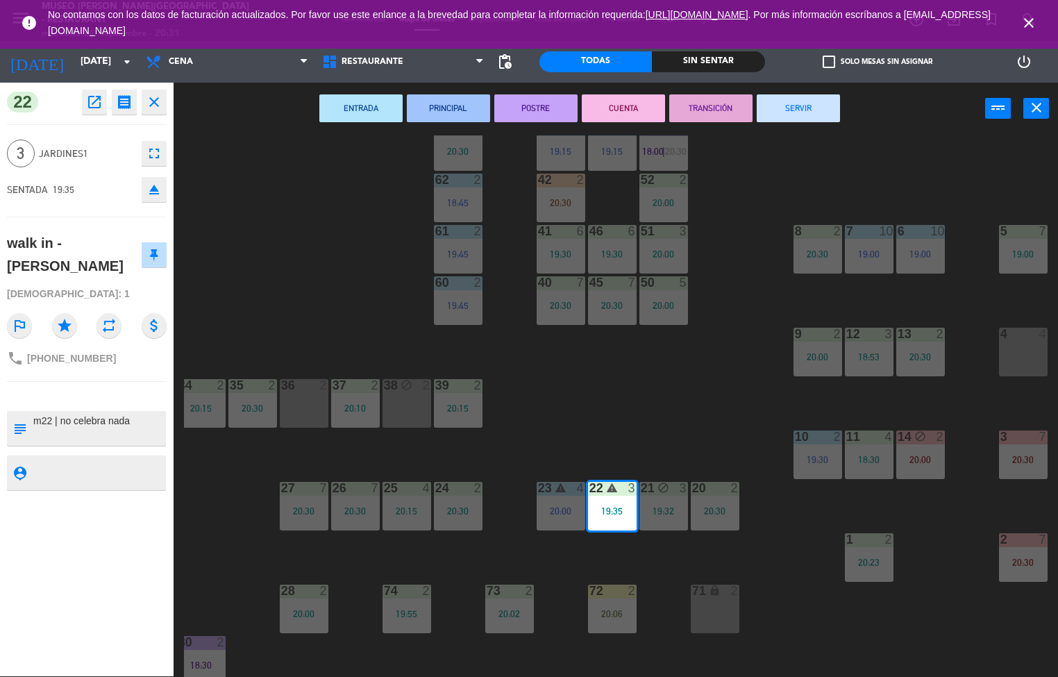
click at [696, 112] on button "TRANSICIÓN" at bounding box center [710, 108] width 83 height 28
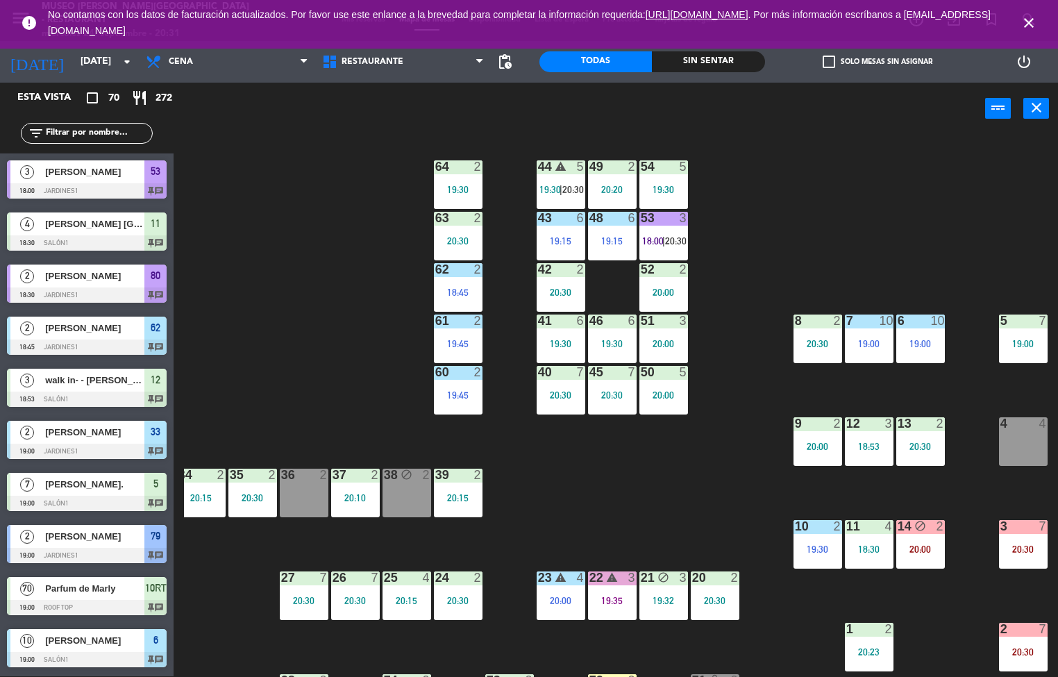
scroll to position [7, 112]
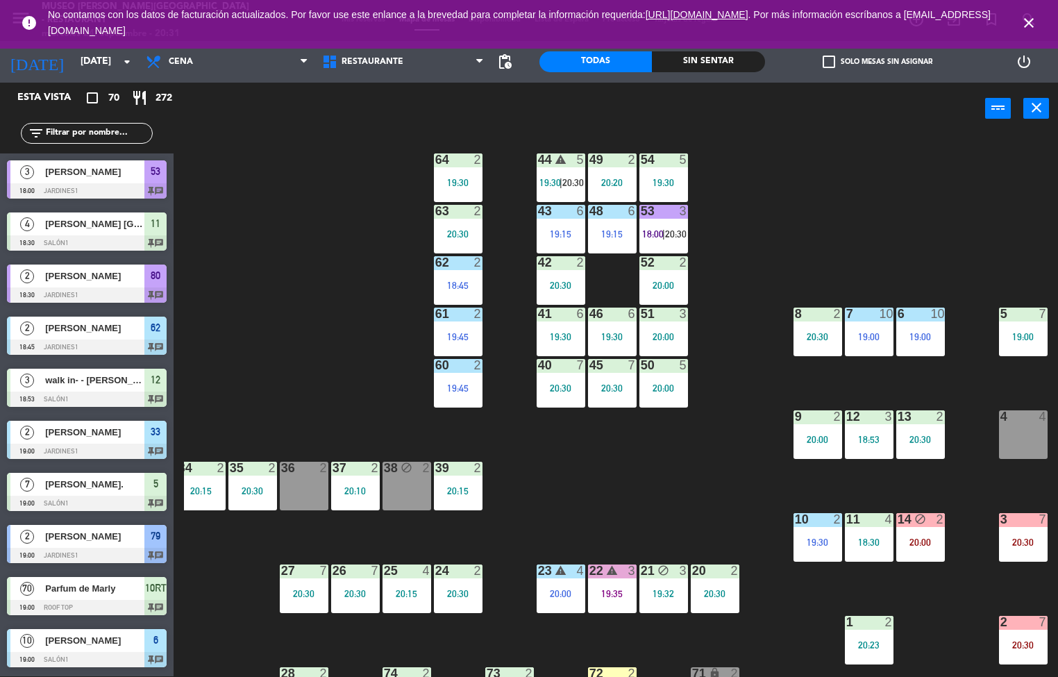
click at [763, 501] on div "44 warning 5 19:30 | 20:30 49 2 20:20 54 5 19:30 64 2 19:30 48 6 19:15 53 3 18:…" at bounding box center [621, 406] width 874 height 542
click at [663, 312] on div at bounding box center [663, 314] width 23 height 12
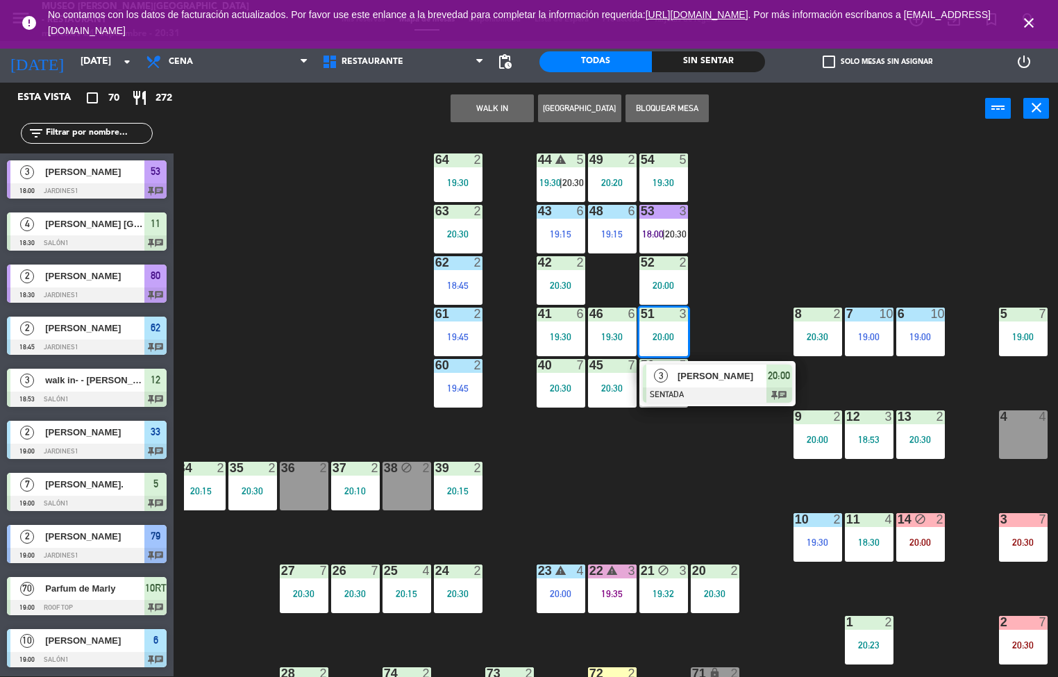
click at [696, 377] on span "[PERSON_NAME]" at bounding box center [722, 376] width 89 height 15
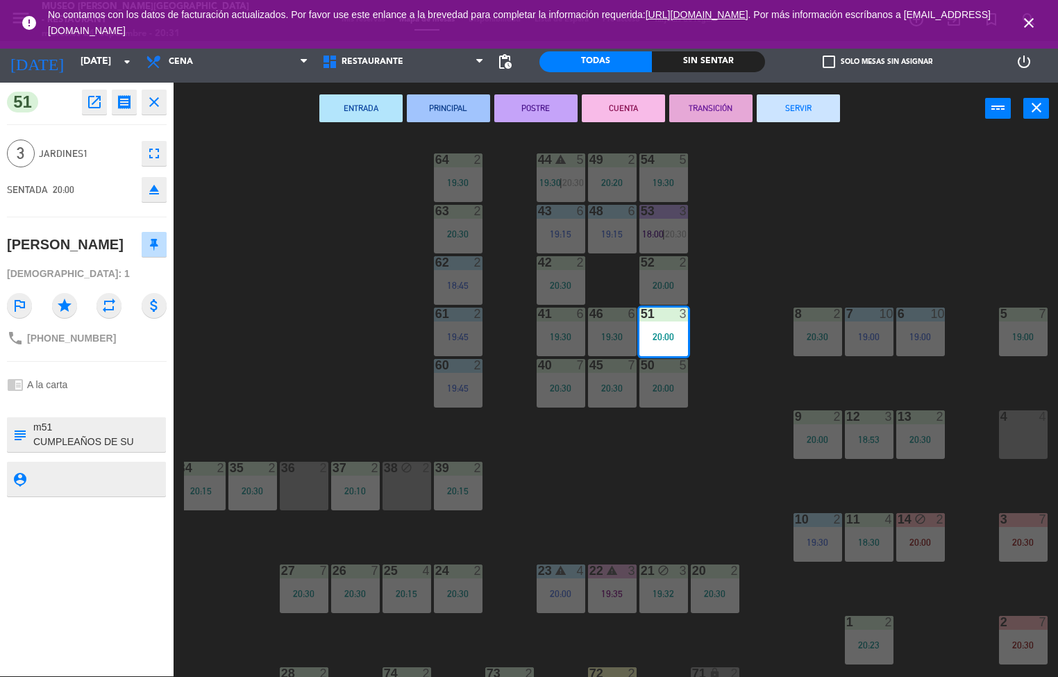
click at [365, 107] on button "ENTRADA" at bounding box center [360, 108] width 83 height 28
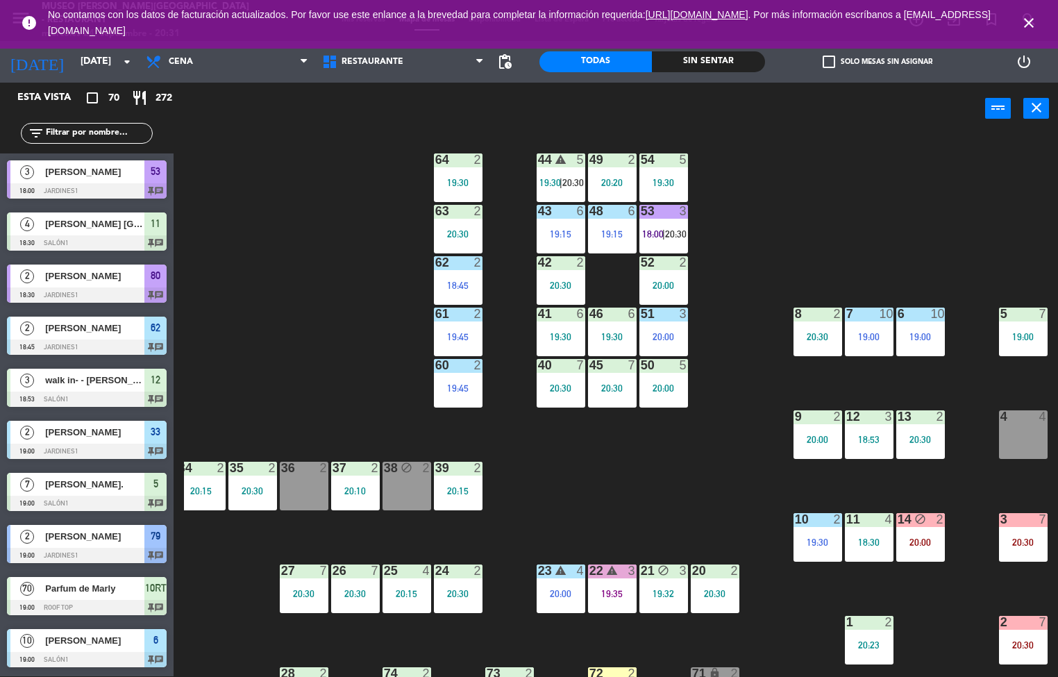
scroll to position [1, 0]
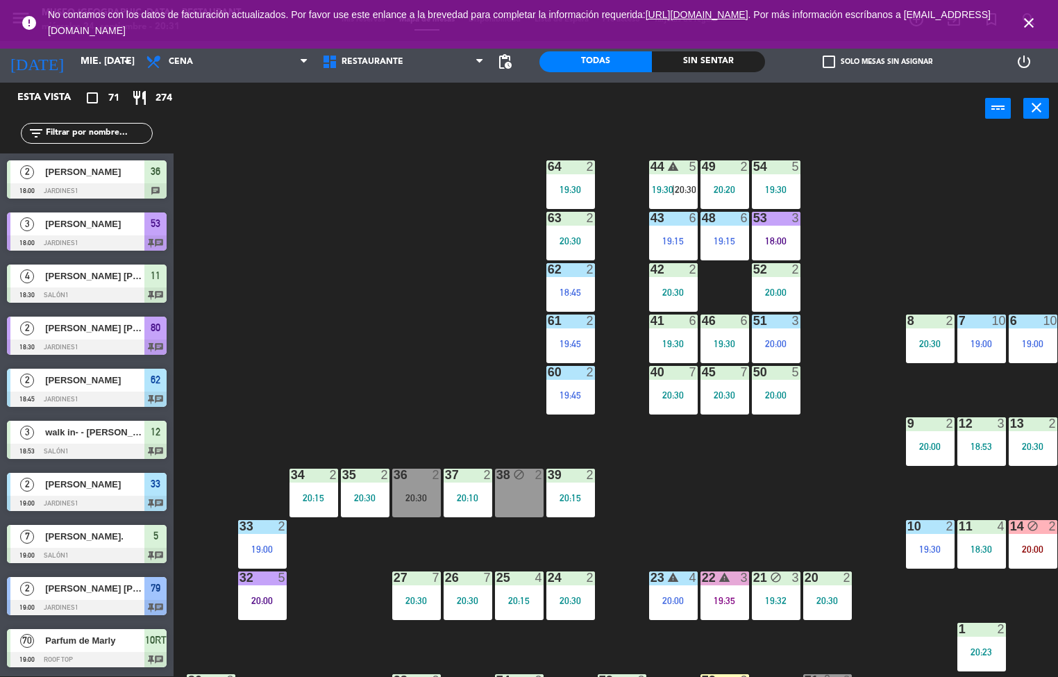
scroll to position [7, 112]
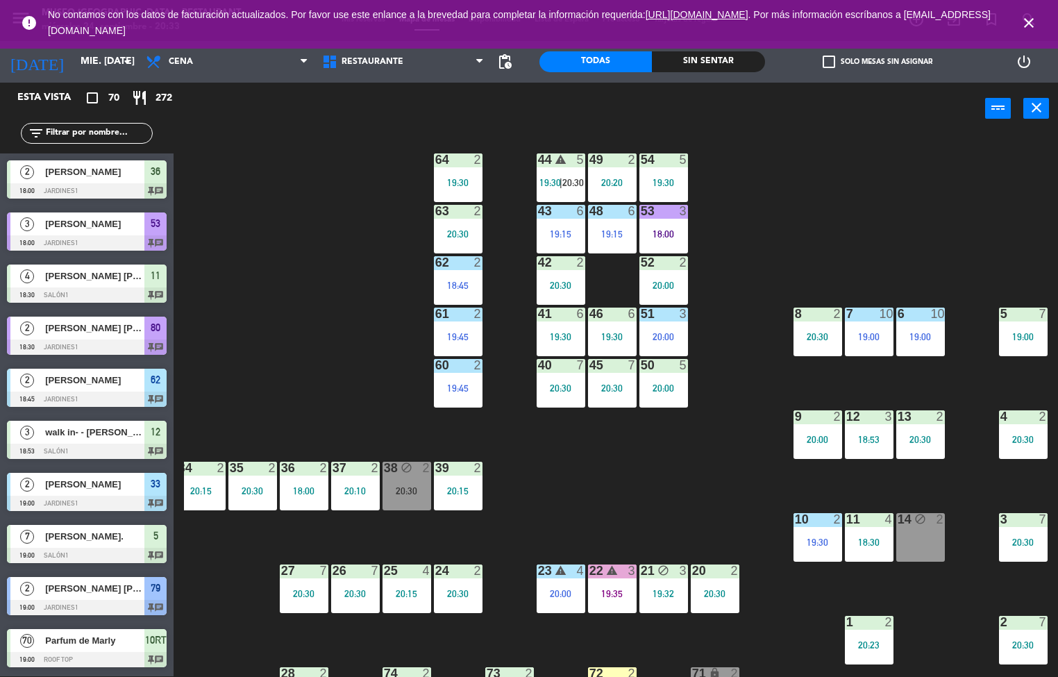
click at [689, 479] on div "44 warning 5 19:30 | 20:30 49 2 20:20 54 5 19:30 64 2 19:30 48 6 19:15 53 3 18:…" at bounding box center [621, 406] width 874 height 542
click at [461, 221] on div "63 2 20:30" at bounding box center [458, 229] width 49 height 49
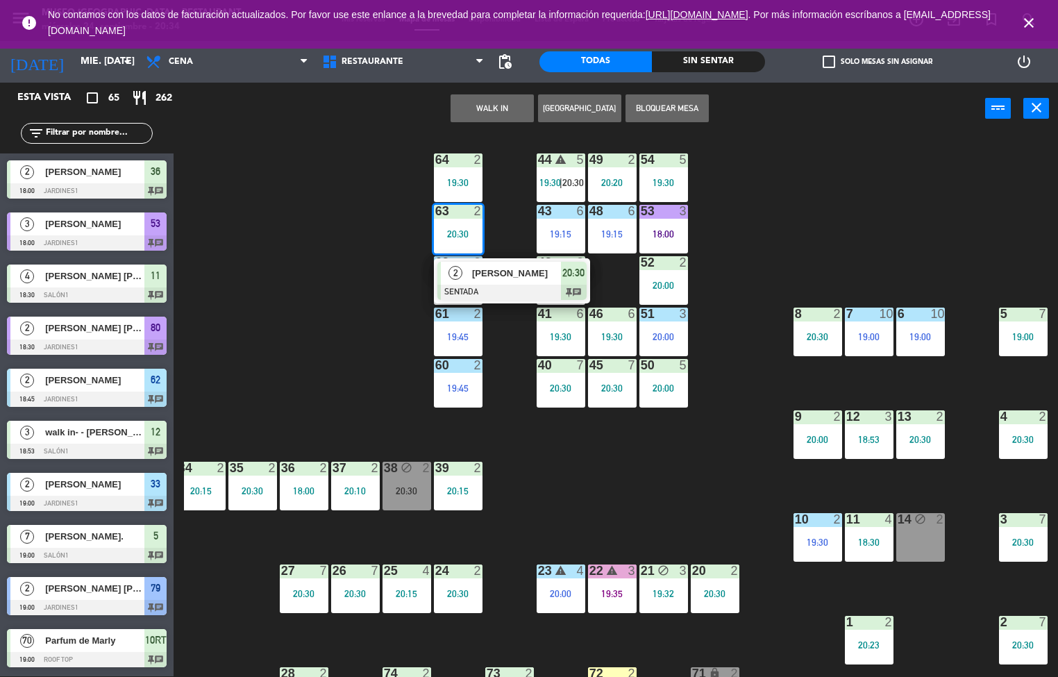
click at [689, 451] on div "44 warning 5 19:30 | 20:30 49 2 20:20 54 5 19:30 64 2 19:30 48 6 19:15 53 3 18:…" at bounding box center [621, 406] width 874 height 542
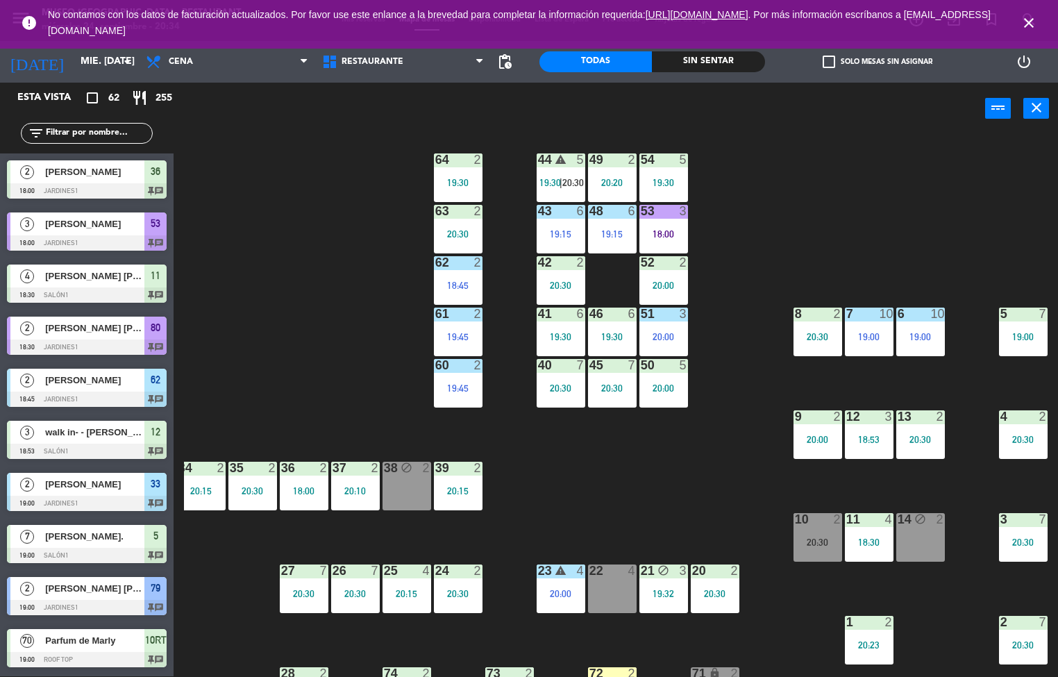
click at [551, 276] on div "42 2 20:30" at bounding box center [561, 280] width 49 height 49
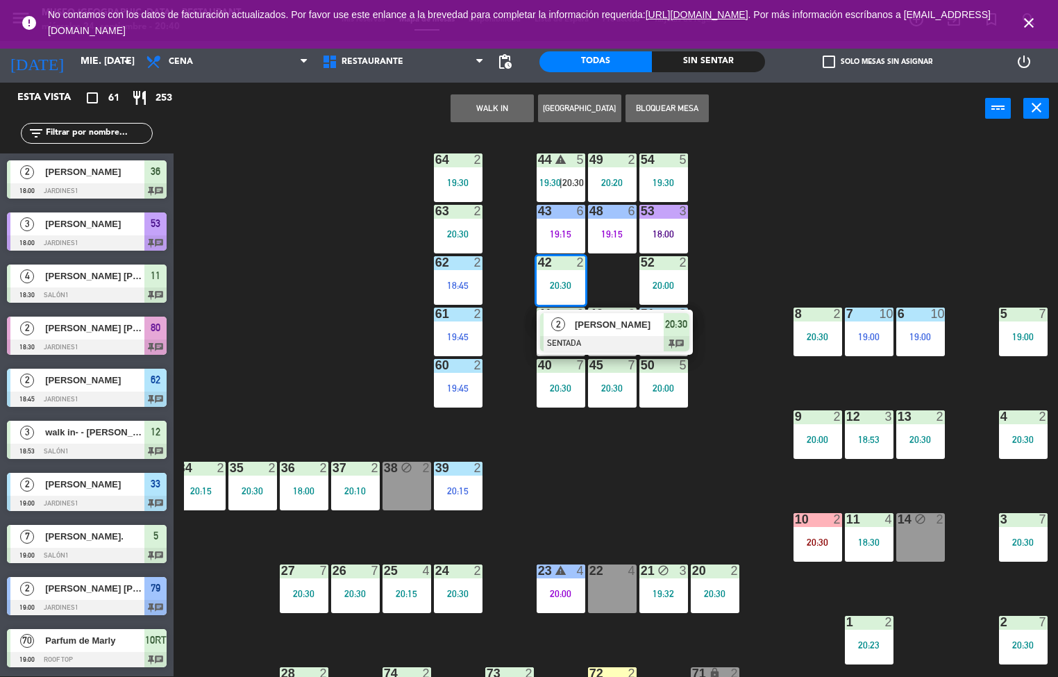
click at [358, 338] on div "44 warning 5 19:30 | 20:30 49 2 20:20 54 5 19:30 64 2 19:30 48 6 19:15 53 3 18:…" at bounding box center [621, 406] width 874 height 542
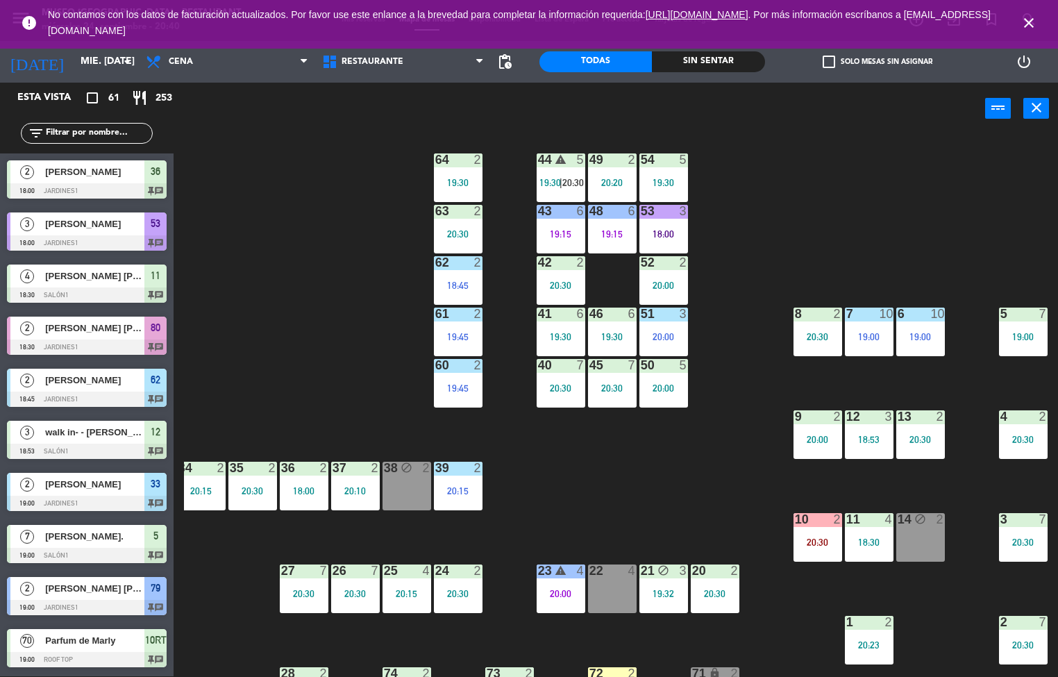
click at [590, 159] on div "49" at bounding box center [590, 159] width 1 height 12
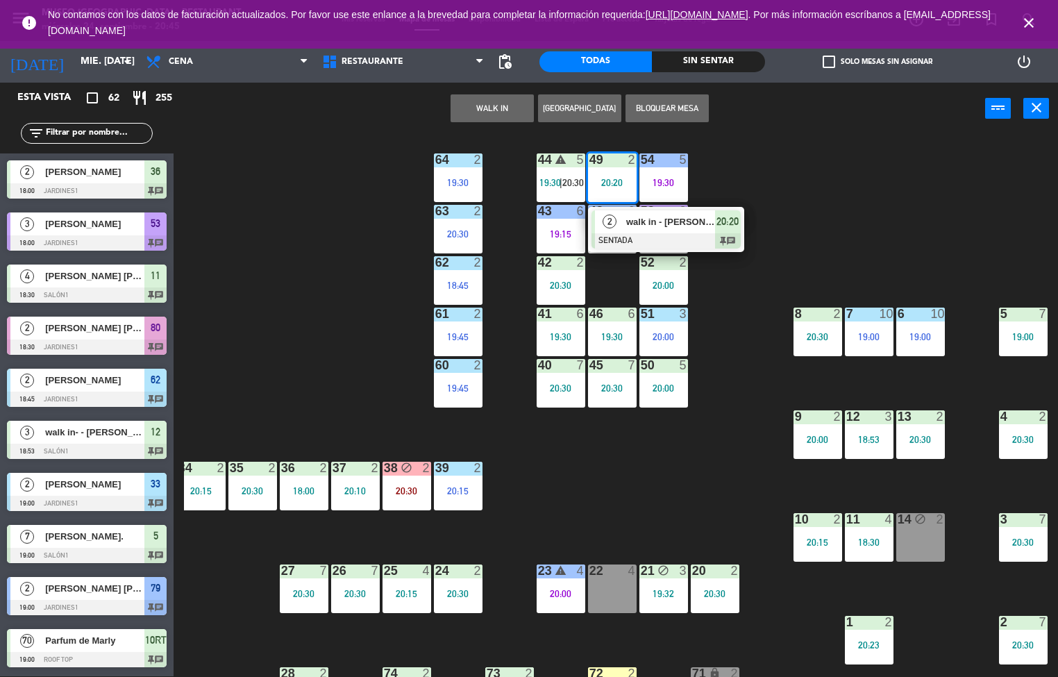
click at [337, 332] on div "44 warning 5 19:30 | 20:30 49 2 20:20 2 walk in - martin SENTADA 20:20 chat 54 …" at bounding box center [621, 406] width 874 height 542
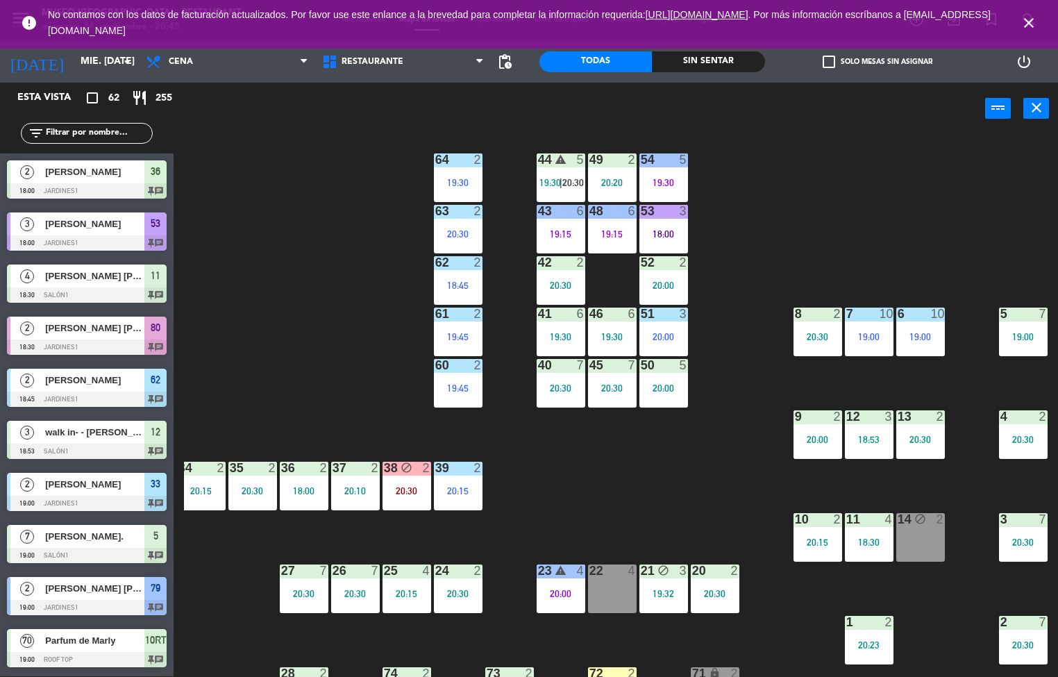
click at [551, 233] on div "19:15" at bounding box center [561, 234] width 49 height 10
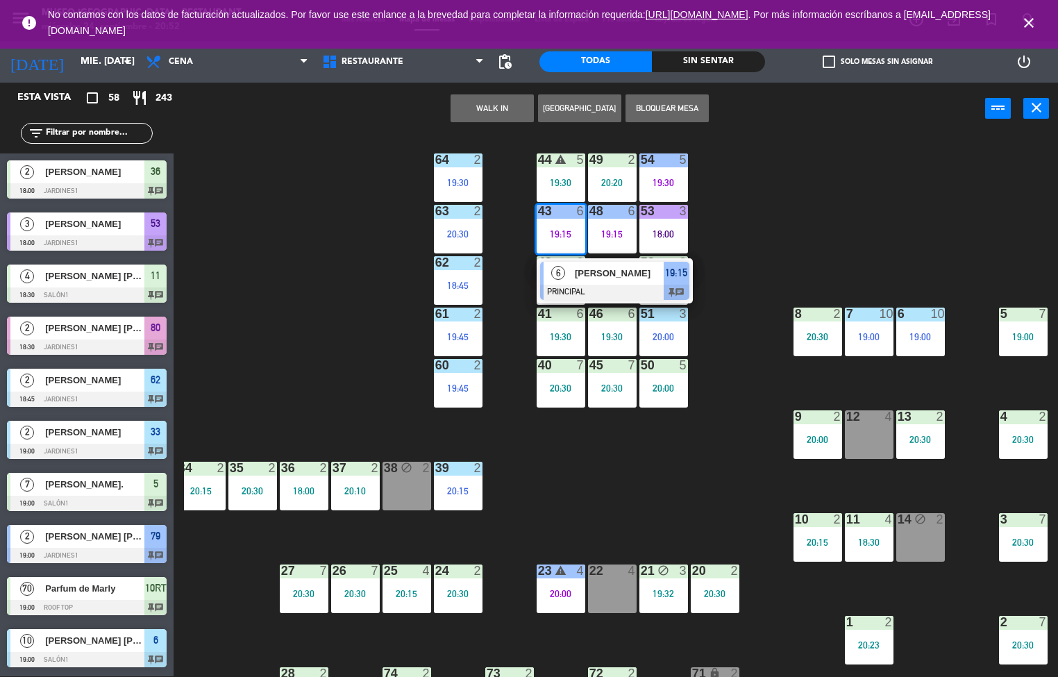
click at [636, 446] on div "44 warning 5 19:30 49 2 20:20 54 5 19:30 64 2 19:30 48 6 19:15 53 3 18:00 63 2 …" at bounding box center [621, 406] width 874 height 542
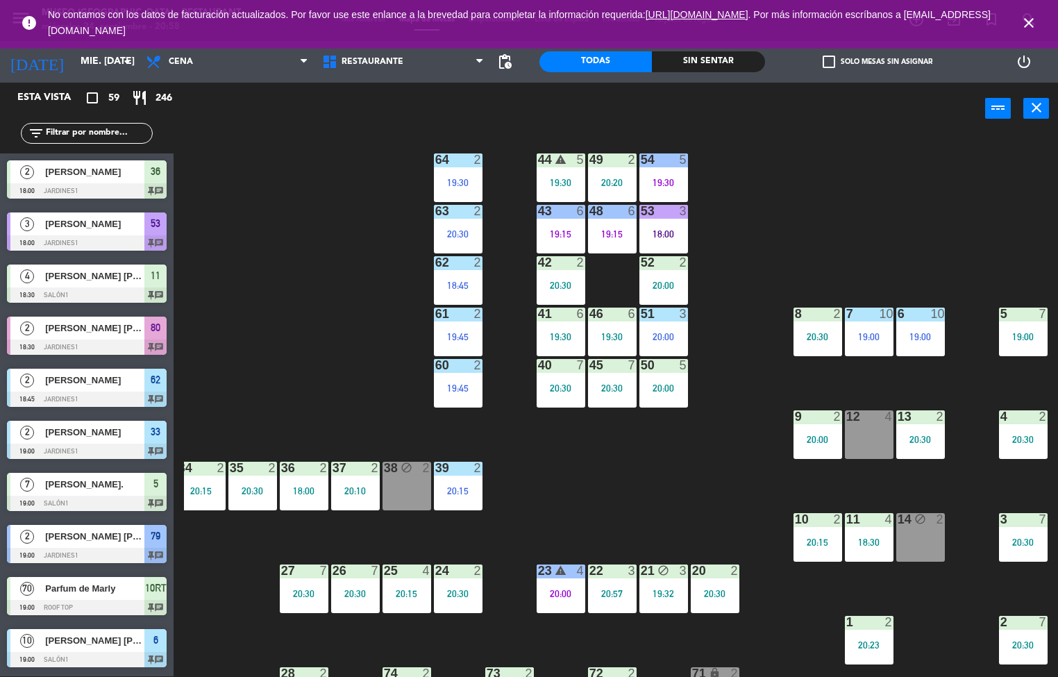
click at [369, 300] on div "44 warning 5 19:30 49 2 20:20 54 5 19:30 64 2 19:30 48 6 19:15 53 3 18:00 63 2 …" at bounding box center [621, 406] width 874 height 542
click at [719, 65] on div "Sin sentar" at bounding box center [708, 61] width 112 height 21
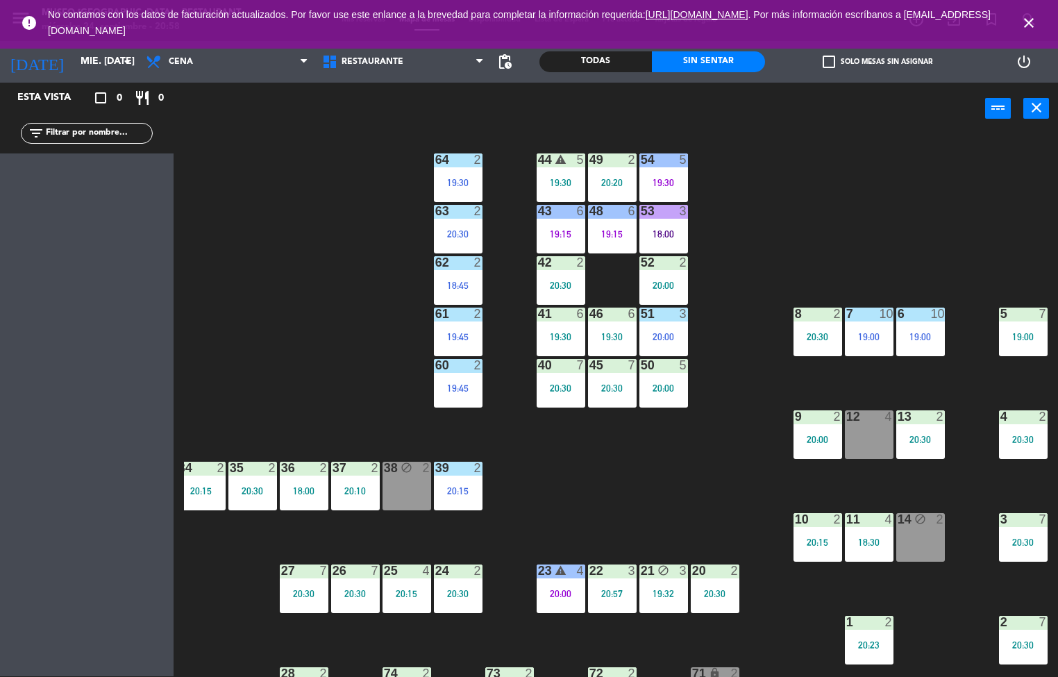
click at [1023, 22] on icon "close" at bounding box center [1029, 23] width 17 height 17
click at [1025, 27] on icon "close" at bounding box center [1029, 23] width 17 height 17
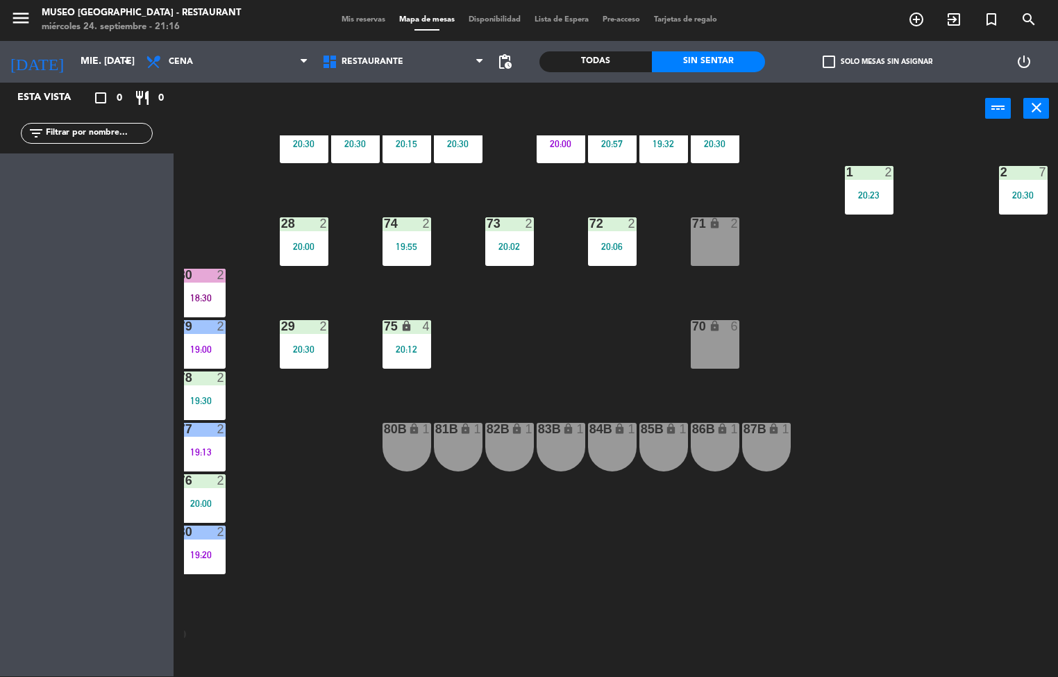
scroll to position [463, 0]
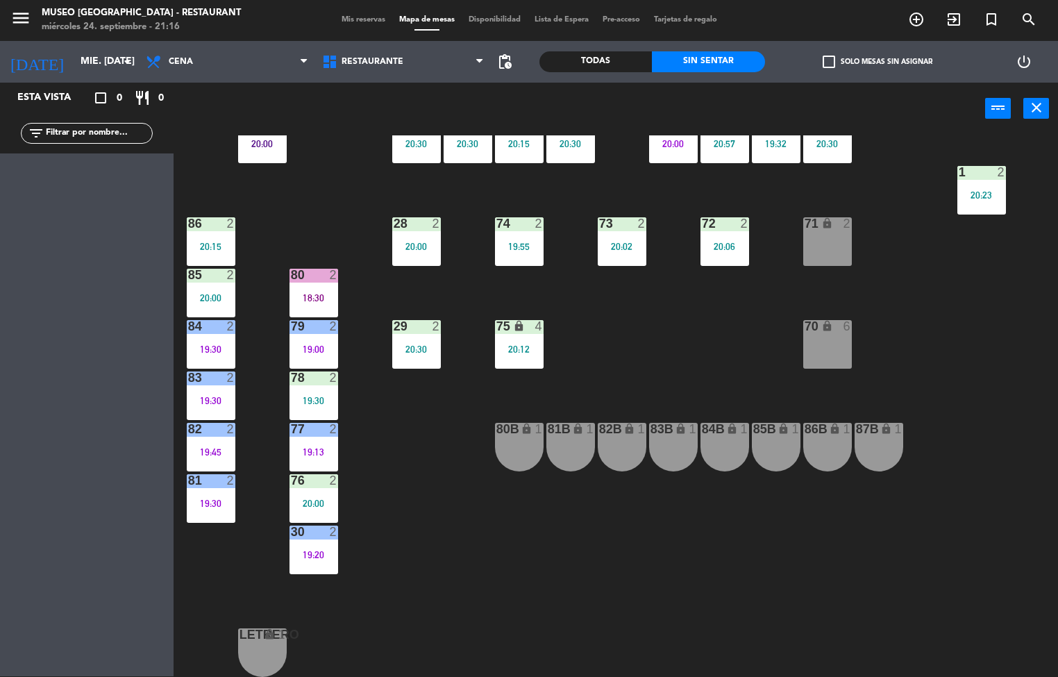
click at [333, 320] on div "2" at bounding box center [333, 326] width 8 height 12
click at [417, 567] on div "44 warning 5 19:30 49 2 20:20 54 5 19:30 64 2 19:30 48 6 19:15 53 3 18:00 63 2 …" at bounding box center [621, 406] width 874 height 542
click at [319, 344] on div "19:00" at bounding box center [314, 349] width 49 height 10
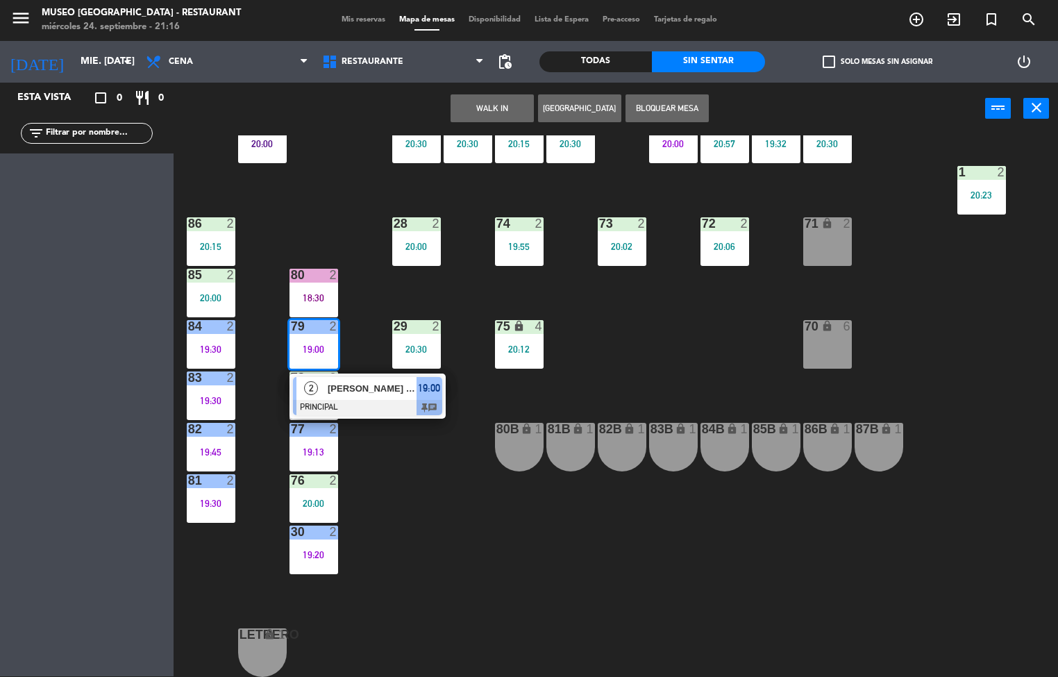
click at [444, 562] on div "44 warning 5 19:30 49 2 20:20 54 5 19:30 64 2 19:30 48 6 19:15 53 3 18:00 63 2 …" at bounding box center [621, 406] width 874 height 542
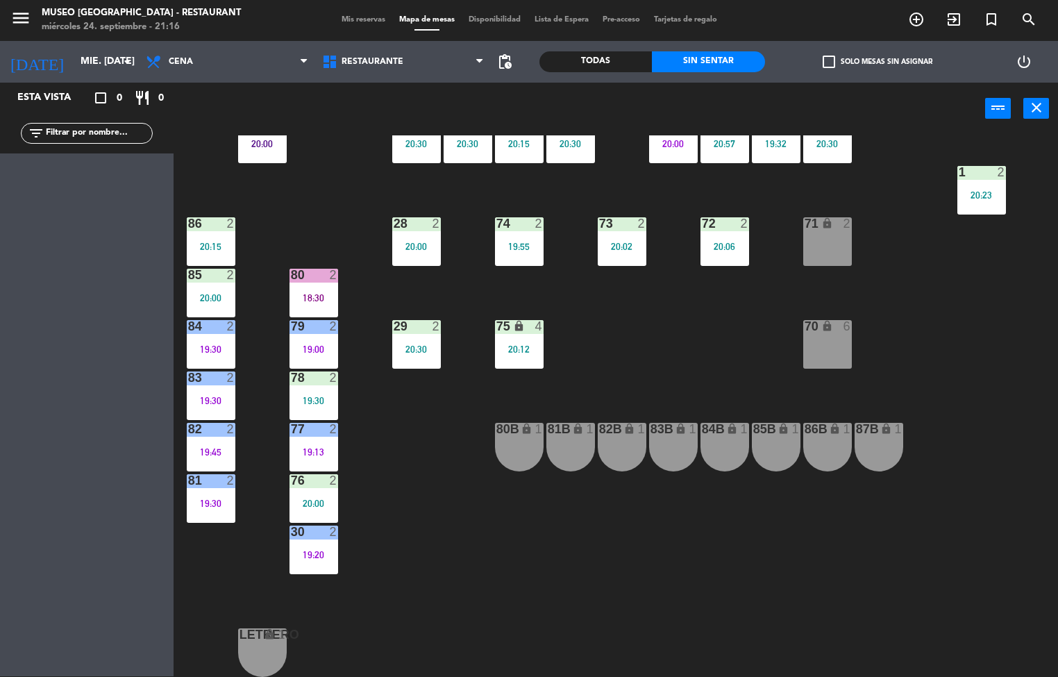
click at [331, 283] on div "80 2 18:30" at bounding box center [314, 293] width 49 height 49
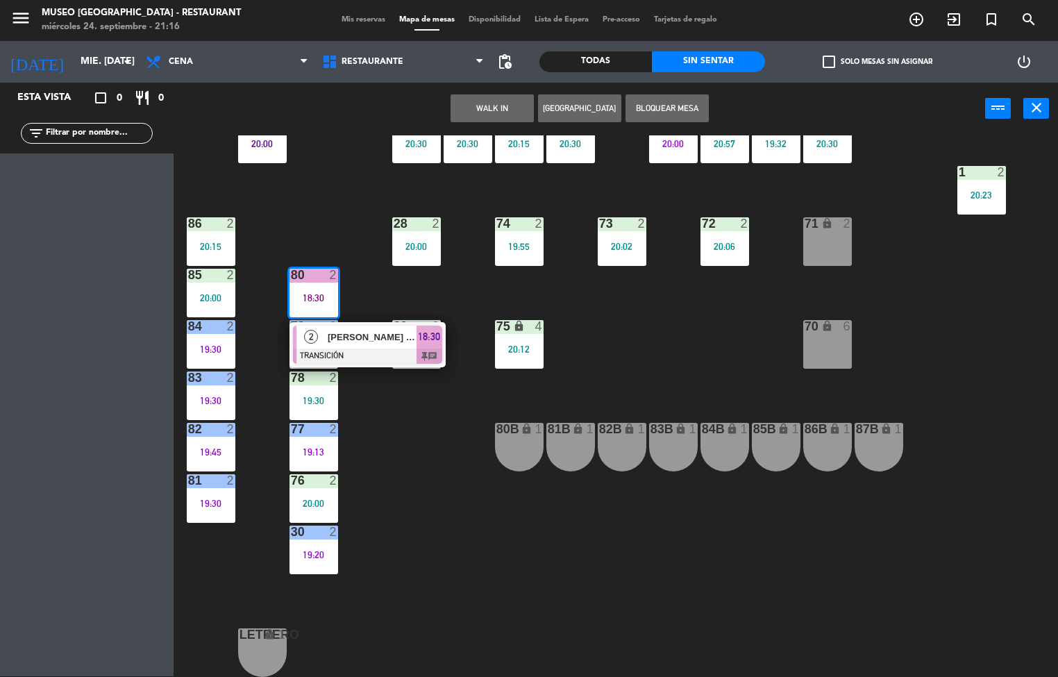
click at [444, 515] on div "44 warning 5 19:30 49 2 20:20 54 5 19:30 64 2 19:30 48 6 19:15 53 3 18:00 63 2 …" at bounding box center [621, 406] width 874 height 542
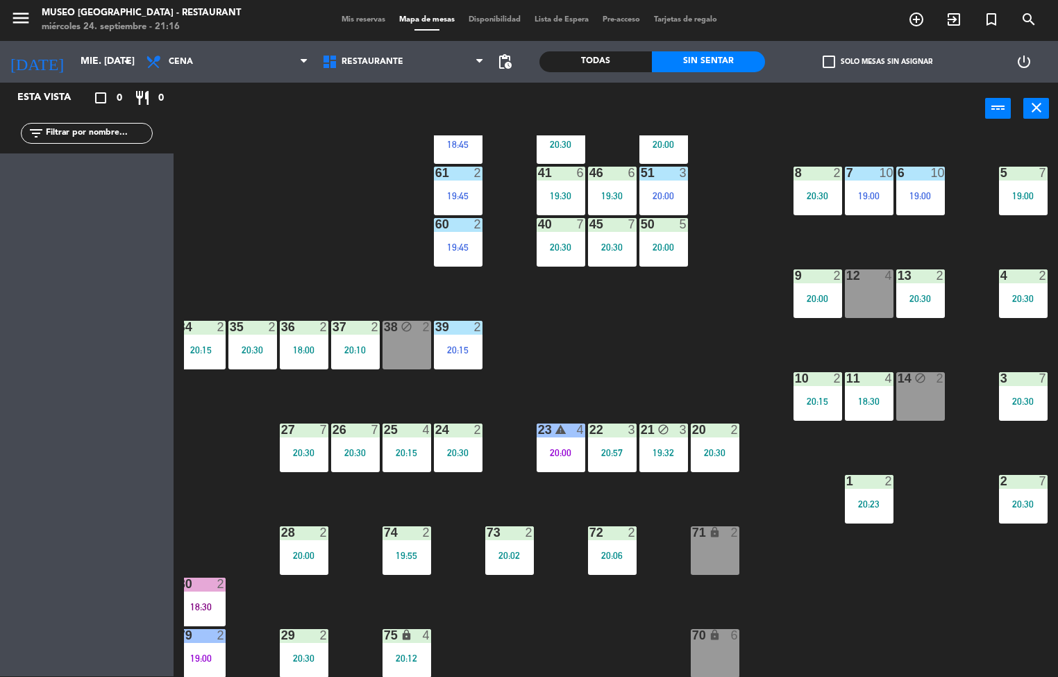
scroll to position [0, 112]
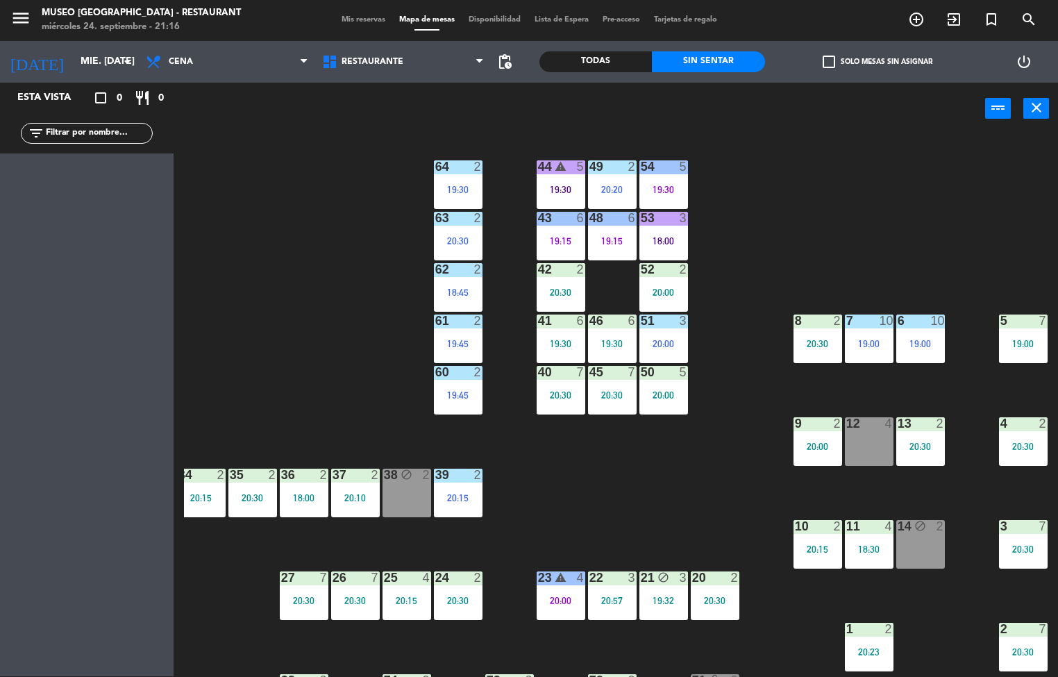
click at [673, 411] on div "50 5 20:00" at bounding box center [663, 390] width 49 height 49
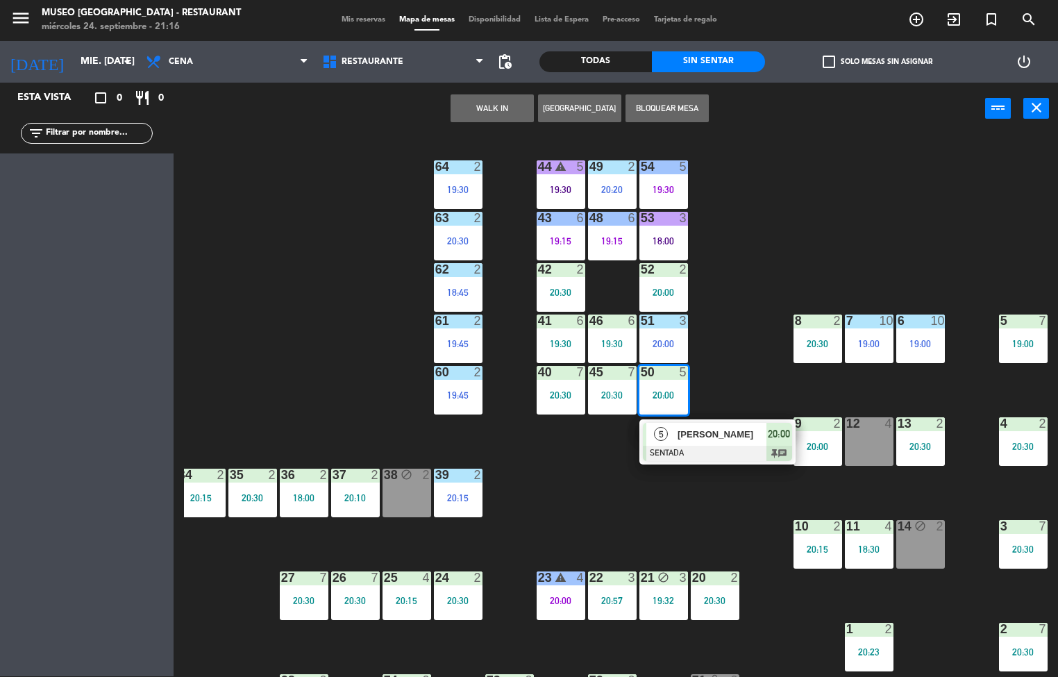
click at [599, 471] on div "44 warning 5 19:30 49 2 20:20 54 5 19:30 64 2 19:30 48 6 19:15 53 3 18:00 63 2 …" at bounding box center [621, 406] width 874 height 542
